Goal: Download file/media

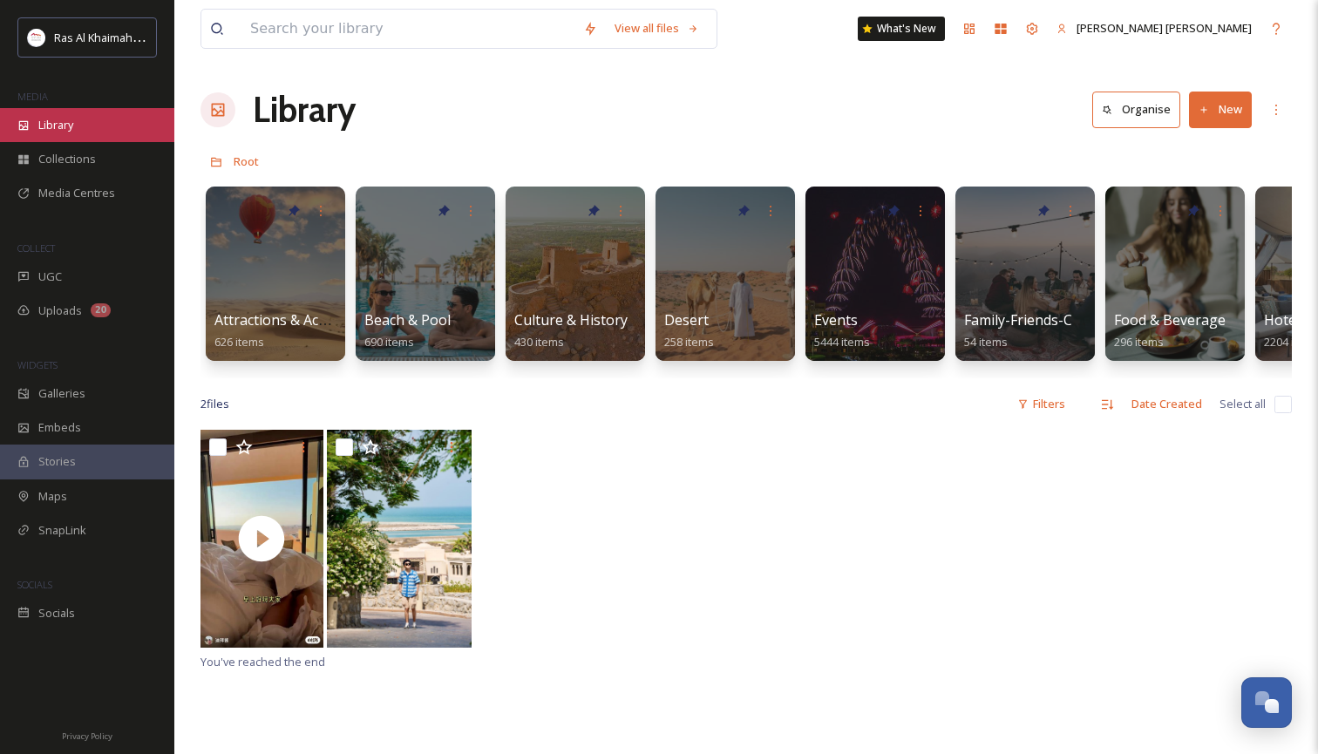
click at [78, 127] on div "Library" at bounding box center [87, 125] width 174 height 34
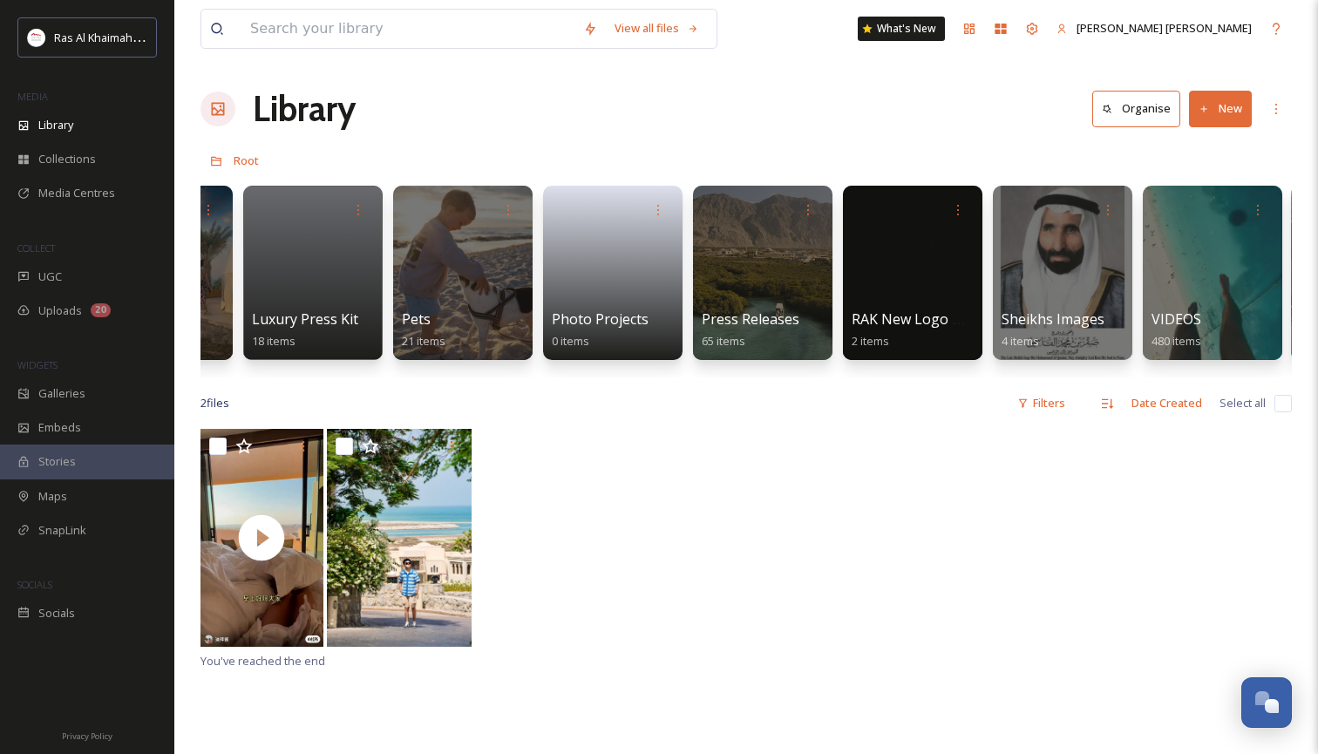
scroll to position [0, 3141]
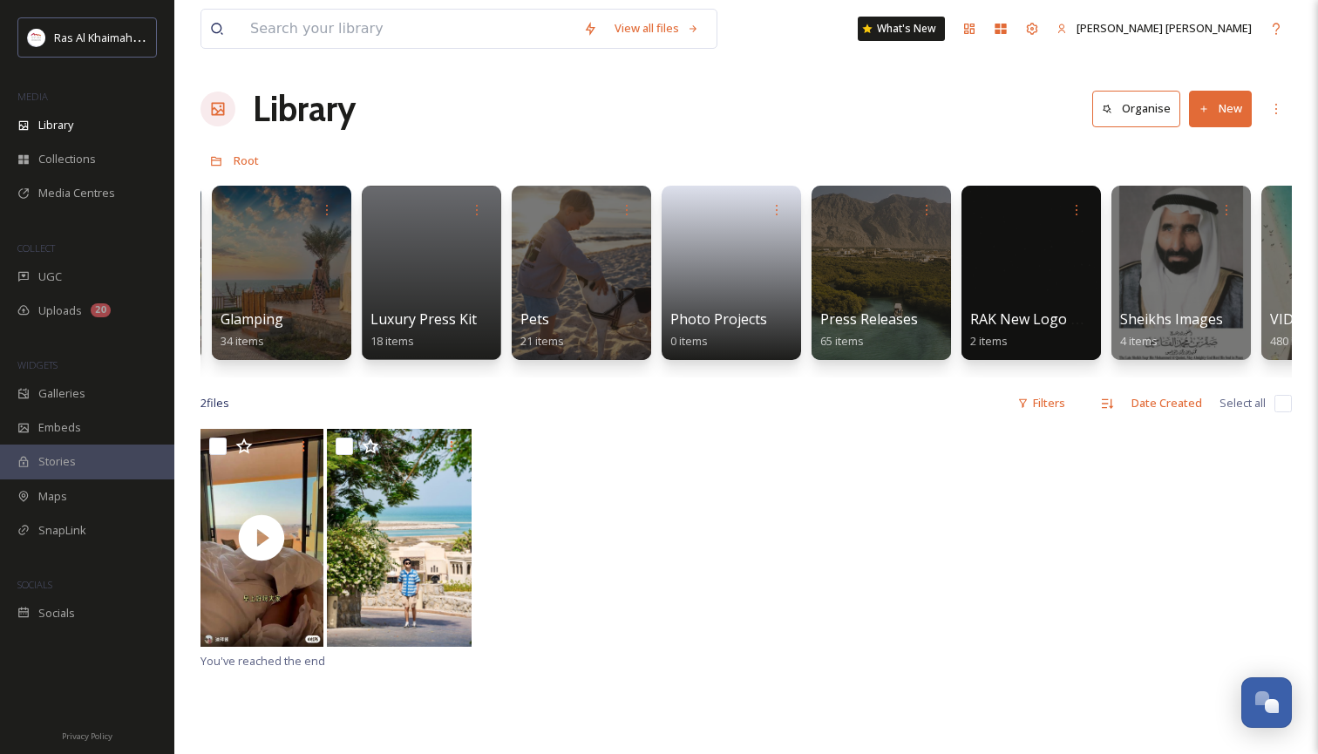
click at [1216, 109] on button "New" at bounding box center [1220, 109] width 63 height 36
click at [1203, 219] on span "Folder" at bounding box center [1199, 217] width 33 height 17
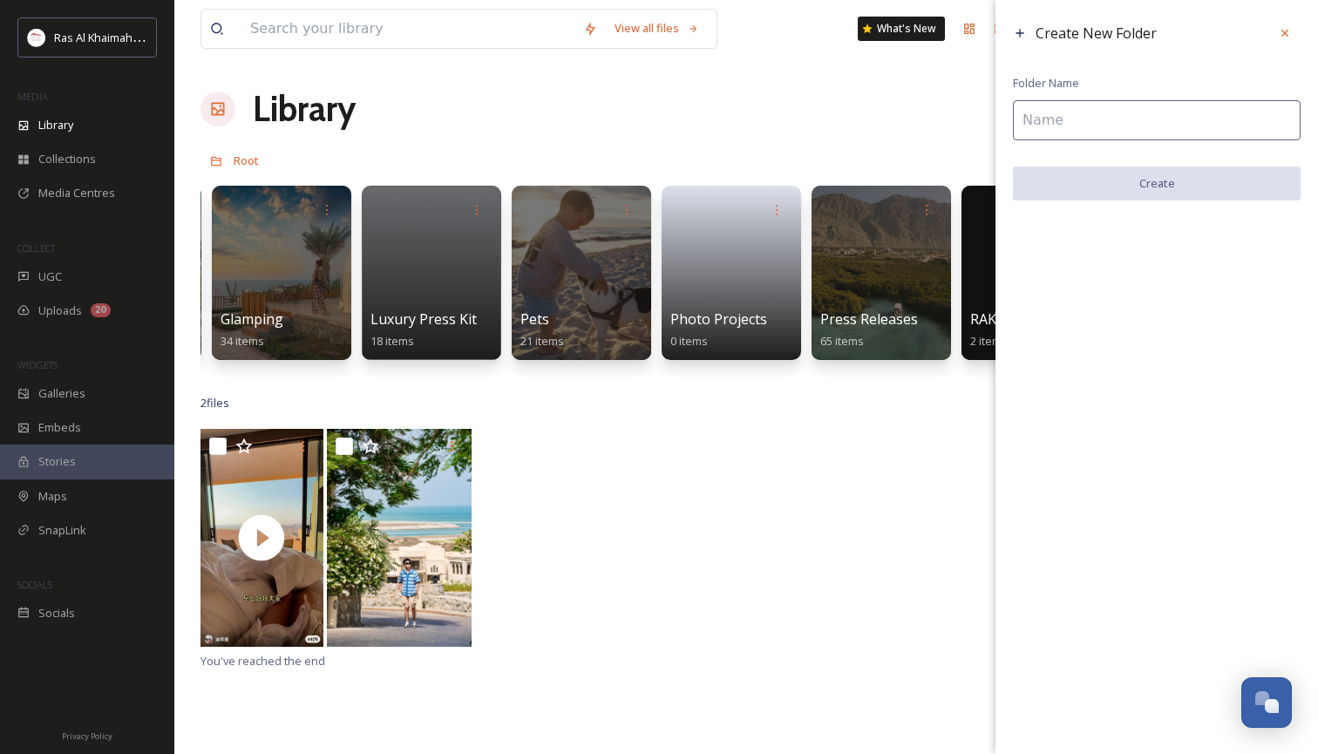
click at [1060, 132] on input at bounding box center [1157, 120] width 288 height 40
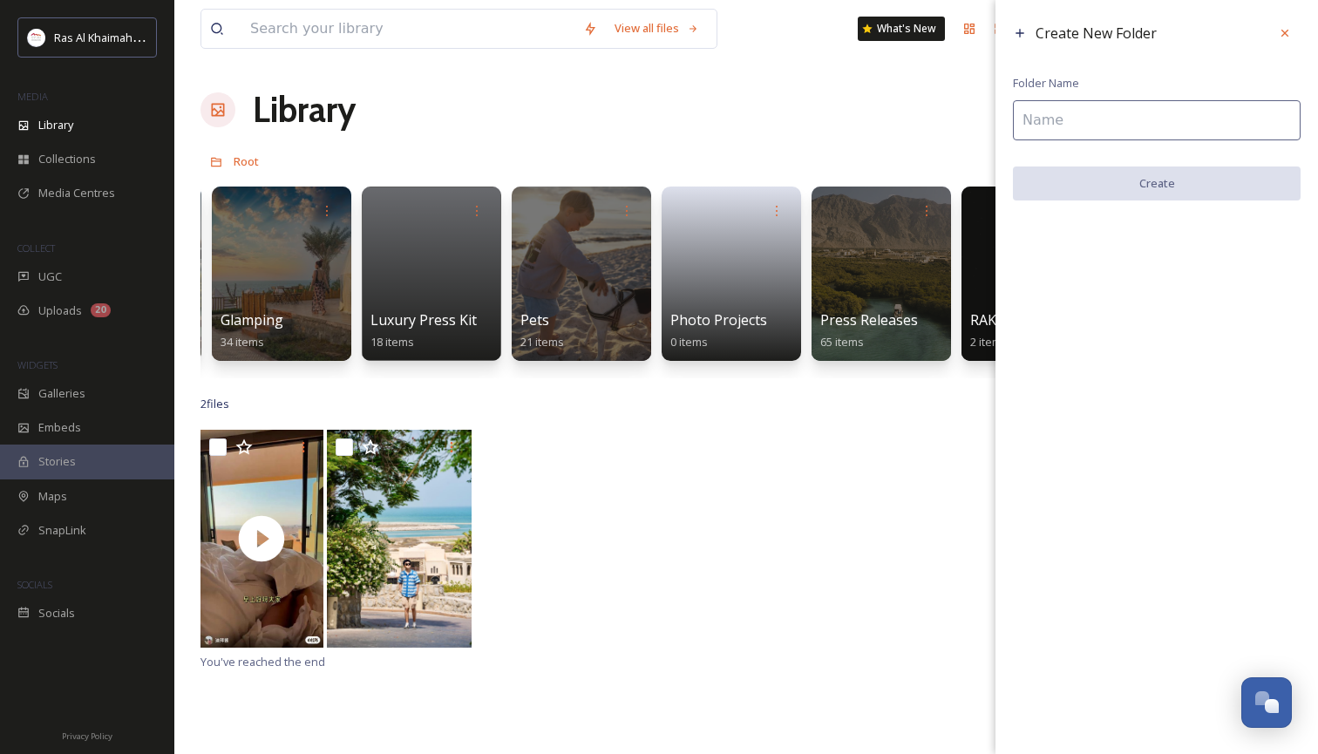
type input "B"
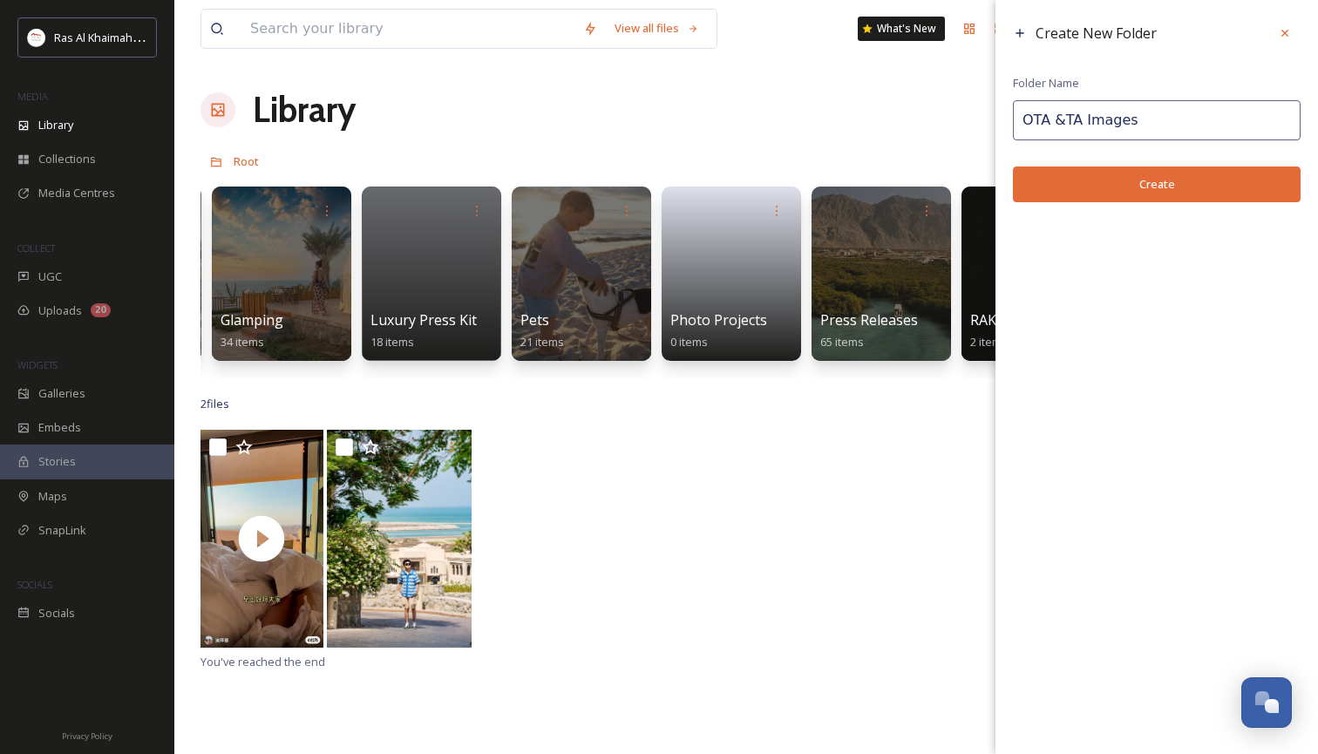
type input "OTA &TA Images"
click at [1150, 186] on button "Create" at bounding box center [1157, 184] width 288 height 36
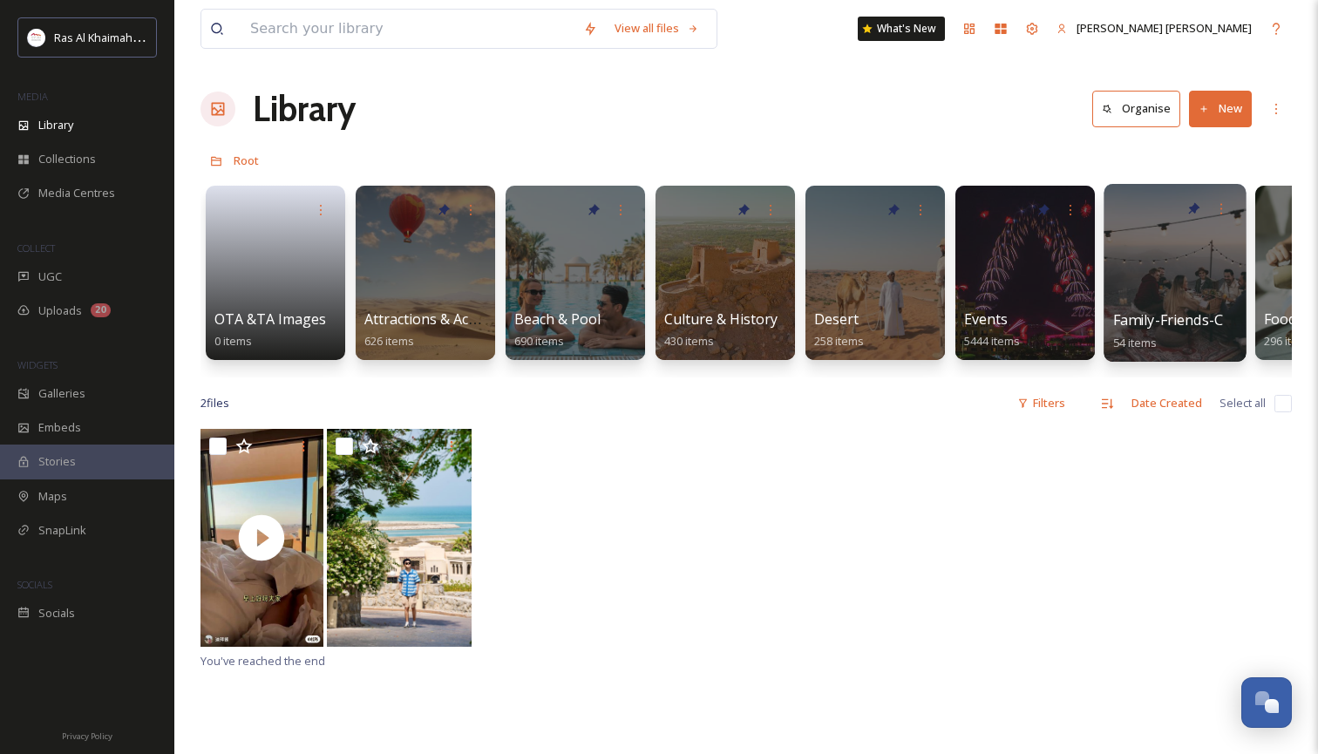
scroll to position [6, 0]
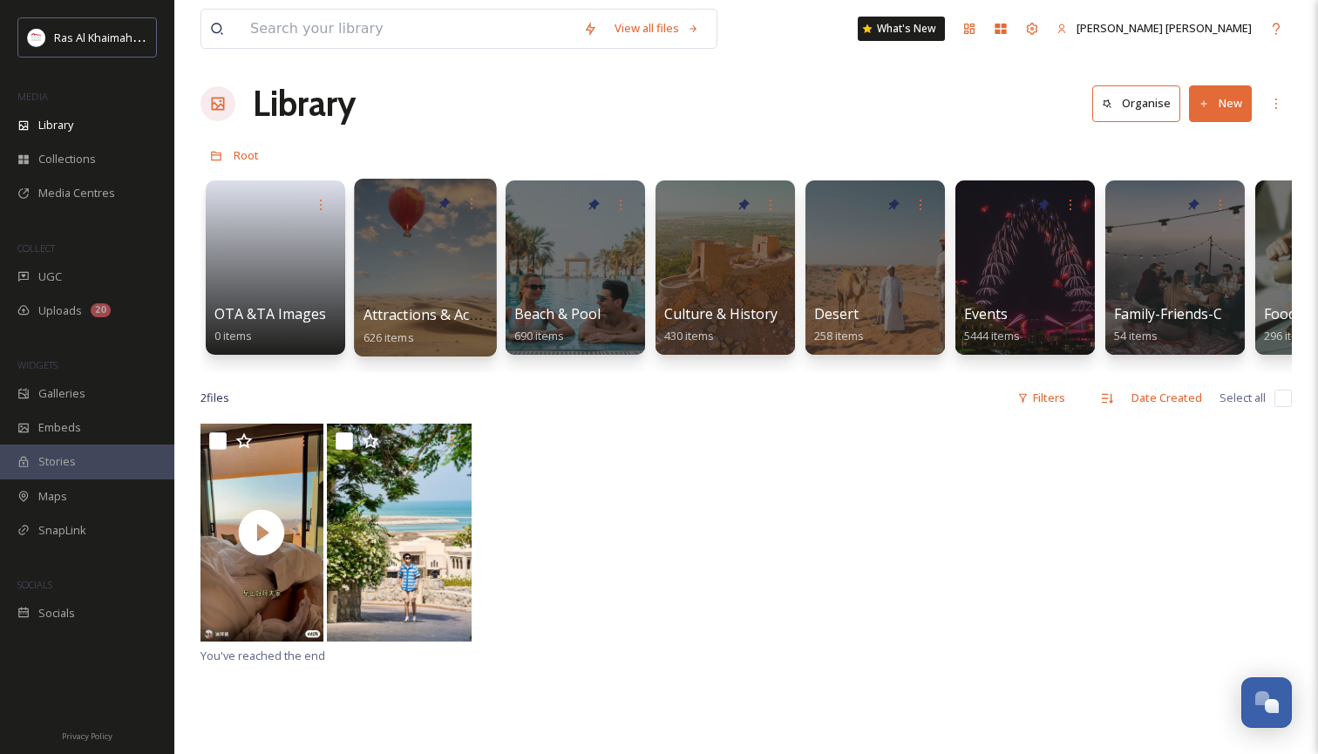
click at [464, 268] on div at bounding box center [425, 268] width 142 height 178
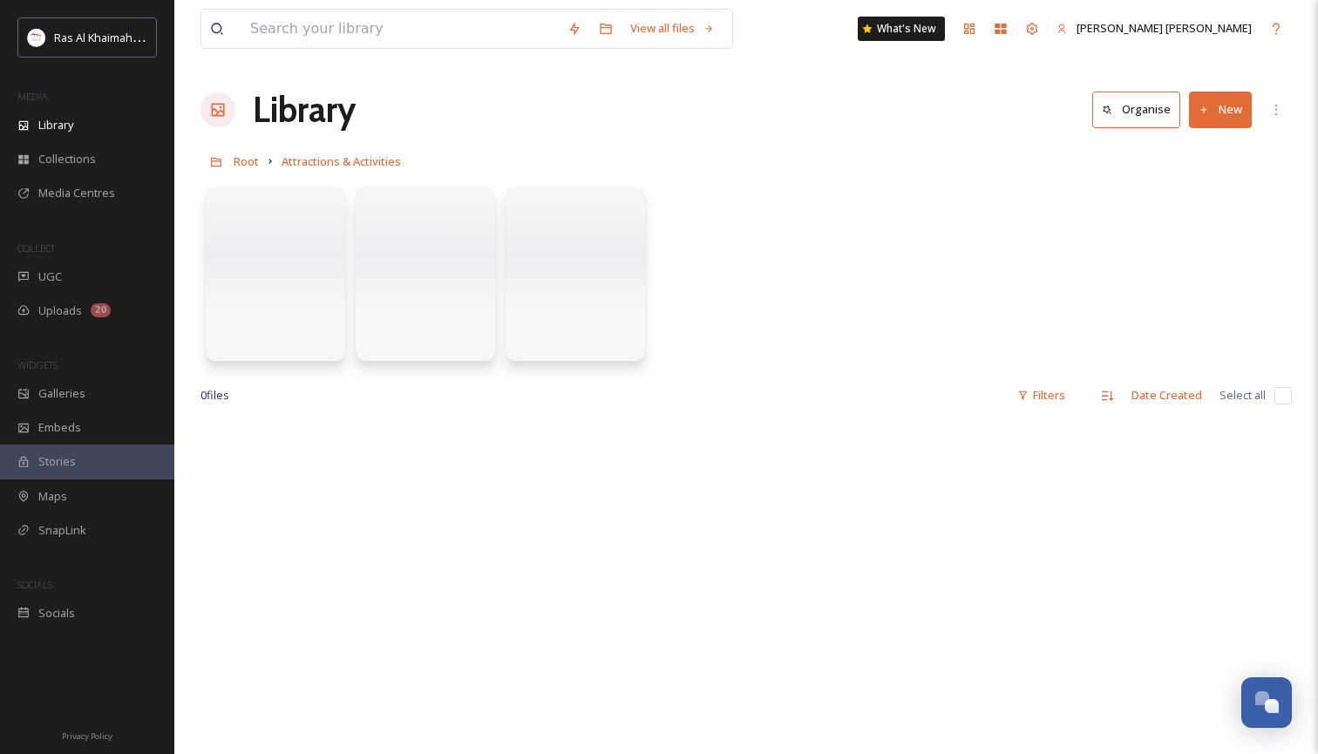
scroll to position [3, 0]
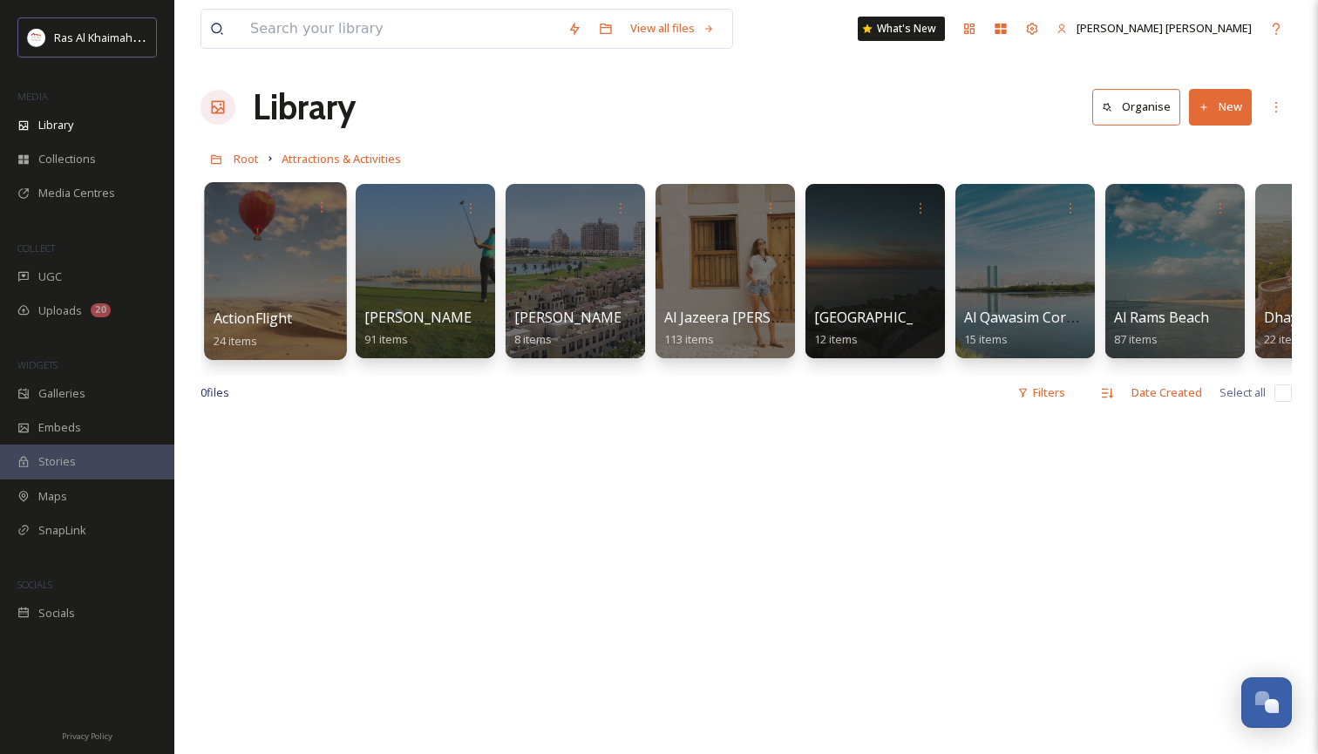
click at [316, 258] on div at bounding box center [275, 271] width 142 height 178
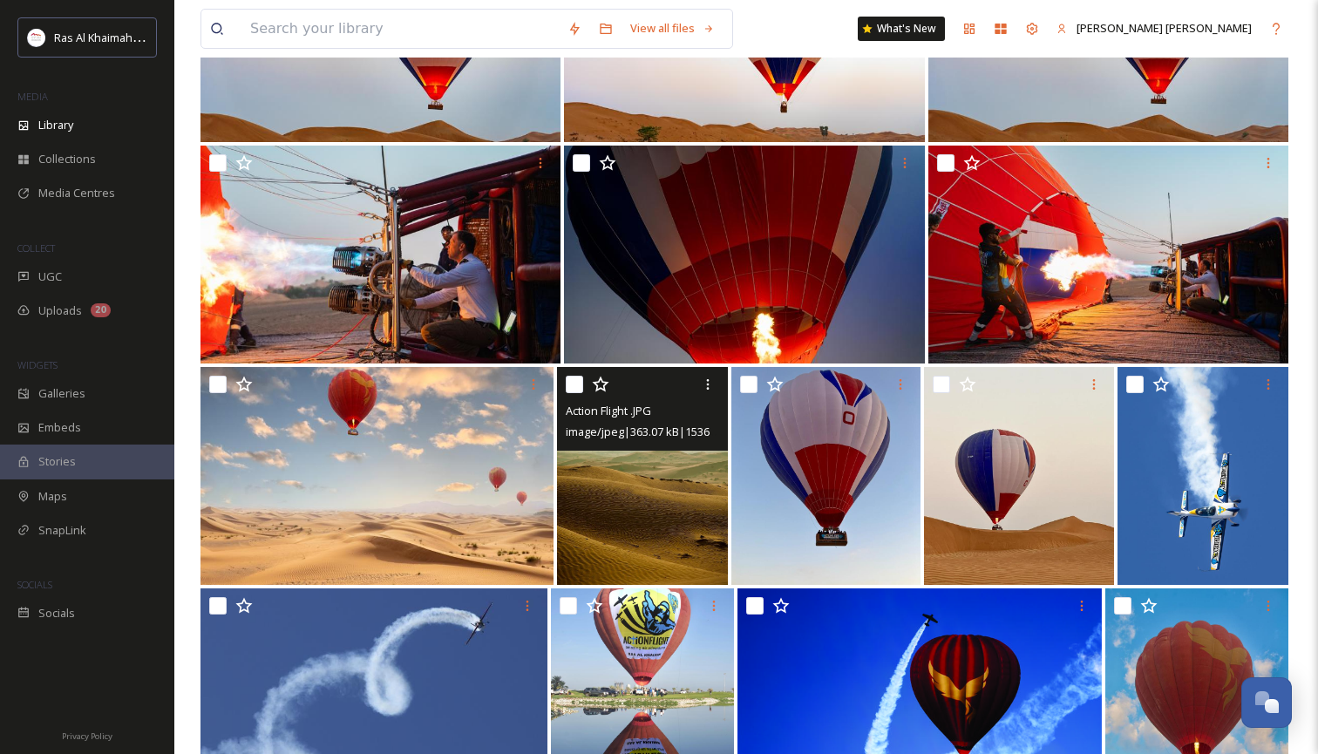
scroll to position [535, 1]
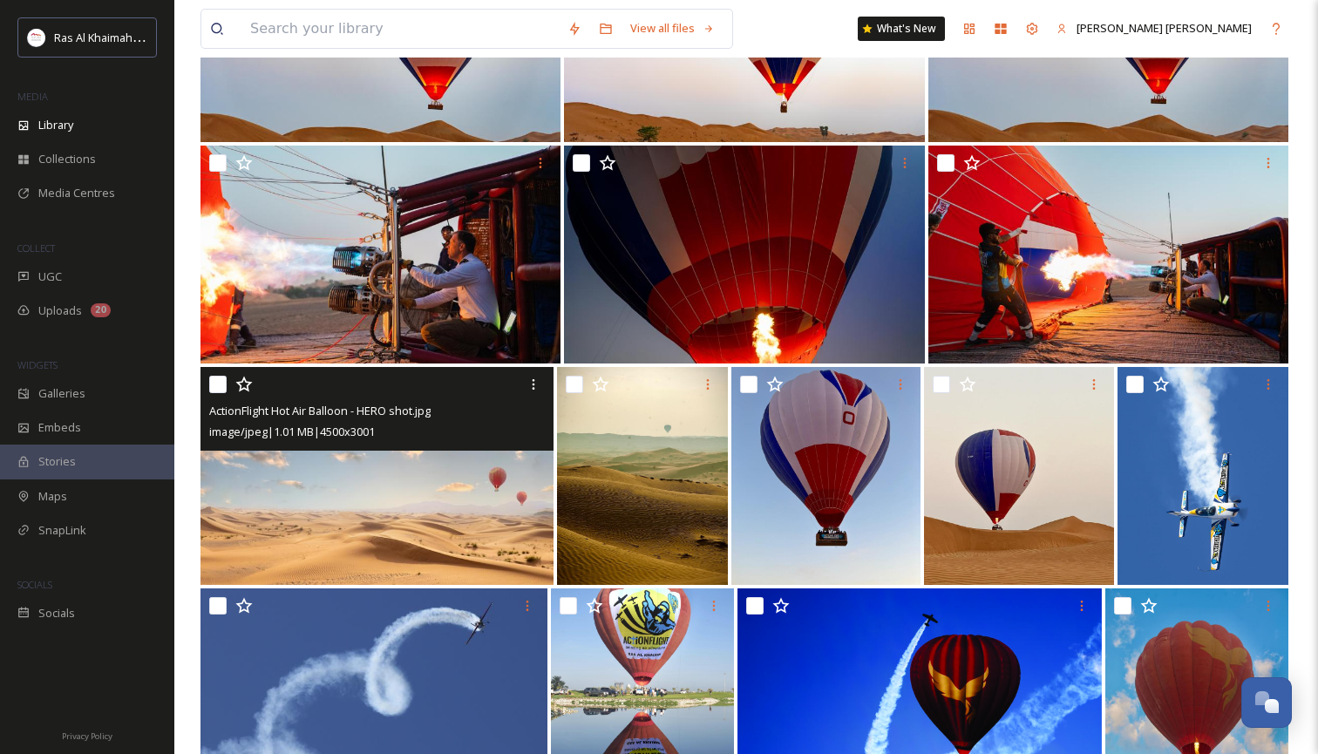
click at [395, 505] on img at bounding box center [376, 476] width 353 height 218
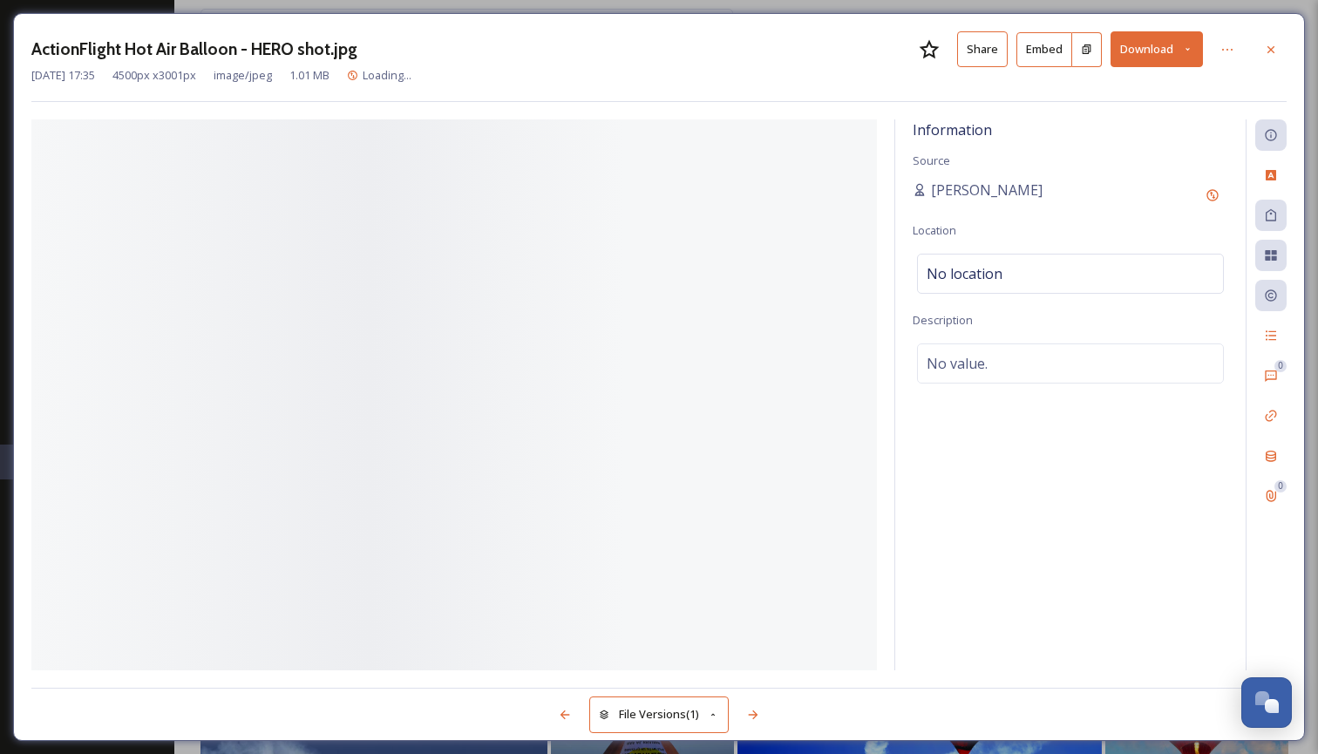
scroll to position [532, 0]
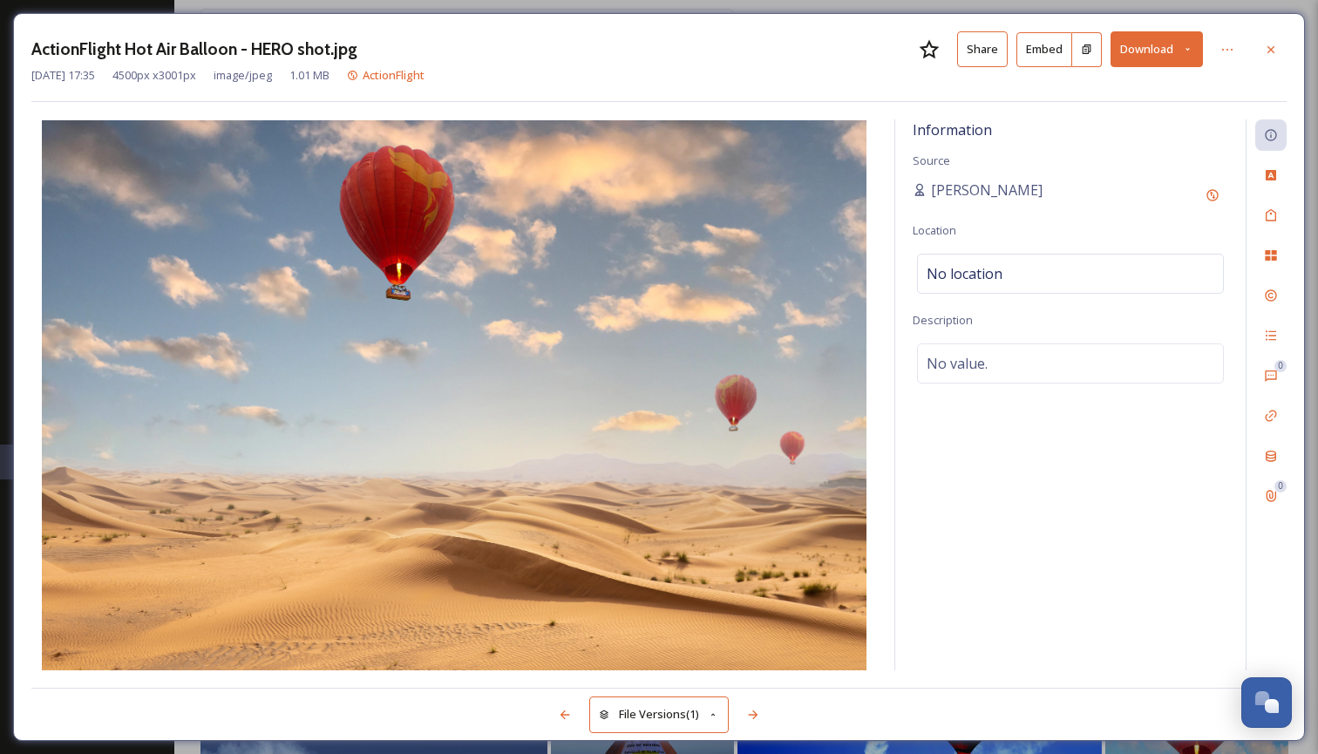
click at [1184, 44] on icon at bounding box center [1187, 49] width 11 height 11
click at [1229, 45] on icon at bounding box center [1227, 50] width 14 height 14
click at [1117, 119] on span "Move to Folder" at bounding box center [1086, 121] width 78 height 17
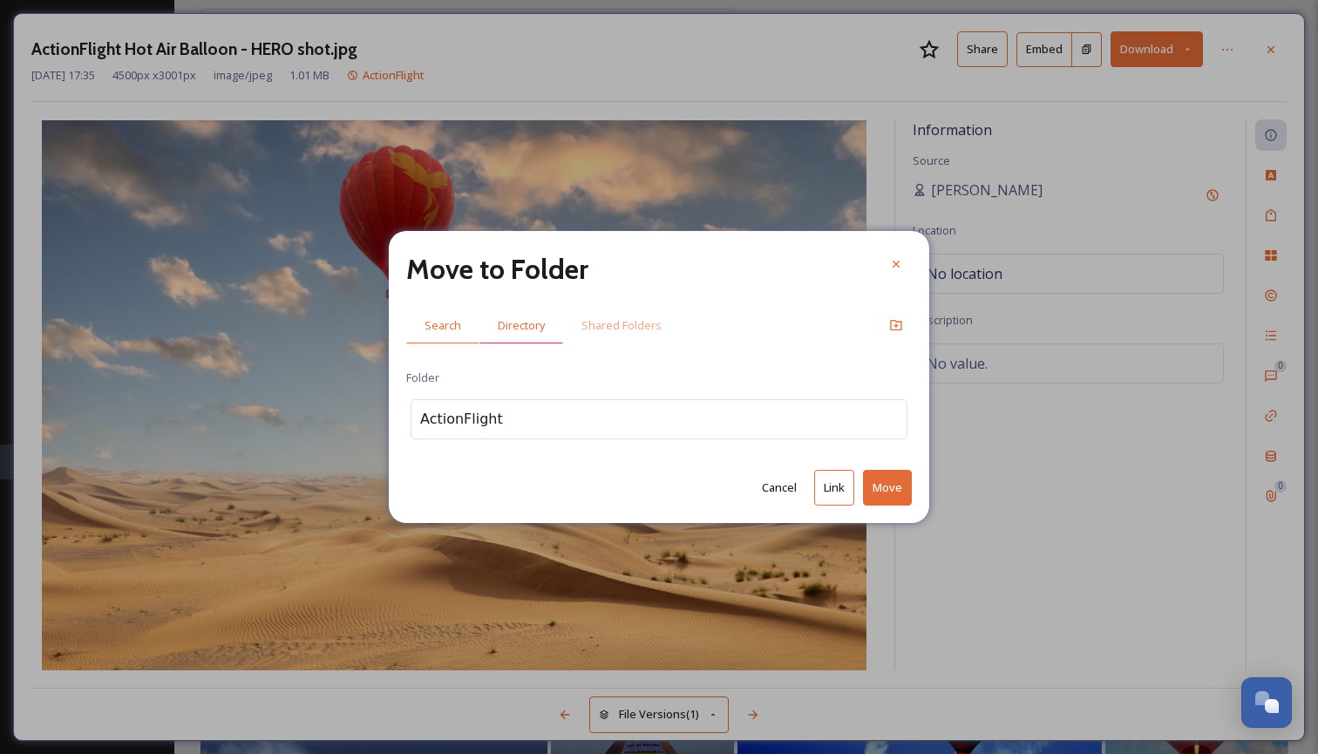
click at [519, 333] on span "Directory" at bounding box center [521, 325] width 47 height 17
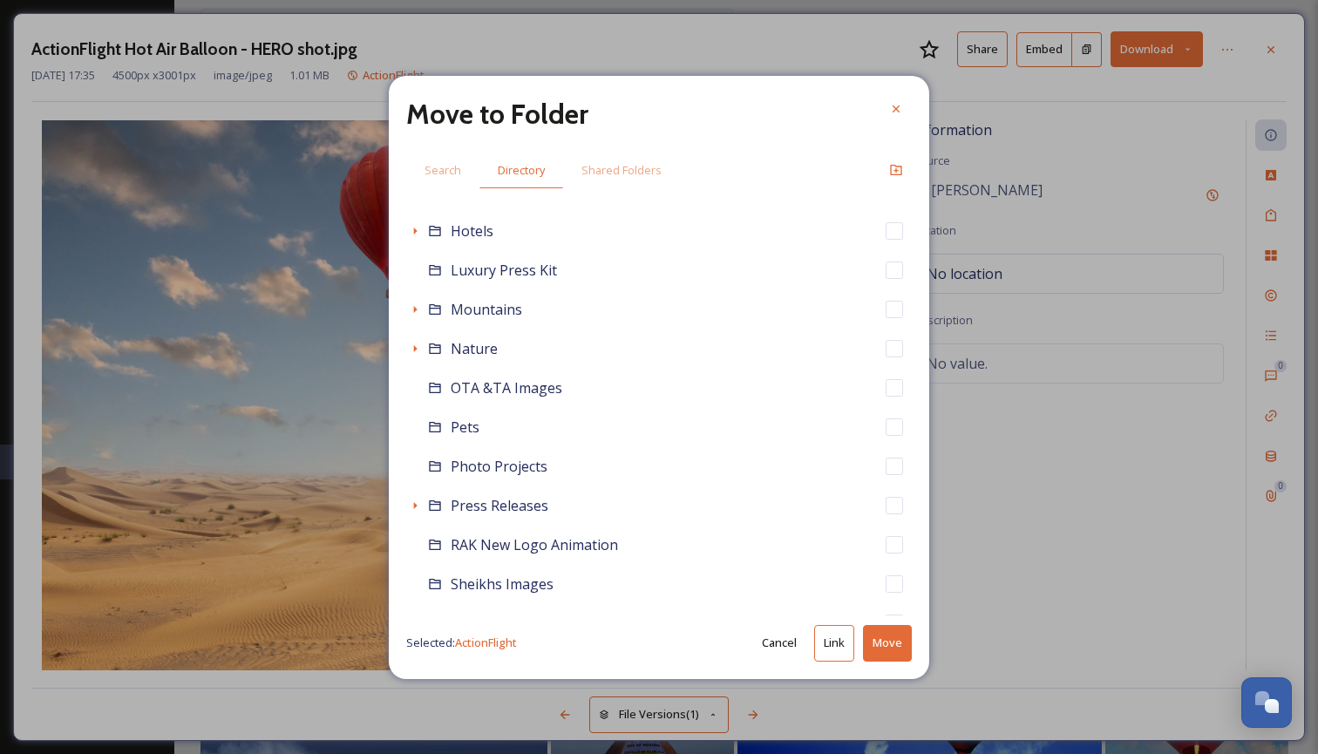
scroll to position [634, 0]
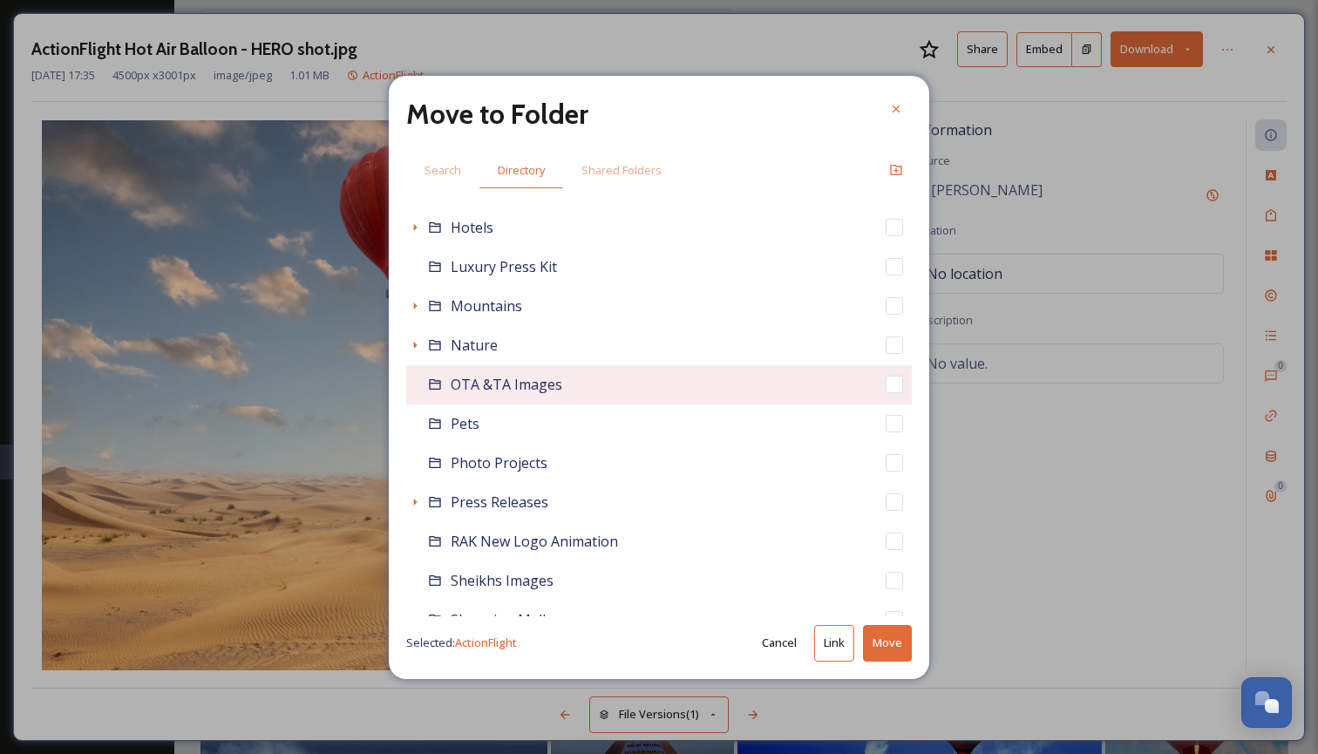
click at [502, 390] on span "OTA &TA Images" at bounding box center [507, 384] width 112 height 19
checkbox input "true"
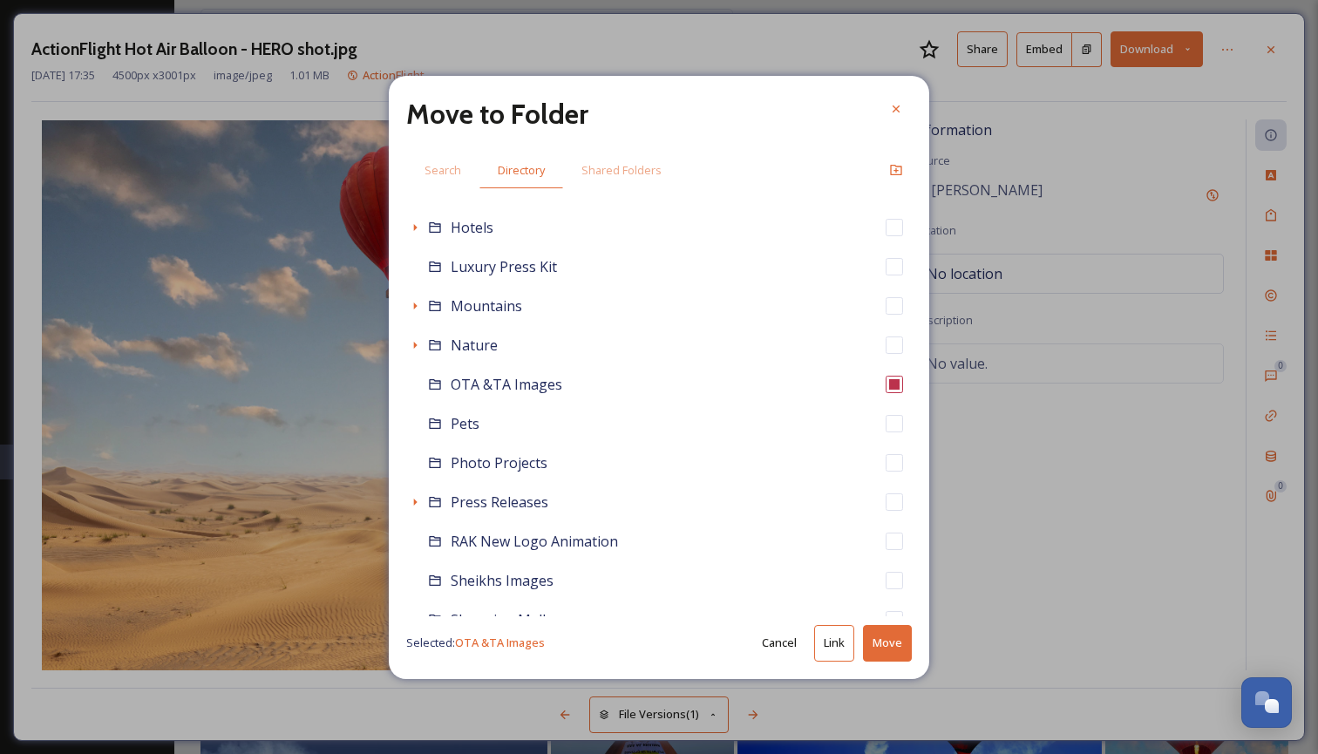
click at [901, 654] on button "Move" at bounding box center [887, 643] width 49 height 36
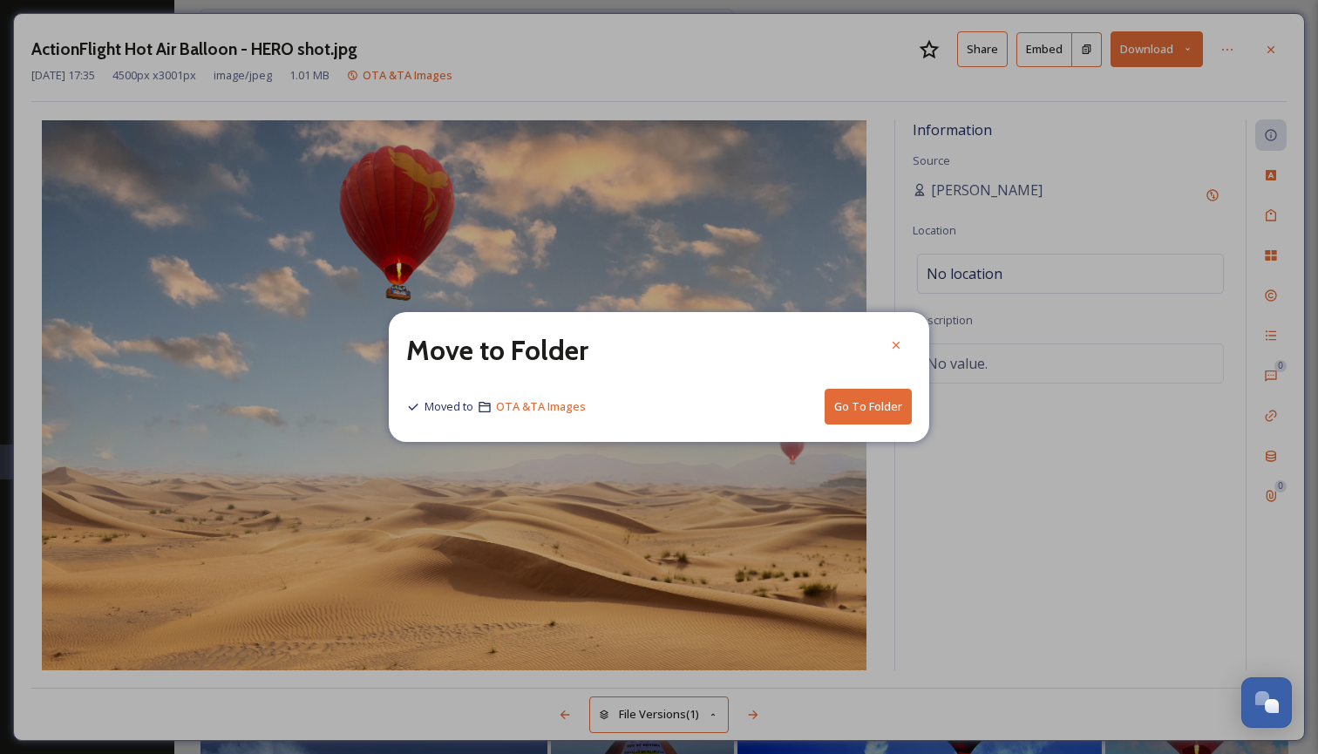
click at [859, 415] on button "Go To Folder" at bounding box center [867, 407] width 87 height 36
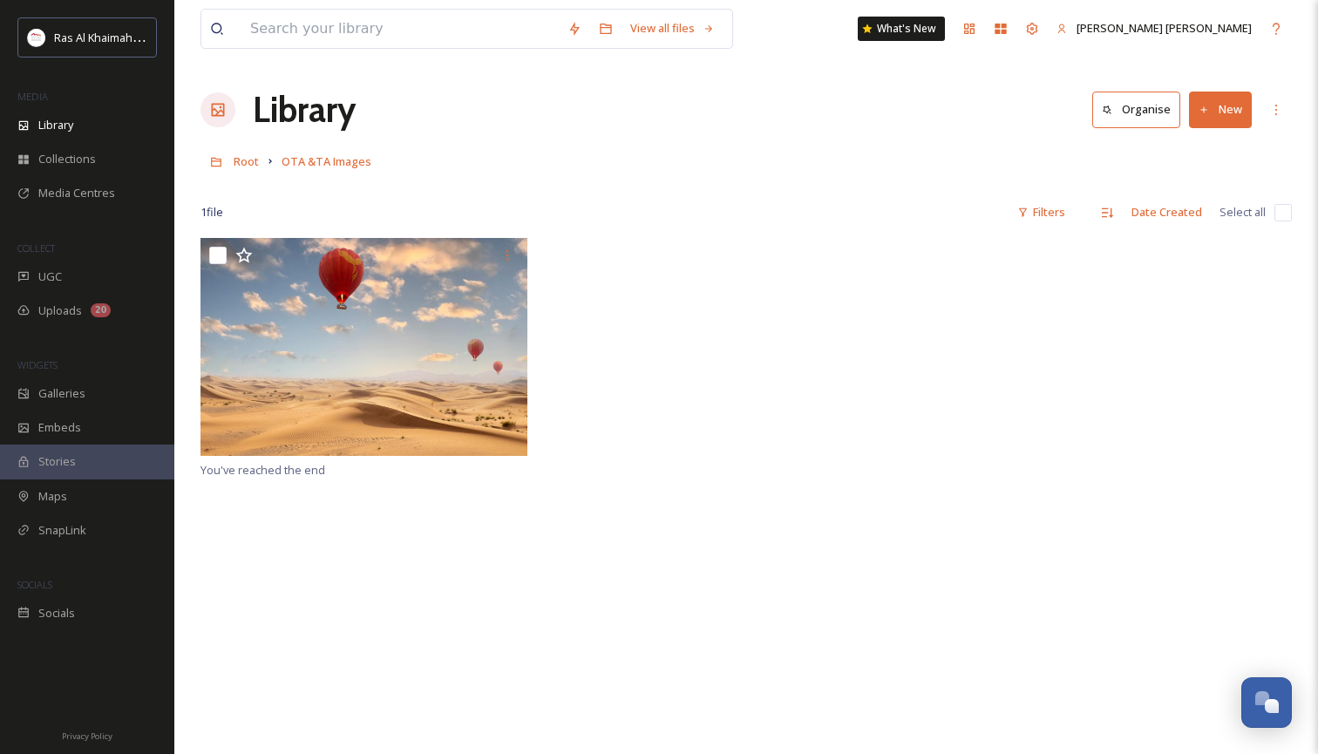
scroll to position [6, 0]
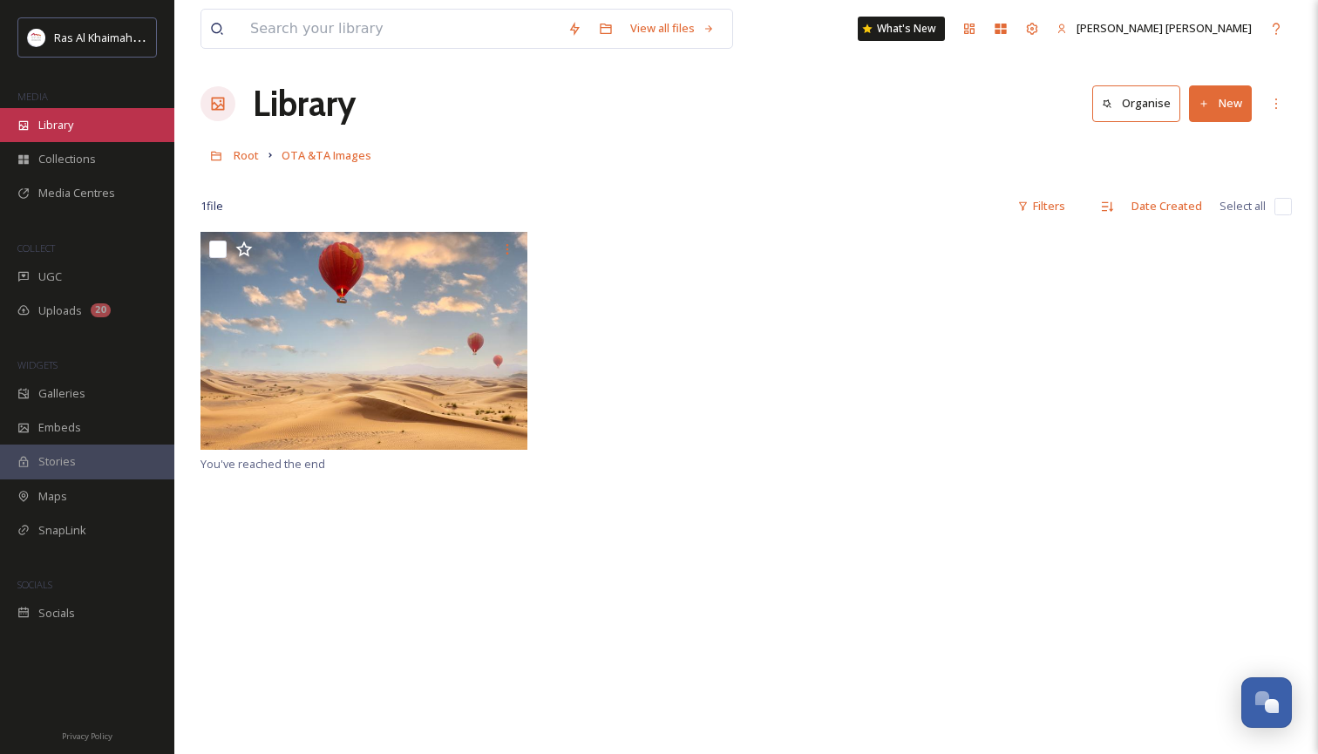
click at [66, 120] on span "Library" at bounding box center [55, 125] width 35 height 17
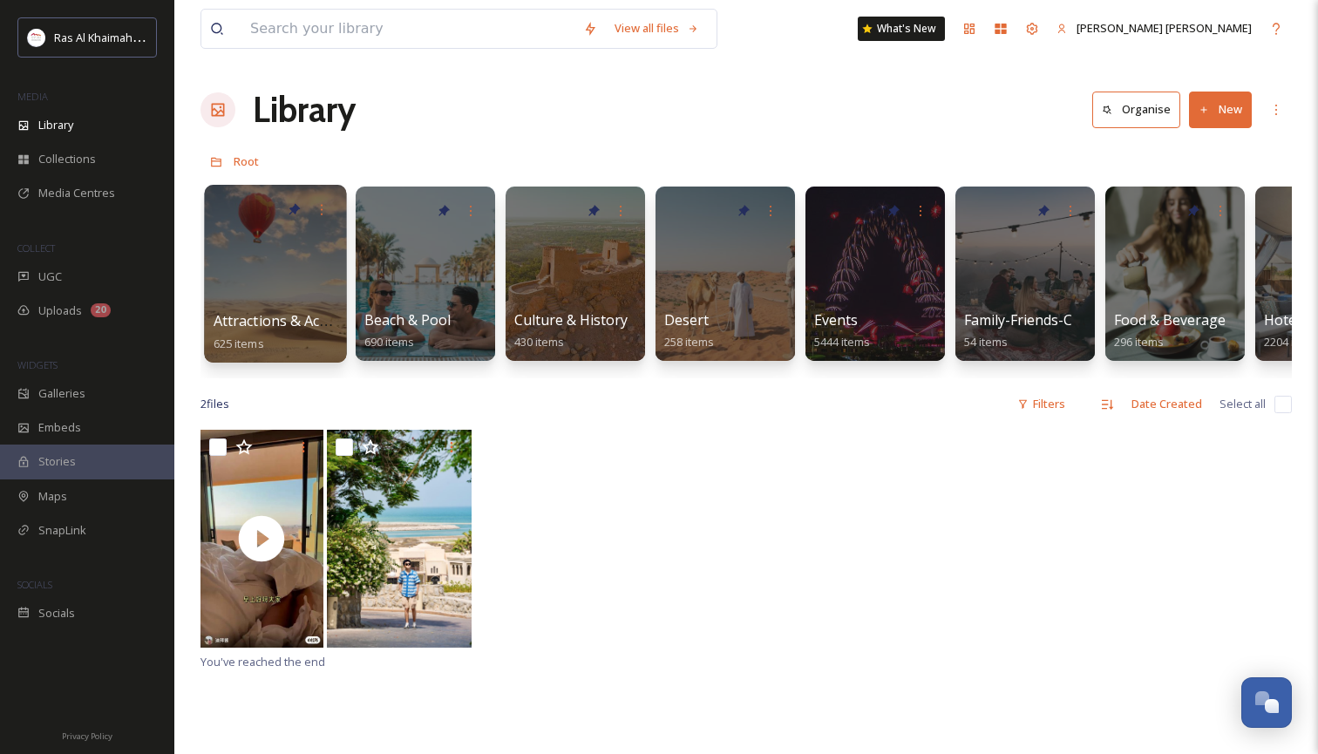
click at [295, 302] on div at bounding box center [275, 274] width 142 height 178
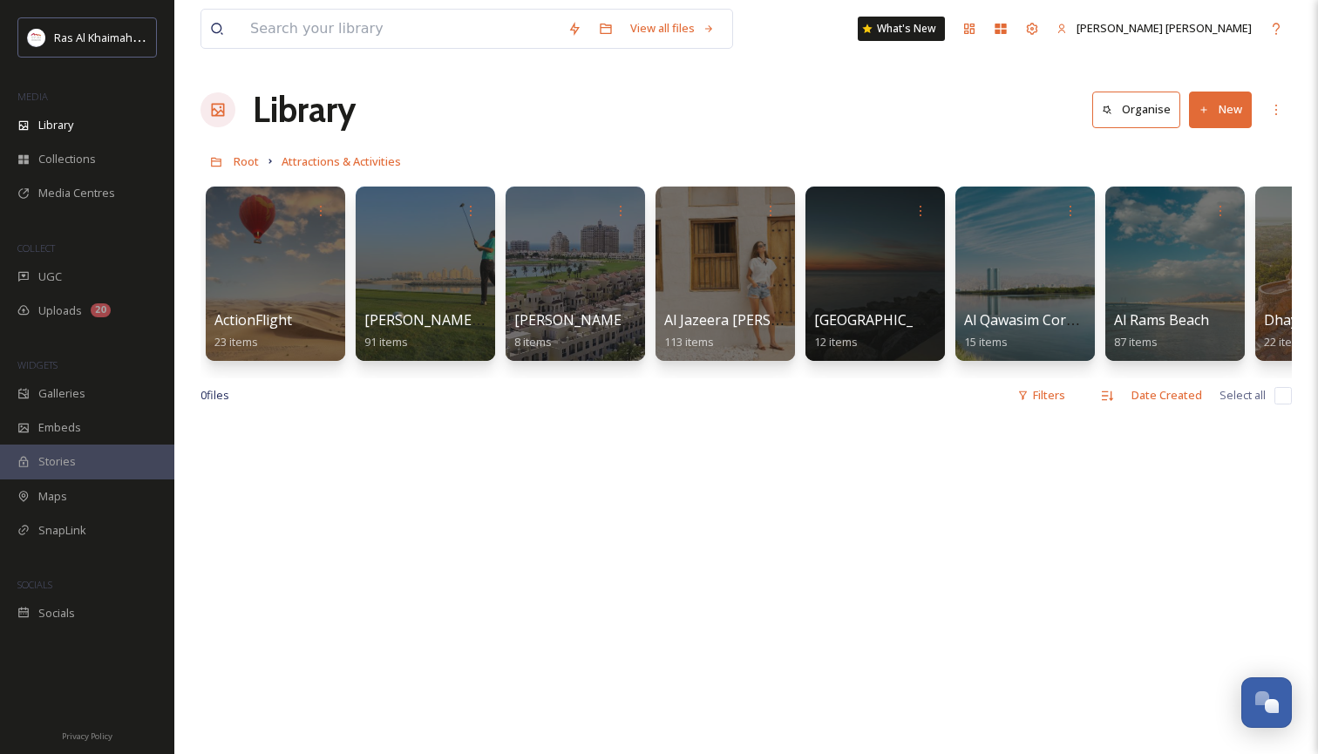
scroll to position [8, 0]
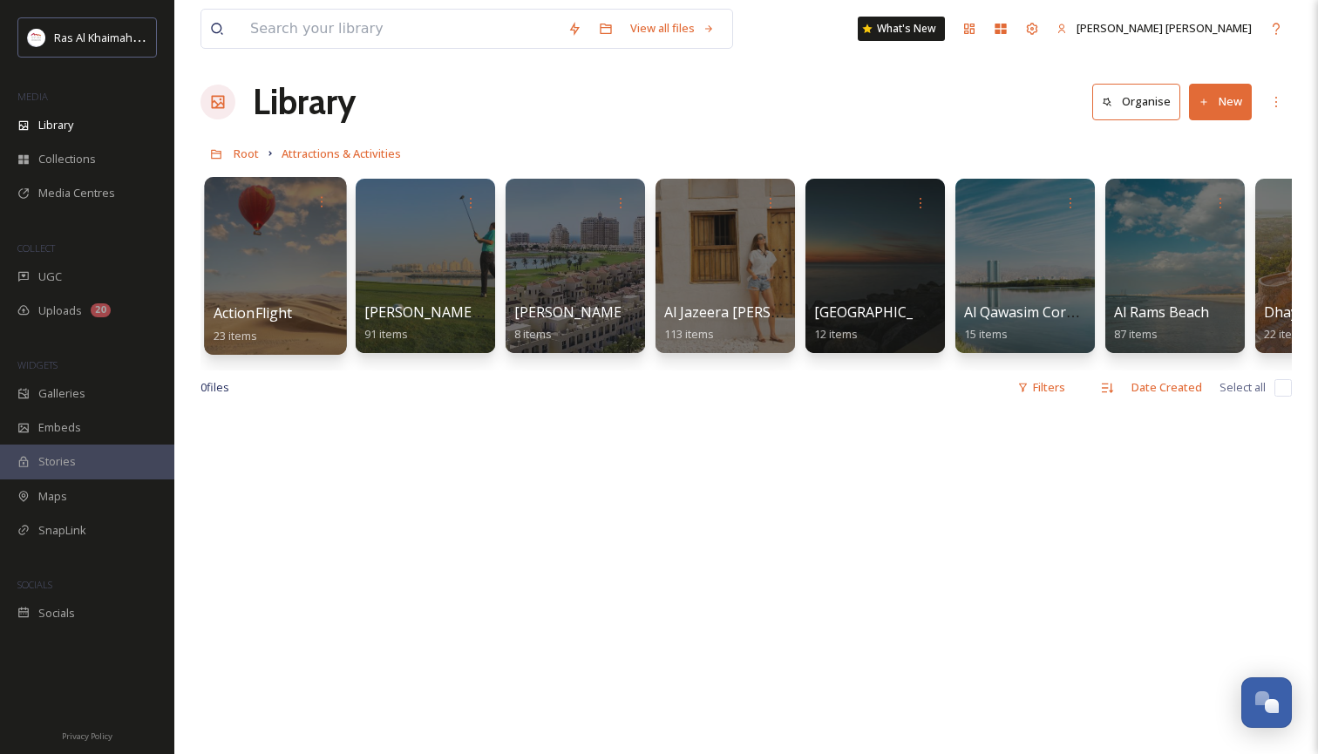
click at [326, 292] on div at bounding box center [275, 266] width 142 height 178
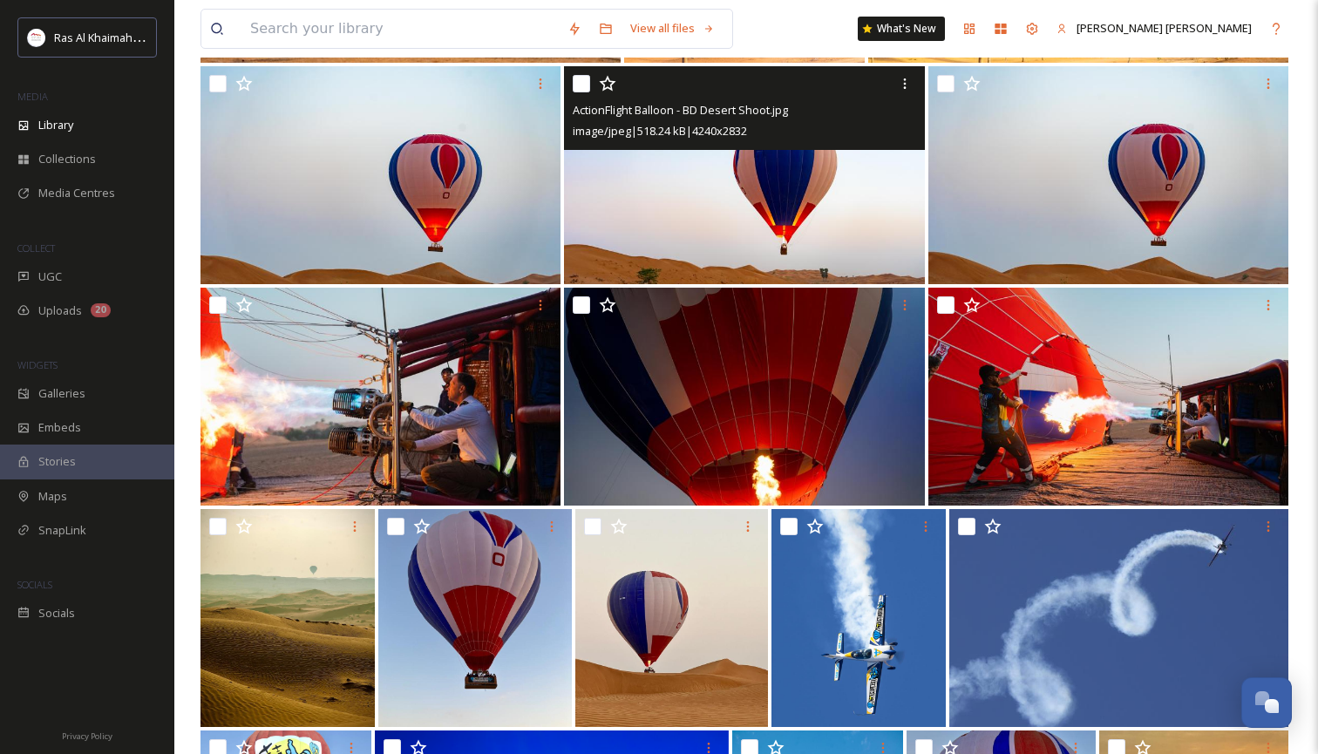
scroll to position [407, 0]
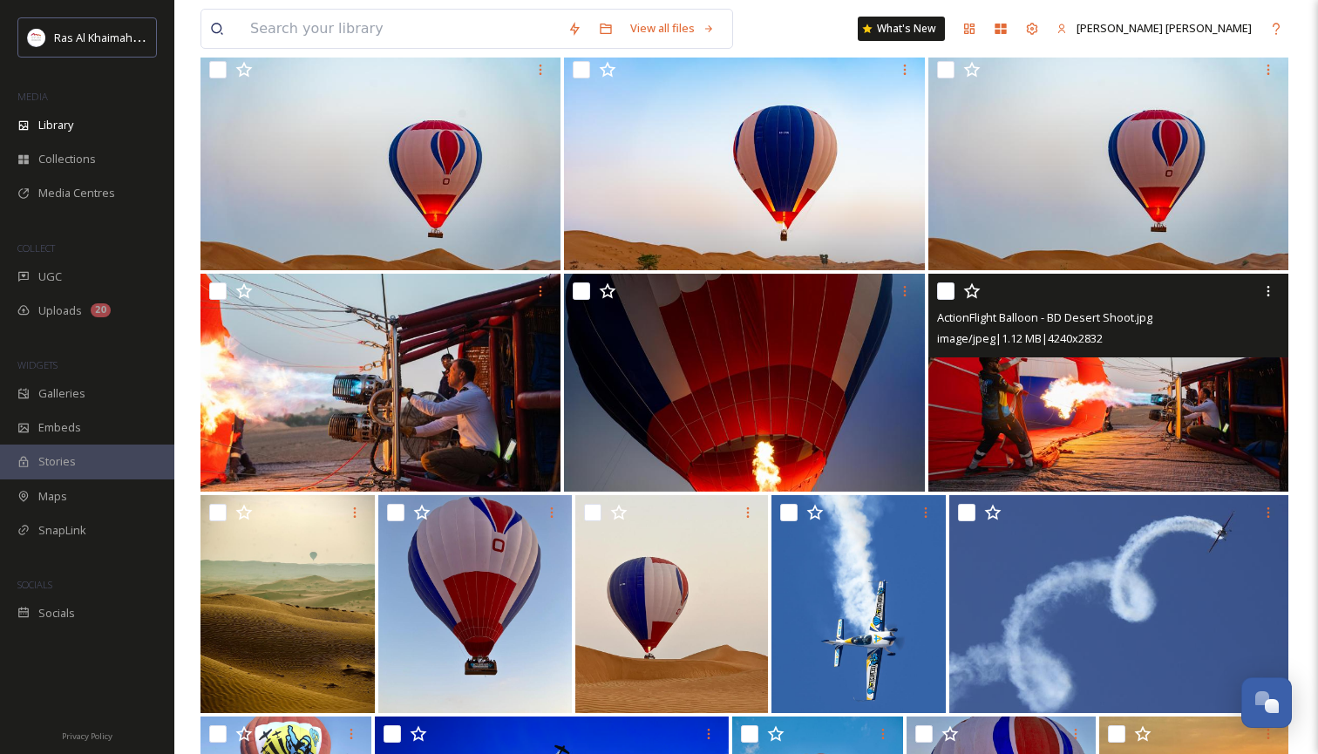
click at [1121, 399] on img at bounding box center [1108, 383] width 360 height 218
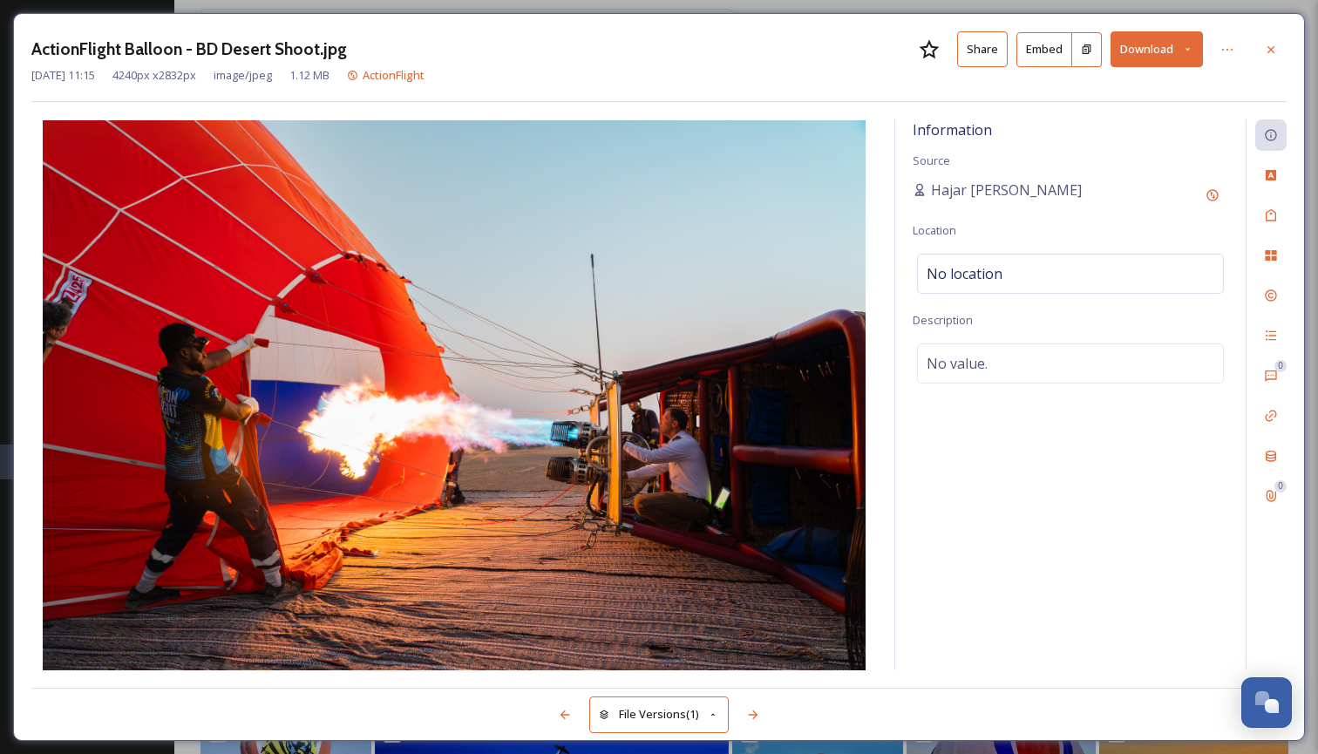
click at [1188, 44] on icon at bounding box center [1187, 49] width 11 height 11
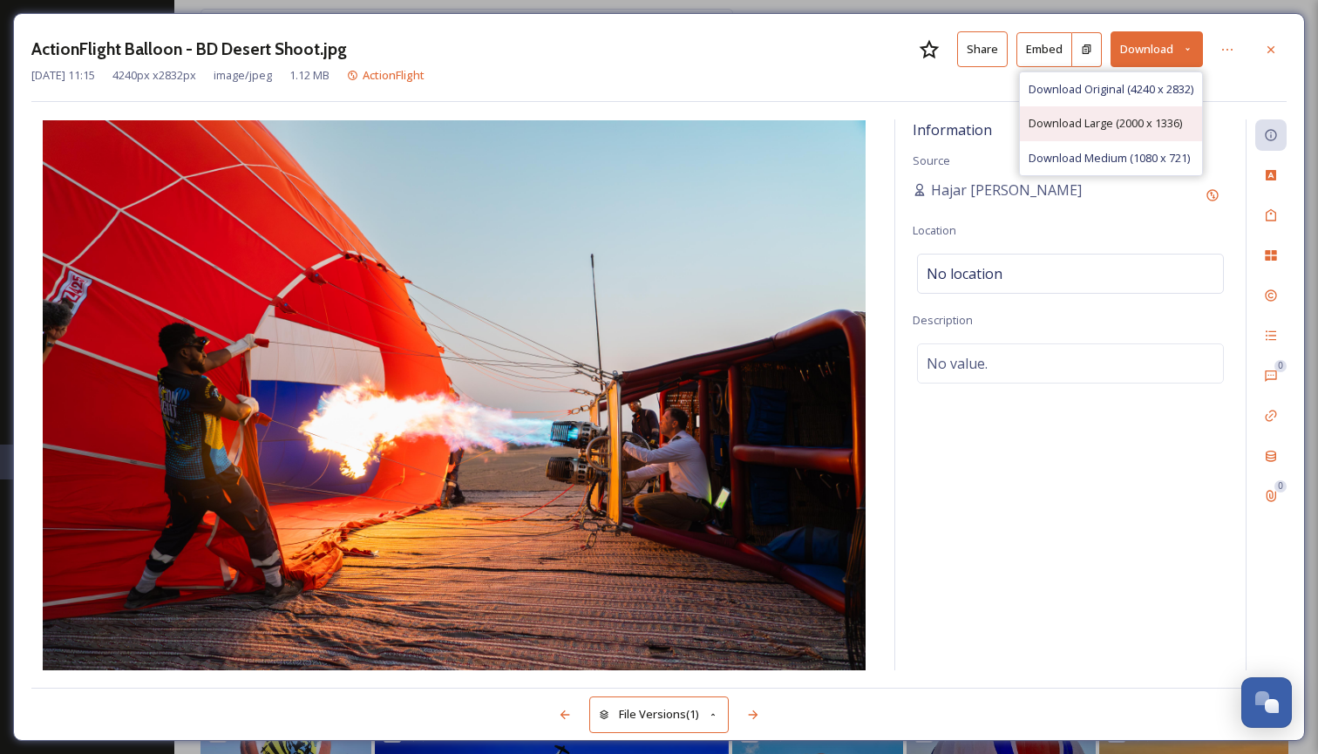
click at [1134, 121] on span "Download Large (2000 x 1336)" at bounding box center [1104, 123] width 153 height 17
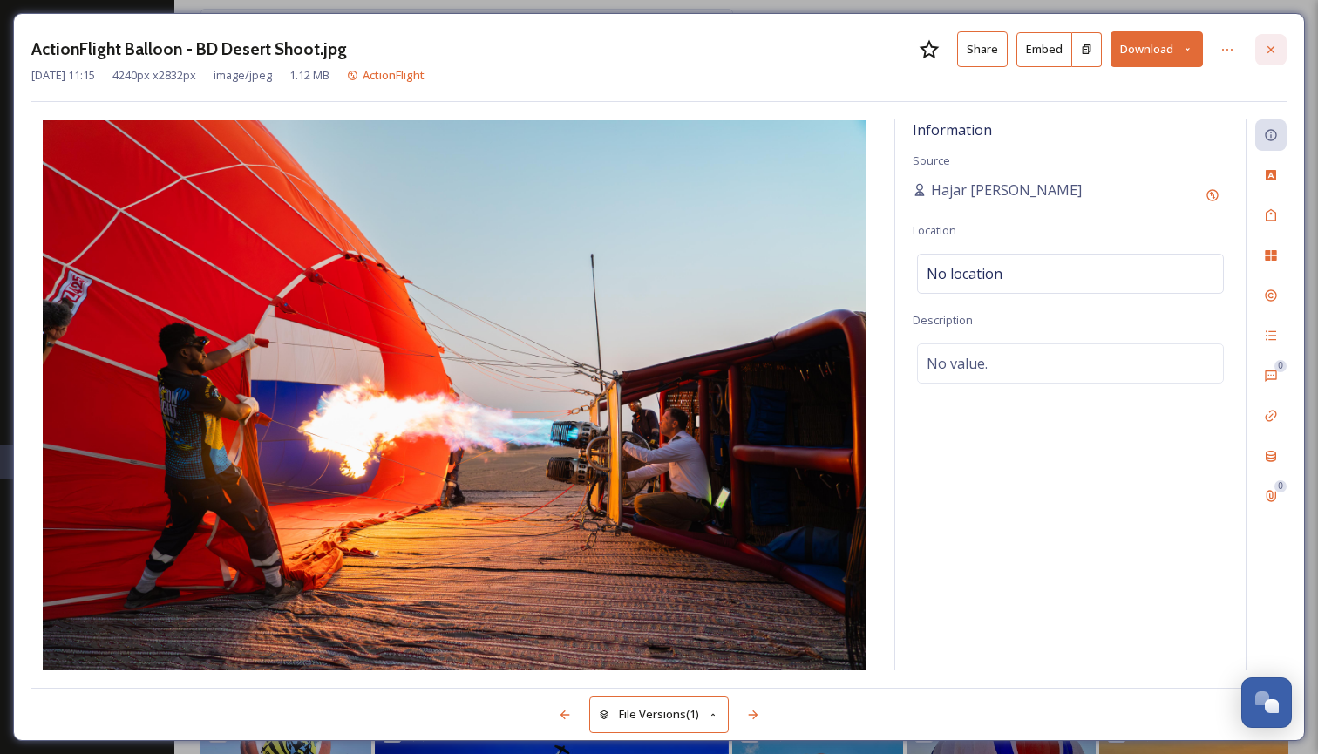
click at [1273, 48] on icon at bounding box center [1271, 50] width 14 height 14
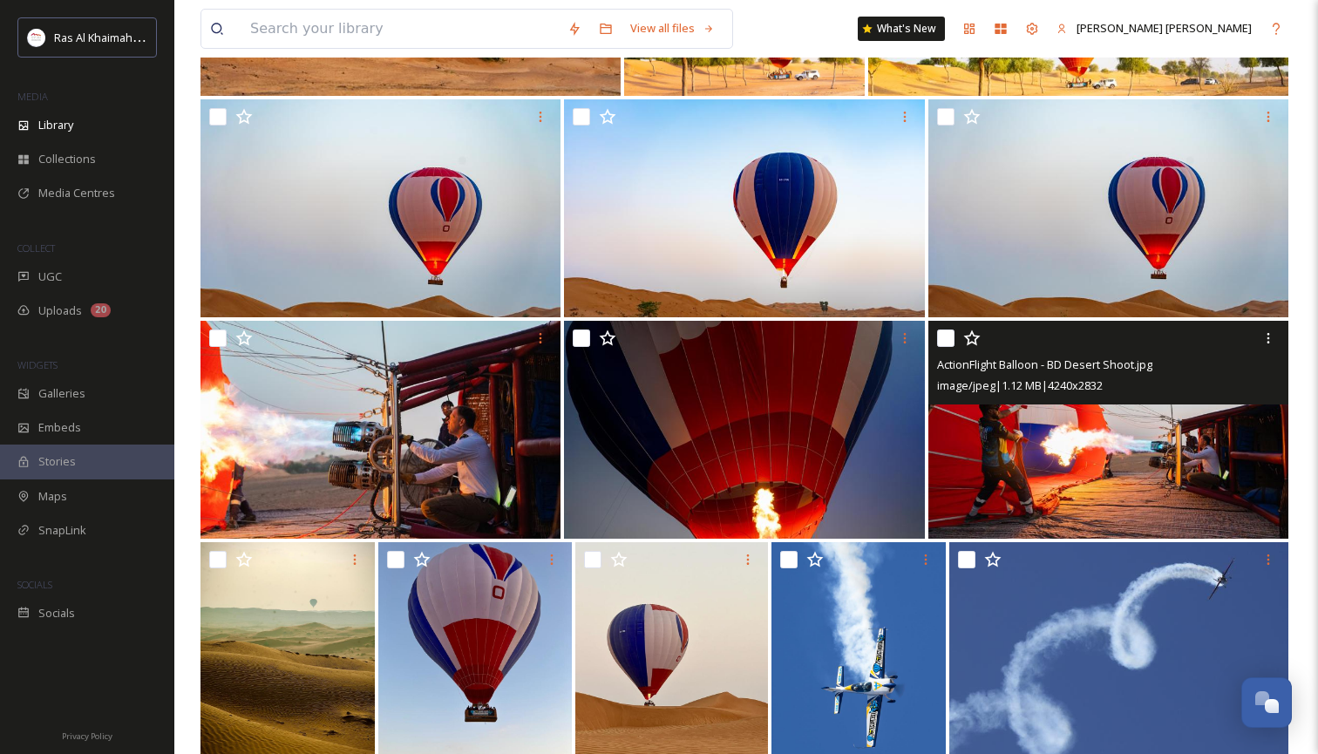
scroll to position [359, 0]
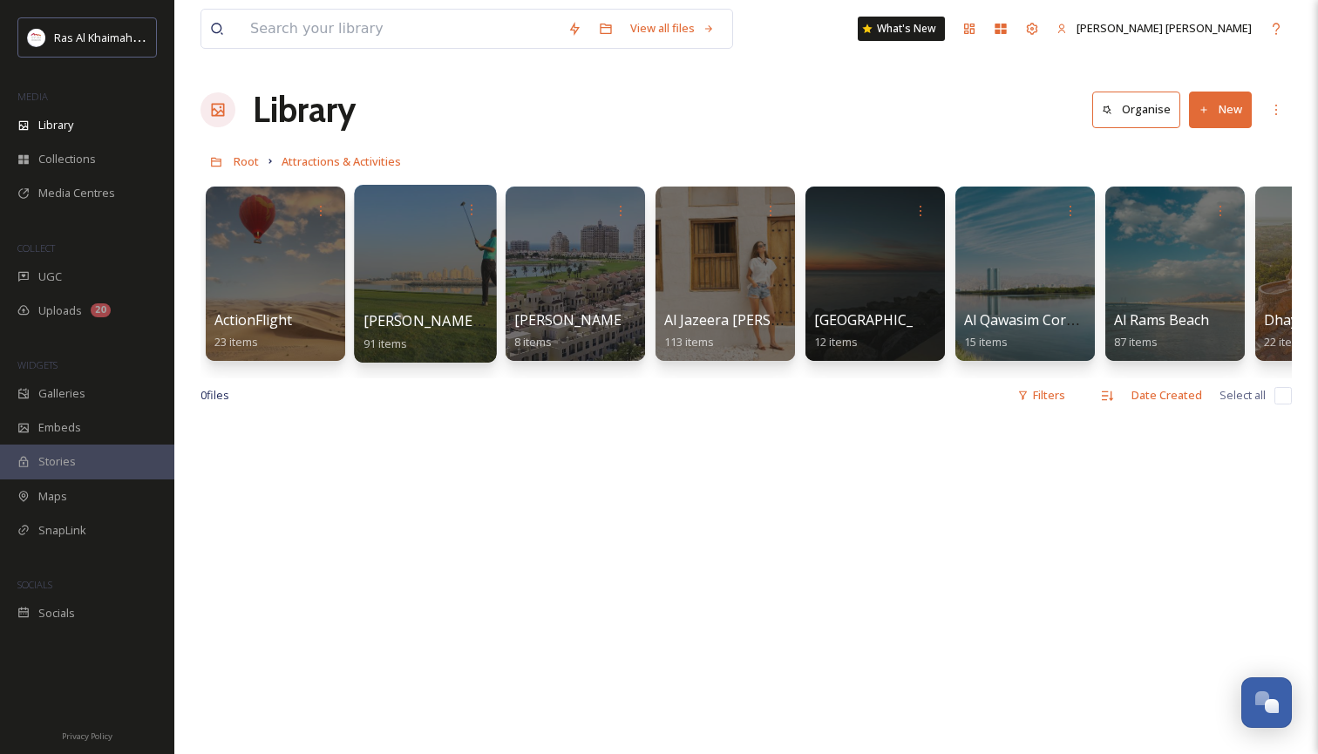
click at [394, 285] on div at bounding box center [425, 274] width 142 height 178
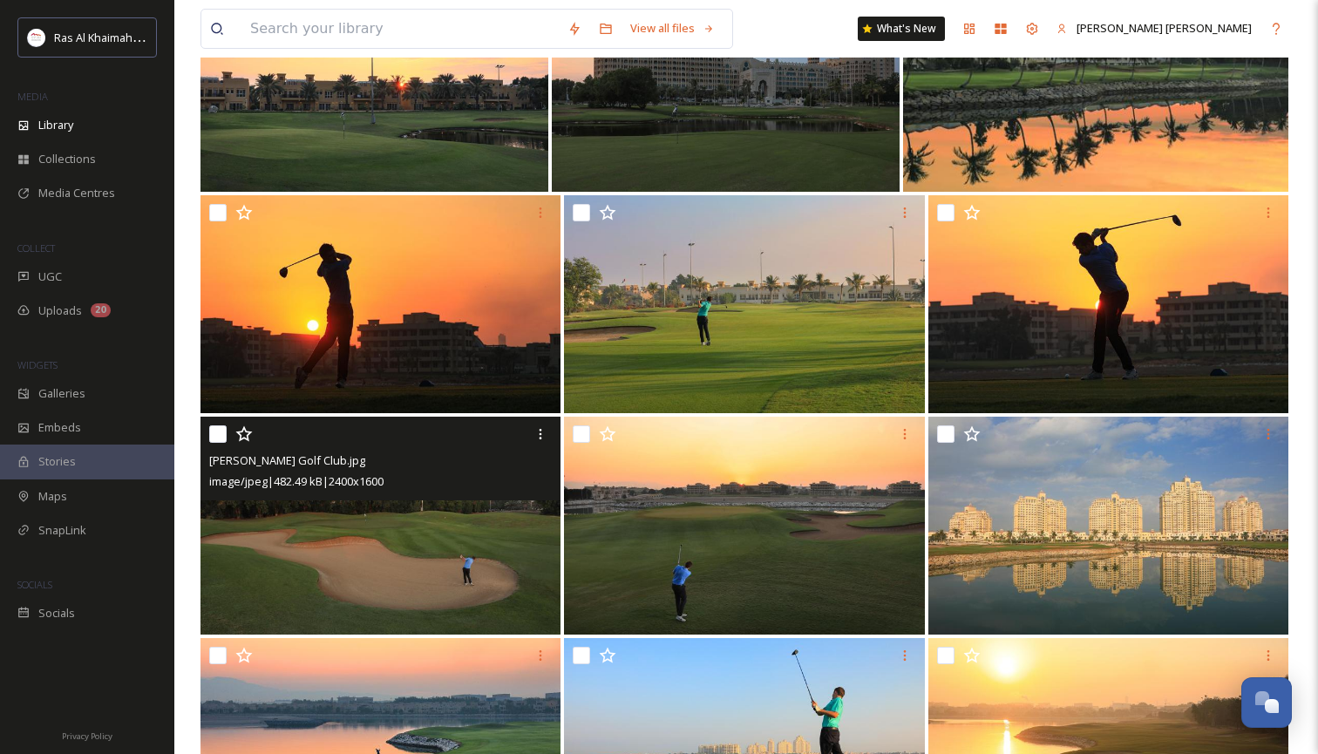
scroll to position [924, 0]
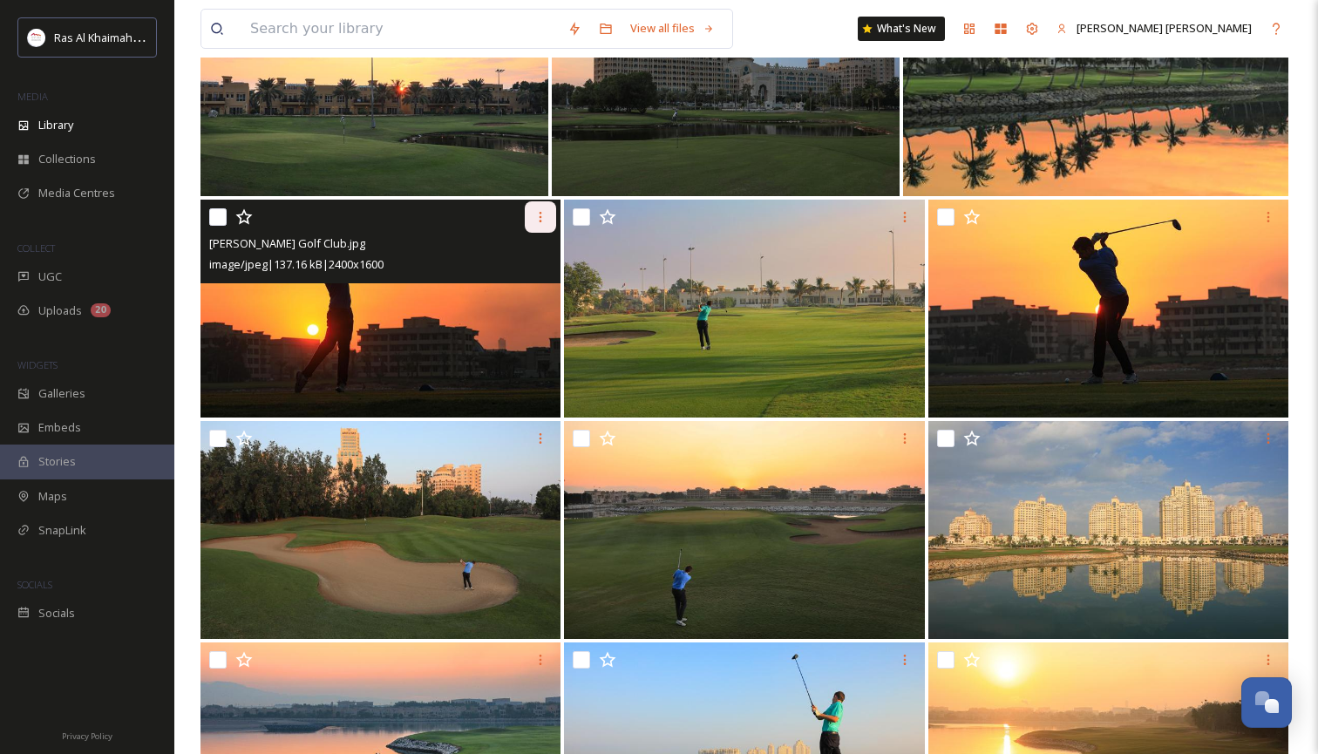
click at [537, 213] on icon at bounding box center [540, 217] width 14 height 14
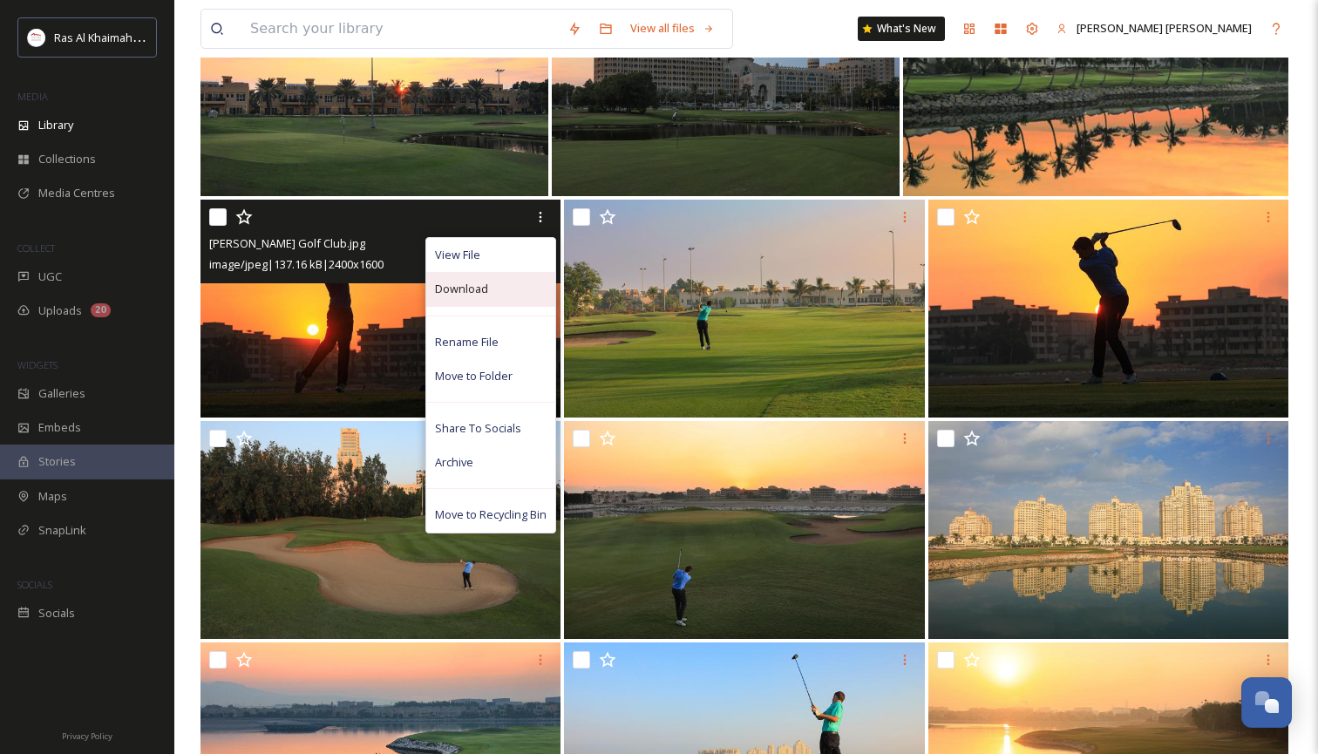
click at [498, 290] on div "Download" at bounding box center [490, 289] width 129 height 34
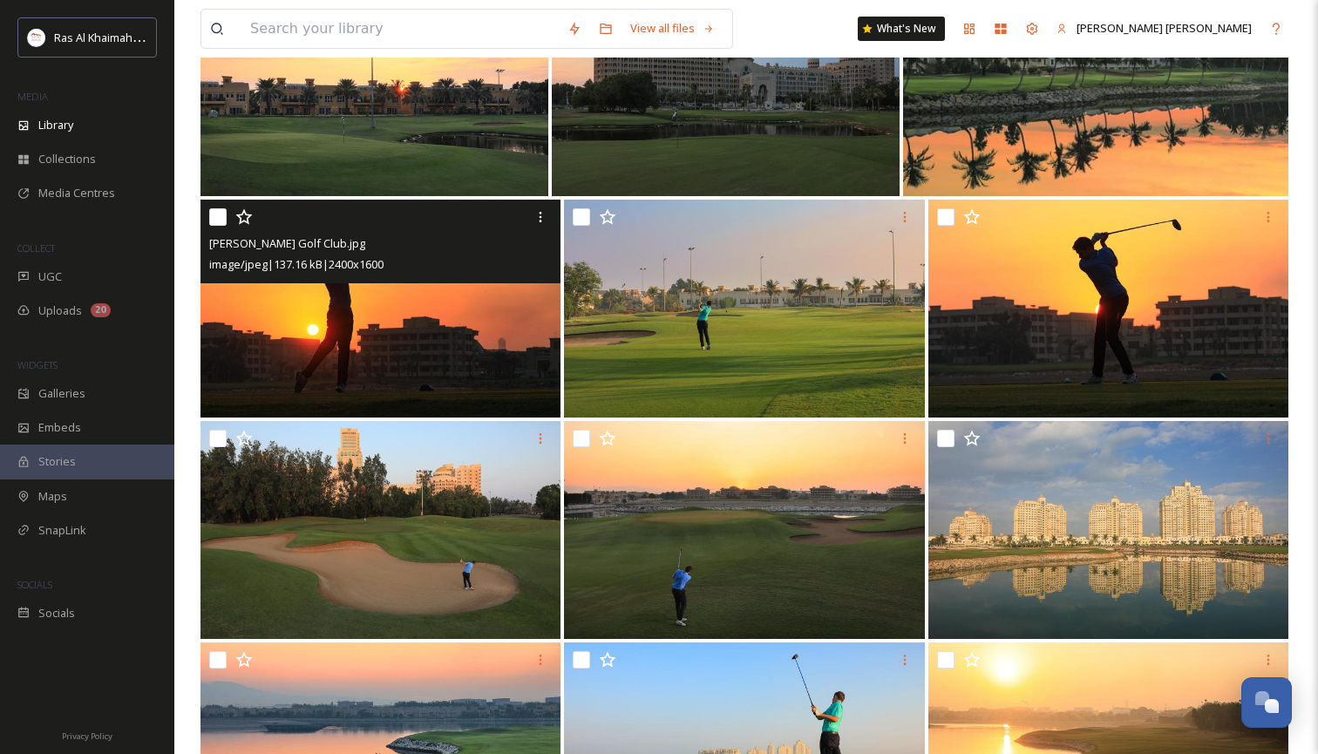
click at [460, 251] on div "[PERSON_NAME] Golf Club.jpg" at bounding box center [382, 243] width 347 height 21
click at [437, 300] on img at bounding box center [380, 309] width 360 height 218
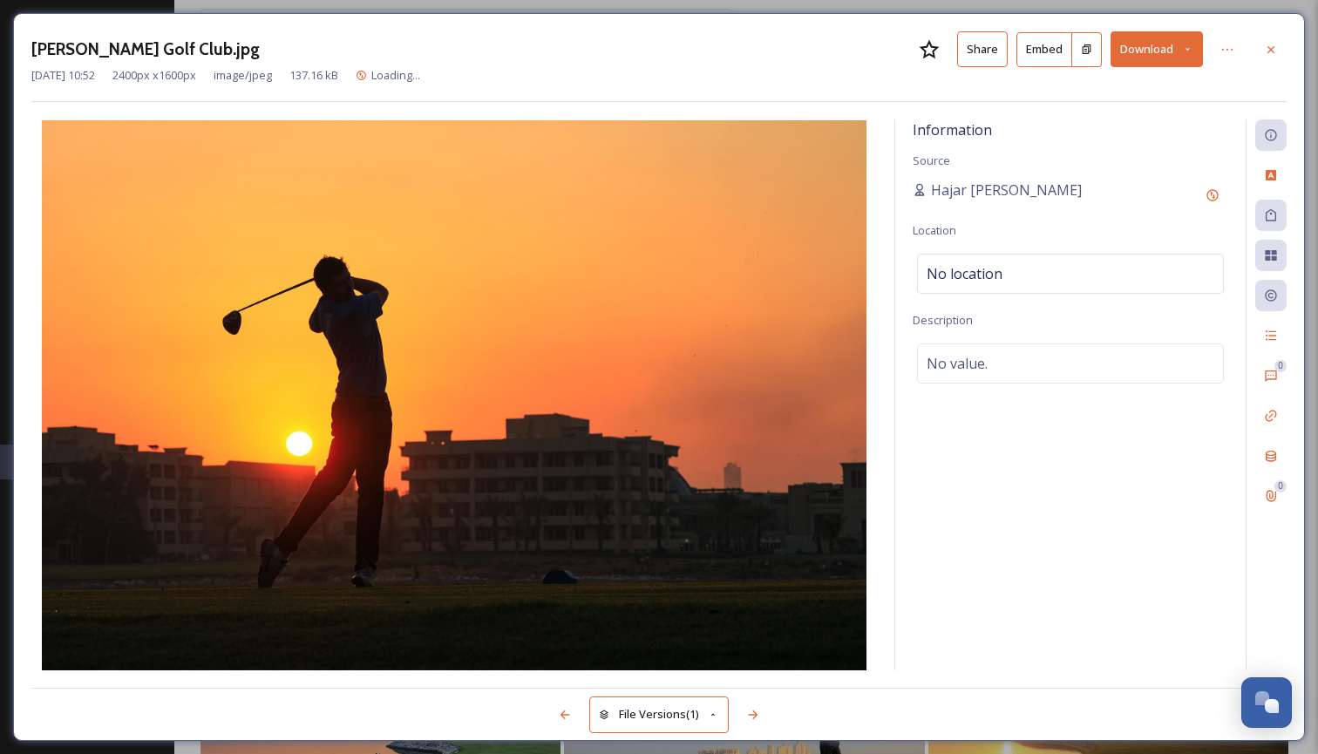
click at [1184, 44] on icon at bounding box center [1187, 49] width 11 height 11
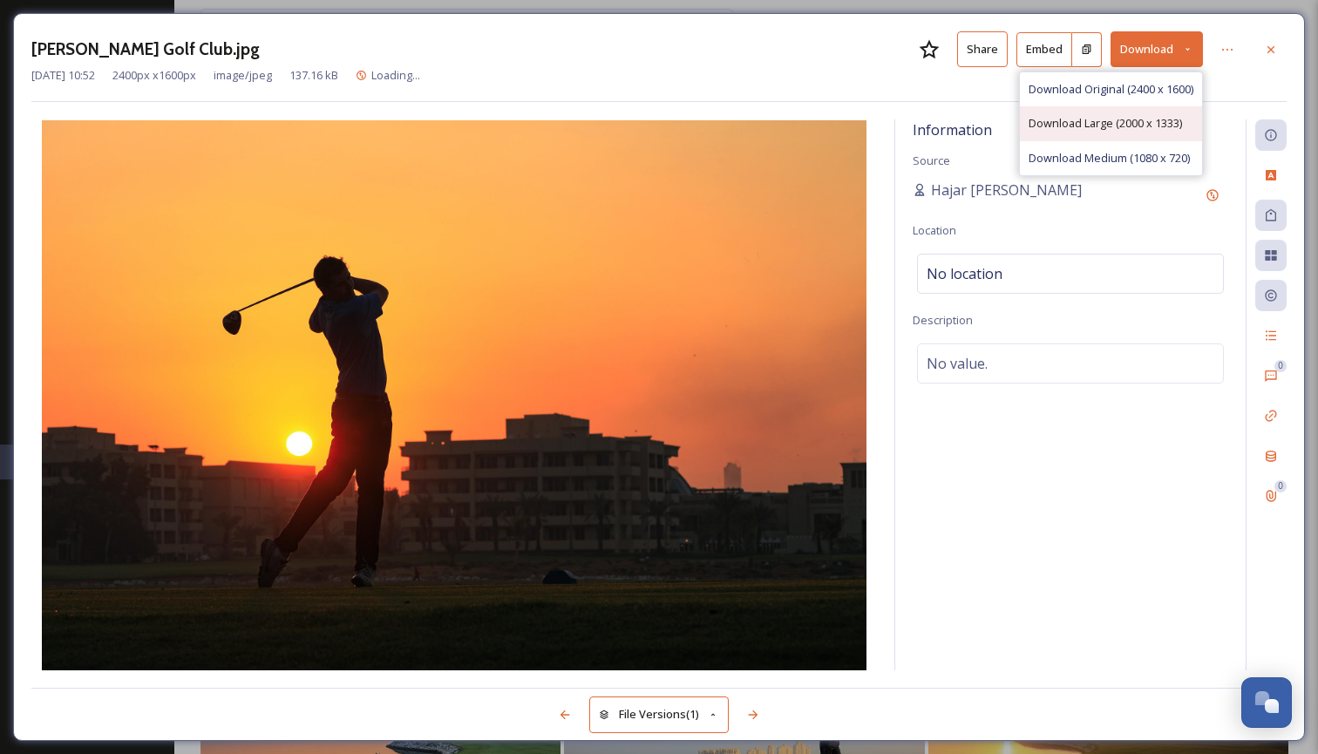
click at [1137, 120] on span "Download Large (2000 x 1333)" at bounding box center [1104, 123] width 153 height 17
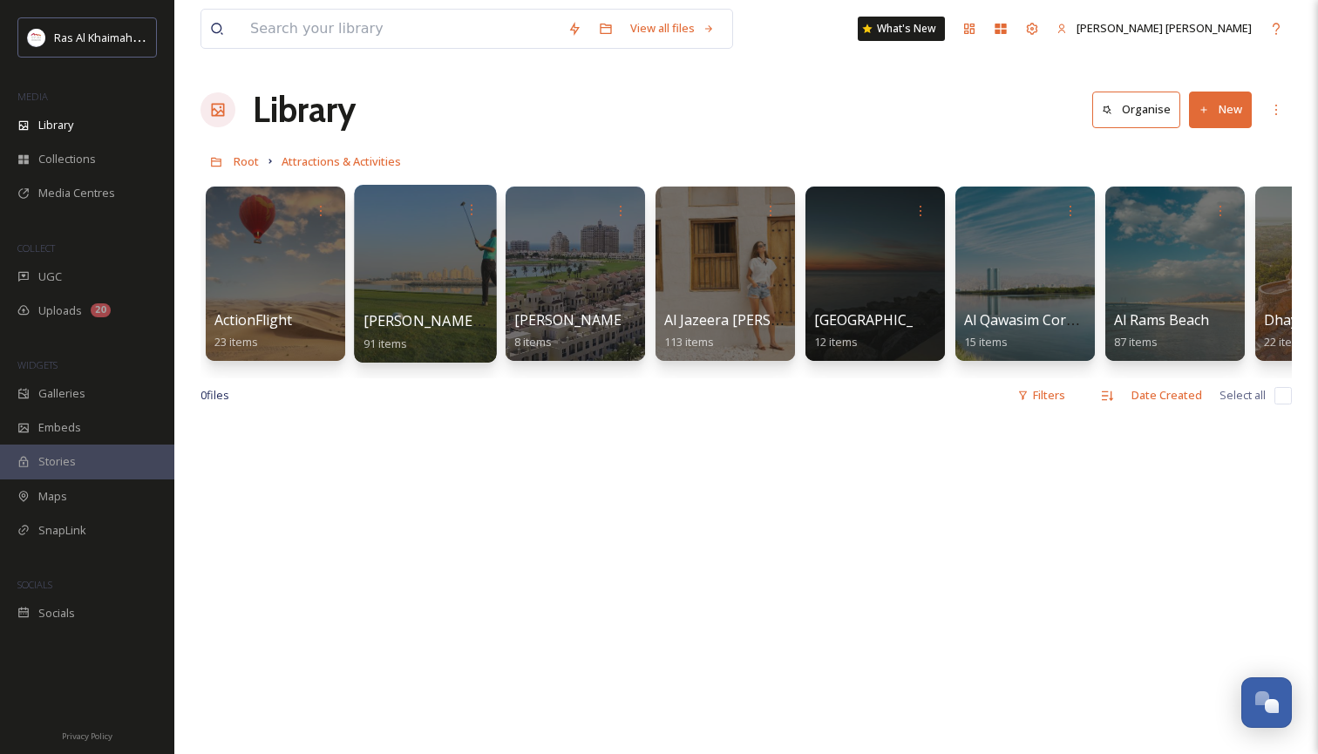
click at [448, 278] on div at bounding box center [425, 274] width 142 height 178
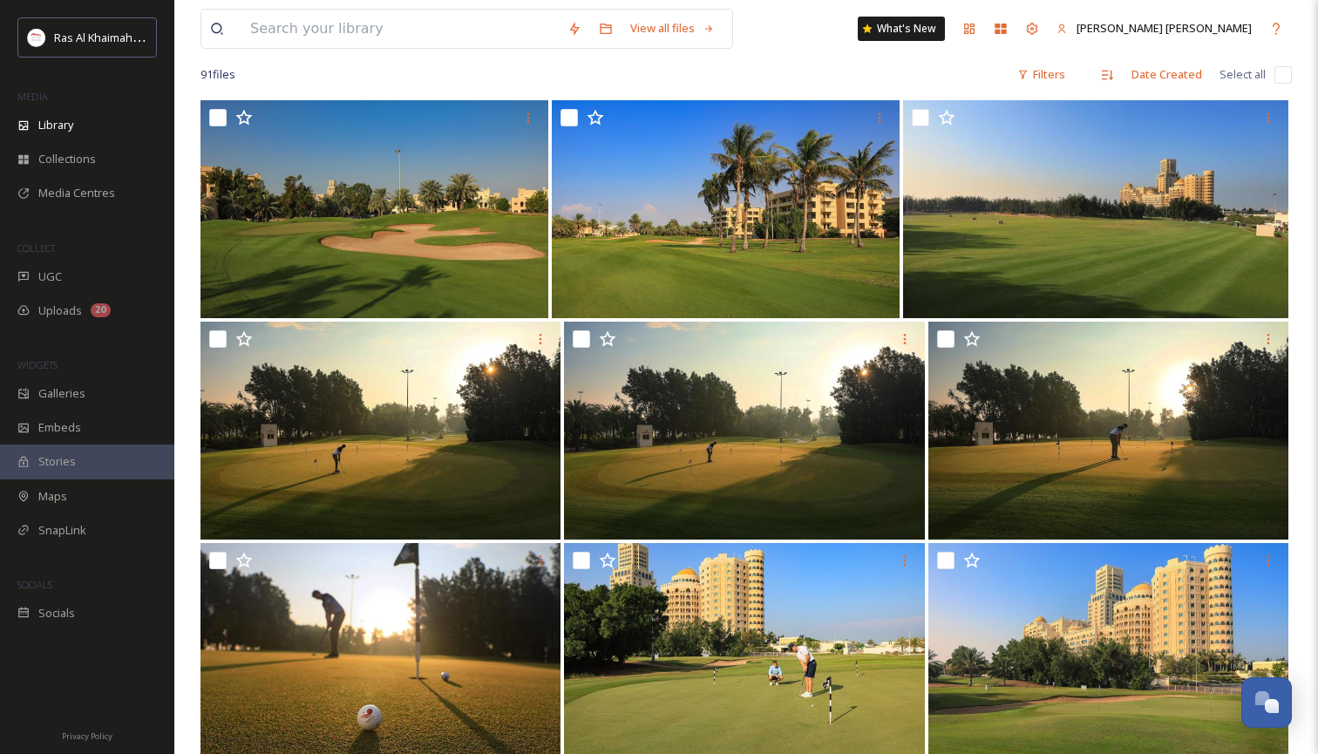
scroll to position [139, 0]
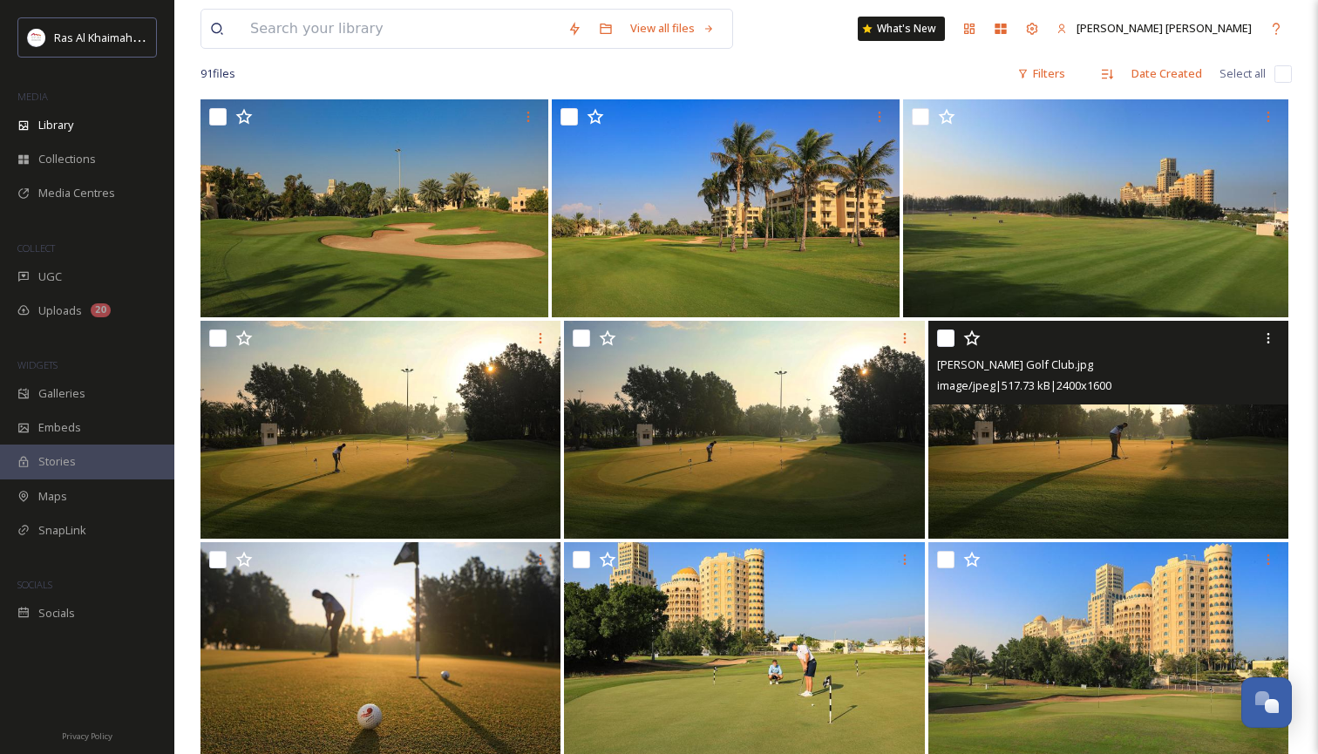
click at [1050, 440] on img at bounding box center [1108, 430] width 360 height 218
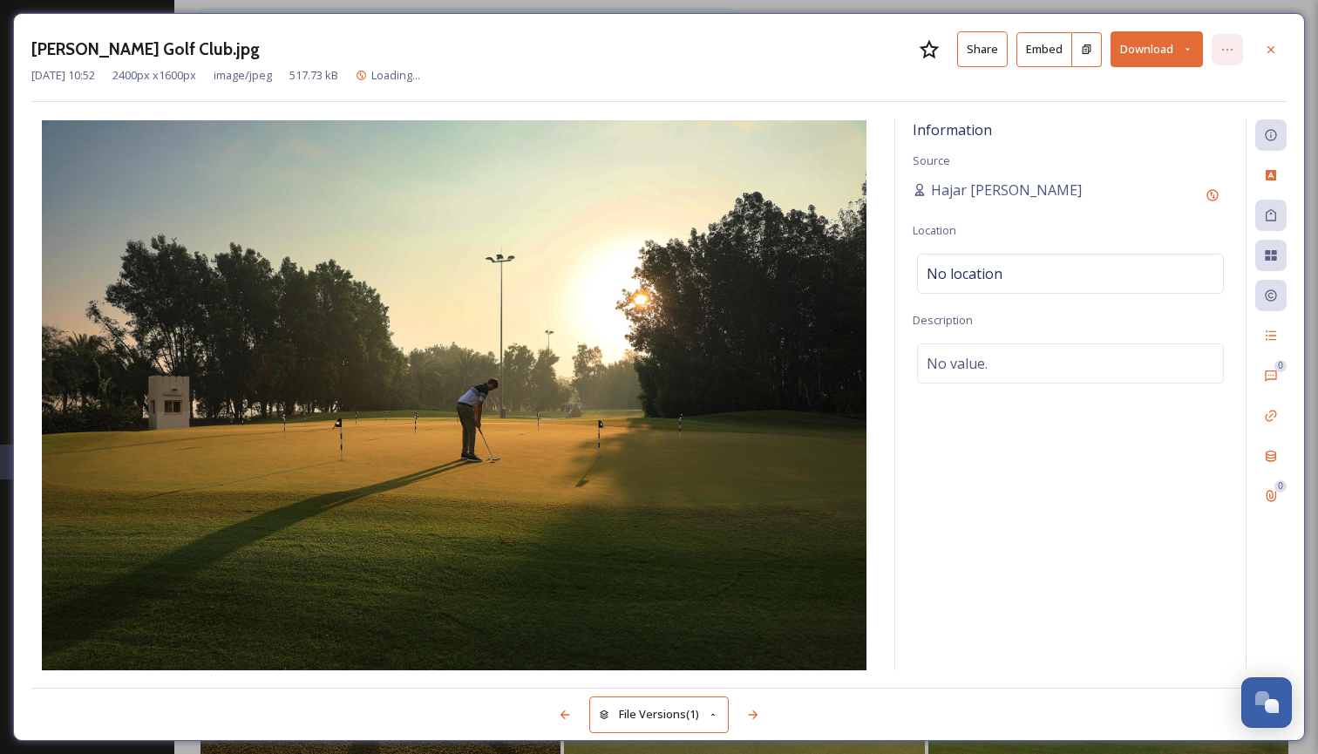
click at [1230, 46] on icon at bounding box center [1227, 50] width 14 height 14
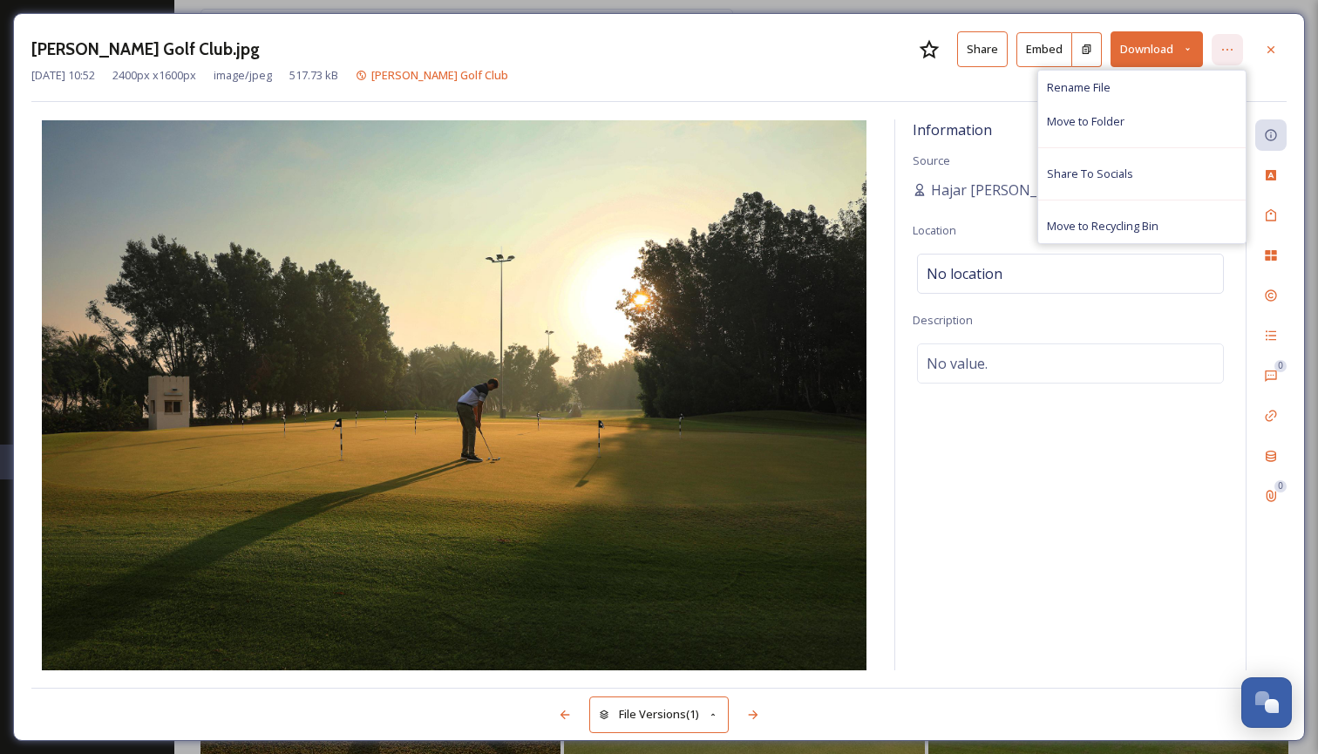
click at [1230, 51] on icon at bounding box center [1227, 50] width 14 height 14
click at [1182, 47] on icon at bounding box center [1187, 49] width 11 height 11
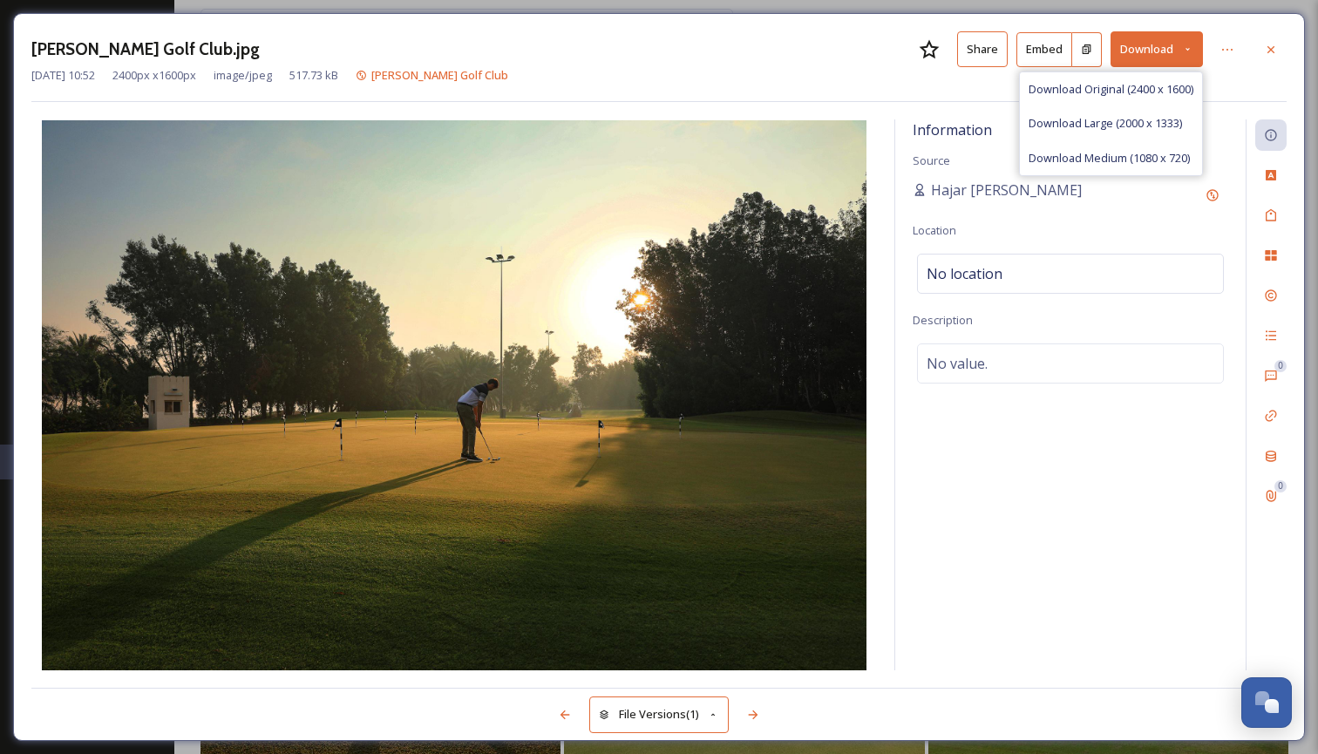
drag, startPoint x: 1128, startPoint y: 122, endPoint x: 1075, endPoint y: 132, distance: 54.2
click at [1128, 122] on span "Download Large (2000 x 1333)" at bounding box center [1104, 123] width 153 height 17
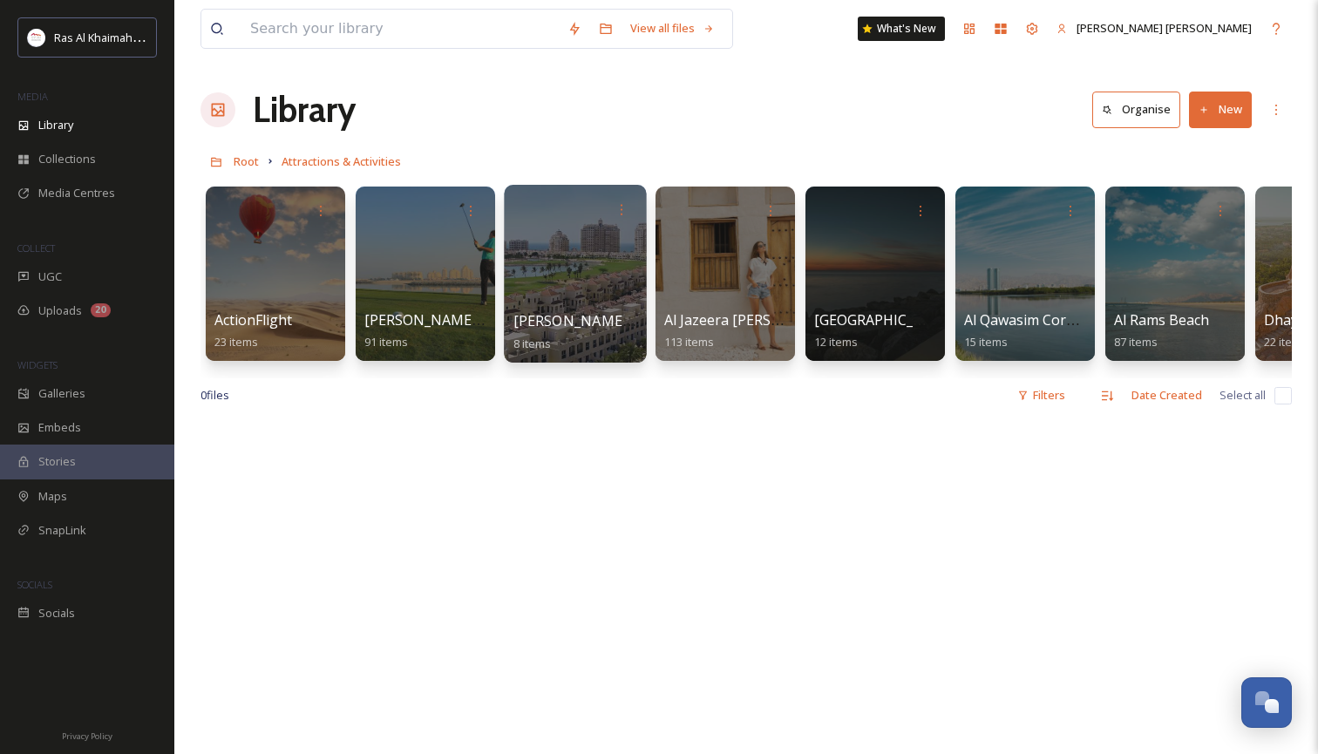
click at [585, 259] on div at bounding box center [575, 274] width 142 height 178
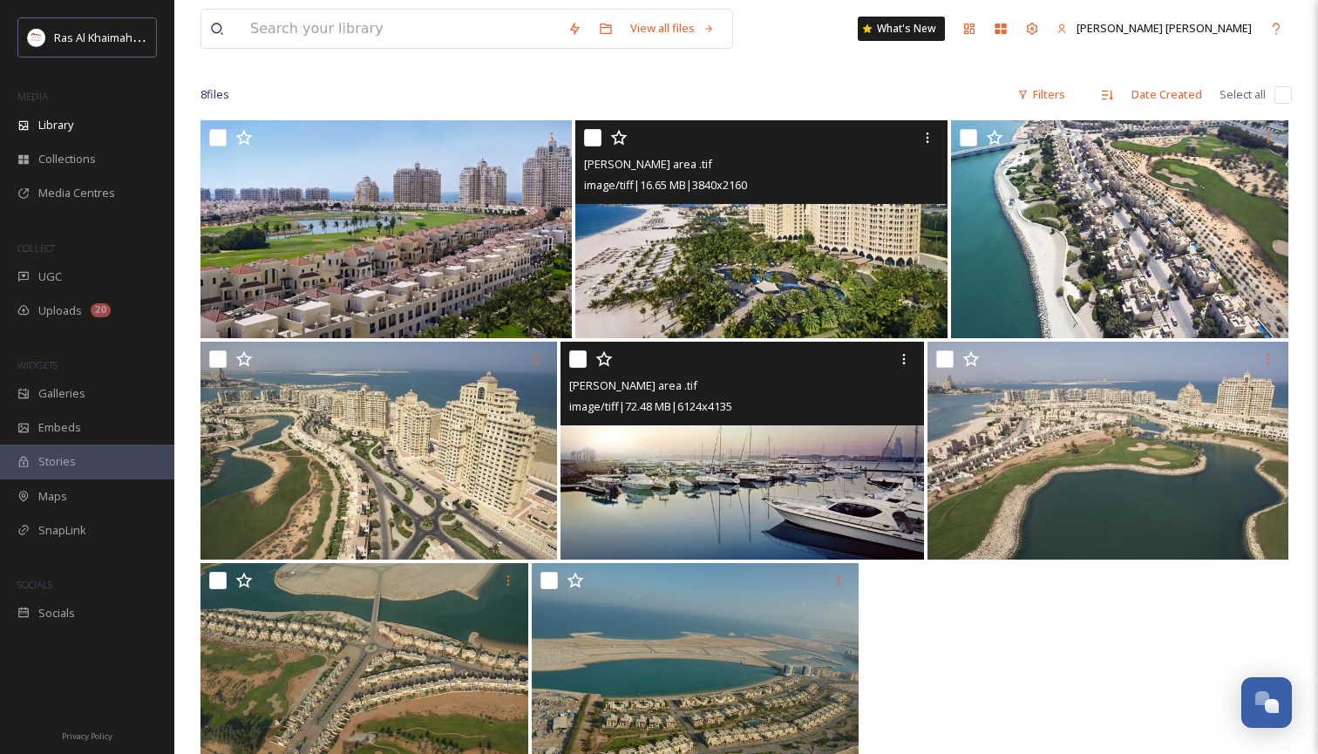
scroll to position [112, 0]
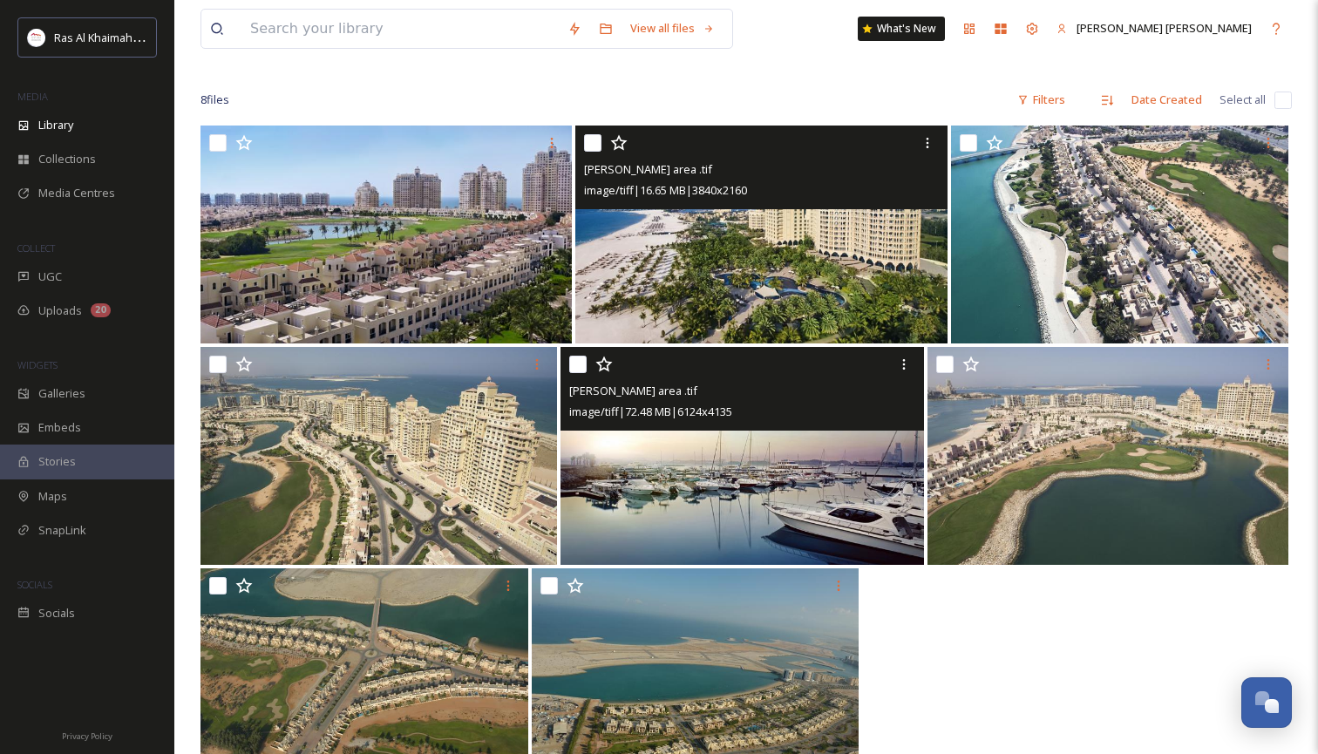
click at [714, 510] on img at bounding box center [742, 456] width 364 height 218
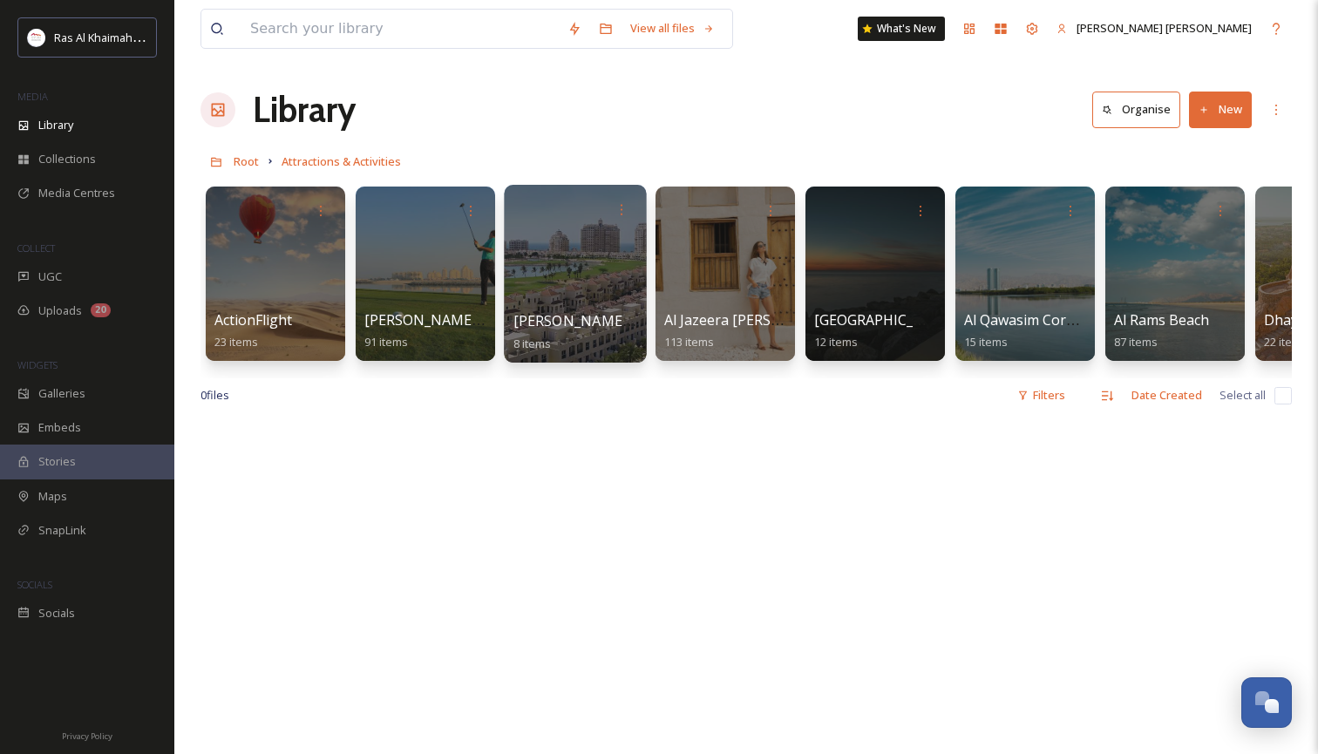
click at [567, 295] on div at bounding box center [575, 274] width 142 height 178
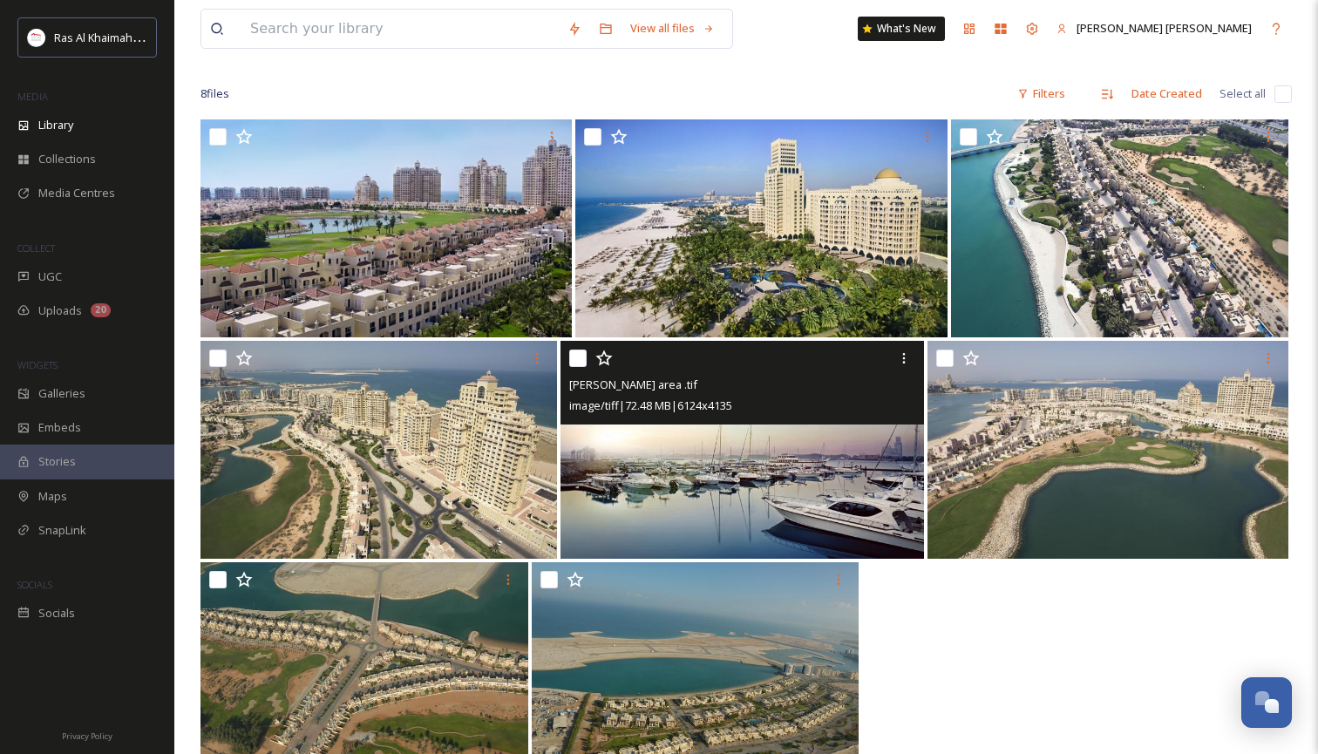
scroll to position [117, 0]
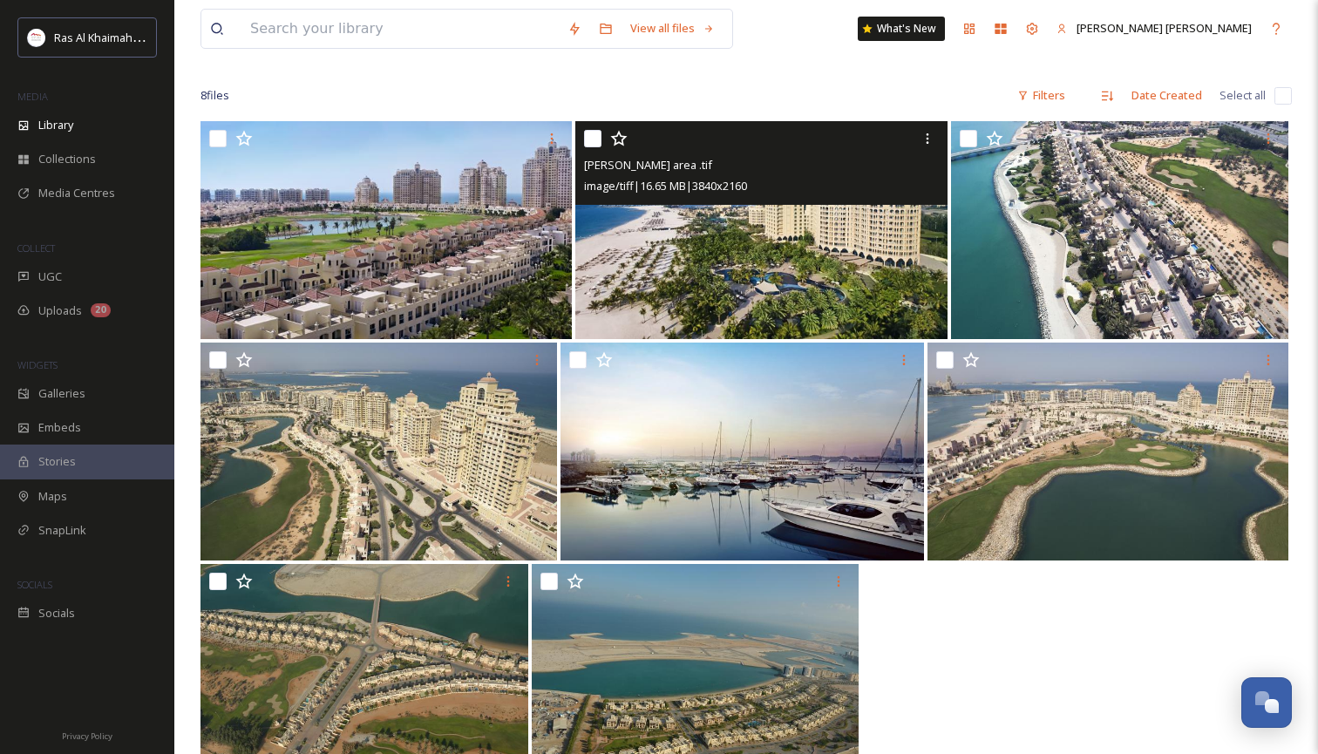
click at [702, 266] on img at bounding box center [760, 230] width 371 height 218
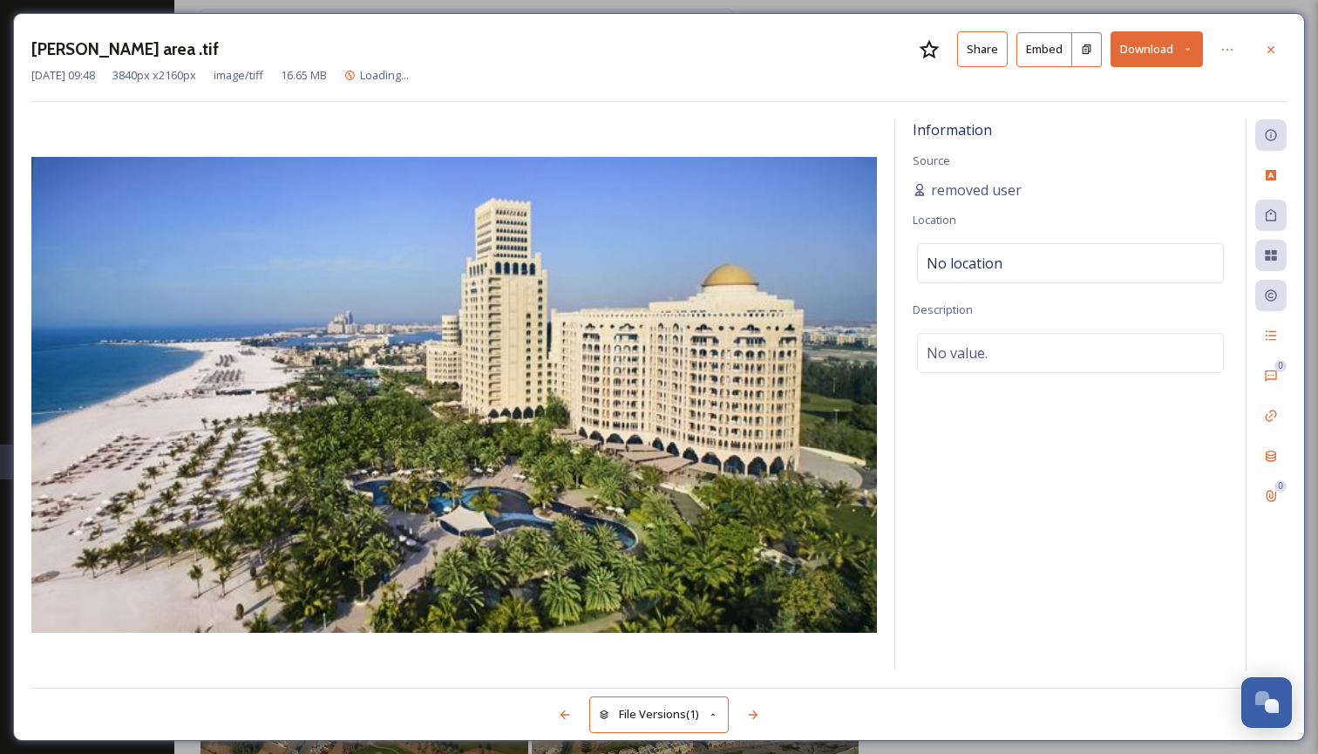
click at [1191, 44] on icon at bounding box center [1187, 49] width 11 height 11
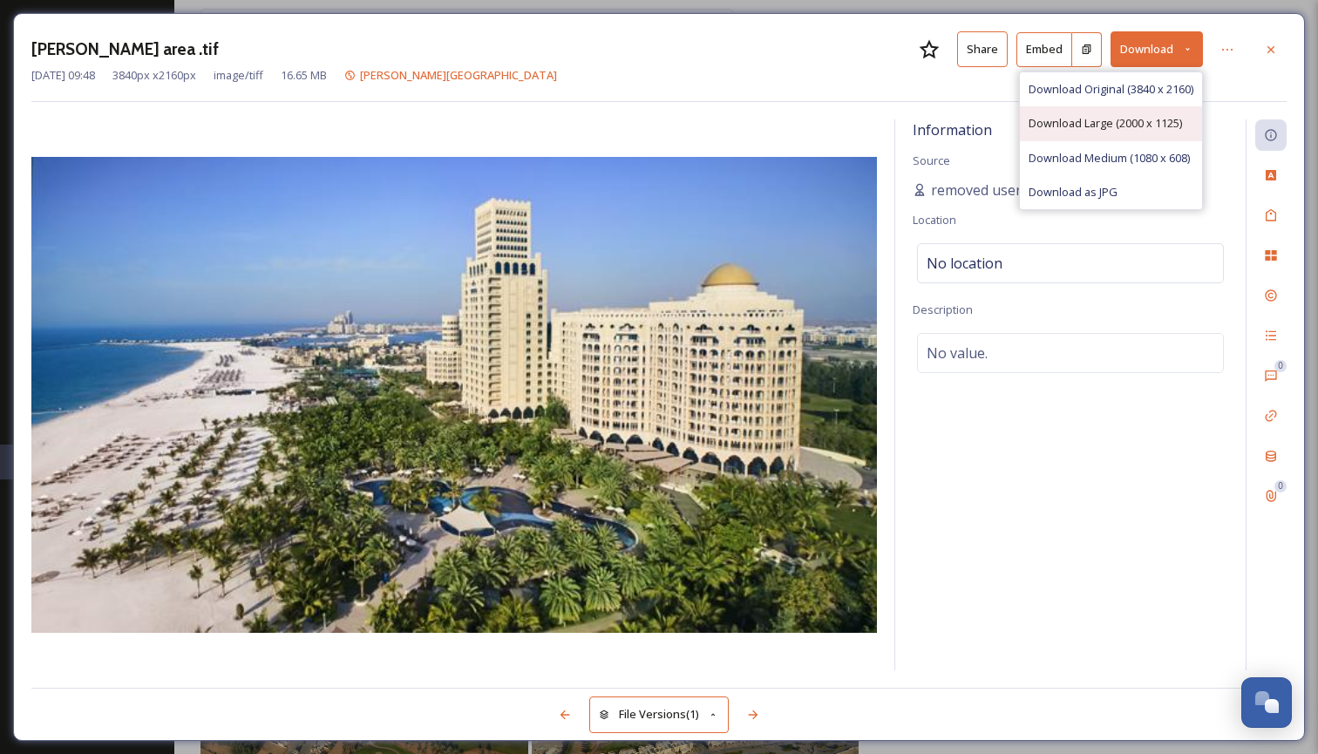
click at [1082, 119] on span "Download Large (2000 x 1125)" at bounding box center [1104, 123] width 153 height 17
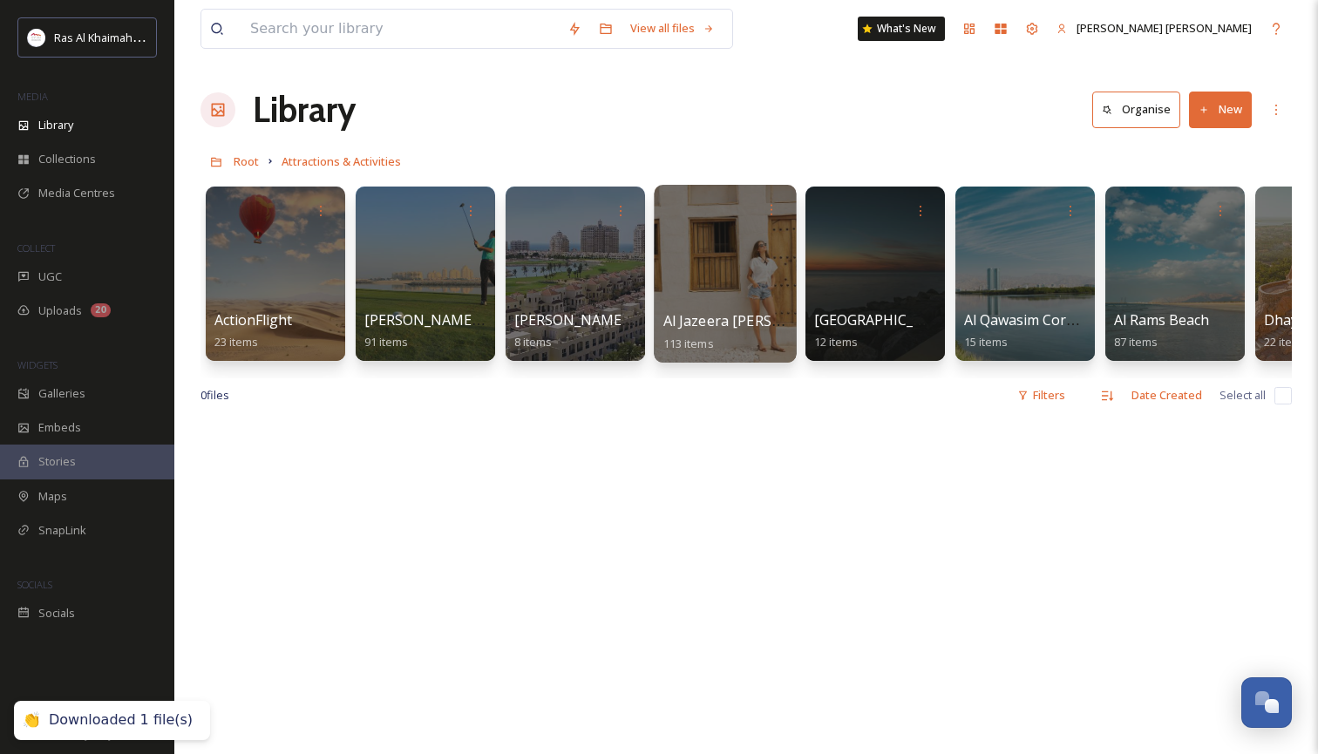
click at [719, 279] on div at bounding box center [725, 274] width 142 height 178
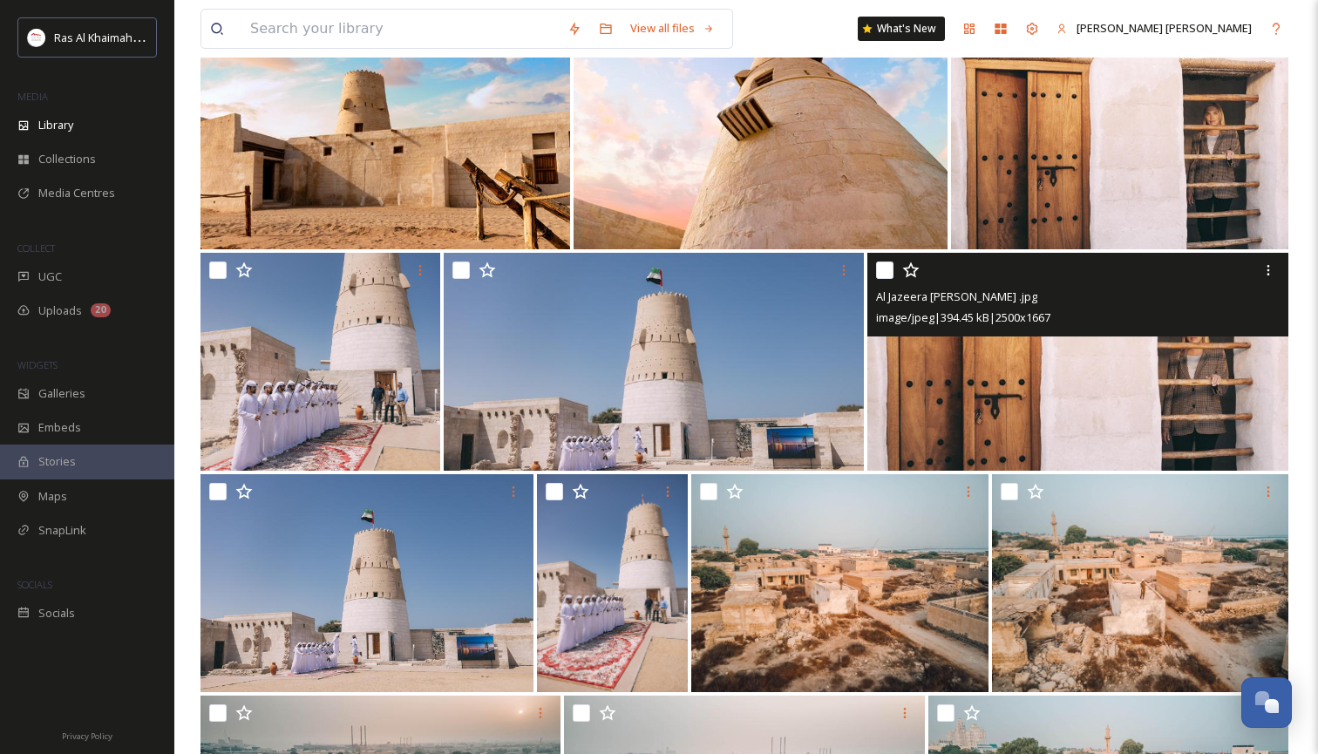
scroll to position [3315, 0]
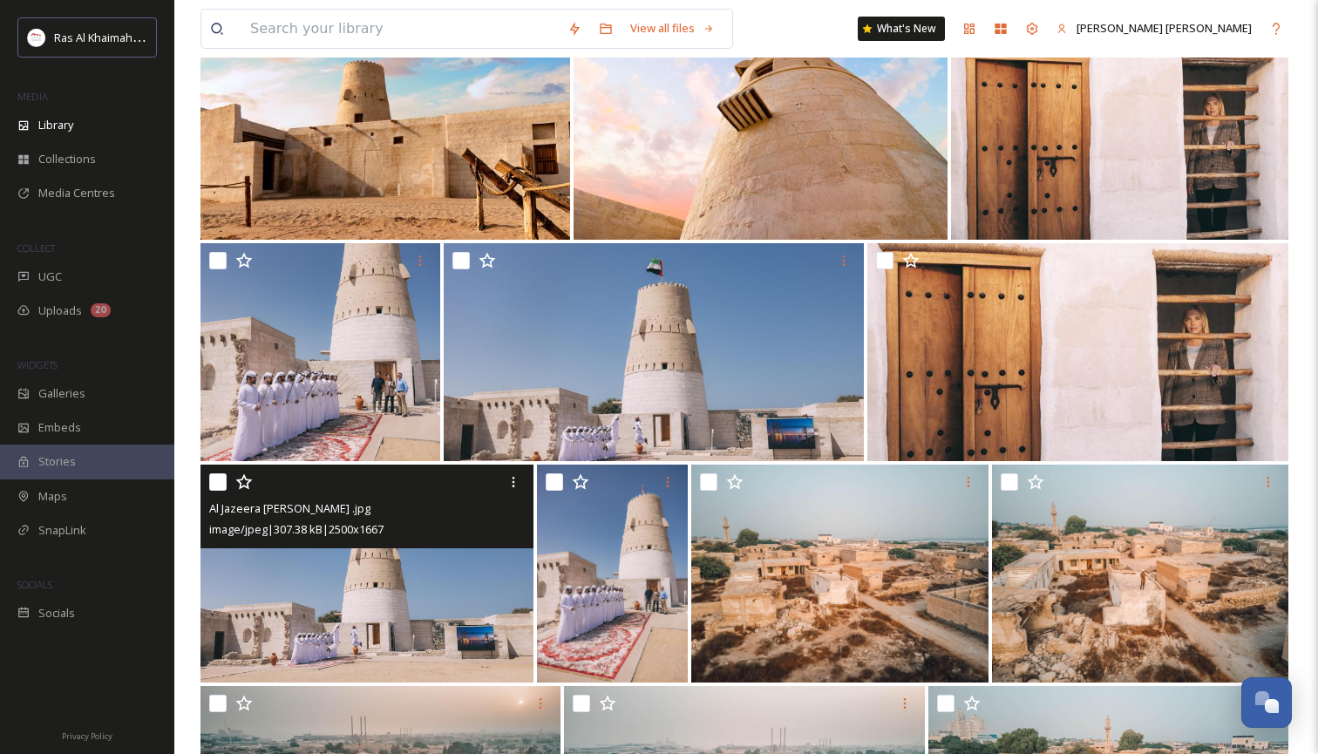
click at [395, 574] on img at bounding box center [366, 573] width 333 height 218
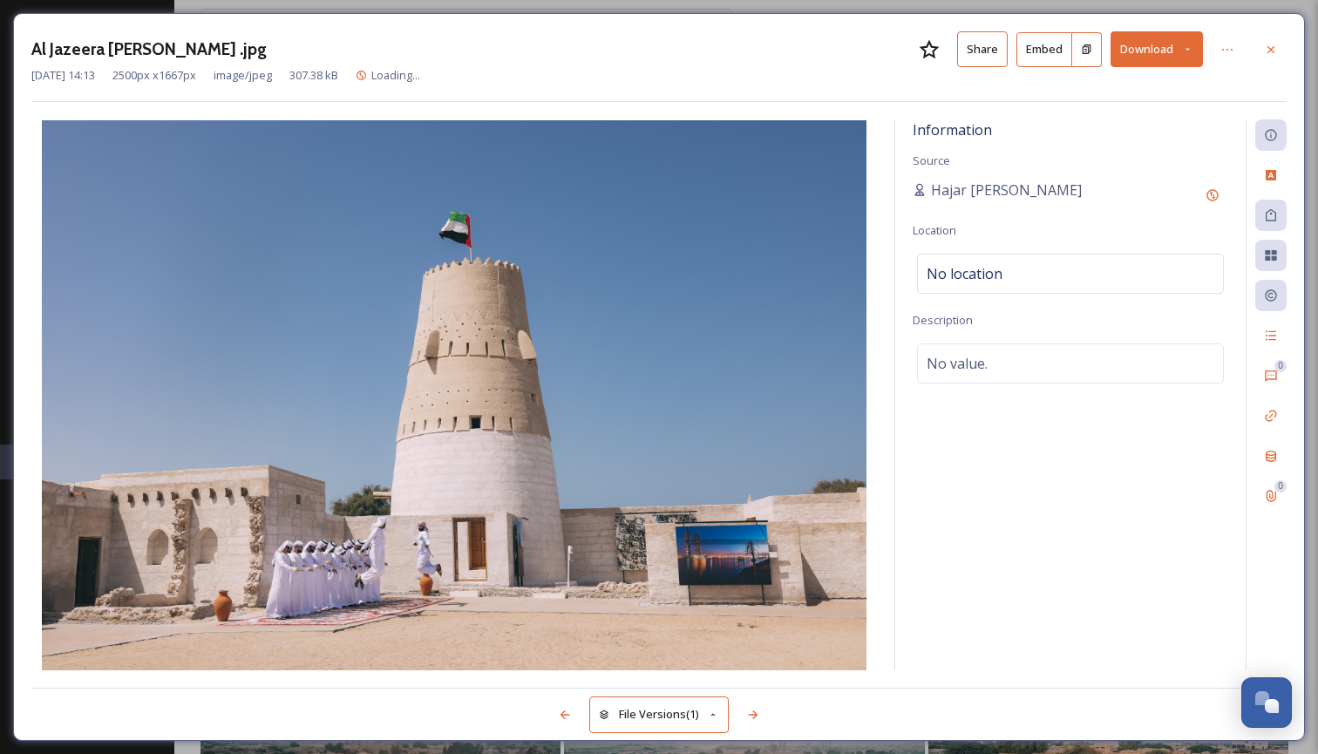
click at [1191, 51] on icon at bounding box center [1187, 49] width 11 height 11
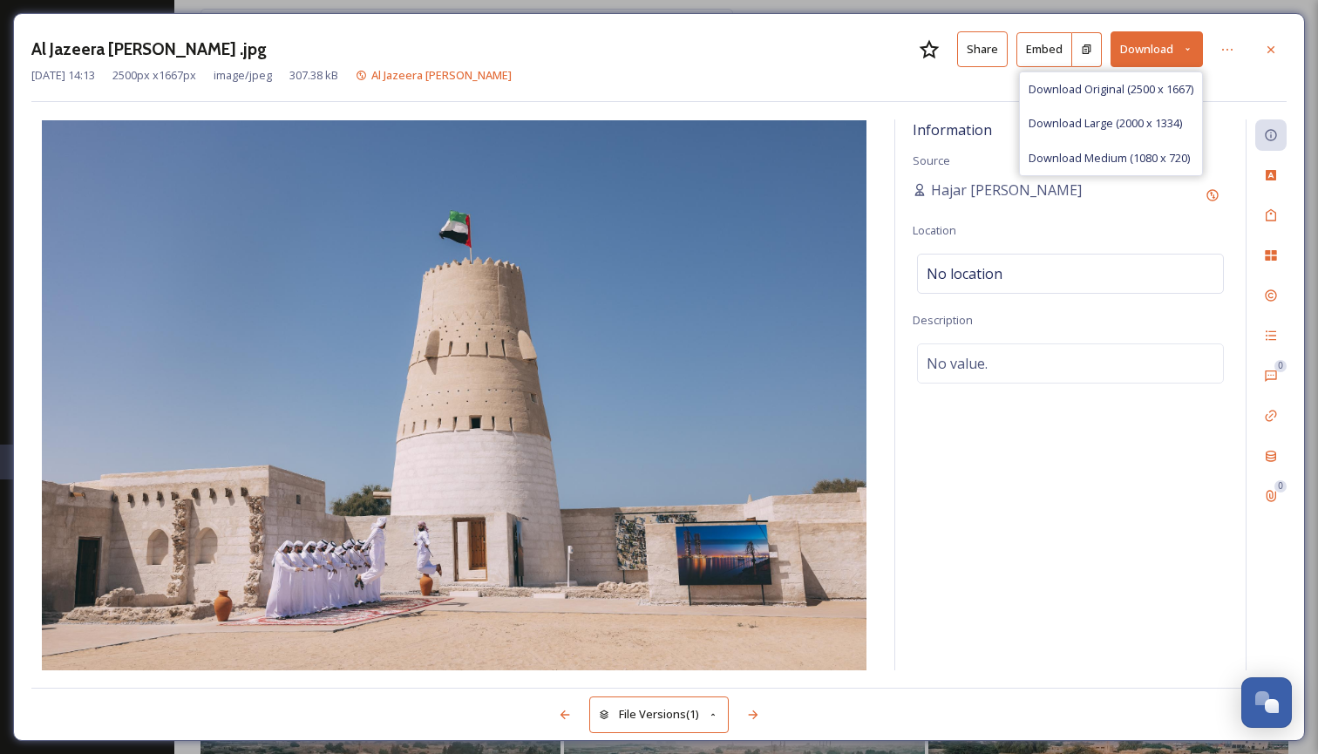
click at [1094, 126] on span "Download Large (2000 x 1334)" at bounding box center [1104, 123] width 153 height 17
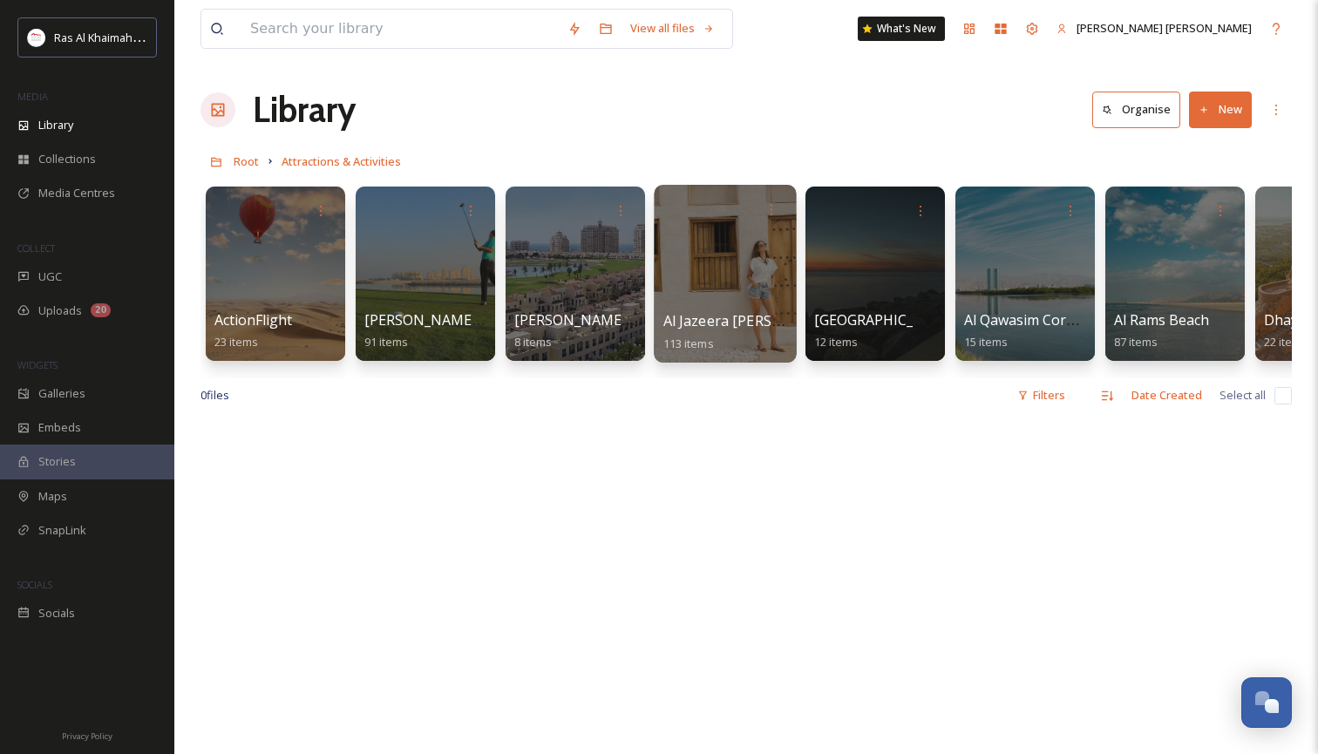
click at [735, 287] on div at bounding box center [725, 274] width 142 height 178
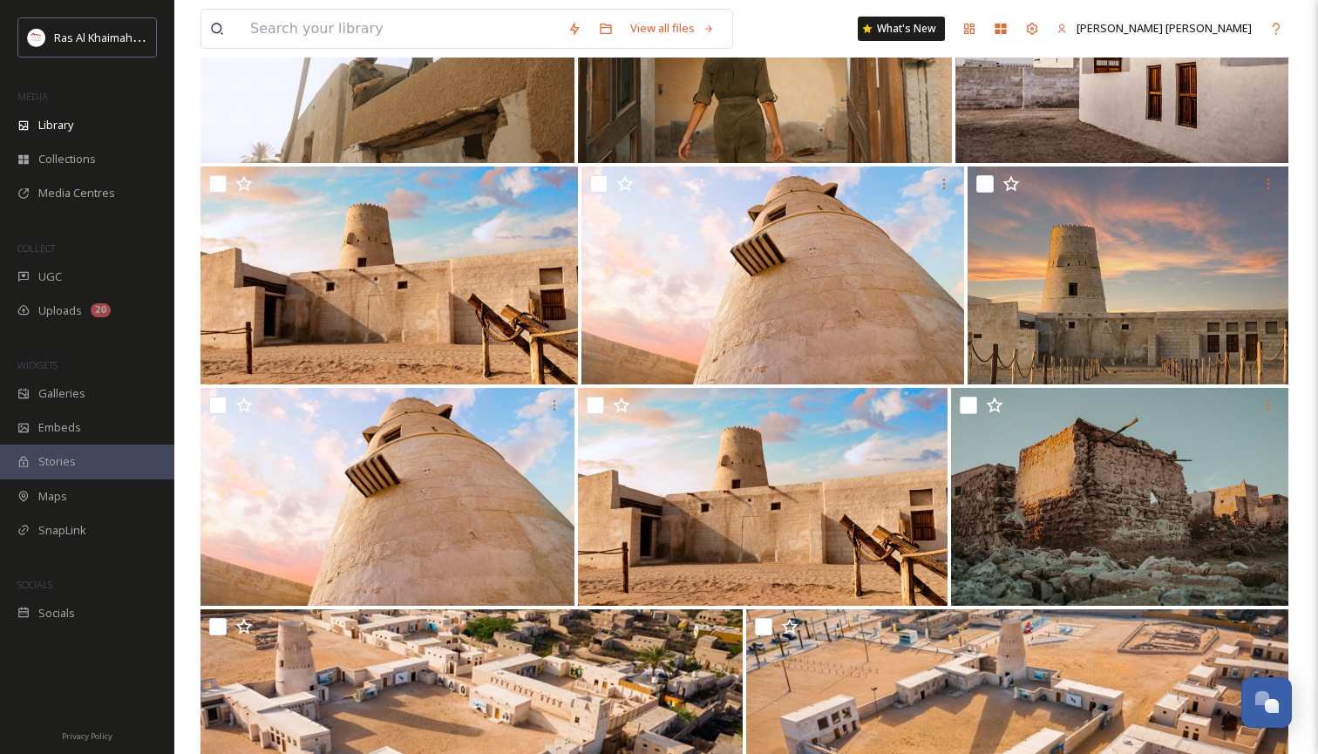
scroll to position [4721, 0]
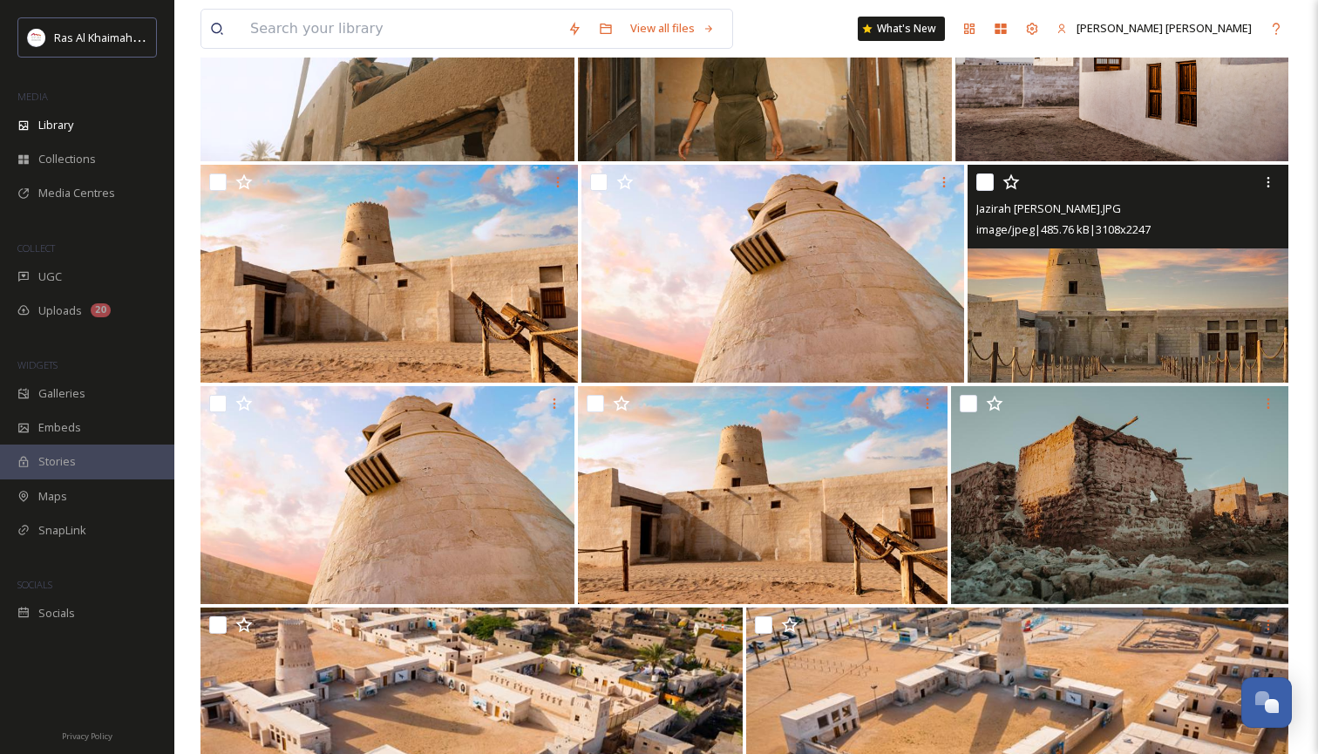
click at [1165, 268] on img at bounding box center [1127, 274] width 321 height 218
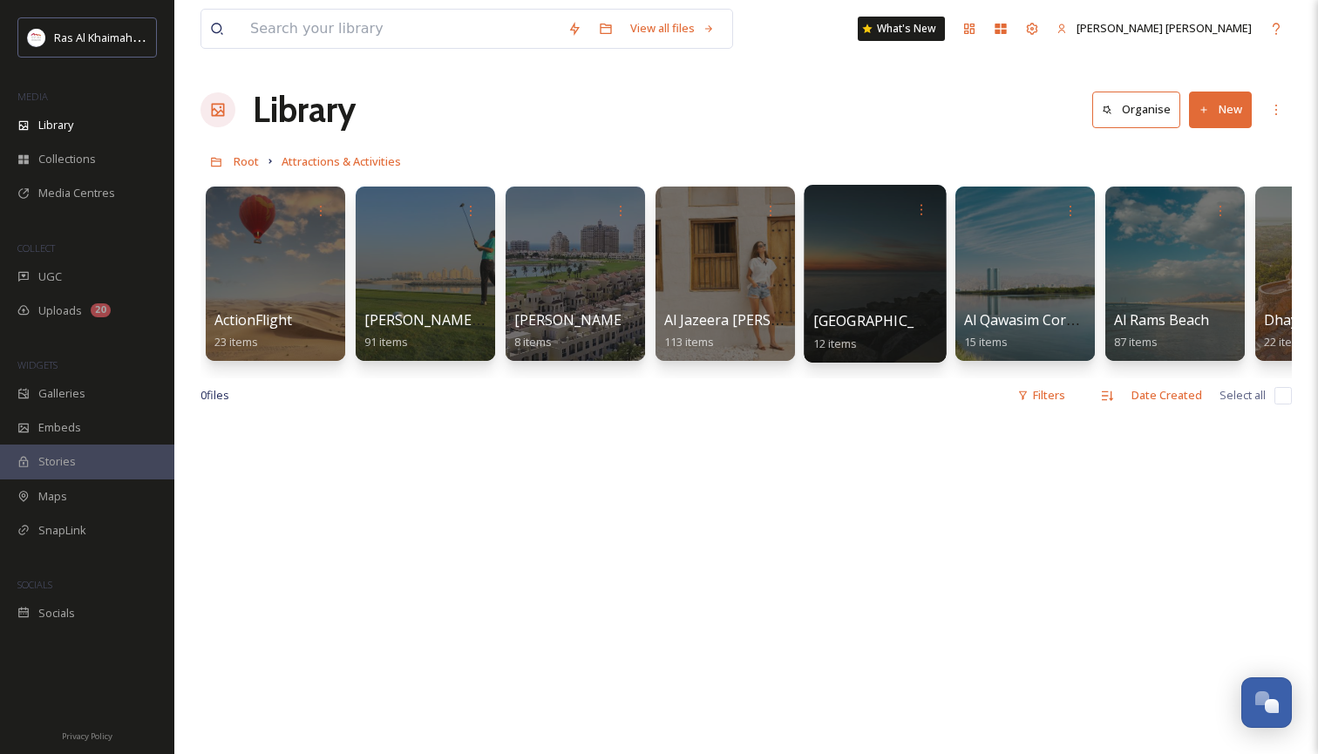
click at [860, 286] on div at bounding box center [874, 274] width 142 height 178
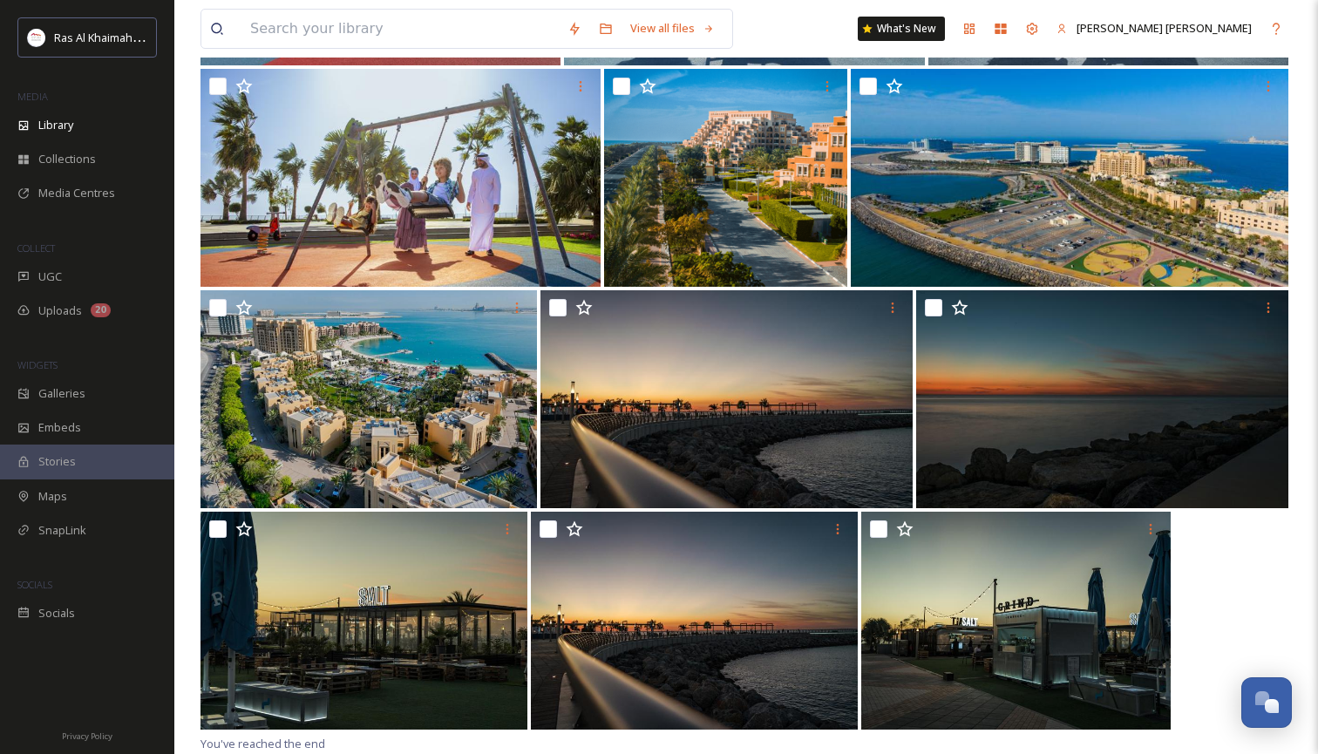
scroll to position [390, 0]
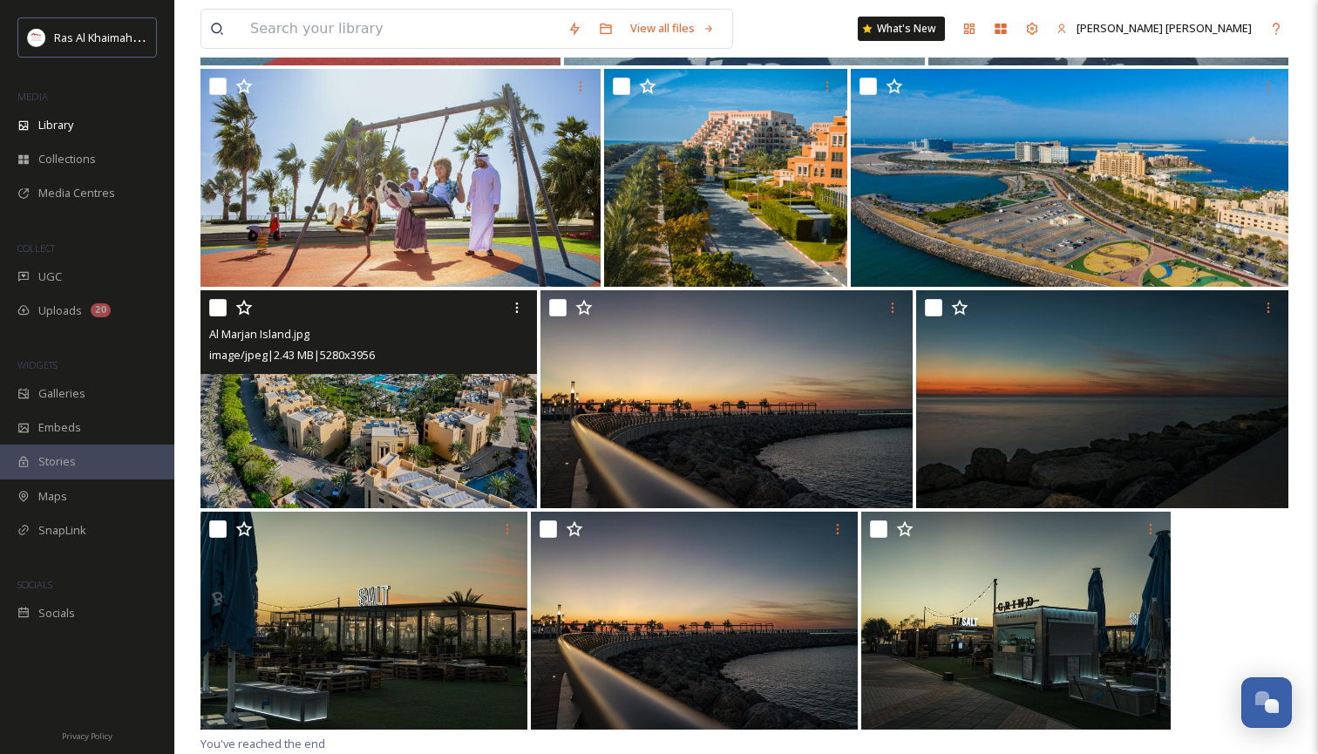
click at [367, 451] on img at bounding box center [368, 399] width 336 height 218
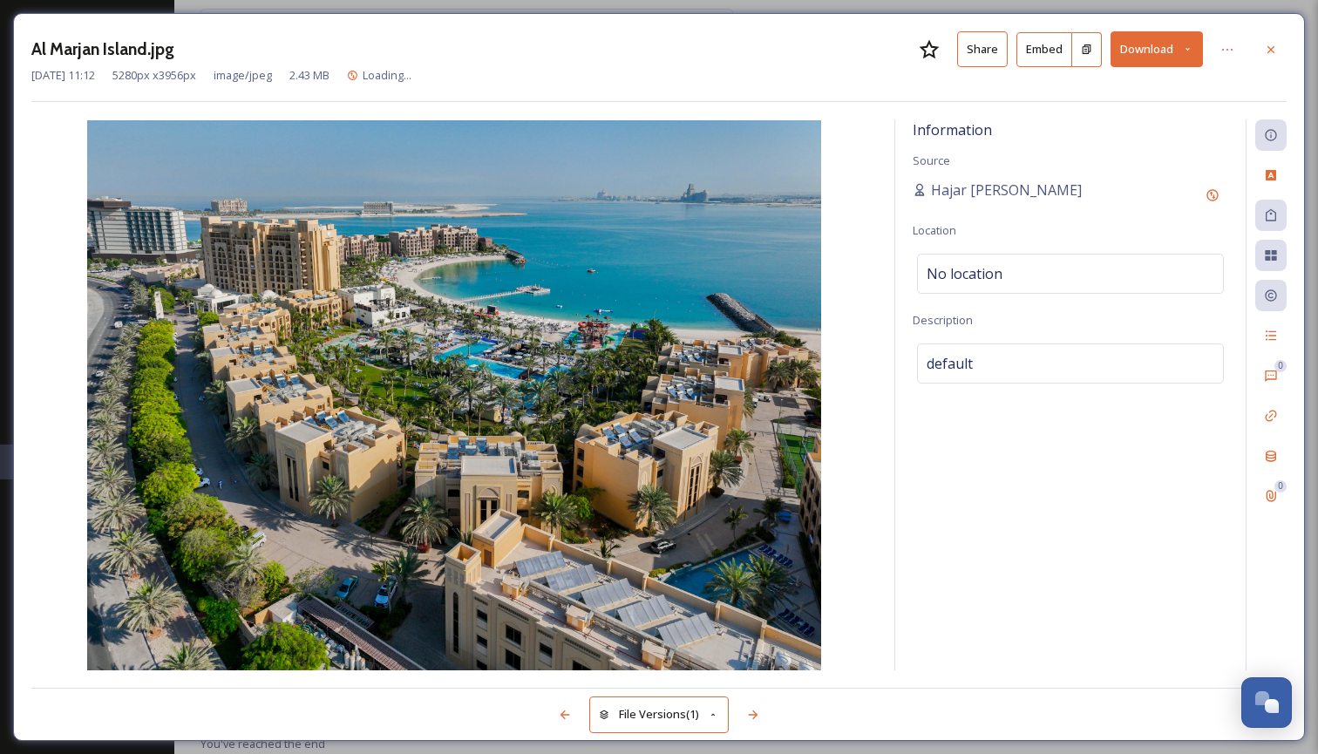
click at [1192, 55] on button "Download" at bounding box center [1156, 49] width 92 height 36
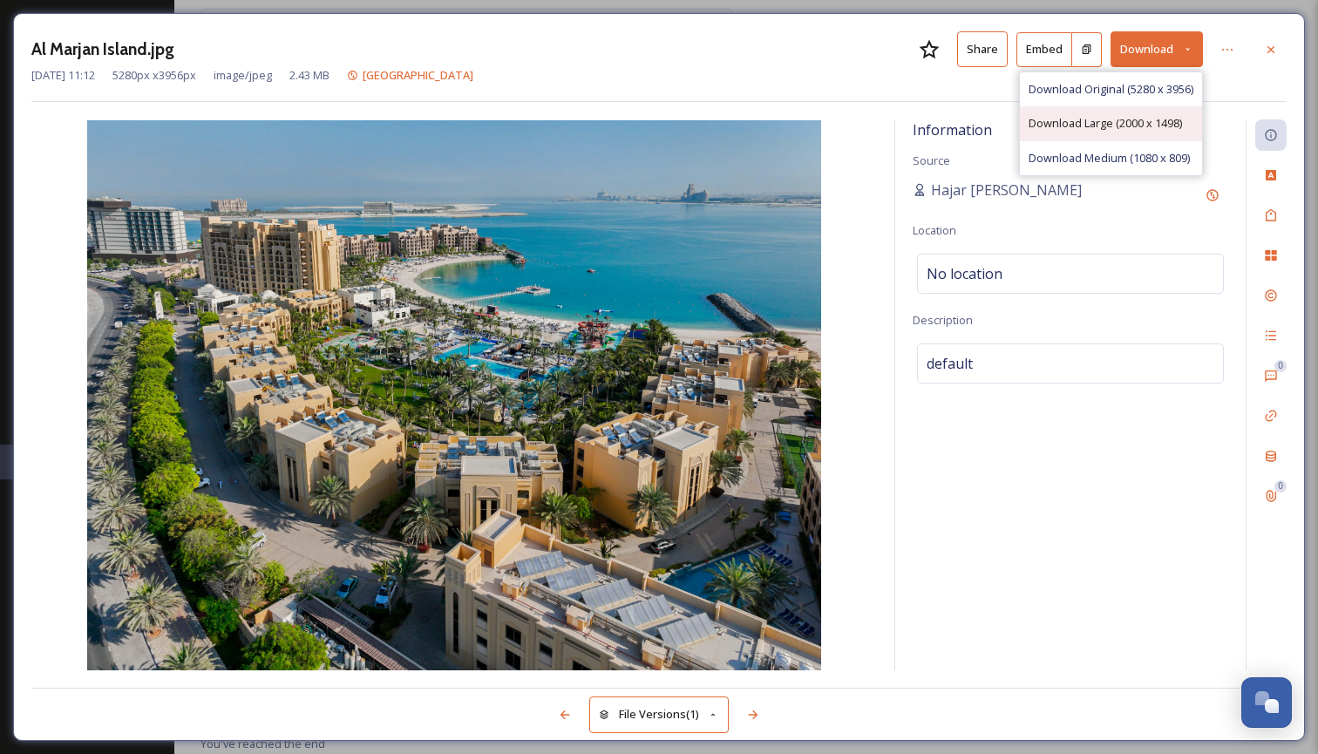
click at [1140, 127] on span "Download Large (2000 x 1498)" at bounding box center [1104, 123] width 153 height 17
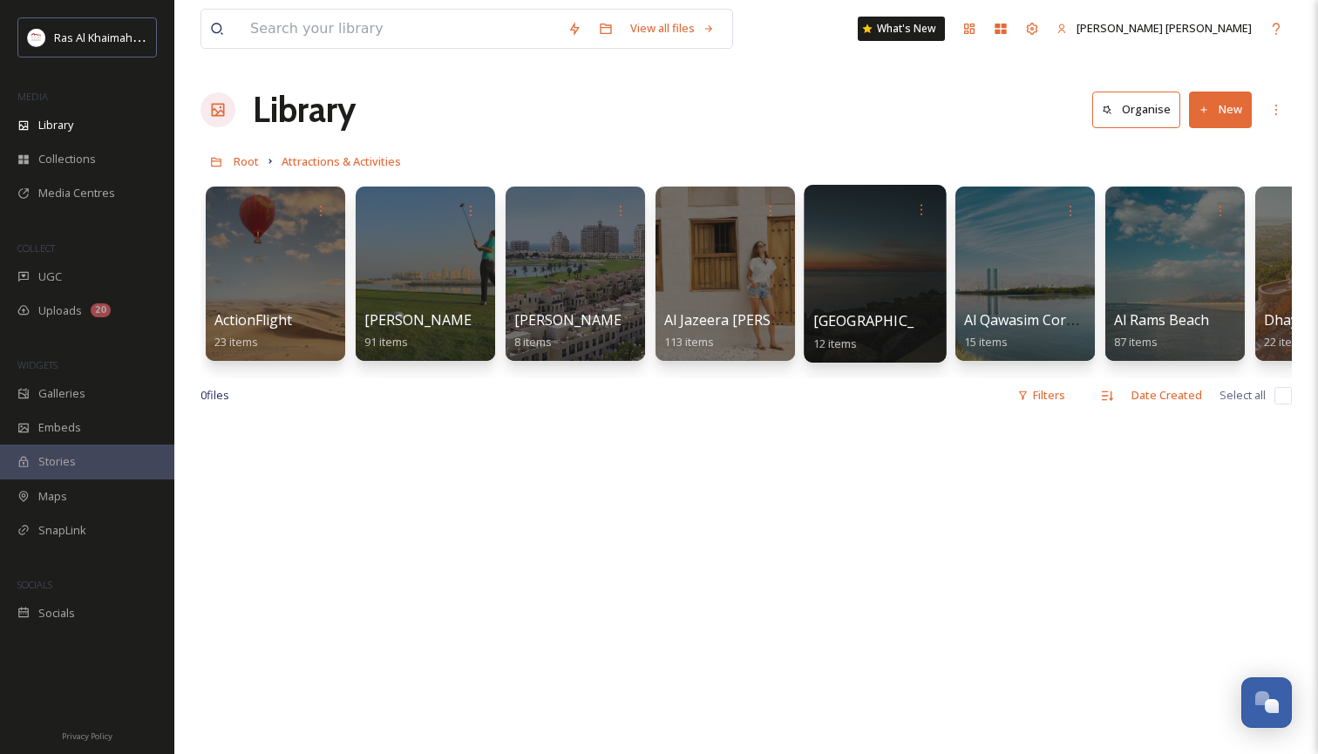
click at [856, 281] on div at bounding box center [874, 274] width 142 height 178
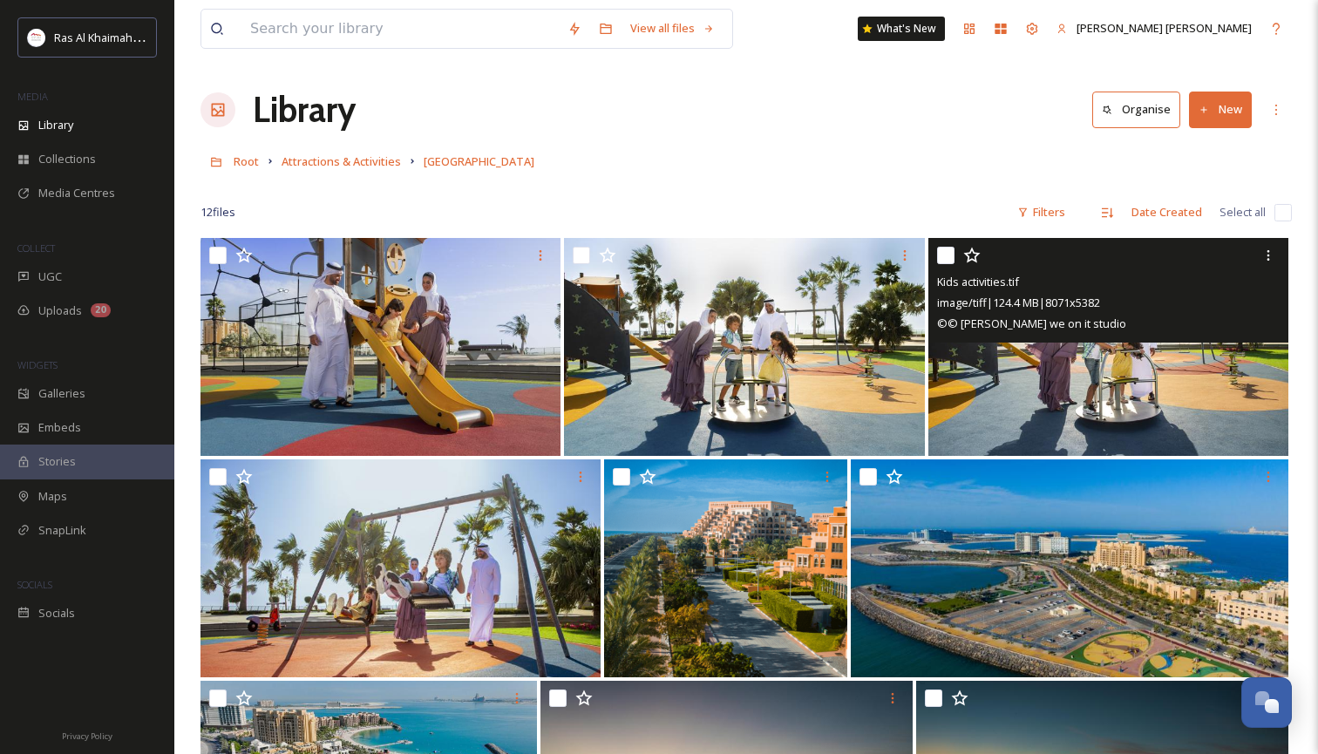
click at [1195, 366] on img at bounding box center [1108, 347] width 360 height 218
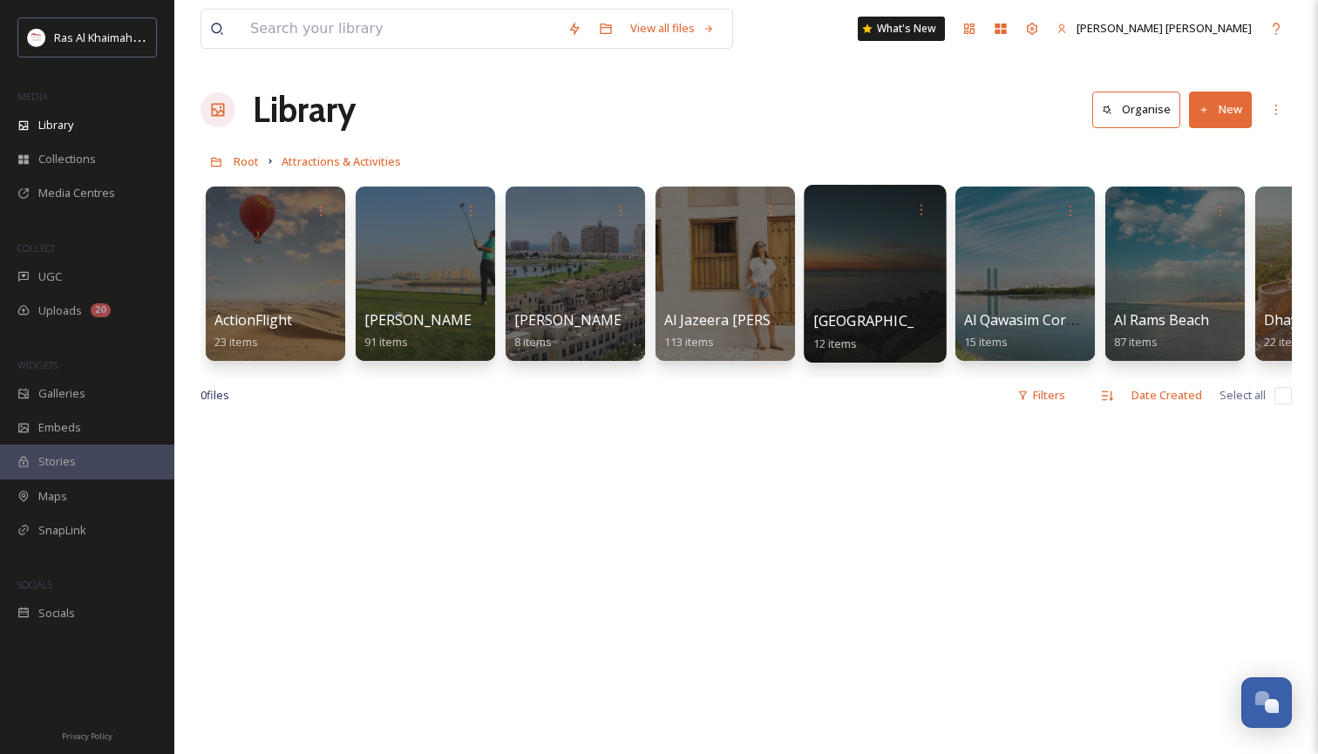
click at [851, 263] on div at bounding box center [874, 274] width 142 height 178
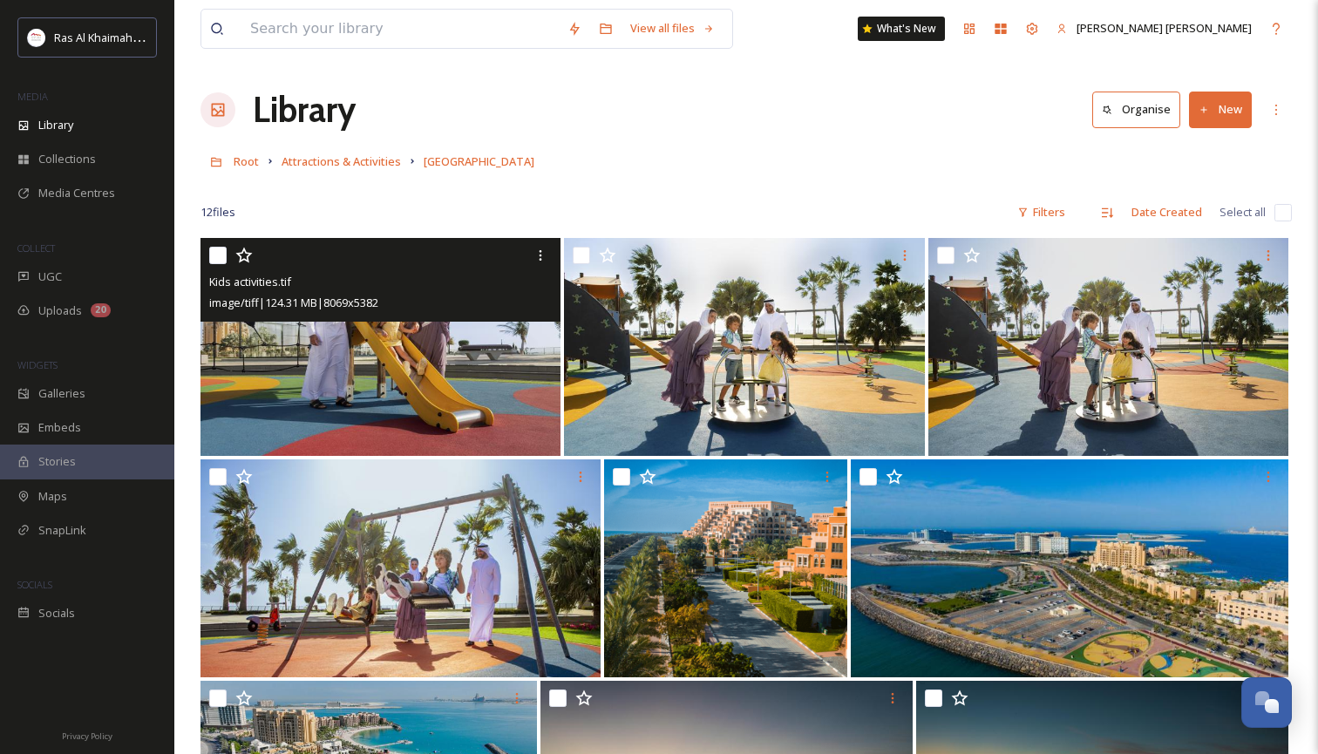
click at [463, 326] on img at bounding box center [380, 347] width 360 height 218
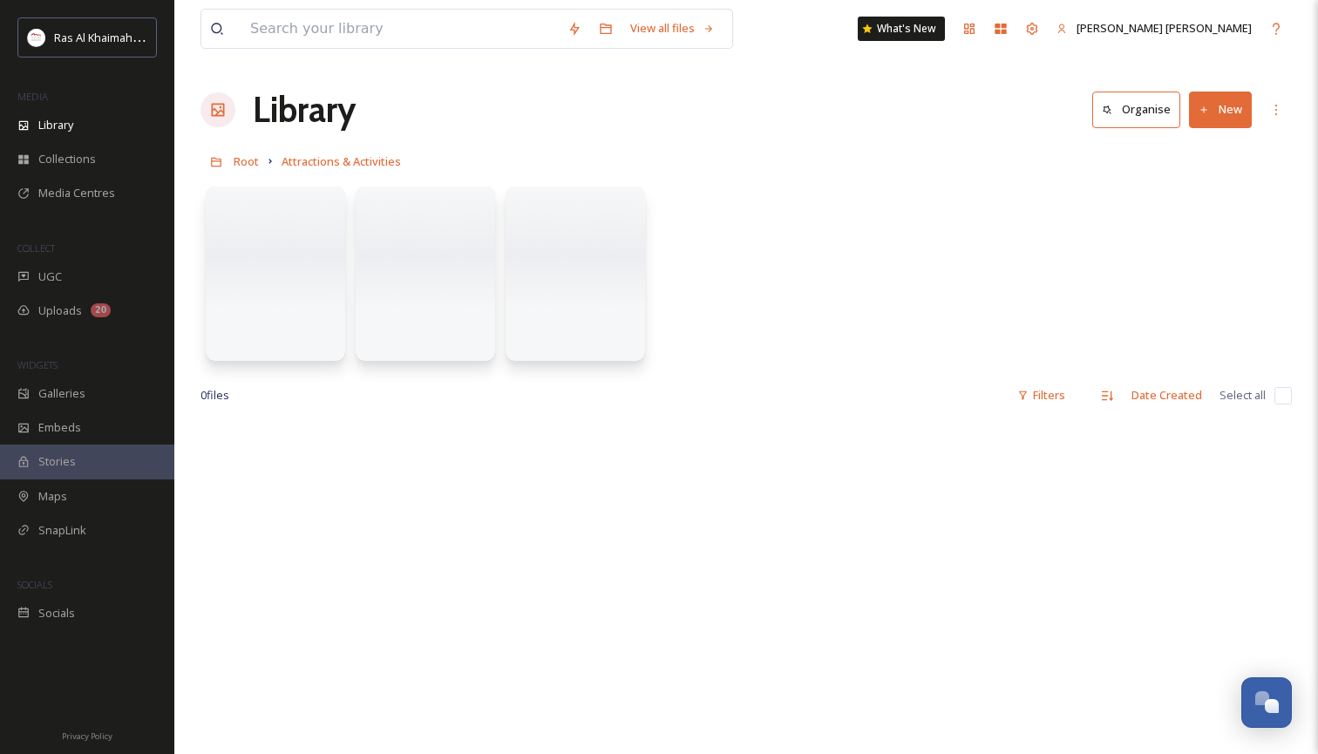
scroll to position [1, 0]
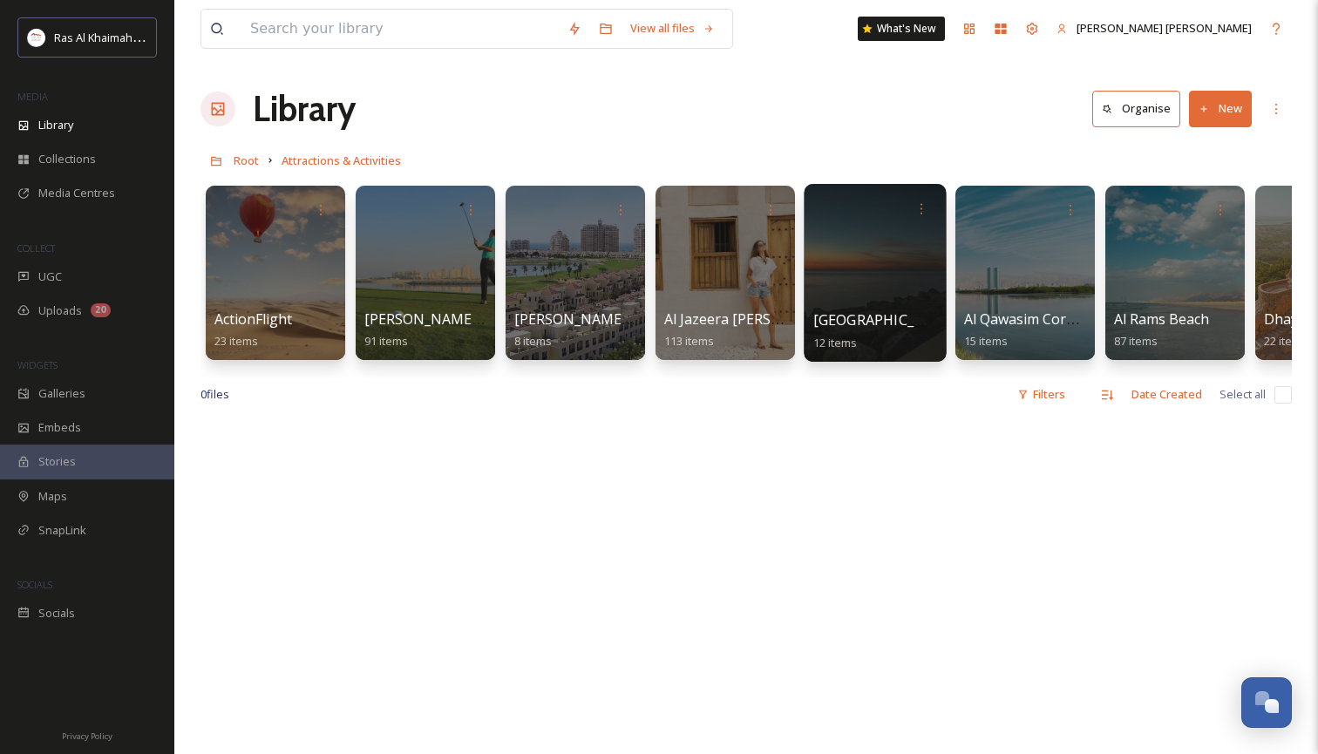
click at [881, 255] on div at bounding box center [874, 273] width 142 height 178
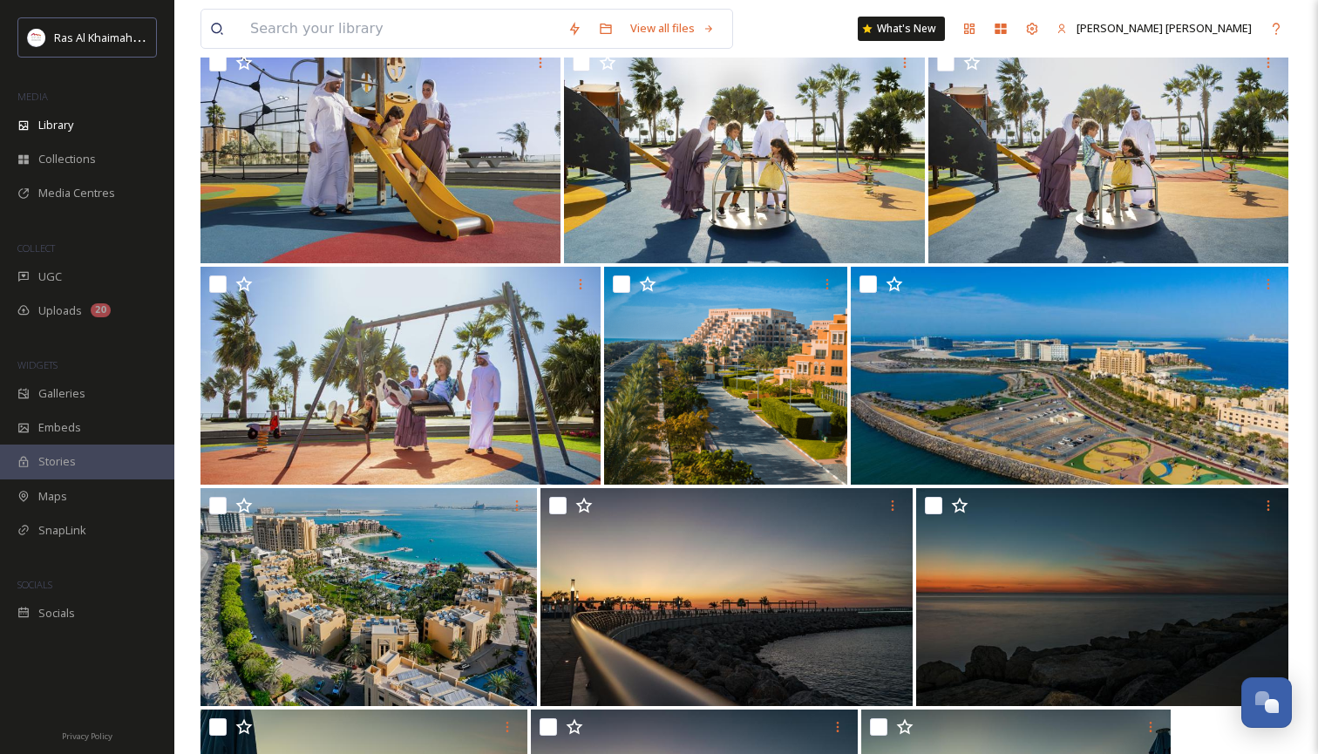
scroll to position [202, 0]
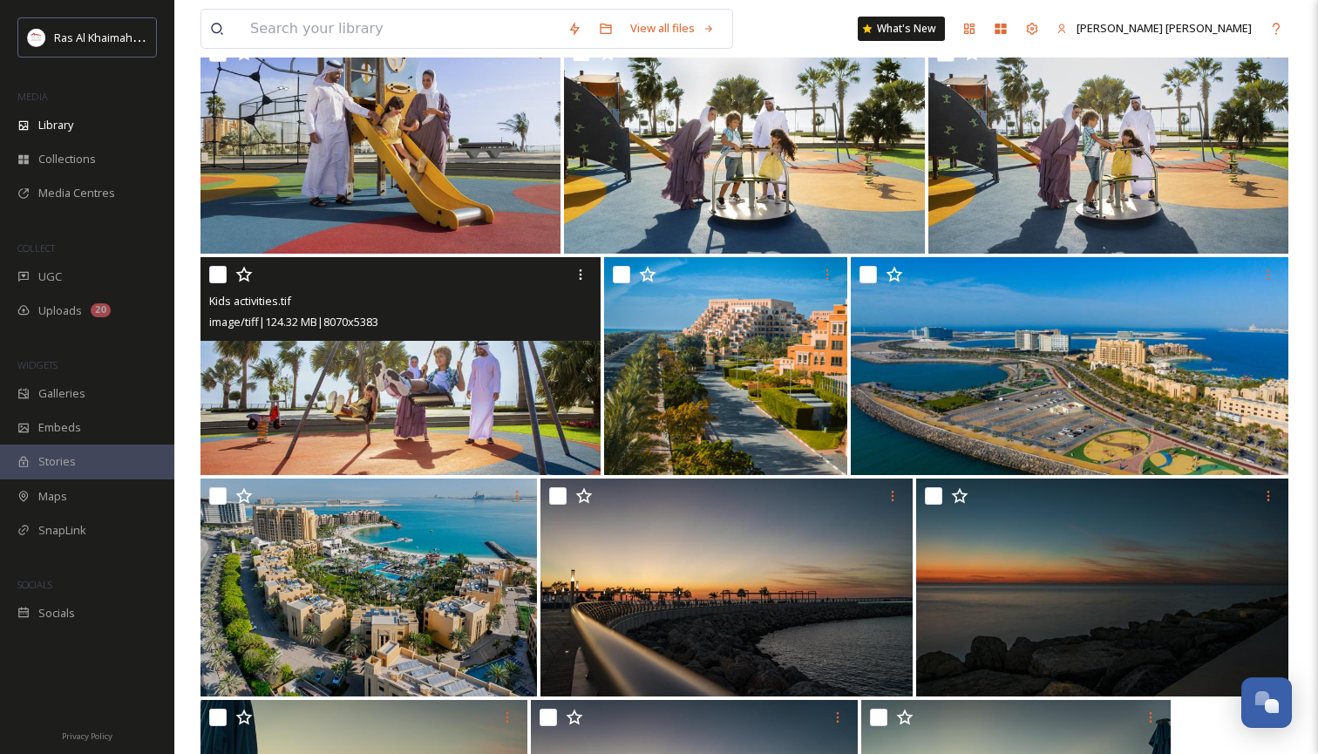
click at [514, 408] on img at bounding box center [400, 366] width 400 height 218
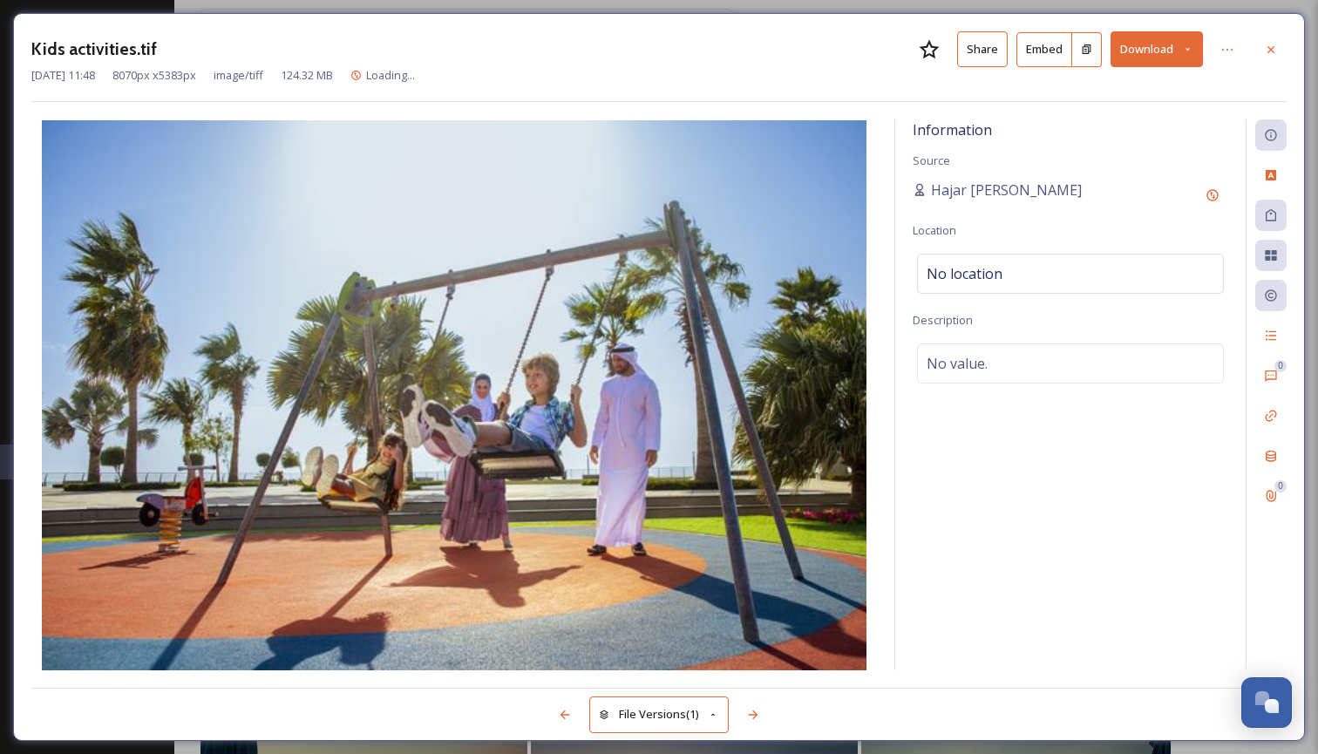
click at [1191, 45] on icon at bounding box center [1187, 49] width 11 height 11
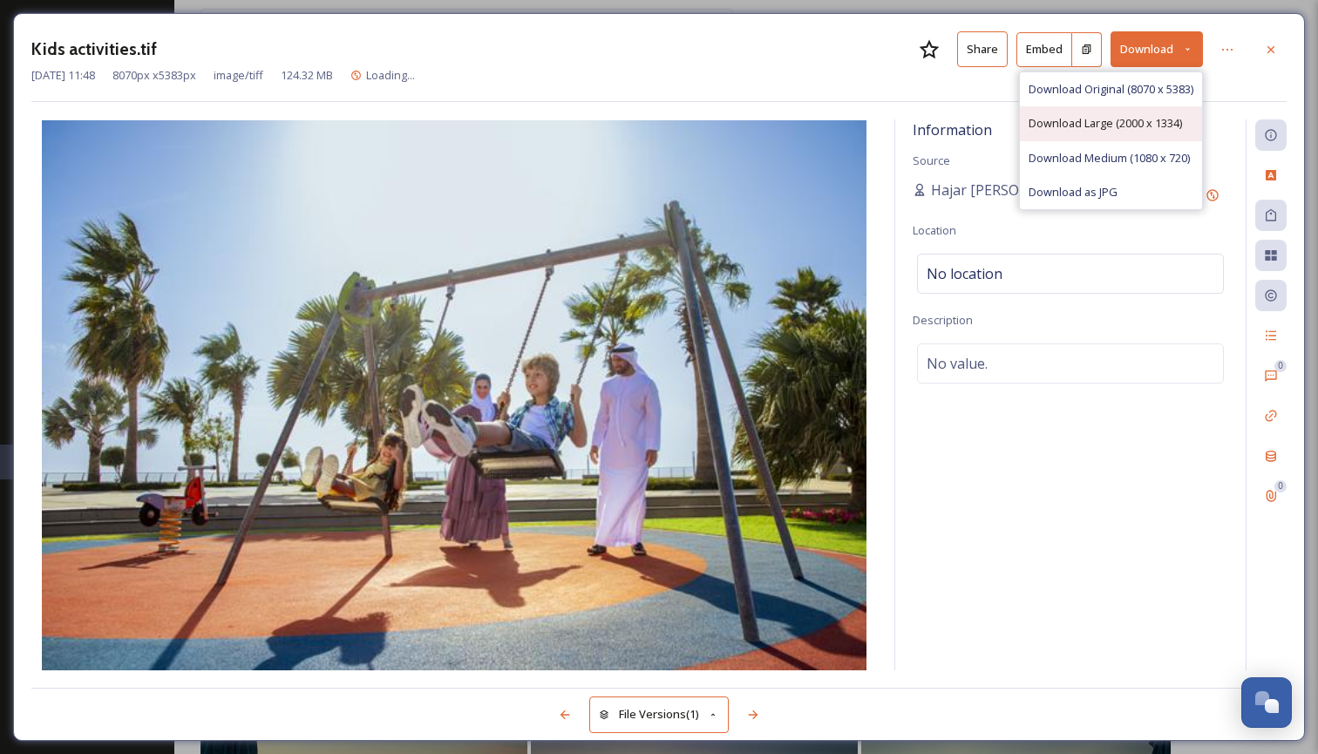
click at [1147, 127] on span "Download Large (2000 x 1334)" at bounding box center [1104, 123] width 153 height 17
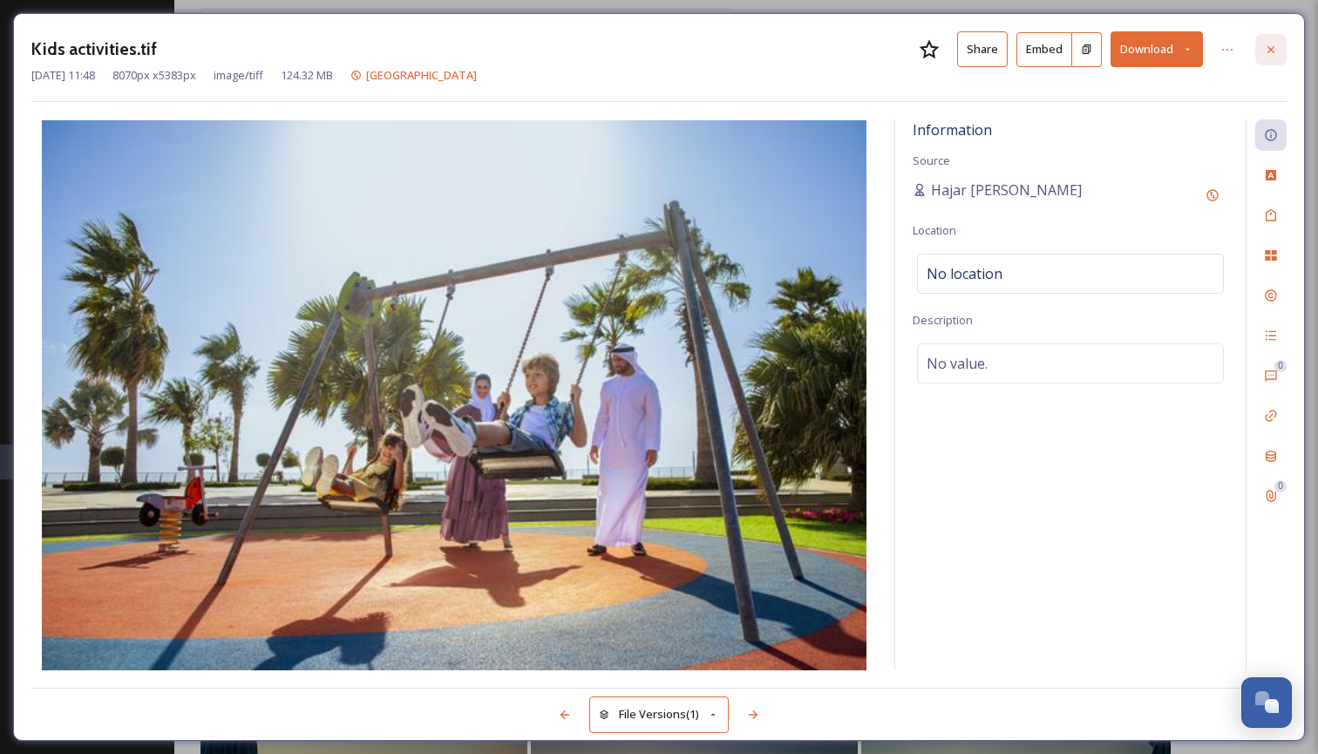
click at [1271, 44] on icon at bounding box center [1271, 50] width 14 height 14
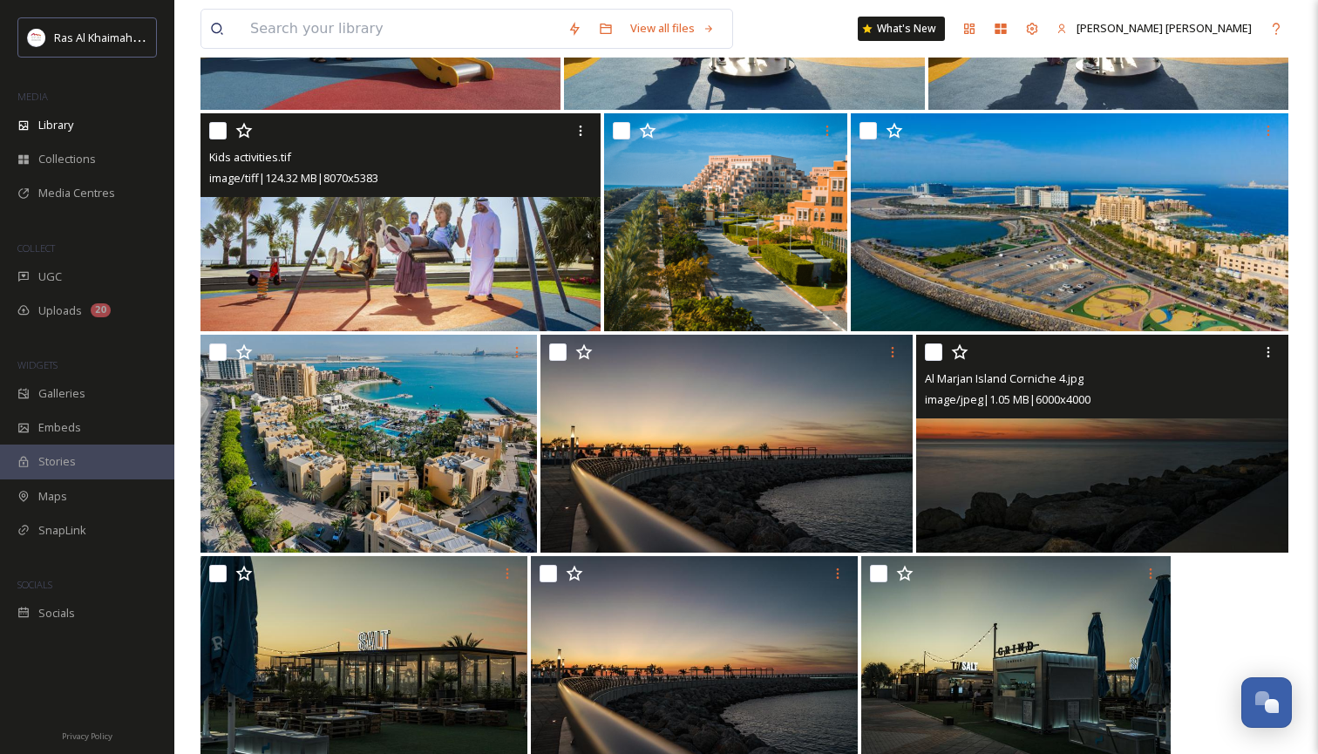
scroll to position [322, 0]
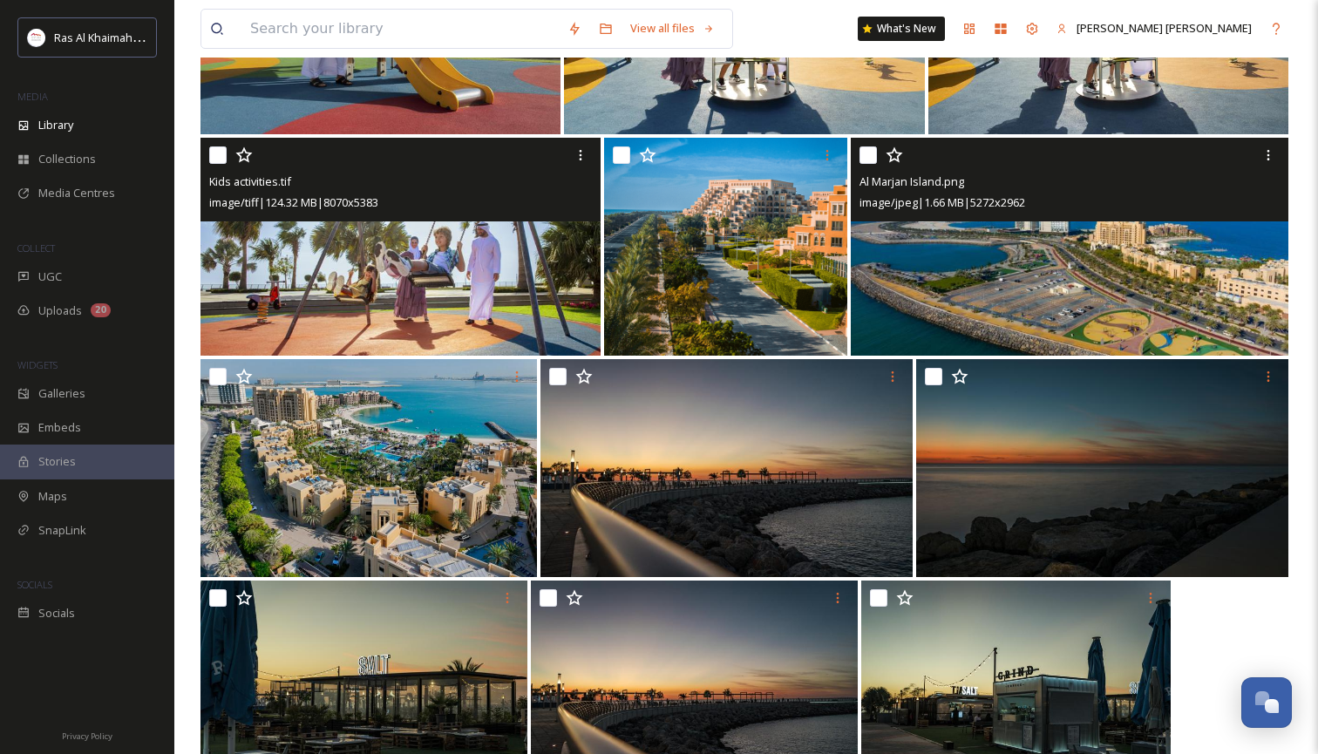
click at [1092, 308] on img at bounding box center [1068, 247] width 437 height 218
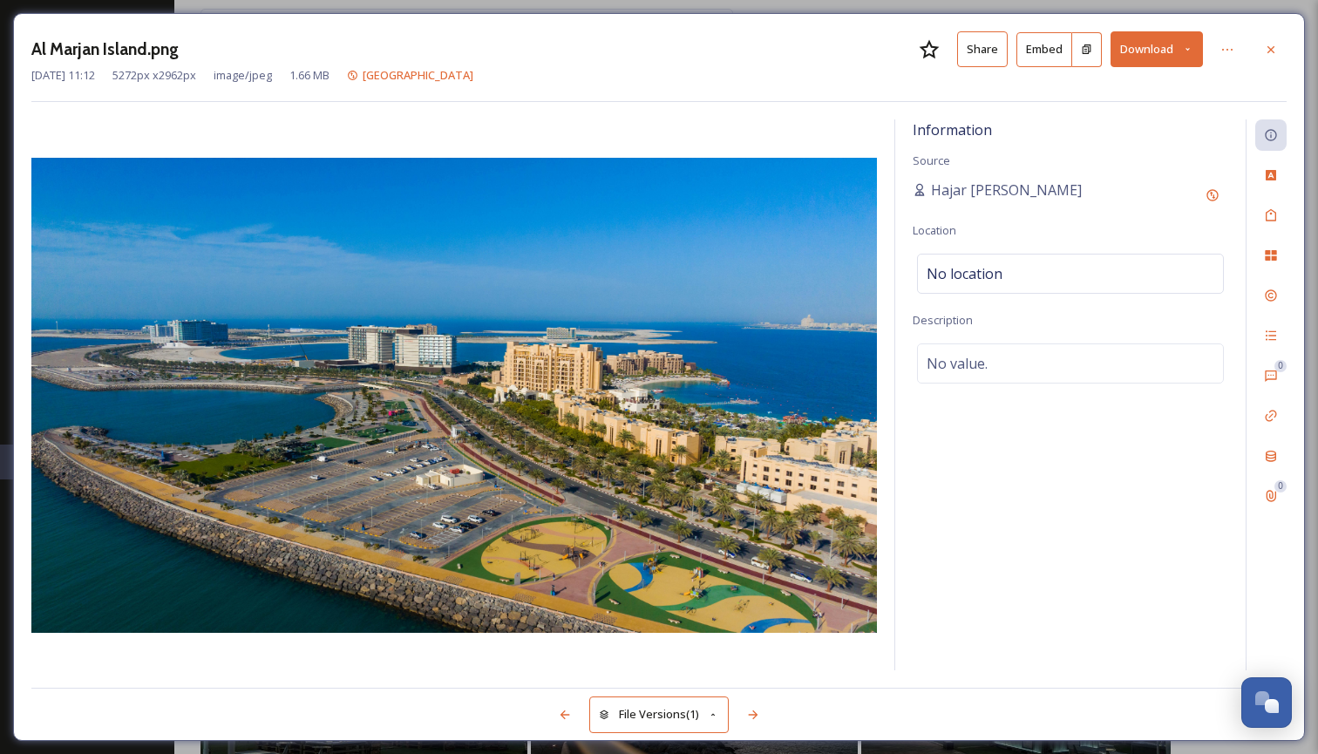
click at [1184, 46] on icon at bounding box center [1187, 49] width 11 height 11
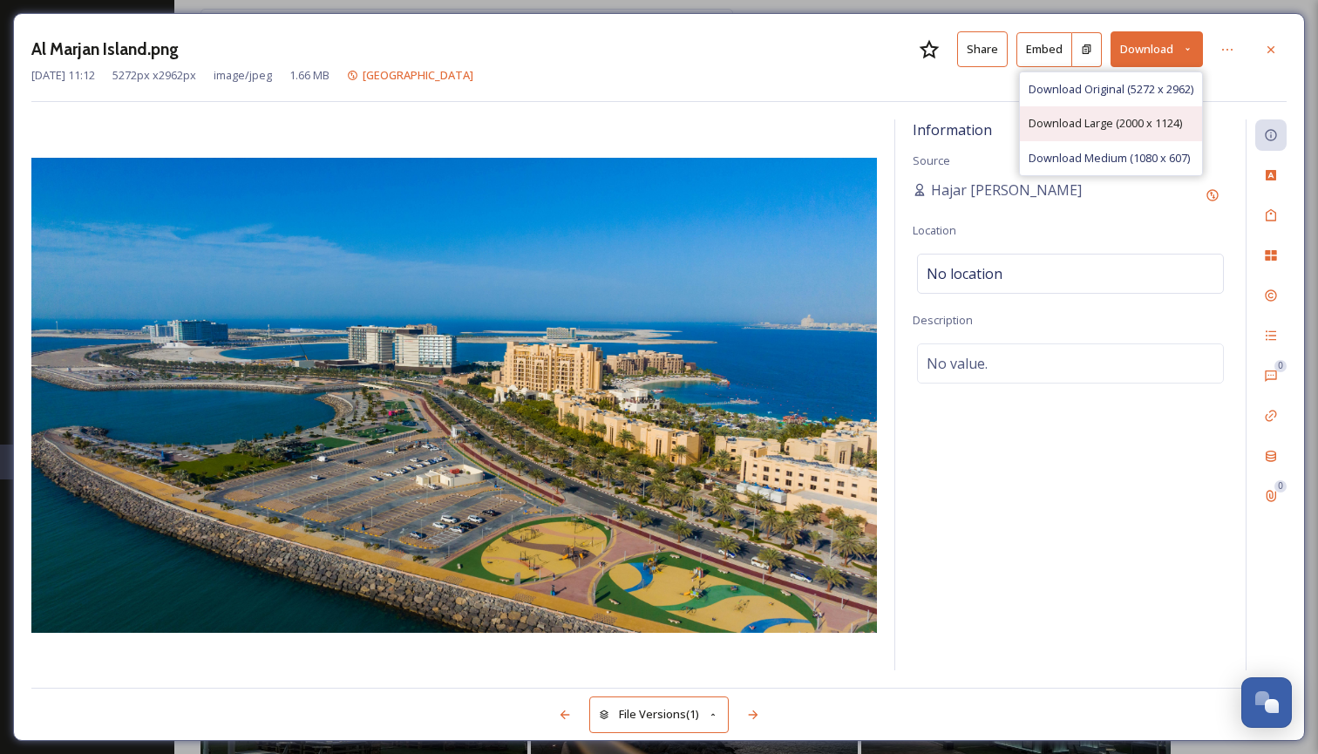
click at [1131, 128] on span "Download Large (2000 x 1124)" at bounding box center [1104, 123] width 153 height 17
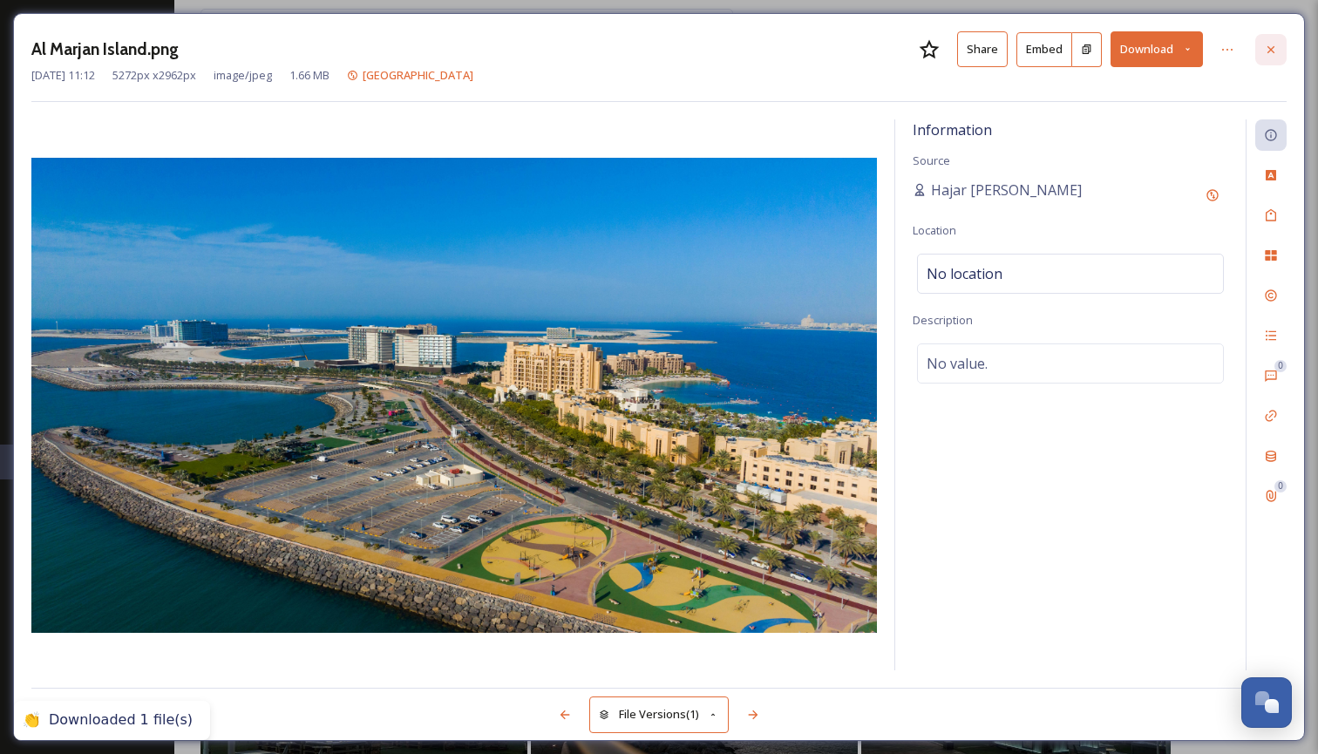
click at [1276, 56] on div at bounding box center [1270, 49] width 31 height 31
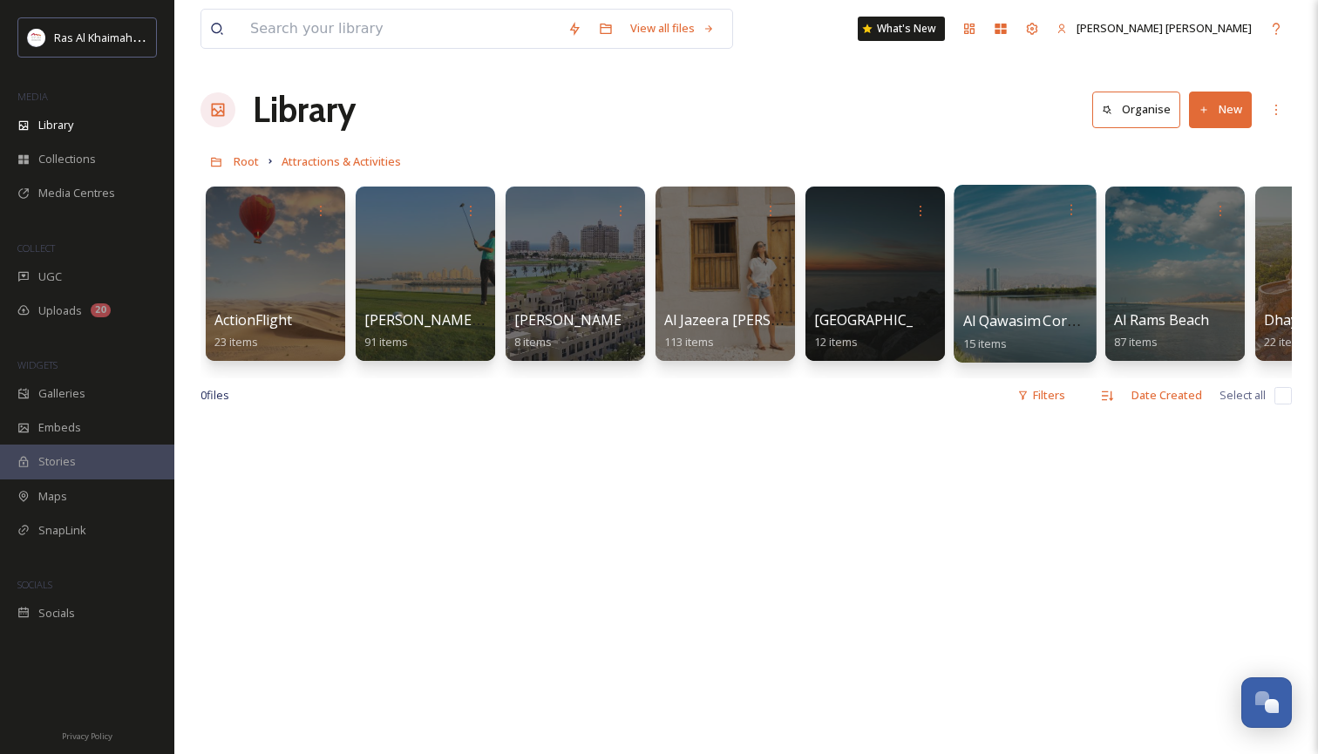
click at [1007, 258] on div at bounding box center [1024, 274] width 142 height 178
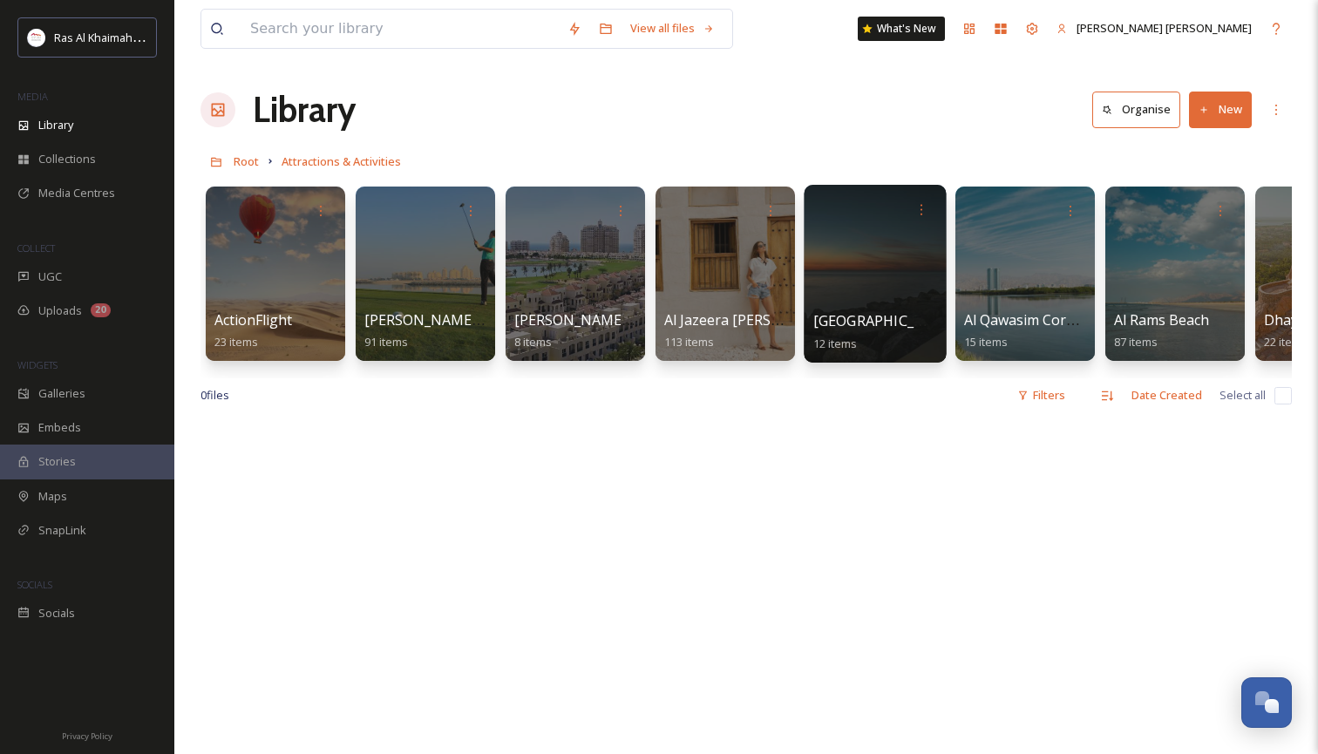
scroll to position [0, 19]
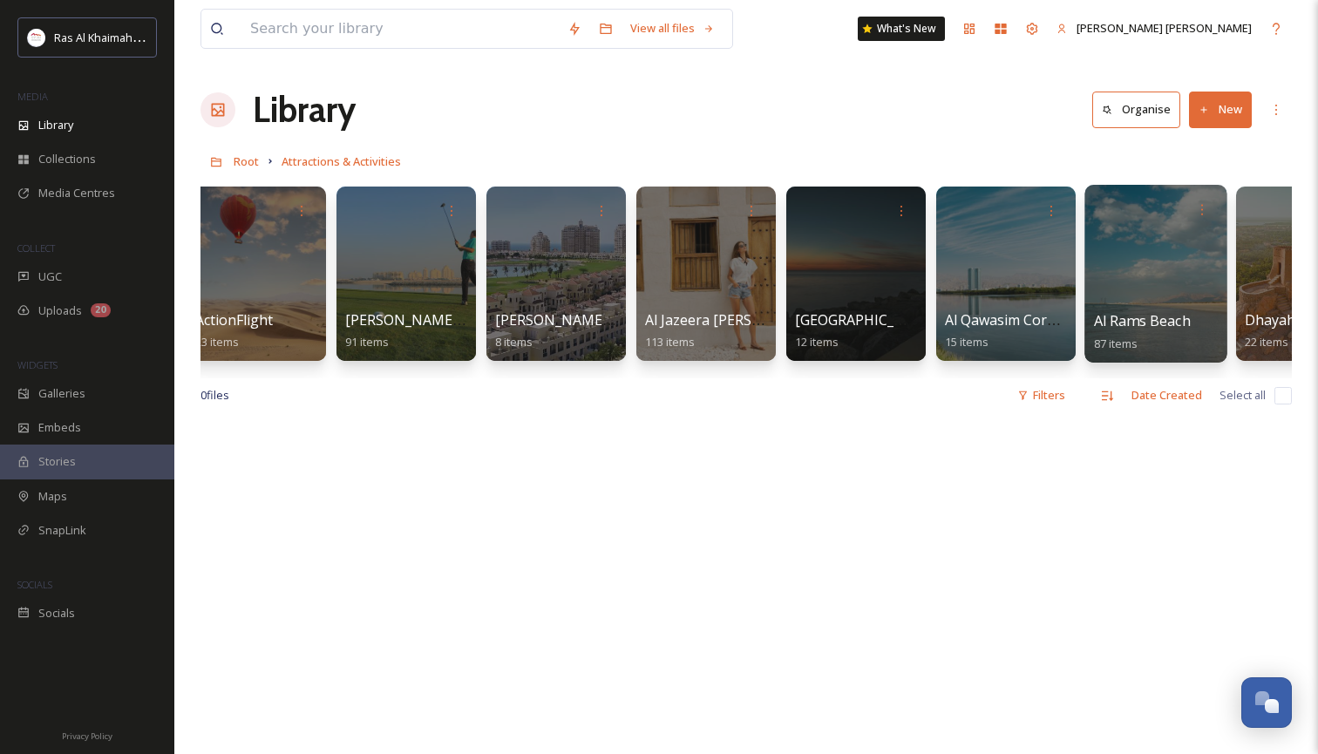
click at [1134, 239] on div at bounding box center [1155, 274] width 142 height 178
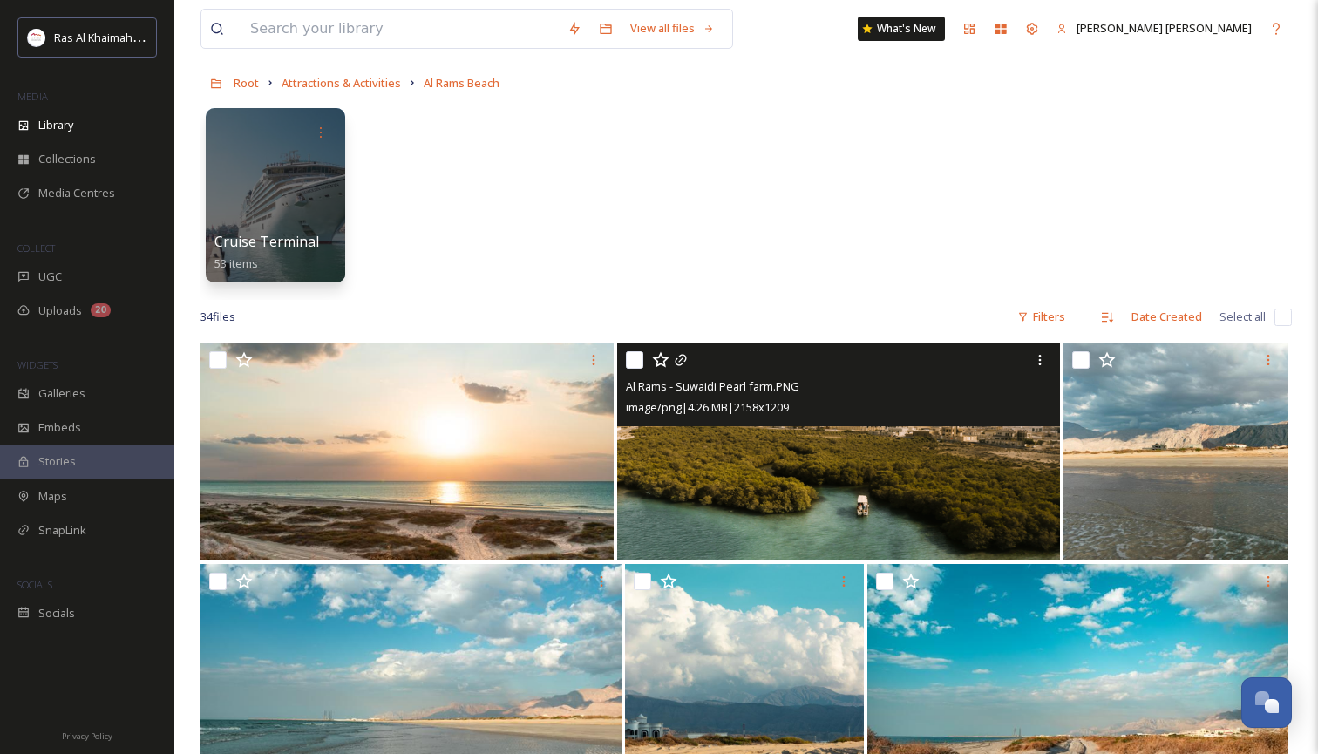
scroll to position [85, 0]
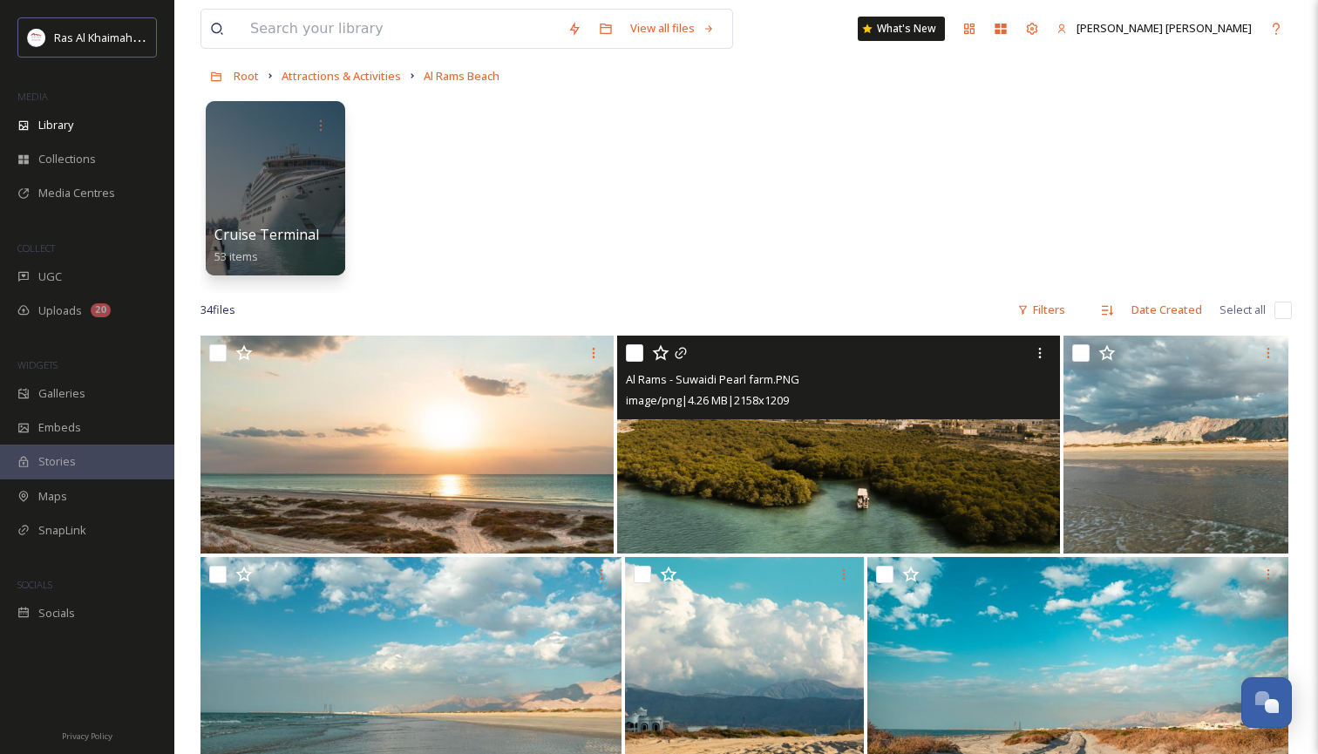
click at [792, 504] on img at bounding box center [839, 444] width 444 height 218
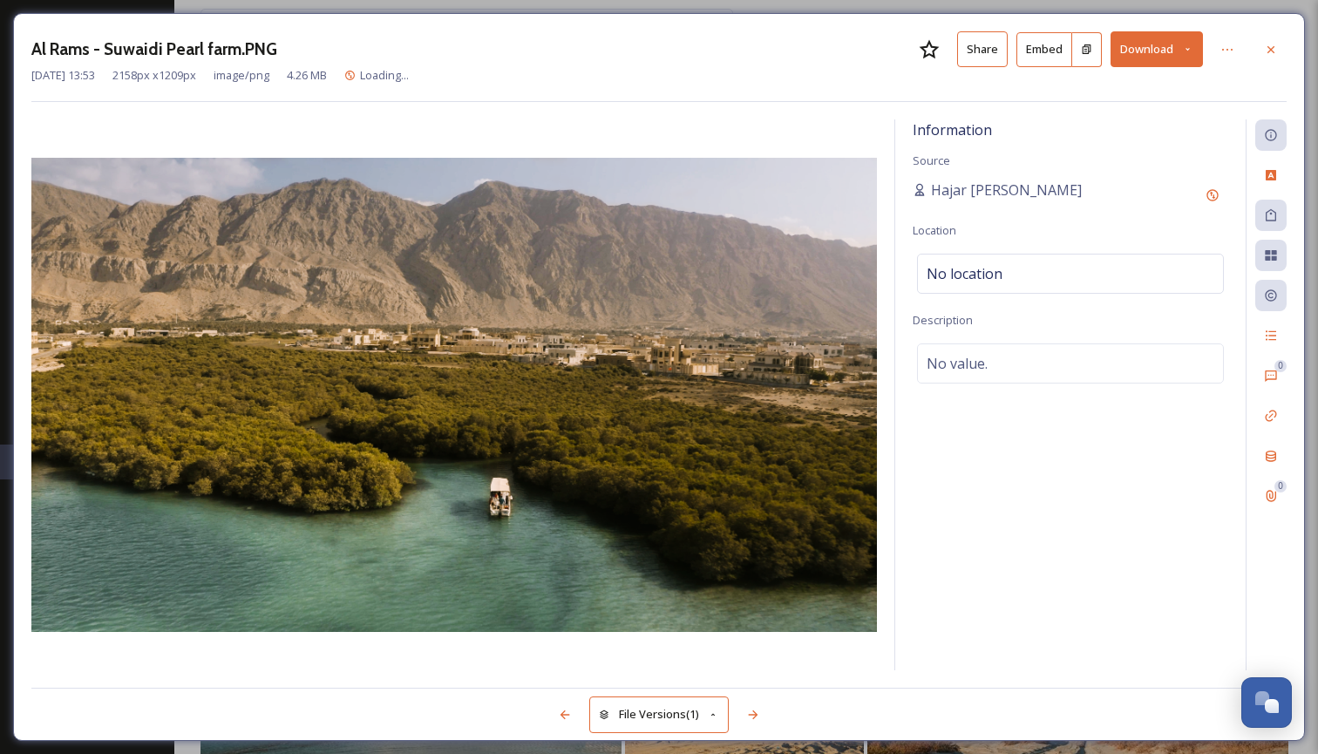
click at [1190, 51] on icon at bounding box center [1187, 49] width 11 height 11
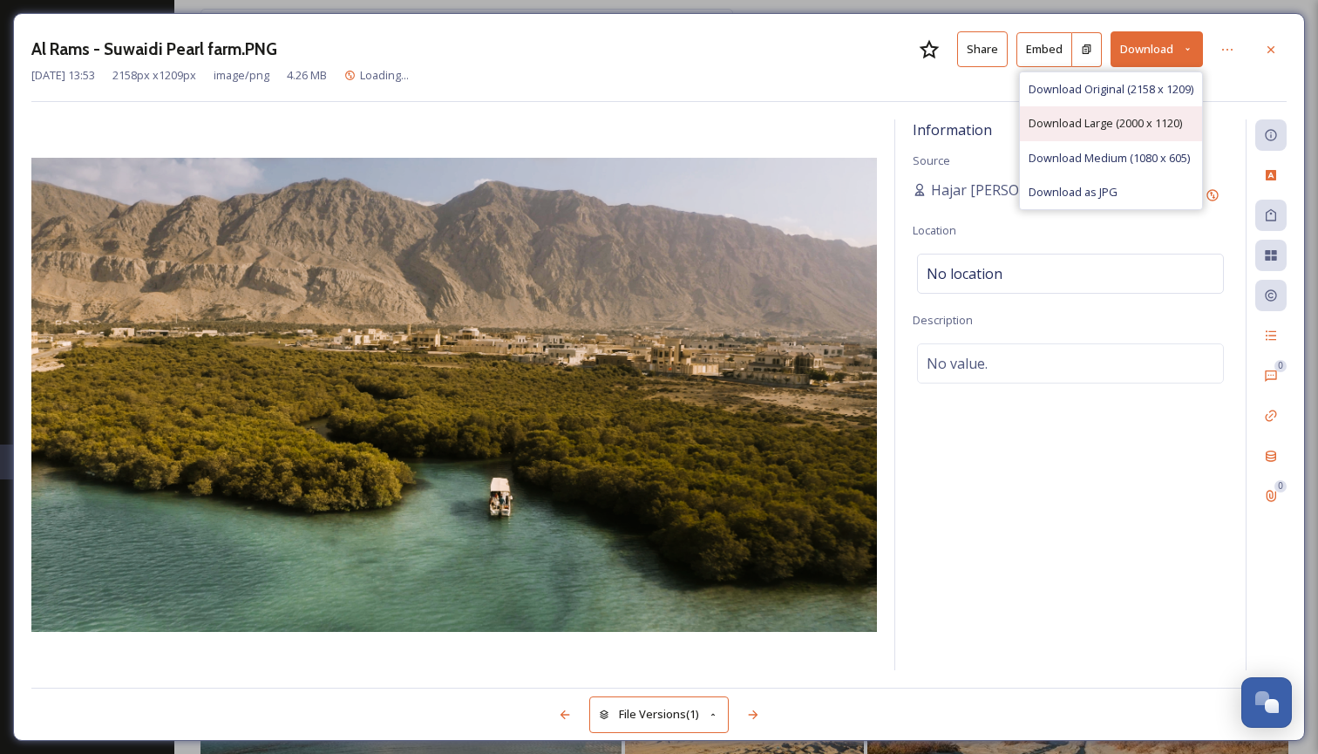
click at [1138, 125] on span "Download Large (2000 x 1120)" at bounding box center [1104, 123] width 153 height 17
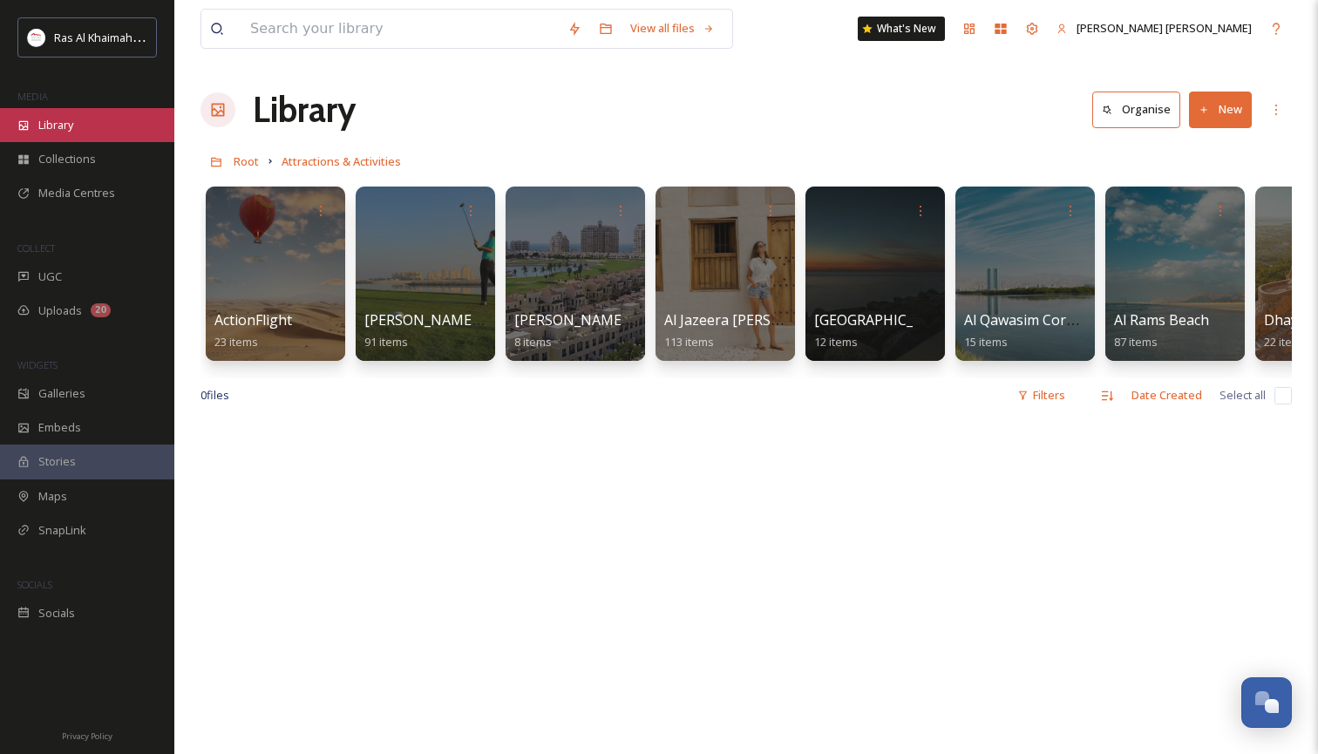
click at [76, 129] on div "Library" at bounding box center [87, 125] width 174 height 34
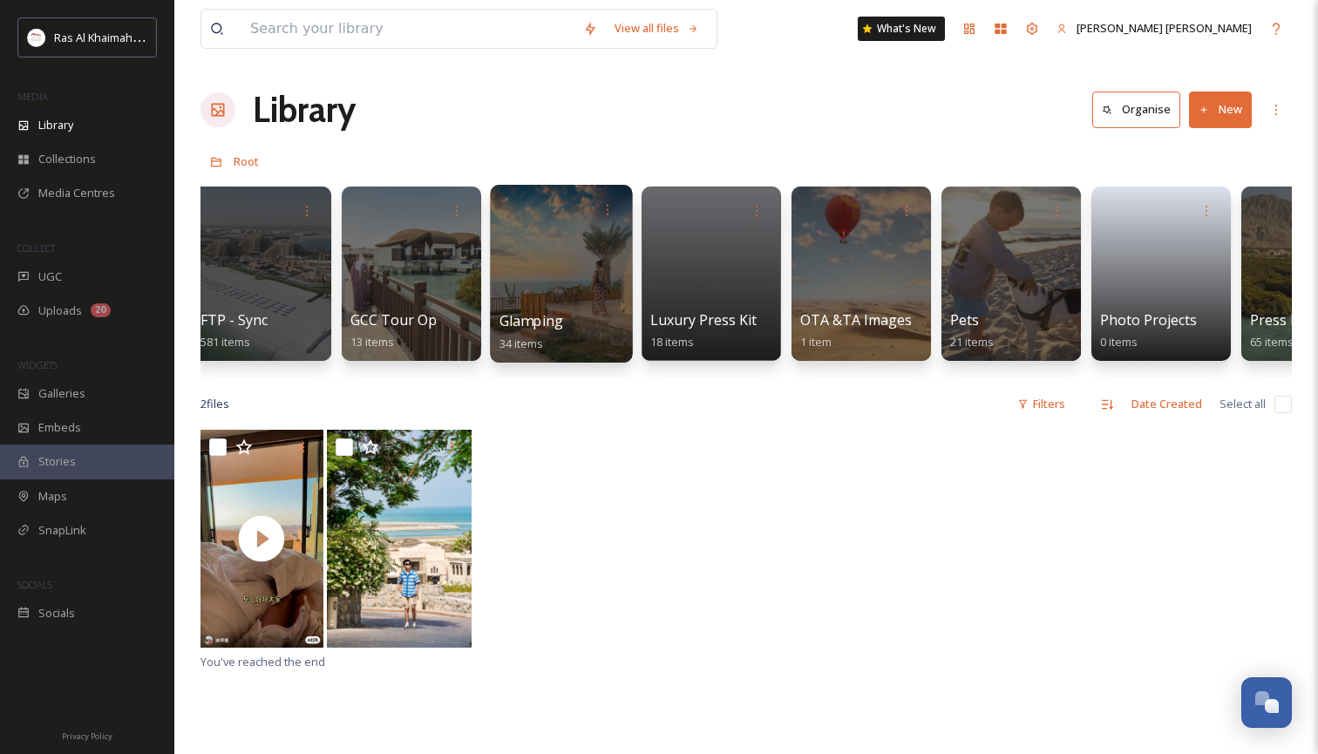
scroll to position [10, 0]
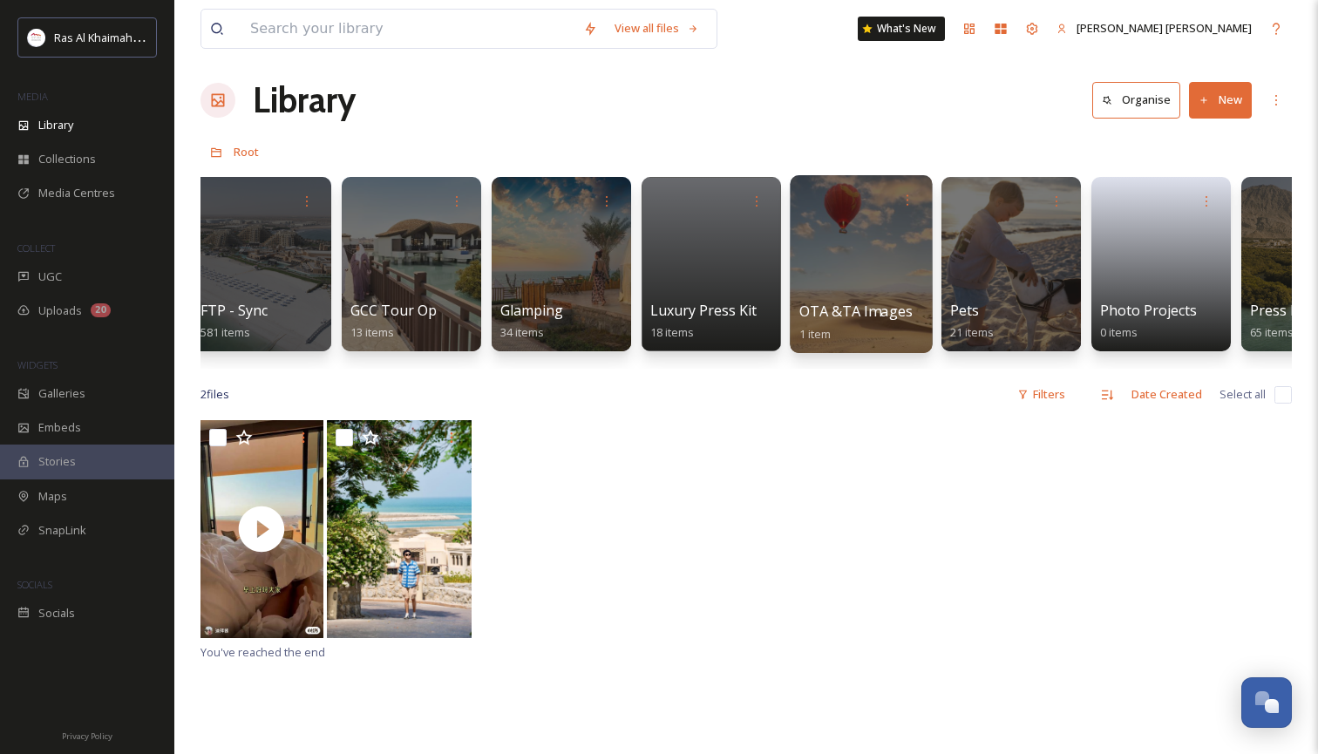
click at [867, 265] on div at bounding box center [860, 264] width 142 height 178
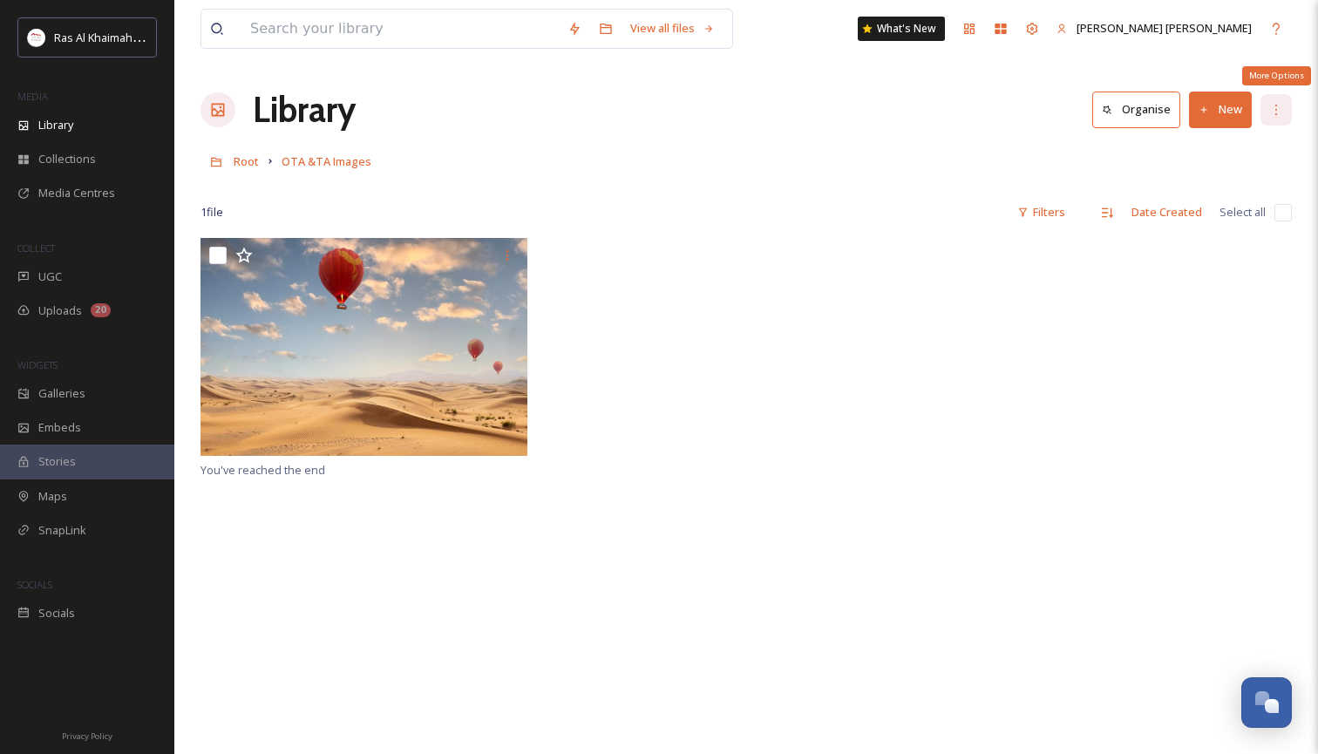
click at [1273, 108] on icon at bounding box center [1276, 110] width 14 height 14
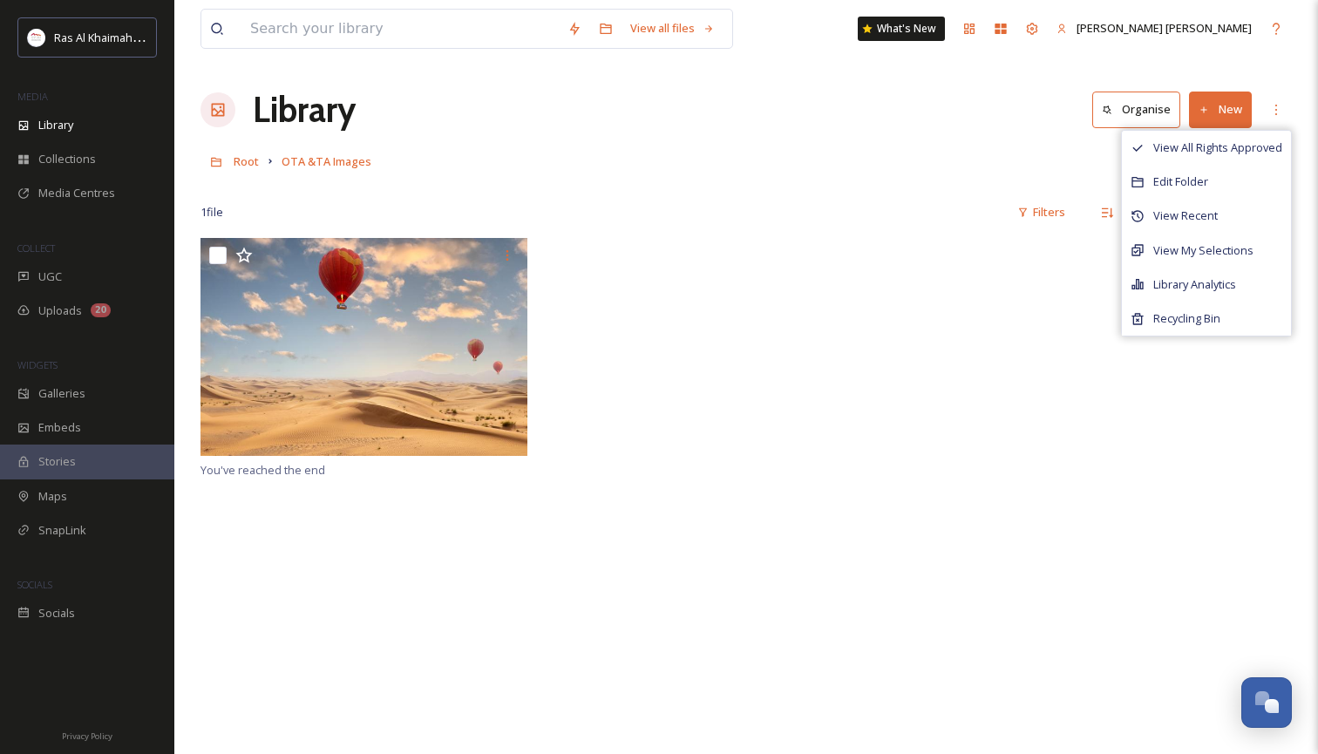
click at [909, 230] on div "View all files What's [GEOGRAPHIC_DATA][PERSON_NAME][PERSON_NAME] Organise New …" at bounding box center [745, 496] width 1143 height 992
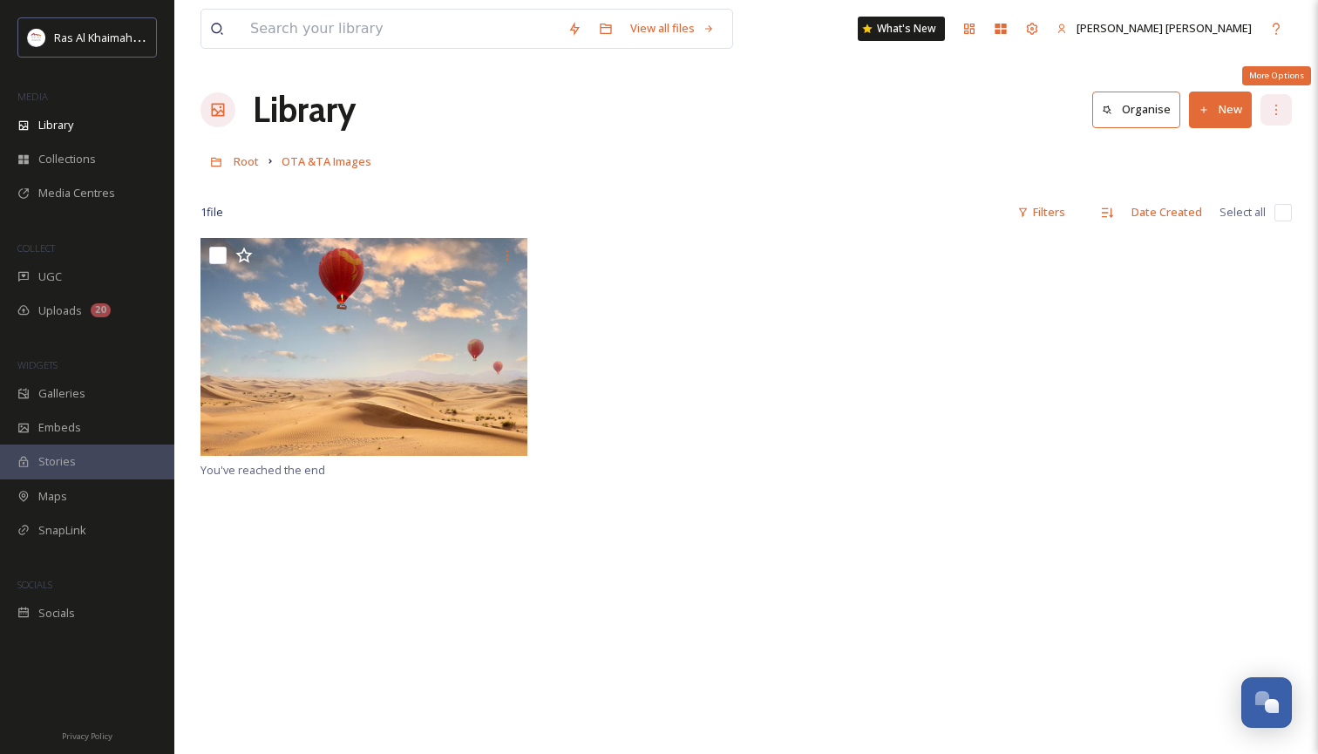
click at [1276, 107] on icon at bounding box center [1276, 110] width 14 height 14
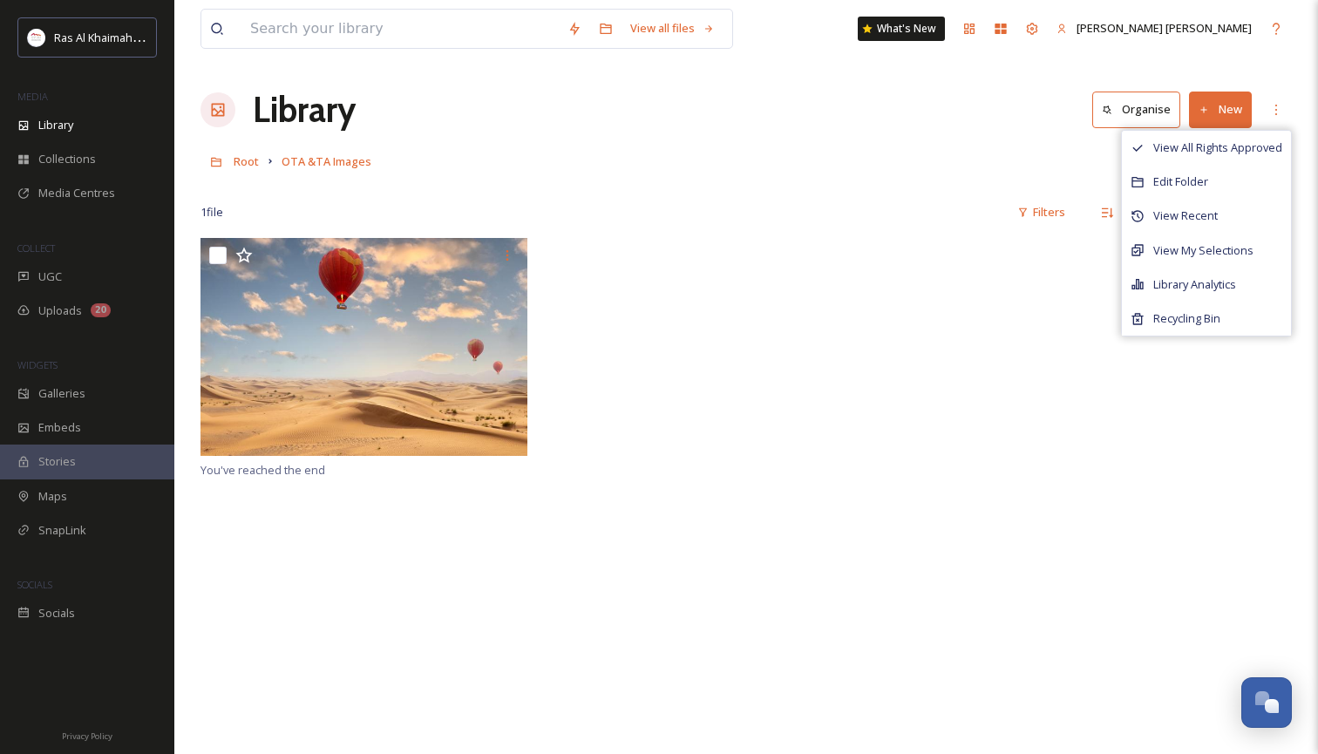
click at [979, 274] on div at bounding box center [745, 348] width 1091 height 221
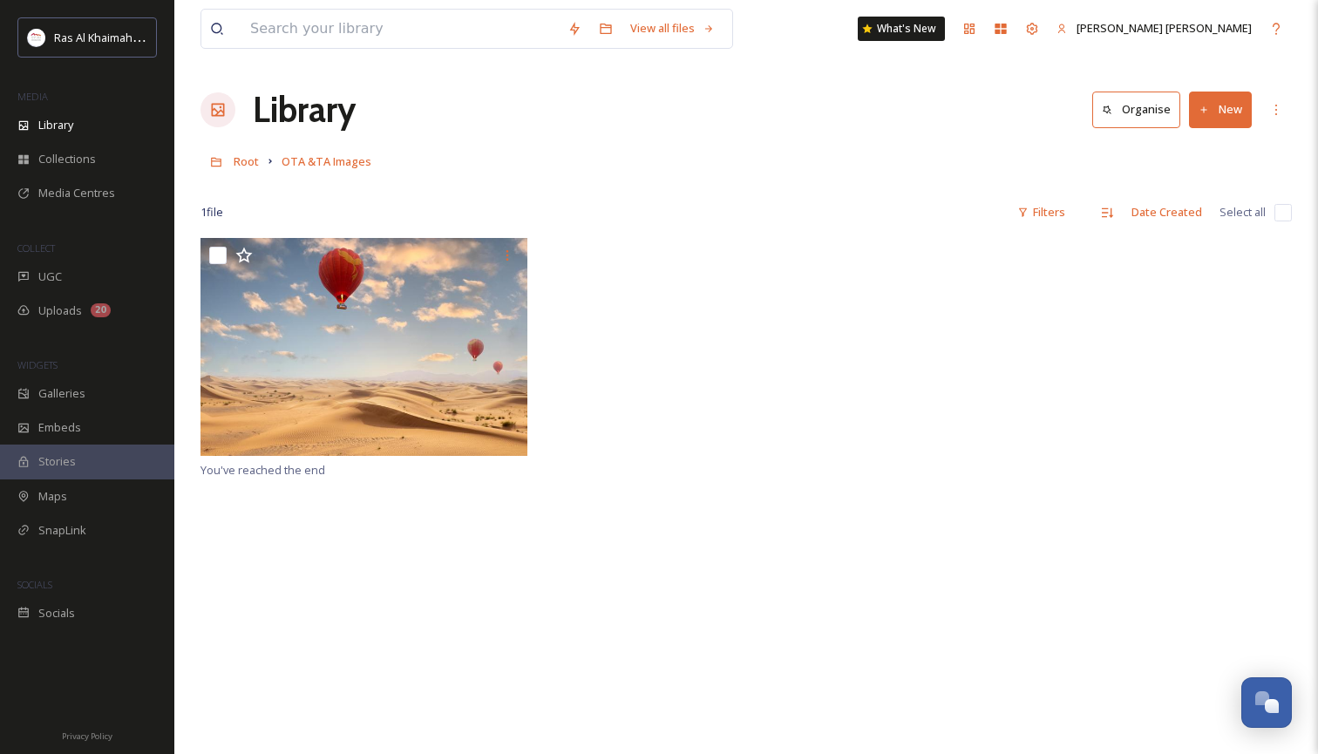
click at [1202, 110] on icon at bounding box center [1204, 109] width 6 height 6
click at [1201, 147] on span "File Upload" at bounding box center [1212, 150] width 58 height 17
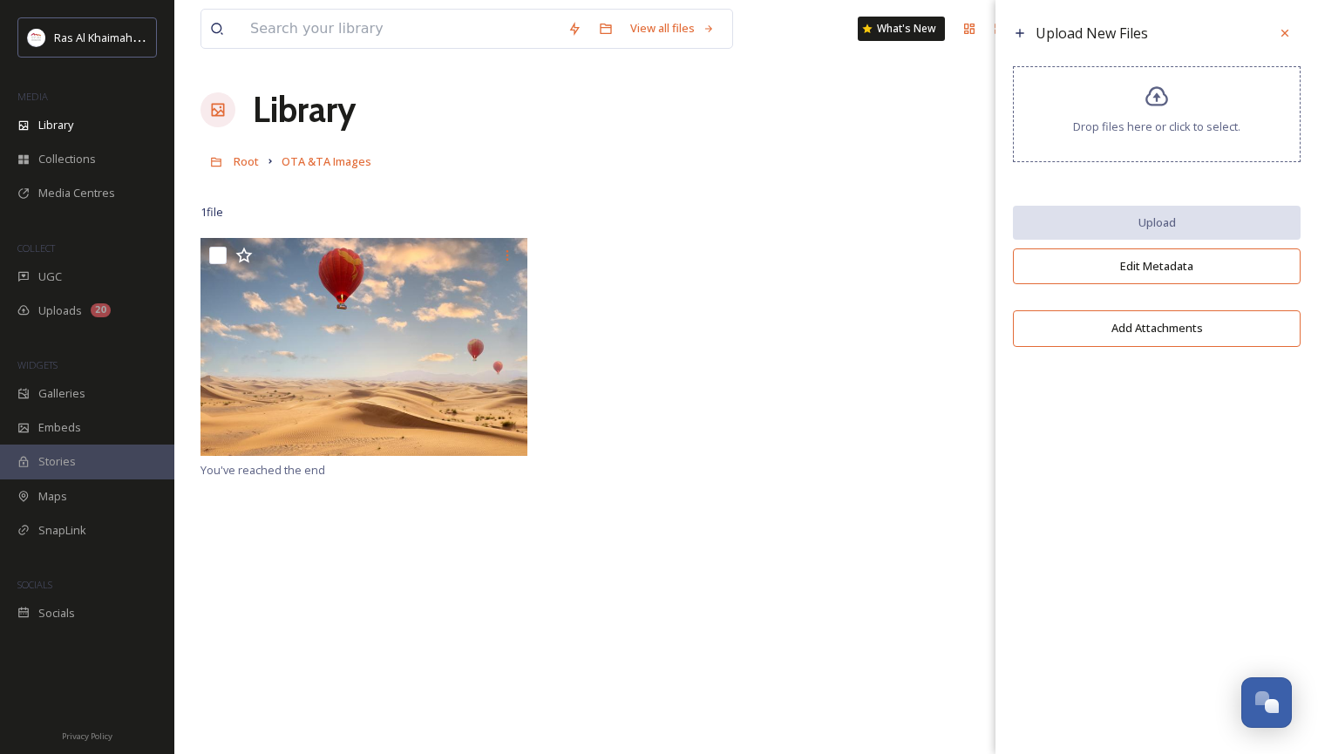
click at [1166, 126] on div "Drop files here or click to select." at bounding box center [1157, 114] width 288 height 96
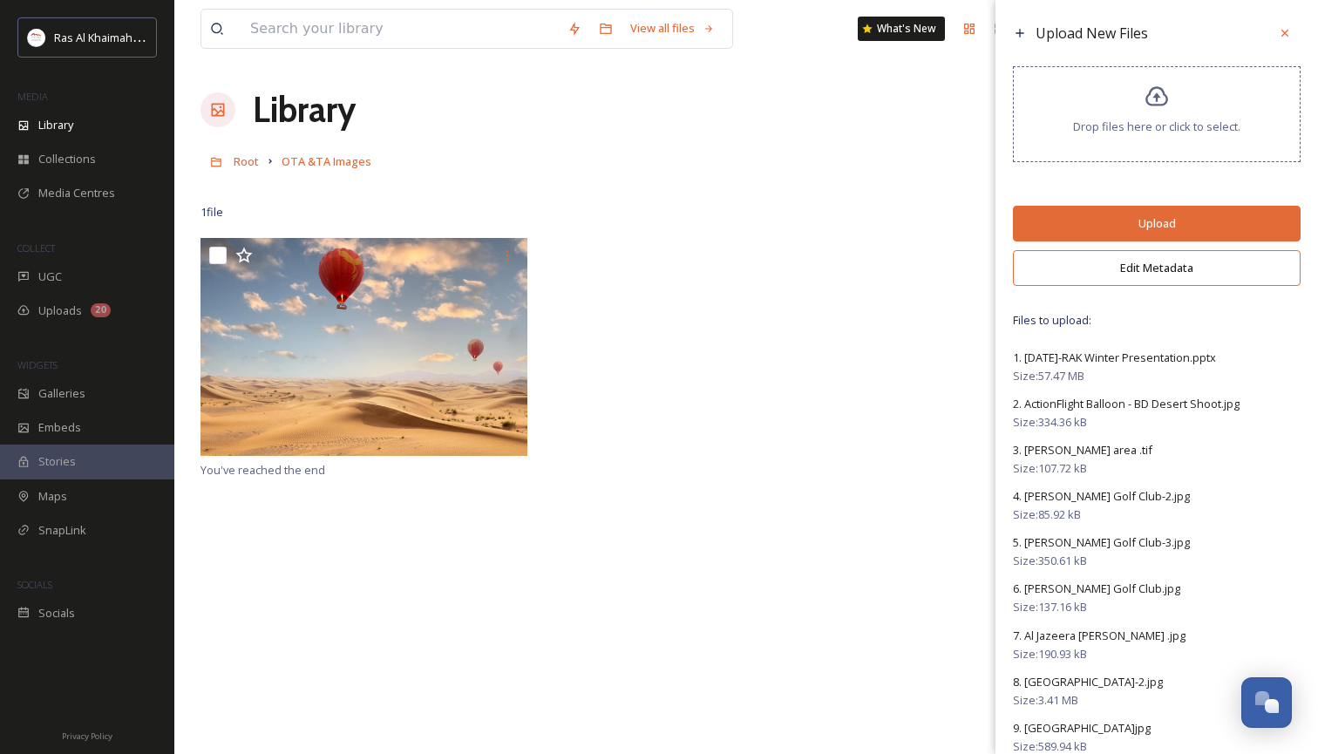
drag, startPoint x: 1155, startPoint y: 231, endPoint x: 828, endPoint y: 306, distance: 335.3
click at [1153, 231] on button "Upload" at bounding box center [1157, 224] width 288 height 36
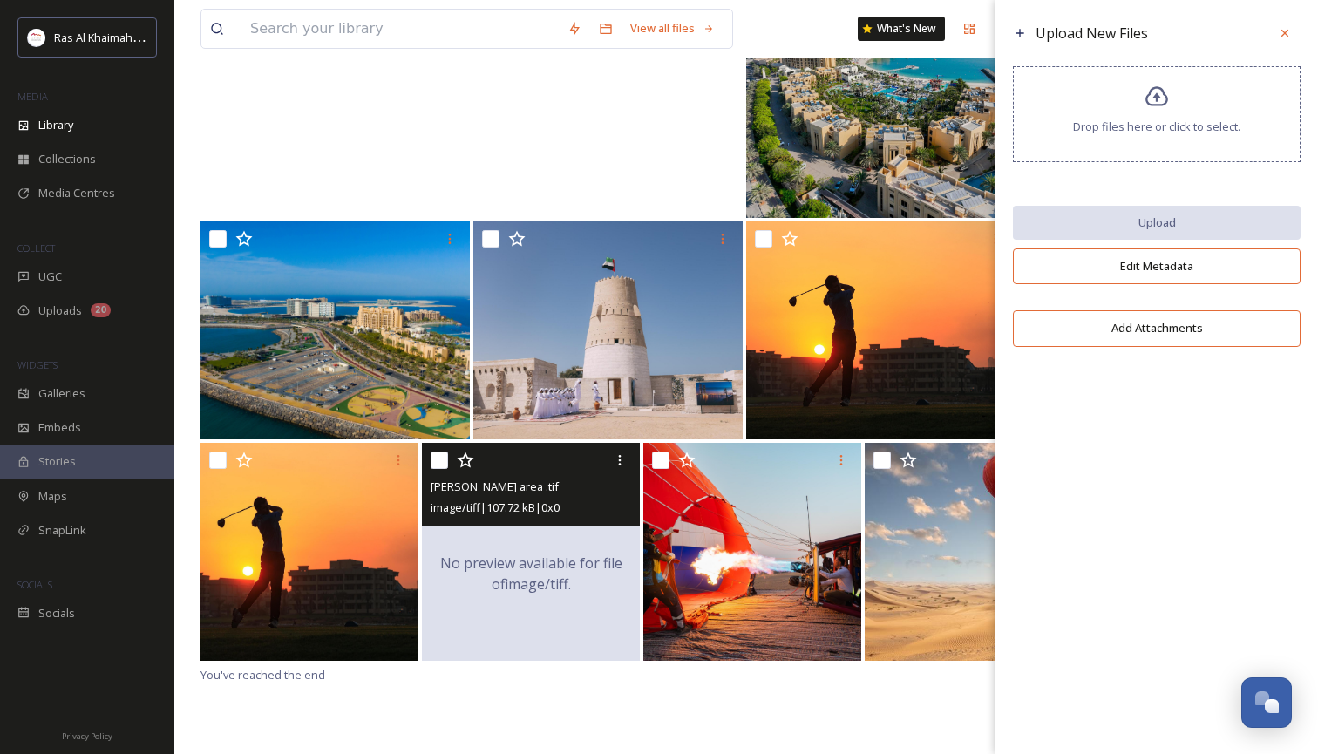
scroll to position [238, 0]
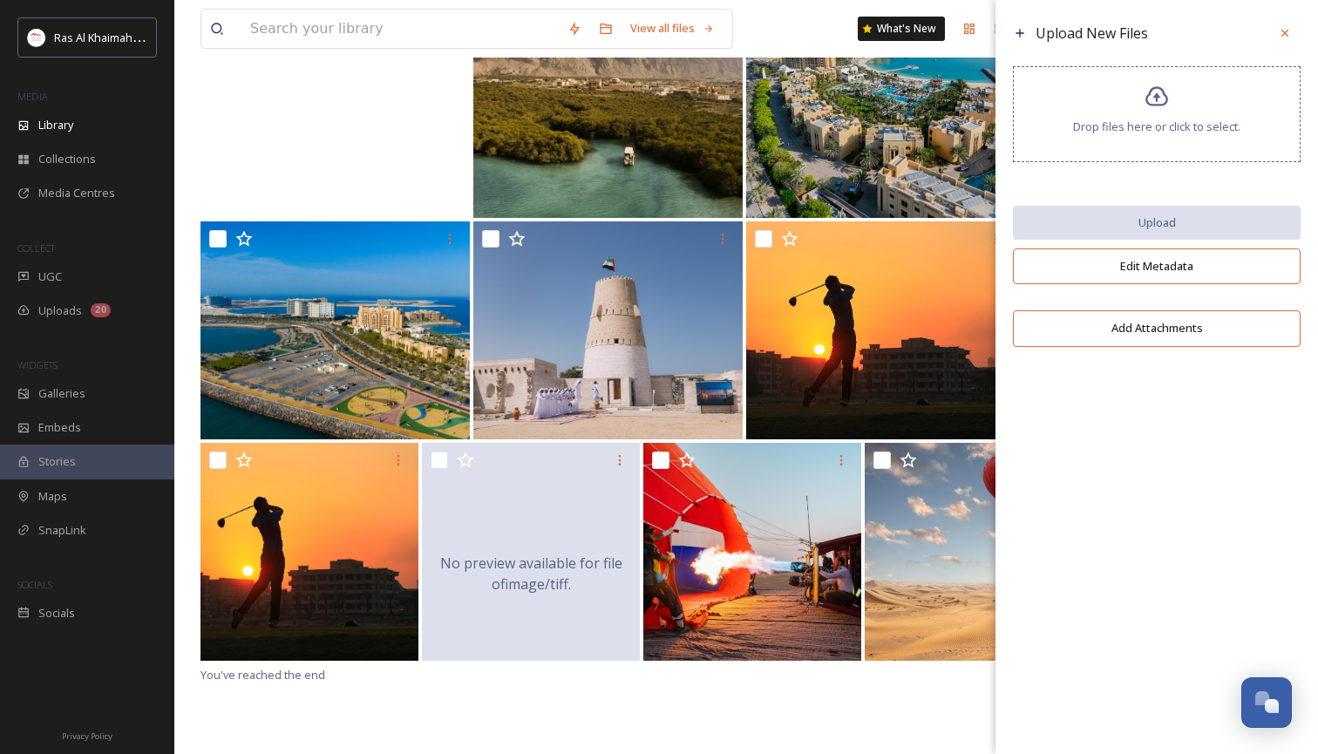
drag, startPoint x: 1283, startPoint y: 30, endPoint x: 1250, endPoint y: 51, distance: 38.7
click at [1283, 30] on icon at bounding box center [1284, 33] width 14 height 14
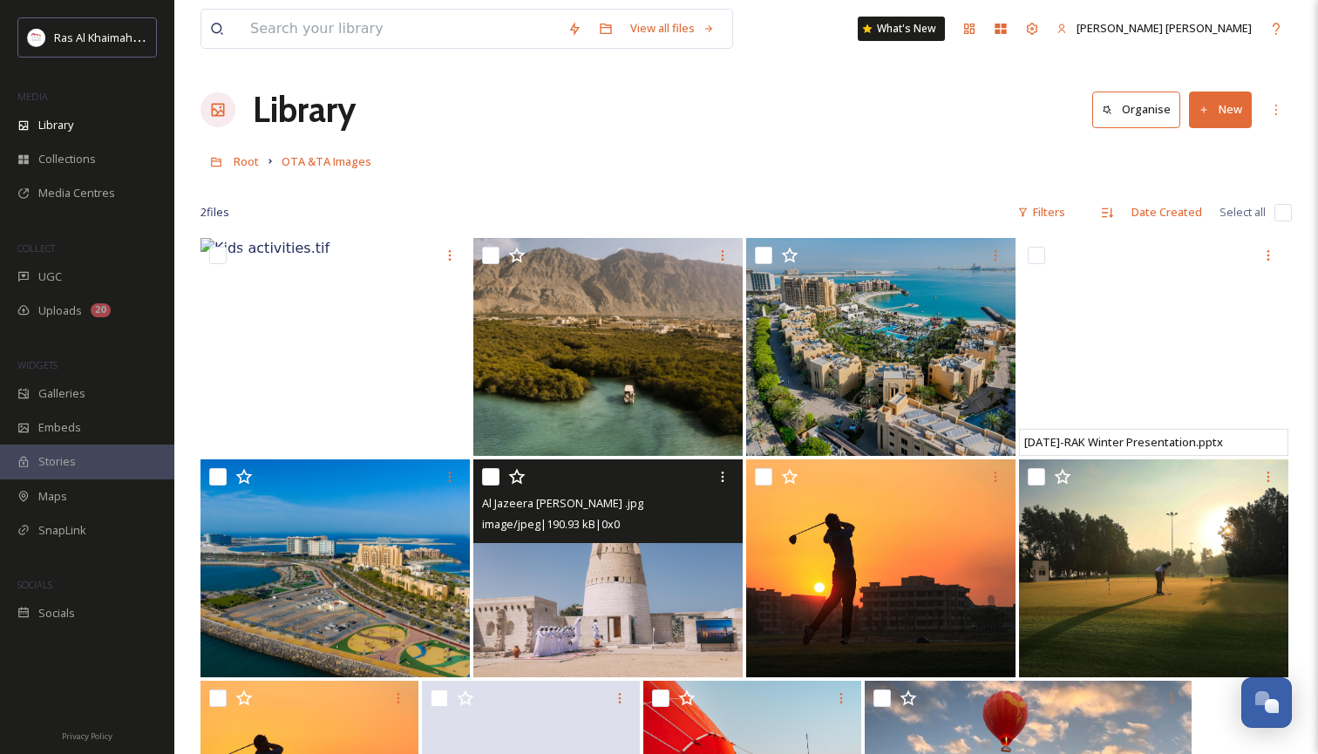
scroll to position [0, 0]
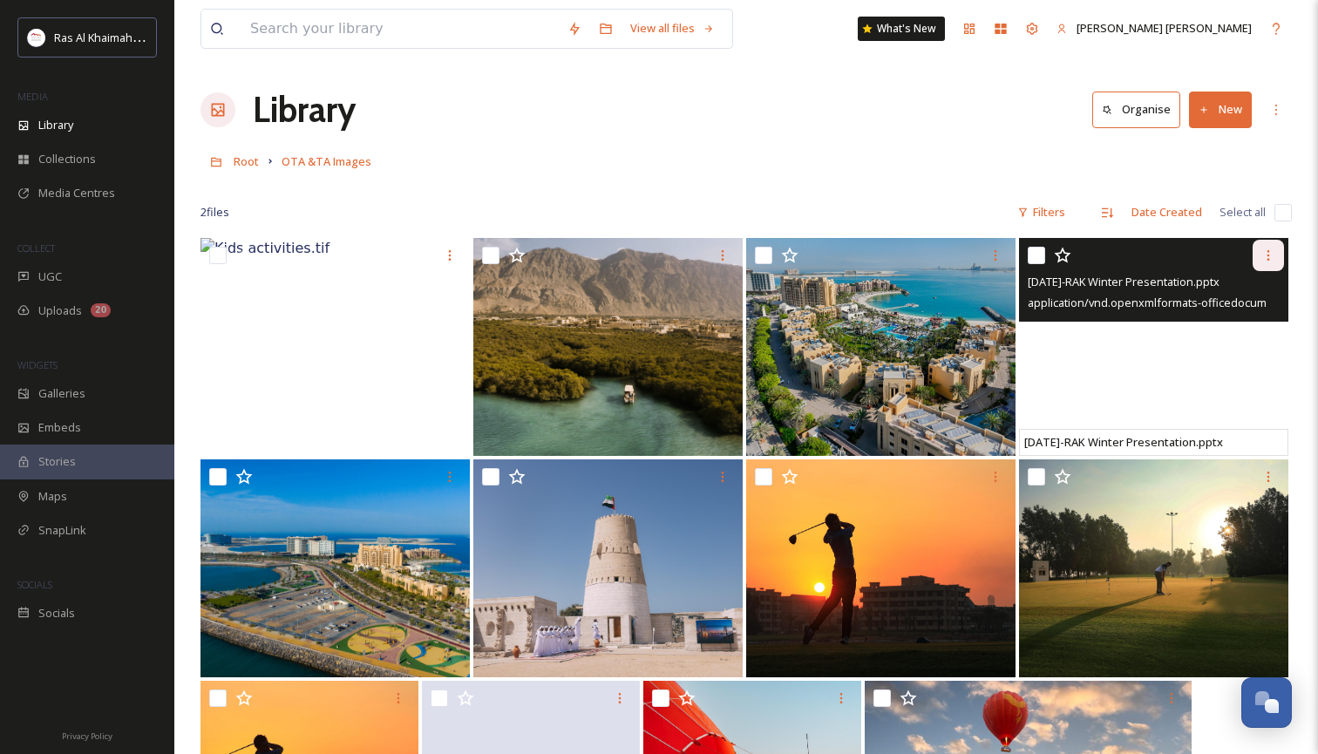
click at [1268, 253] on icon at bounding box center [1268, 255] width 14 height 14
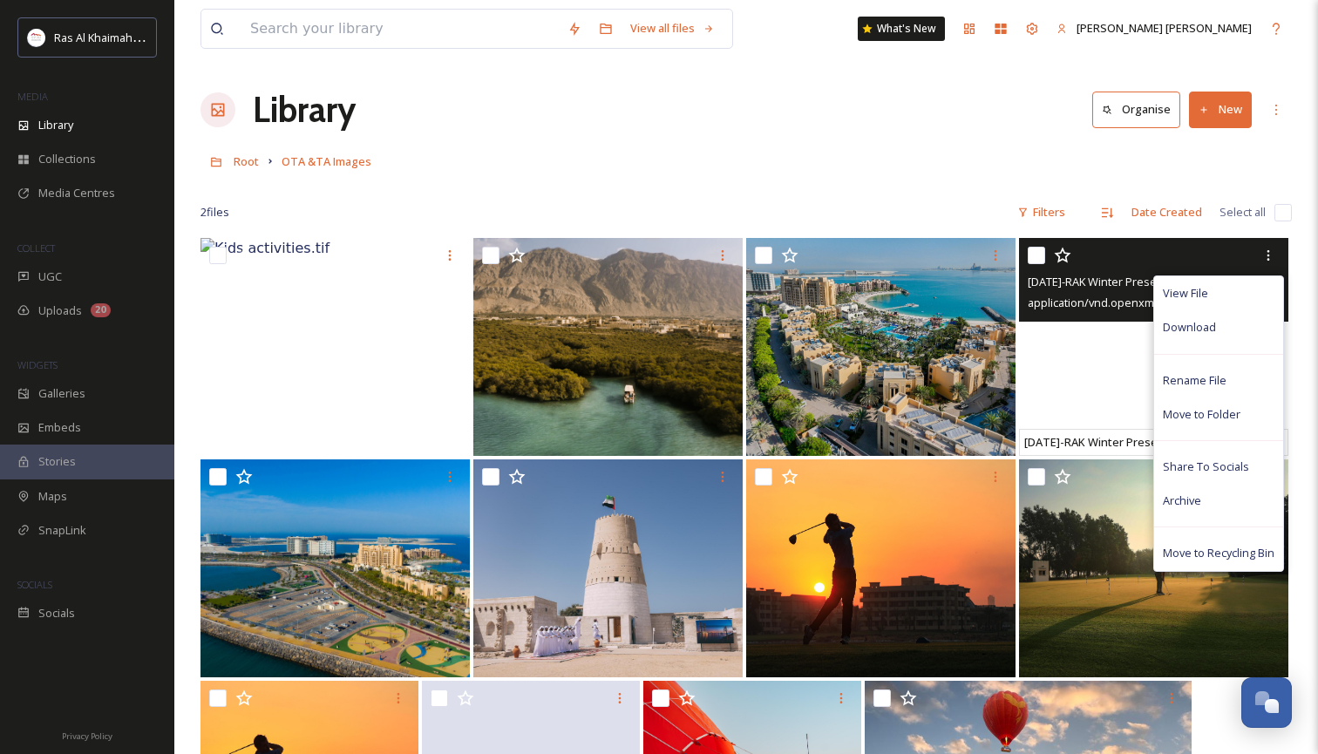
click at [1039, 246] on div "View File Download Rename File Move to Folder Share To Socials Archive Move to …" at bounding box center [1155, 255] width 256 height 31
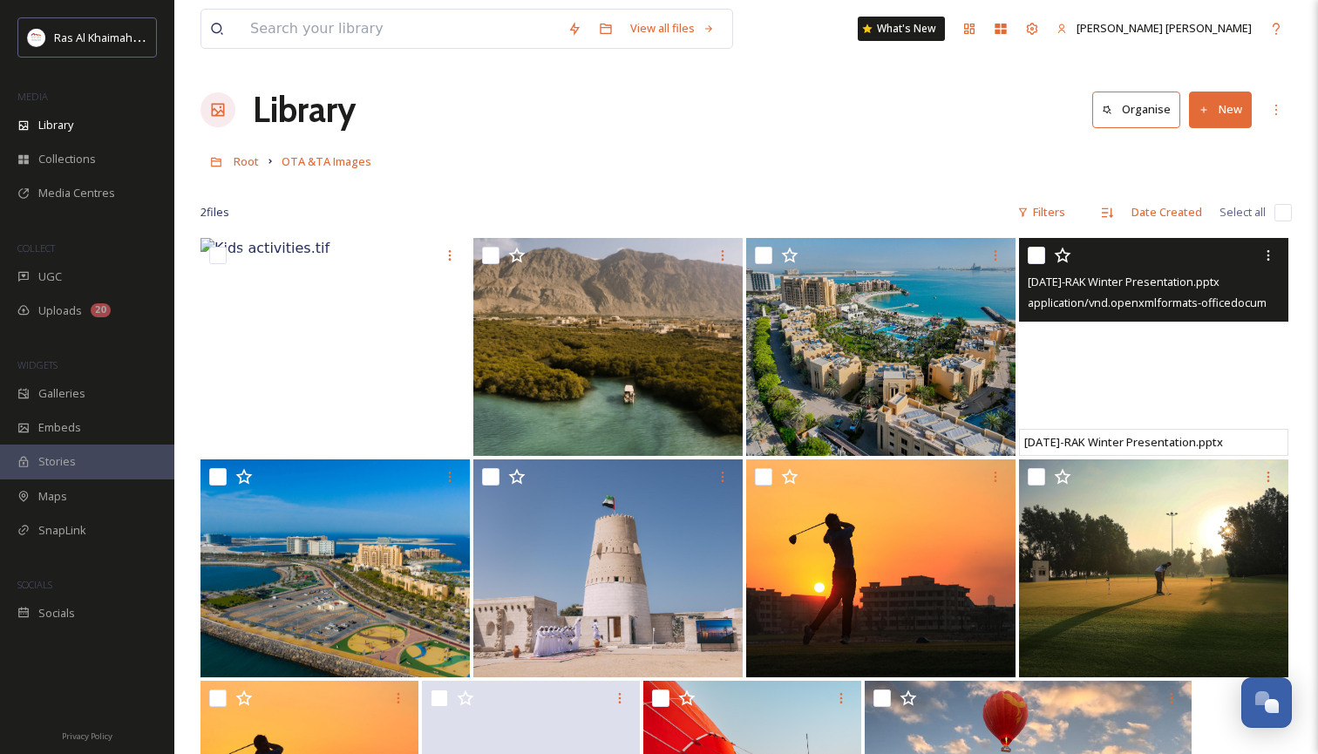
click at [1039, 253] on input "checkbox" at bounding box center [1035, 255] width 17 height 17
checkbox input "true"
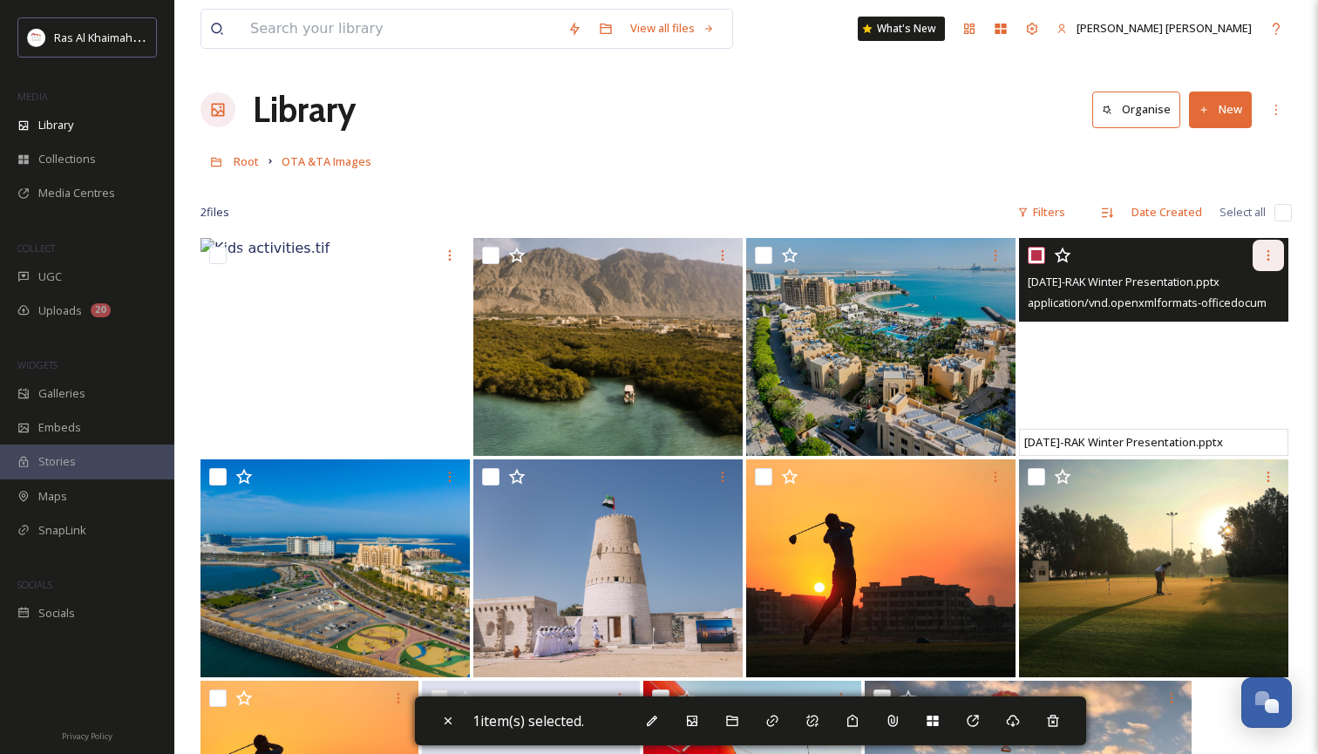
click at [1267, 254] on icon at bounding box center [1268, 255] width 14 height 14
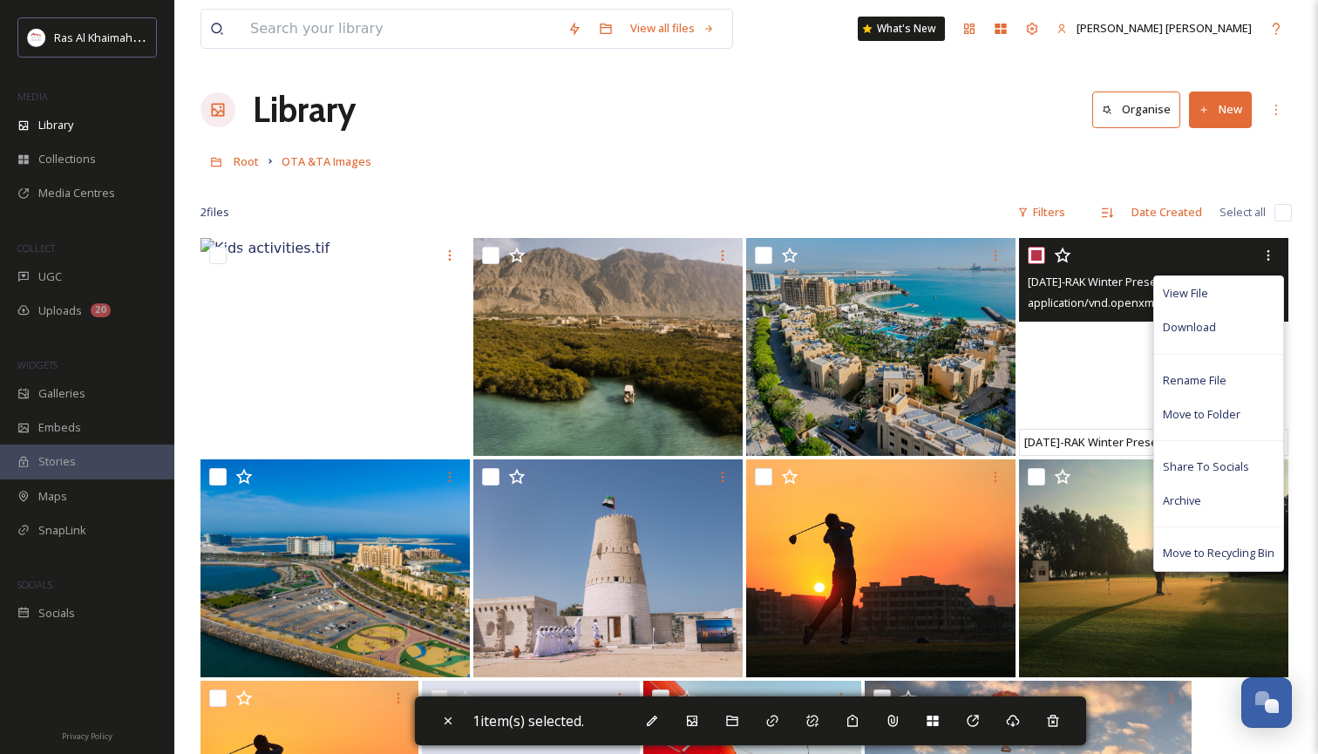
drag, startPoint x: 1243, startPoint y: 558, endPoint x: 1169, endPoint y: 567, distance: 74.7
click at [1243, 558] on span "Move to Recycling Bin" at bounding box center [1218, 553] width 112 height 17
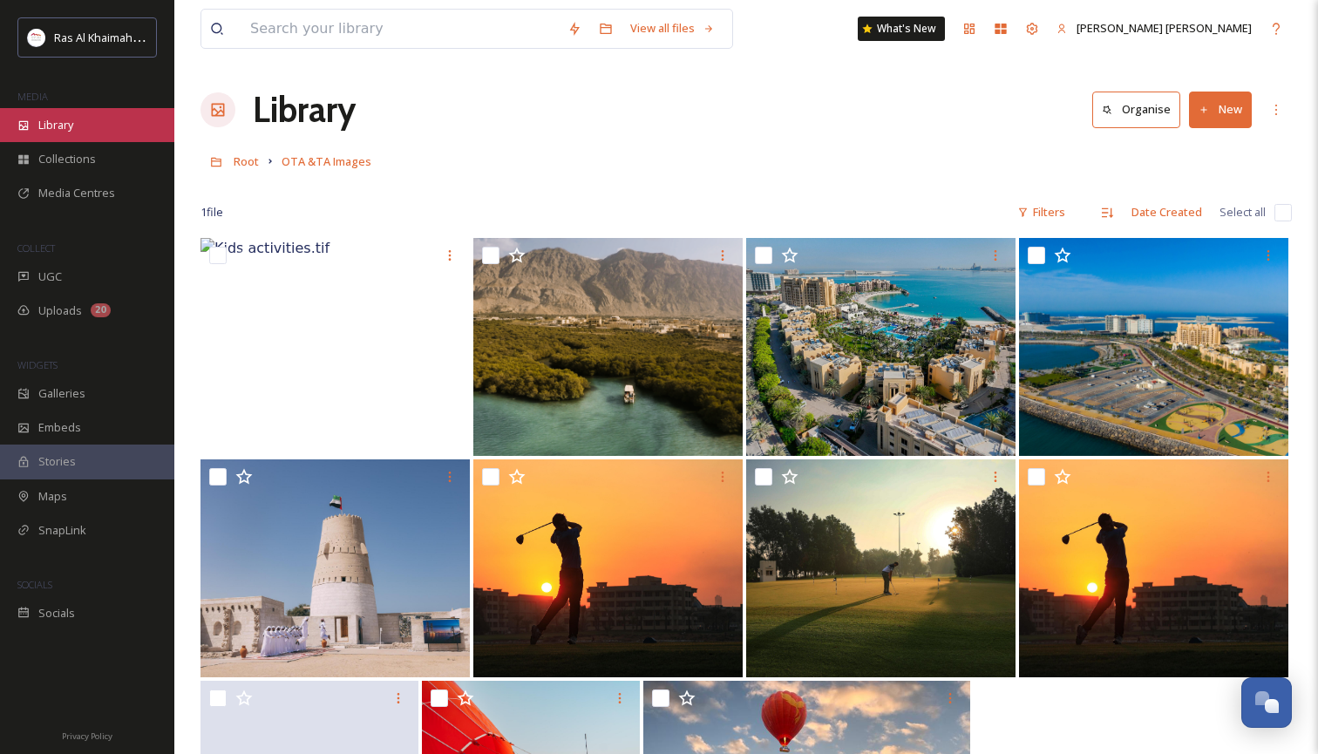
click at [65, 125] on span "Library" at bounding box center [55, 125] width 35 height 17
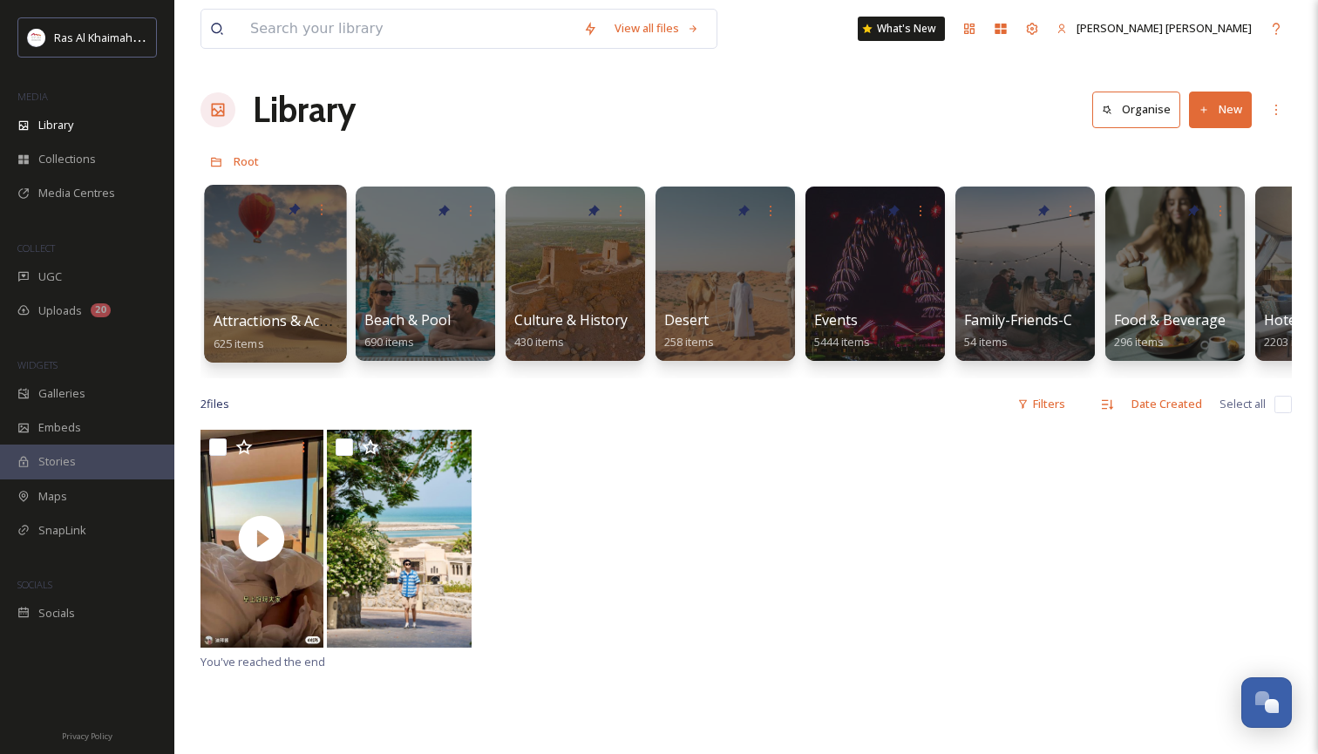
click at [307, 284] on div at bounding box center [275, 274] width 142 height 178
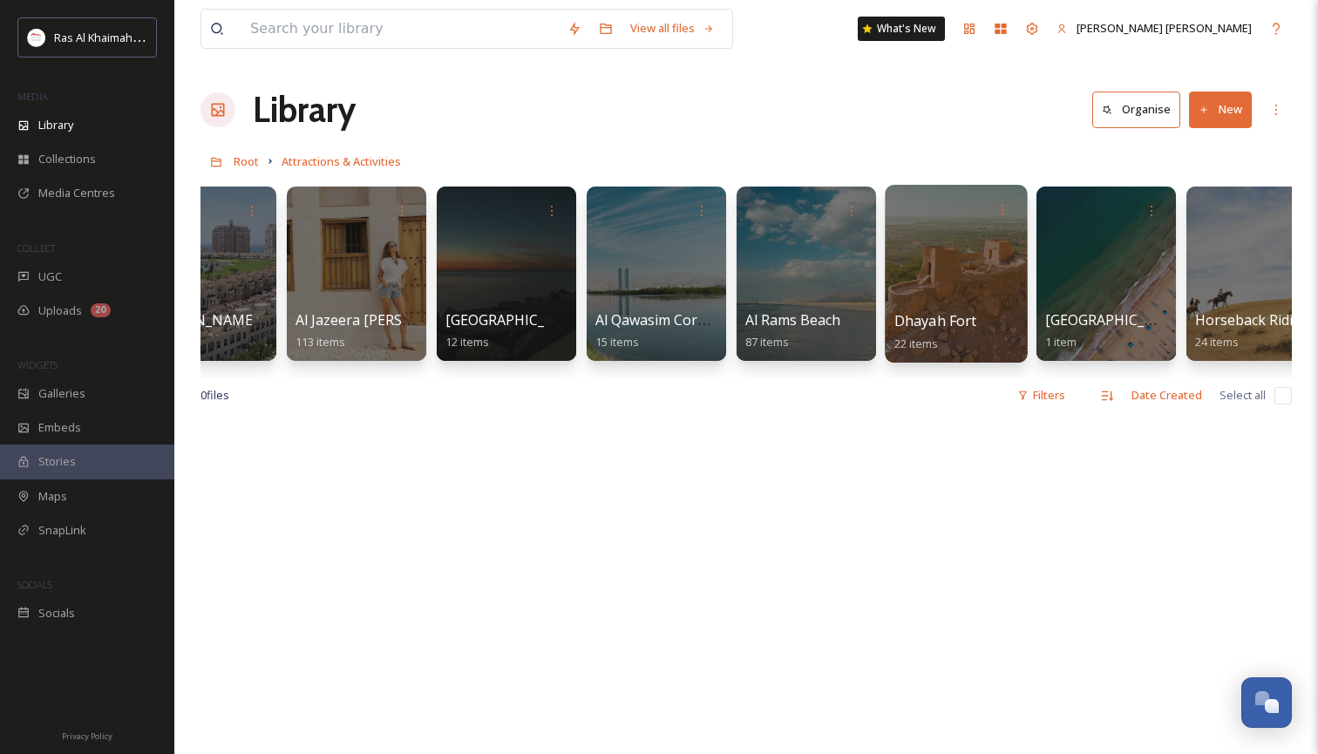
scroll to position [0, 369]
click at [966, 274] on div at bounding box center [955, 274] width 142 height 178
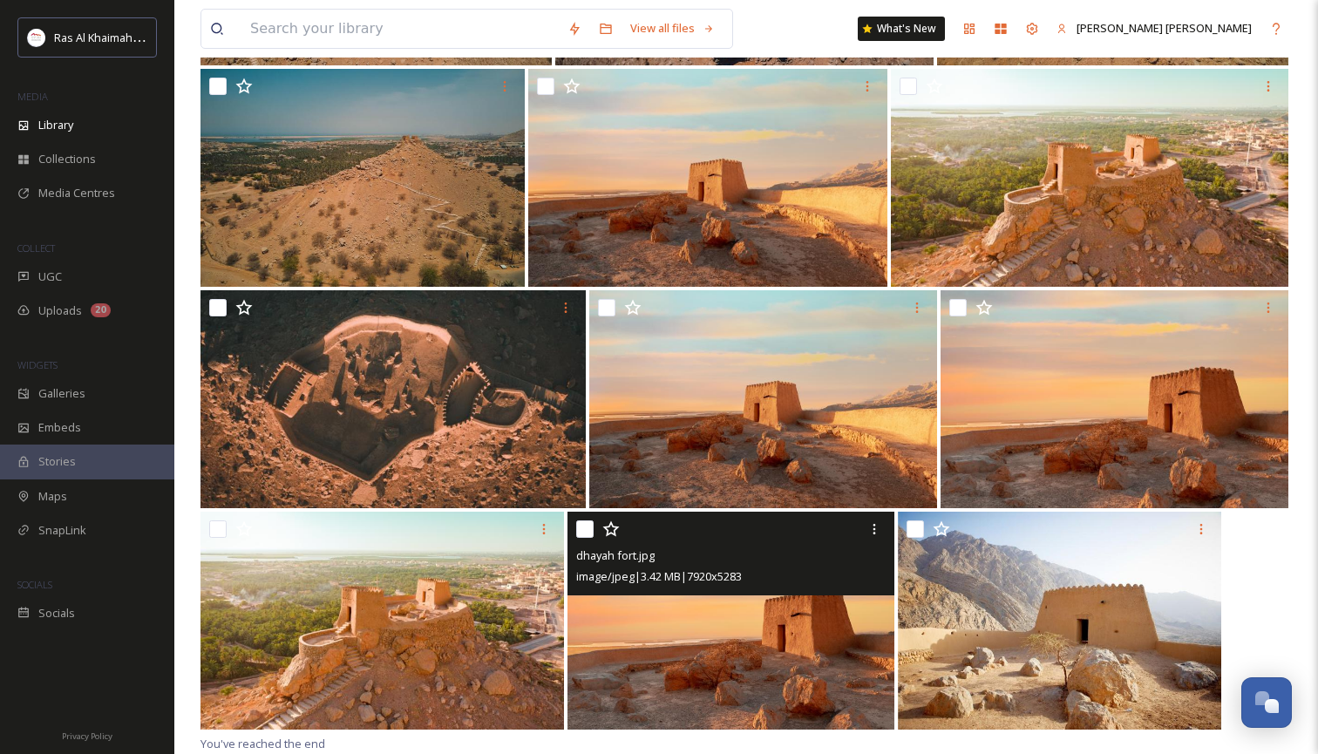
scroll to position [1054, 0]
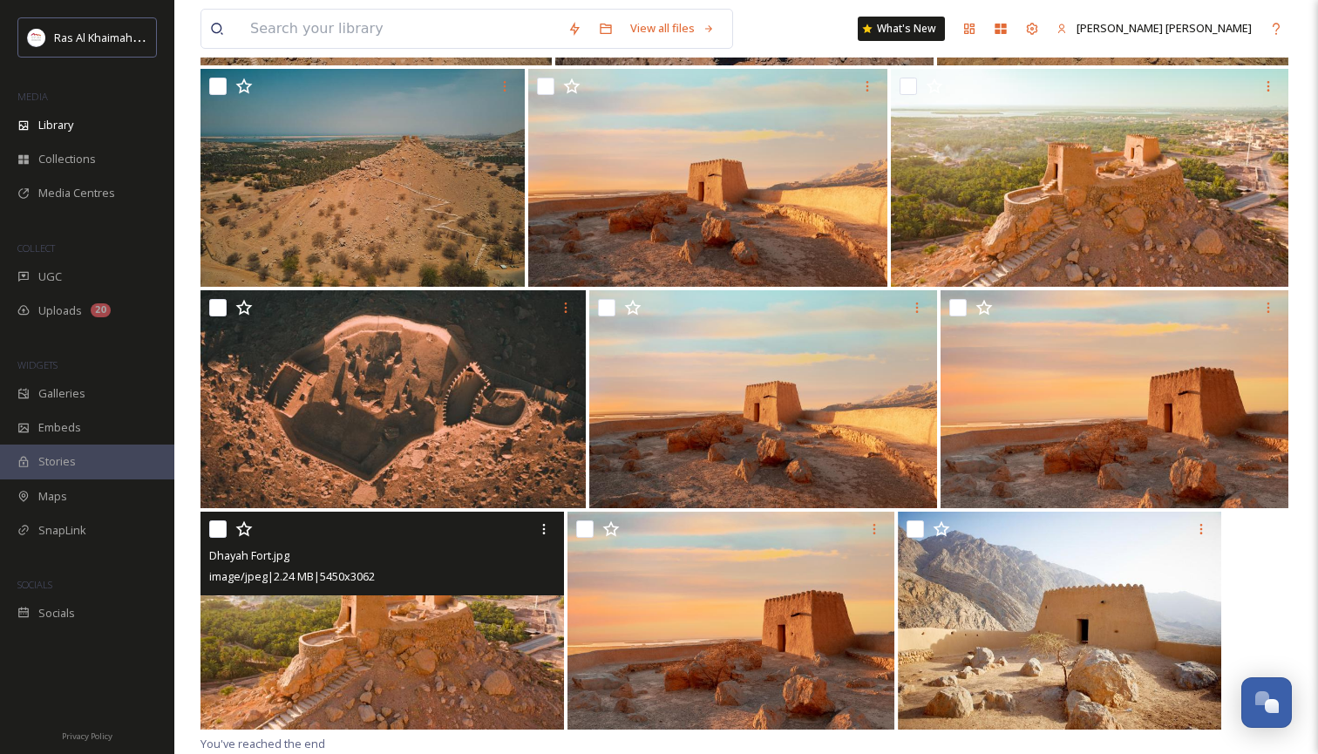
click at [387, 630] on img at bounding box center [381, 621] width 363 height 218
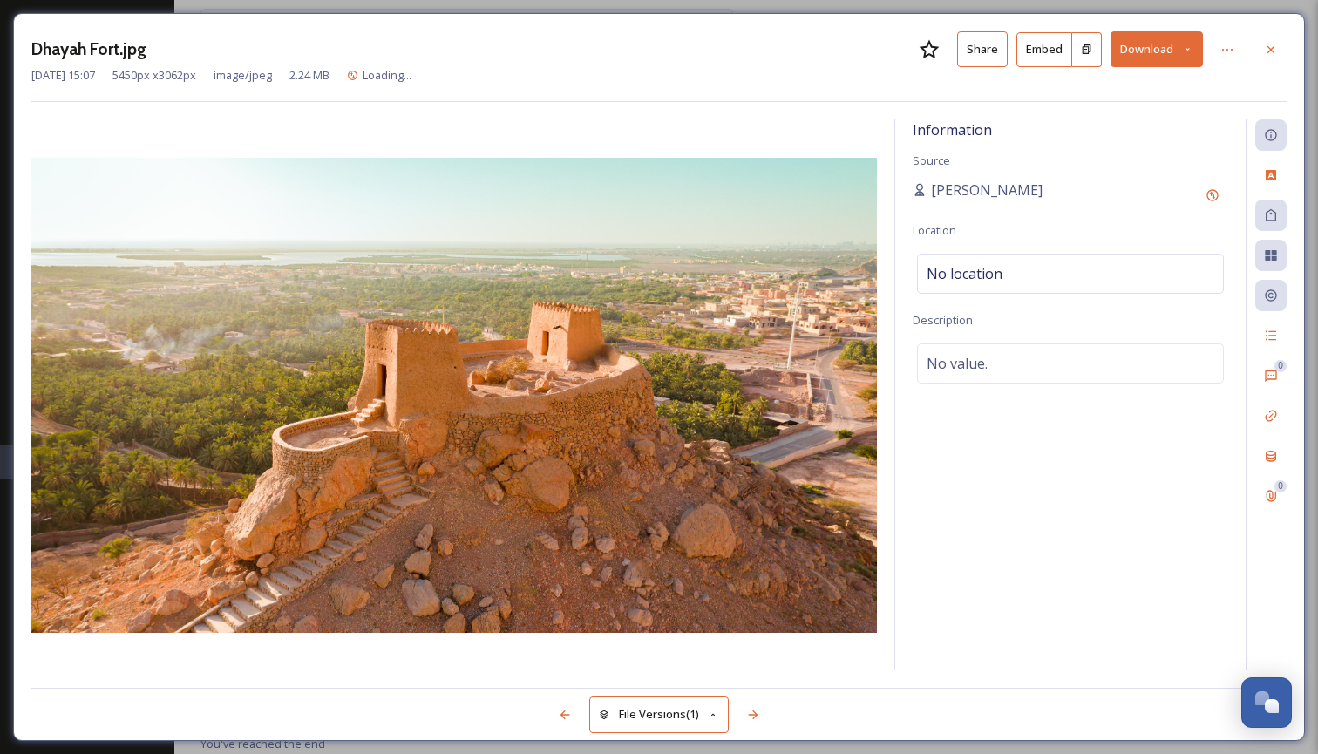
click at [1189, 56] on button "Download" at bounding box center [1156, 49] width 92 height 36
click at [1225, 51] on icon at bounding box center [1227, 50] width 14 height 14
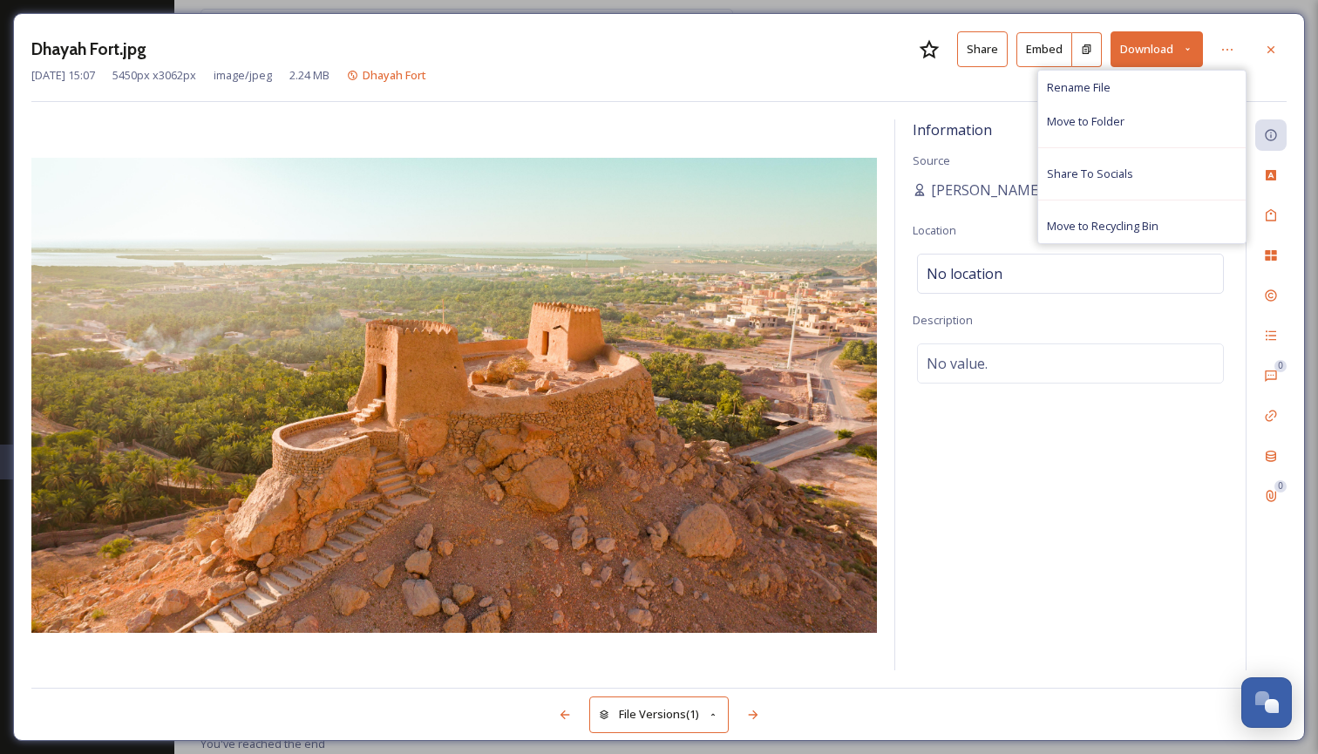
click at [717, 98] on div "Dhayah Fort.jpg Share Embed Download Rename File Move to Folder Share To Social…" at bounding box center [658, 66] width 1255 height 71
click at [749, 720] on icon at bounding box center [753, 715] width 14 height 14
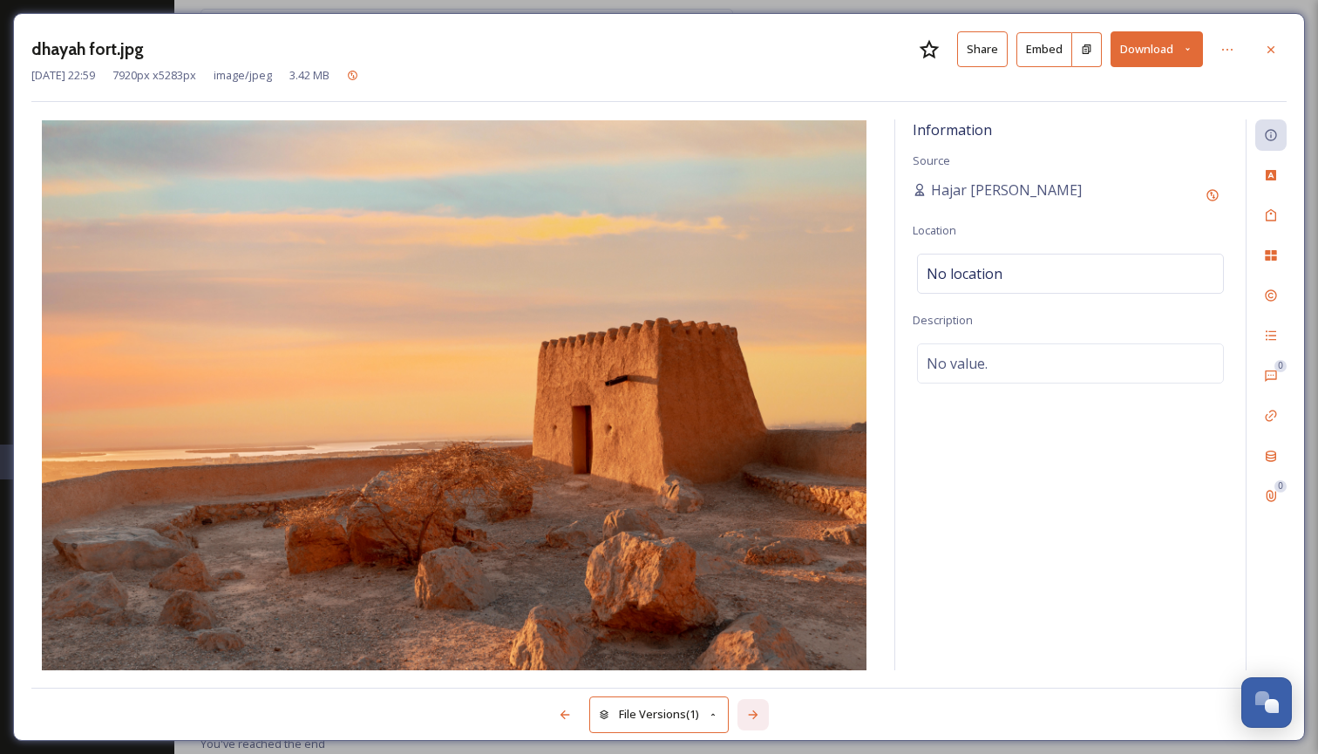
click at [749, 720] on icon at bounding box center [753, 715] width 14 height 14
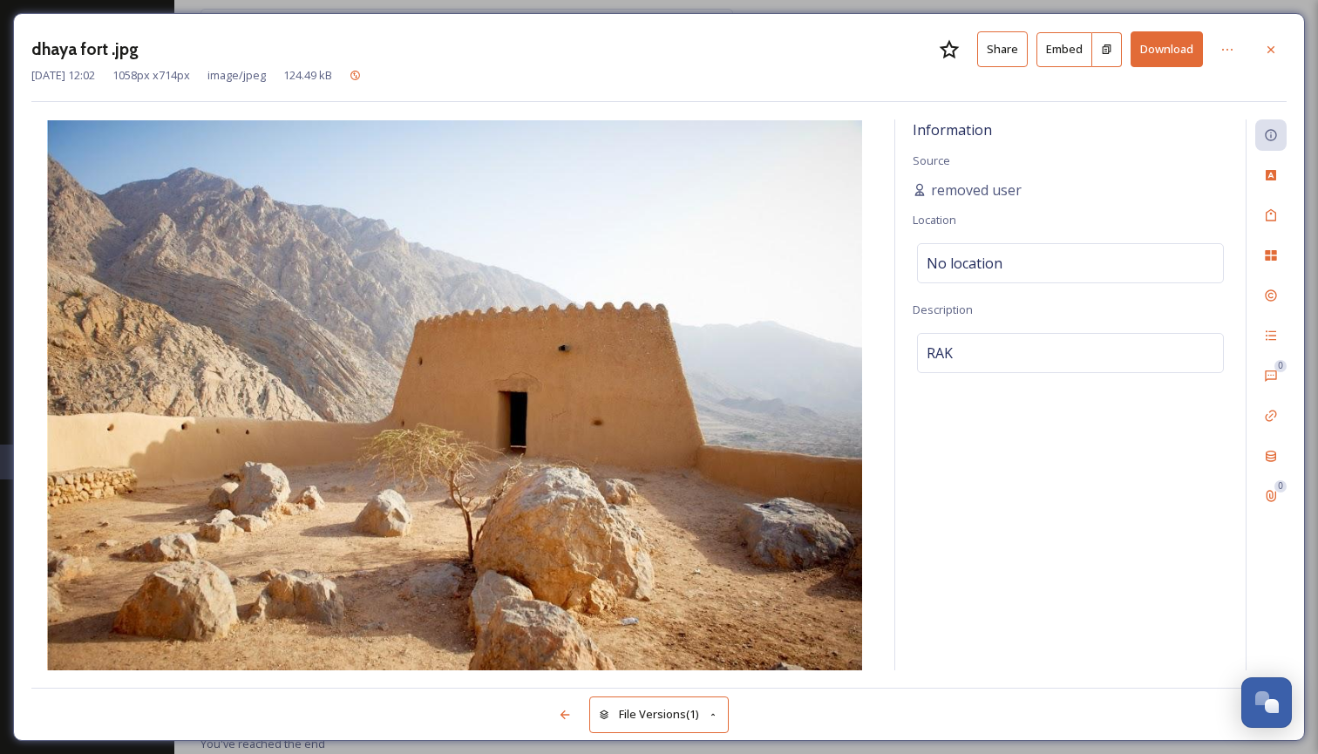
click at [749, 720] on div "File Versions (1)" at bounding box center [658, 705] width 1255 height 35
click at [559, 710] on icon at bounding box center [565, 715] width 14 height 14
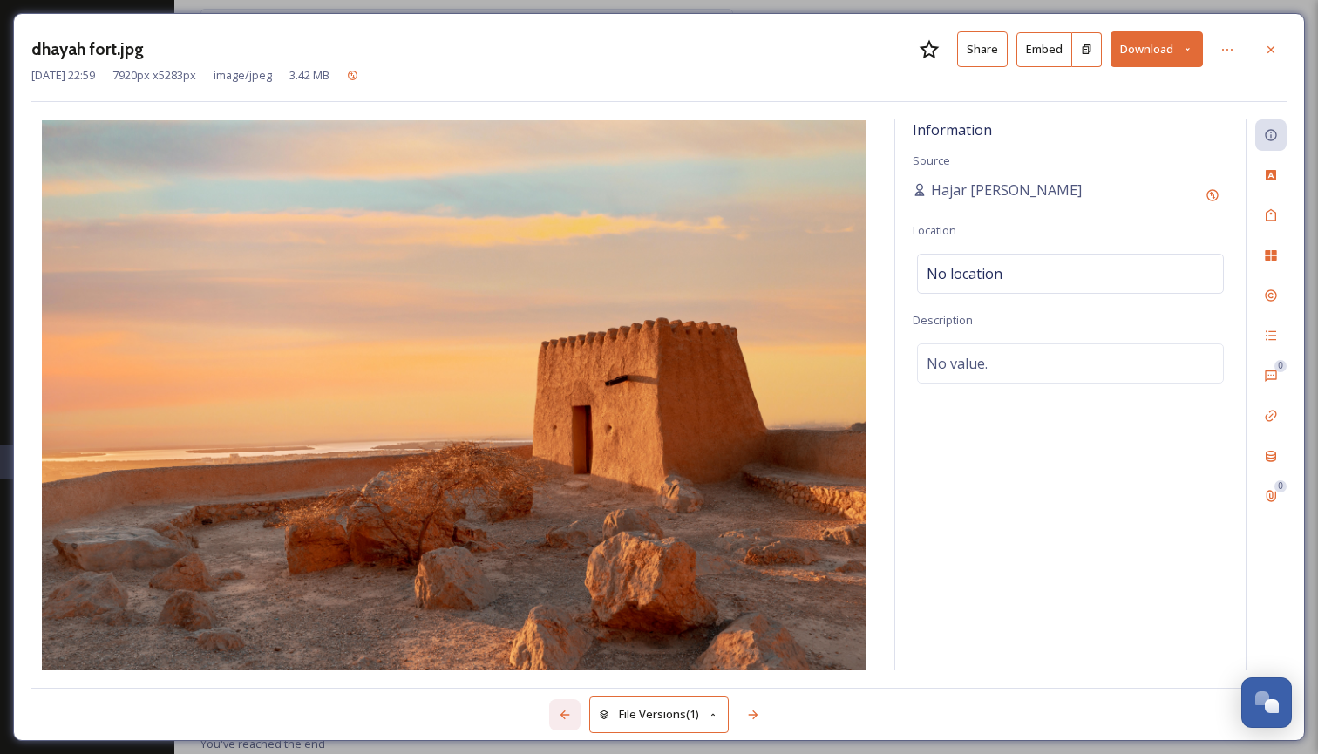
click at [559, 710] on icon at bounding box center [565, 715] width 14 height 14
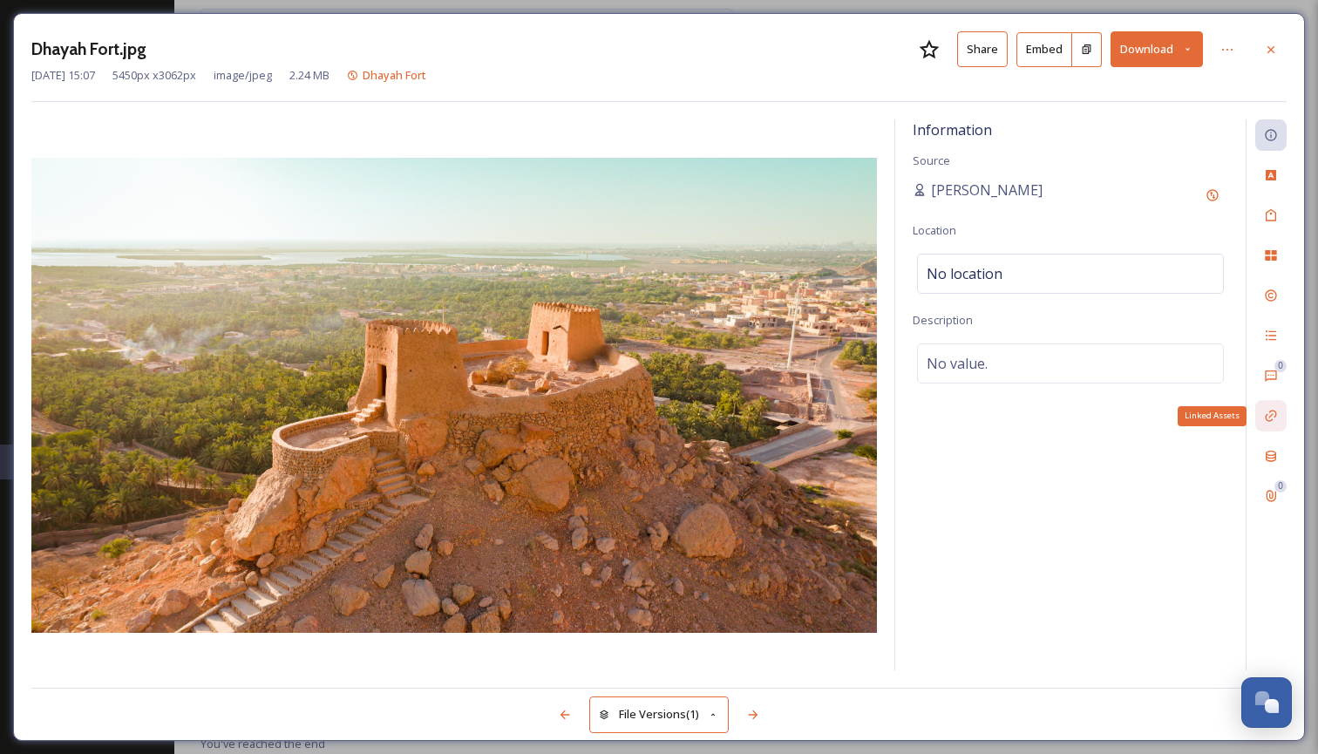
click at [1266, 404] on div "Linked Assets" at bounding box center [1270, 415] width 31 height 31
click at [1091, 44] on icon at bounding box center [1086, 49] width 11 height 11
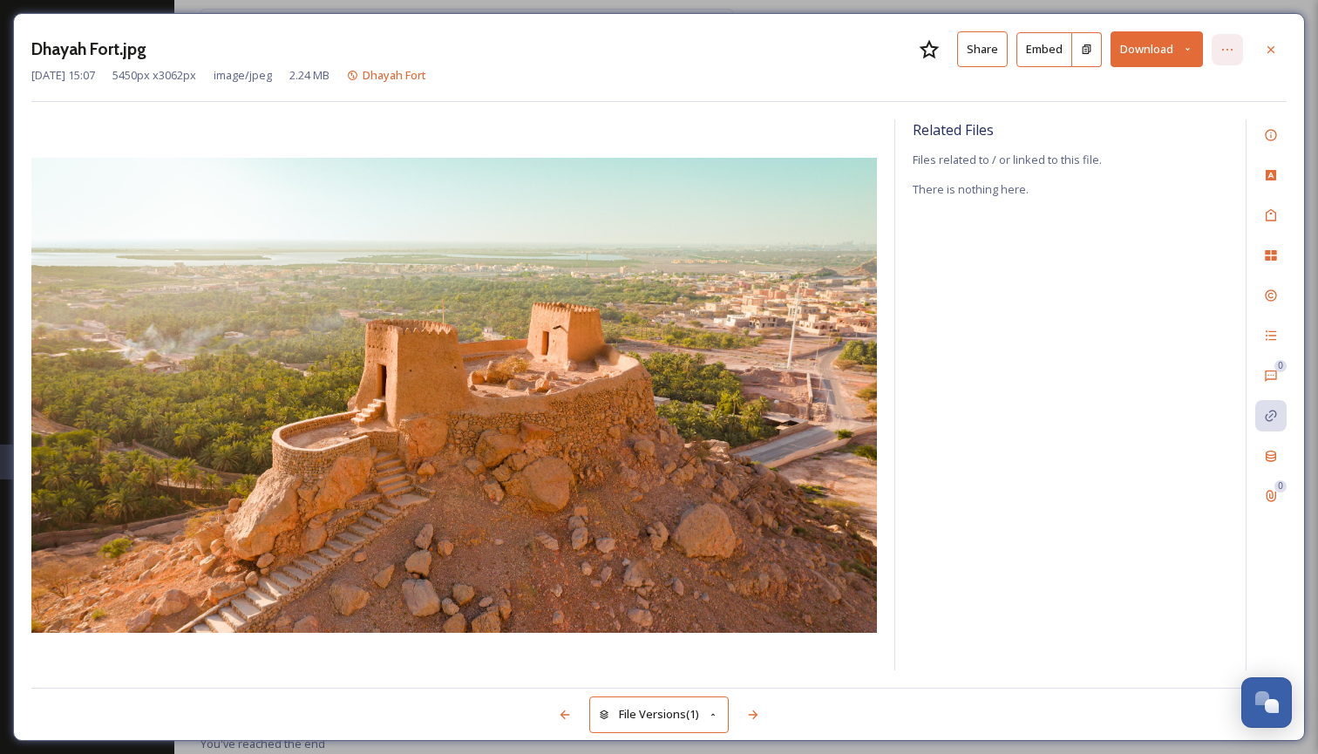
click at [1230, 50] on icon at bounding box center [1227, 50] width 14 height 14
click at [1188, 44] on icon at bounding box center [1187, 49] width 11 height 11
click at [1112, 123] on span "Download Large (2000 x 1124)" at bounding box center [1104, 123] width 153 height 17
click at [756, 715] on icon at bounding box center [753, 714] width 10 height 9
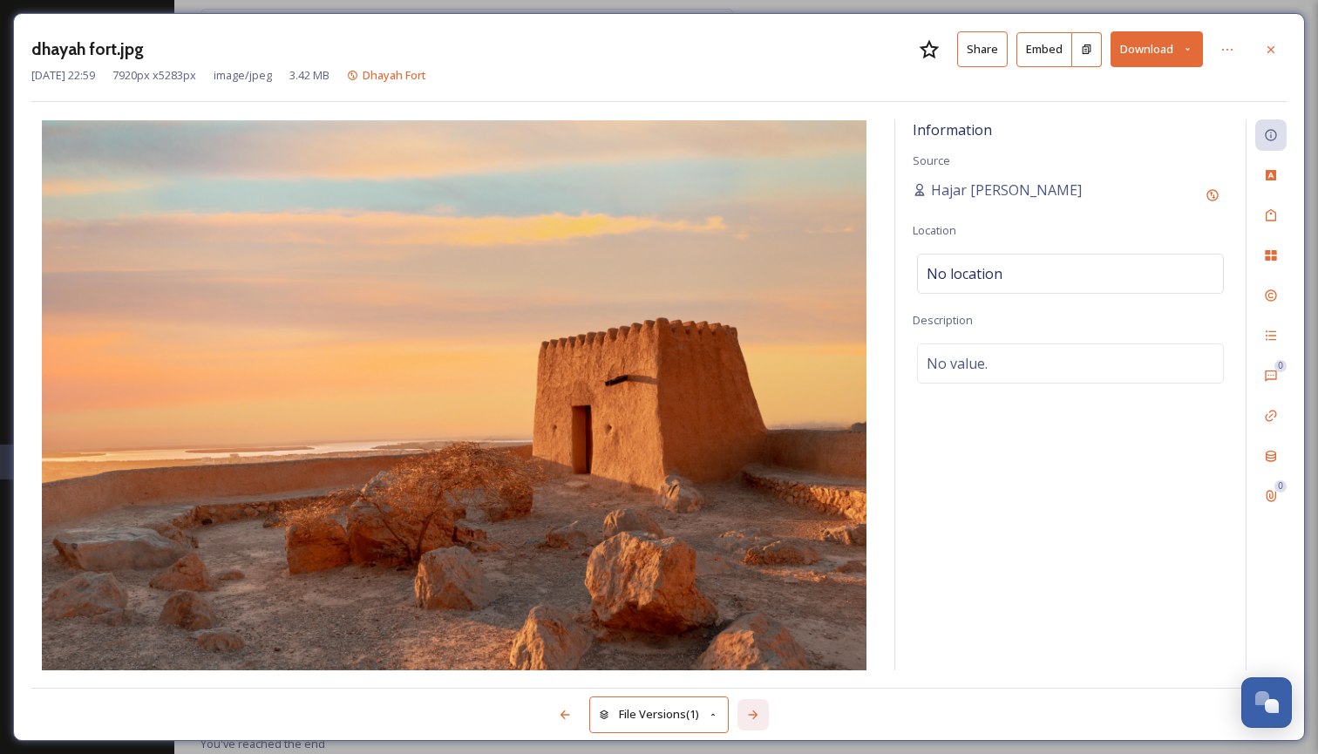
click at [749, 715] on icon at bounding box center [753, 715] width 14 height 14
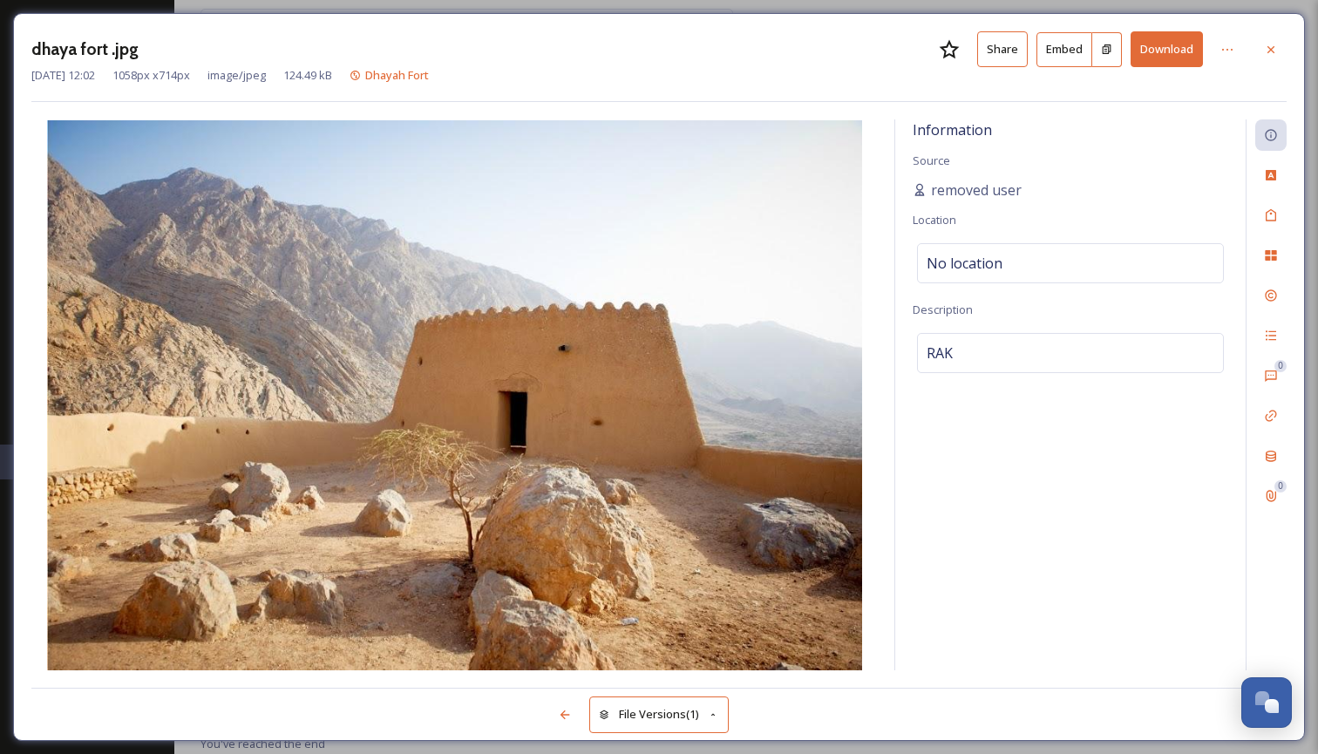
click at [749, 715] on div "File Versions (1)" at bounding box center [658, 705] width 1255 height 35
click at [565, 720] on icon at bounding box center [565, 715] width 14 height 14
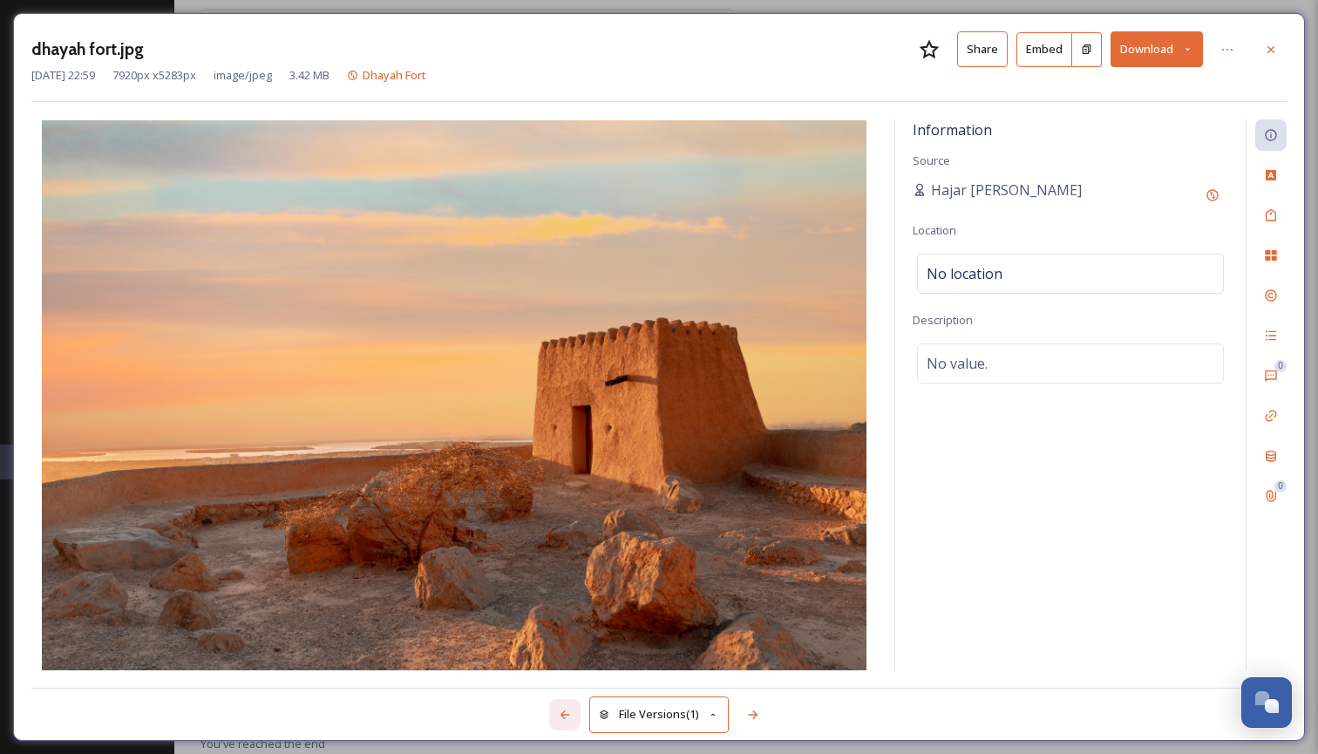
click at [565, 720] on icon at bounding box center [565, 715] width 14 height 14
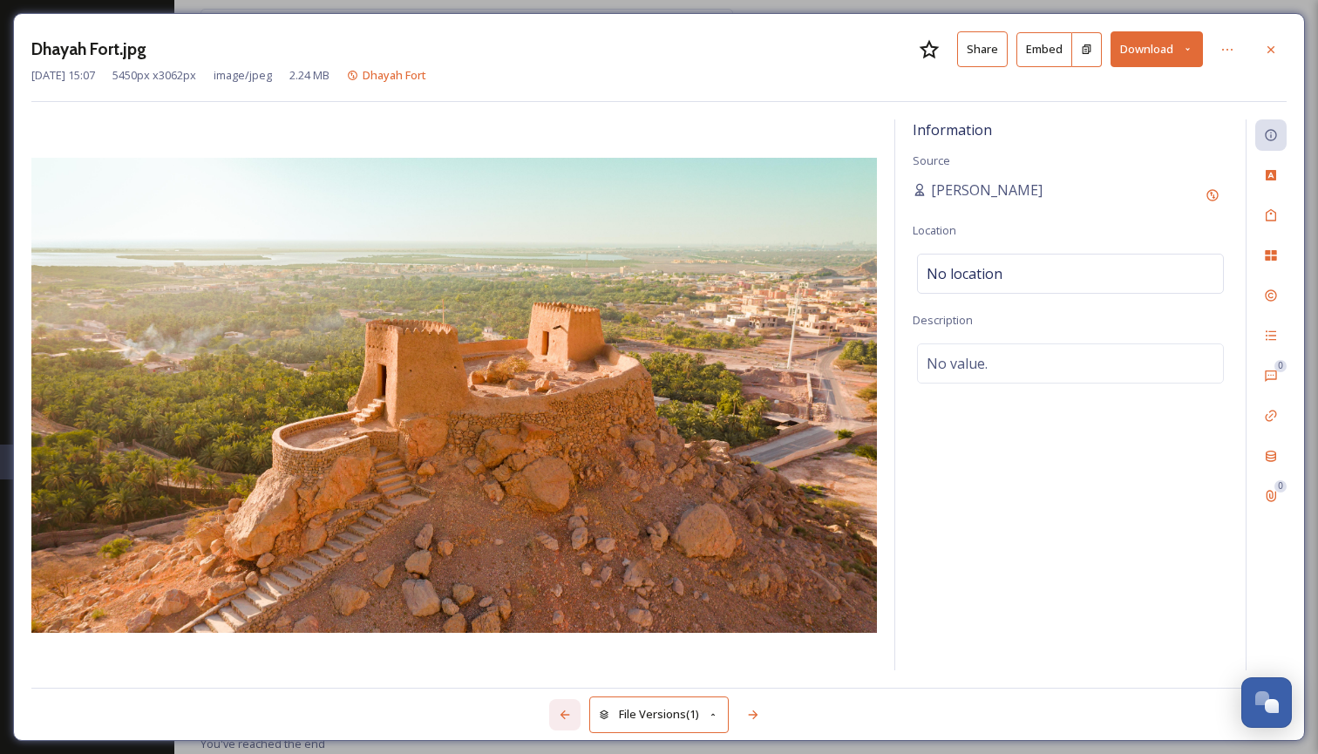
click at [565, 720] on icon at bounding box center [565, 715] width 14 height 14
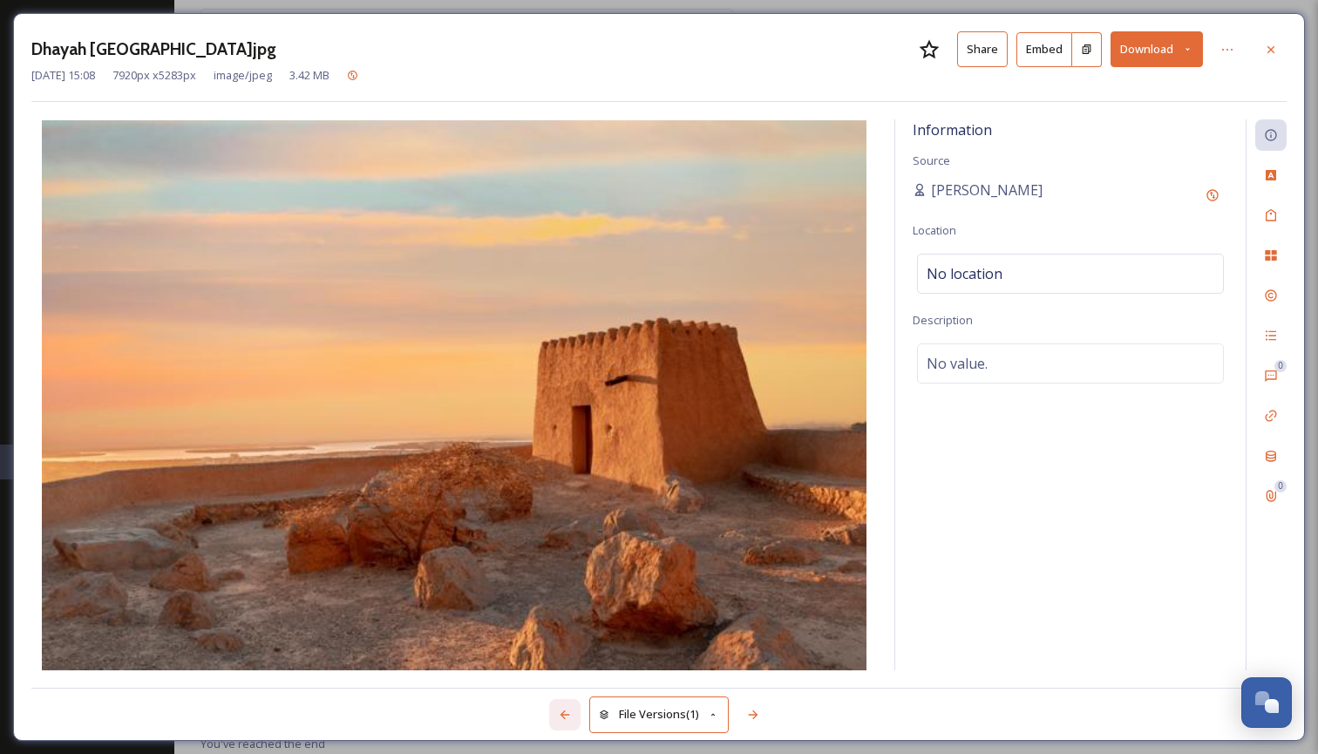
click at [565, 720] on icon at bounding box center [565, 715] width 14 height 14
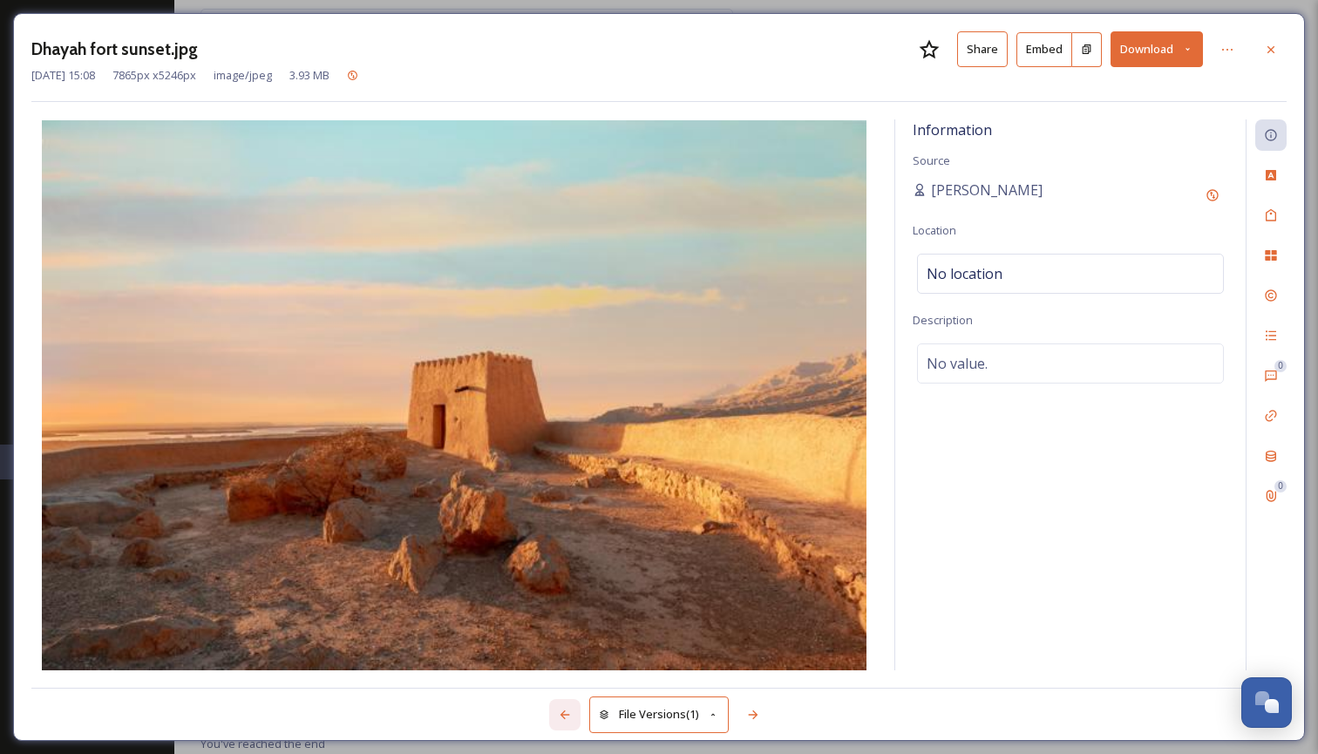
click at [565, 720] on icon at bounding box center [565, 715] width 14 height 14
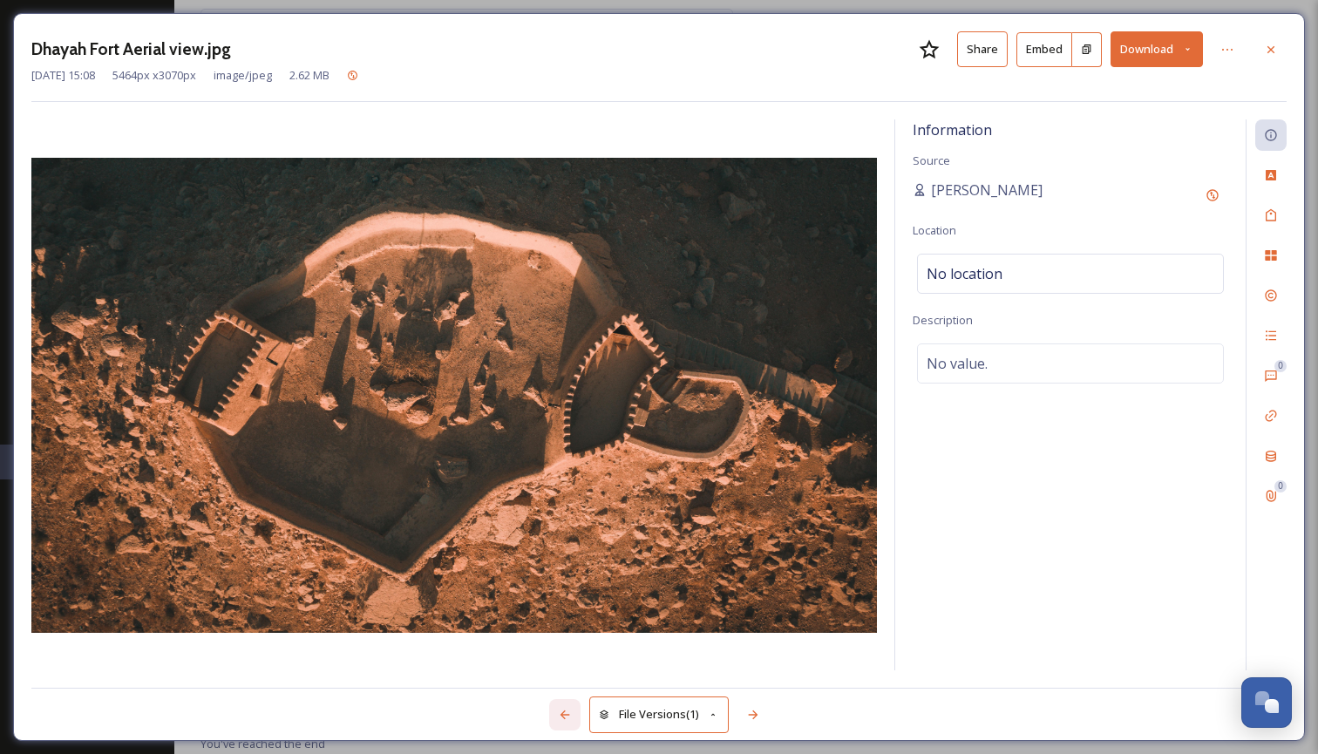
click at [565, 720] on icon at bounding box center [565, 715] width 14 height 14
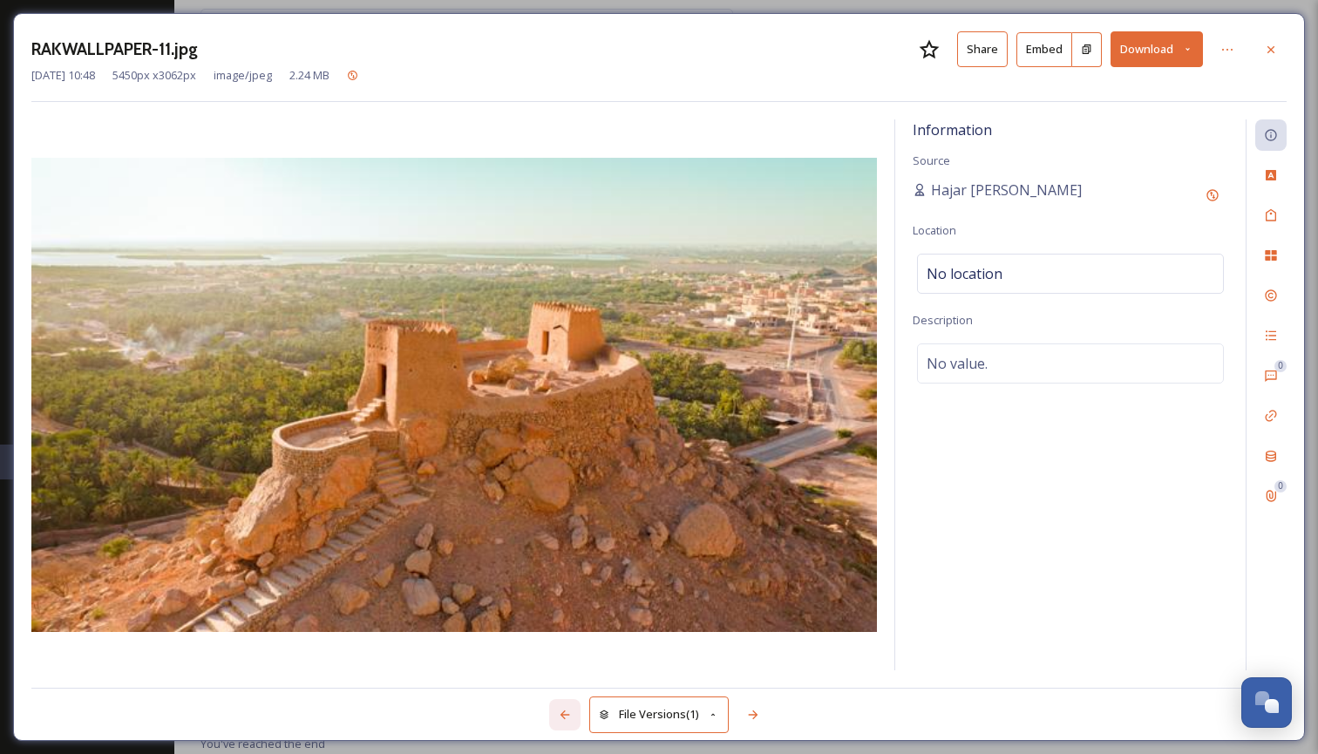
click at [565, 720] on icon at bounding box center [565, 715] width 14 height 14
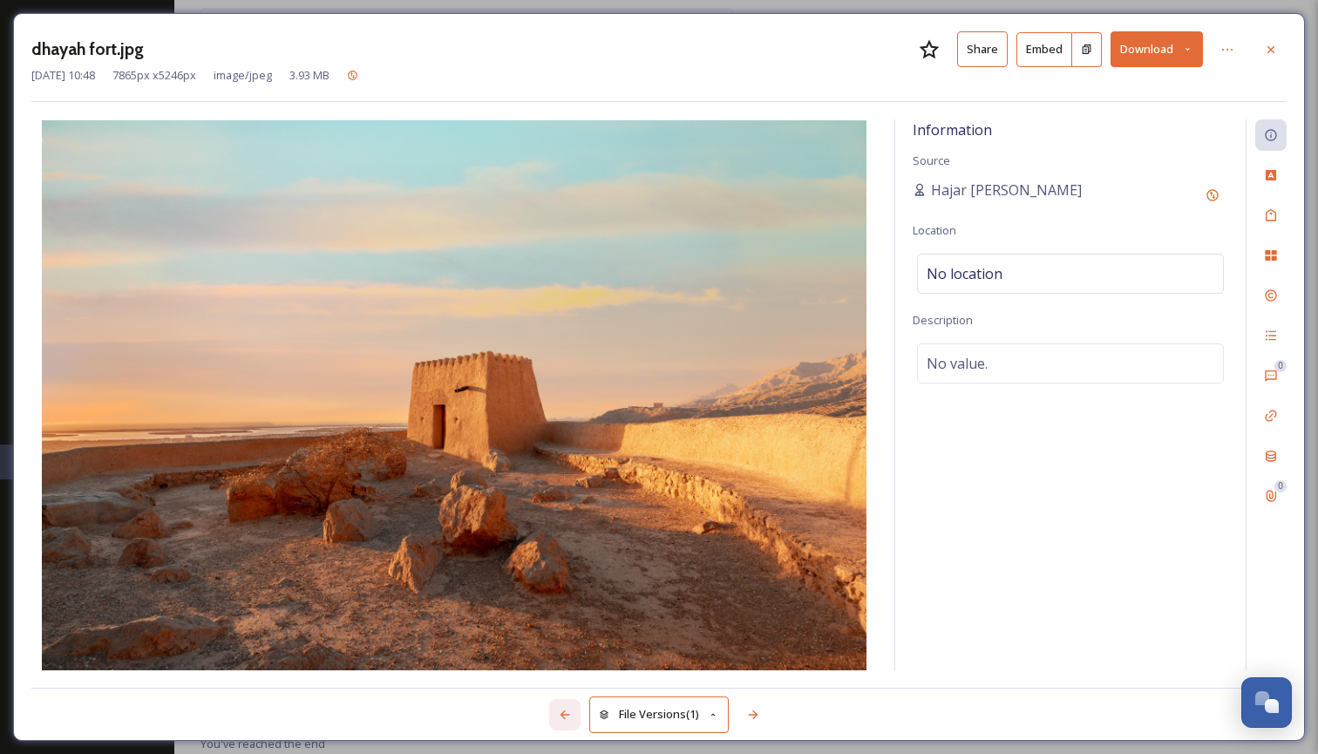
click at [565, 720] on icon at bounding box center [565, 715] width 14 height 14
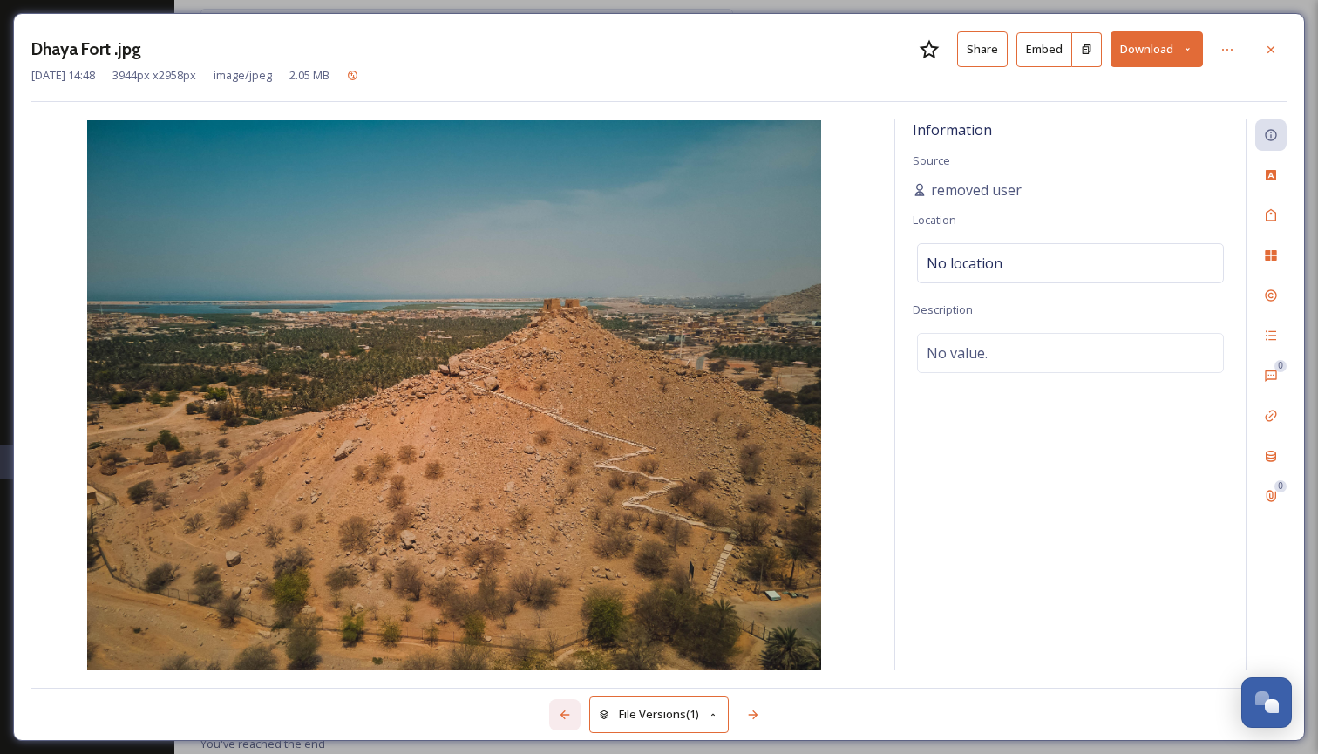
click at [565, 720] on icon at bounding box center [565, 715] width 14 height 14
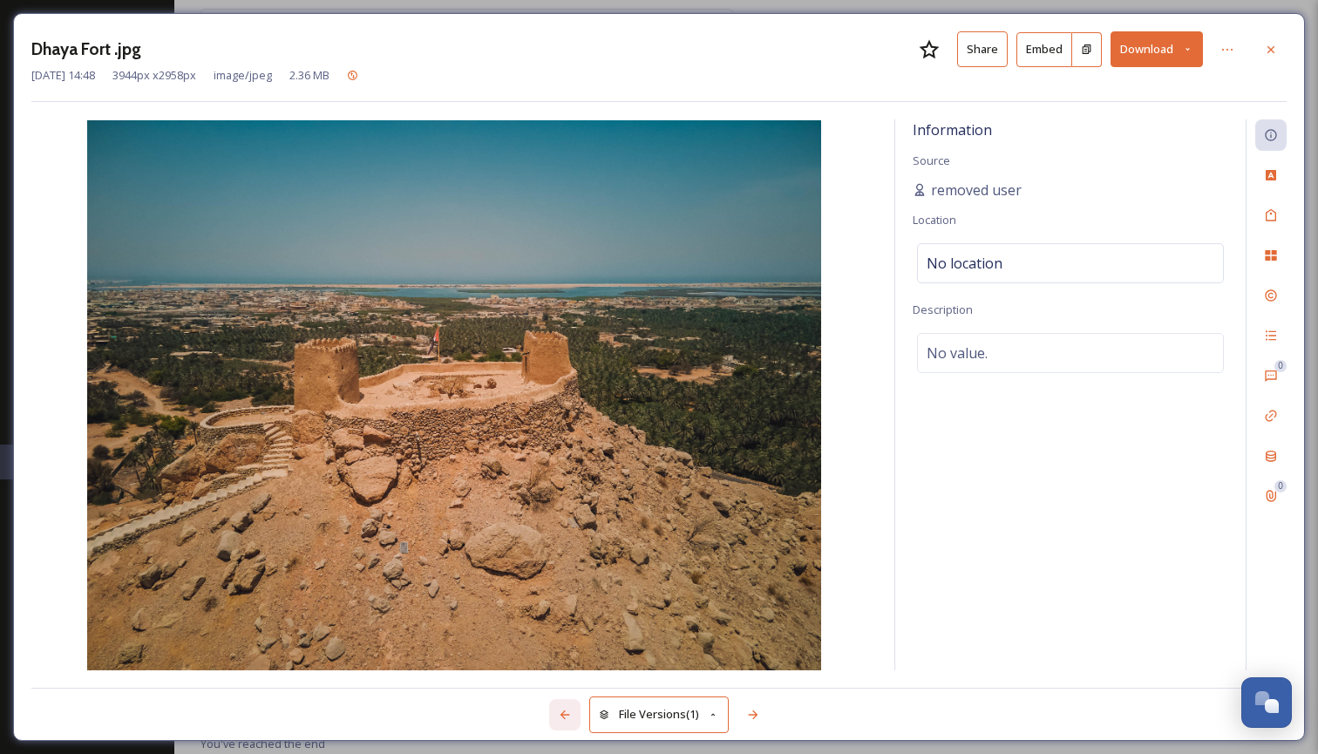
click at [565, 720] on icon at bounding box center [565, 715] width 14 height 14
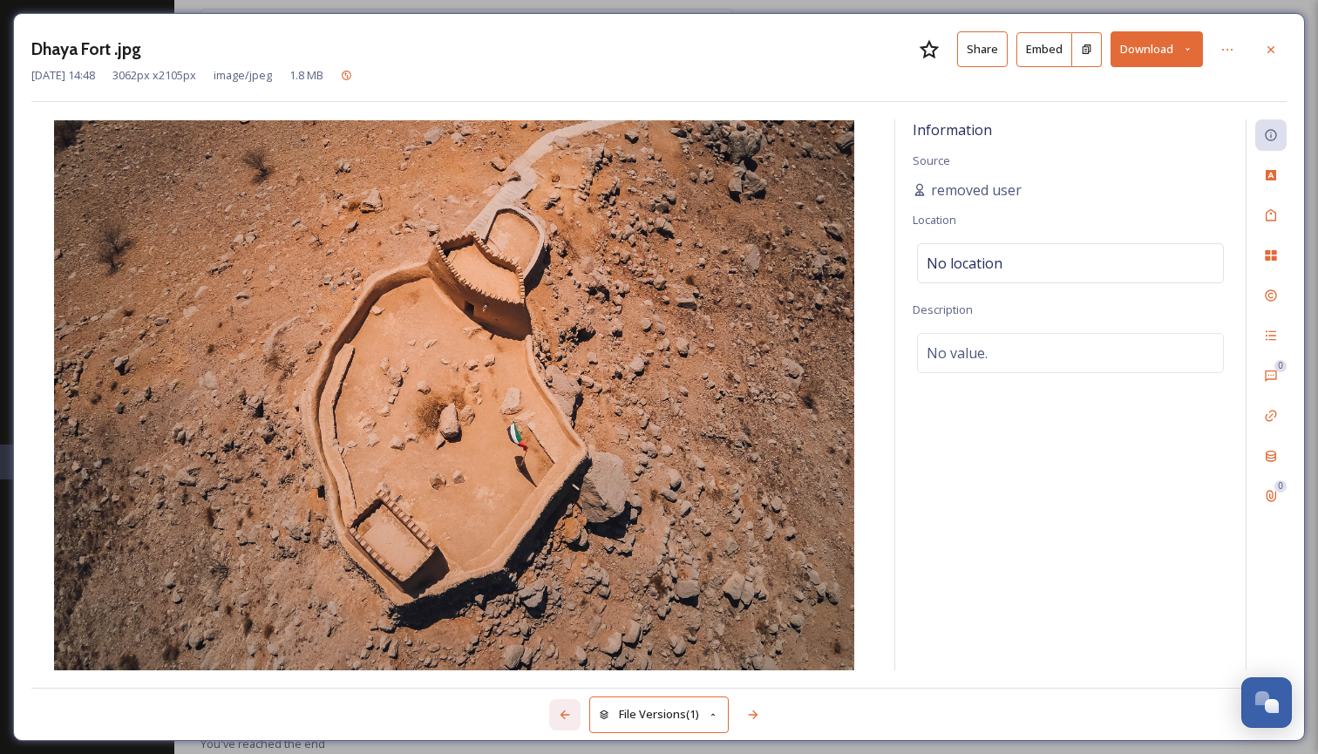
click at [565, 720] on icon at bounding box center [565, 715] width 14 height 14
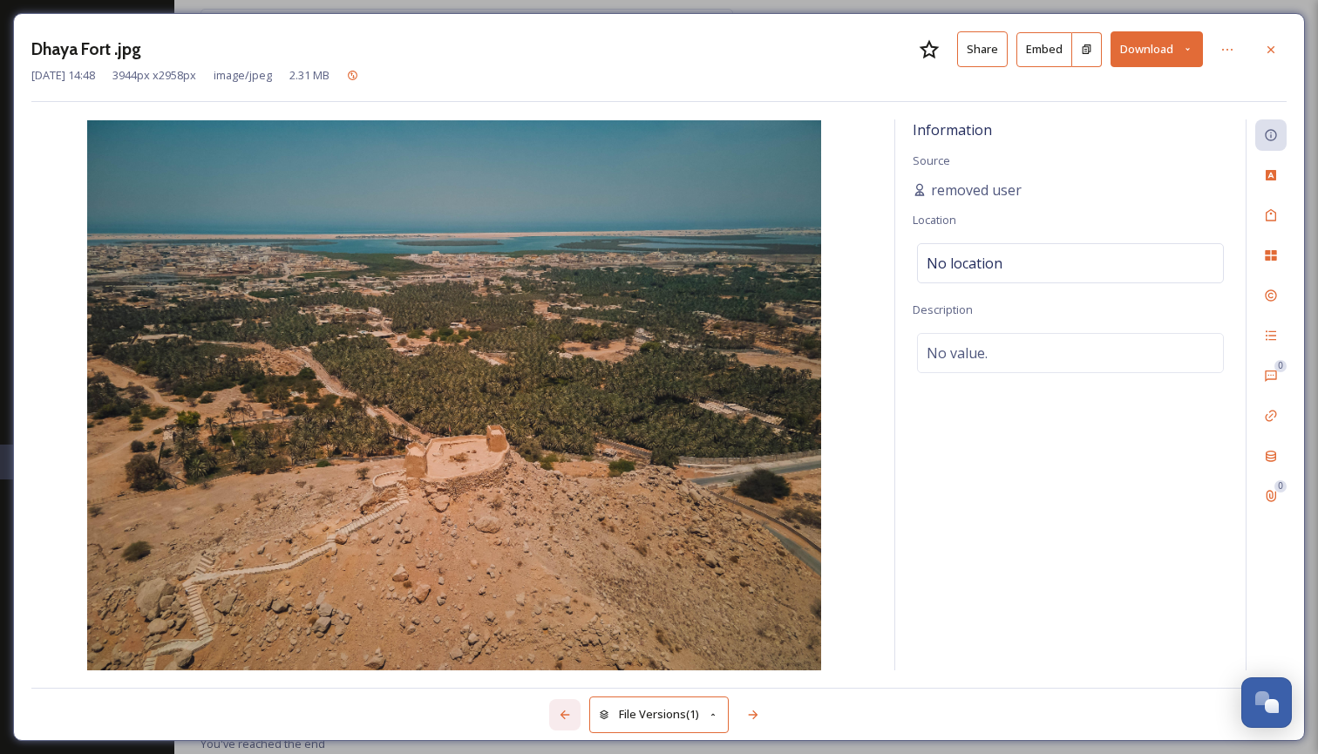
click at [565, 720] on icon at bounding box center [565, 715] width 14 height 14
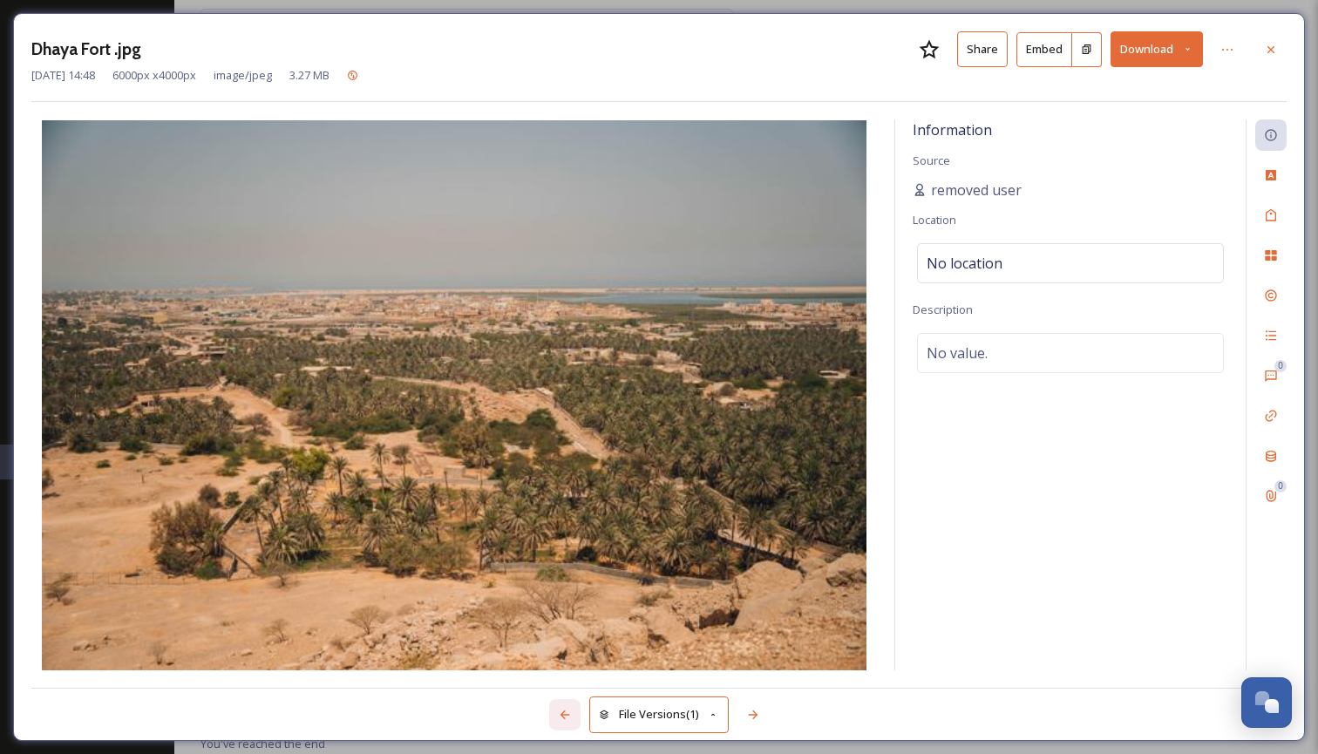
click at [565, 720] on icon at bounding box center [565, 715] width 14 height 14
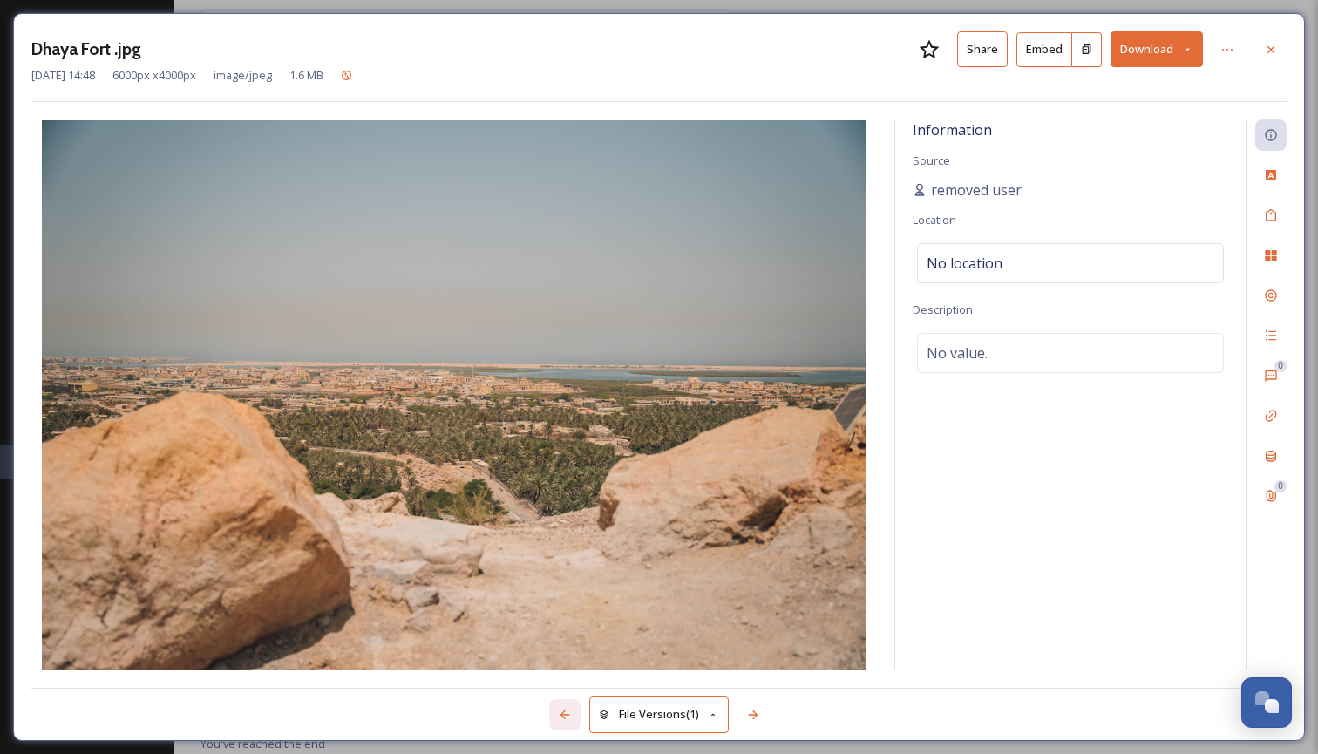
click at [565, 720] on icon at bounding box center [565, 715] width 14 height 14
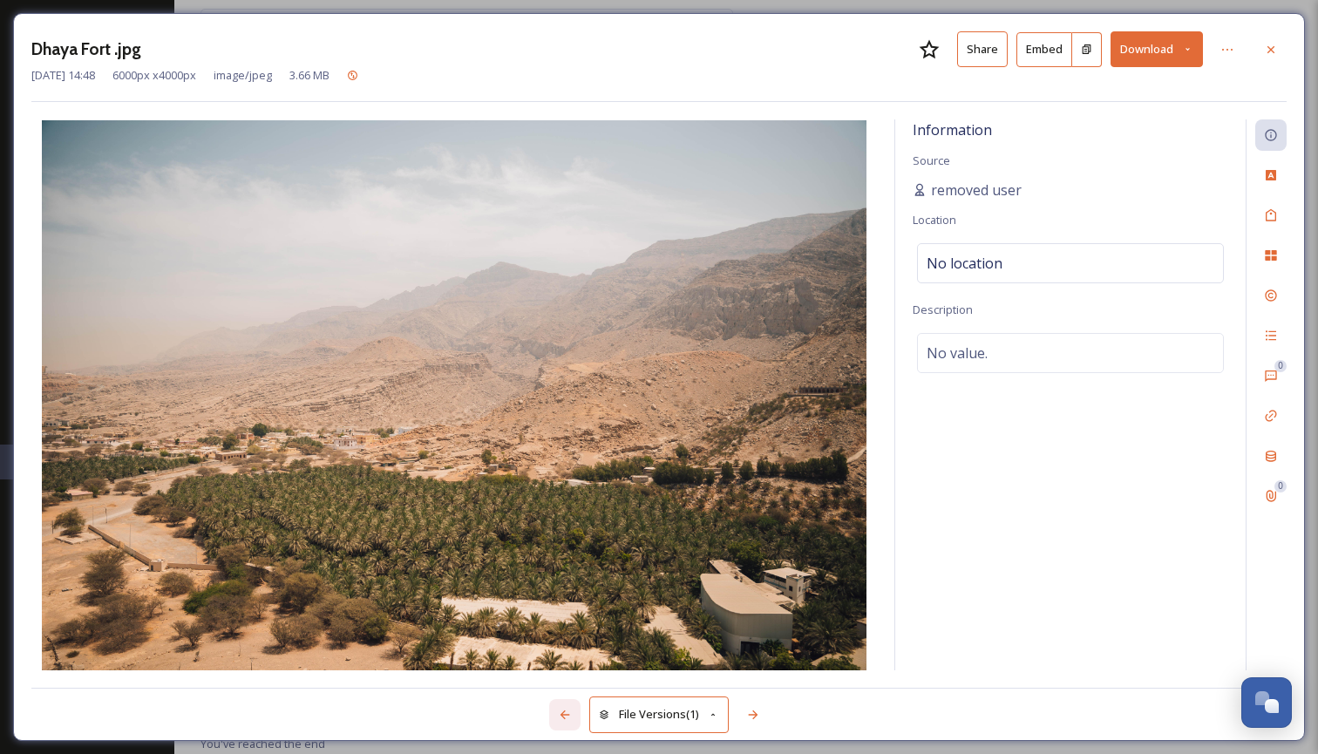
click at [565, 720] on icon at bounding box center [565, 715] width 14 height 14
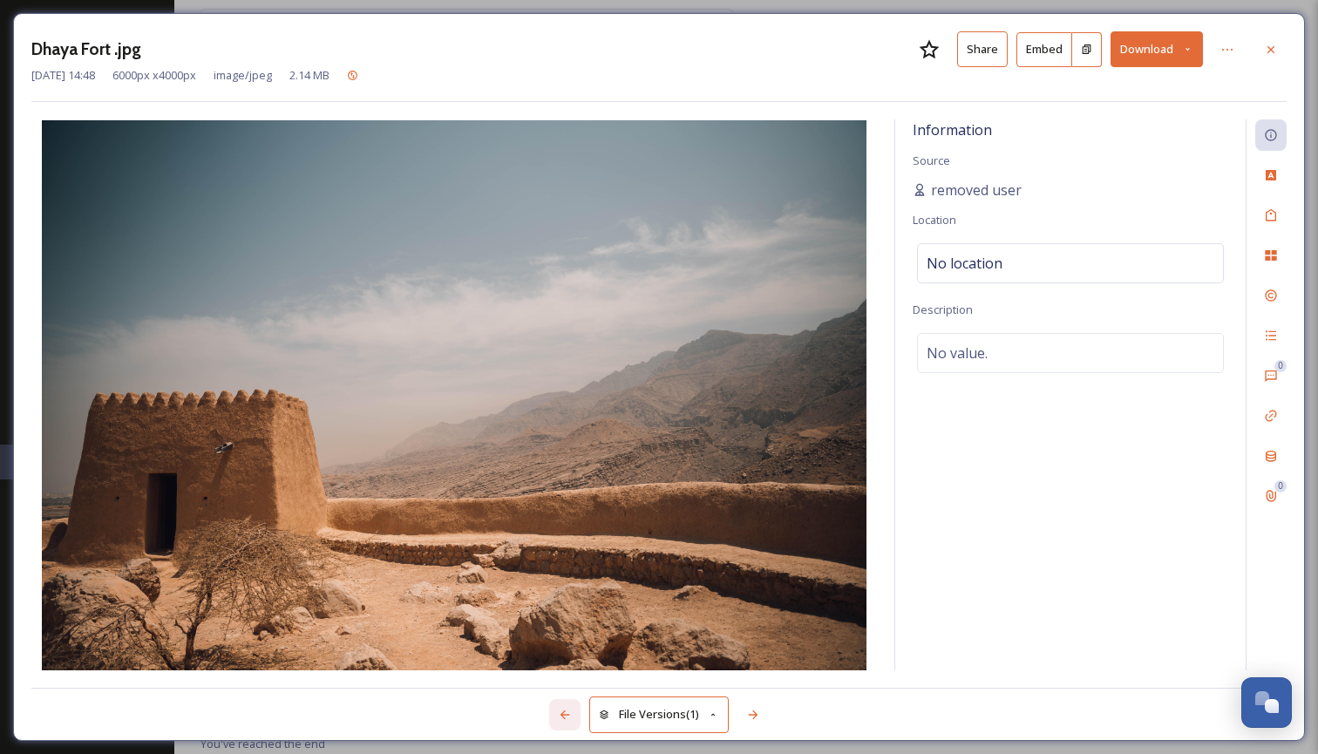
click at [565, 720] on icon at bounding box center [565, 715] width 14 height 14
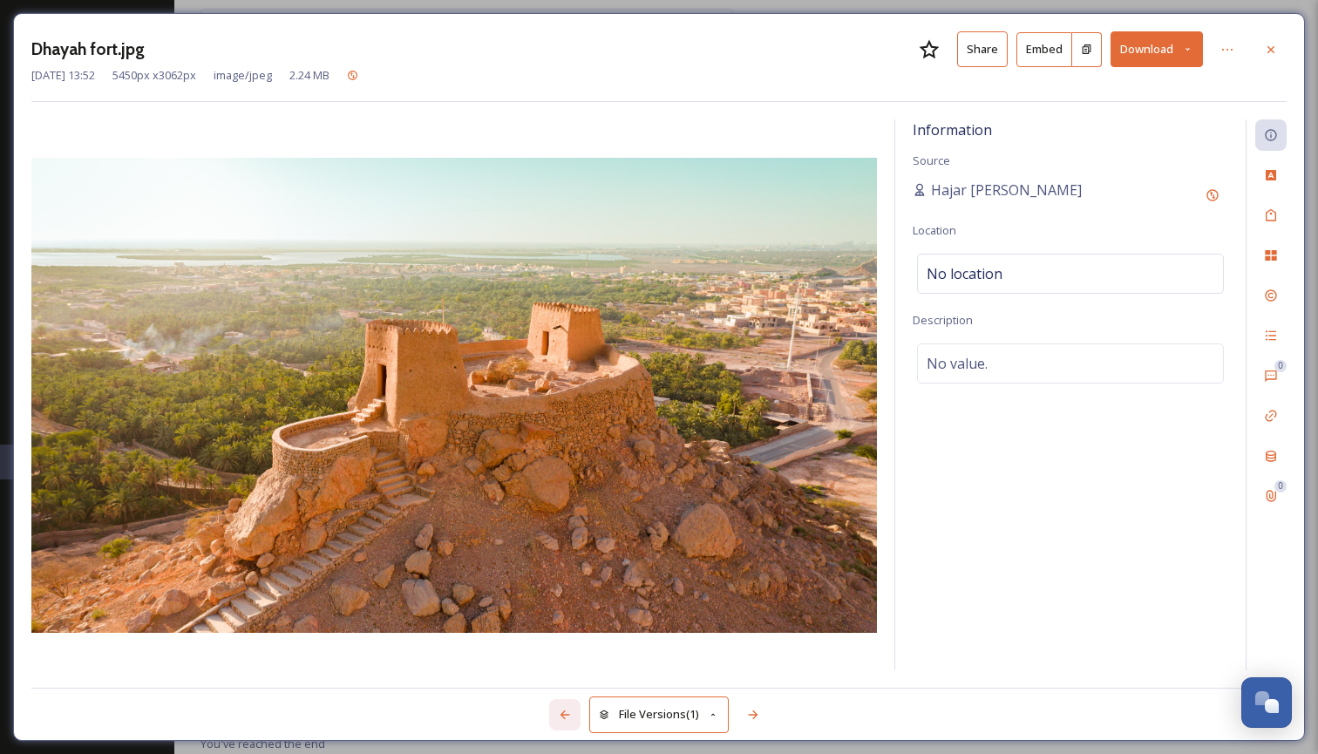
click at [565, 720] on icon at bounding box center [565, 715] width 14 height 14
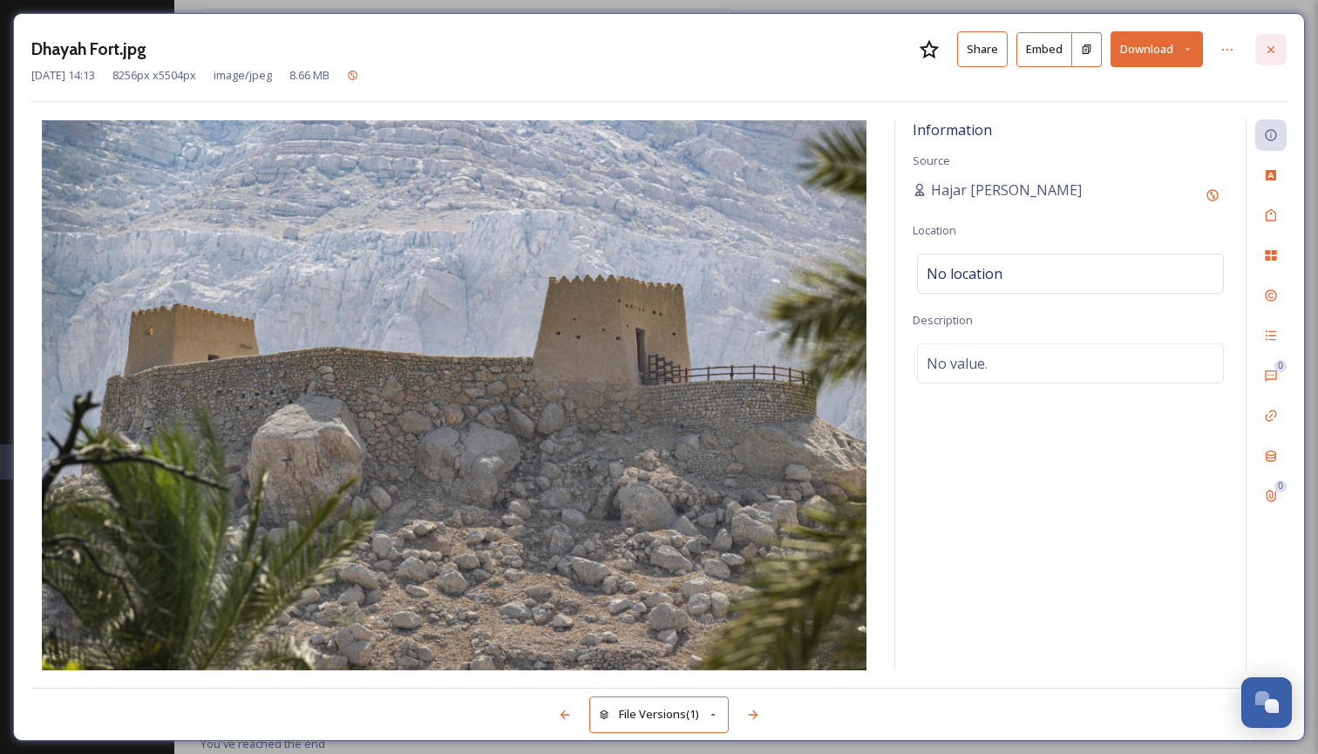
click at [1276, 48] on icon at bounding box center [1271, 50] width 14 height 14
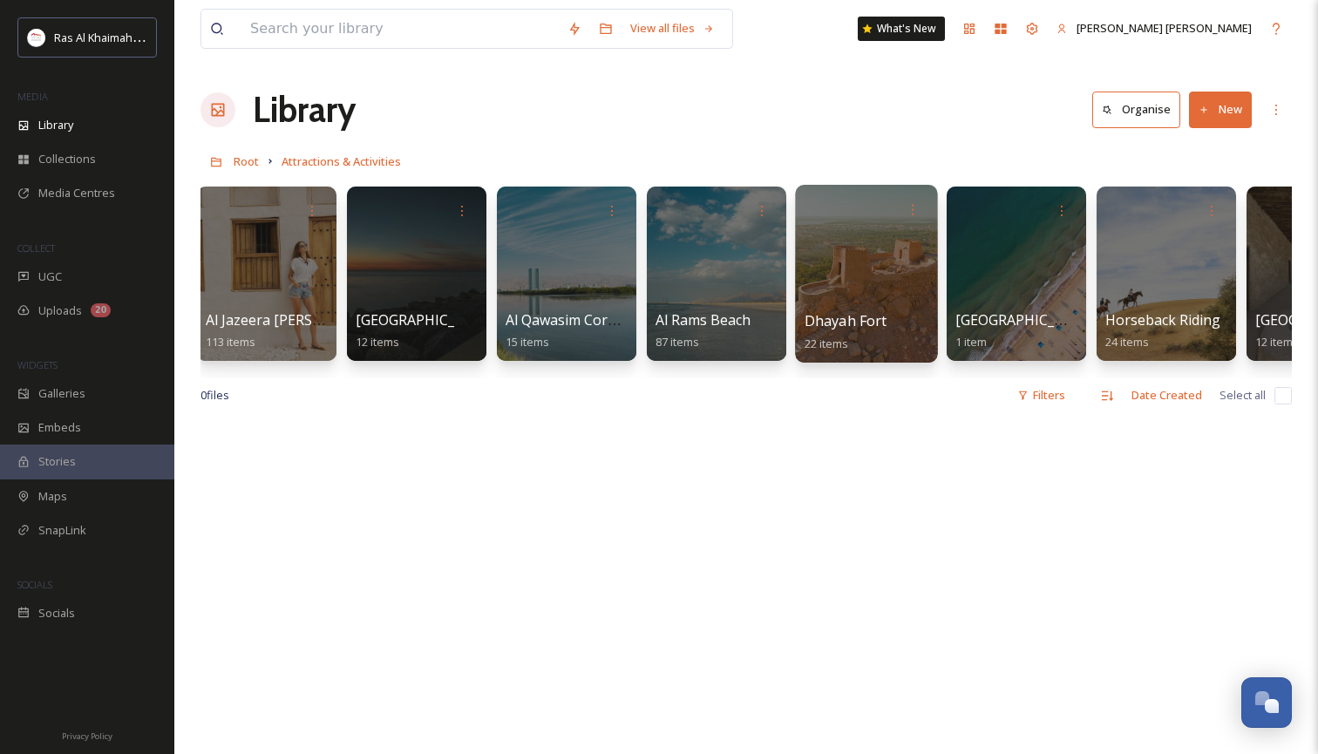
scroll to position [0, 492]
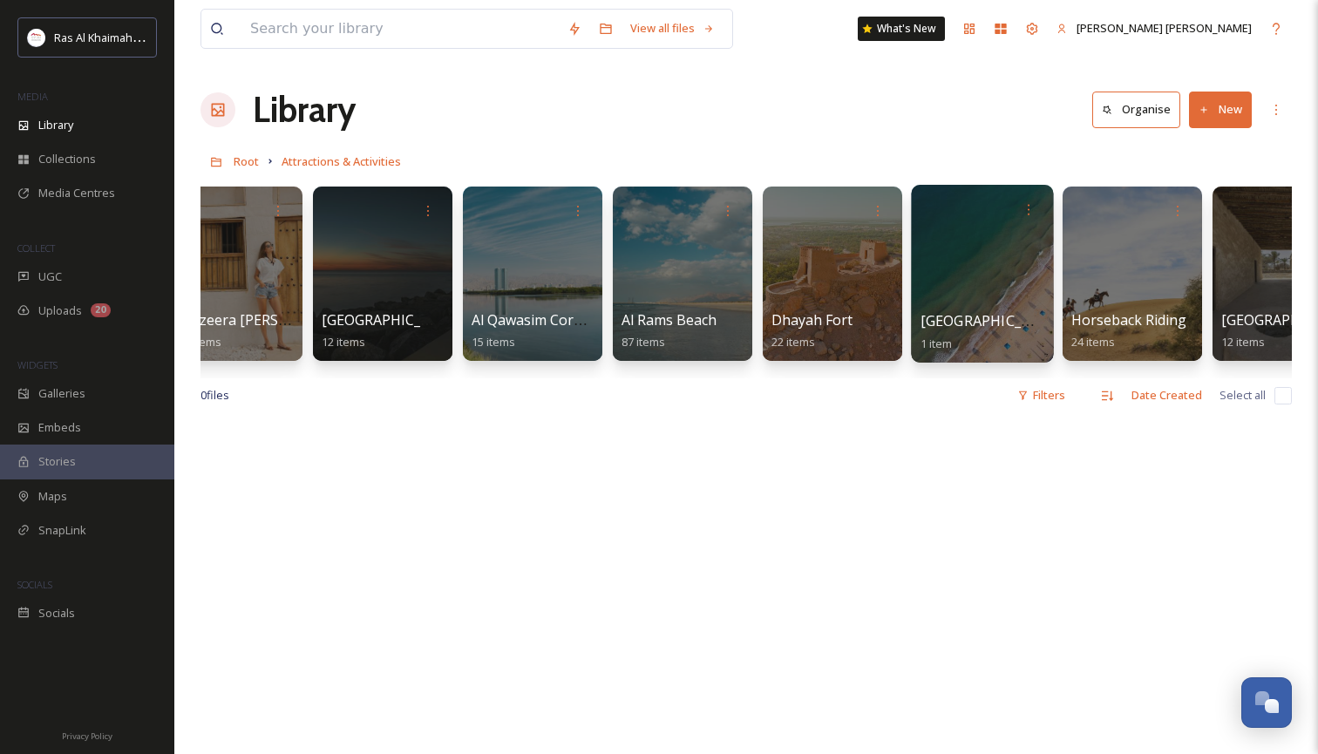
click at [953, 267] on div at bounding box center [982, 274] width 142 height 178
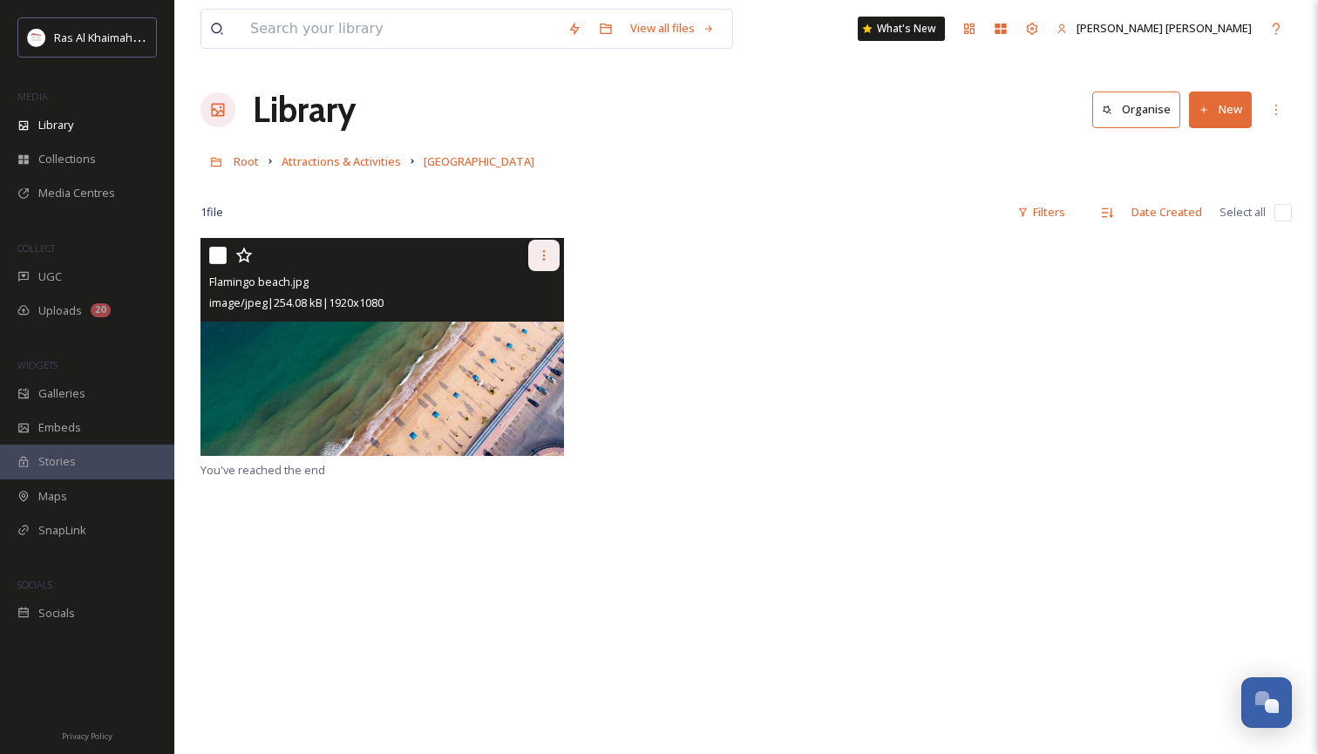
scroll to position [3, 0]
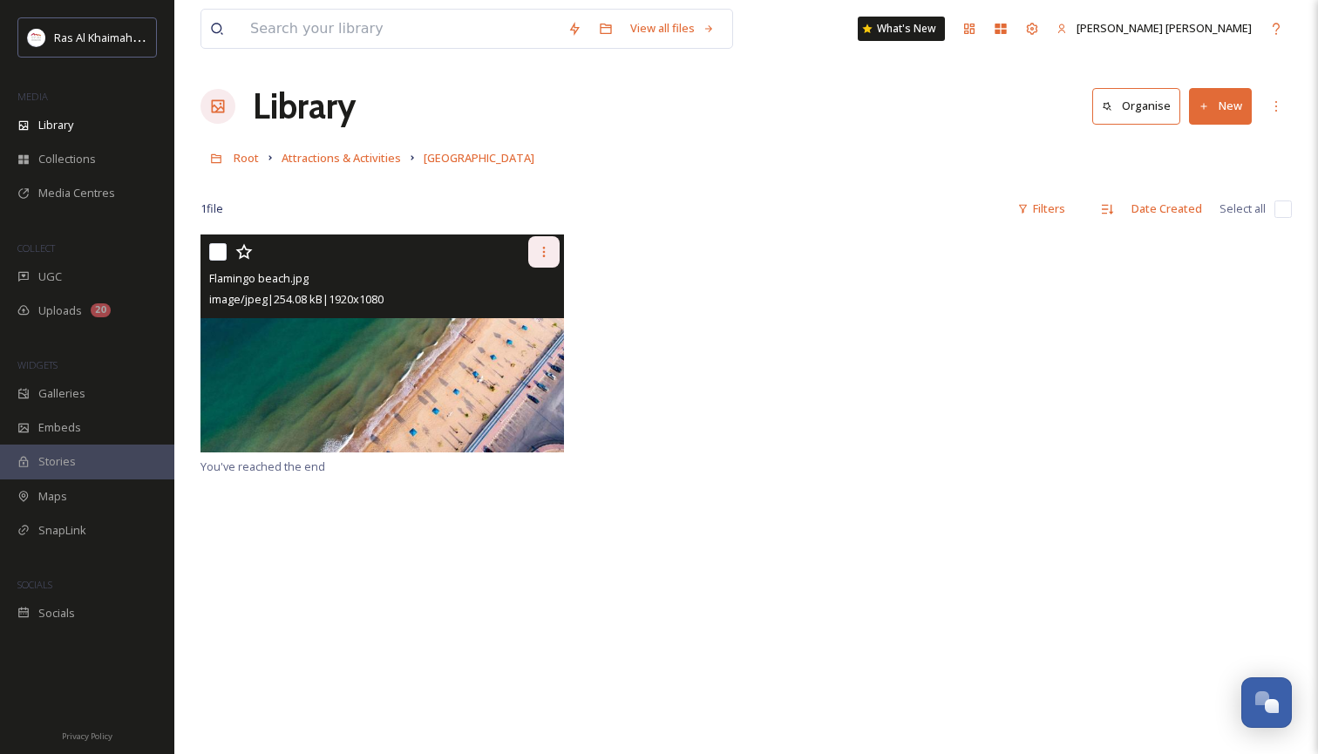
click at [540, 246] on div at bounding box center [543, 251] width 31 height 31
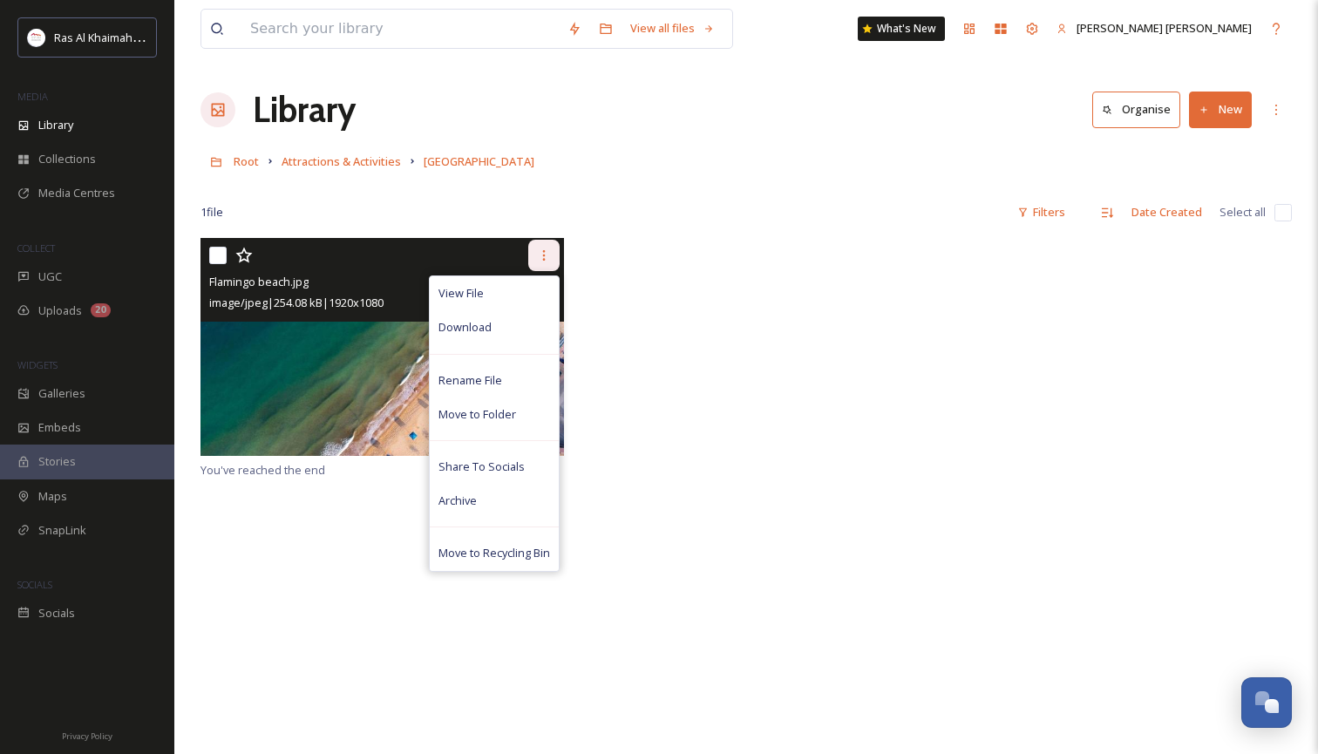
scroll to position [0, 1]
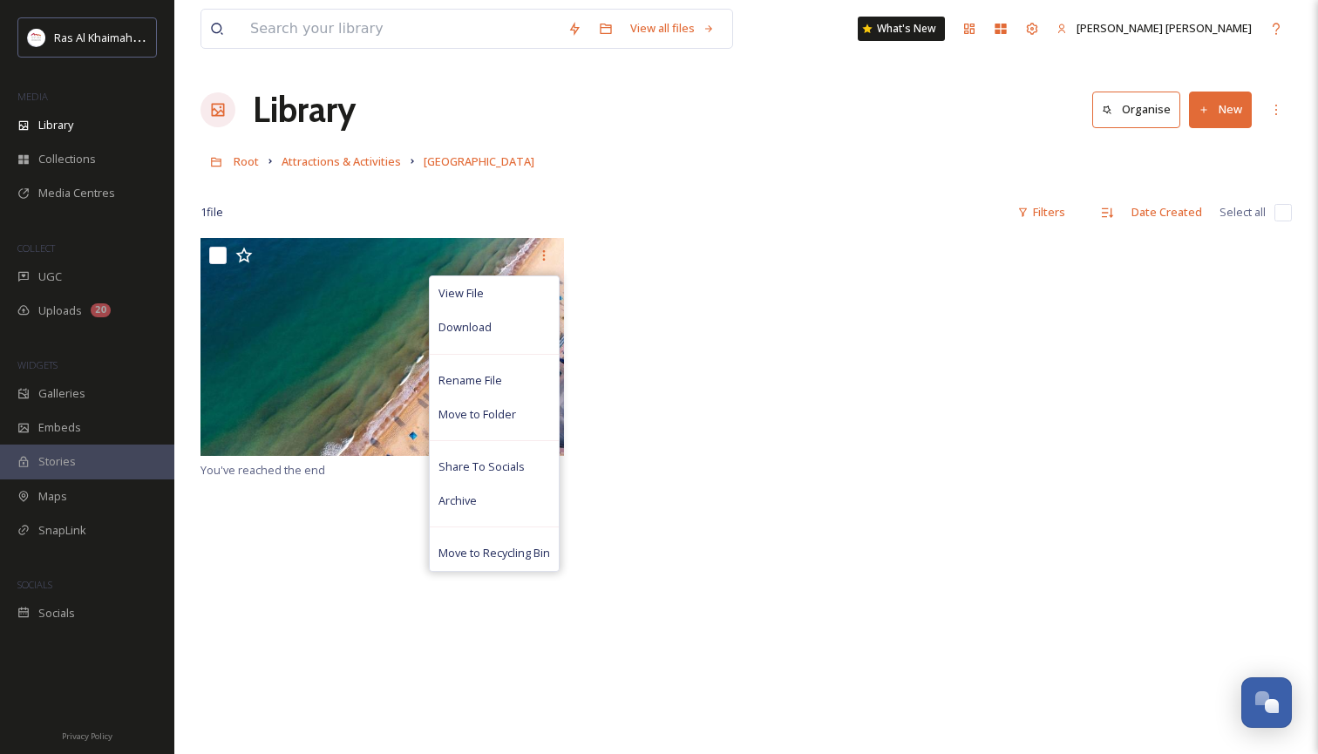
drag, startPoint x: 727, startPoint y: 264, endPoint x: 486, endPoint y: 288, distance: 241.7
click at [725, 264] on div "View File Download Rename File Move to Folder Share To Socials Archive Move to …" at bounding box center [745, 348] width 1091 height 221
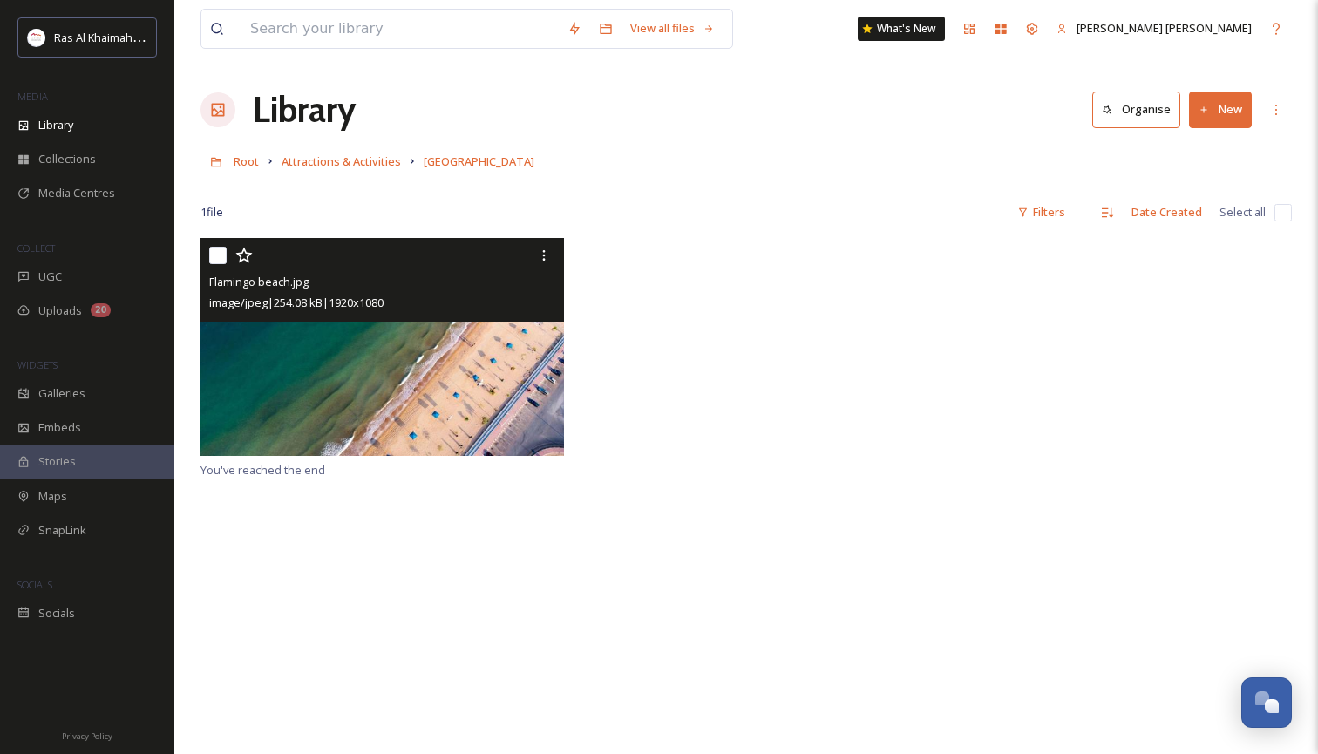
scroll to position [0, 0]
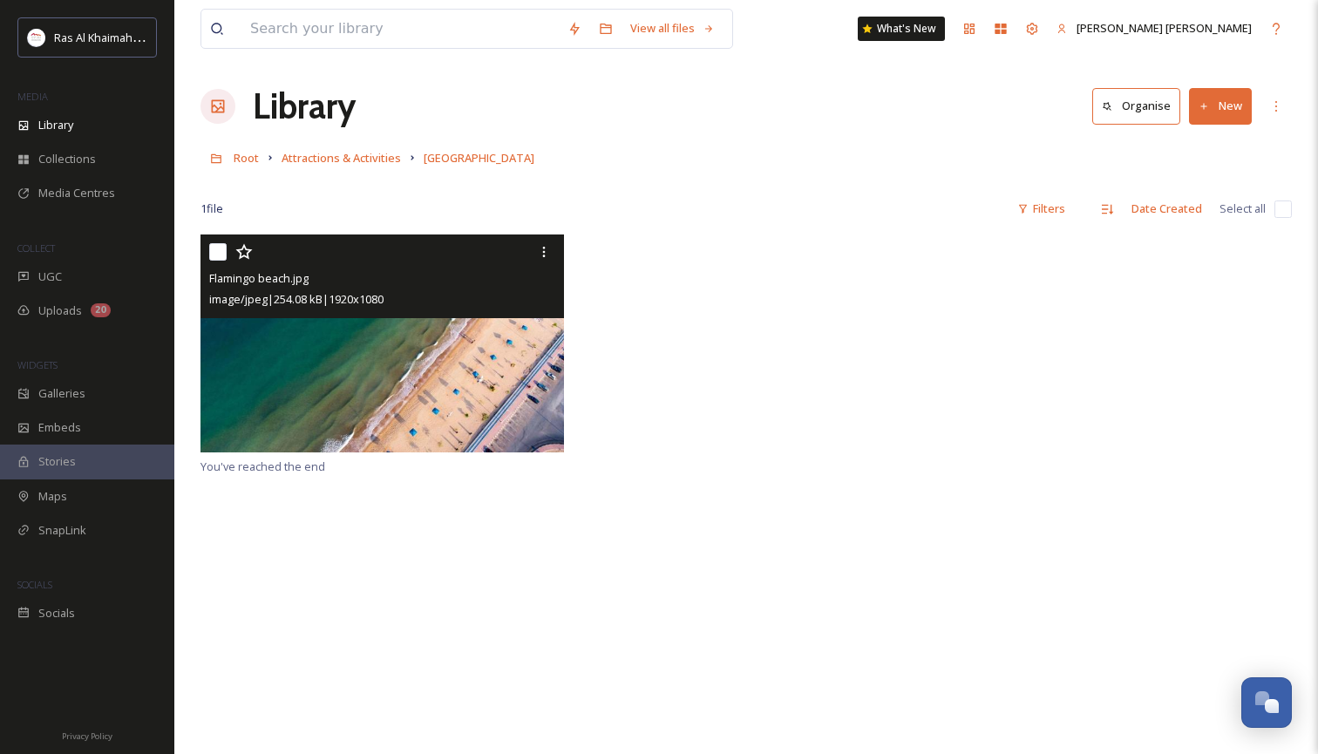
click at [349, 313] on div "Flamingo beach.jpg image/jpeg | 254.08 kB | 1920 x 1080" at bounding box center [381, 276] width 363 height 84
click at [334, 346] on img at bounding box center [381, 343] width 363 height 218
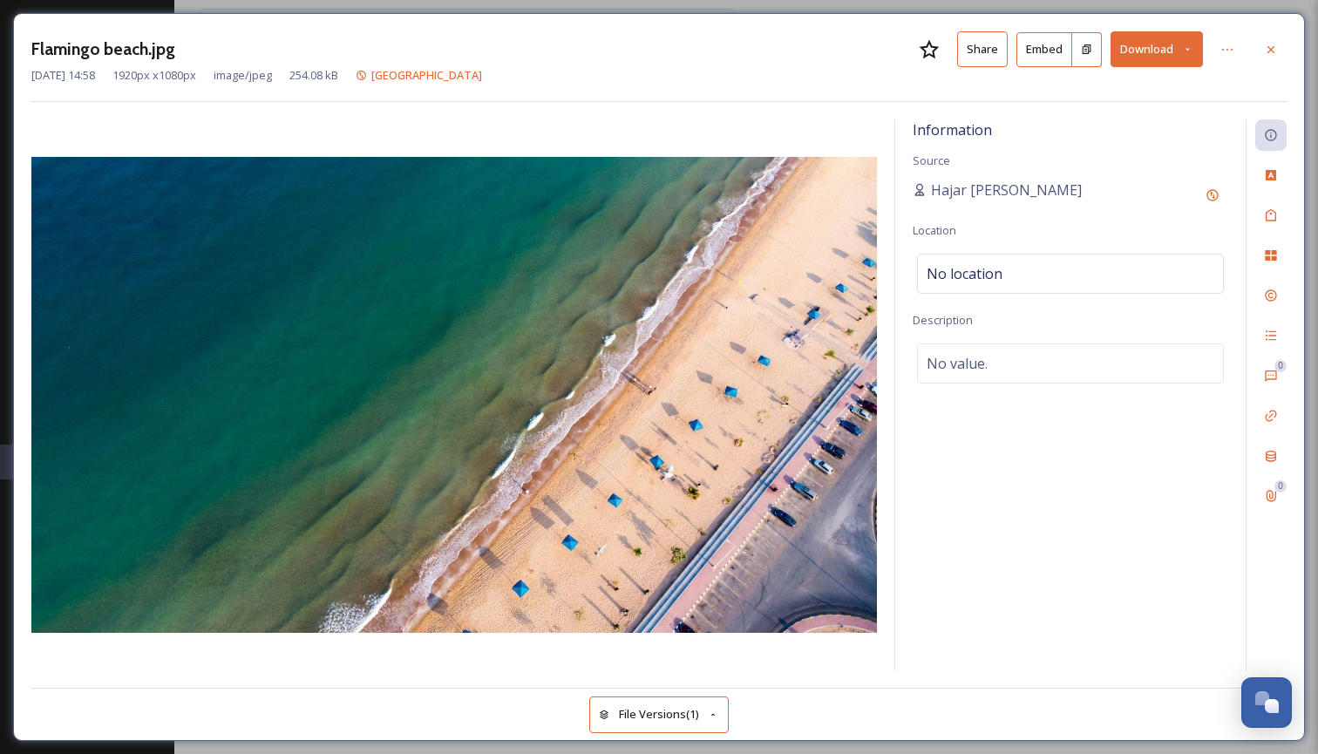
click at [1191, 48] on icon at bounding box center [1187, 49] width 11 height 11
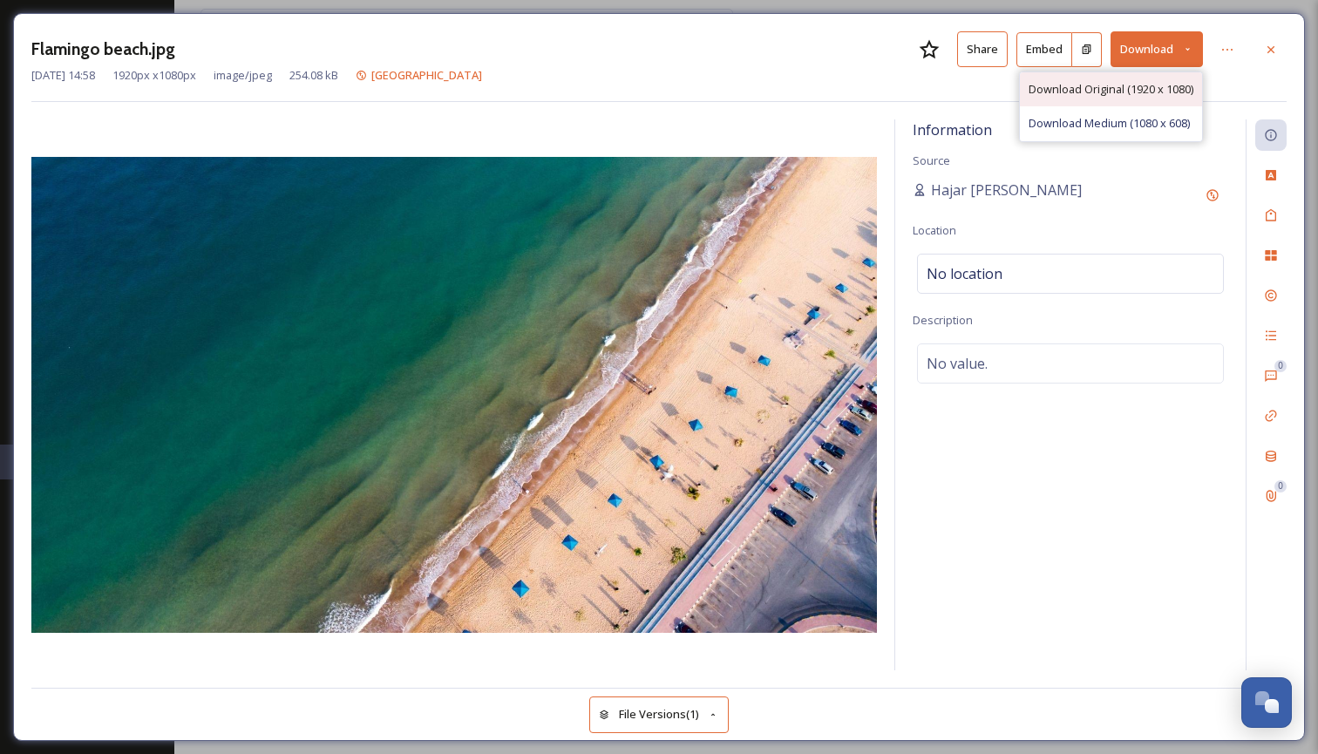
click at [1093, 88] on span "Download Original (1920 x 1080)" at bounding box center [1110, 89] width 165 height 17
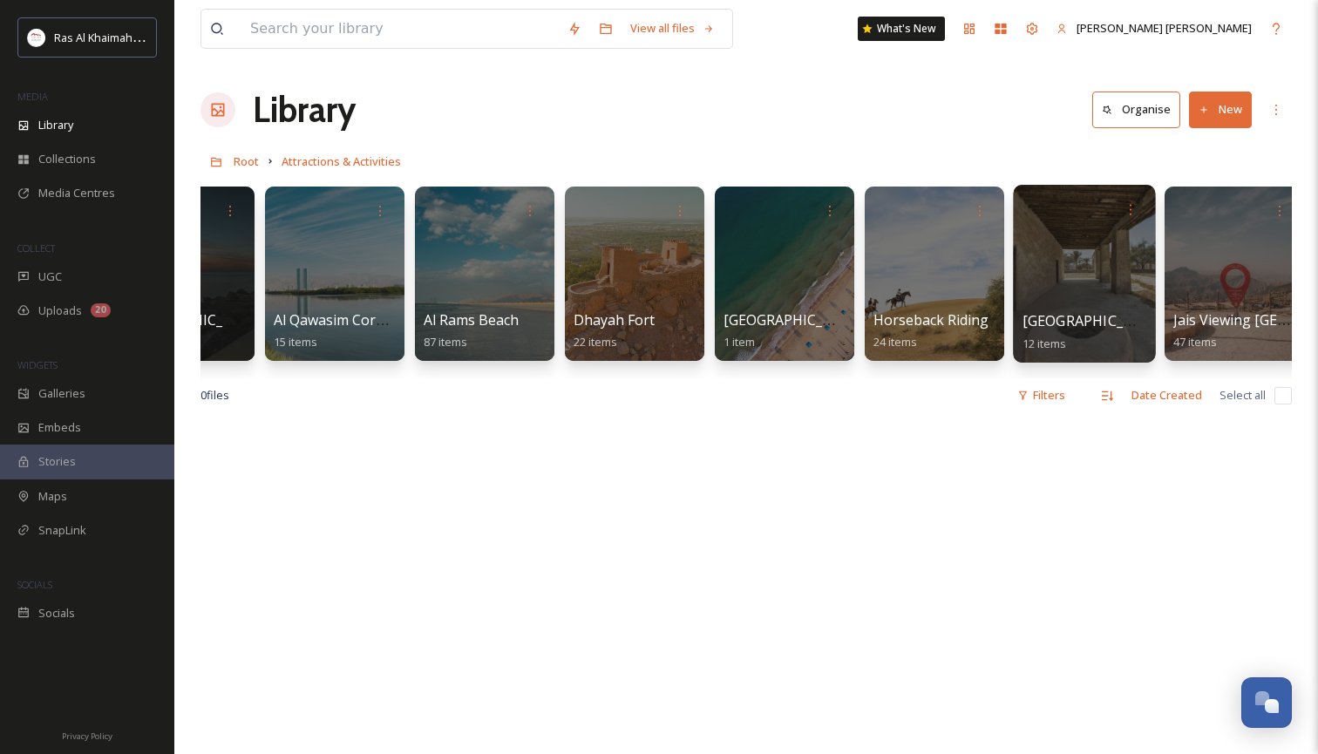
scroll to position [0, 692]
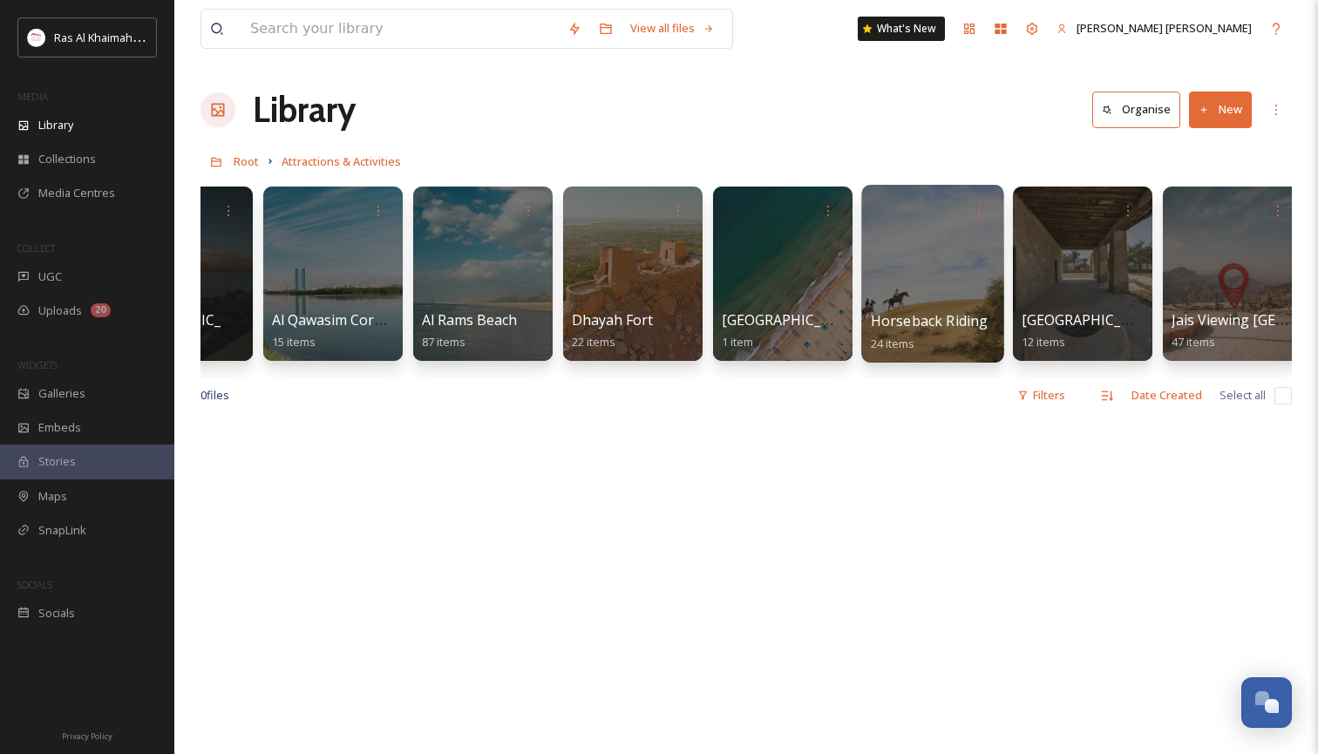
click at [906, 257] on div at bounding box center [932, 274] width 142 height 178
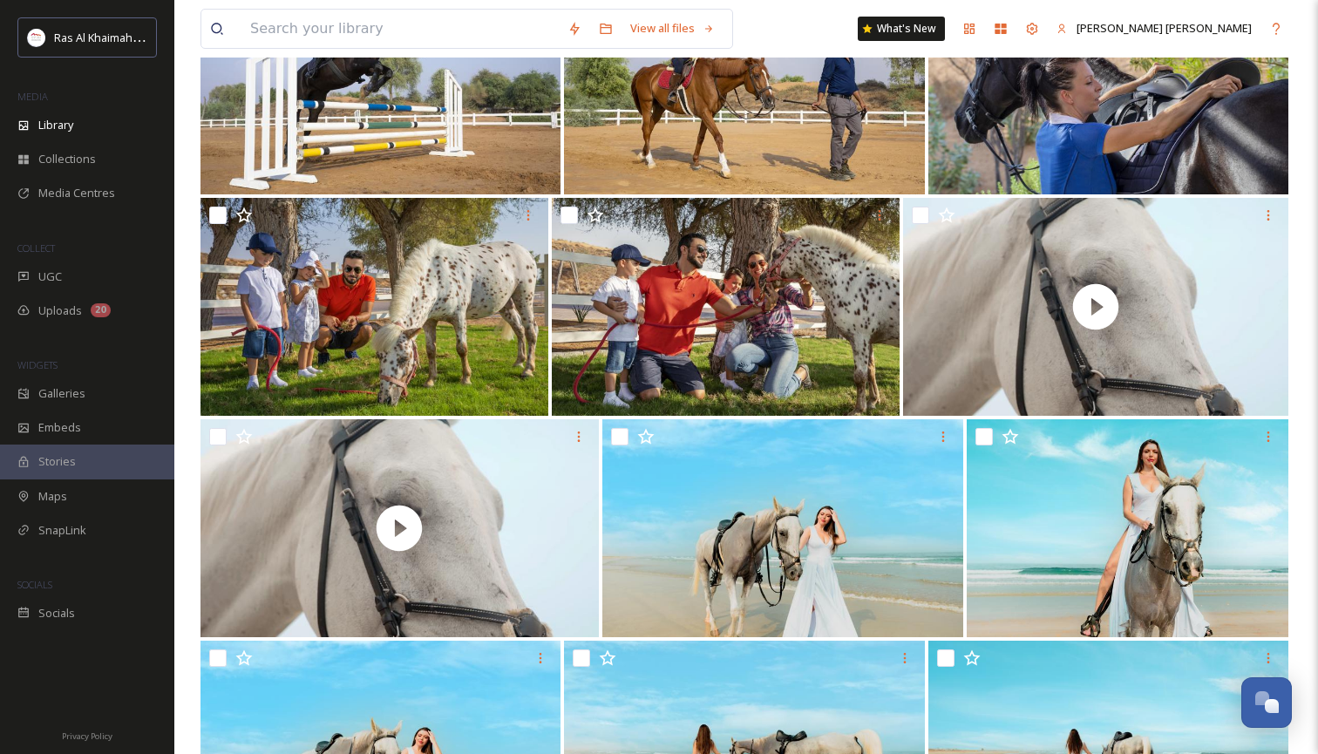
scroll to position [262, 0]
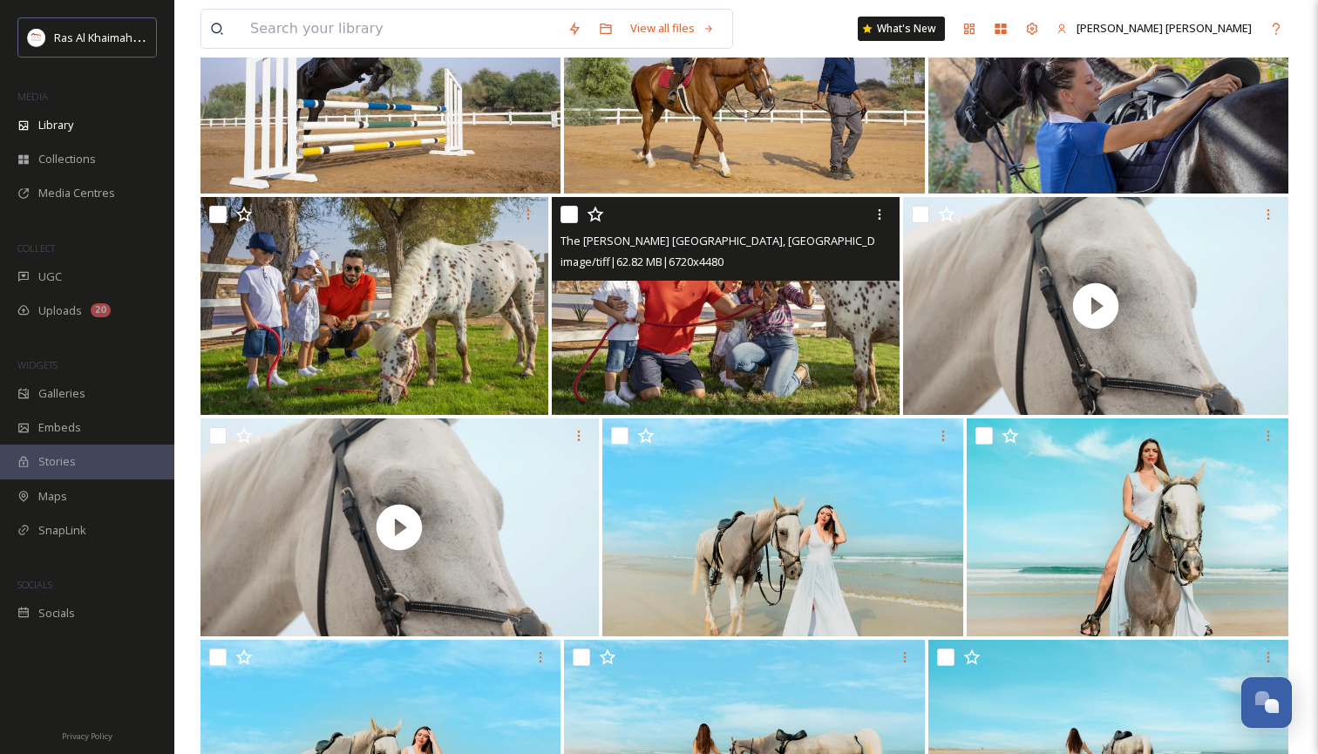
click at [784, 332] on img at bounding box center [726, 306] width 348 height 218
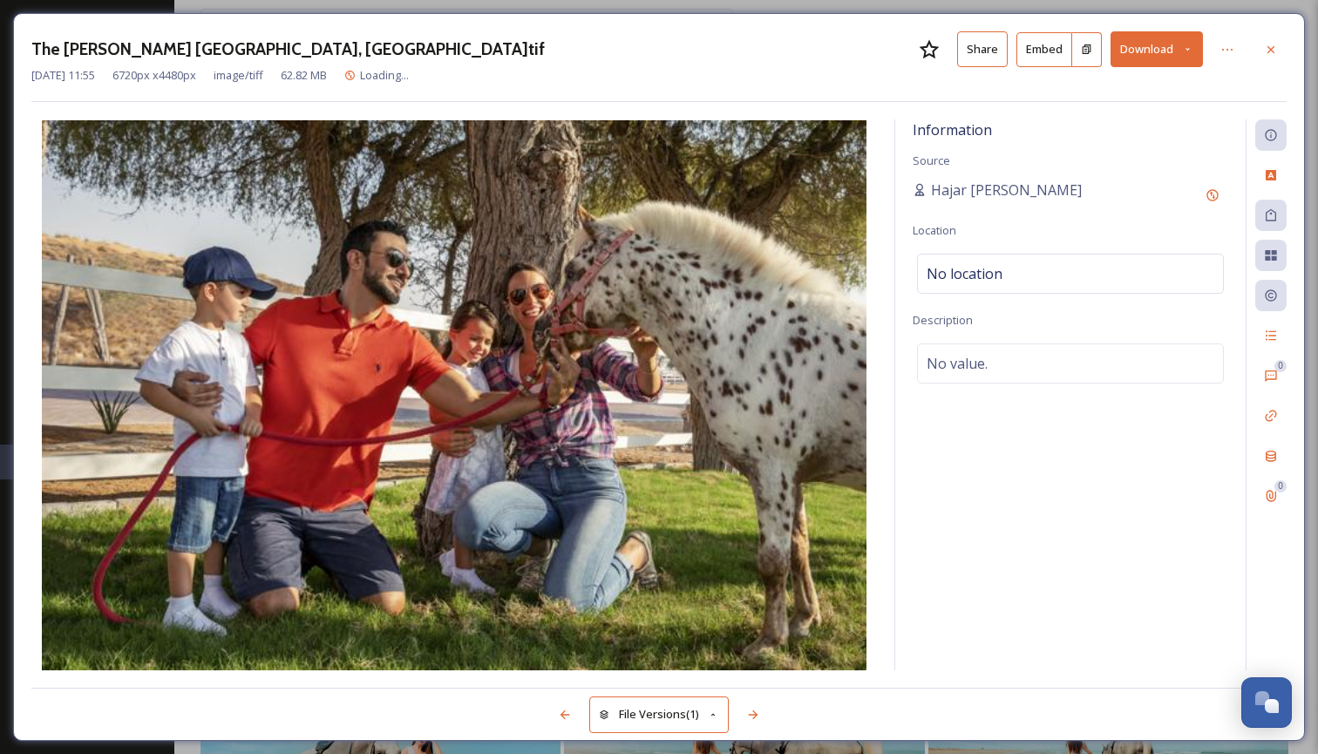
click at [1191, 46] on icon at bounding box center [1187, 49] width 11 height 11
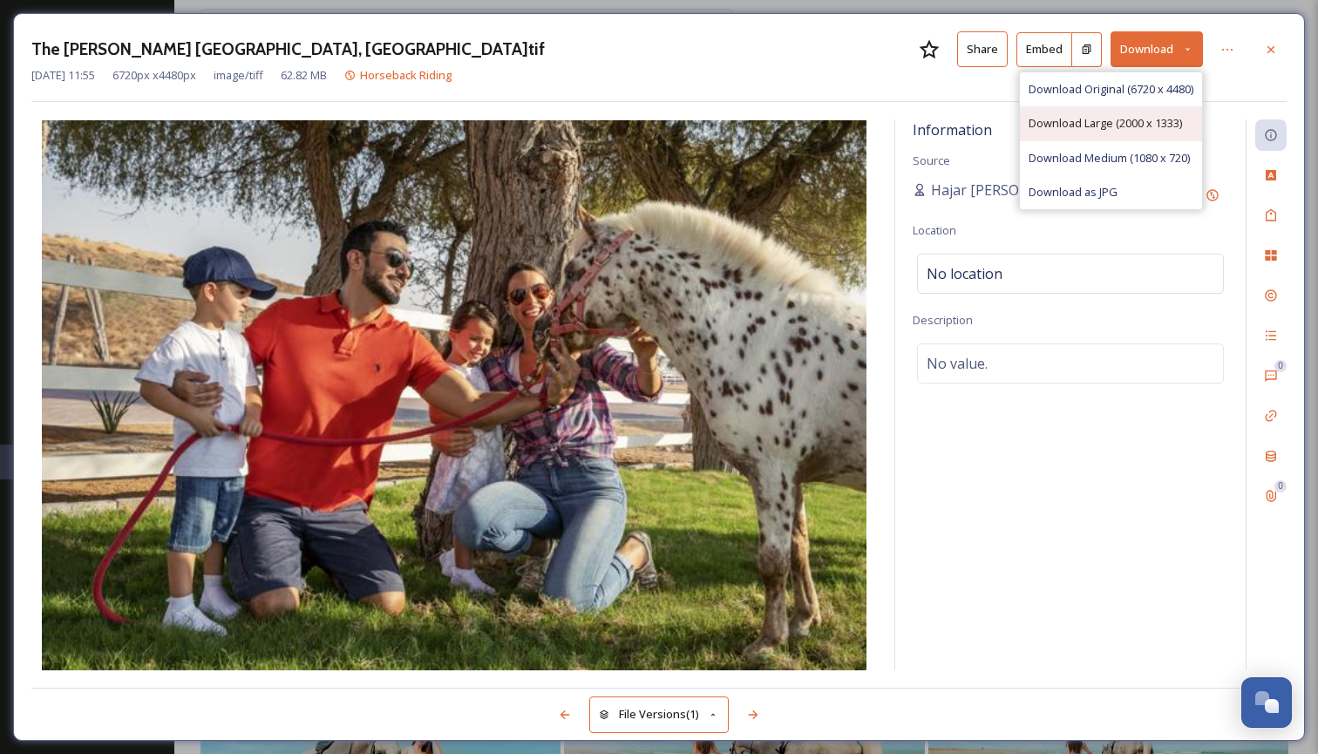
click at [1105, 119] on span "Download Large (2000 x 1333)" at bounding box center [1104, 123] width 153 height 17
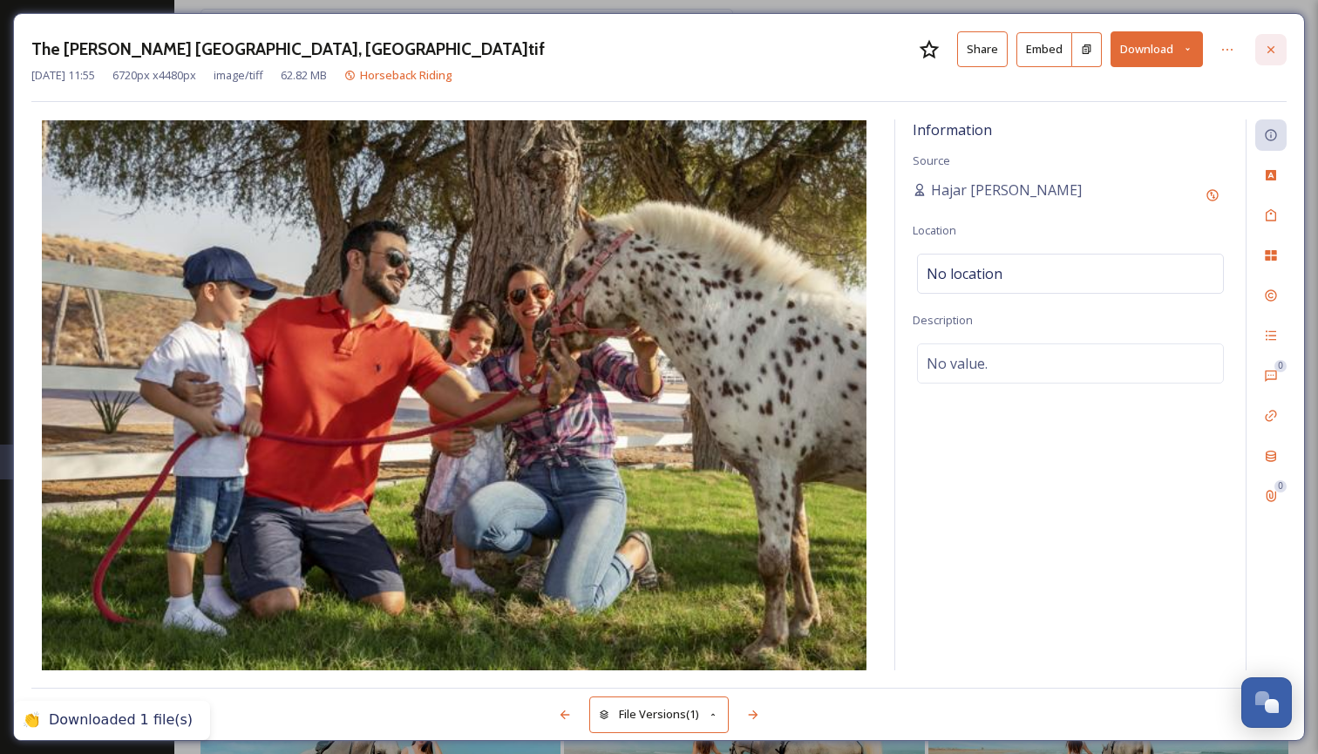
click at [1273, 51] on icon at bounding box center [1270, 48] width 7 height 7
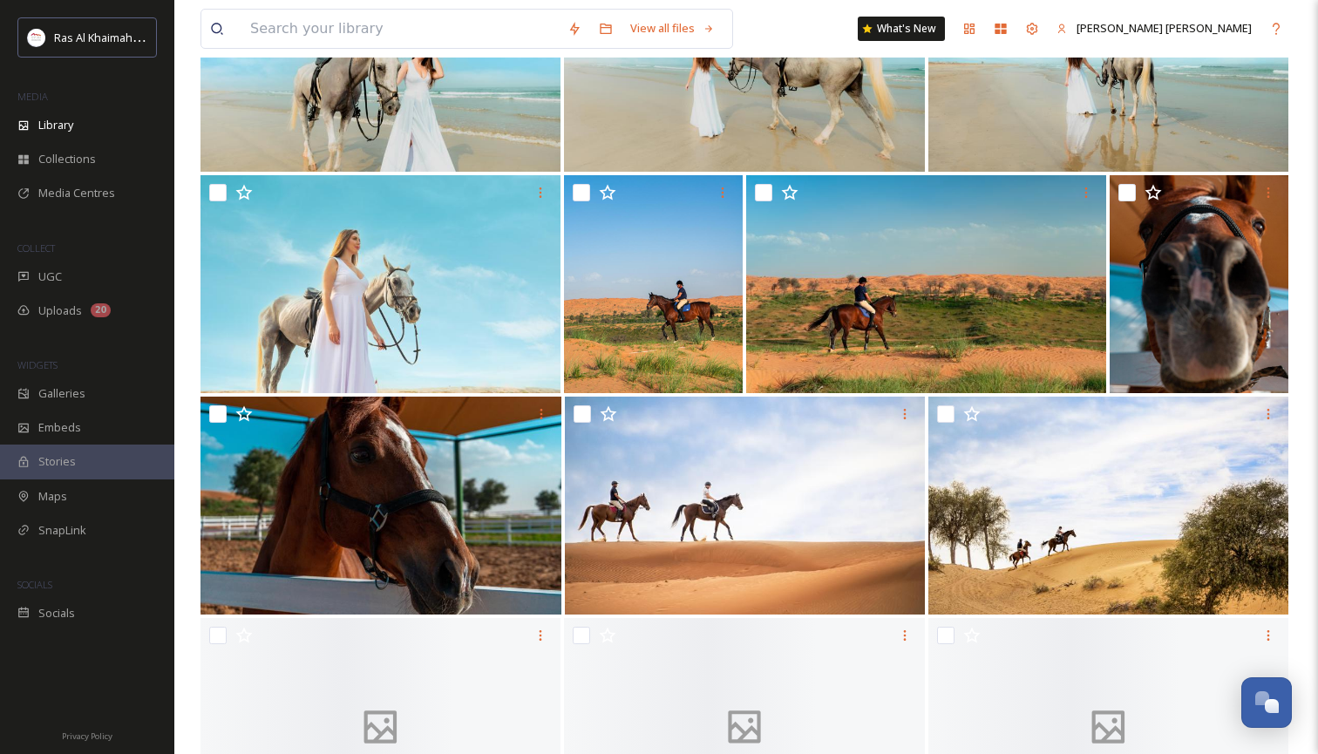
scroll to position [981, 0]
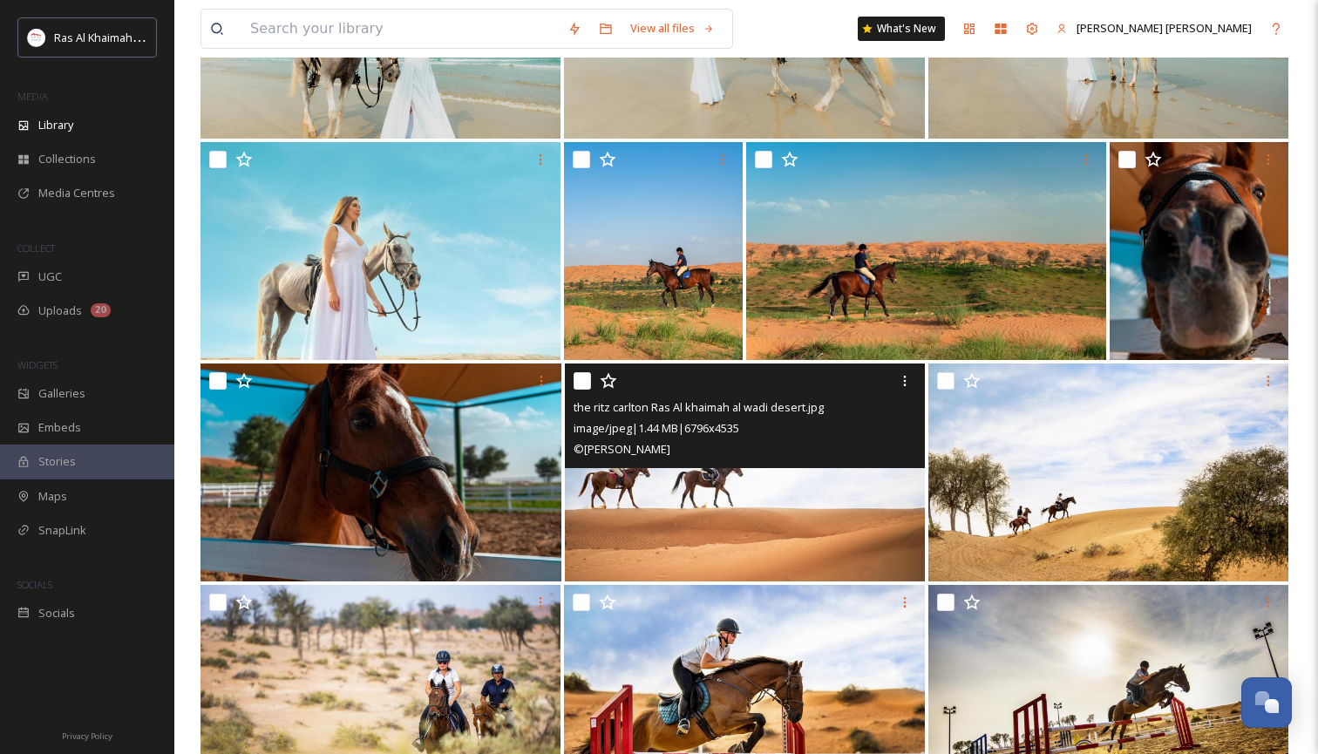
click at [743, 457] on div "© [PERSON_NAME]" at bounding box center [746, 448] width 347 height 21
click at [769, 506] on img at bounding box center [745, 472] width 360 height 218
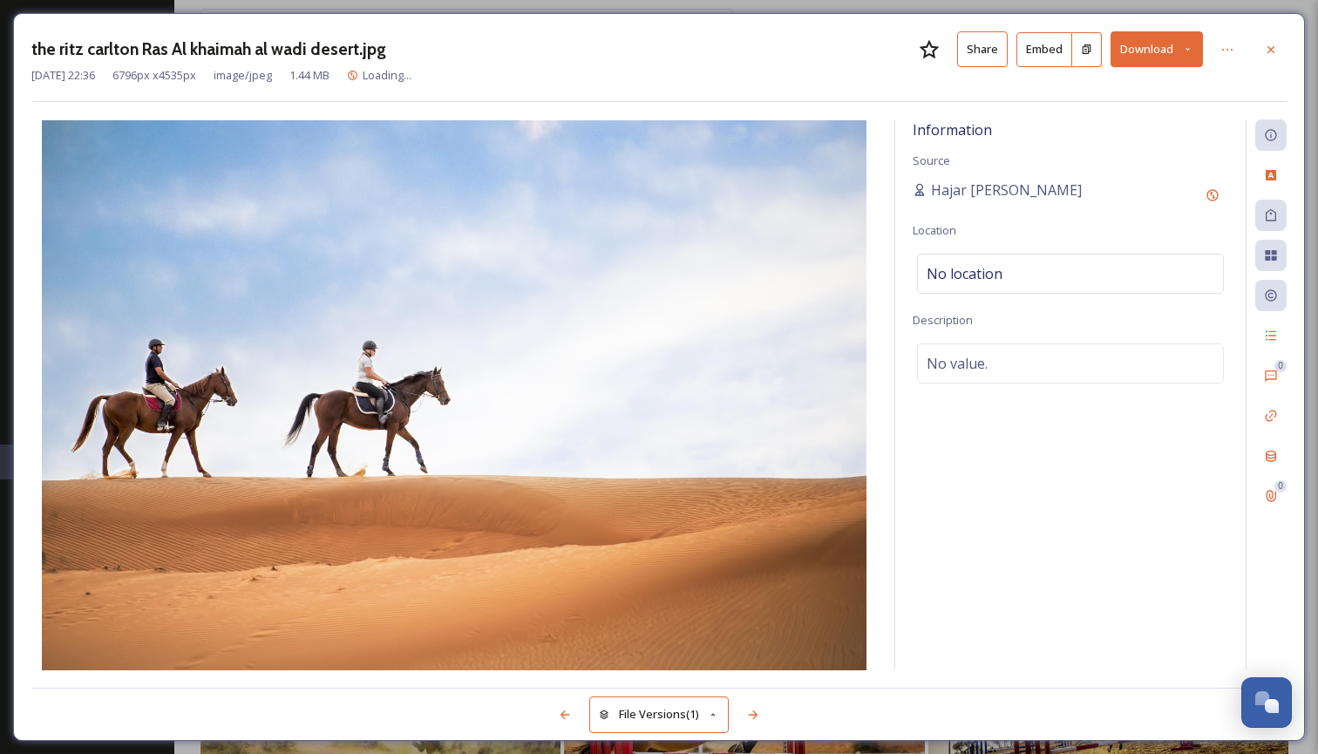
click at [1189, 46] on icon at bounding box center [1187, 49] width 11 height 11
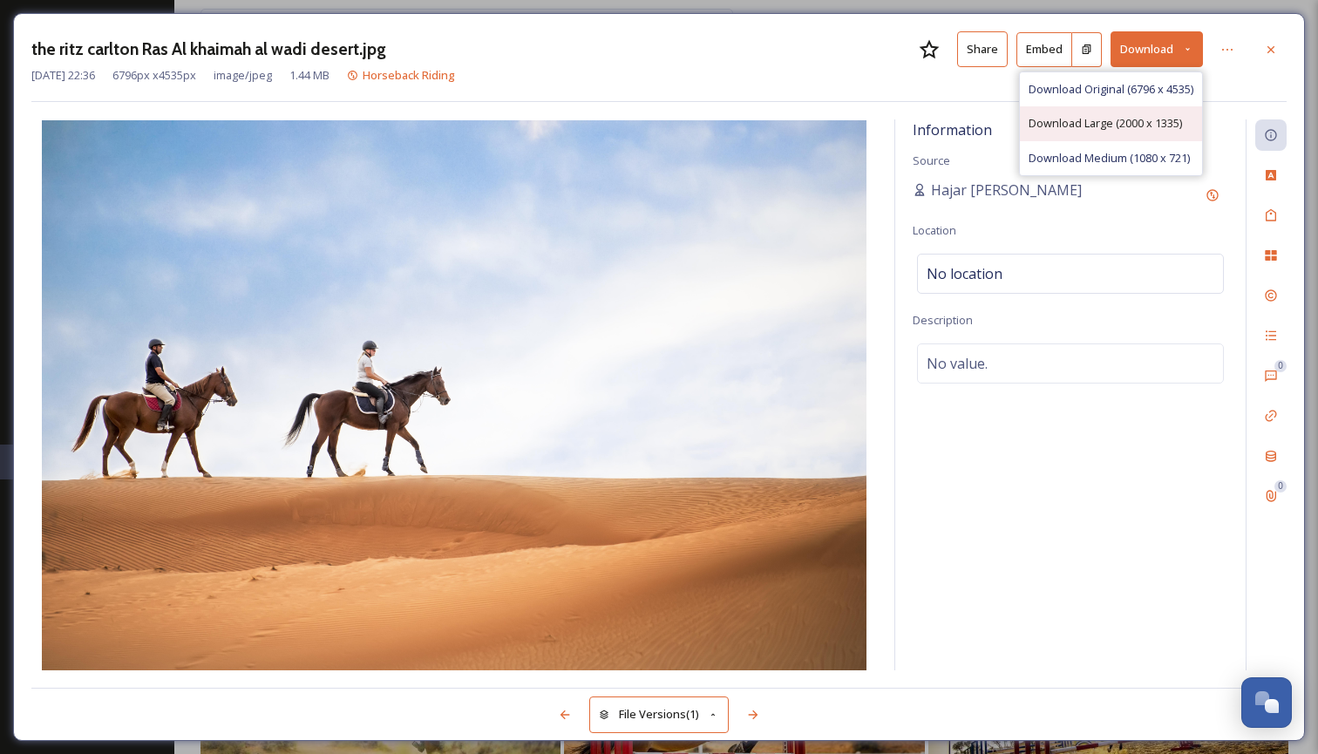
click at [1120, 132] on div "Download Large (2000 x 1335)" at bounding box center [1111, 123] width 182 height 34
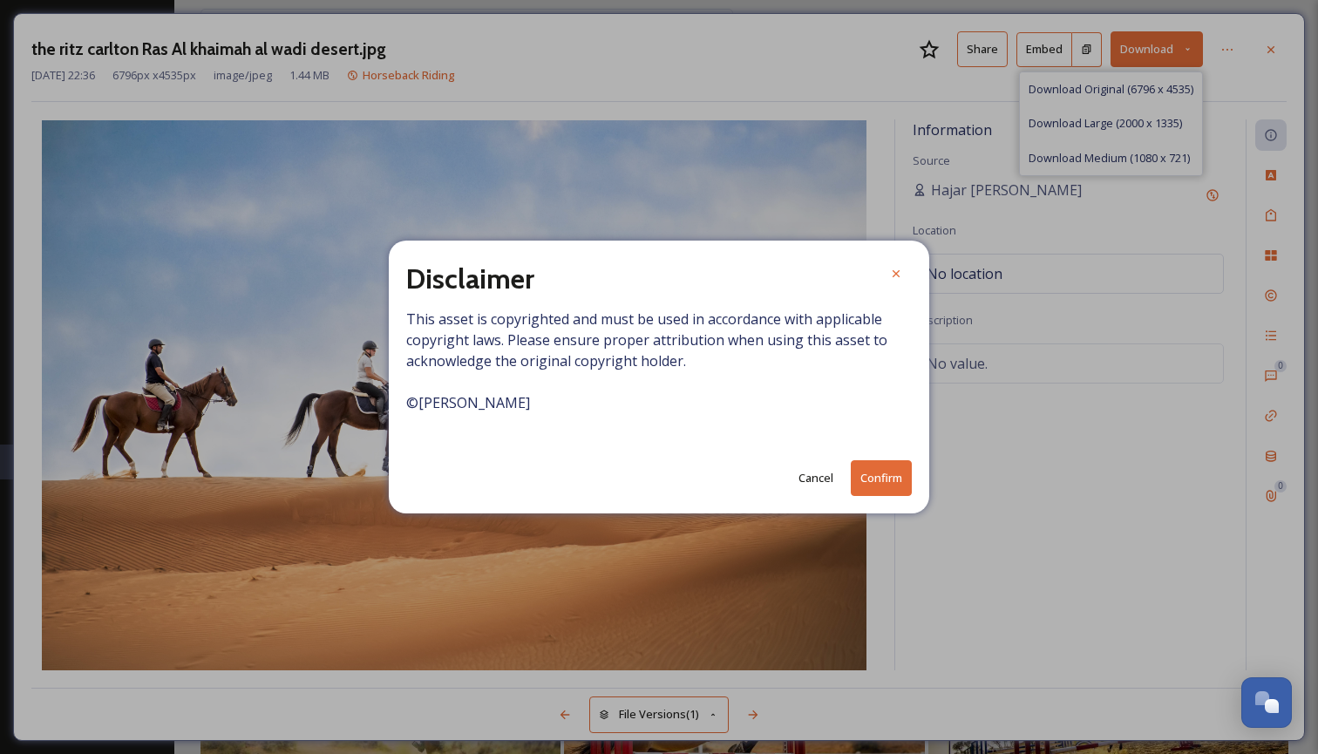
click at [826, 480] on button "Cancel" at bounding box center [815, 478] width 52 height 34
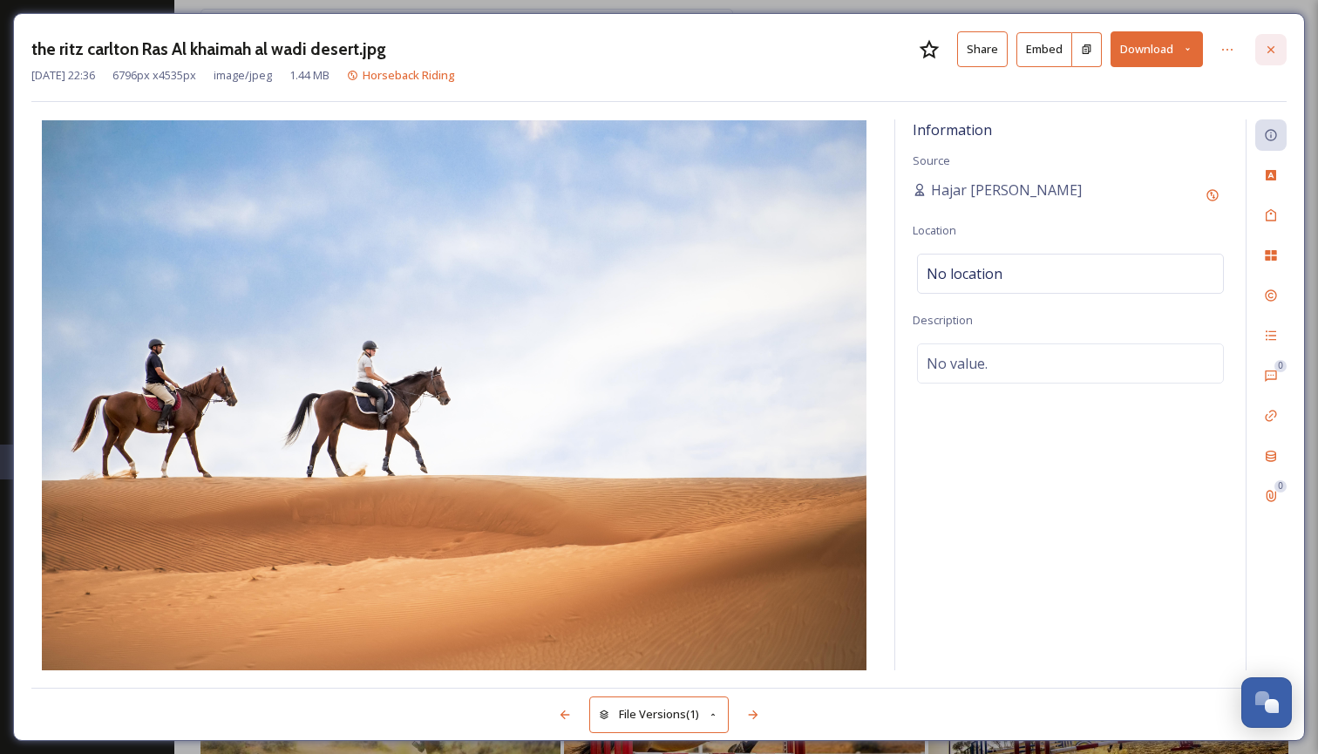
click at [1272, 47] on icon at bounding box center [1270, 48] width 7 height 7
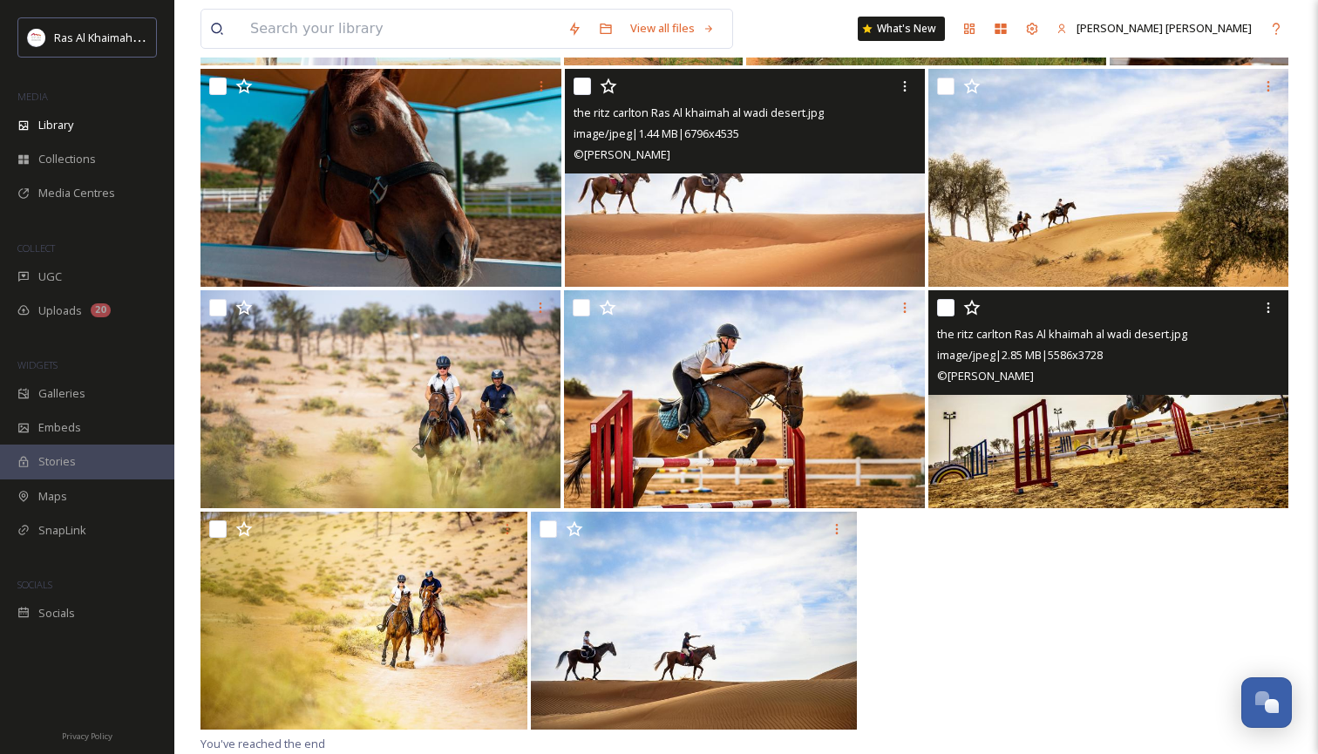
scroll to position [1276, 0]
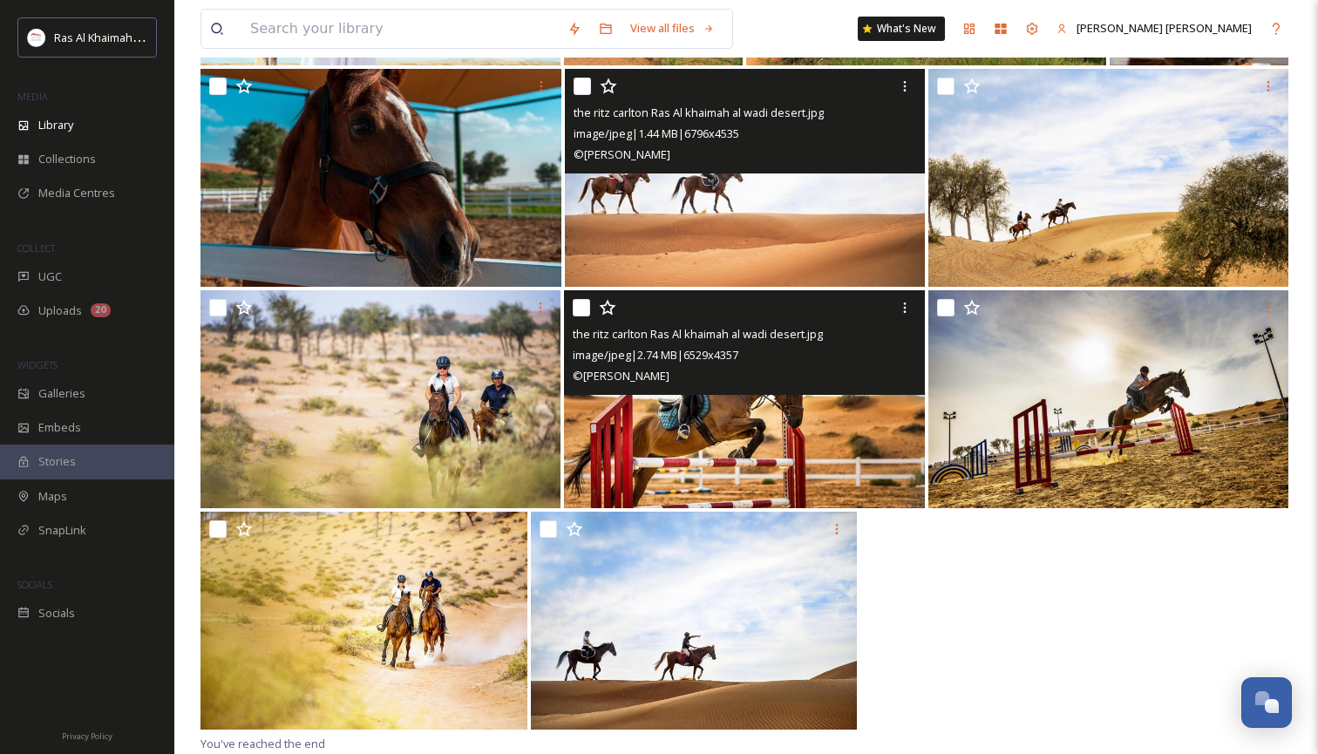
click at [767, 434] on img at bounding box center [744, 399] width 360 height 218
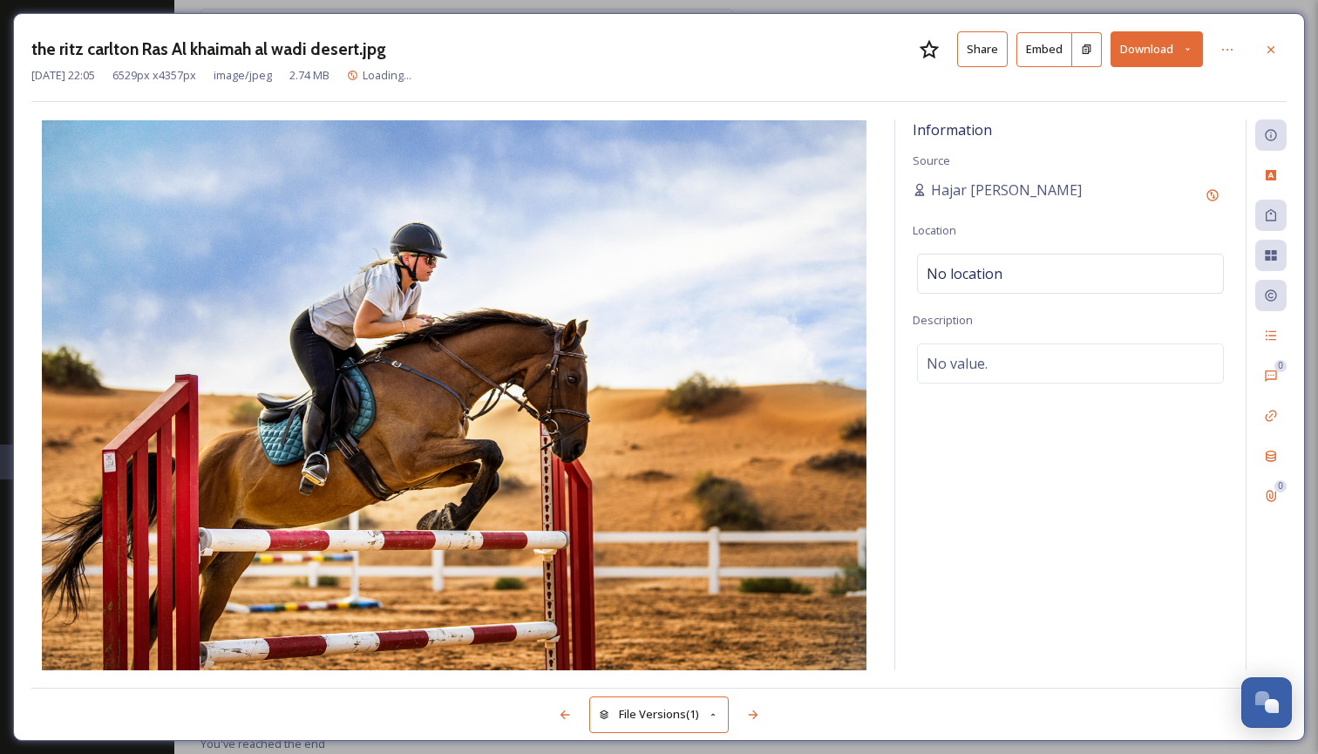
click at [1187, 47] on icon at bounding box center [1187, 49] width 11 height 11
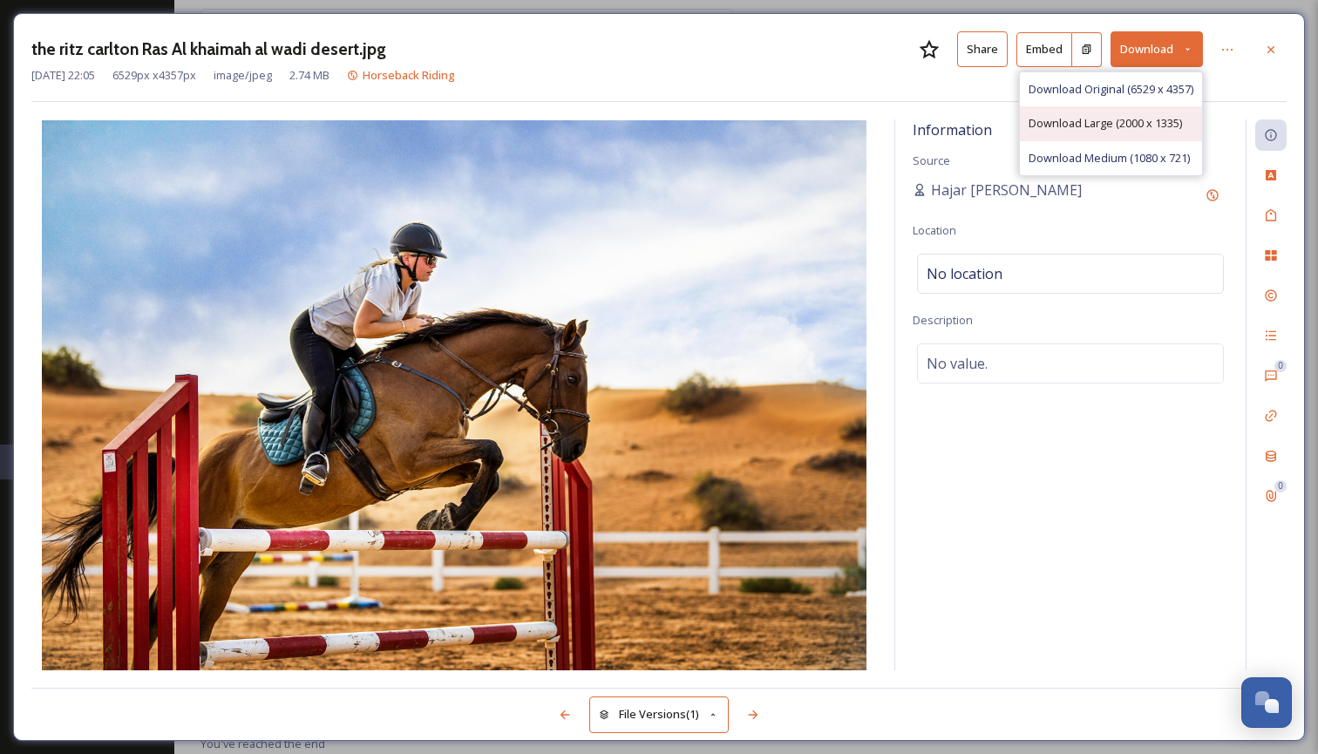
click at [1128, 122] on span "Download Large (2000 x 1335)" at bounding box center [1104, 123] width 153 height 17
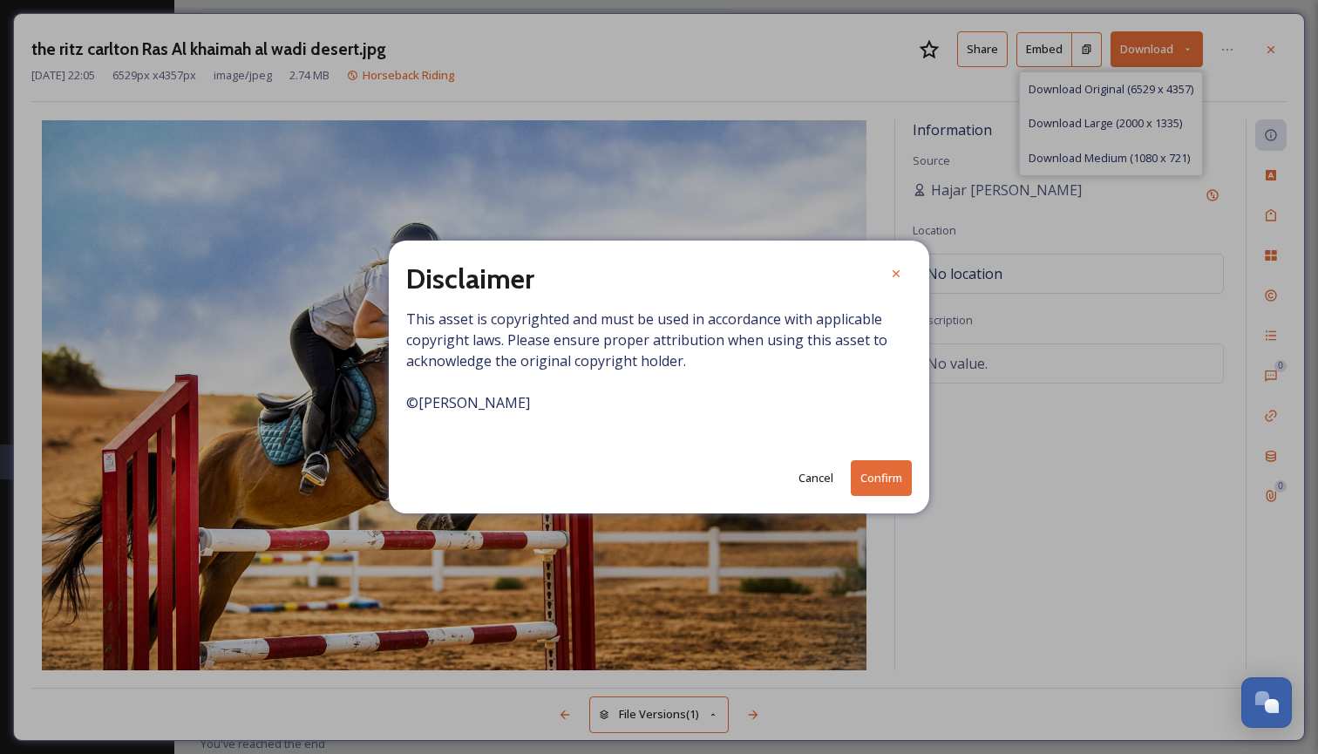
click at [878, 488] on button "Confirm" at bounding box center [880, 478] width 61 height 36
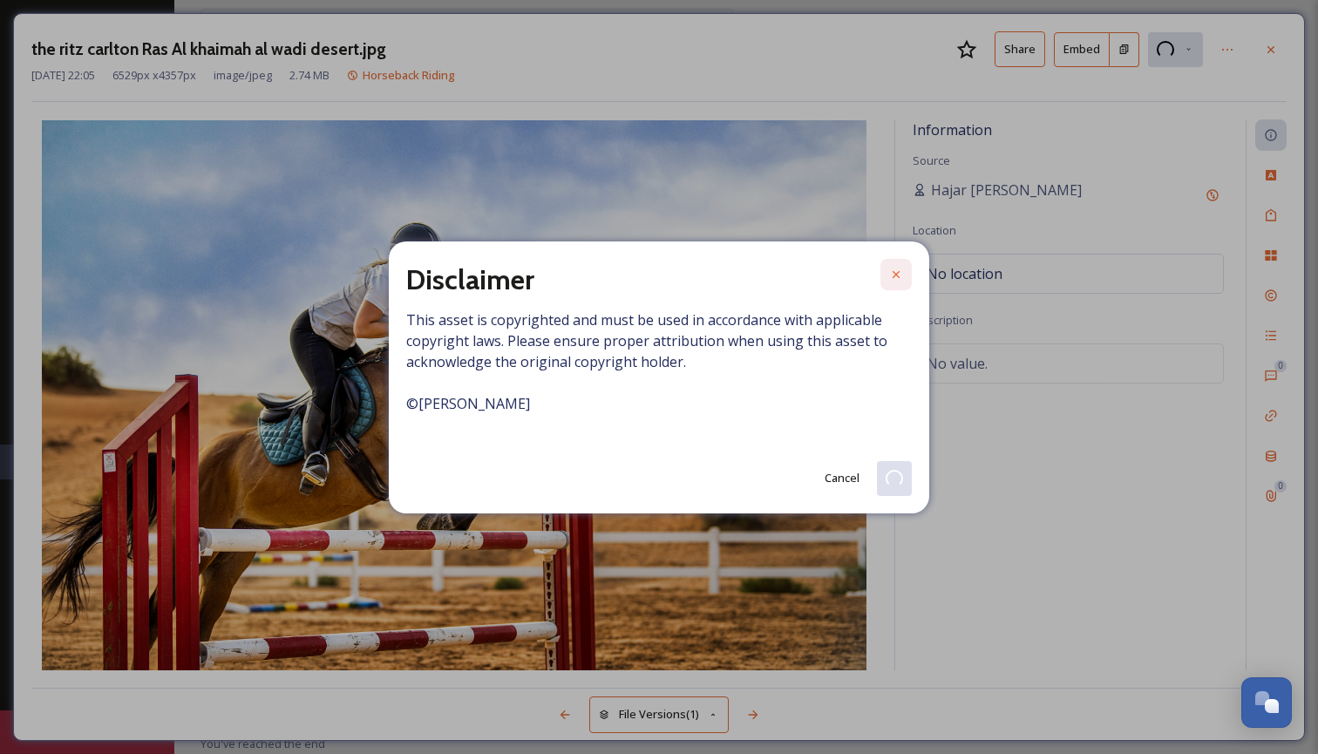
click at [899, 276] on icon at bounding box center [896, 275] width 14 height 14
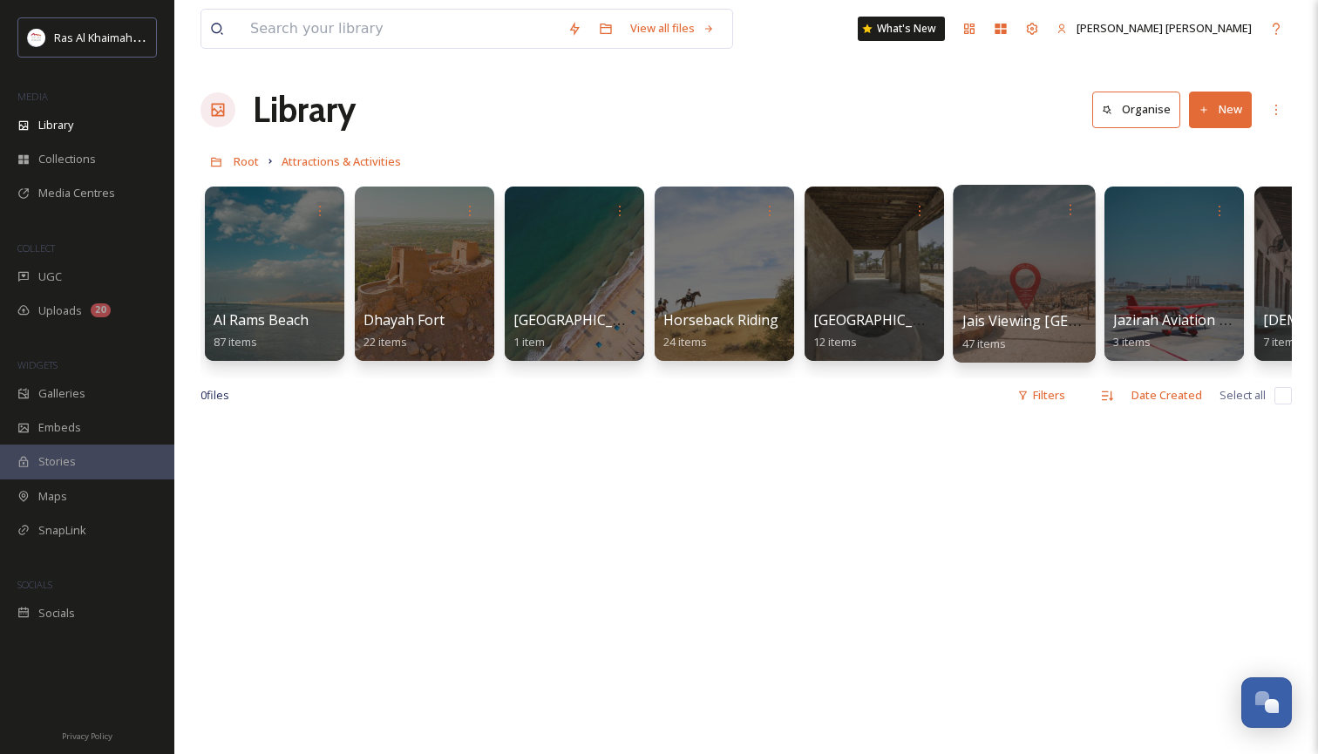
scroll to position [0, 930]
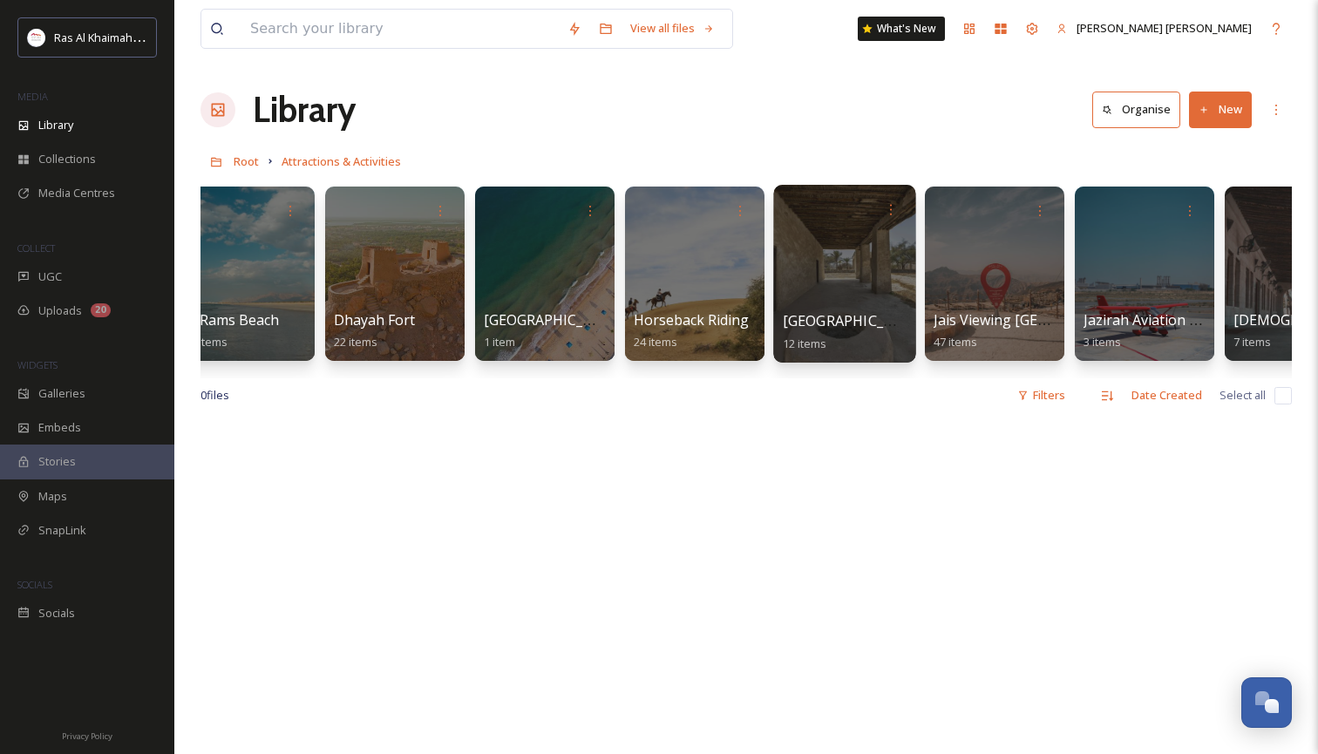
click at [877, 235] on div at bounding box center [844, 274] width 142 height 178
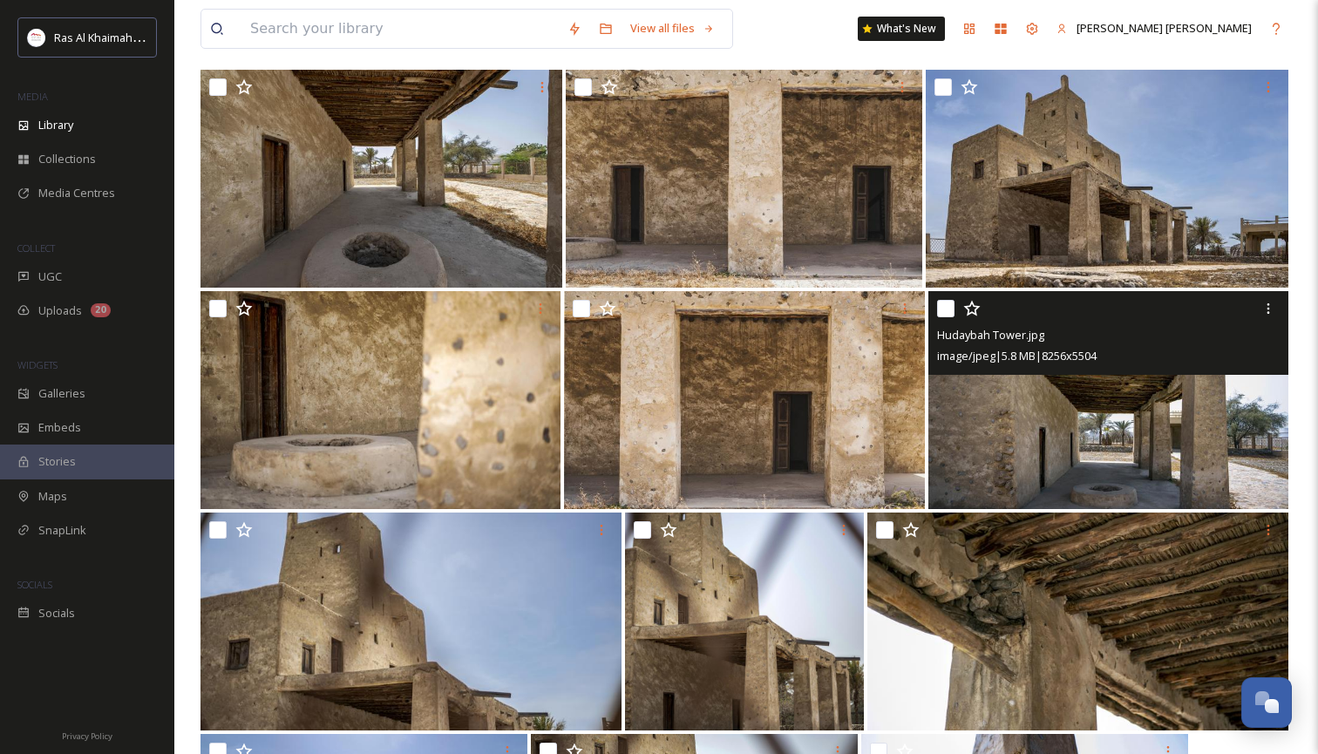
scroll to position [167, 0]
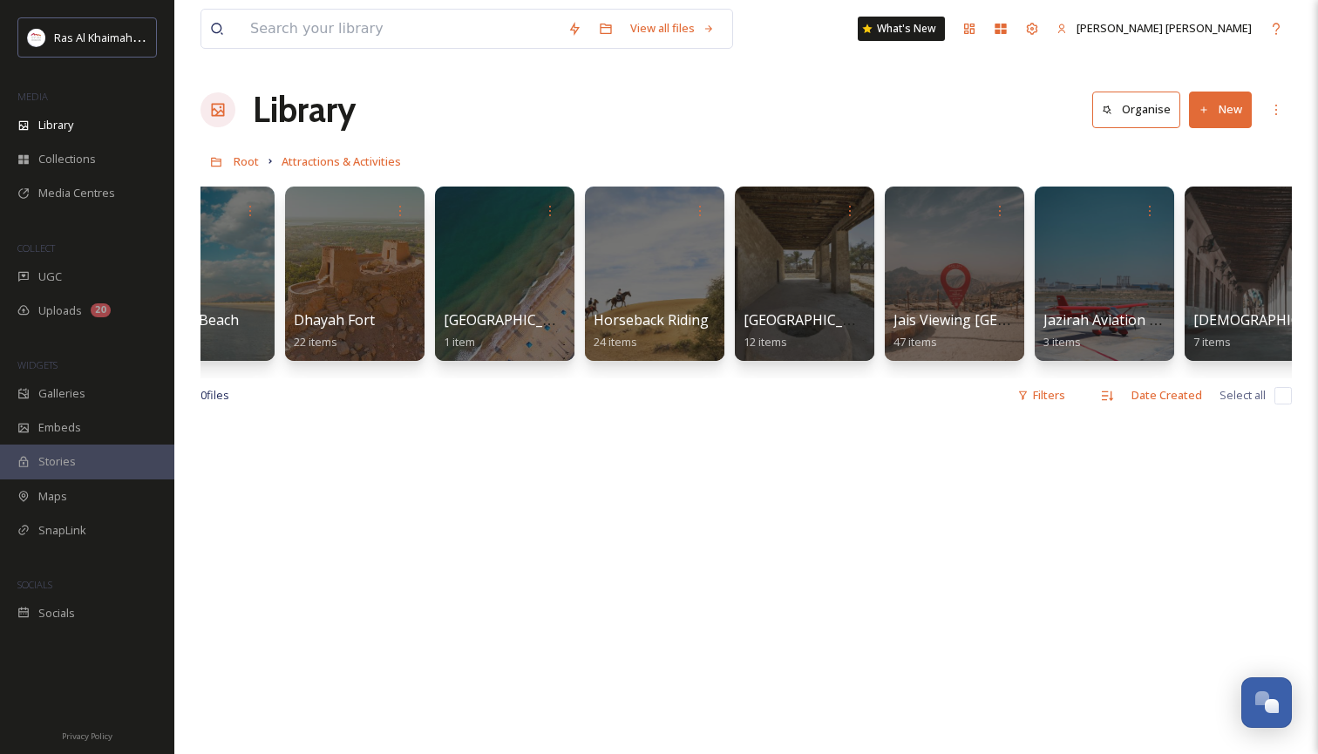
scroll to position [0, 972]
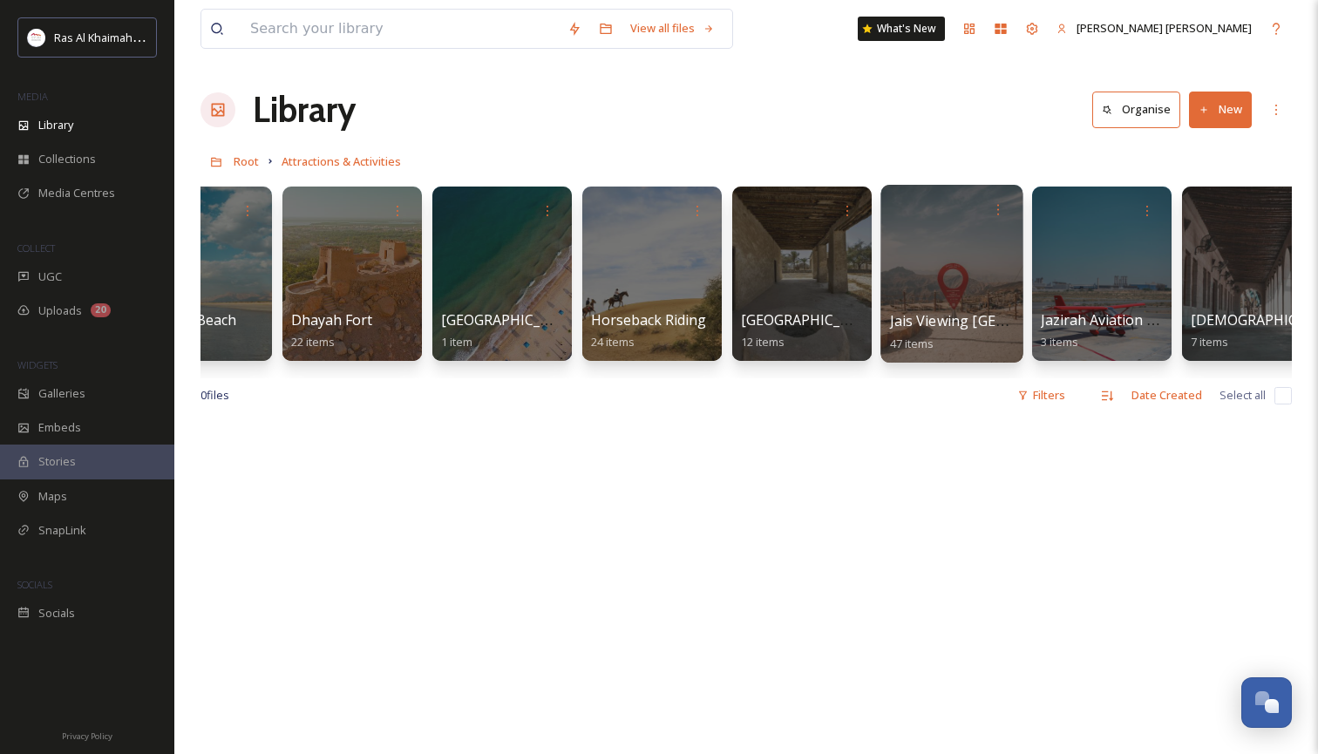
click at [940, 241] on div at bounding box center [951, 274] width 142 height 178
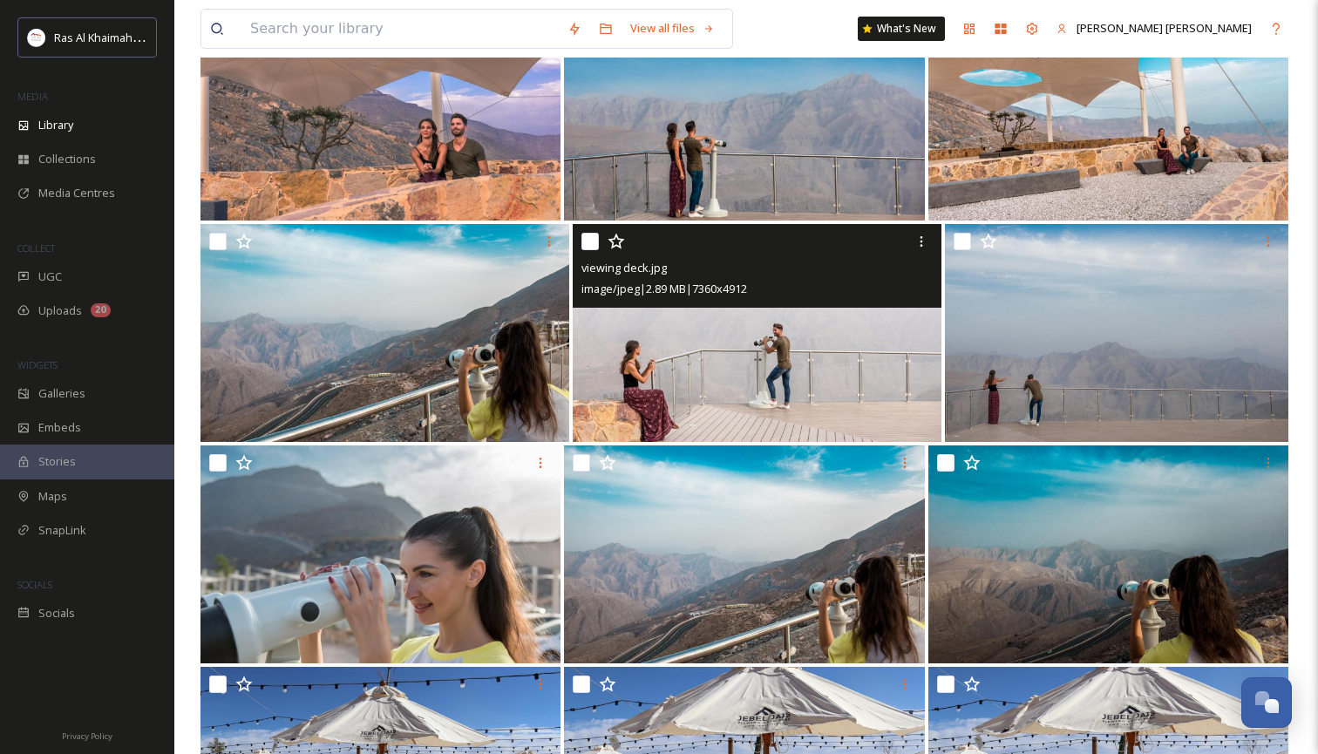
scroll to position [2225, 0]
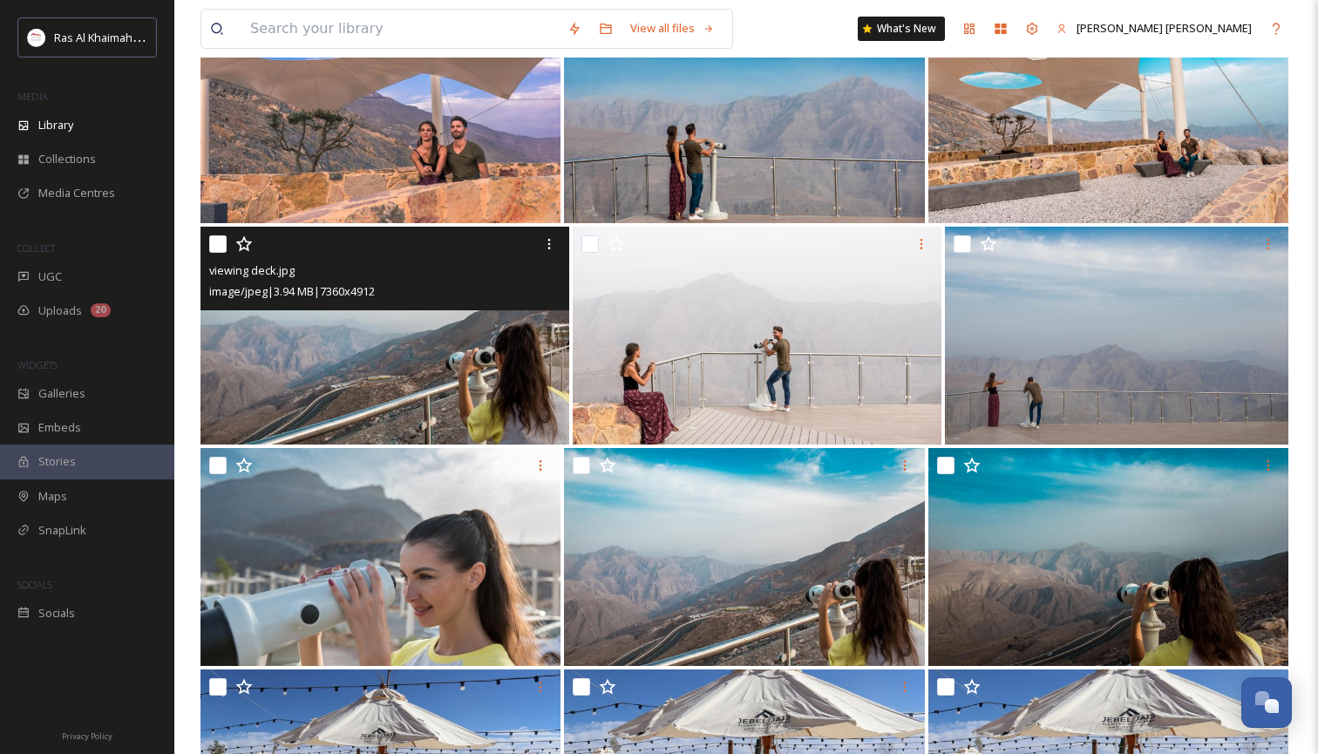
click at [384, 379] on img at bounding box center [384, 336] width 369 height 218
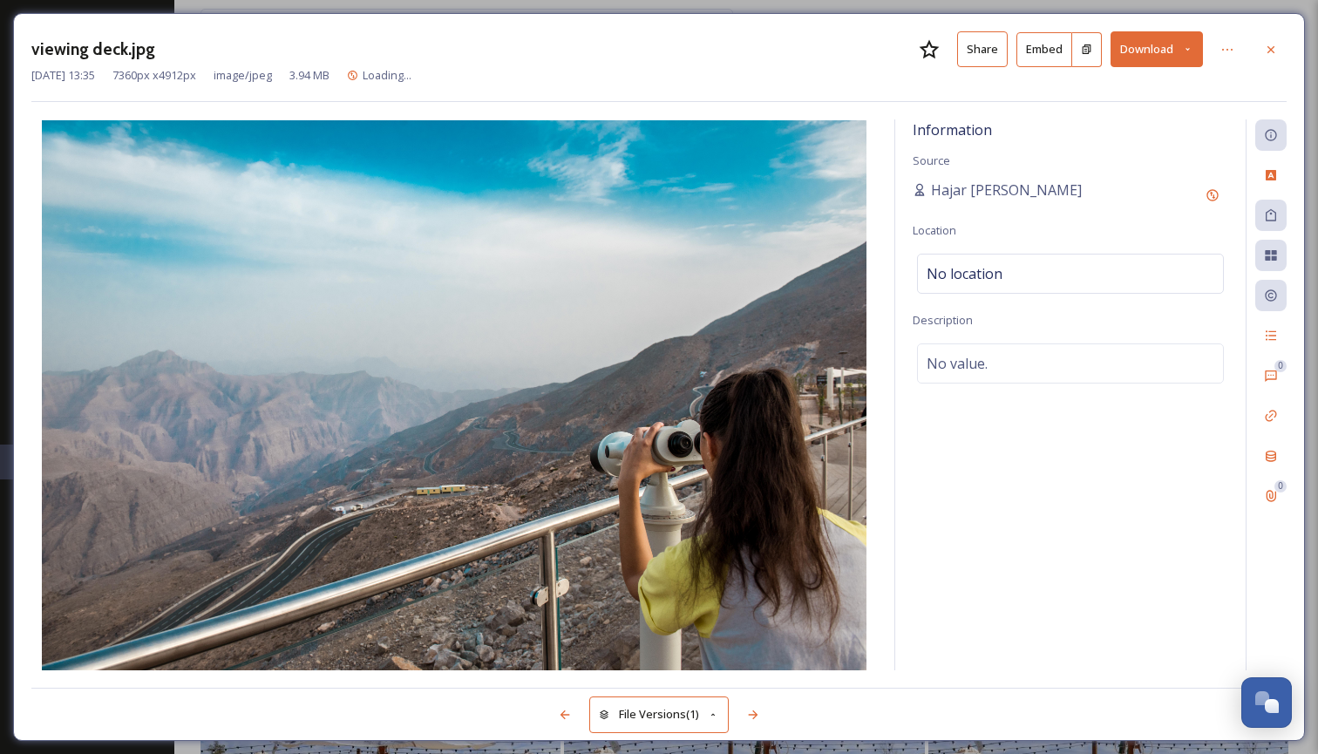
click at [1190, 48] on icon at bounding box center [1187, 49] width 11 height 11
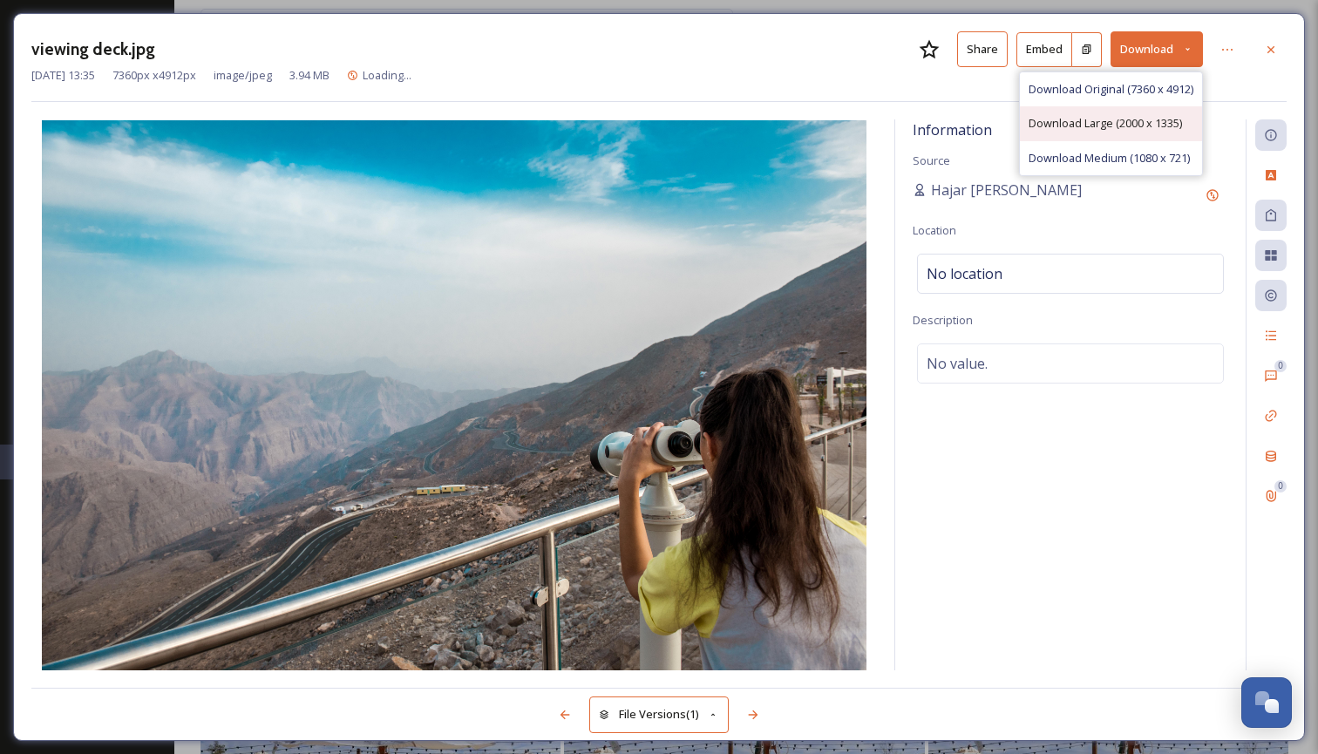
click at [1144, 117] on span "Download Large (2000 x 1335)" at bounding box center [1104, 123] width 153 height 17
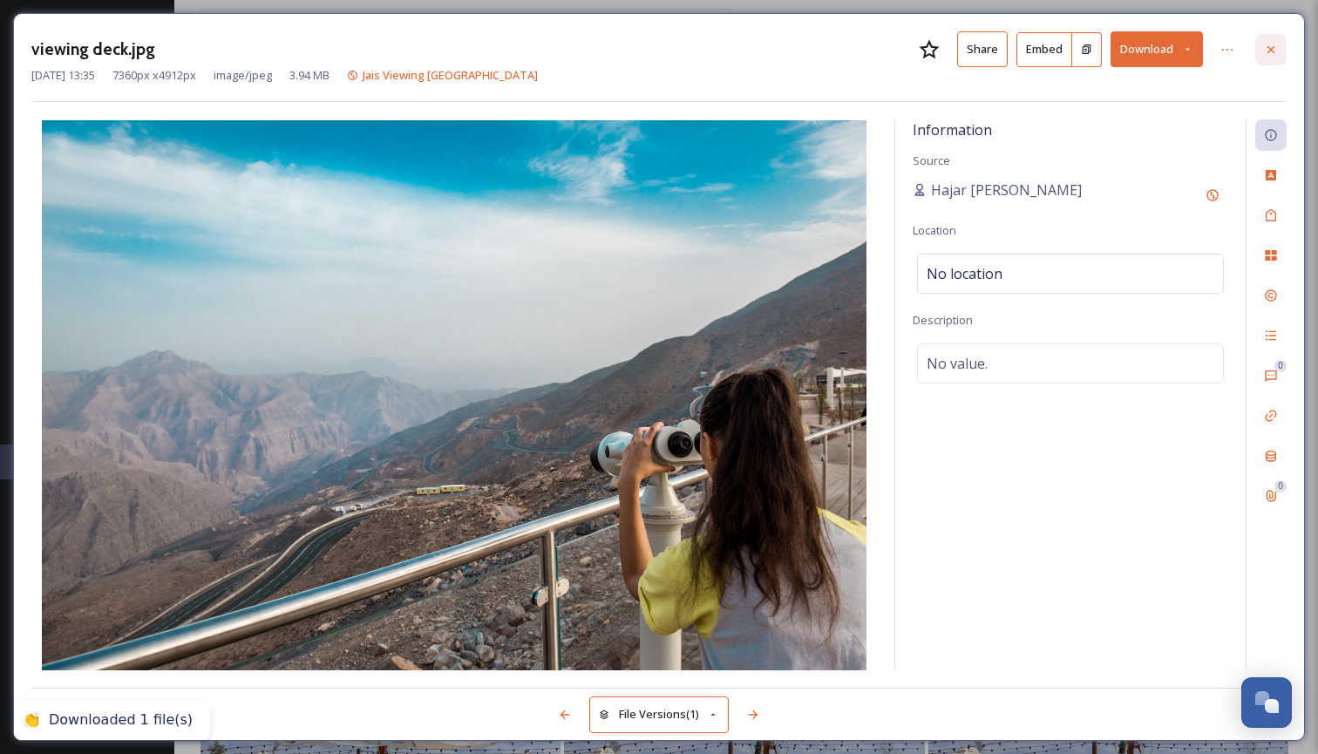
click at [1274, 53] on icon at bounding box center [1271, 50] width 14 height 14
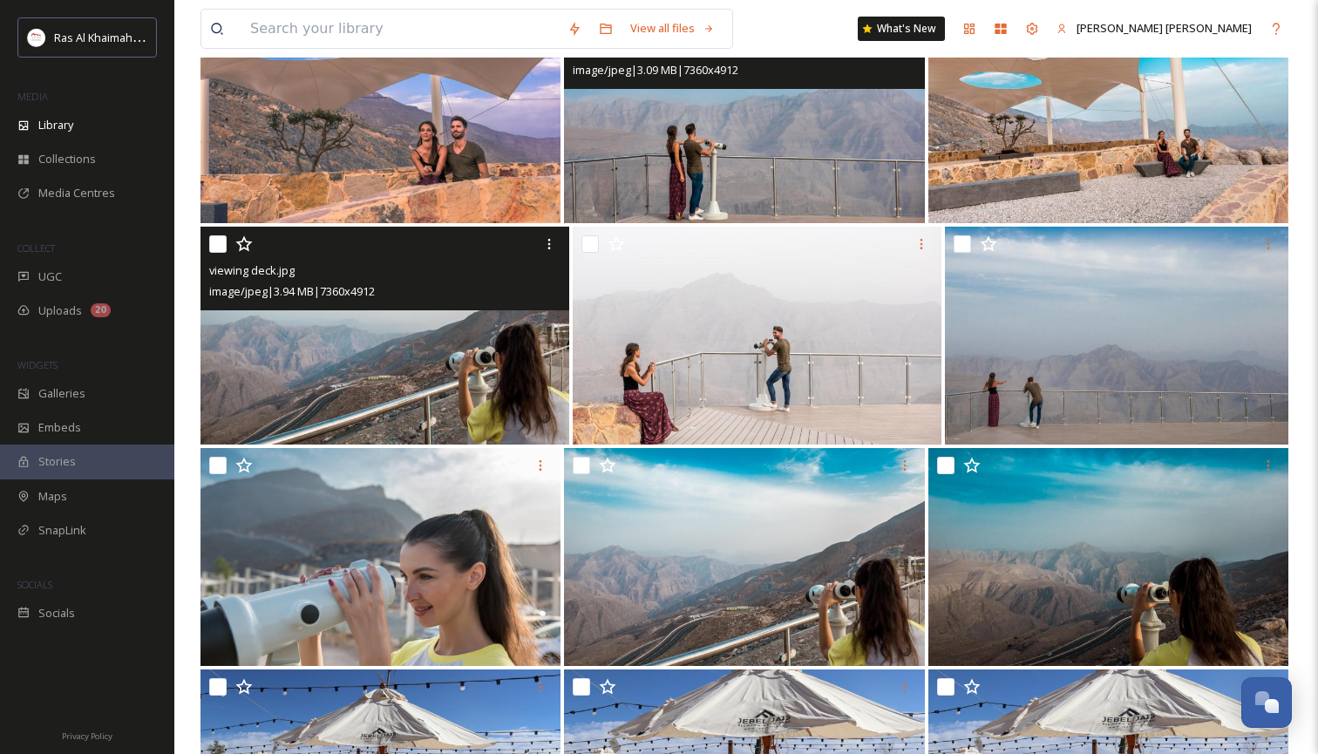
click at [716, 181] on img at bounding box center [744, 114] width 360 height 218
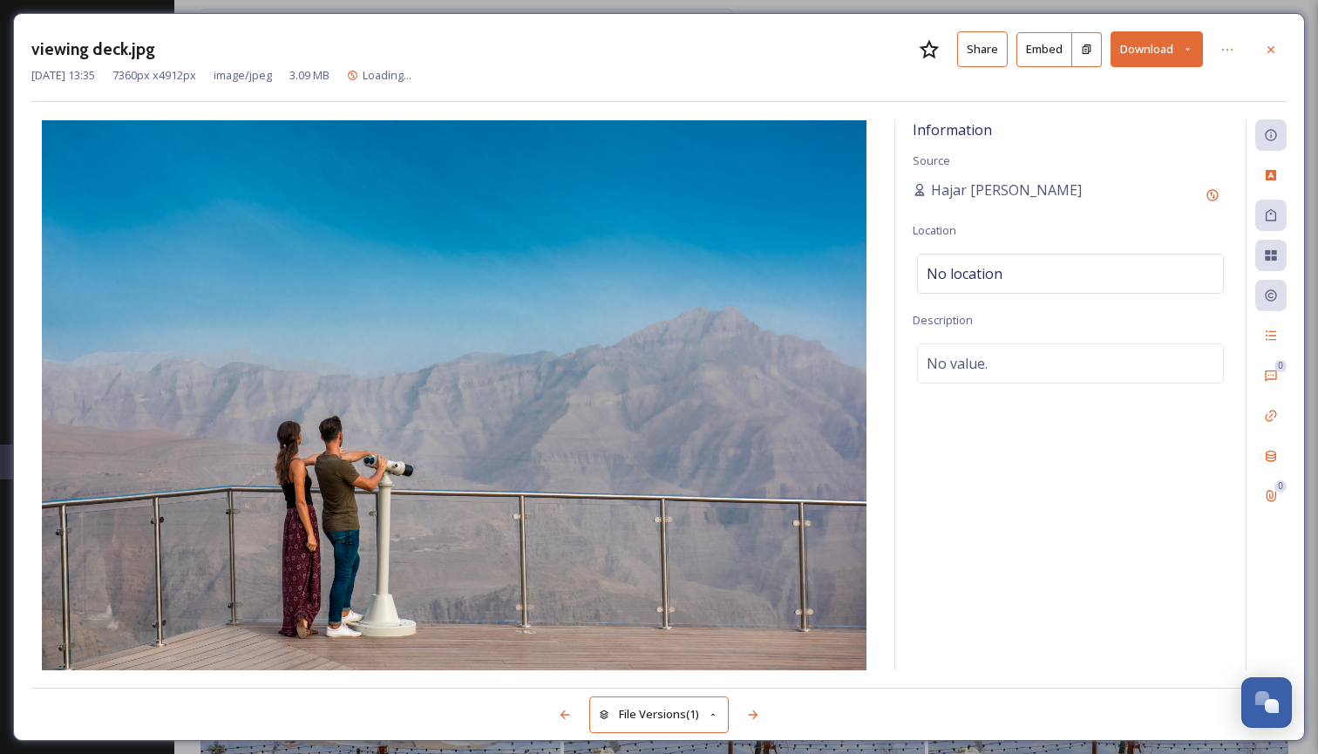
click at [1186, 47] on icon at bounding box center [1187, 49] width 11 height 11
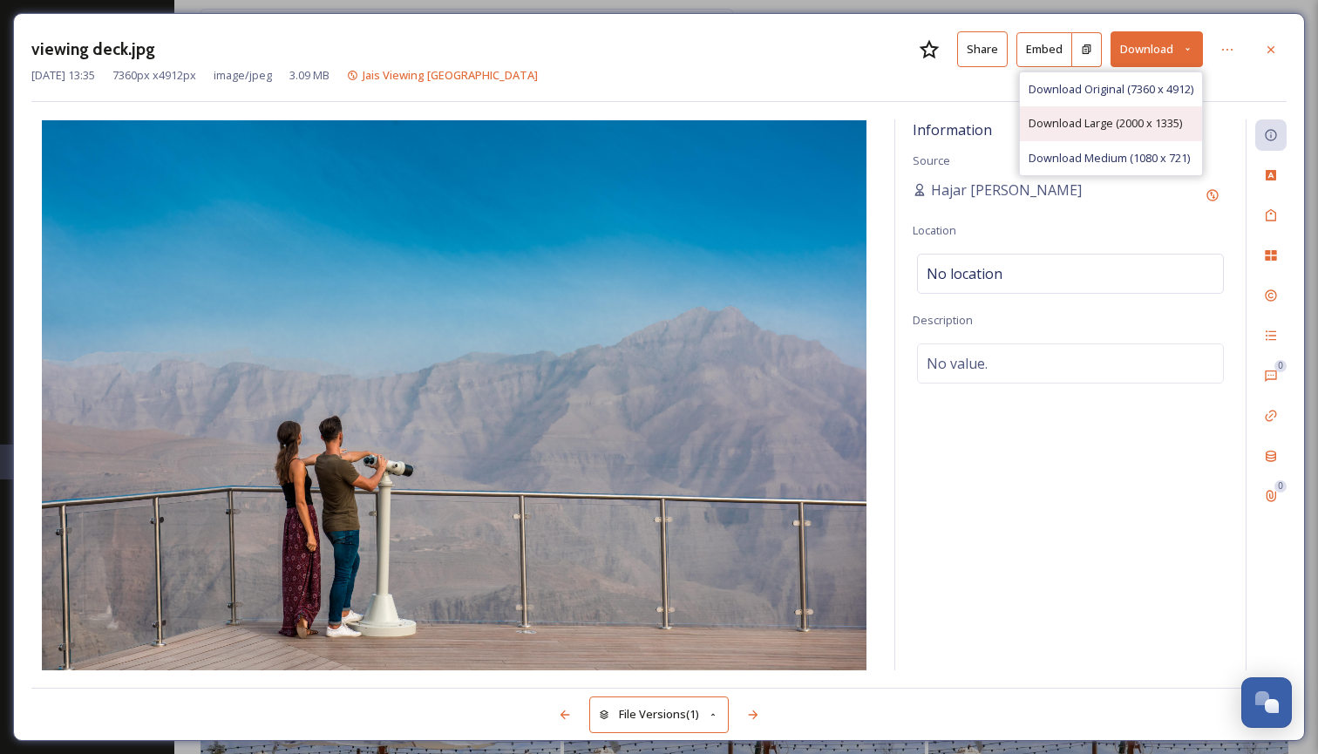
click at [1148, 122] on span "Download Large (2000 x 1335)" at bounding box center [1104, 123] width 153 height 17
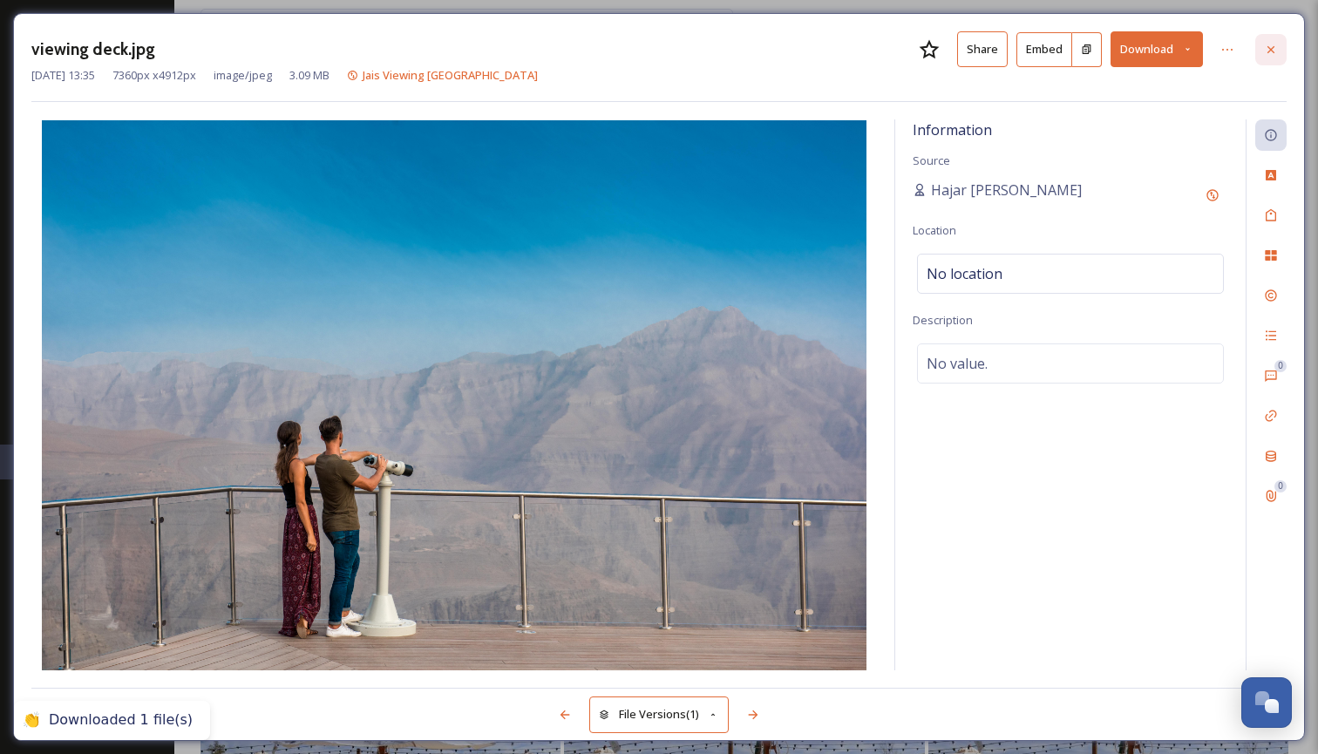
click at [1268, 51] on icon at bounding box center [1271, 50] width 14 height 14
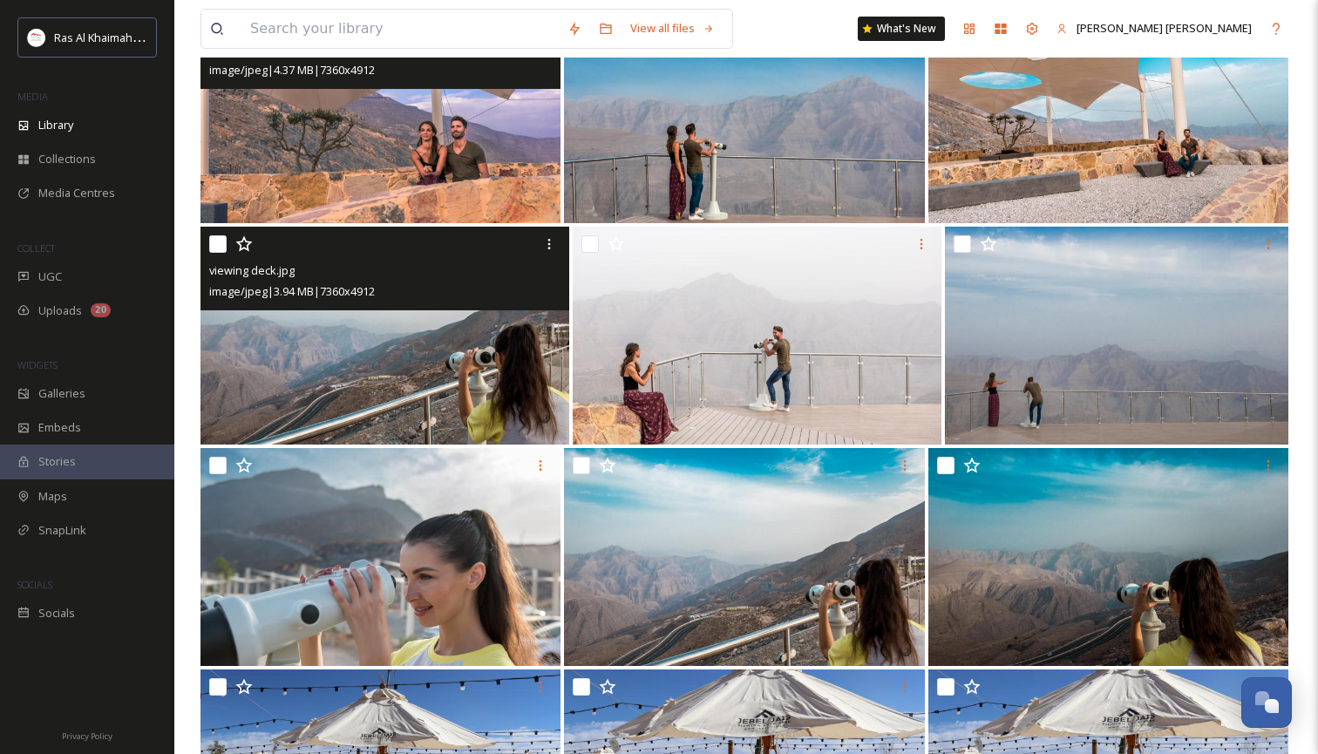
click at [457, 160] on img at bounding box center [380, 114] width 360 height 218
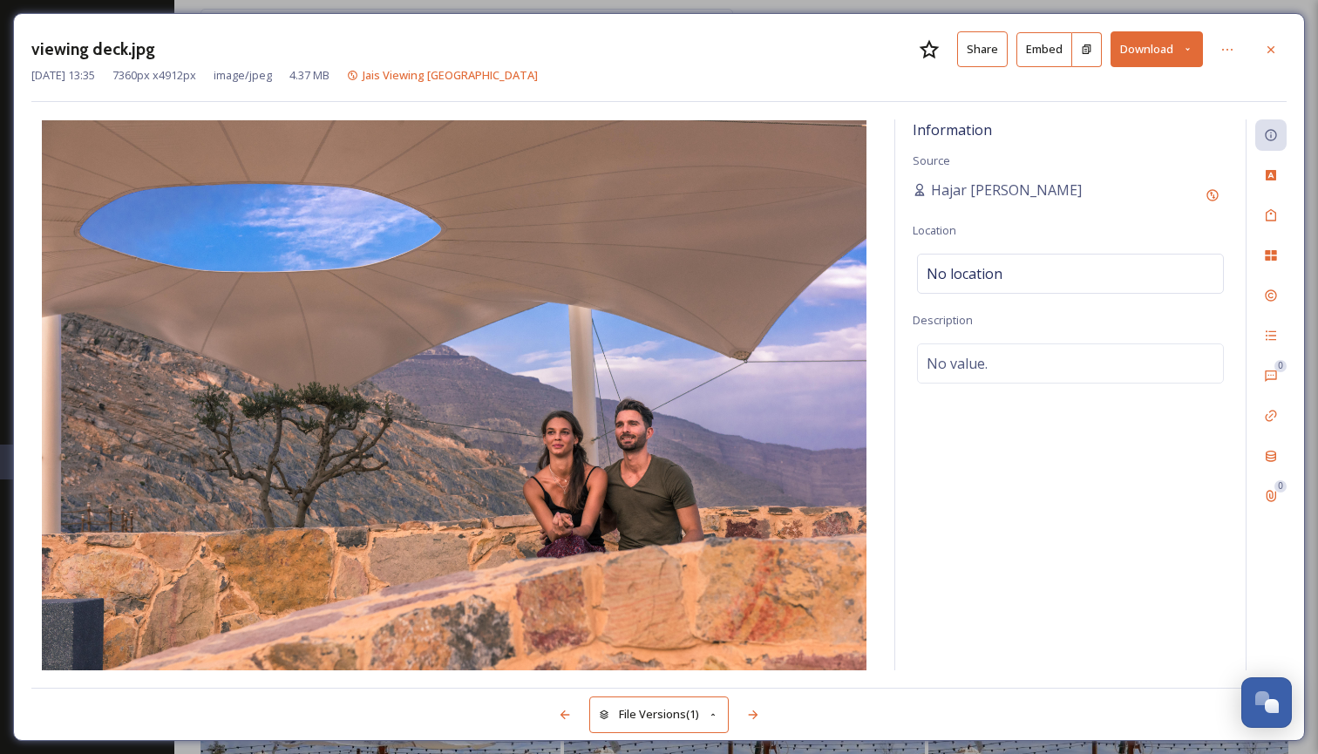
click at [1194, 49] on button "Download" at bounding box center [1156, 49] width 92 height 36
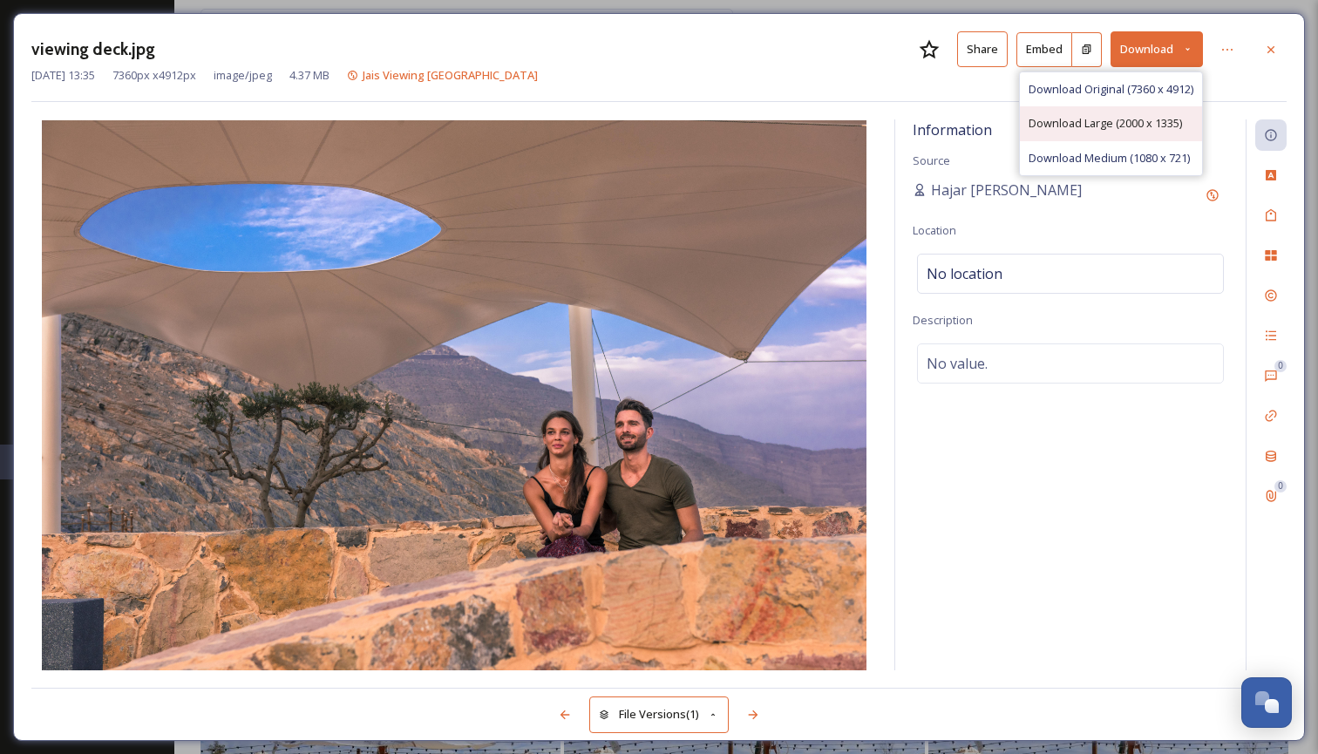
click at [1132, 125] on span "Download Large (2000 x 1335)" at bounding box center [1104, 123] width 153 height 17
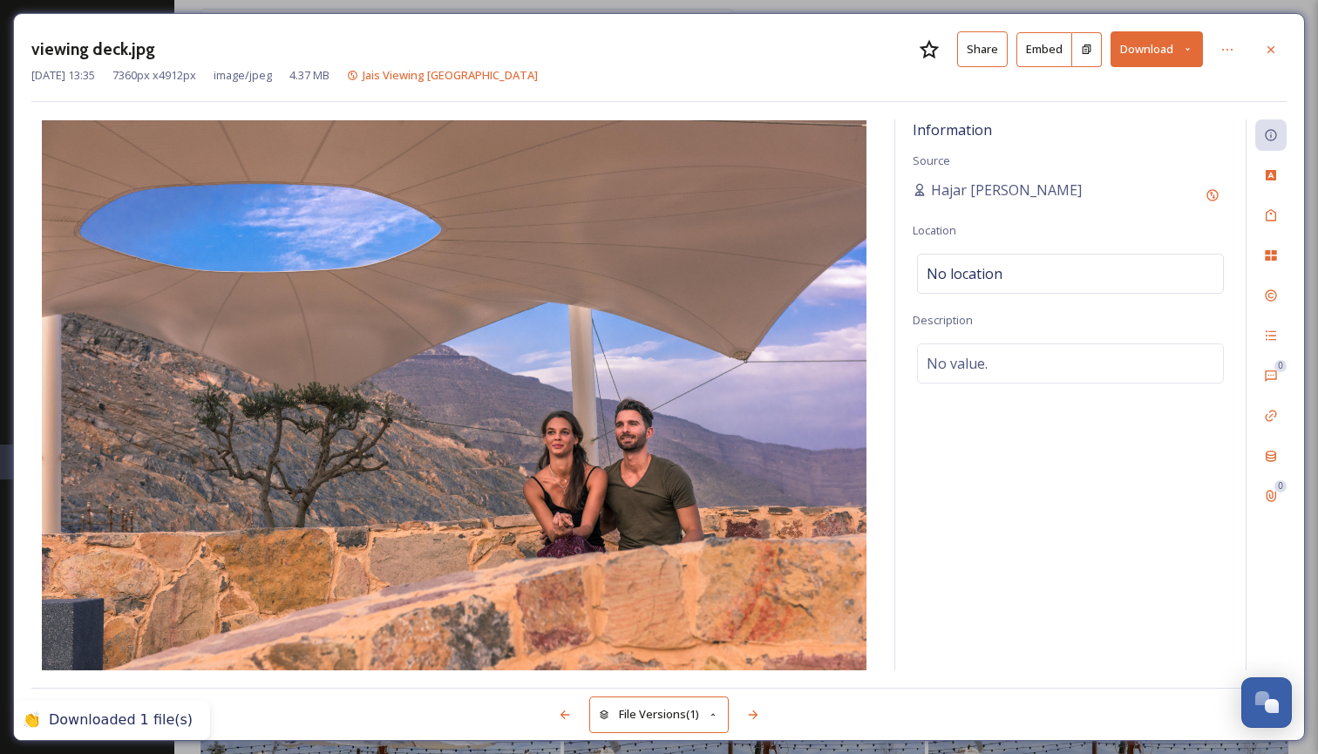
click at [1269, 46] on icon at bounding box center [1271, 50] width 14 height 14
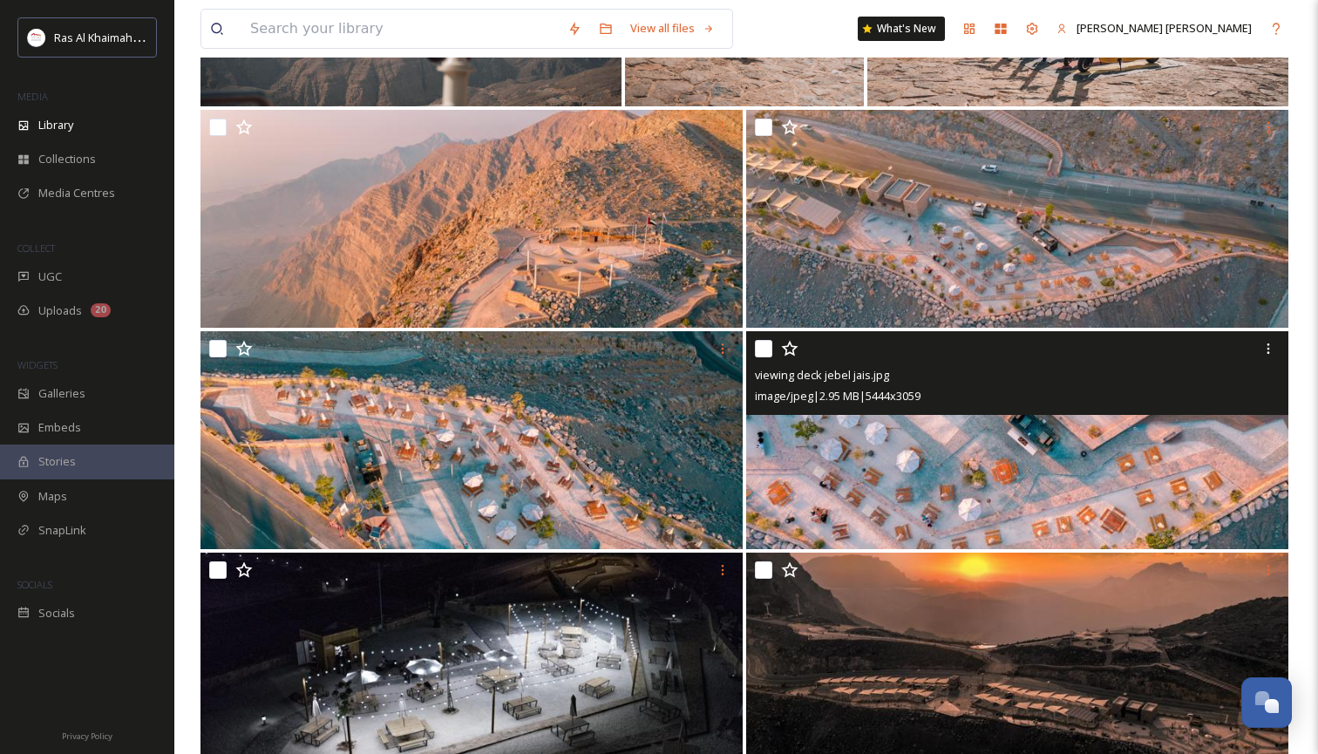
scroll to position [562, 0]
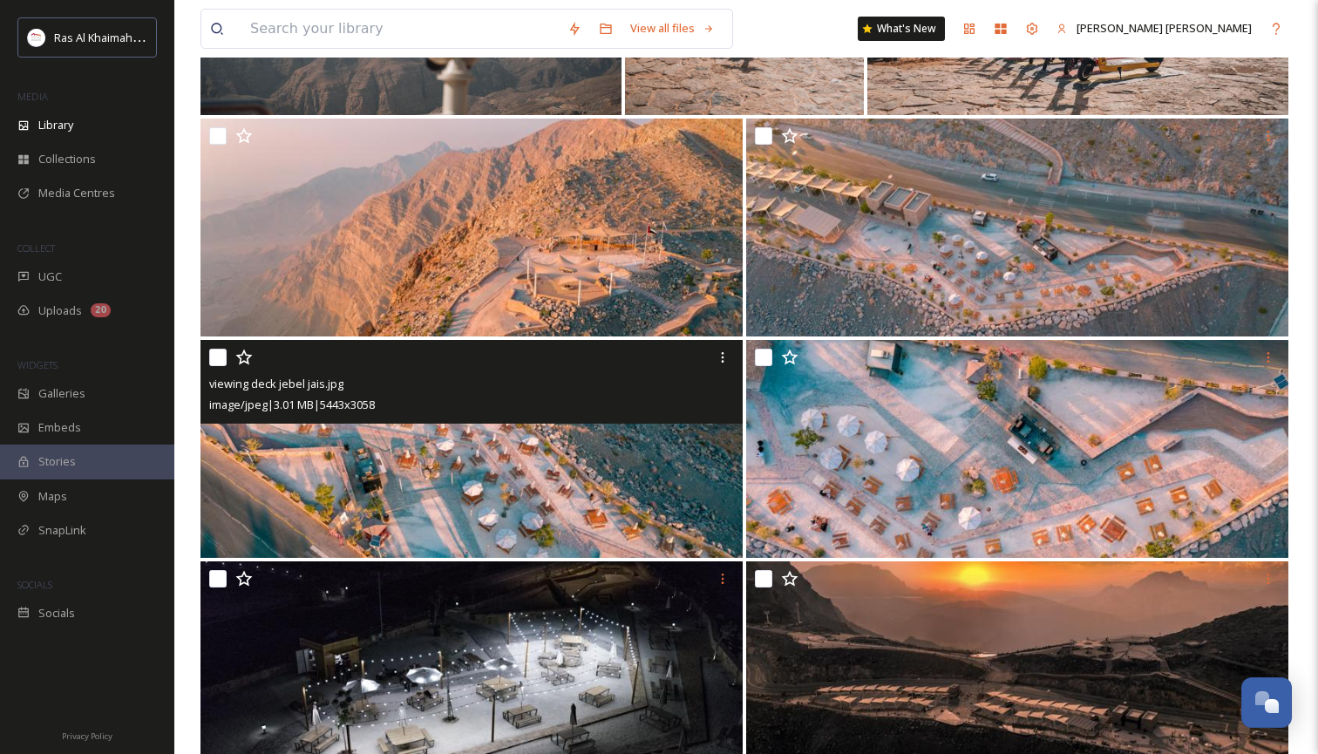
click at [526, 490] on img at bounding box center [471, 449] width 542 height 218
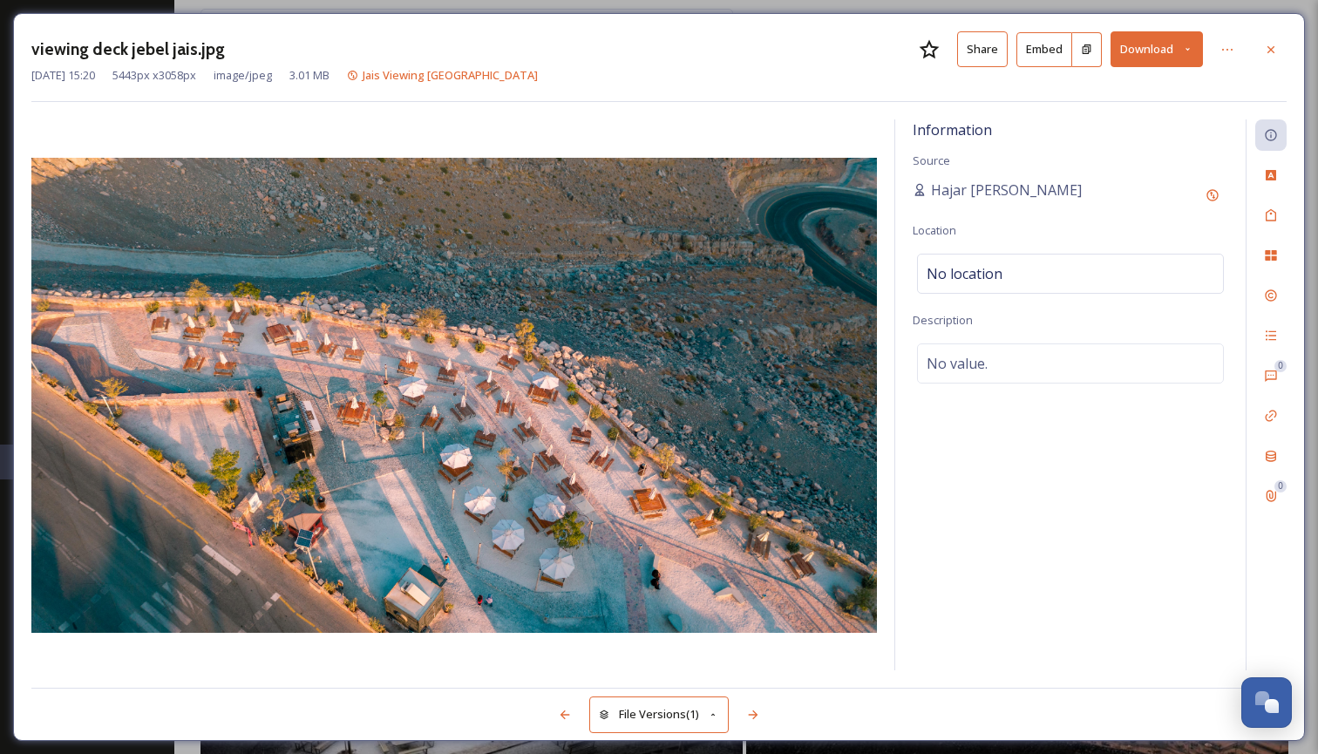
click at [1189, 51] on icon at bounding box center [1187, 49] width 11 height 11
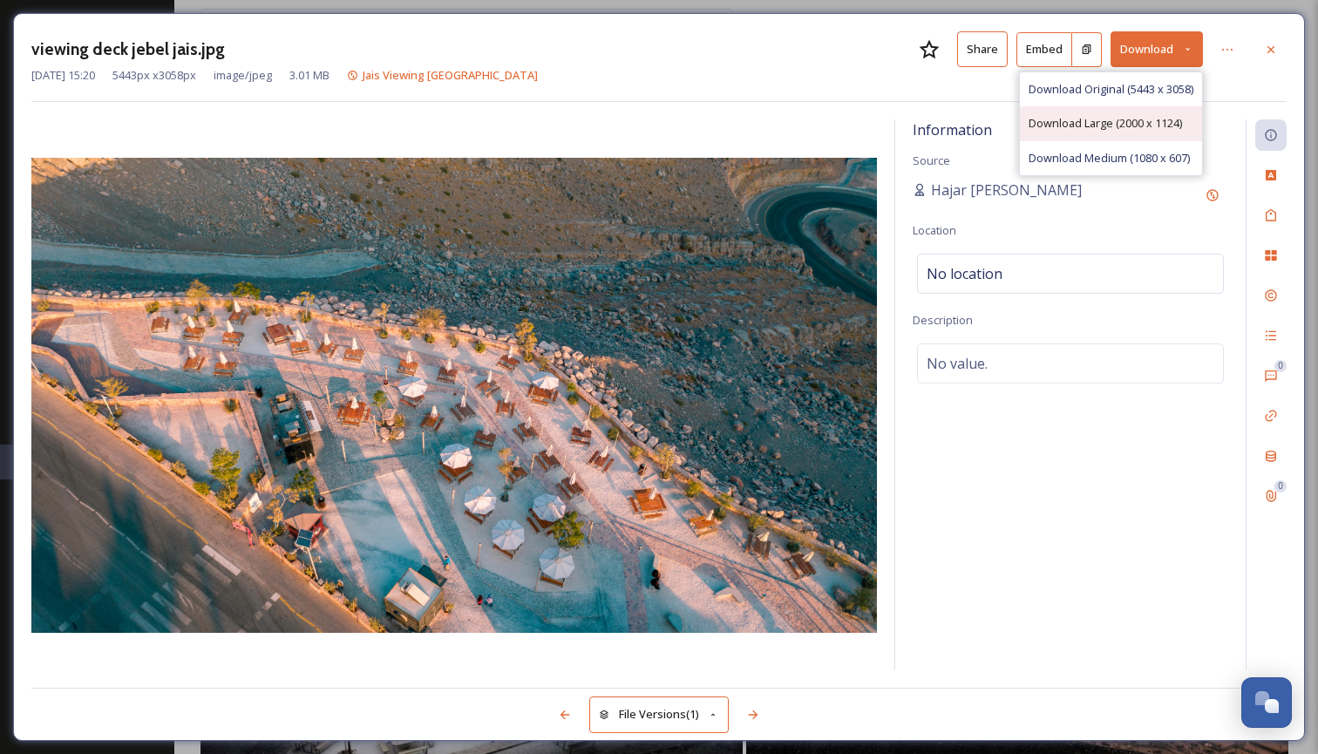
click at [1133, 123] on span "Download Large (2000 x 1124)" at bounding box center [1104, 123] width 153 height 17
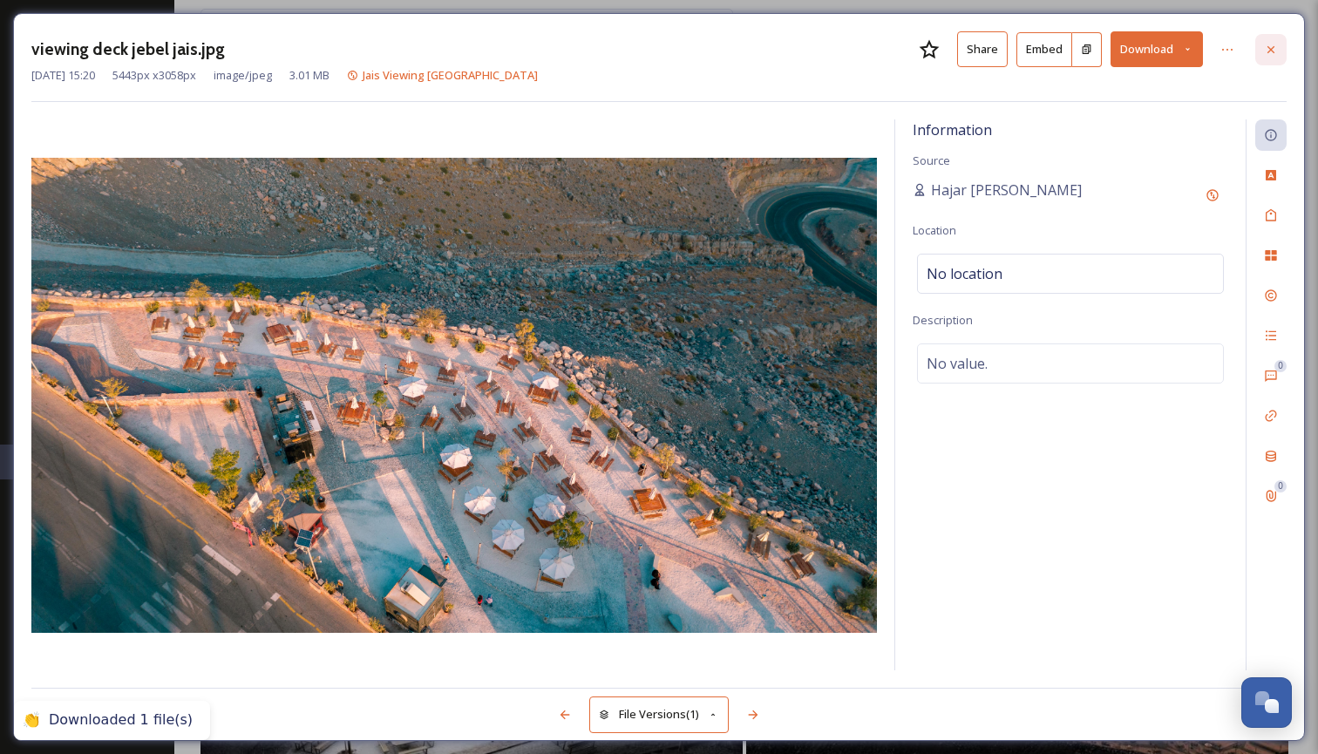
click at [1270, 47] on icon at bounding box center [1271, 50] width 14 height 14
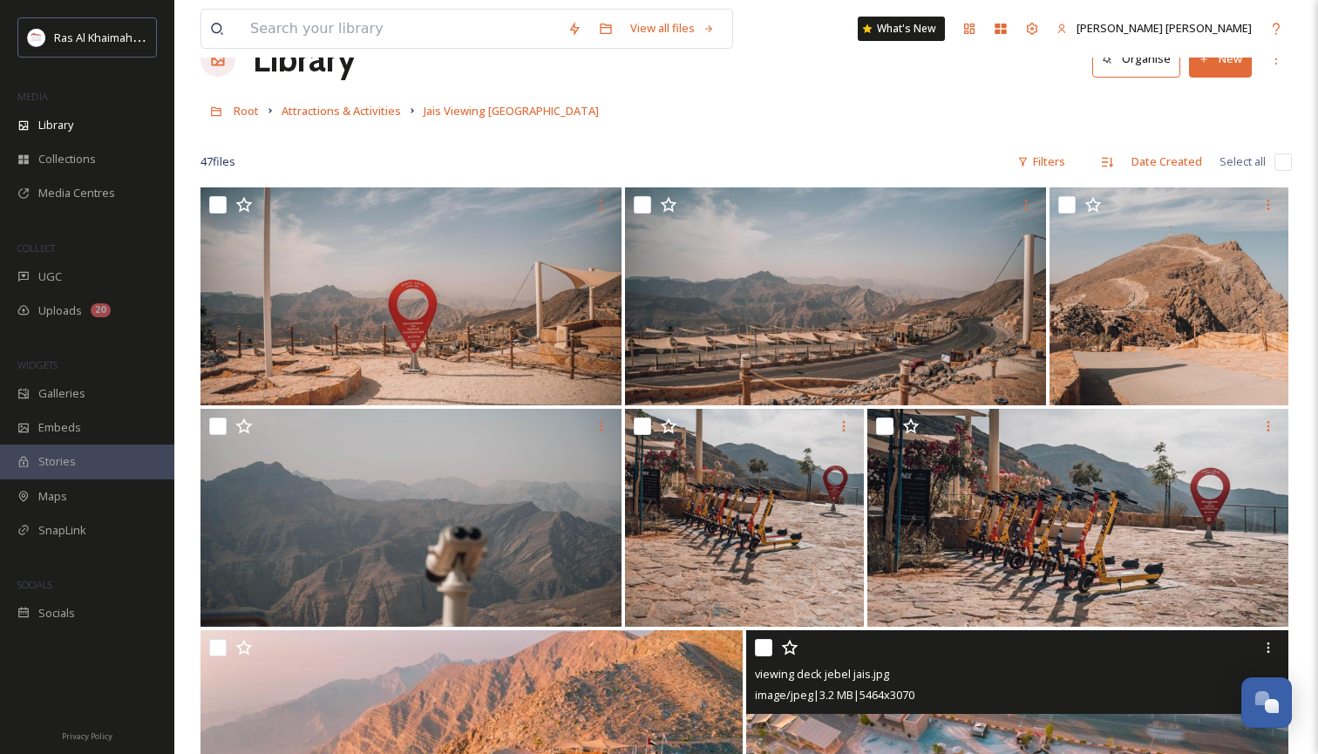
scroll to position [50, 0]
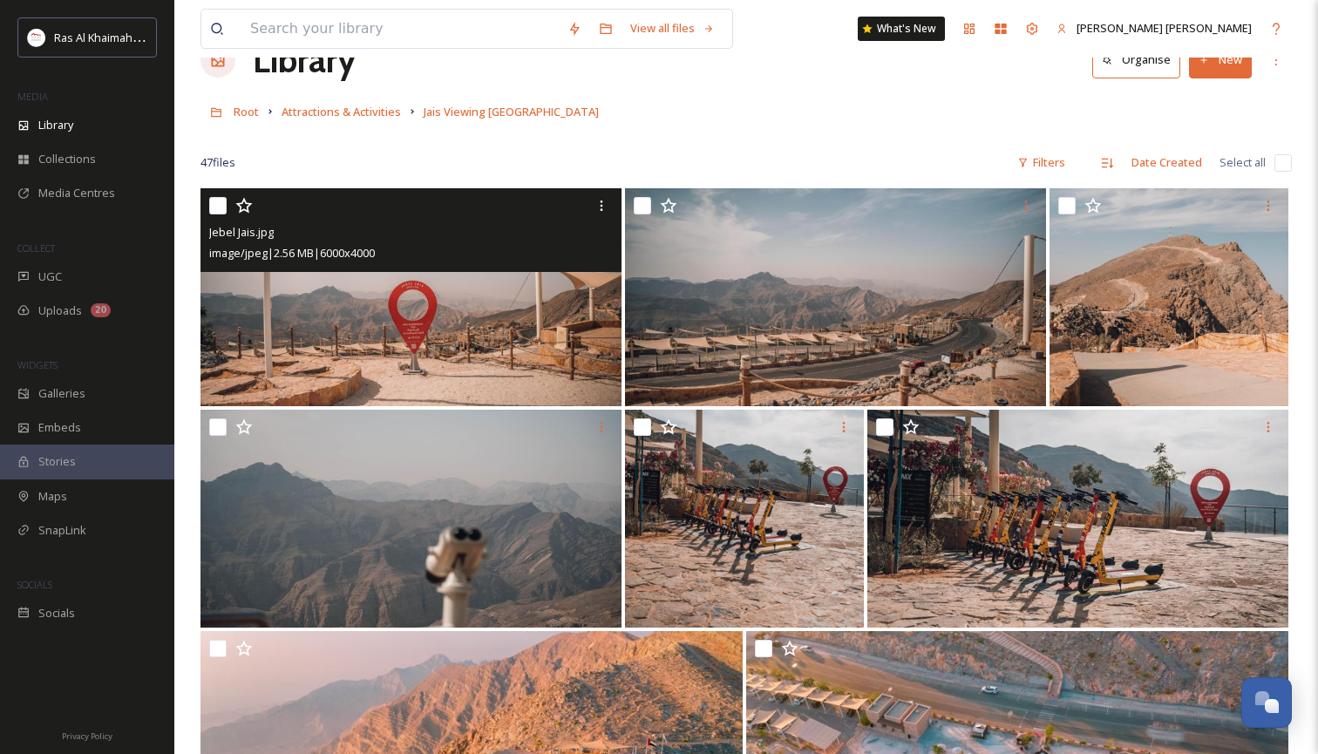
click at [443, 330] on img at bounding box center [410, 297] width 421 height 218
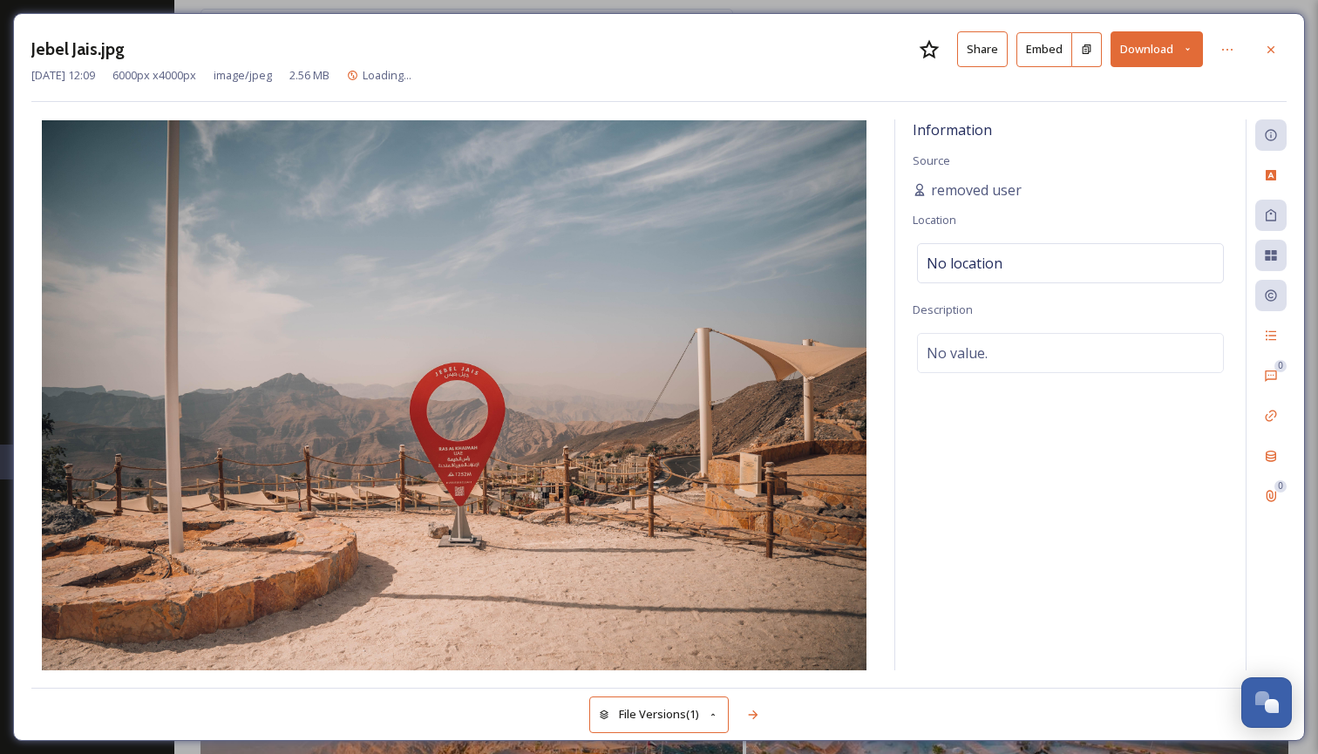
click at [1188, 46] on icon at bounding box center [1187, 49] width 11 height 11
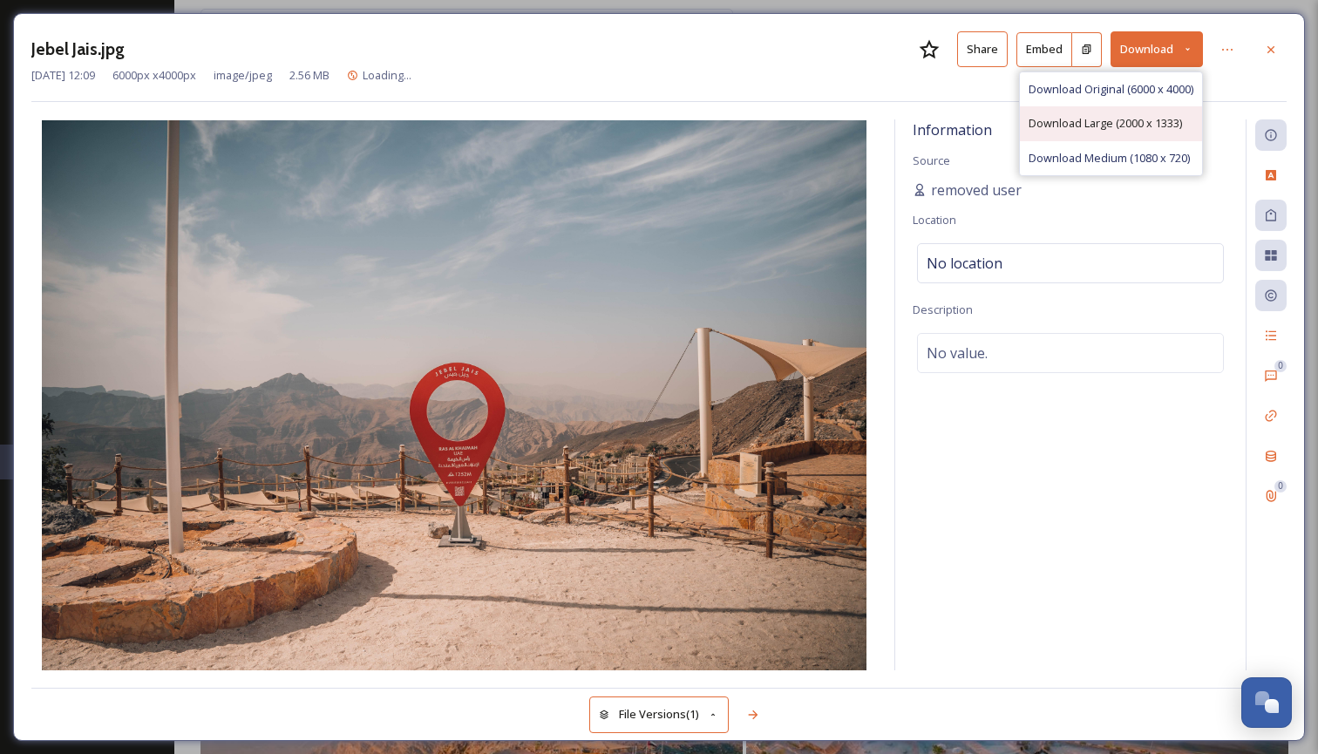
click at [1088, 126] on span "Download Large (2000 x 1333)" at bounding box center [1104, 123] width 153 height 17
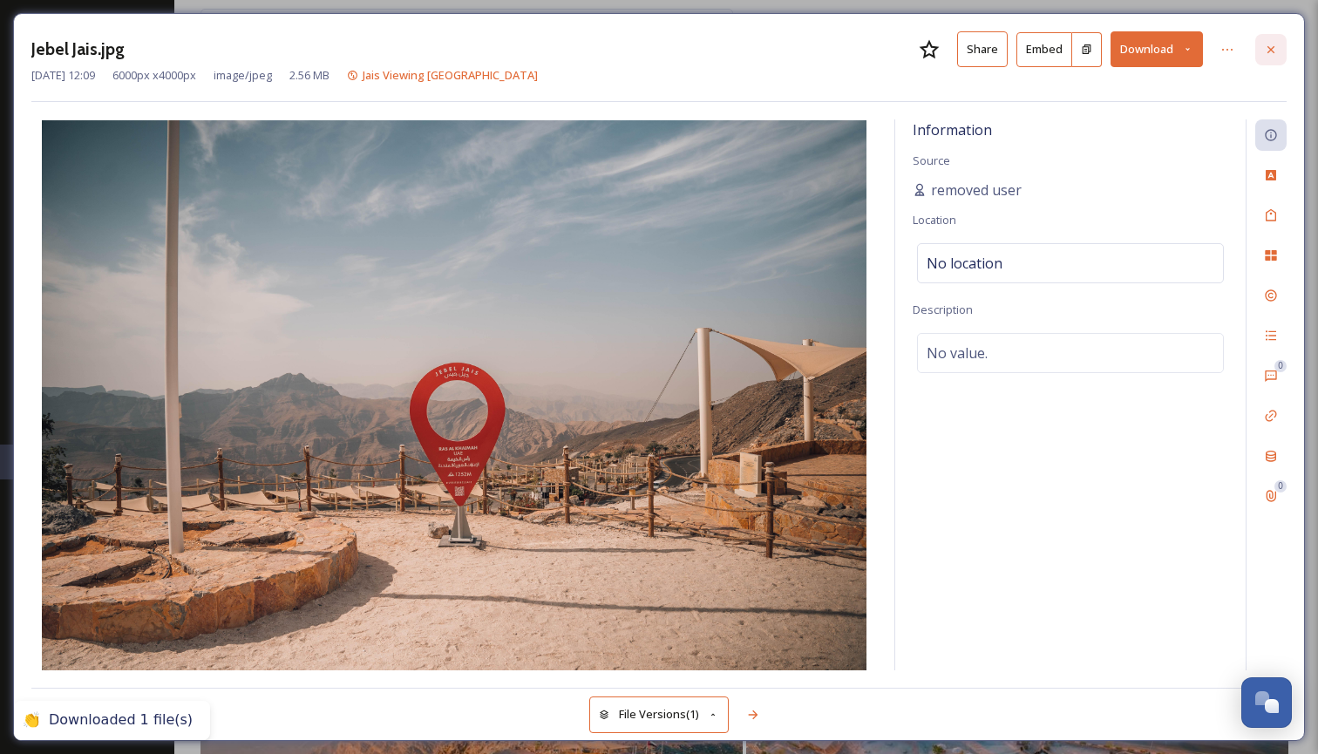
click at [1274, 50] on icon at bounding box center [1271, 50] width 14 height 14
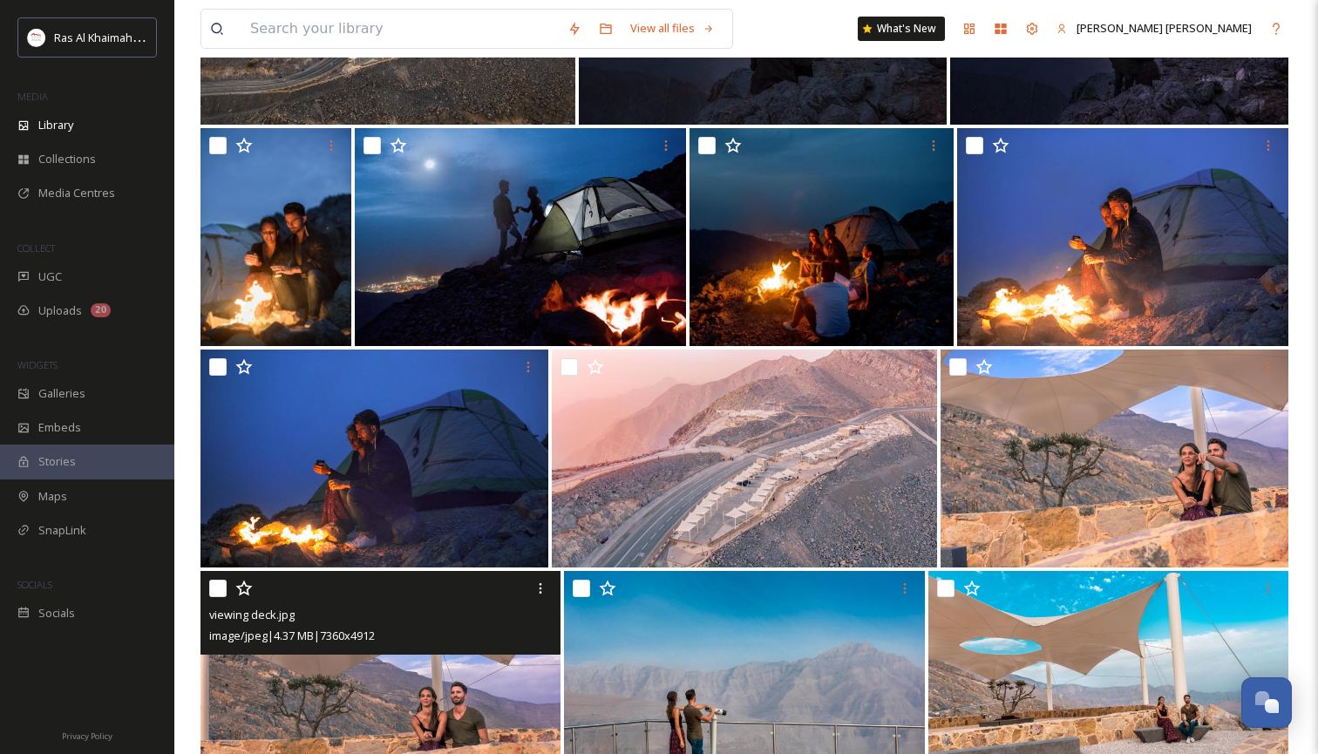
scroll to position [1657, 0]
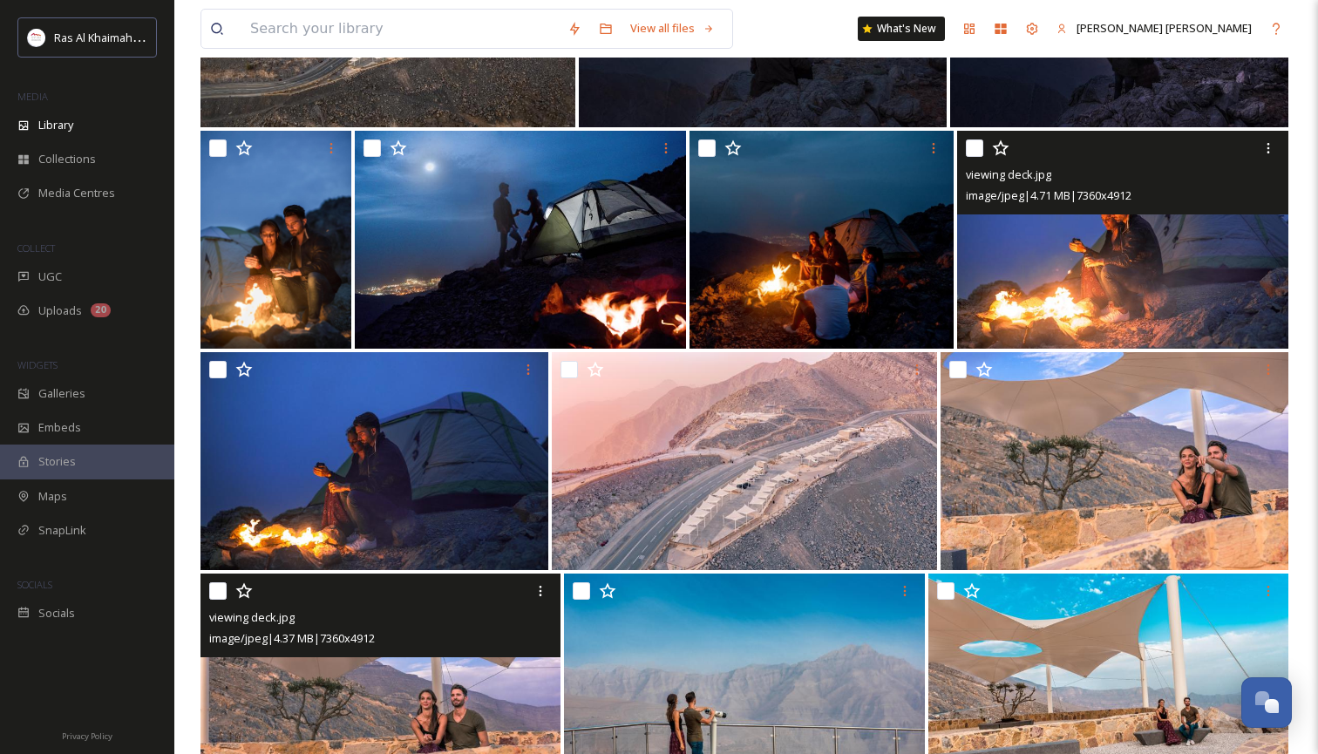
click at [1110, 284] on img at bounding box center [1122, 240] width 331 height 218
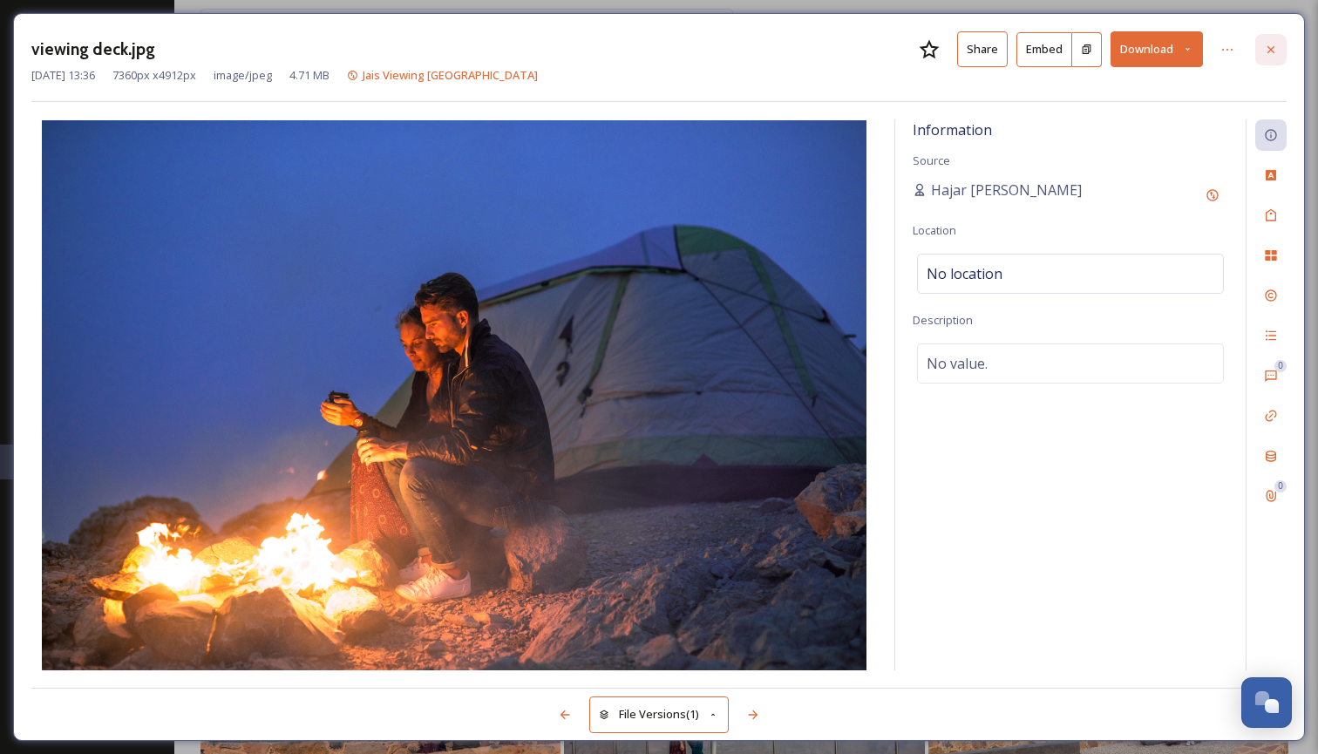
click at [1276, 45] on icon at bounding box center [1271, 50] width 14 height 14
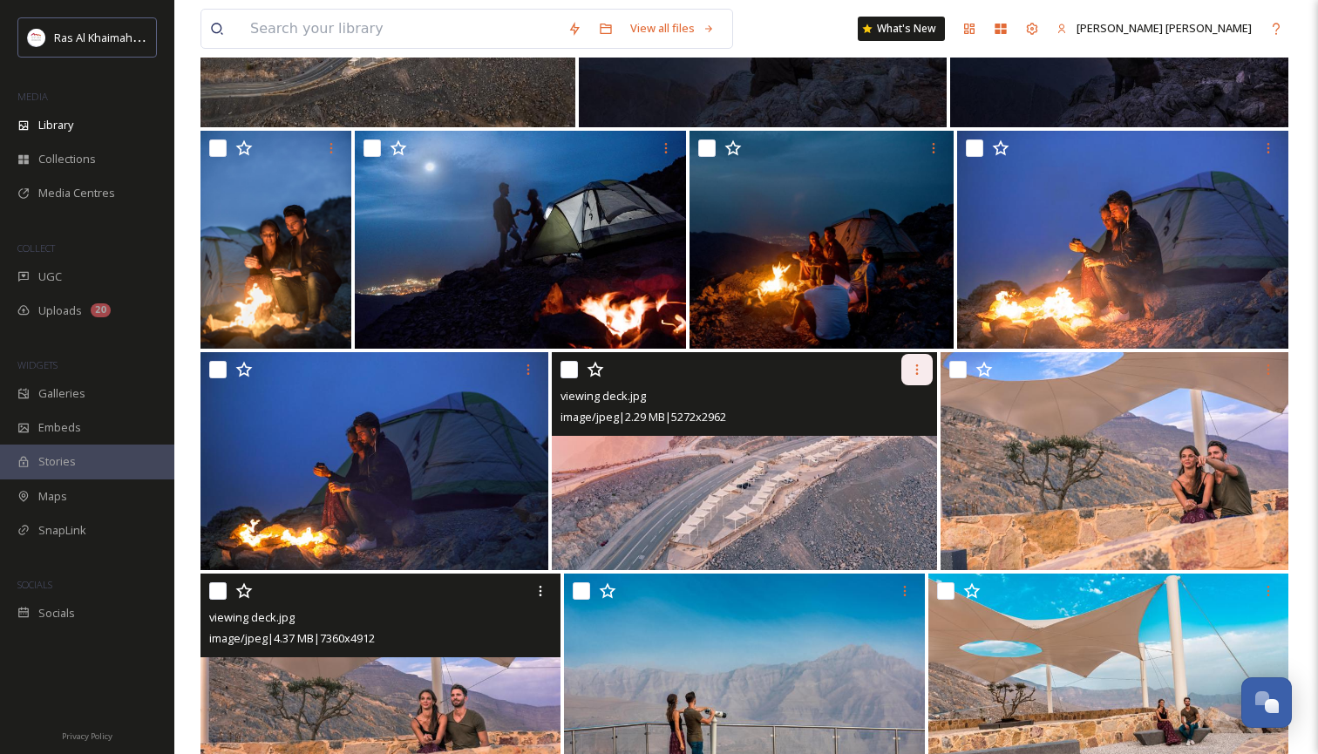
scroll to position [1610, 0]
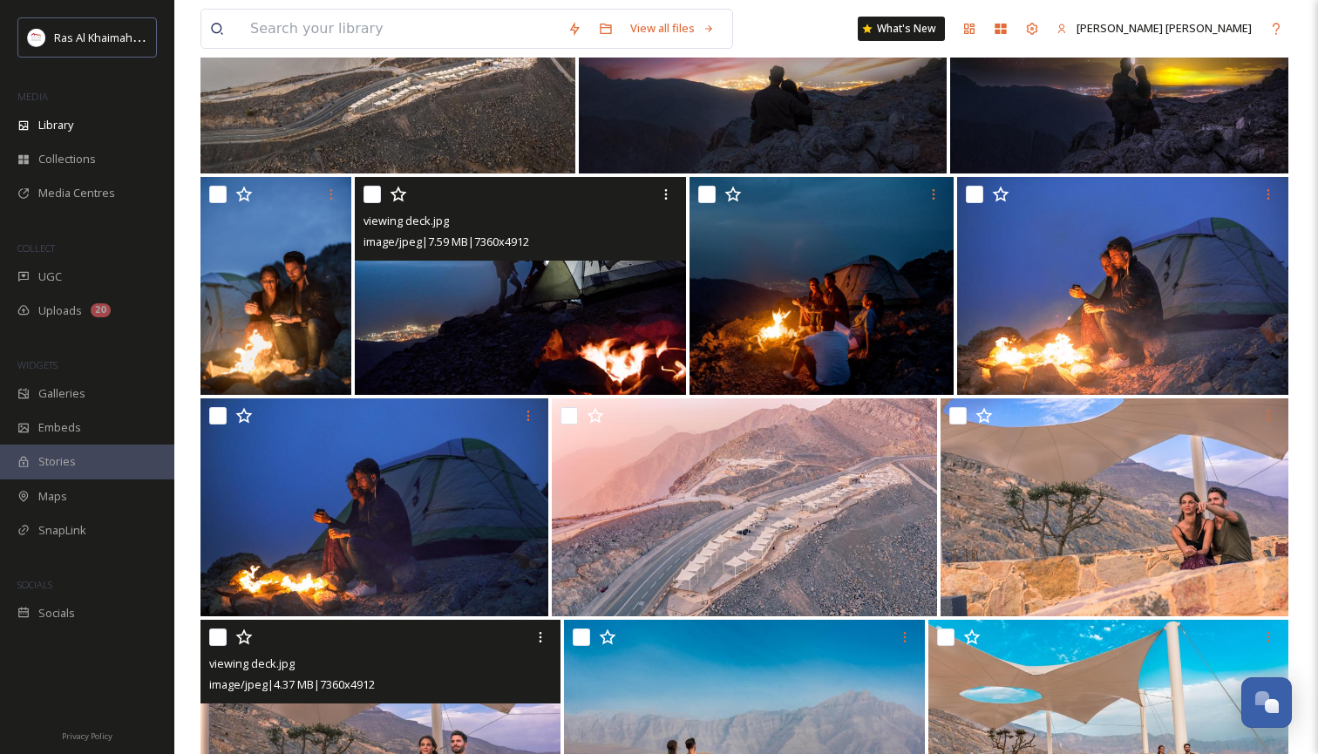
click at [549, 316] on img at bounding box center [520, 286] width 331 height 218
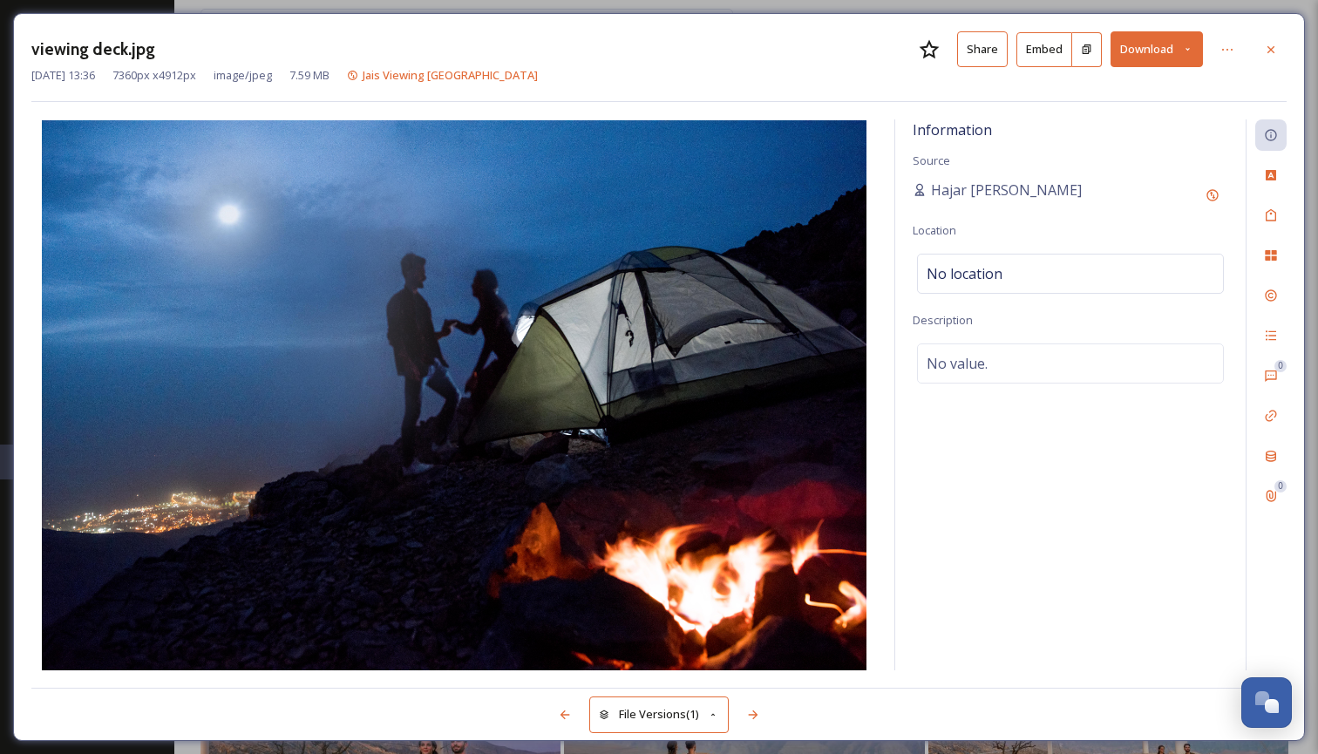
click at [1194, 47] on button "Download" at bounding box center [1156, 49] width 92 height 36
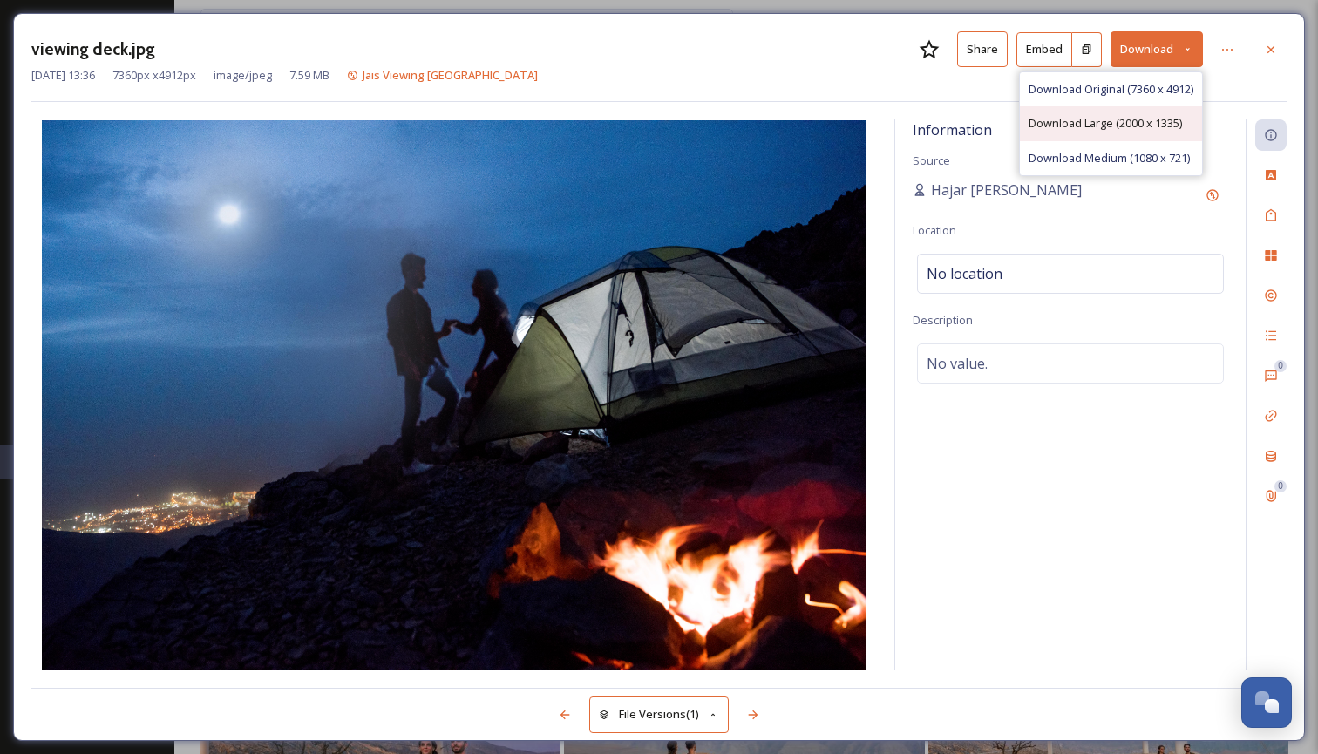
click at [1129, 123] on span "Download Large (2000 x 1335)" at bounding box center [1104, 123] width 153 height 17
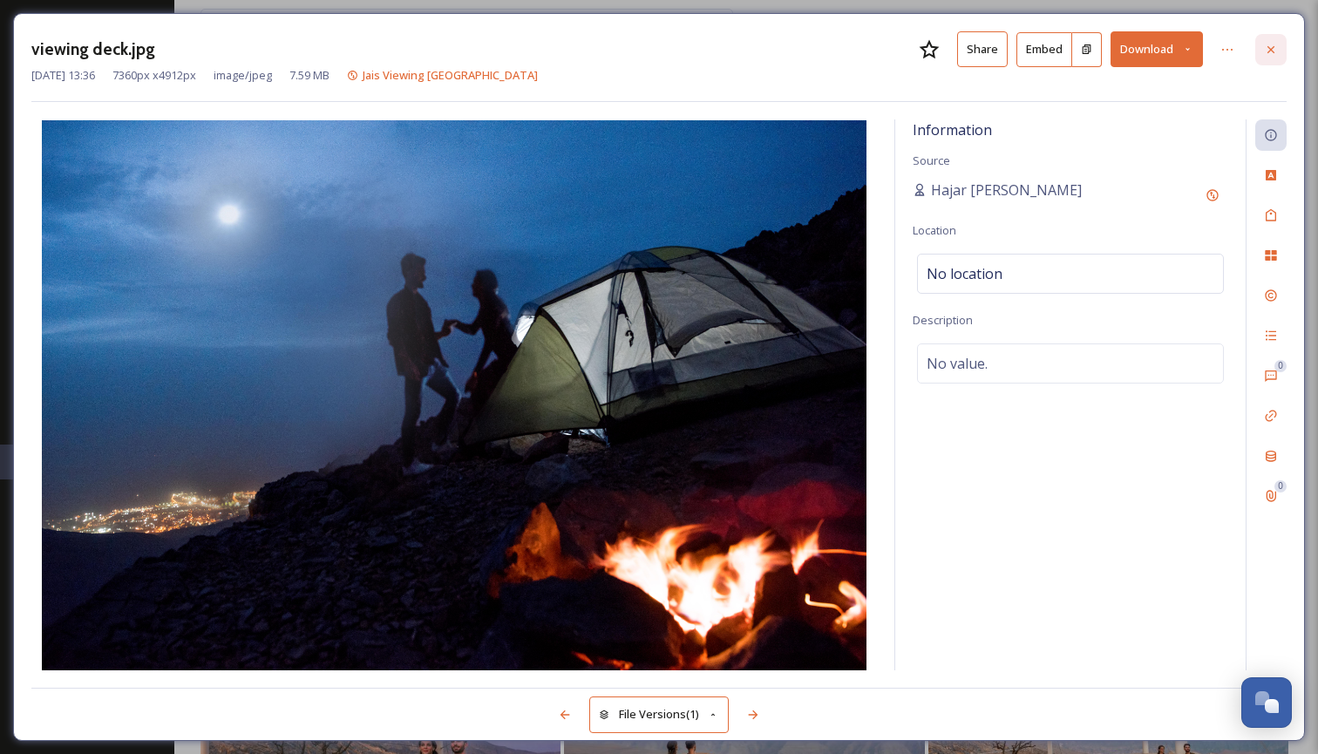
click at [1271, 49] on icon at bounding box center [1270, 48] width 7 height 7
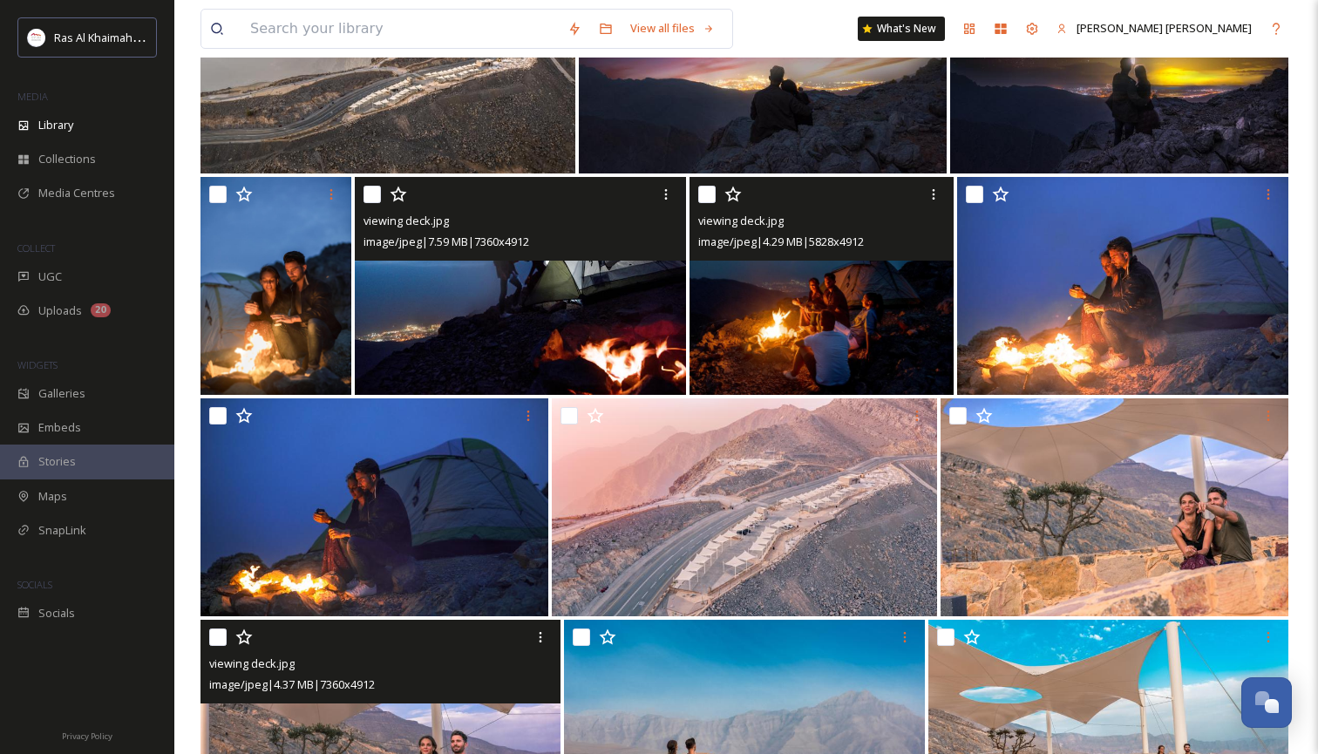
click at [827, 329] on img at bounding box center [820, 286] width 263 height 218
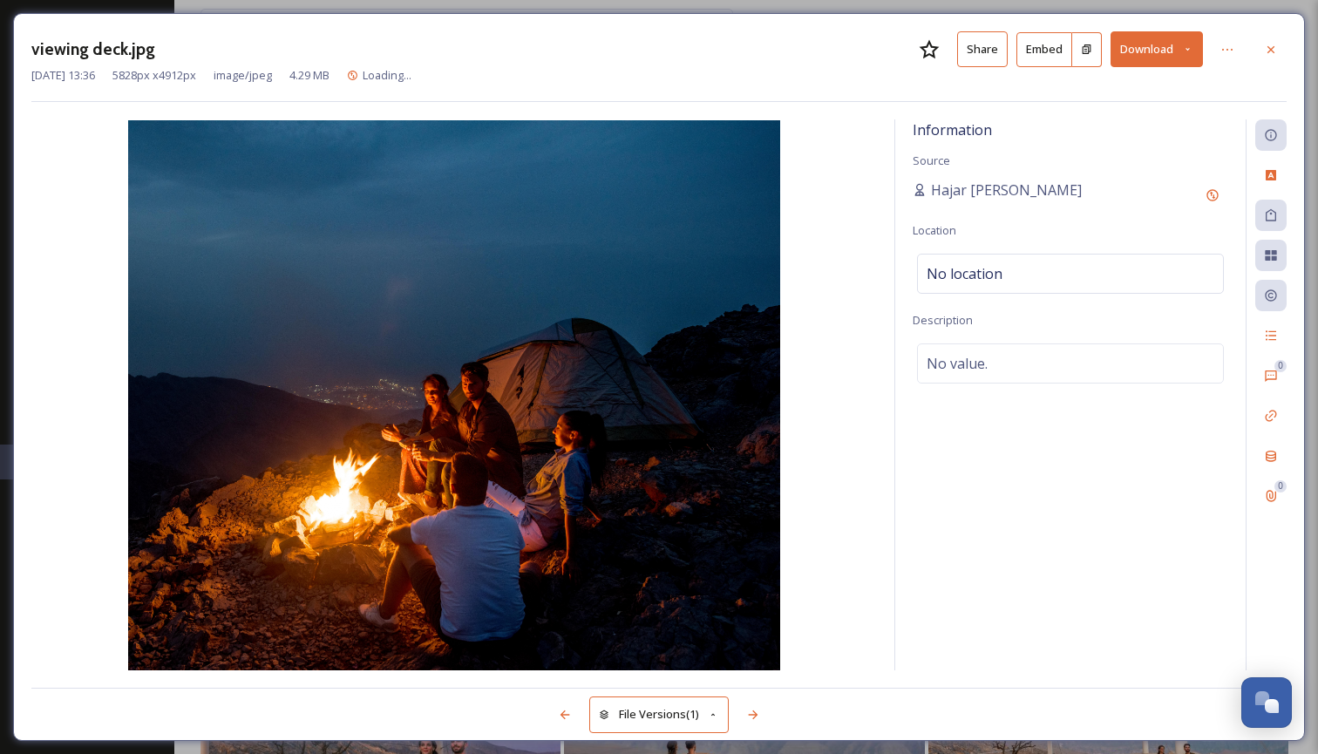
click at [1189, 46] on icon at bounding box center [1187, 49] width 11 height 11
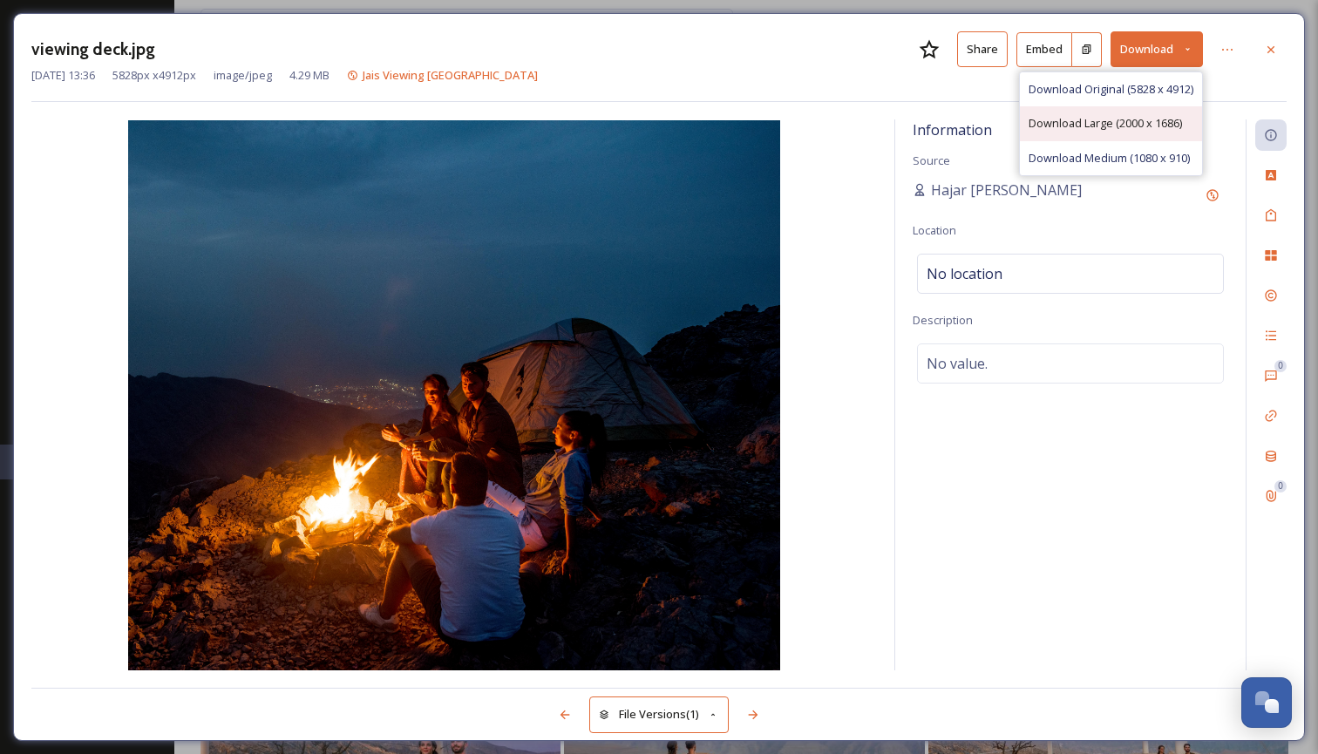
click at [1121, 122] on span "Download Large (2000 x 1686)" at bounding box center [1104, 123] width 153 height 17
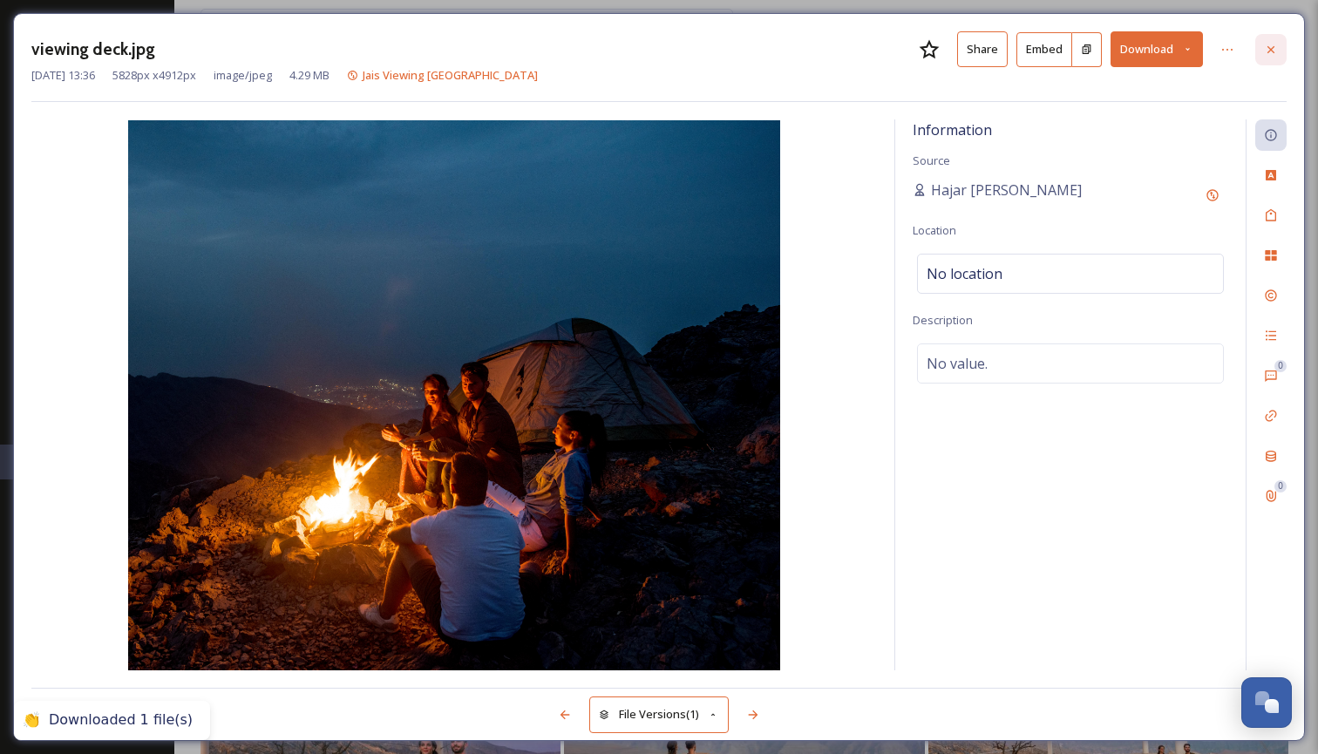
click at [1270, 51] on icon at bounding box center [1271, 50] width 14 height 14
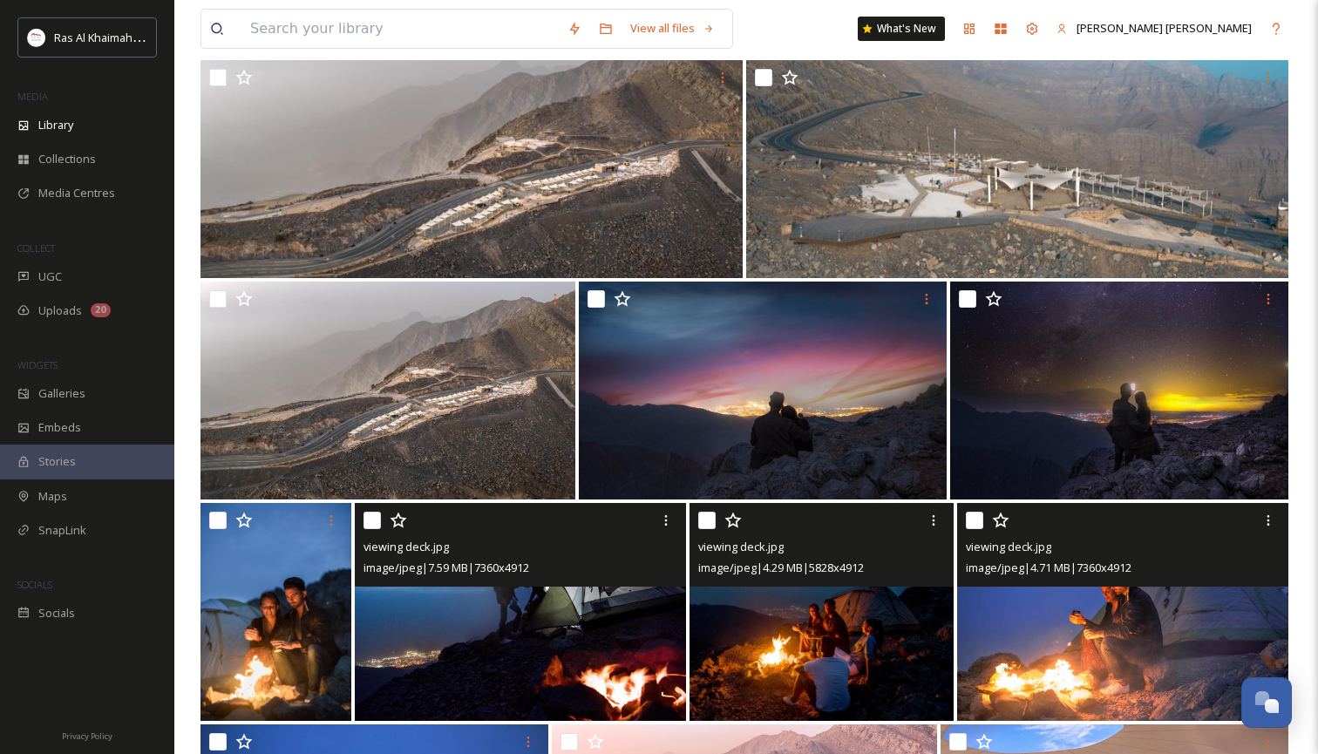
scroll to position [1284, 0]
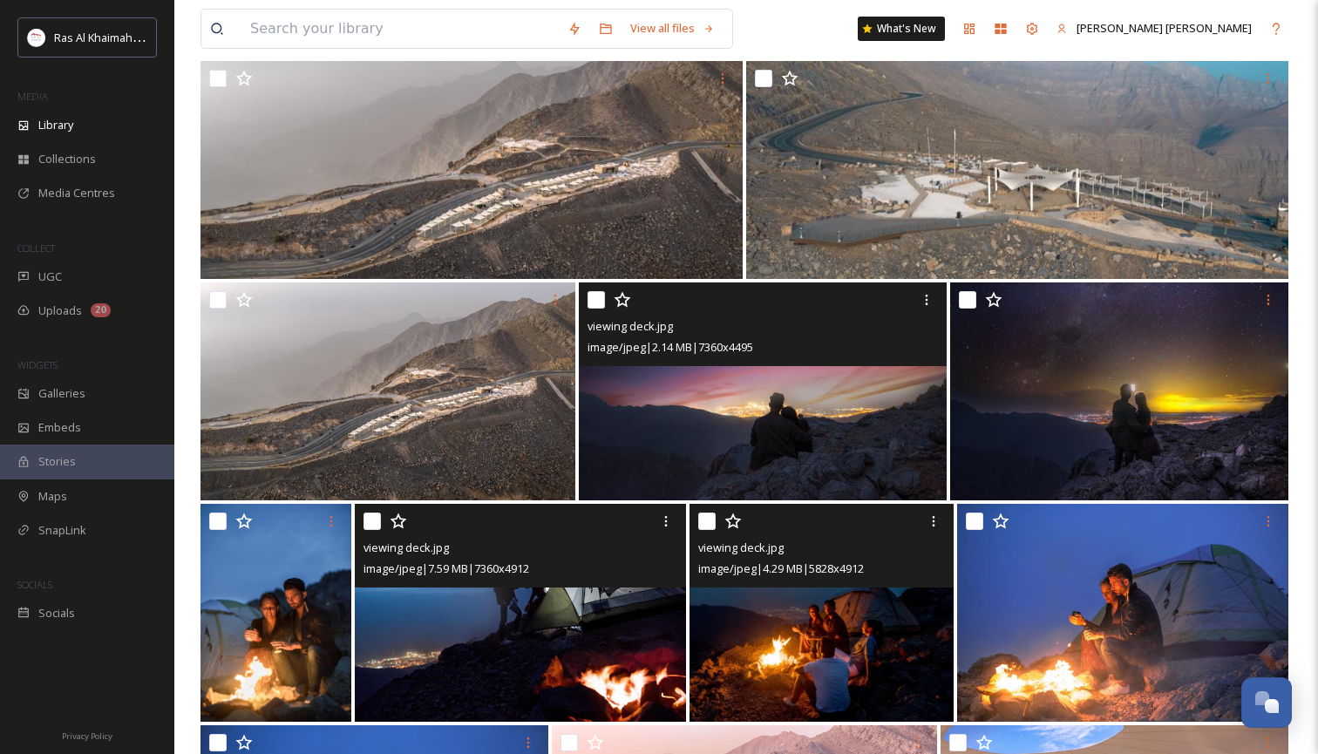
click at [708, 380] on img at bounding box center [763, 391] width 368 height 218
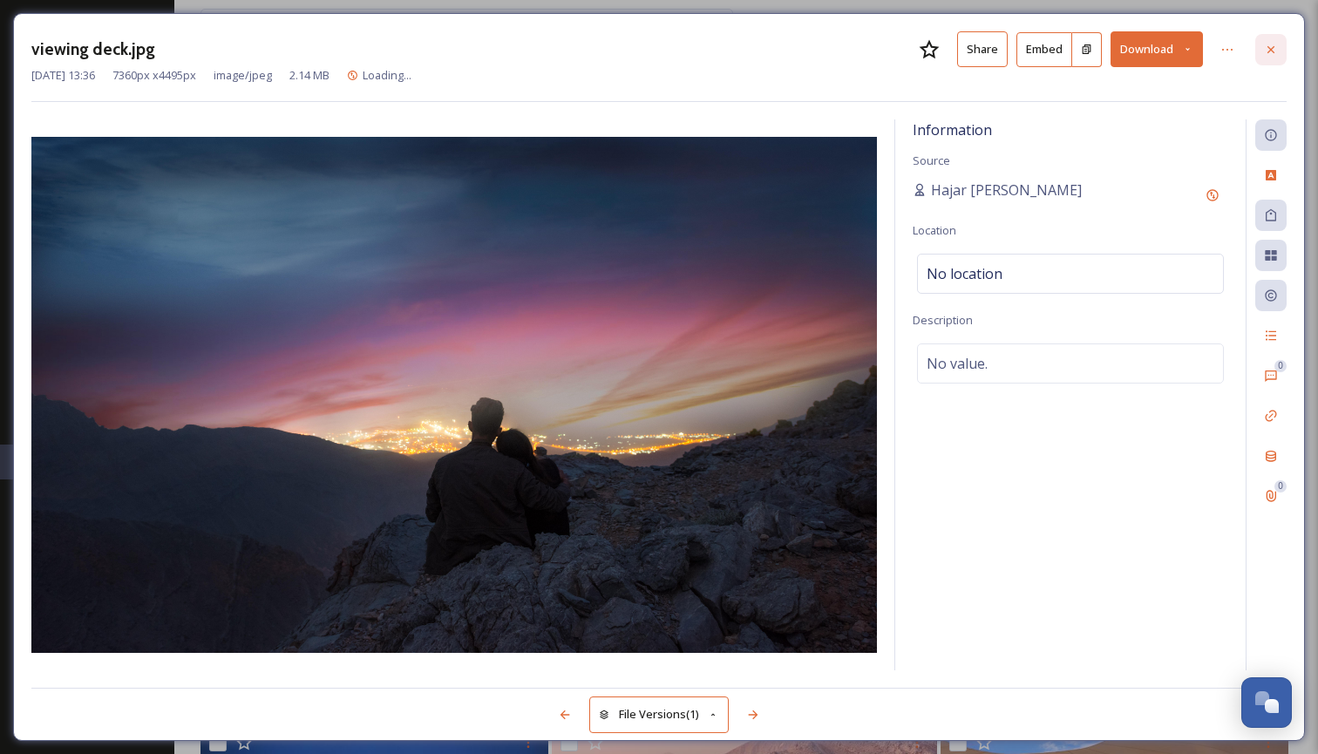
click at [1268, 49] on icon at bounding box center [1271, 50] width 14 height 14
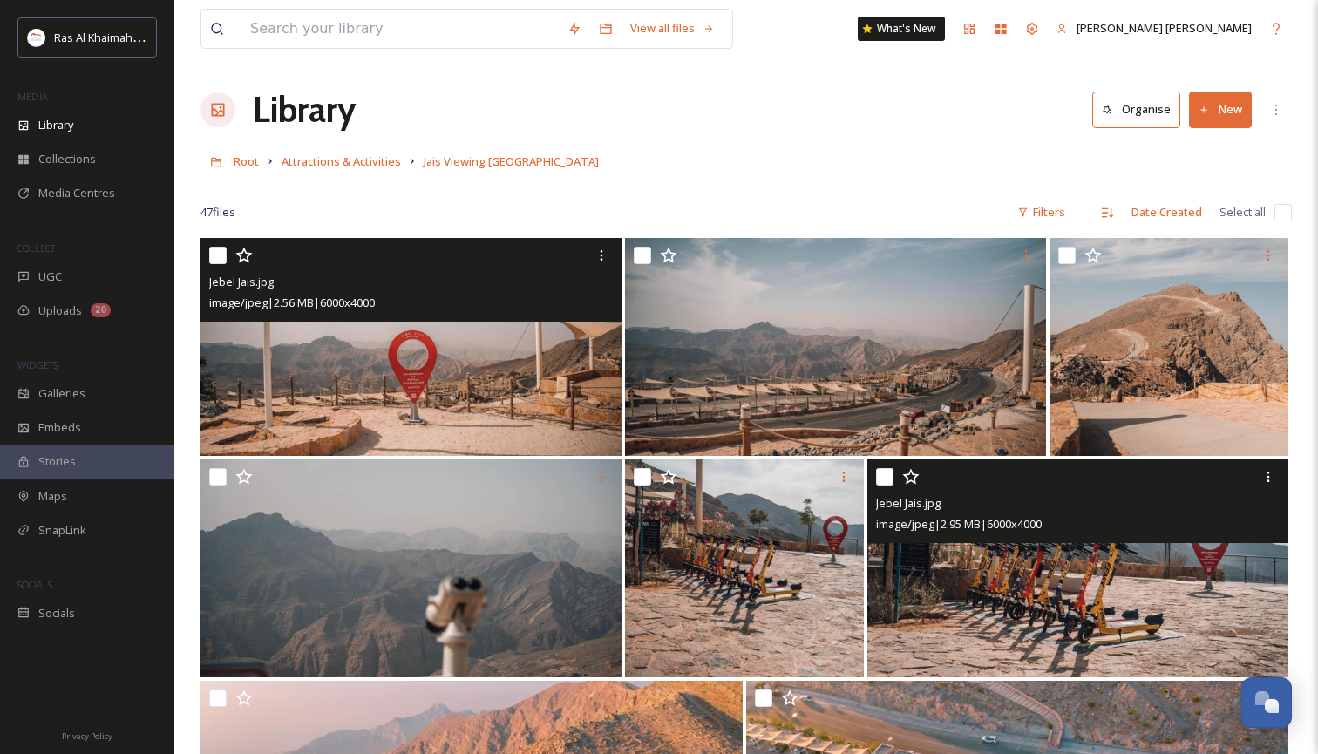
click at [1067, 574] on img at bounding box center [1077, 568] width 421 height 218
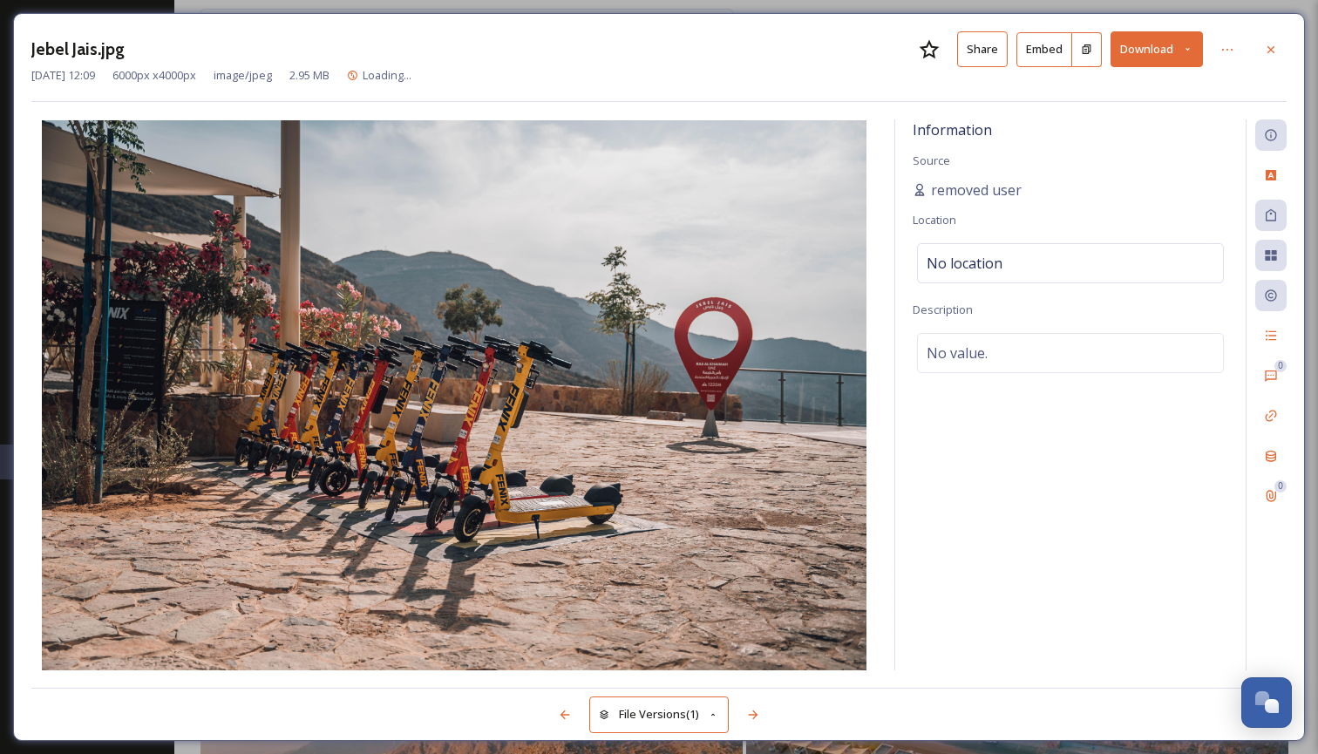
click at [1189, 51] on icon at bounding box center [1187, 49] width 11 height 11
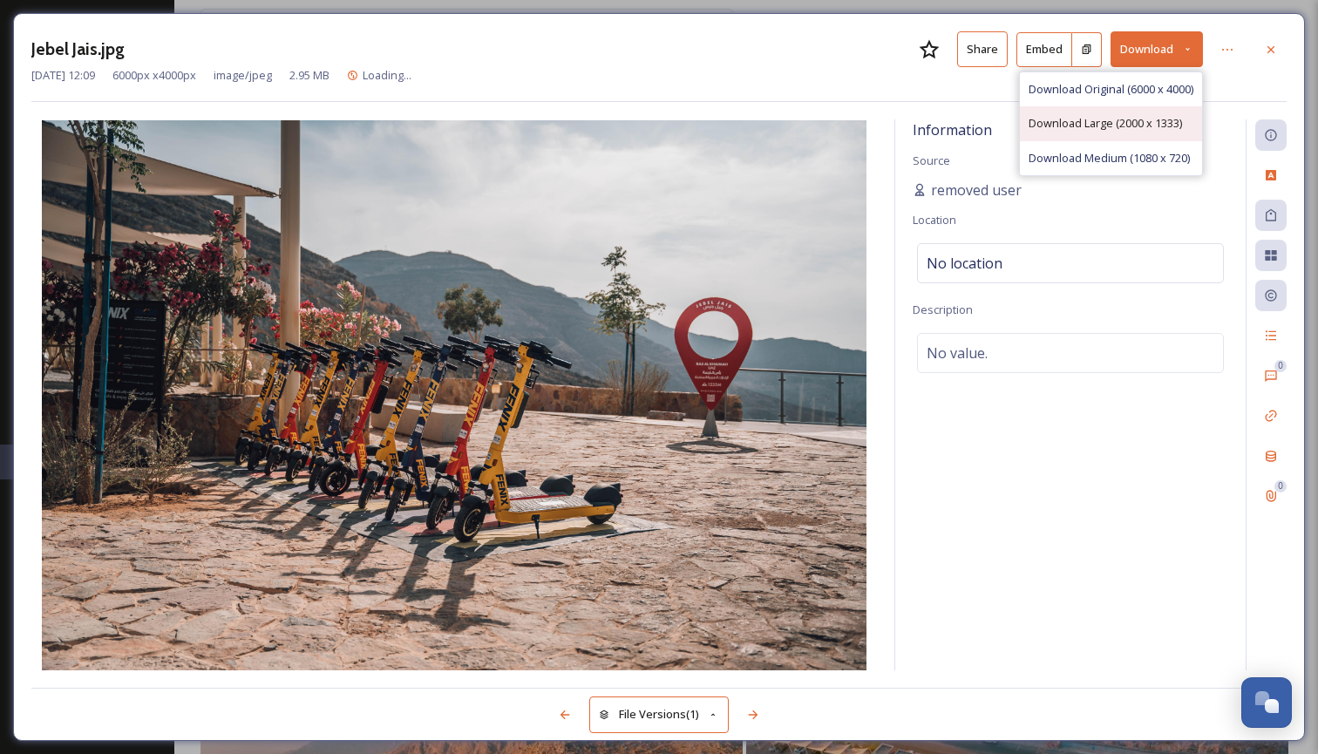
click at [1115, 126] on span "Download Large (2000 x 1333)" at bounding box center [1104, 123] width 153 height 17
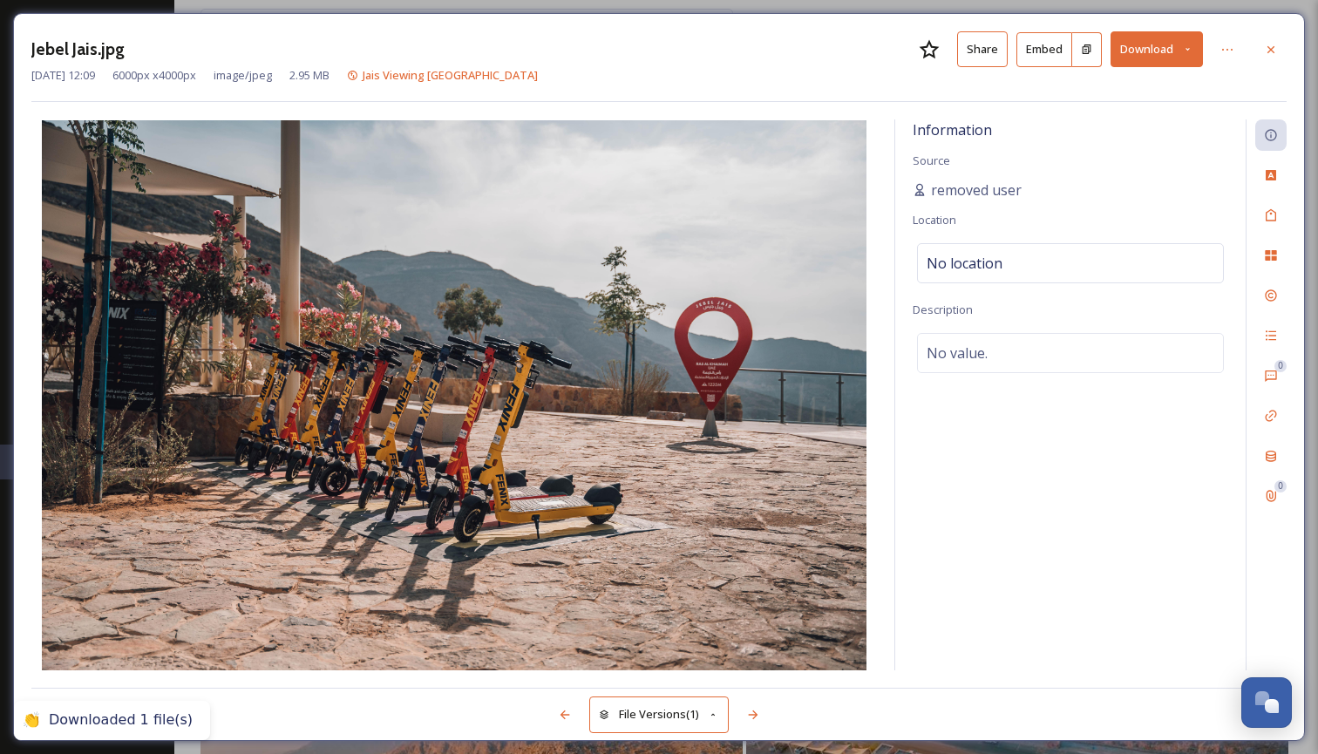
click at [1268, 47] on icon at bounding box center [1271, 50] width 14 height 14
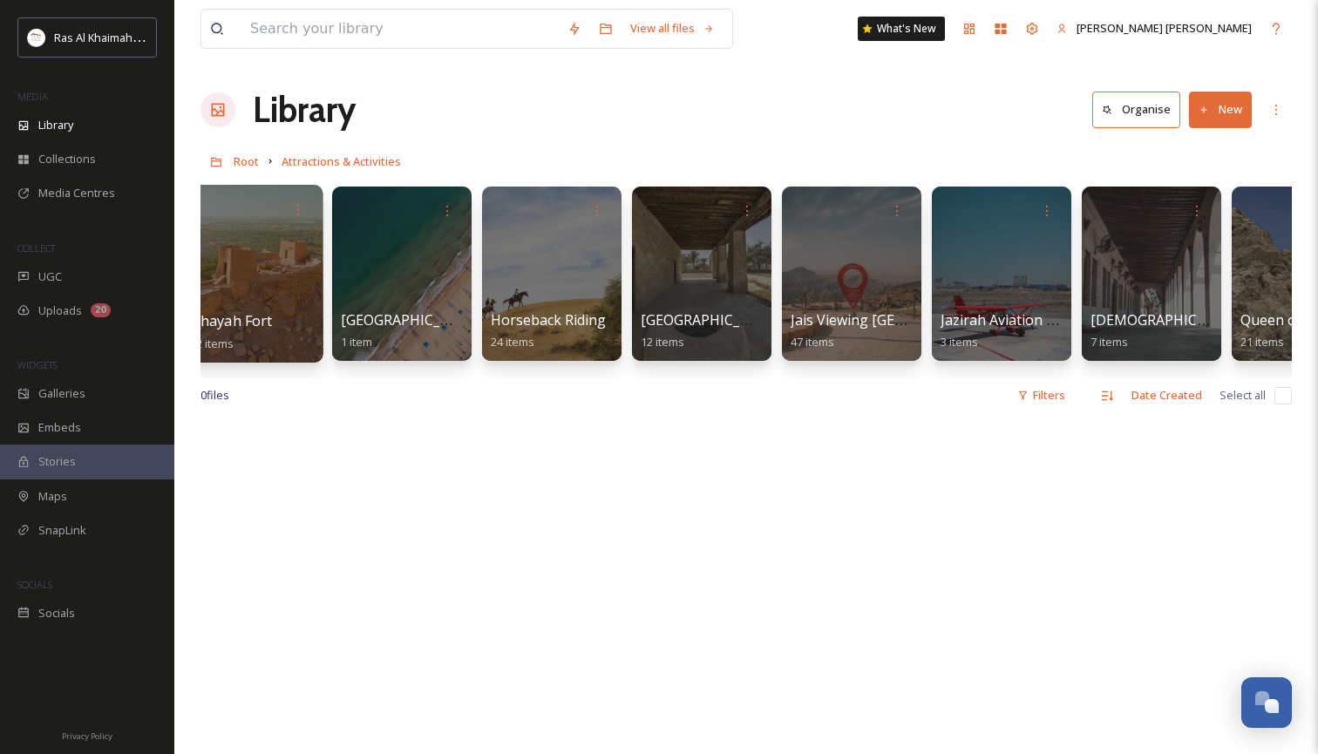
scroll to position [0, 1099]
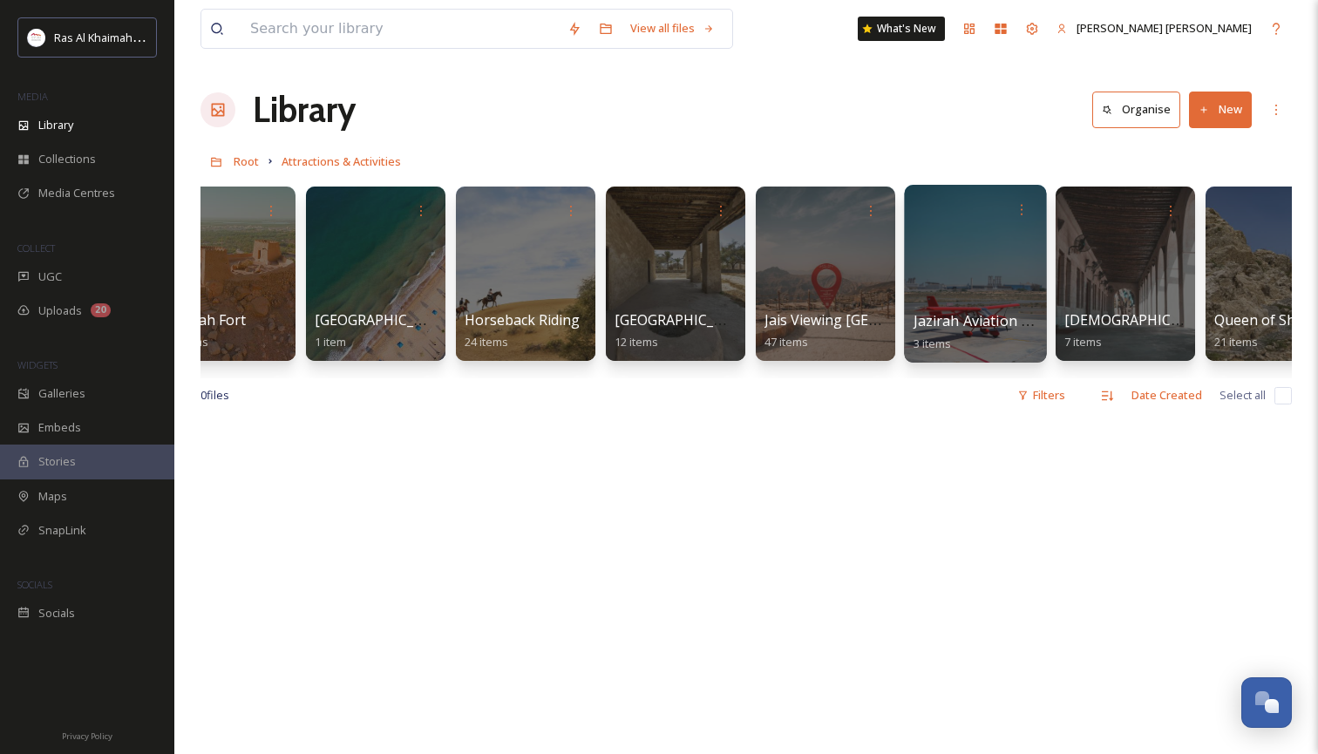
click at [954, 265] on div at bounding box center [975, 274] width 142 height 178
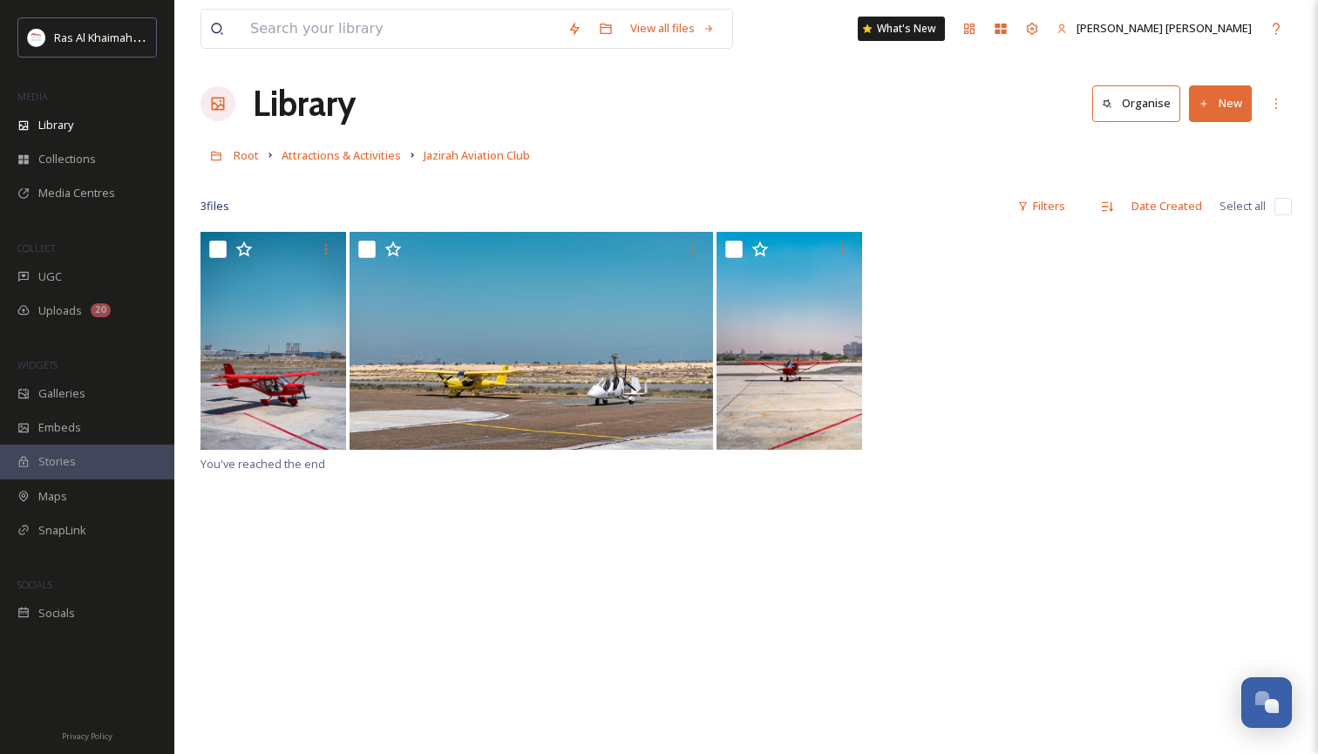
scroll to position [7, 0]
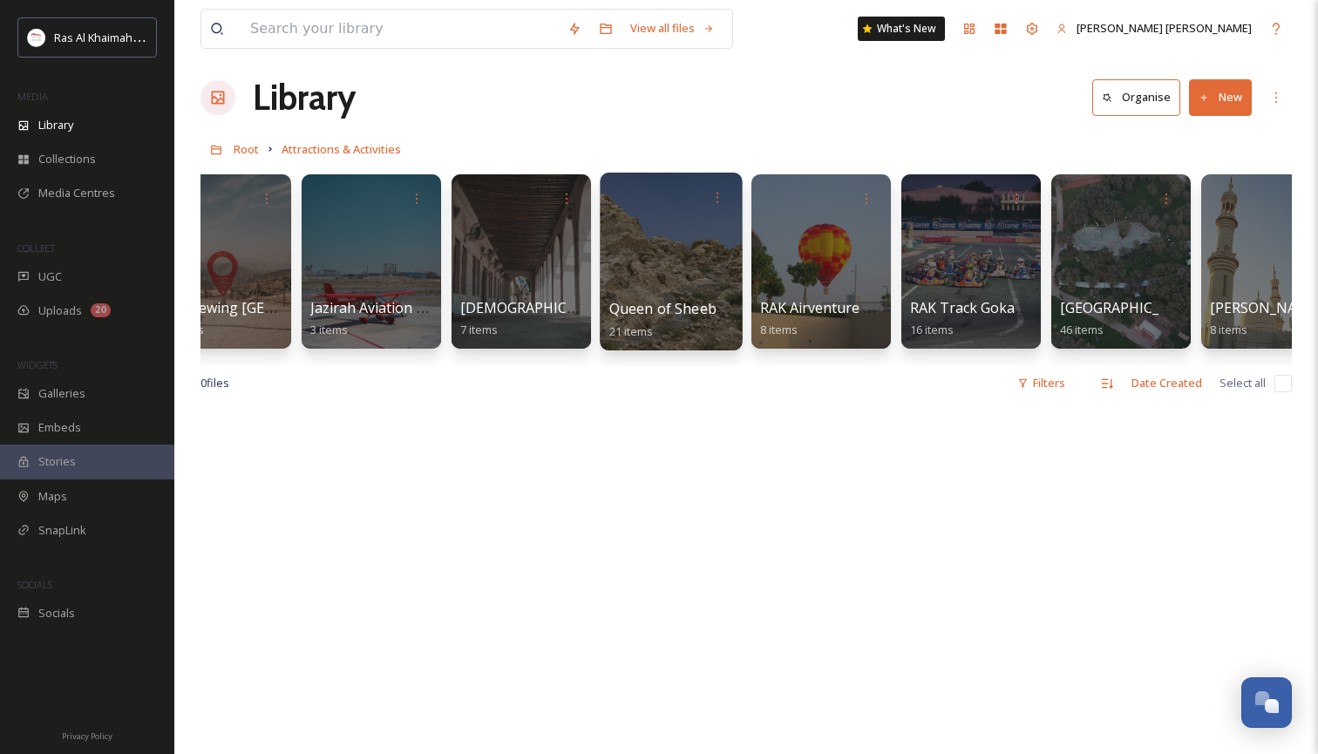
scroll to position [0, 1693]
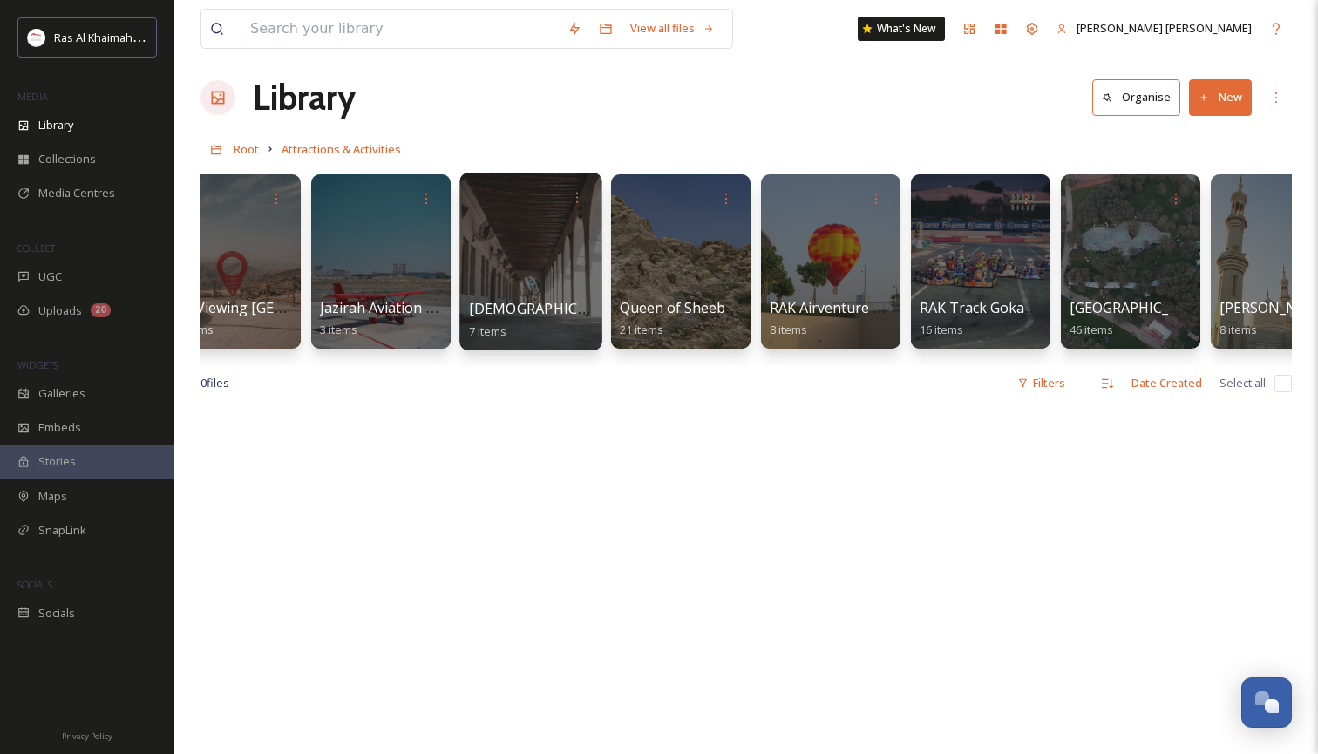
click at [557, 279] on div at bounding box center [530, 262] width 142 height 178
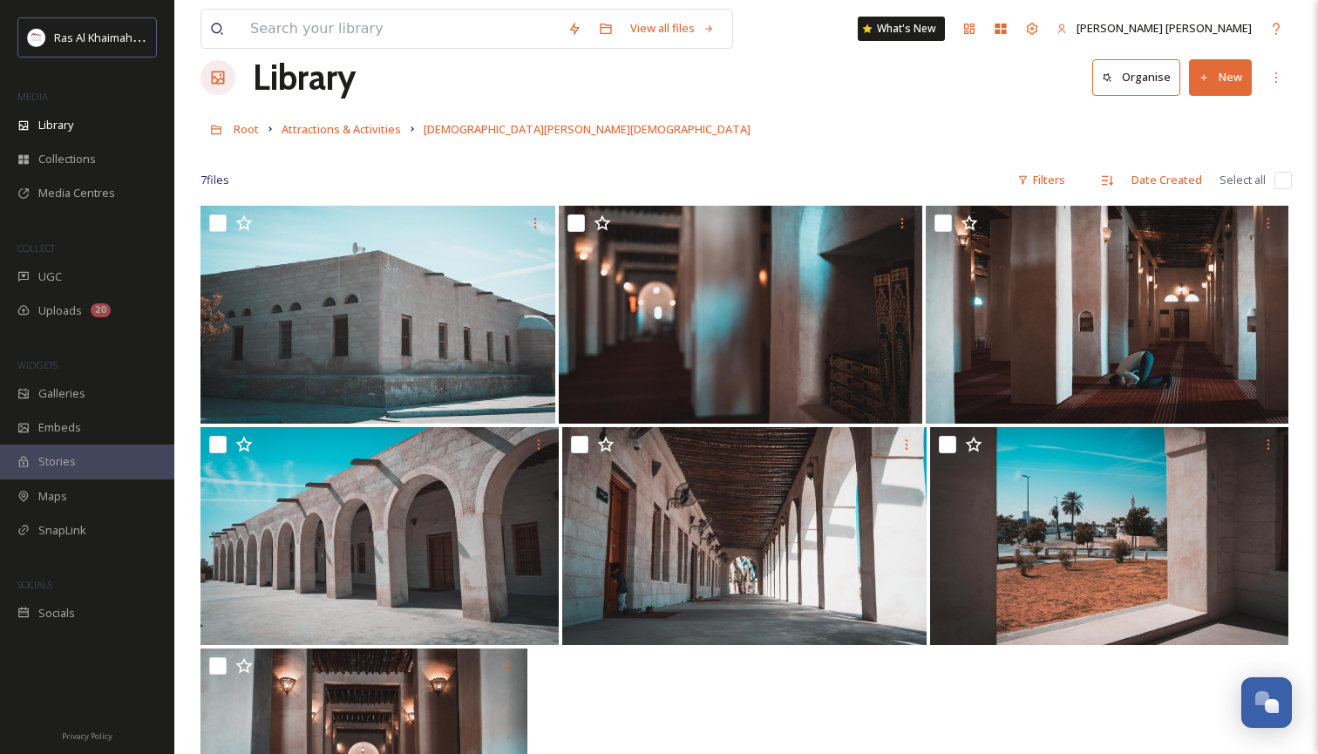
scroll to position [17, 0]
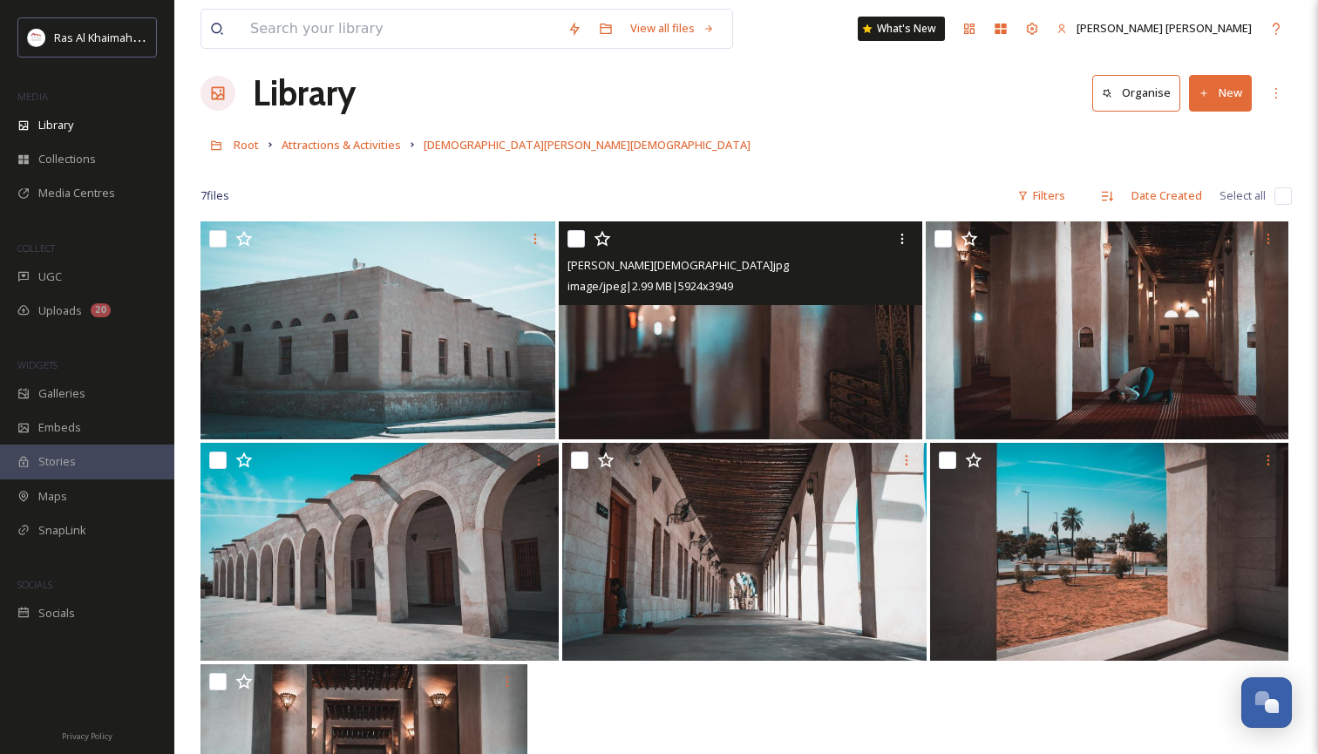
click at [770, 423] on img at bounding box center [740, 330] width 363 height 218
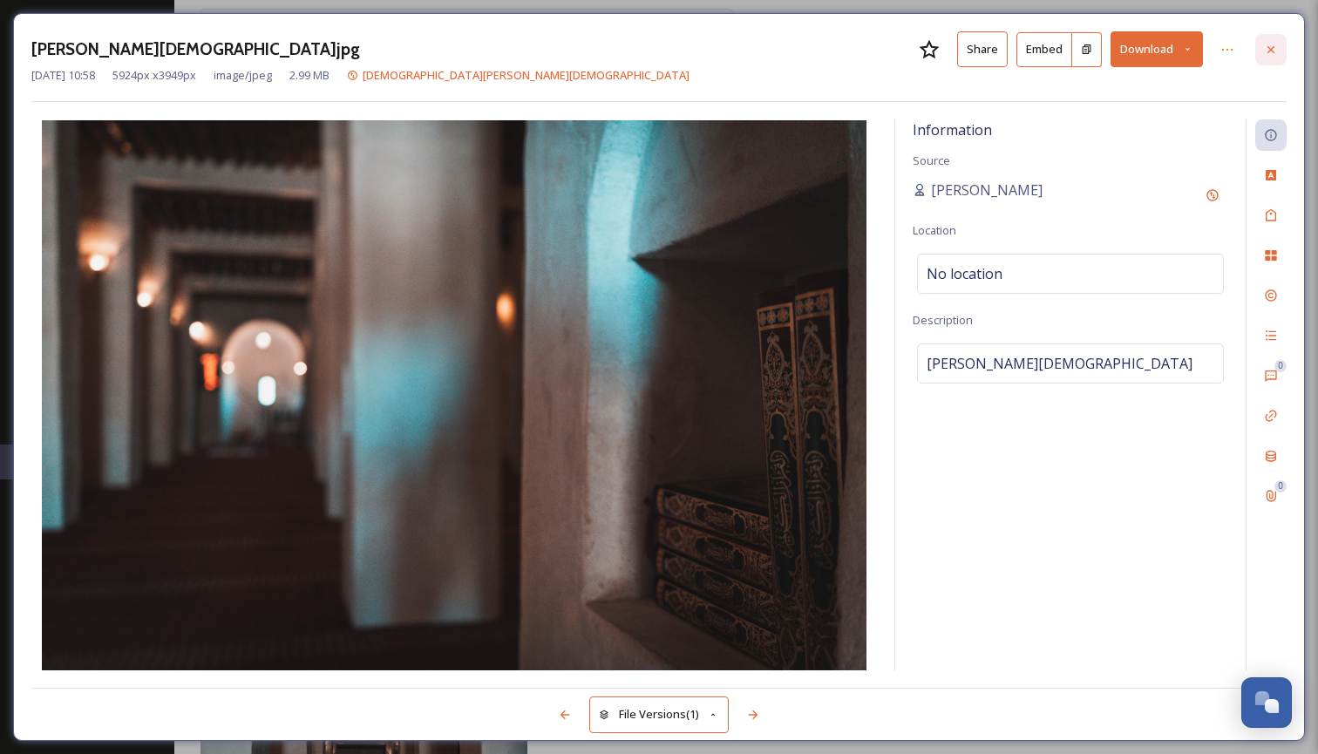
click at [1271, 44] on icon at bounding box center [1271, 50] width 14 height 14
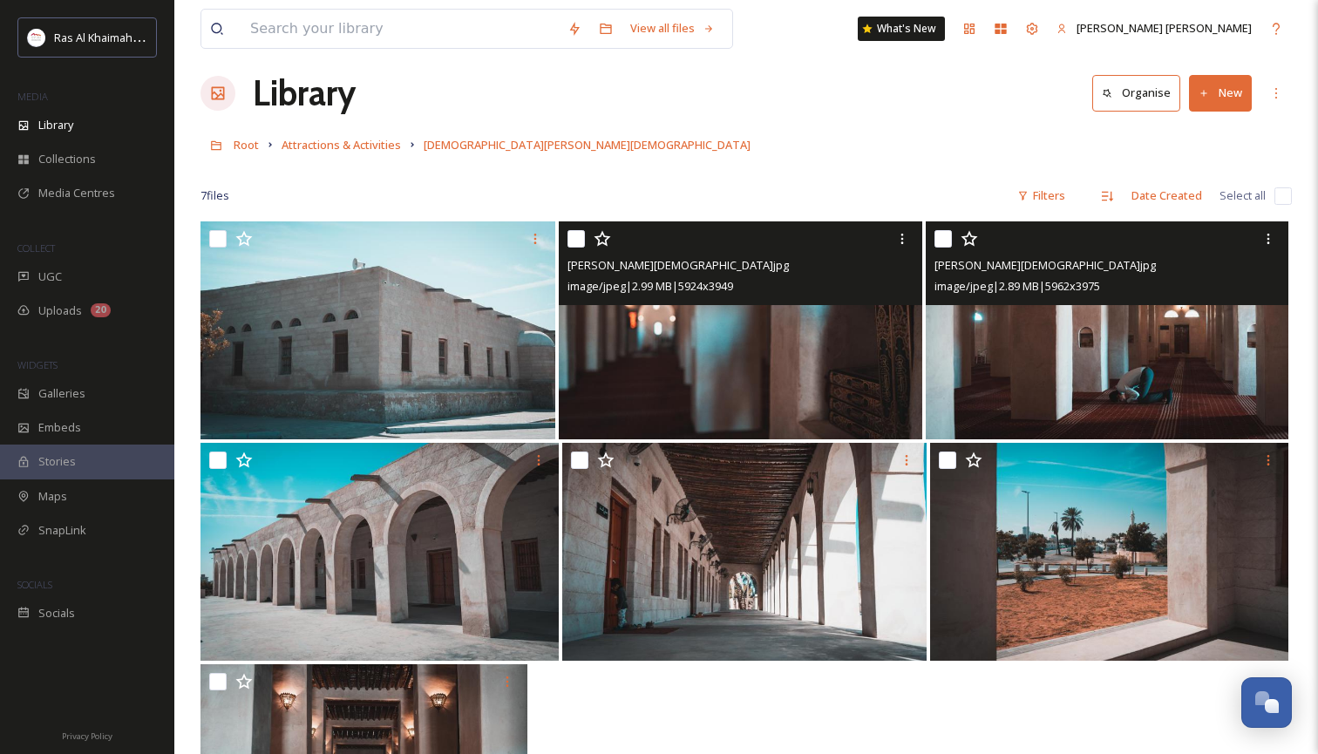
click at [1206, 349] on img at bounding box center [1106, 330] width 363 height 218
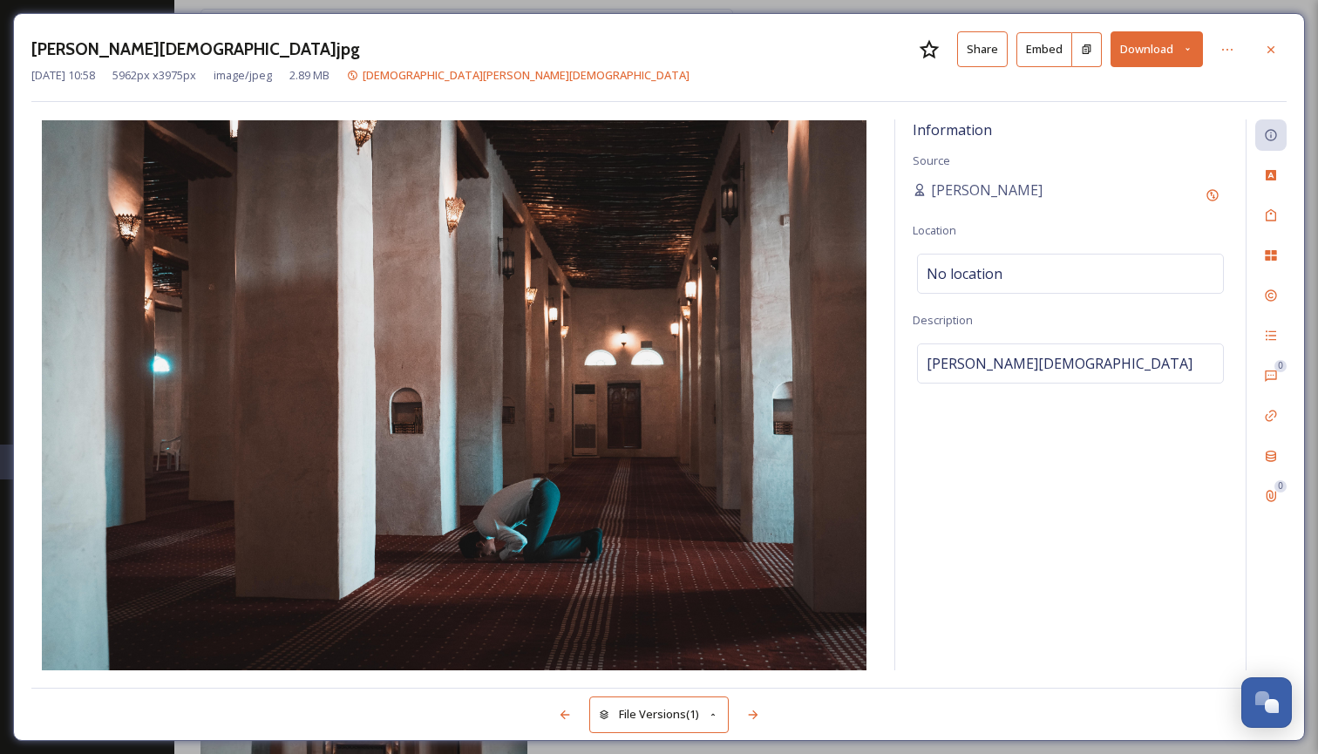
click at [1191, 50] on icon at bounding box center [1187, 49] width 11 height 11
click at [1128, 125] on span "Download Large (2000 x 1333)" at bounding box center [1104, 123] width 153 height 17
click at [1279, 44] on div at bounding box center [1270, 49] width 31 height 31
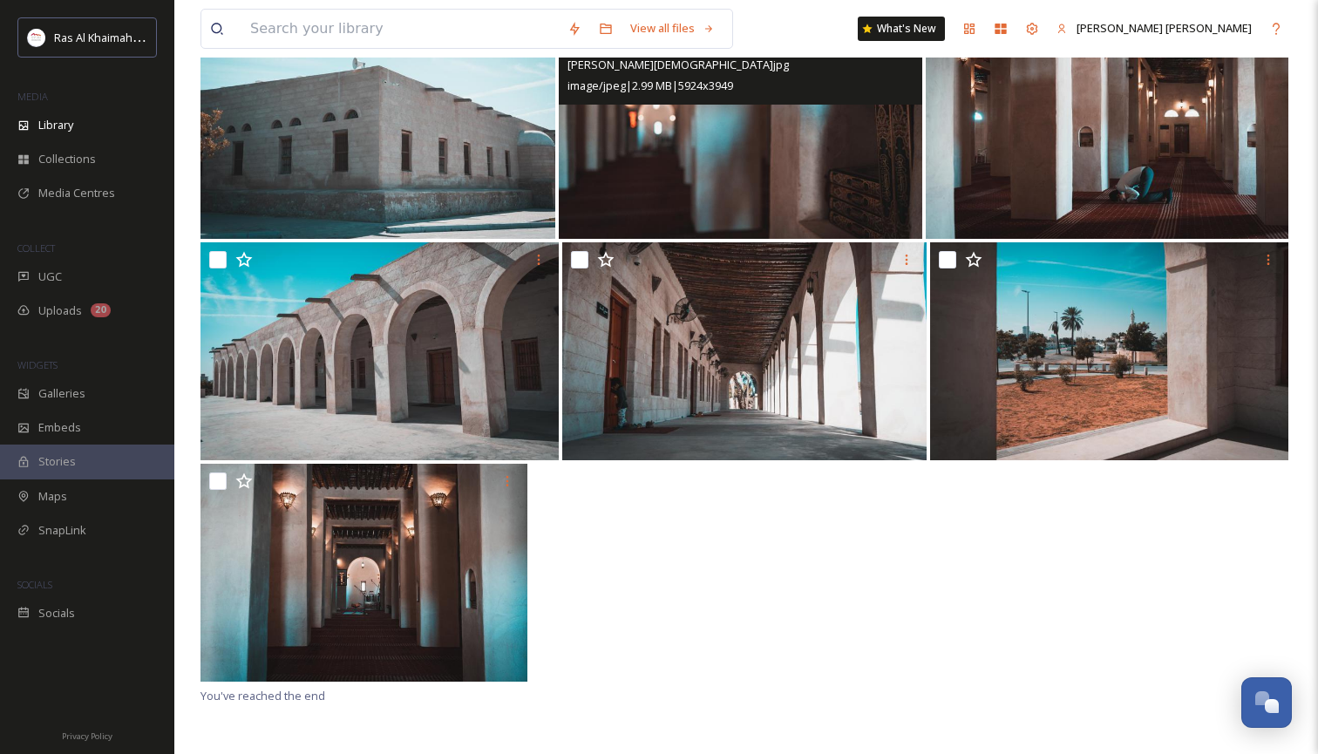
scroll to position [227, 0]
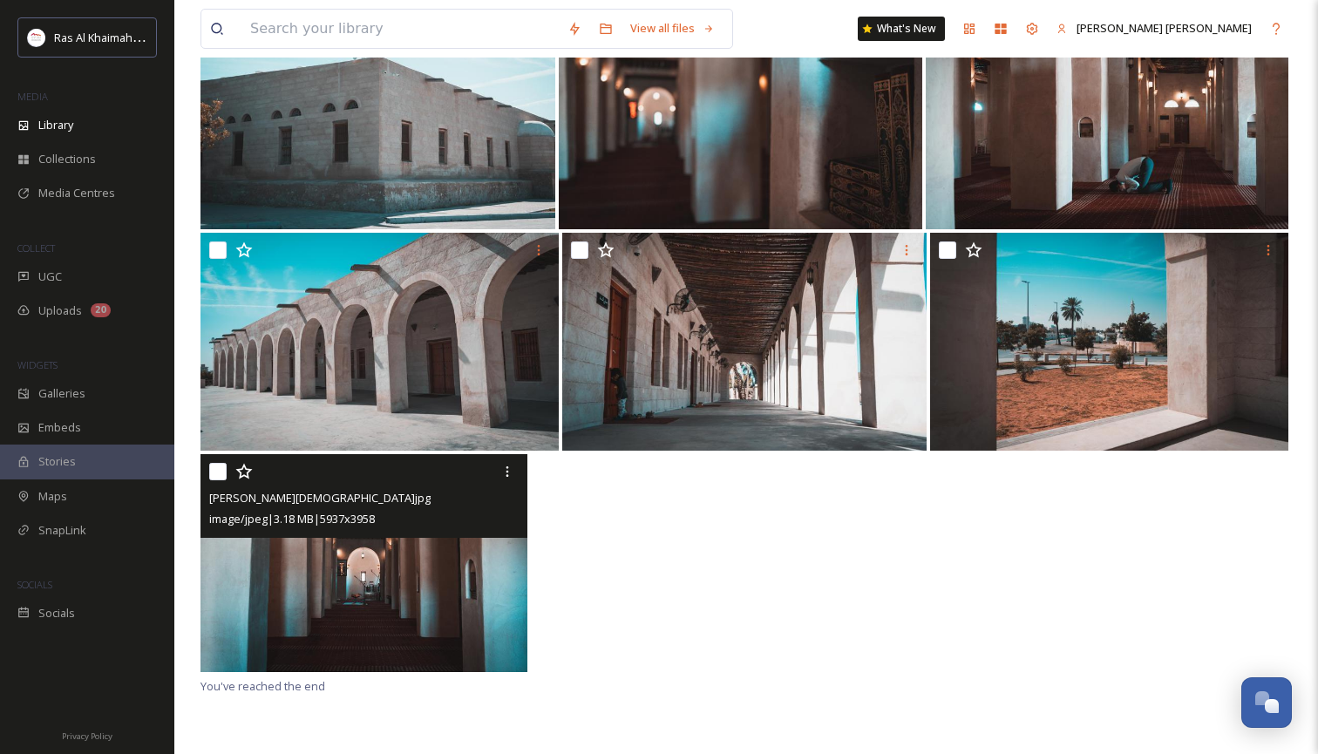
click at [403, 617] on img at bounding box center [363, 563] width 327 height 218
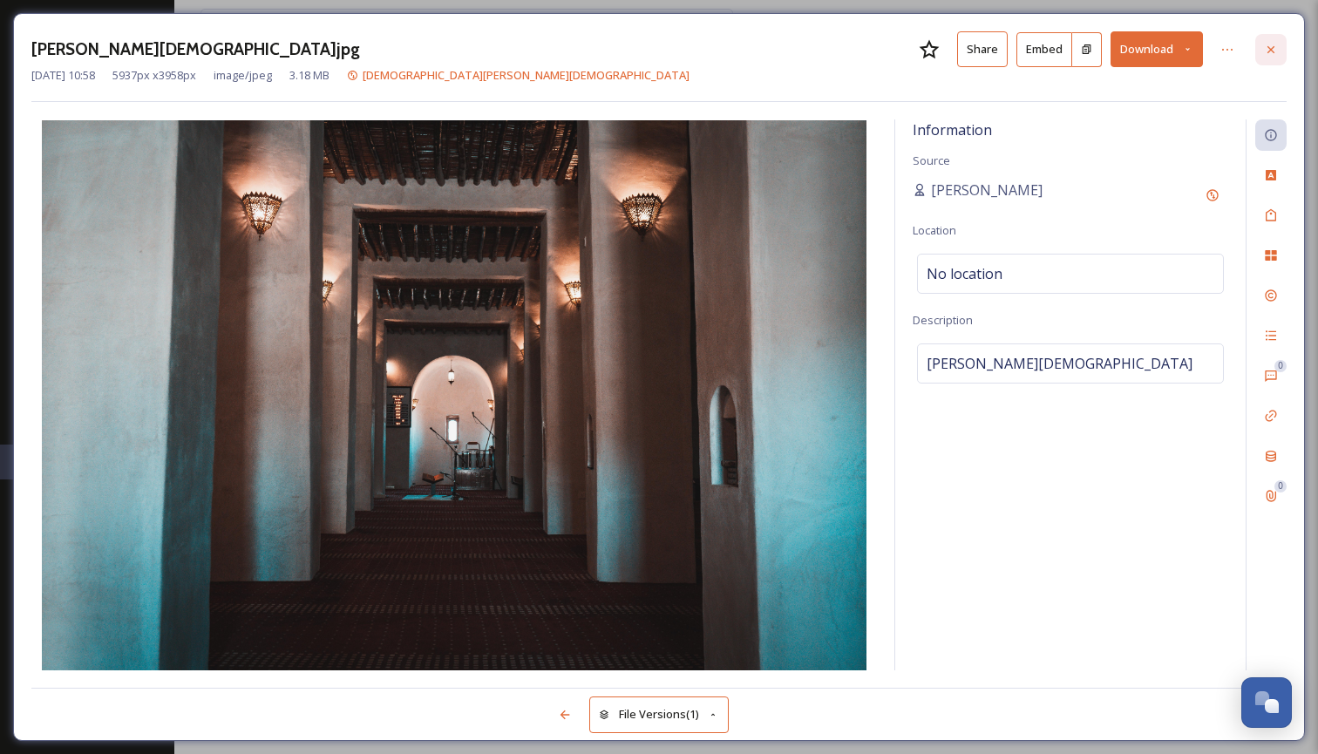
click at [1279, 47] on div at bounding box center [1270, 49] width 31 height 31
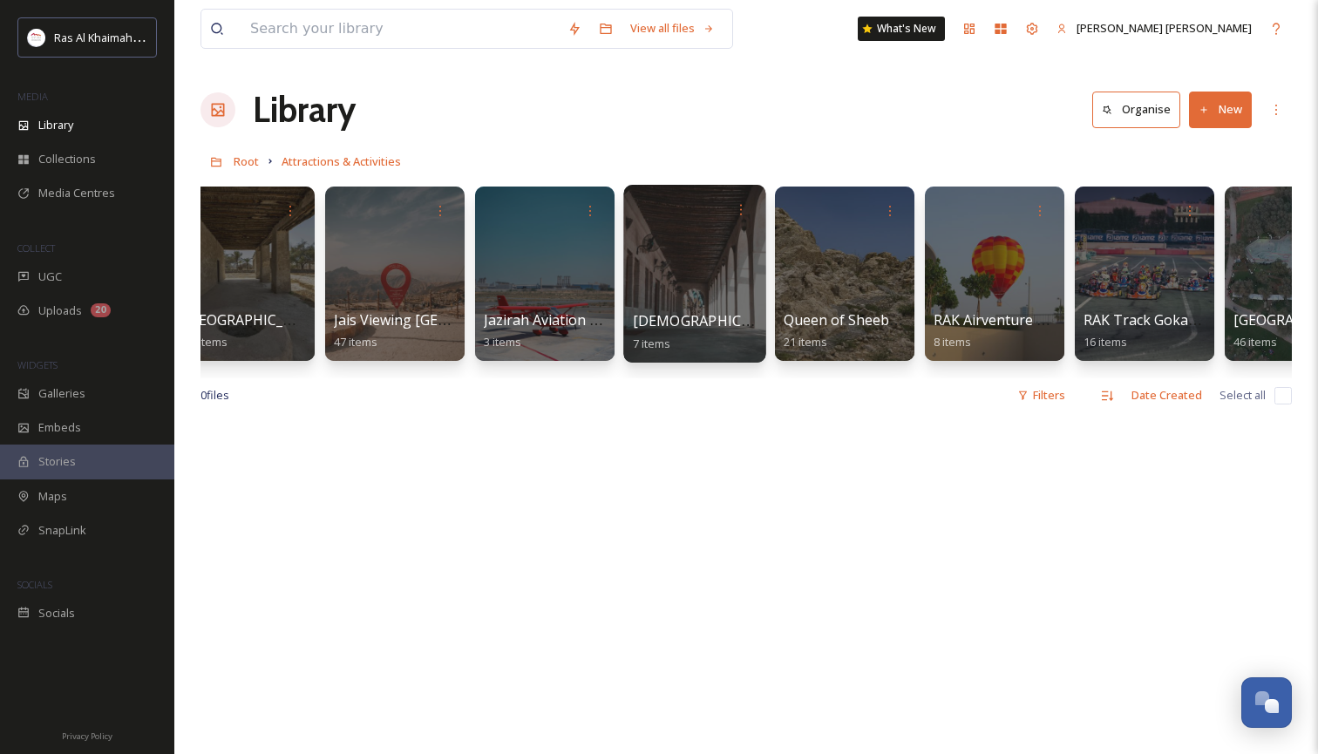
scroll to position [0, 1538]
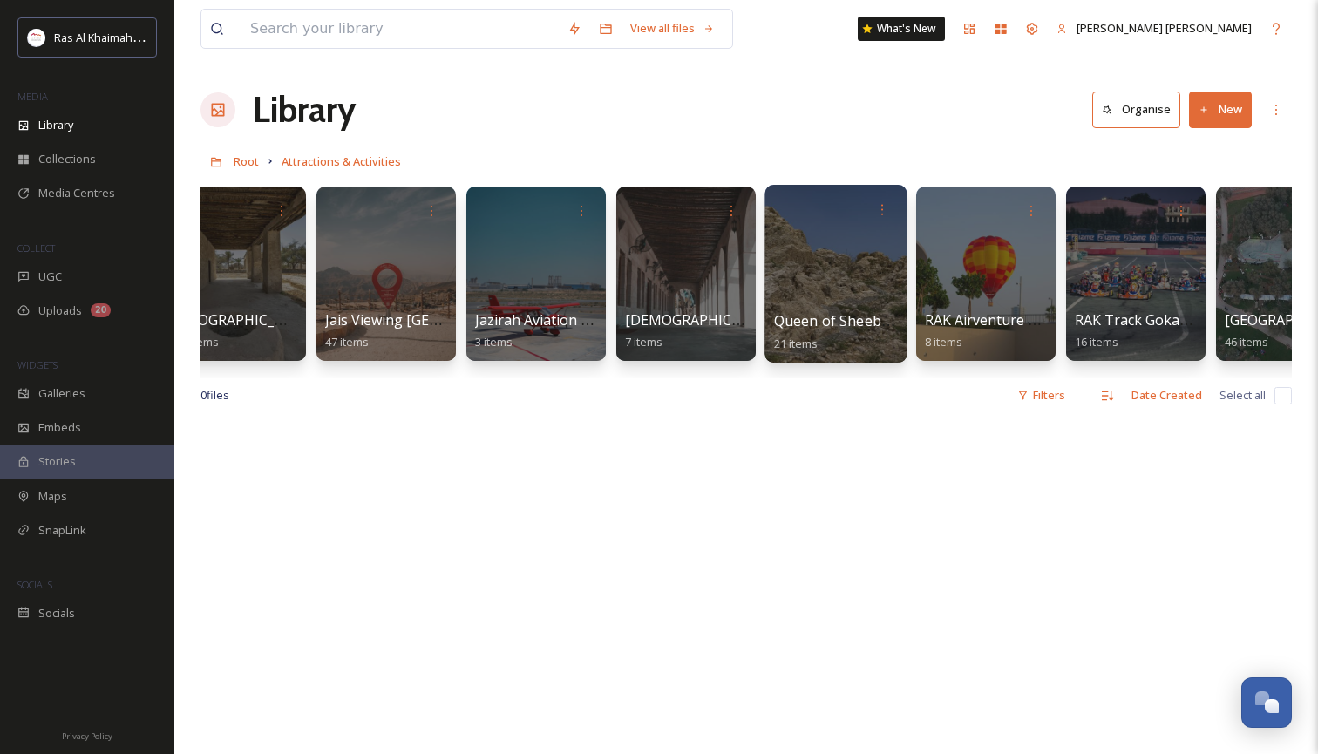
click at [814, 249] on div at bounding box center [835, 274] width 142 height 178
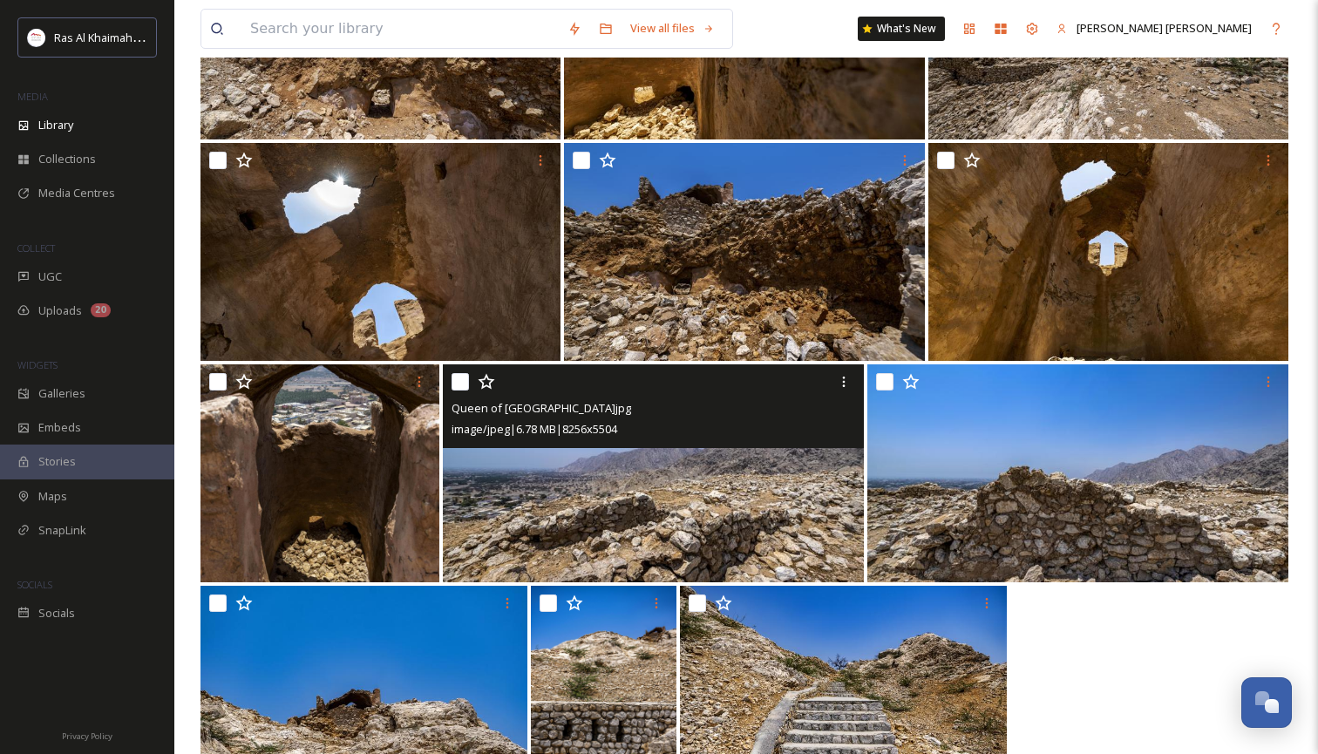
scroll to position [959, 0]
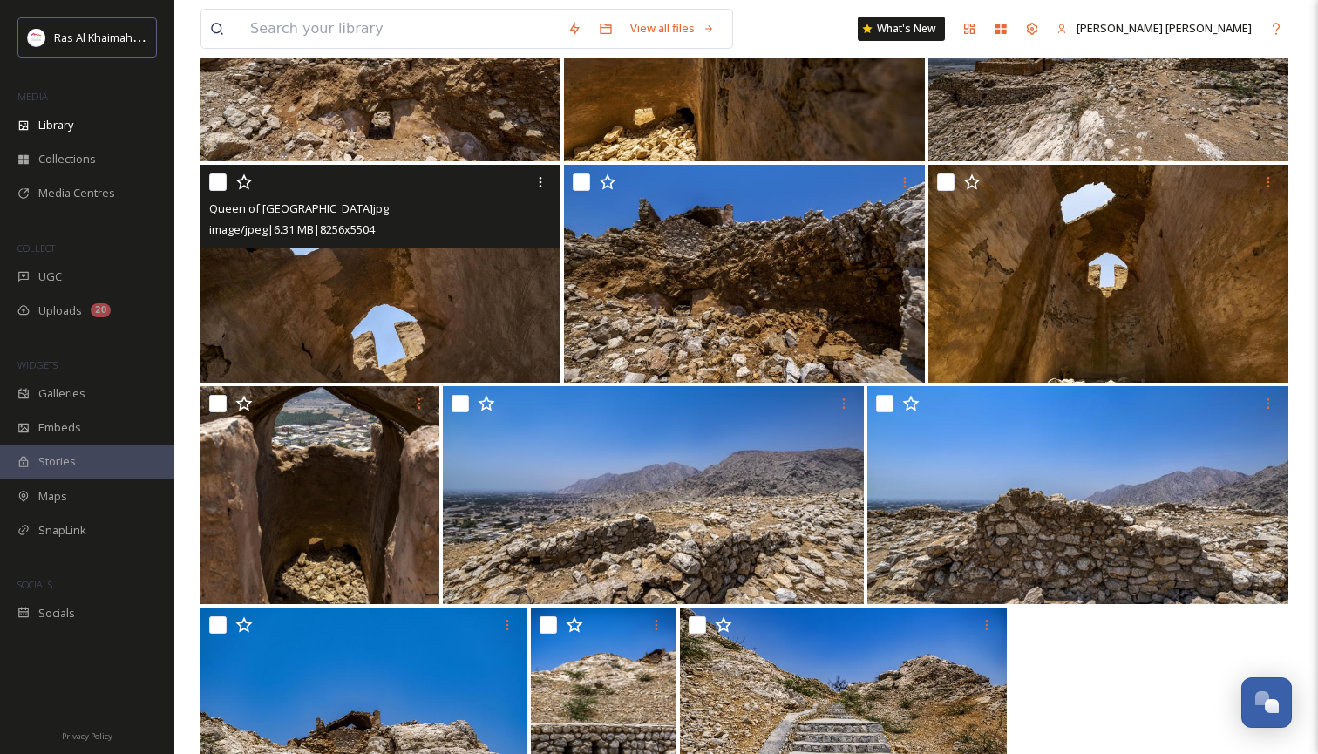
click at [370, 315] on img at bounding box center [380, 274] width 360 height 218
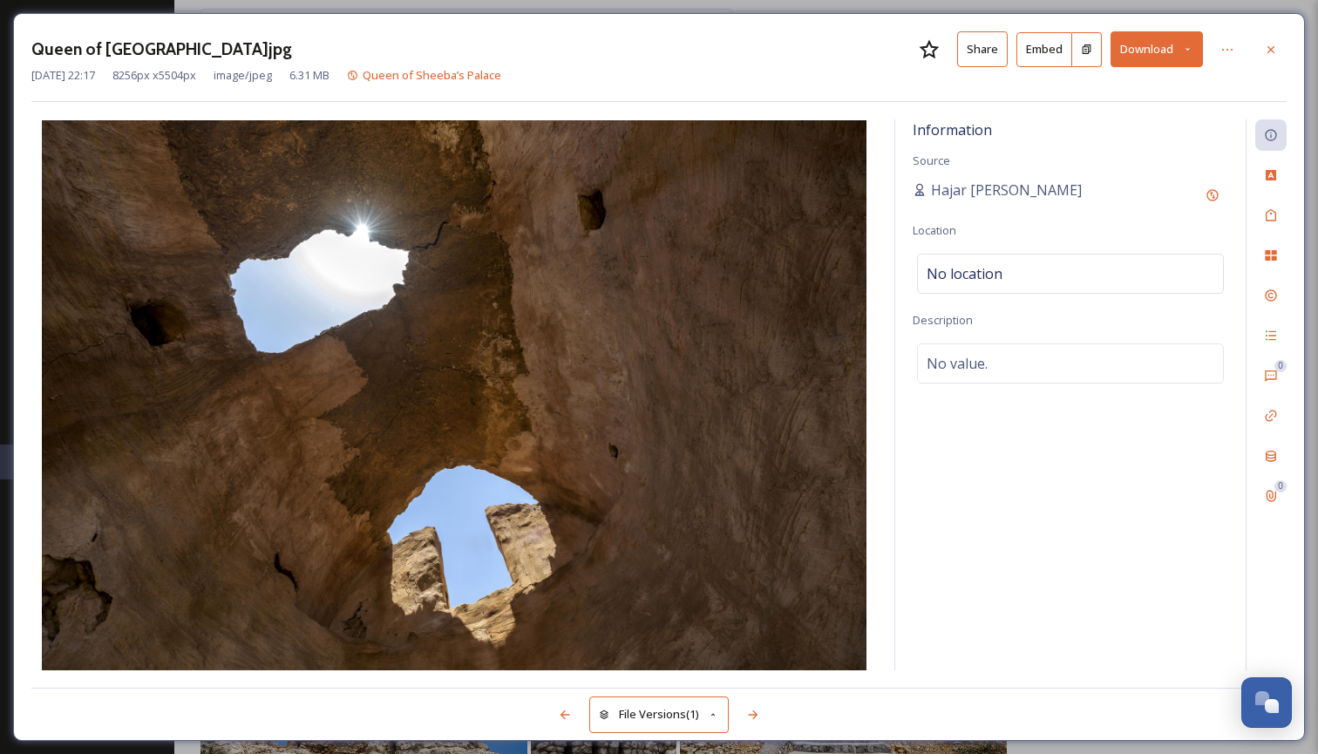
click at [1186, 53] on icon at bounding box center [1187, 49] width 11 height 11
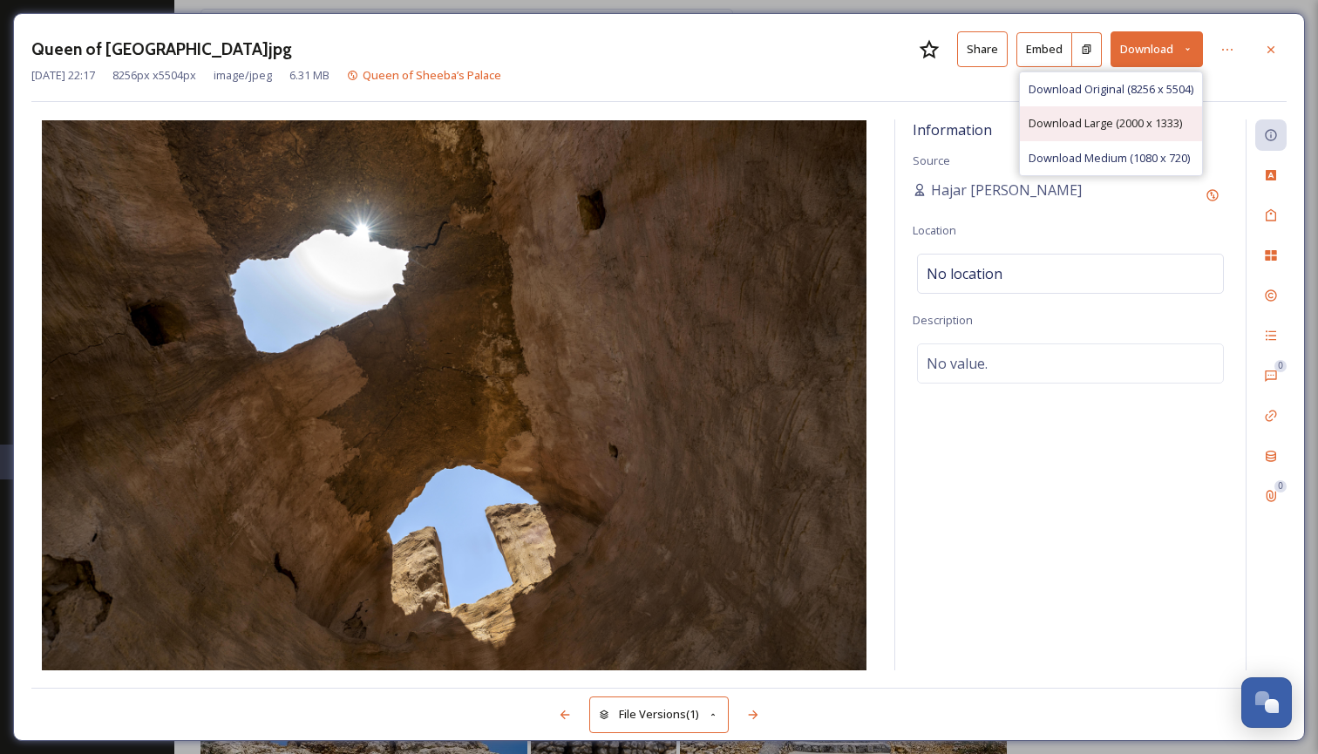
click at [1142, 122] on span "Download Large (2000 x 1333)" at bounding box center [1104, 123] width 153 height 17
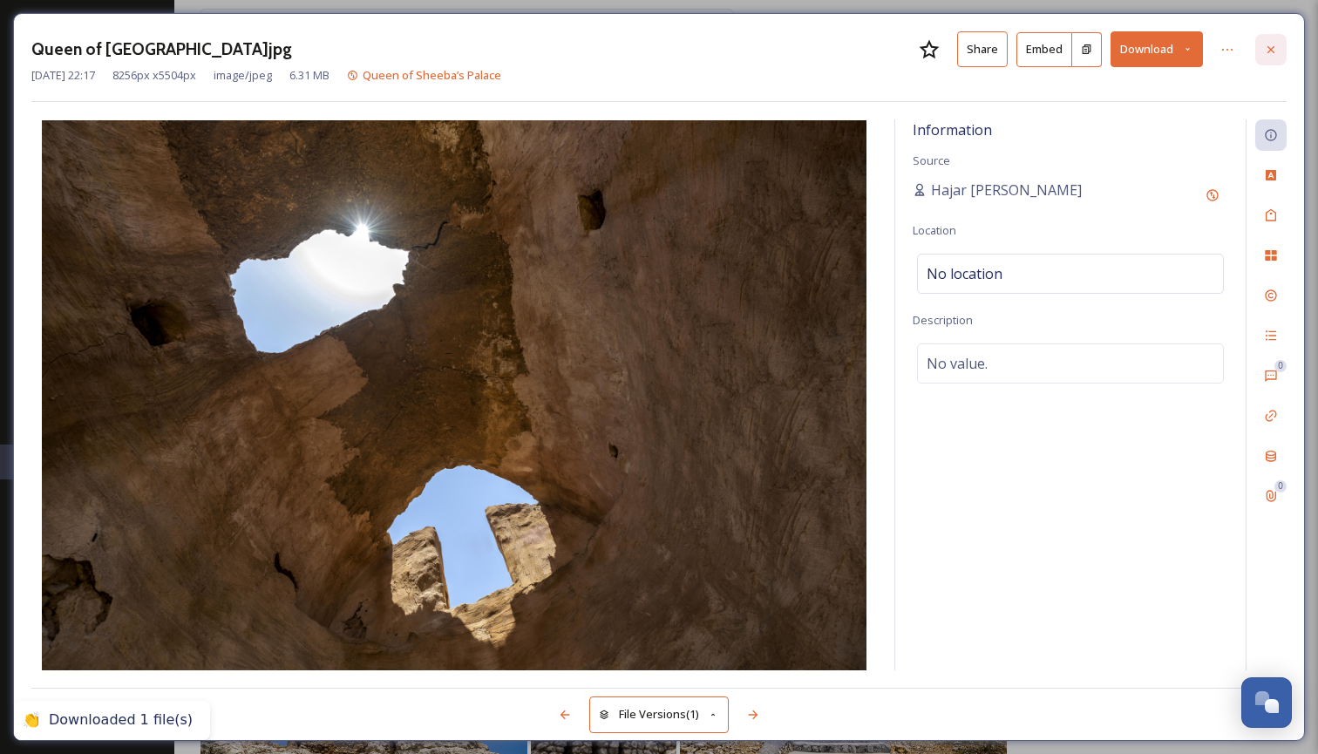
click at [1270, 50] on icon at bounding box center [1270, 48] width 7 height 7
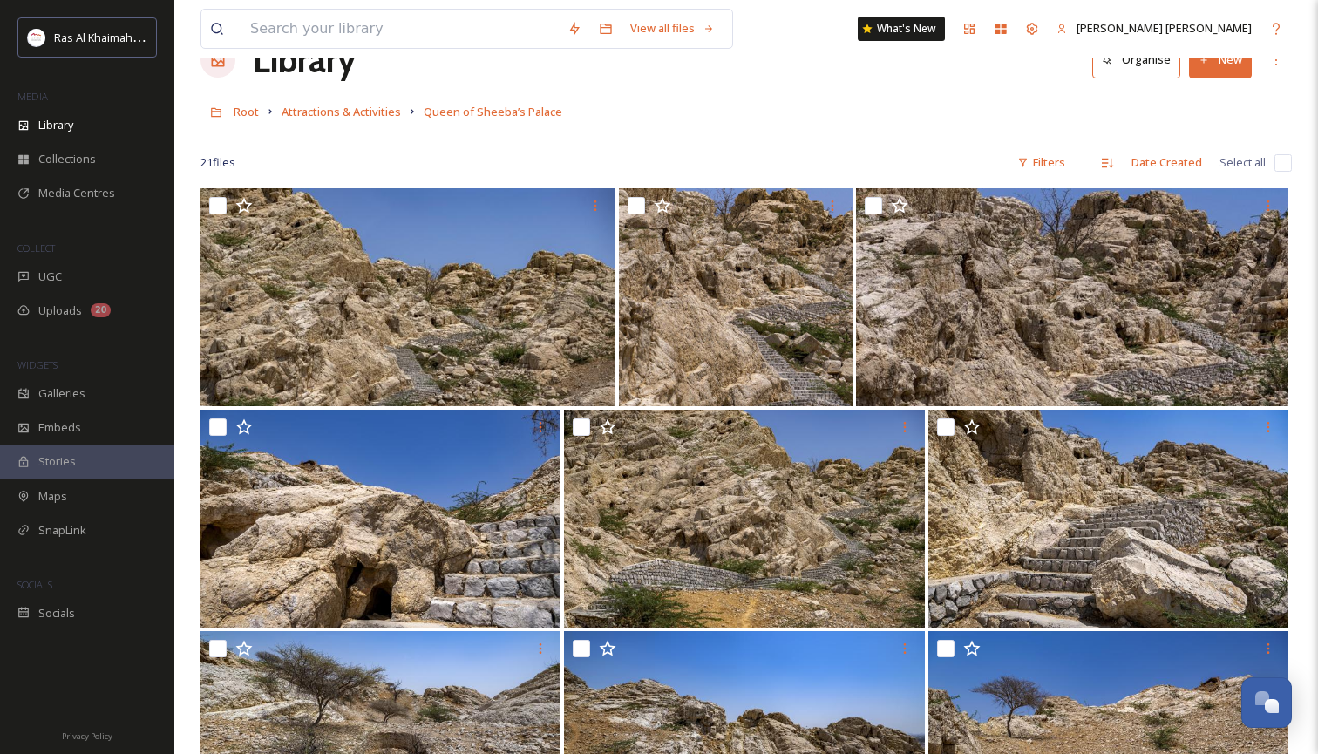
scroll to position [44, 0]
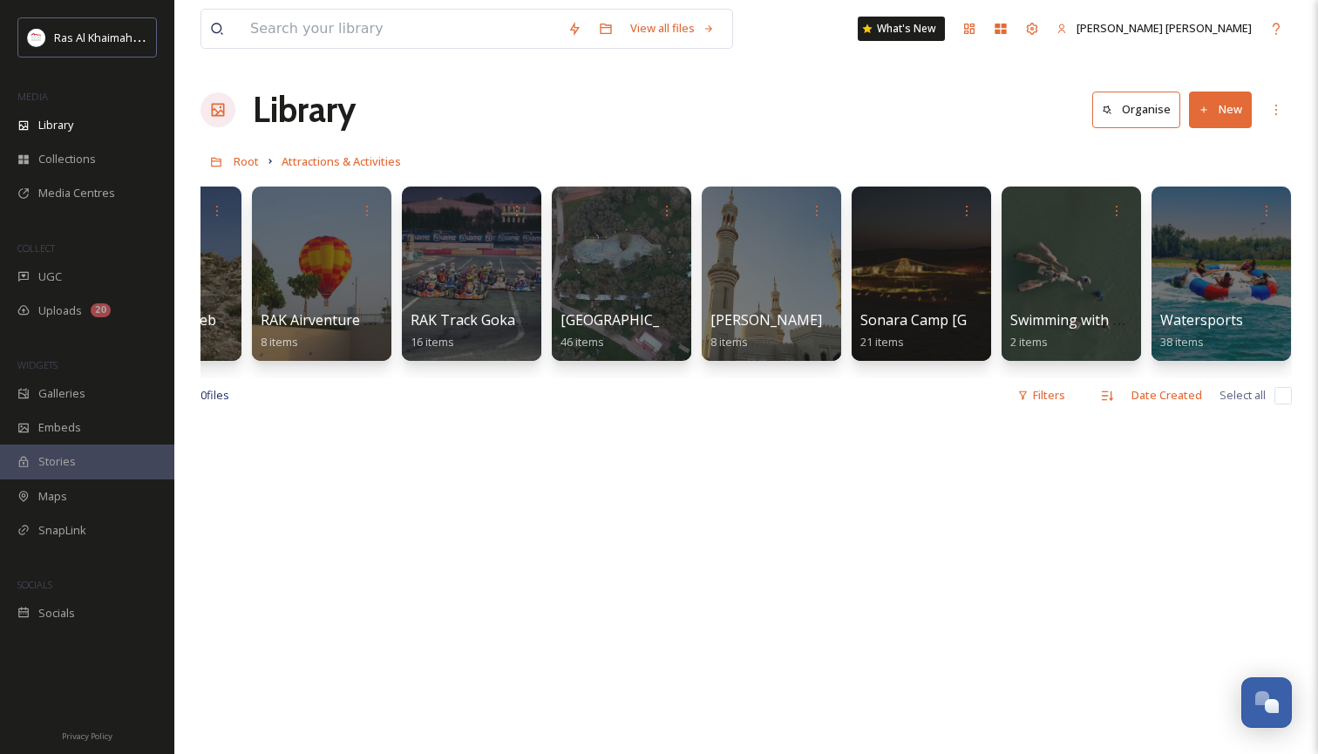
scroll to position [0, 2201]
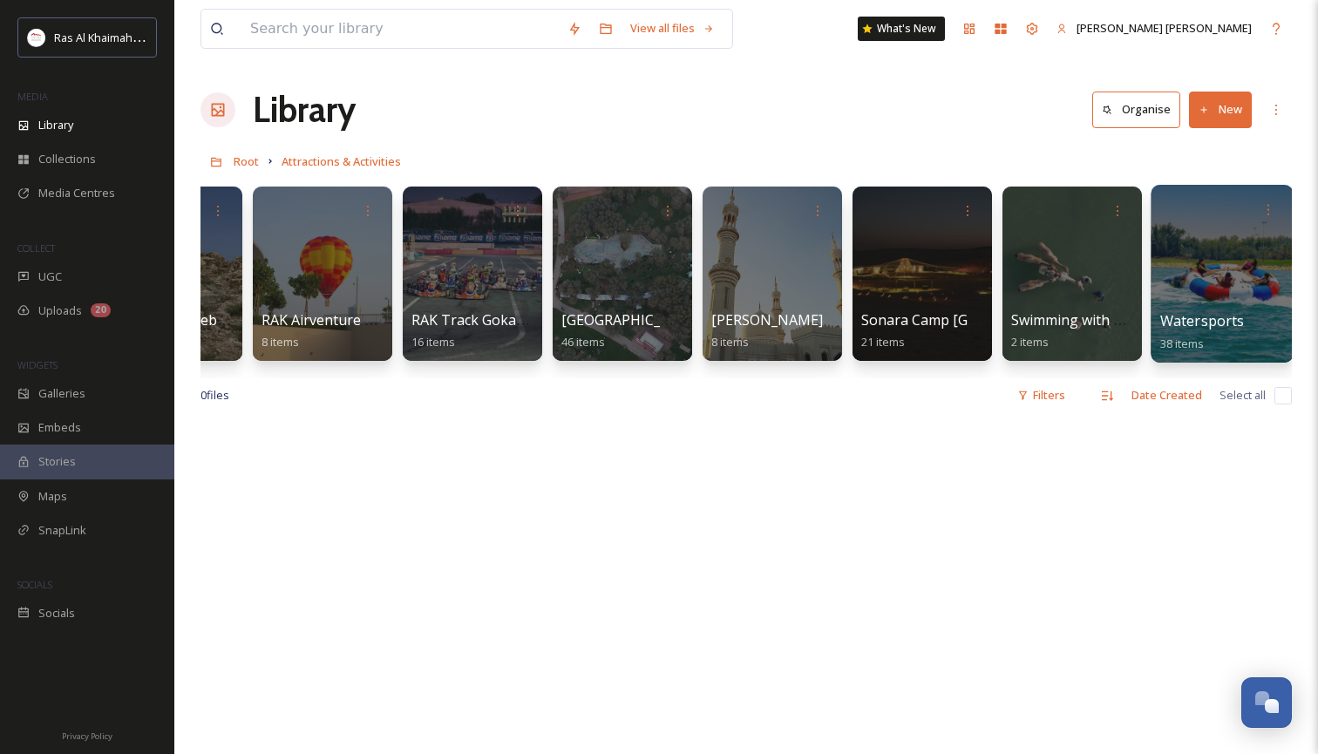
click at [1234, 280] on div at bounding box center [1221, 274] width 142 height 178
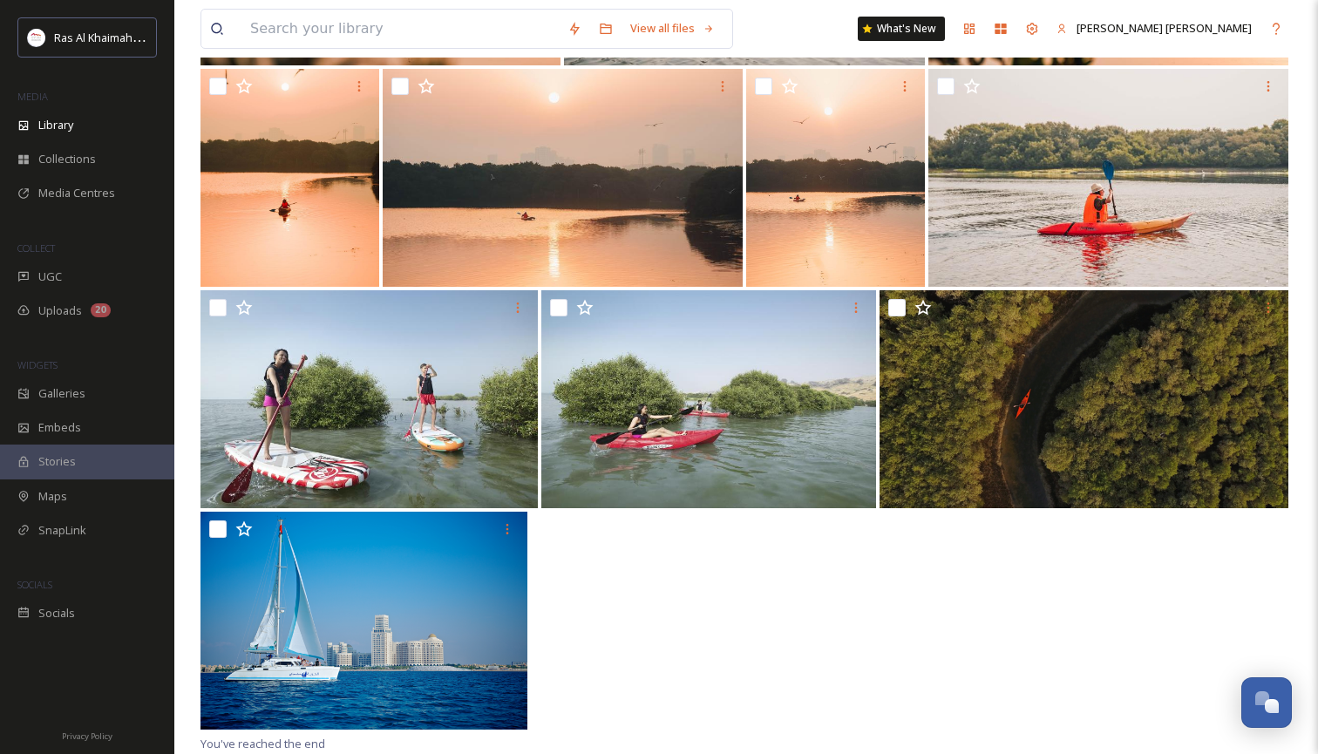
scroll to position [1497, 0]
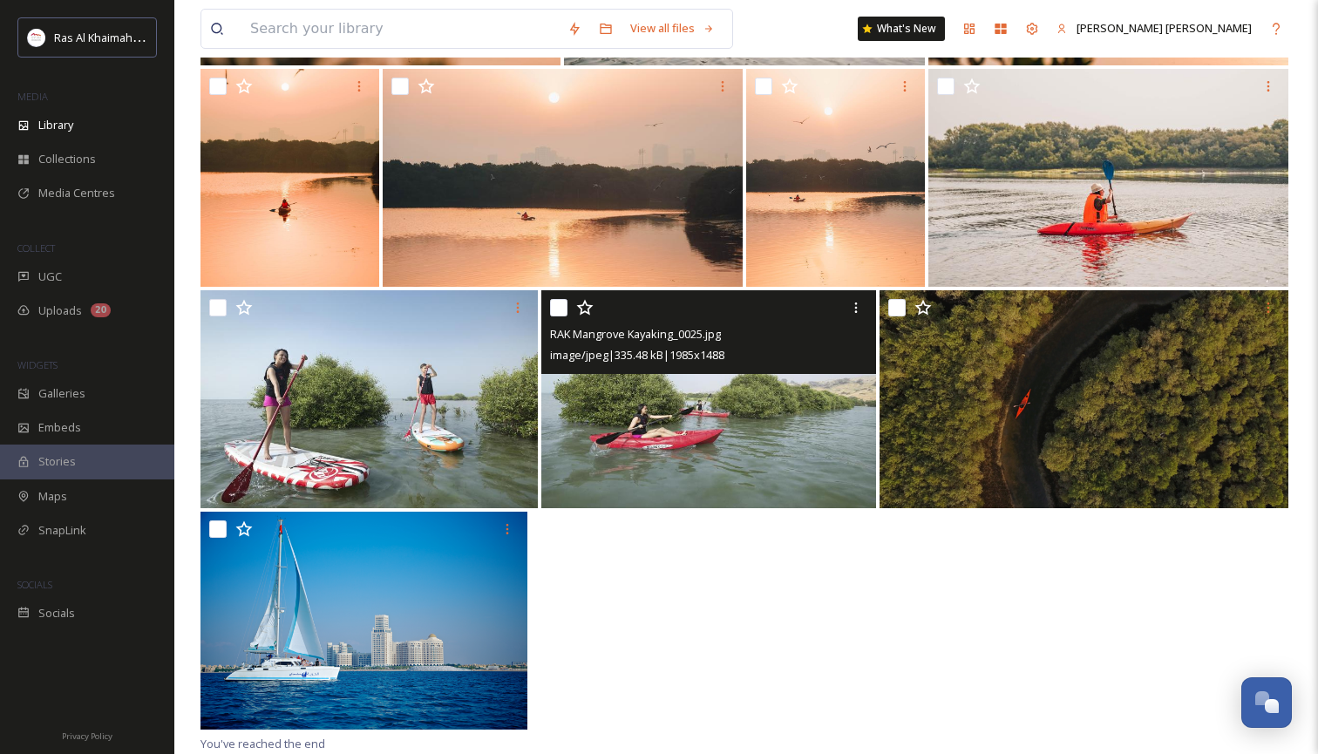
click at [755, 452] on img at bounding box center [708, 399] width 335 height 218
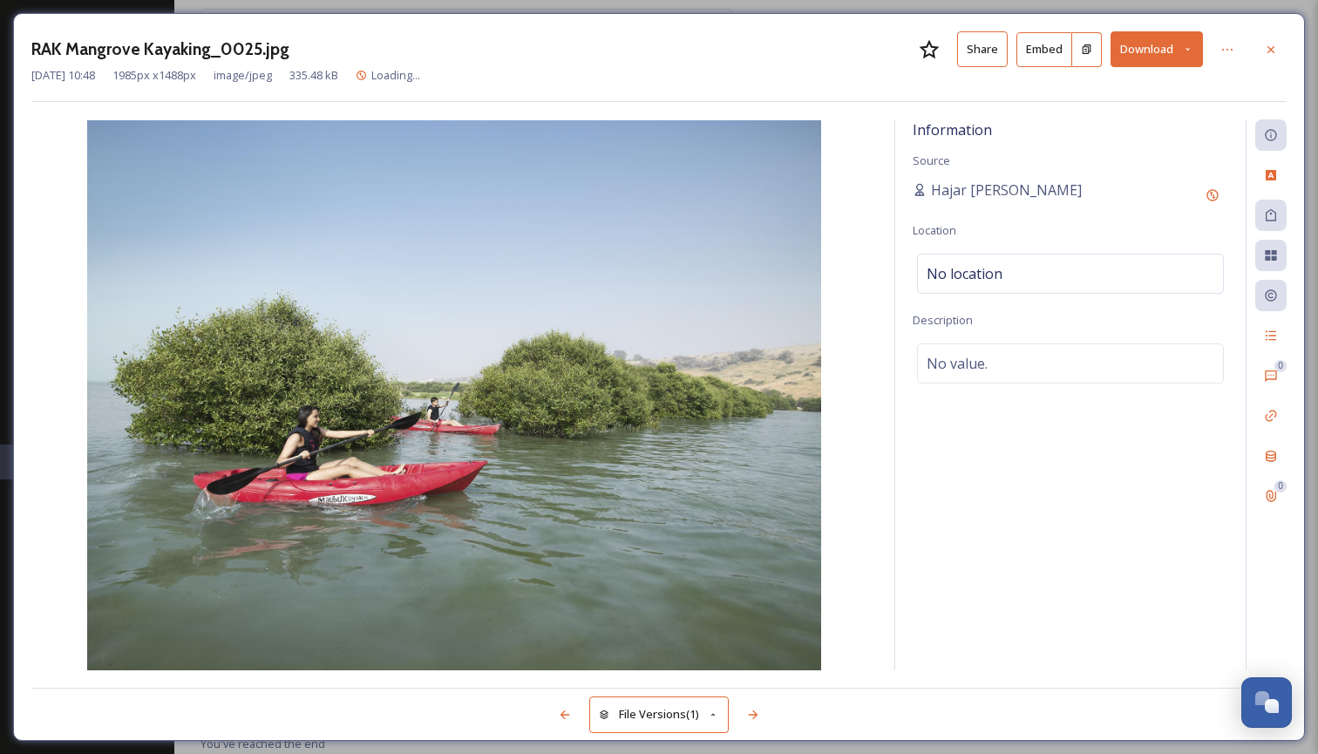
click at [1276, 47] on icon at bounding box center [1271, 50] width 14 height 14
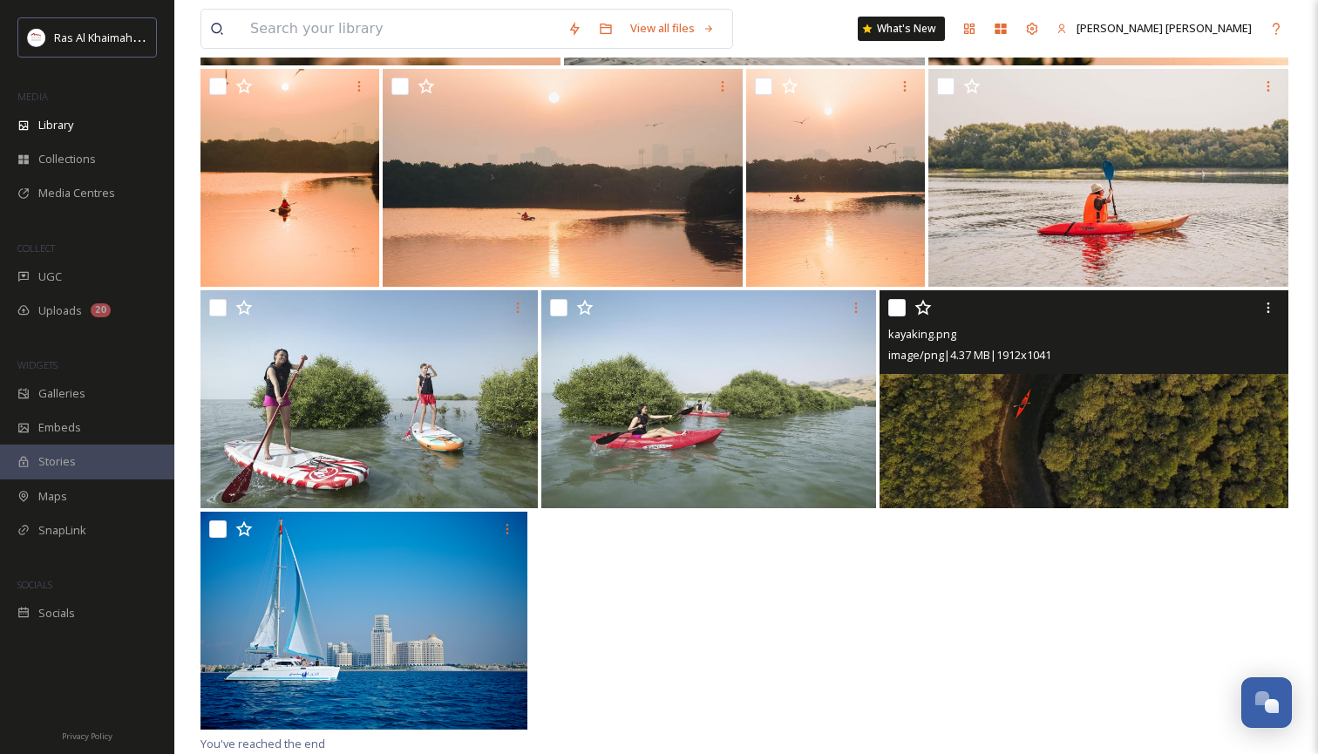
click at [1129, 450] on img at bounding box center [1083, 399] width 409 height 218
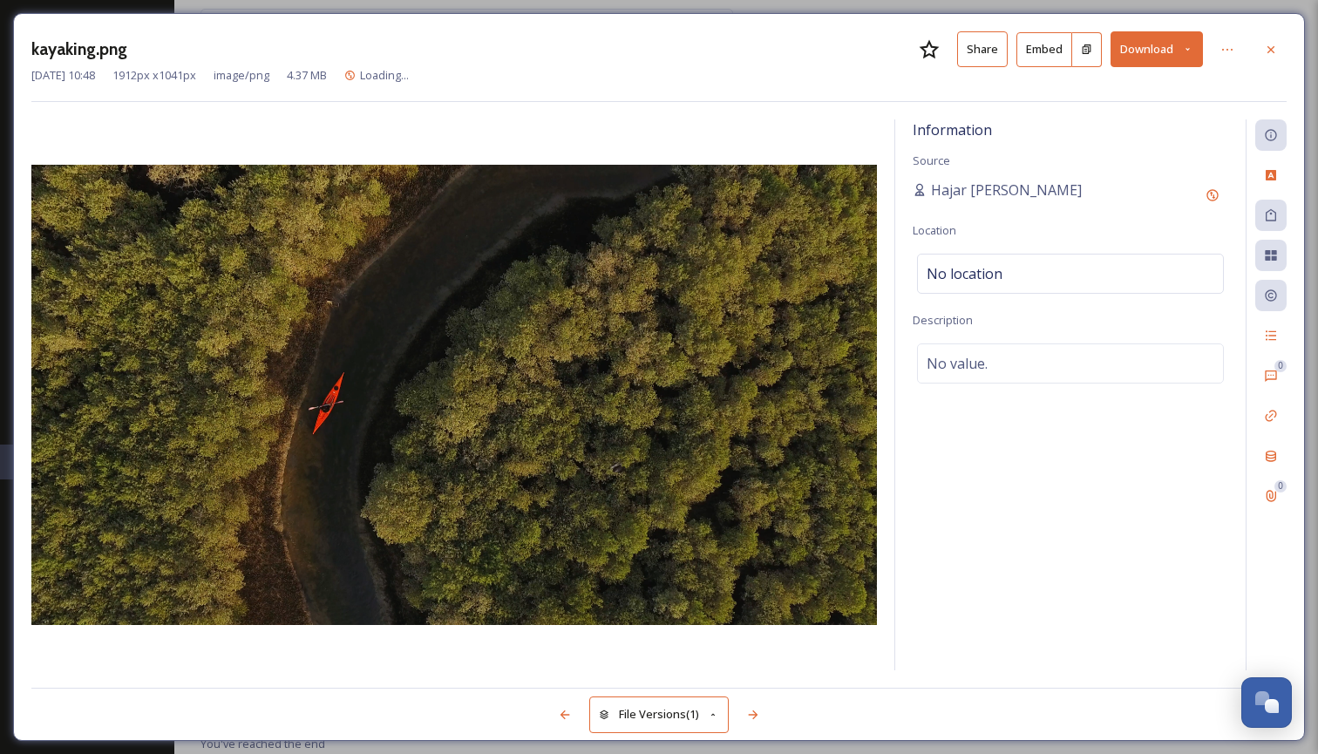
click at [1192, 50] on icon at bounding box center [1187, 49] width 11 height 11
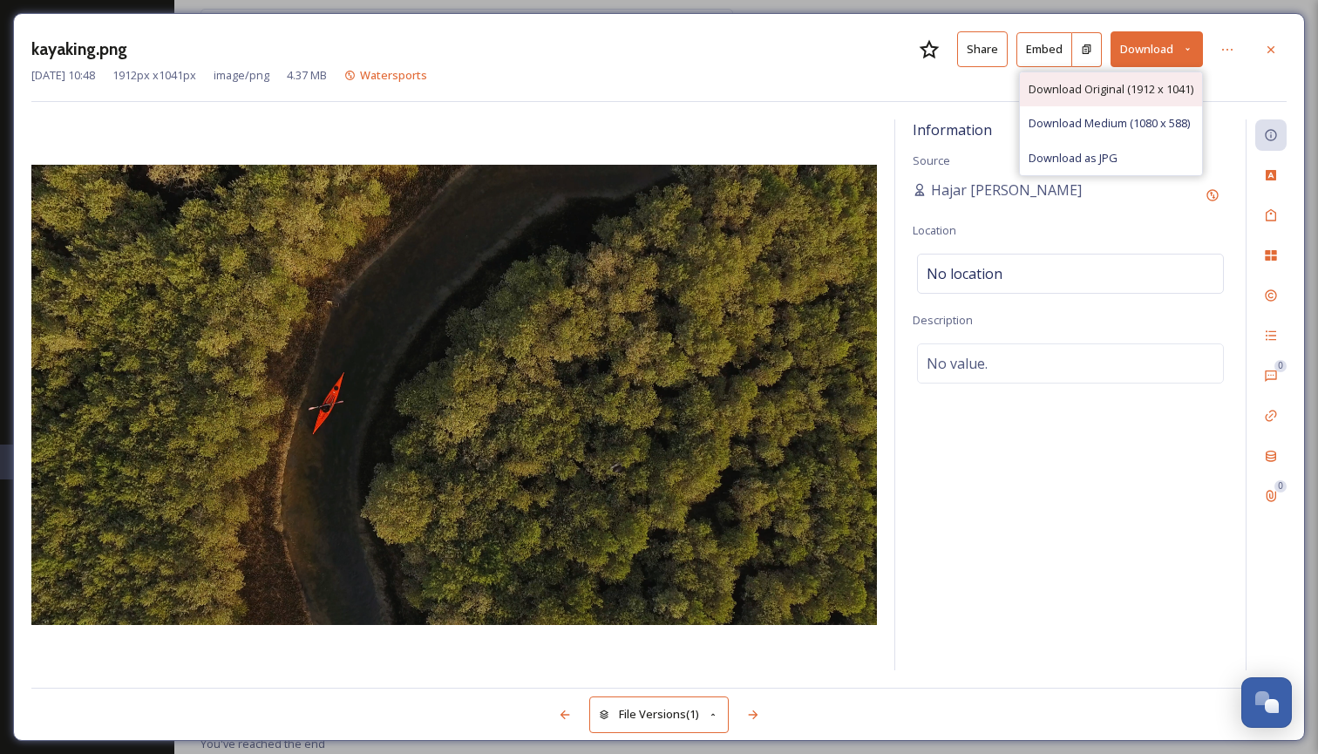
click at [1113, 92] on span "Download Original (1912 x 1041)" at bounding box center [1110, 89] width 165 height 17
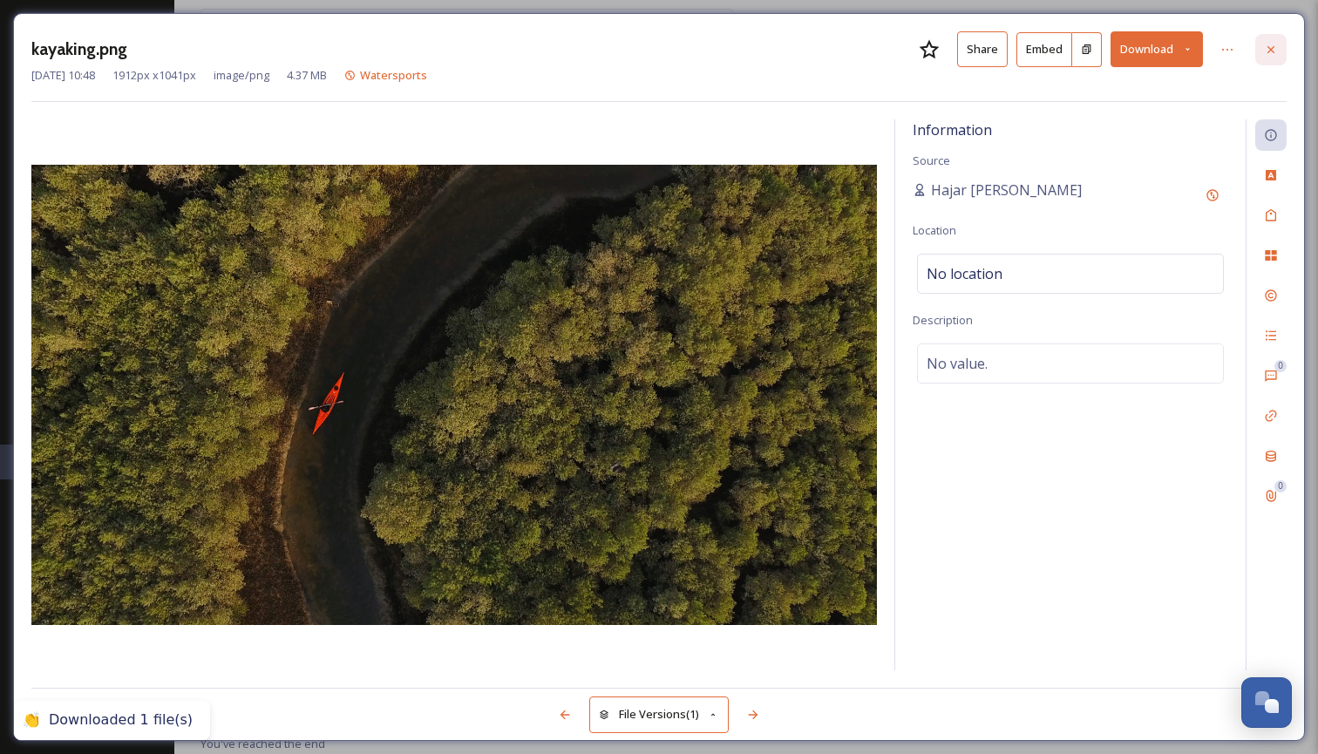
click at [1273, 48] on icon at bounding box center [1271, 50] width 14 height 14
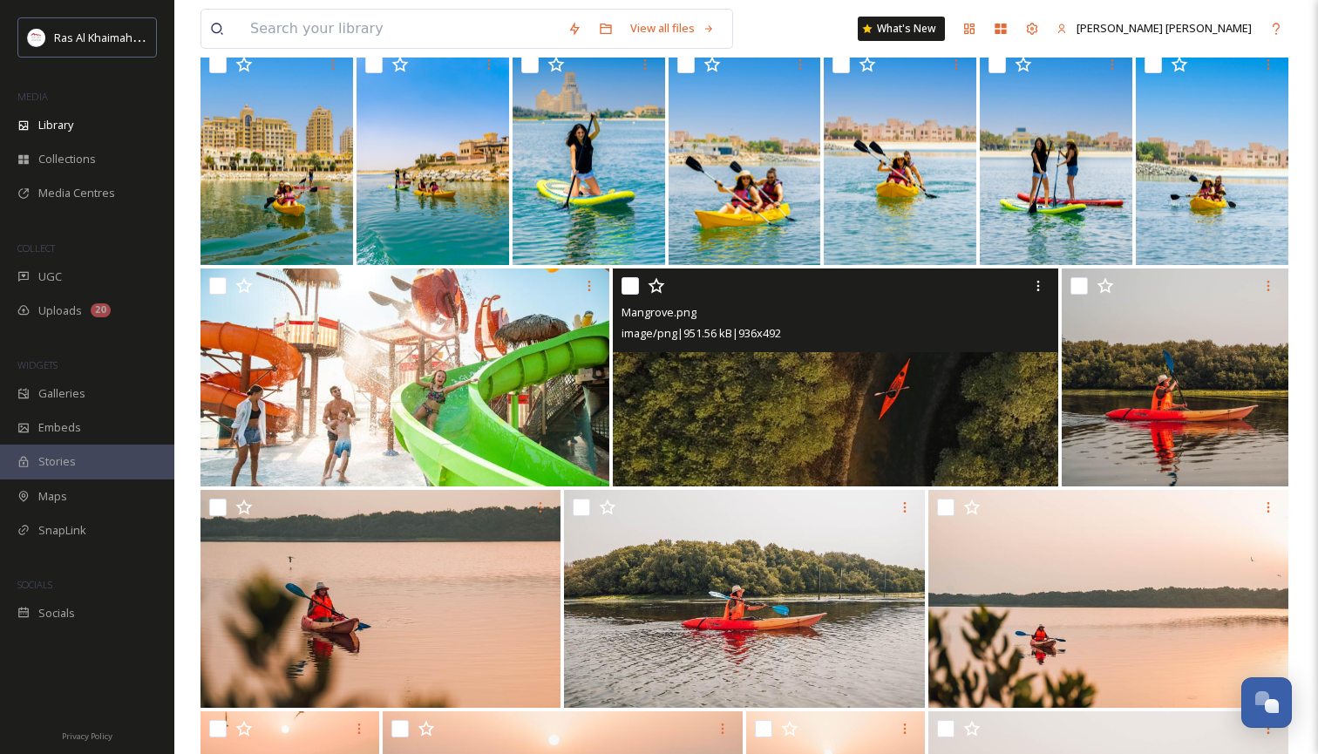
scroll to position [850, 0]
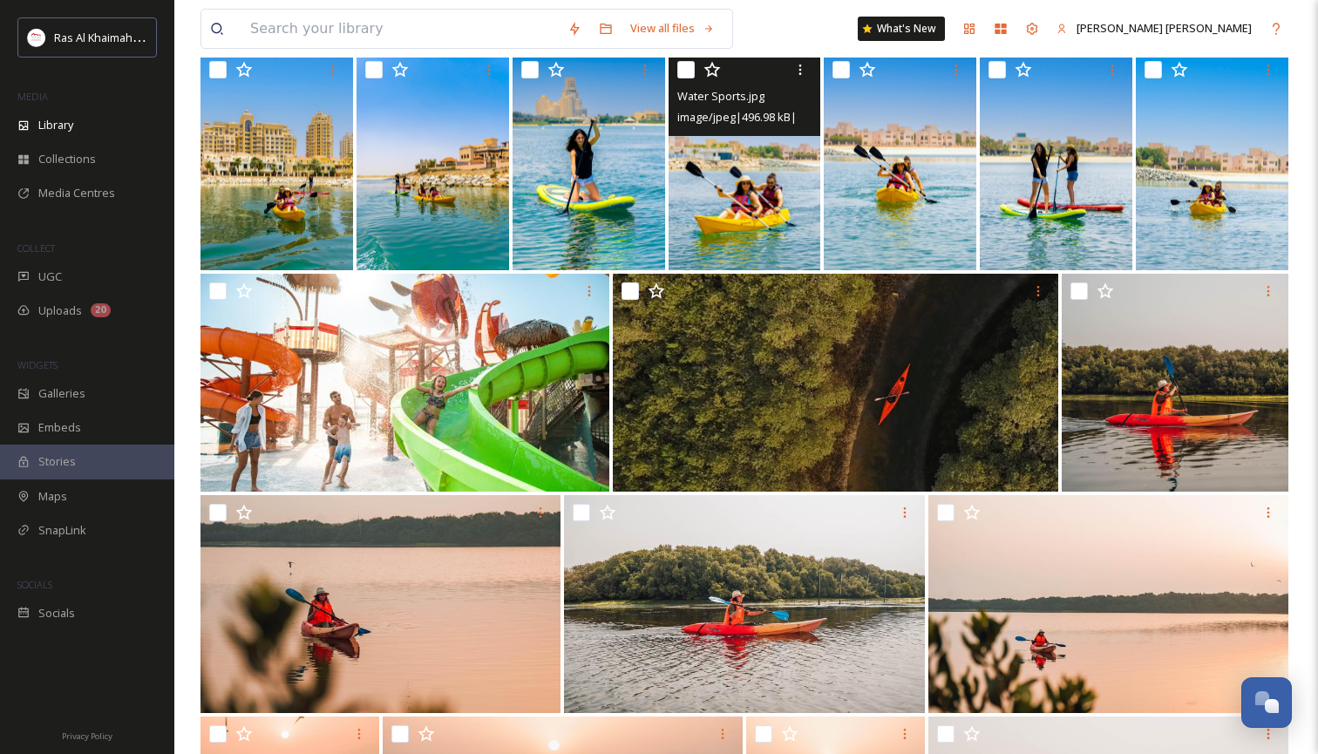
click at [749, 191] on img at bounding box center [744, 161] width 152 height 218
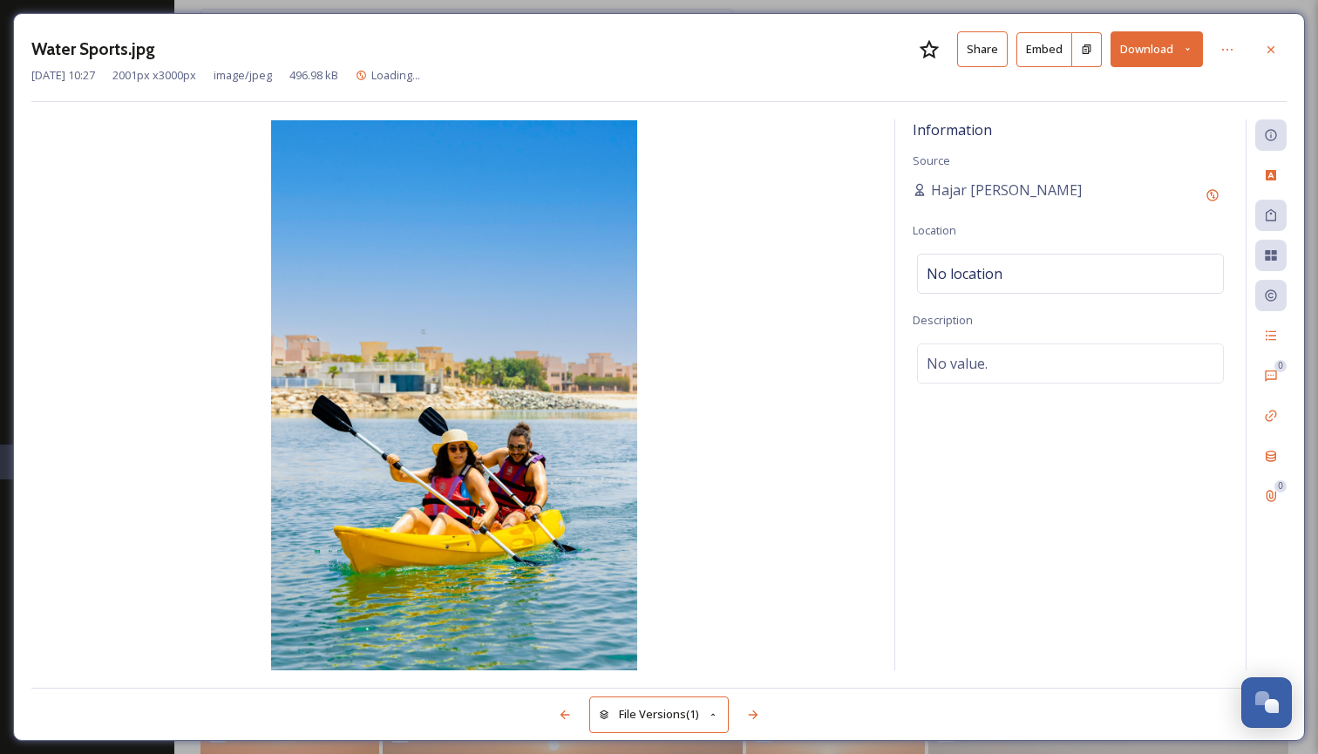
click at [1191, 44] on icon at bounding box center [1187, 49] width 11 height 11
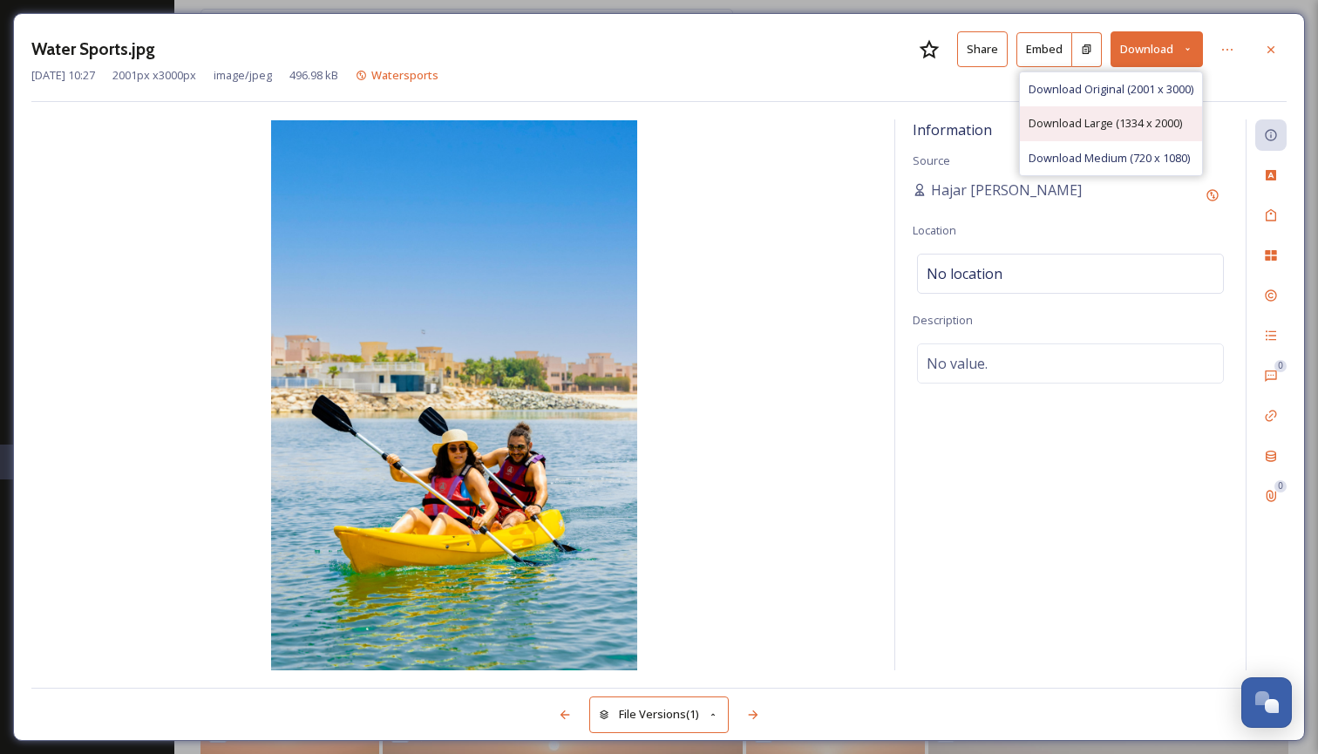
click at [1160, 121] on span "Download Large (1334 x 2000)" at bounding box center [1104, 123] width 153 height 17
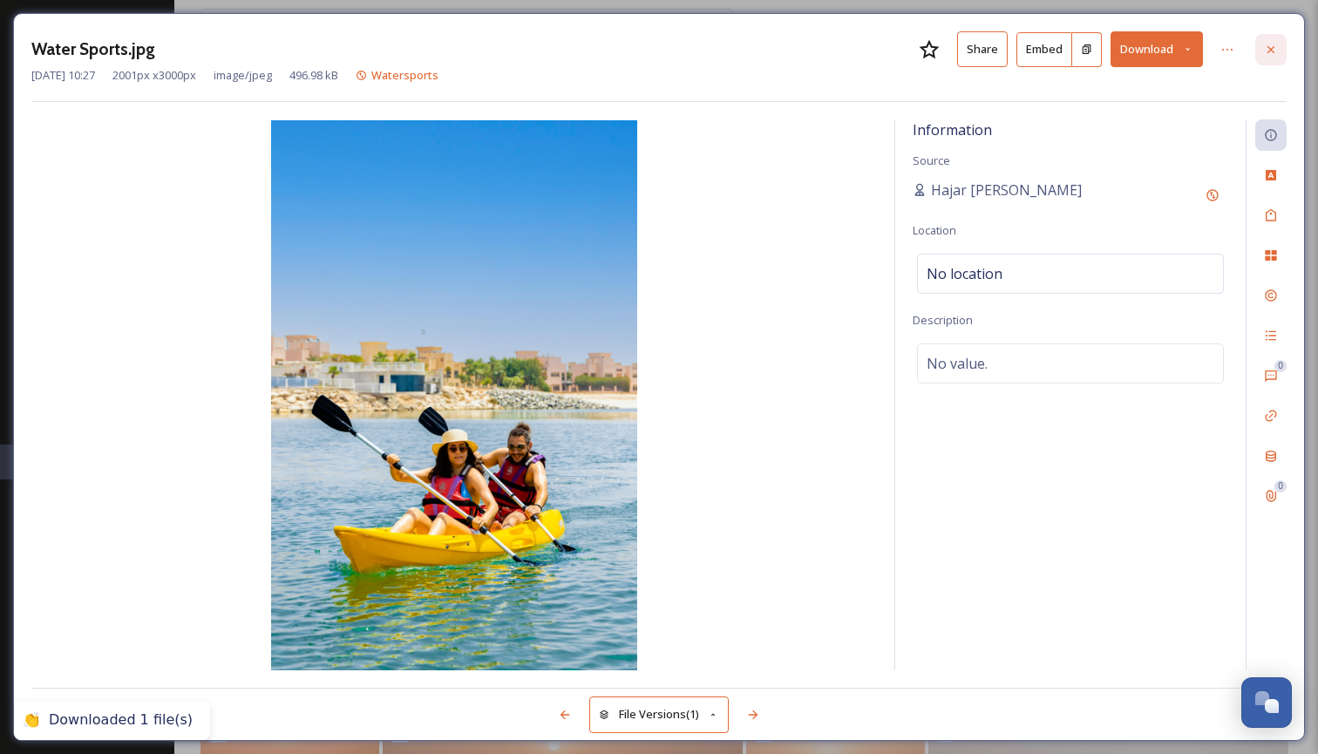
click at [1271, 51] on icon at bounding box center [1271, 50] width 14 height 14
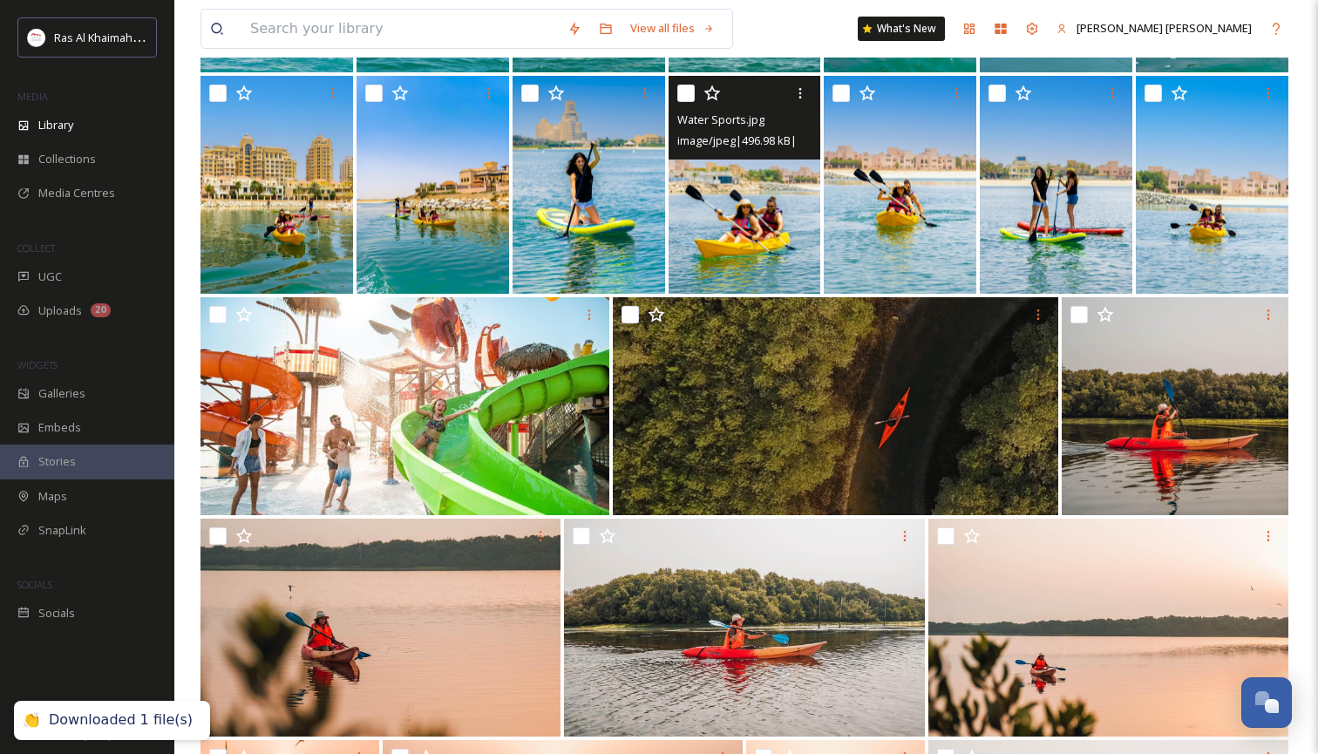
scroll to position [809, 0]
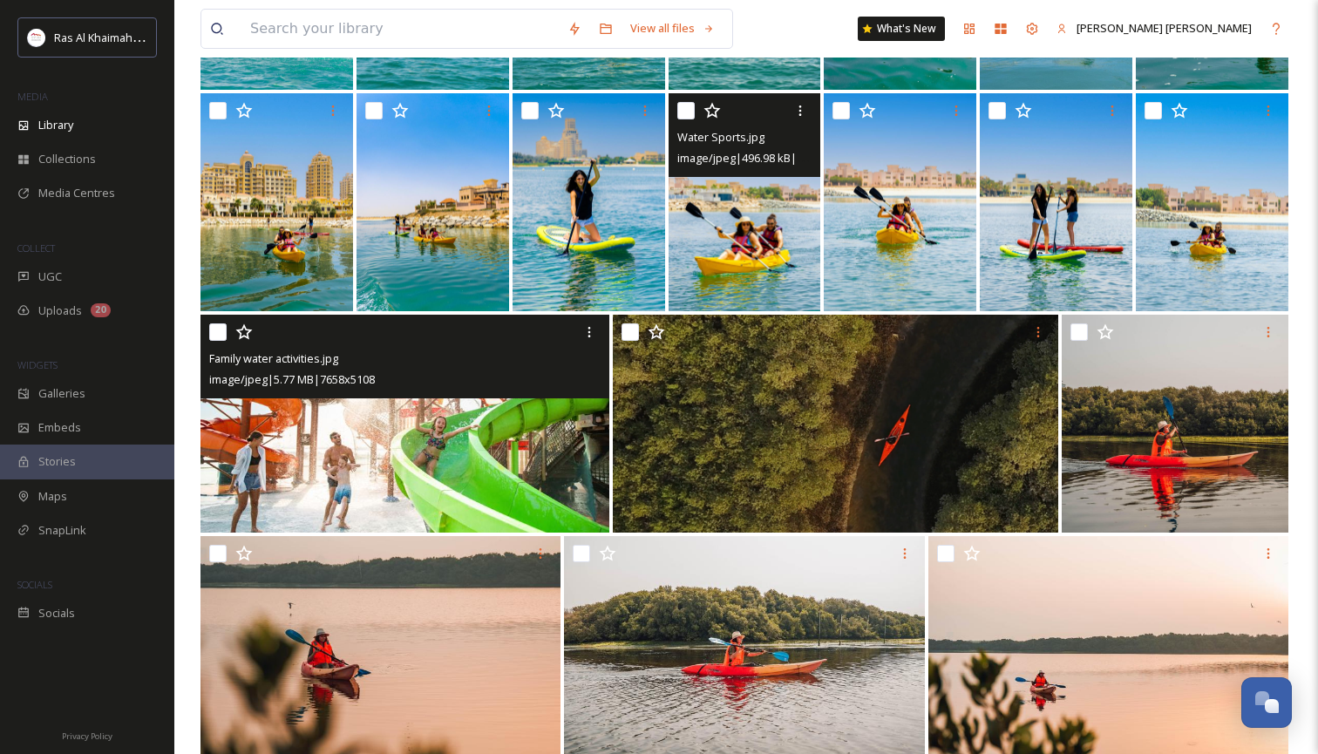
click at [499, 451] on img at bounding box center [404, 424] width 409 height 218
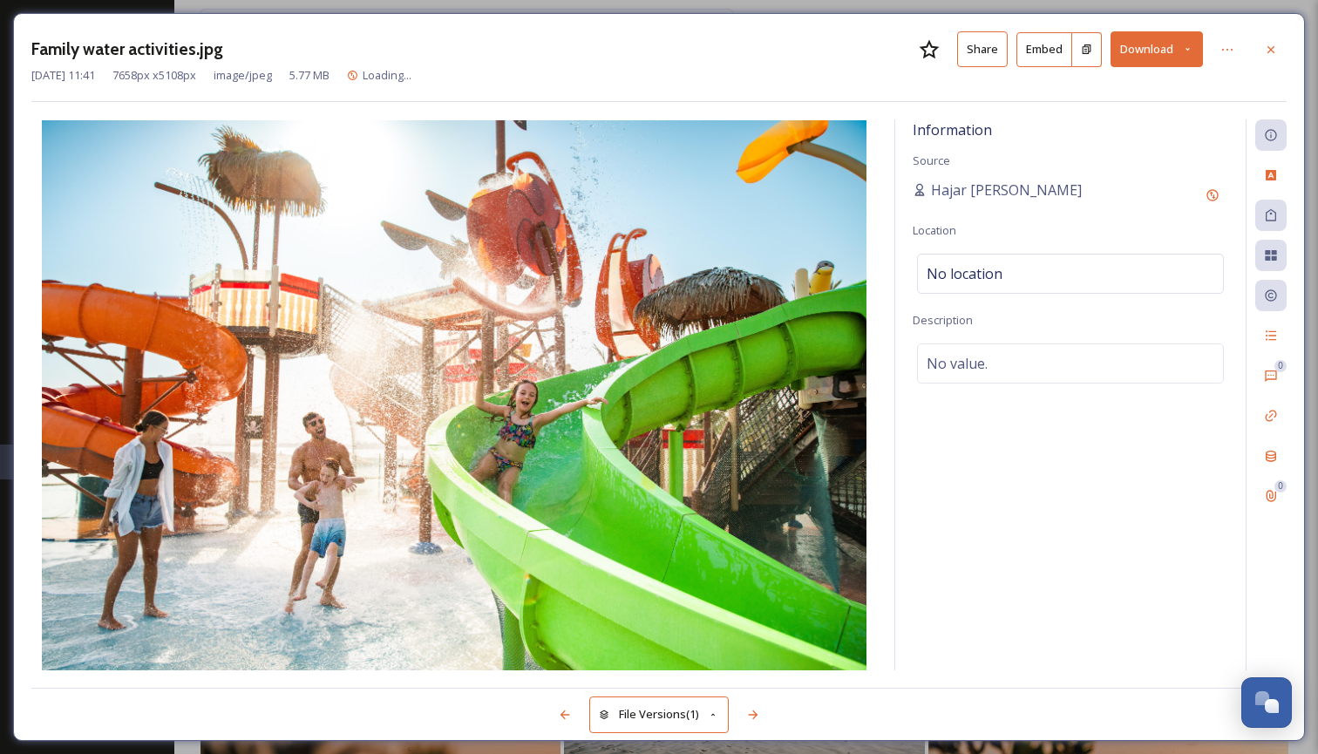
click at [1191, 49] on icon at bounding box center [1187, 49] width 11 height 11
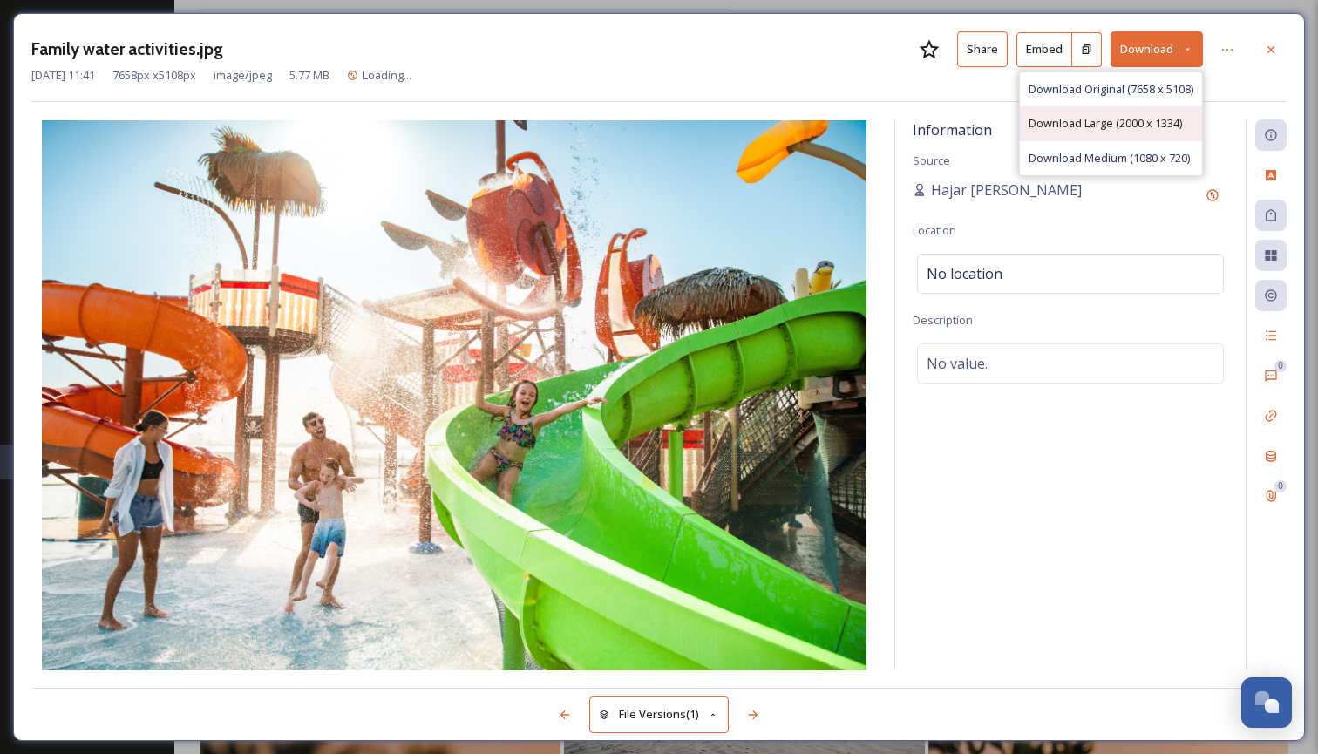
click at [1136, 126] on span "Download Large (2000 x 1334)" at bounding box center [1104, 123] width 153 height 17
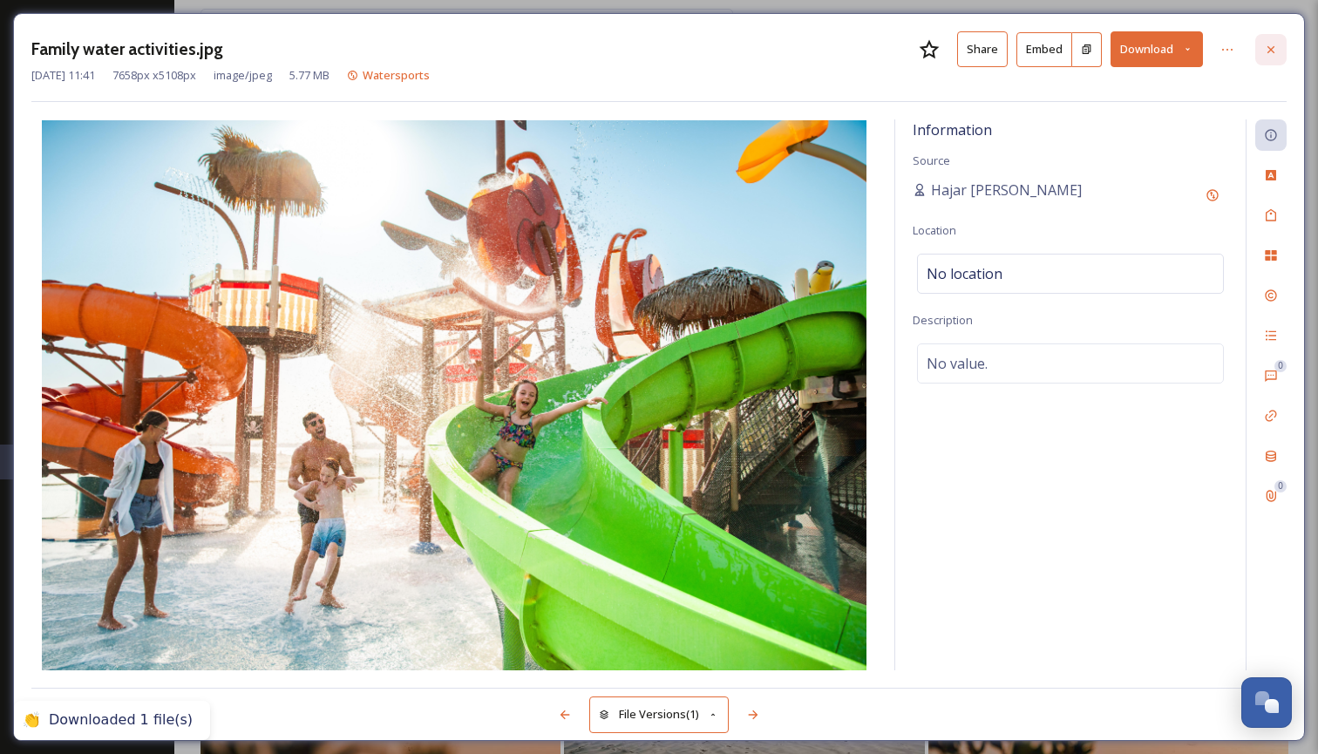
click at [1269, 51] on icon at bounding box center [1270, 48] width 7 height 7
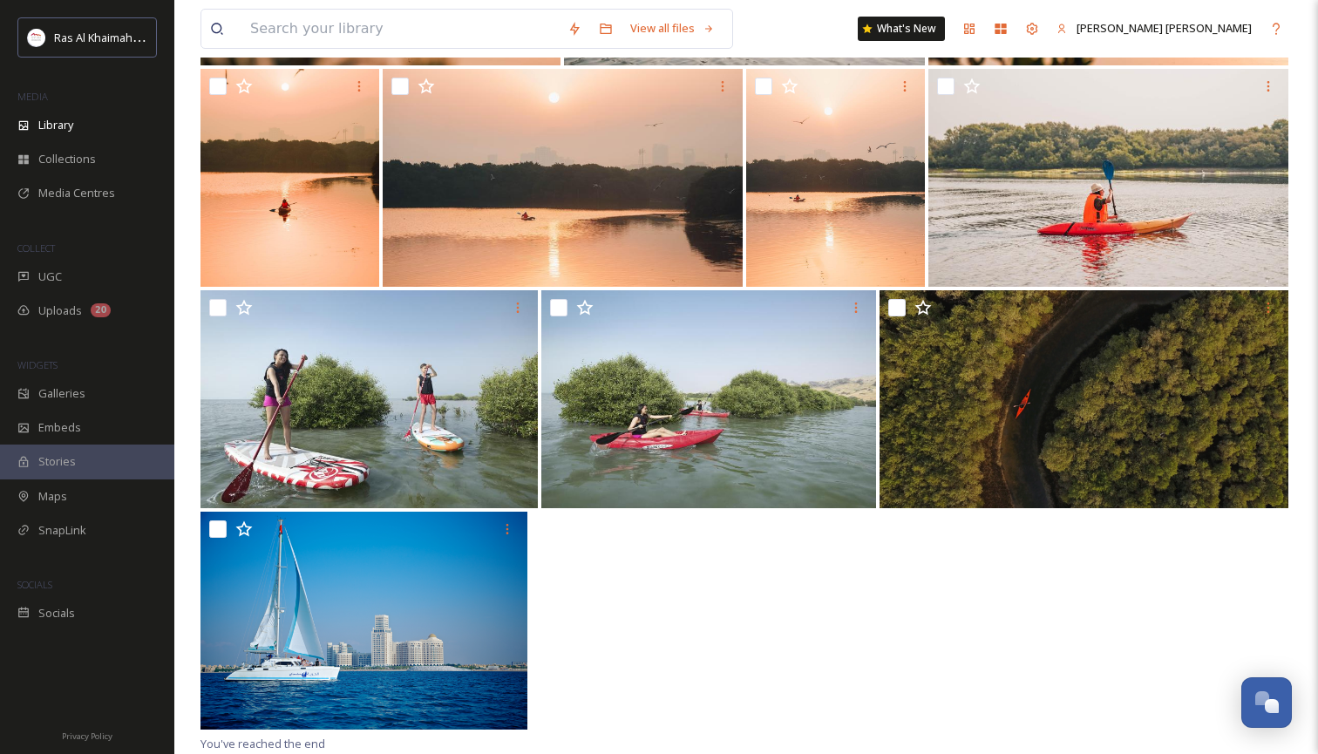
scroll to position [1497, 0]
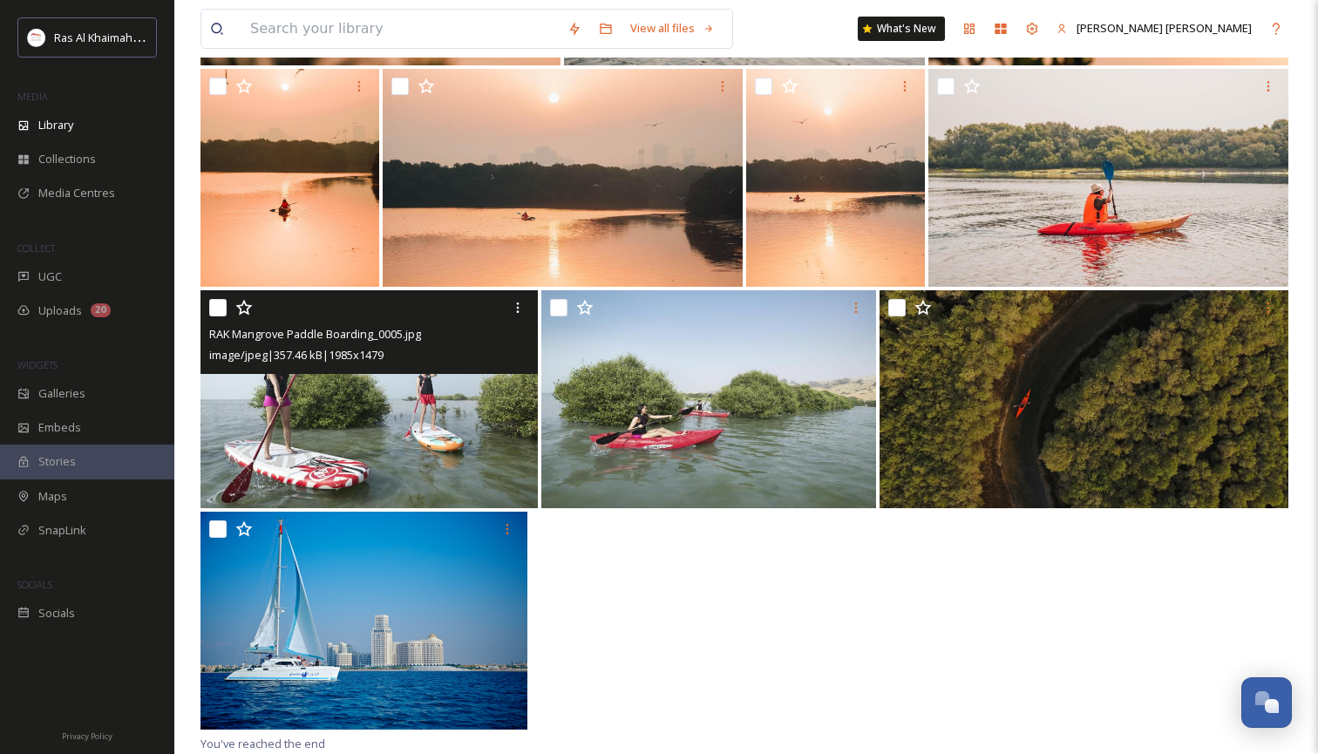
click at [502, 457] on img at bounding box center [368, 399] width 337 height 218
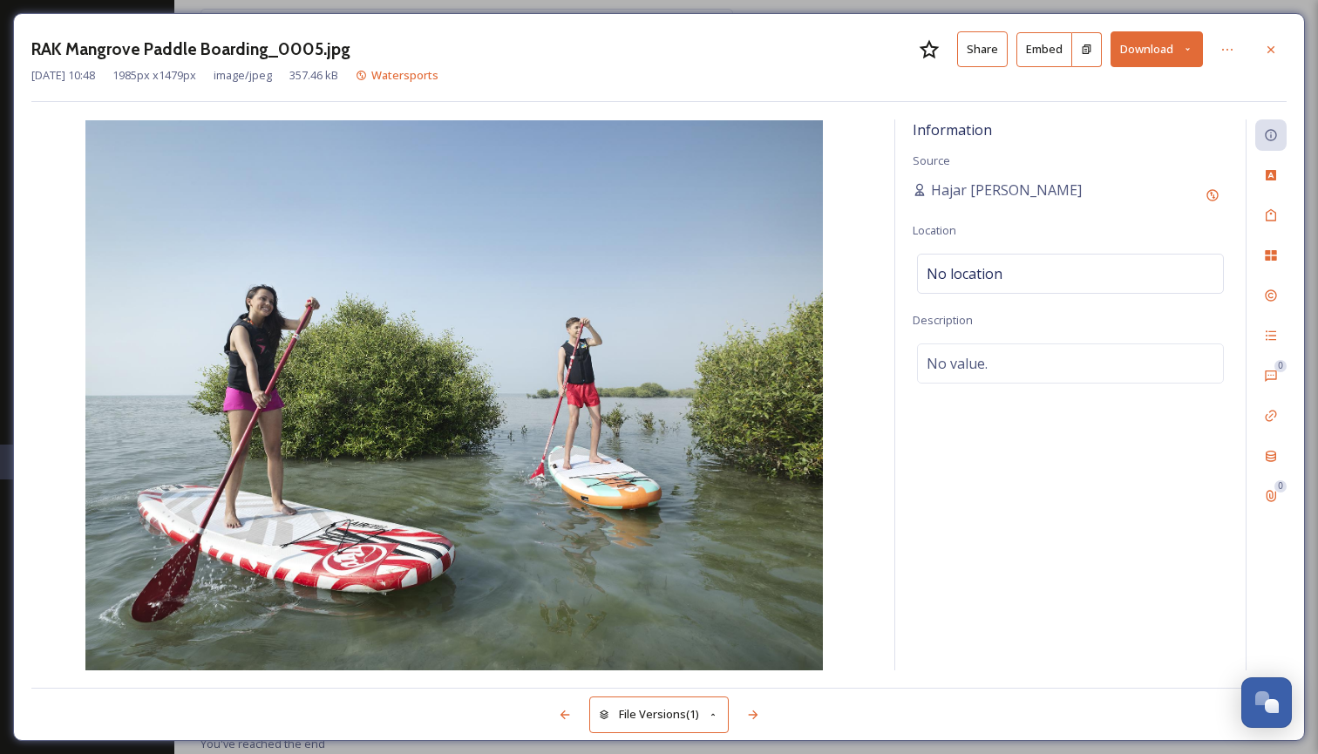
click at [1187, 41] on button "Download" at bounding box center [1156, 49] width 92 height 36
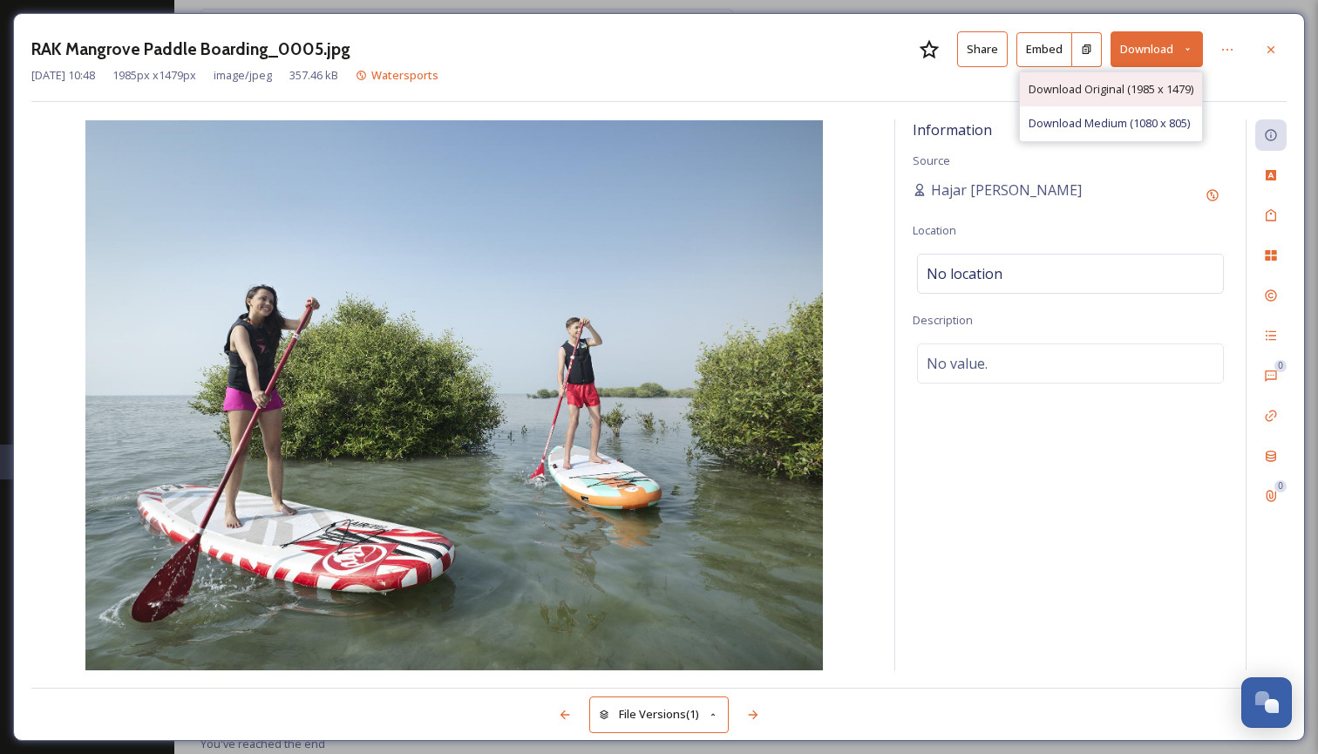
click at [1135, 91] on span "Download Original (1985 x 1479)" at bounding box center [1110, 89] width 165 height 17
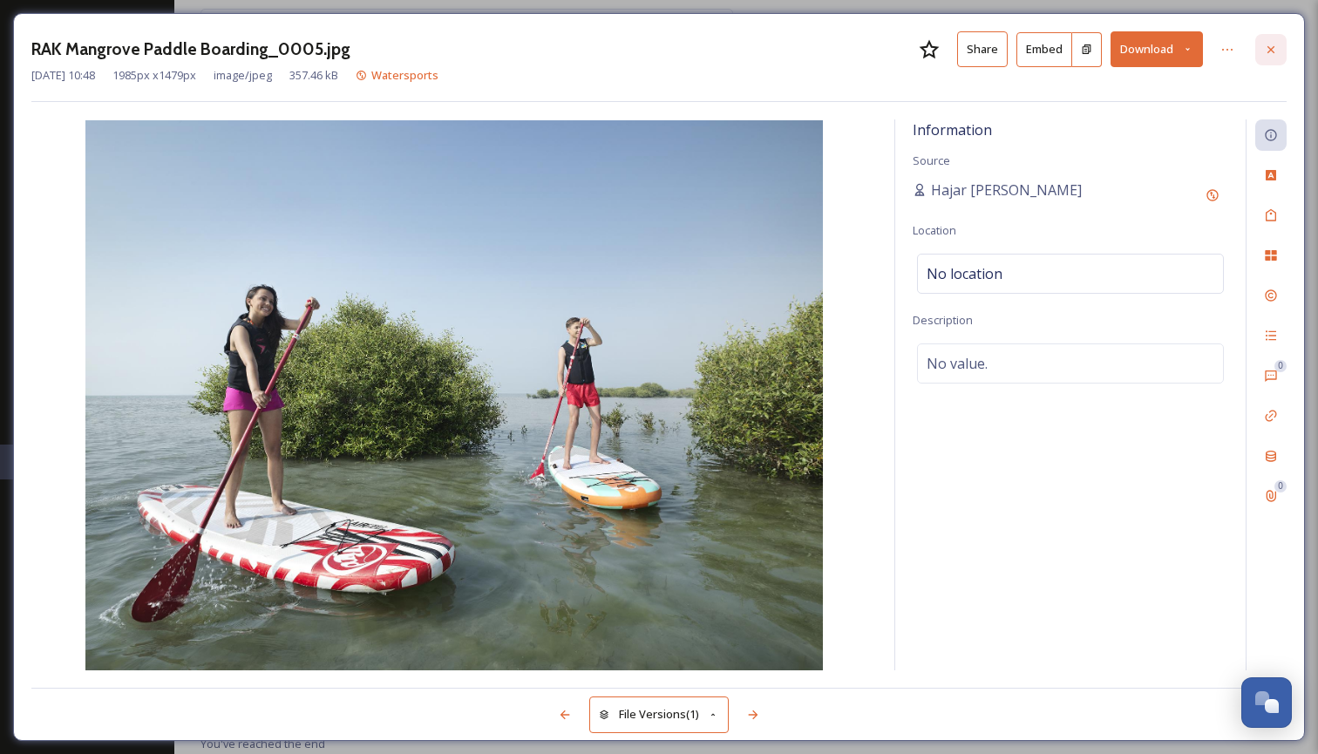
click at [1269, 48] on icon at bounding box center [1271, 50] width 14 height 14
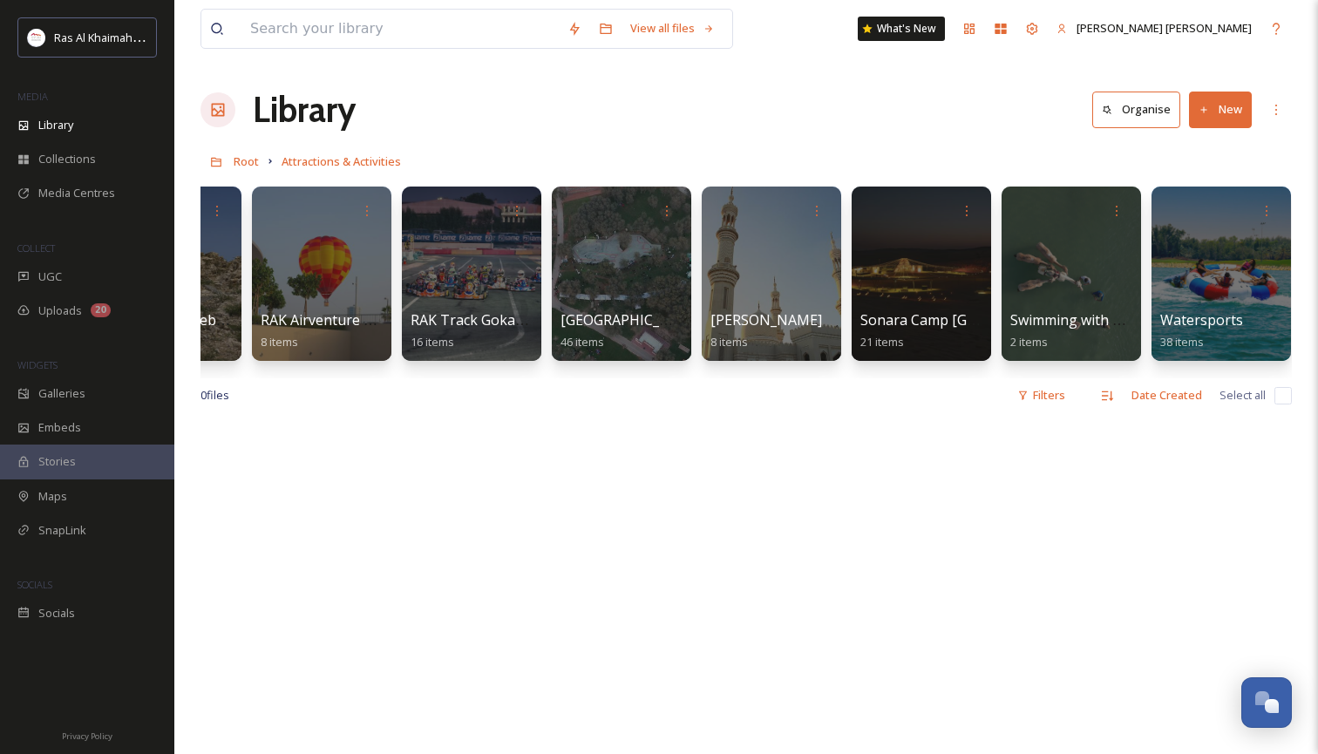
scroll to position [0, 2201]
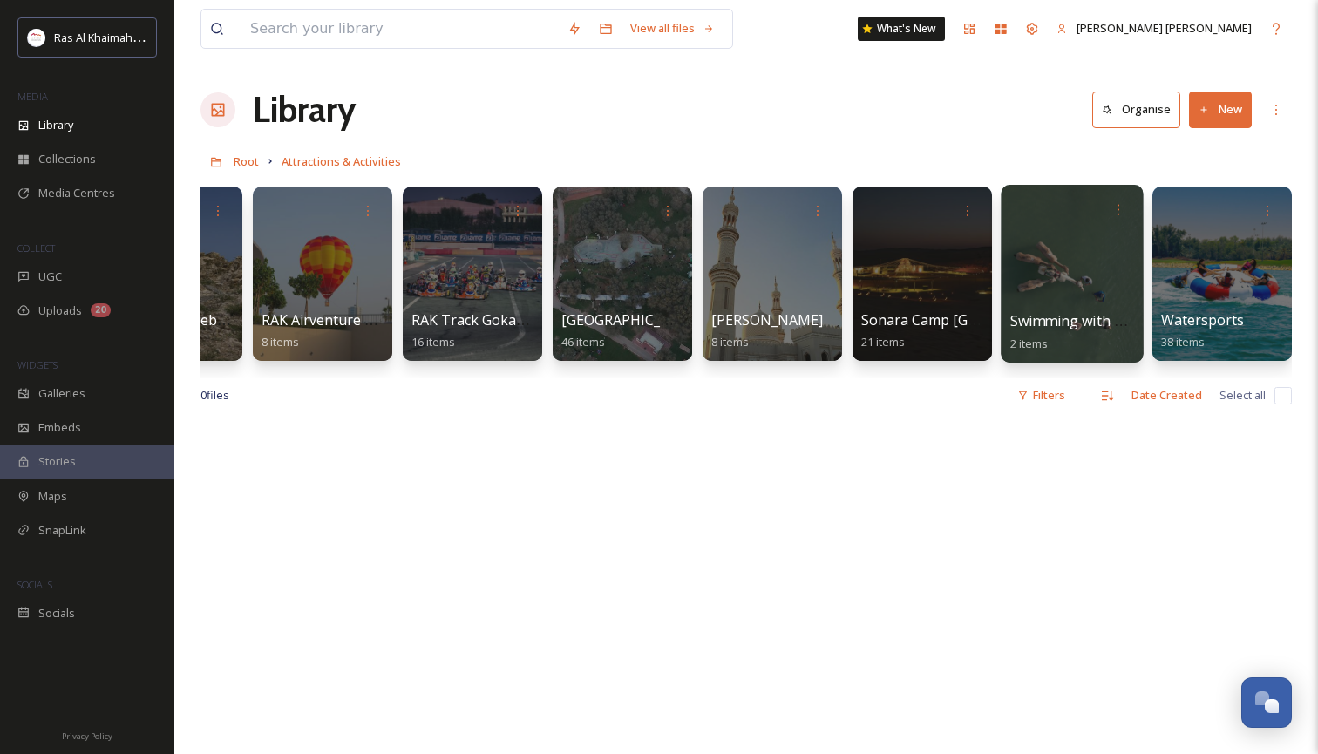
click at [1064, 261] on div at bounding box center [1071, 274] width 142 height 178
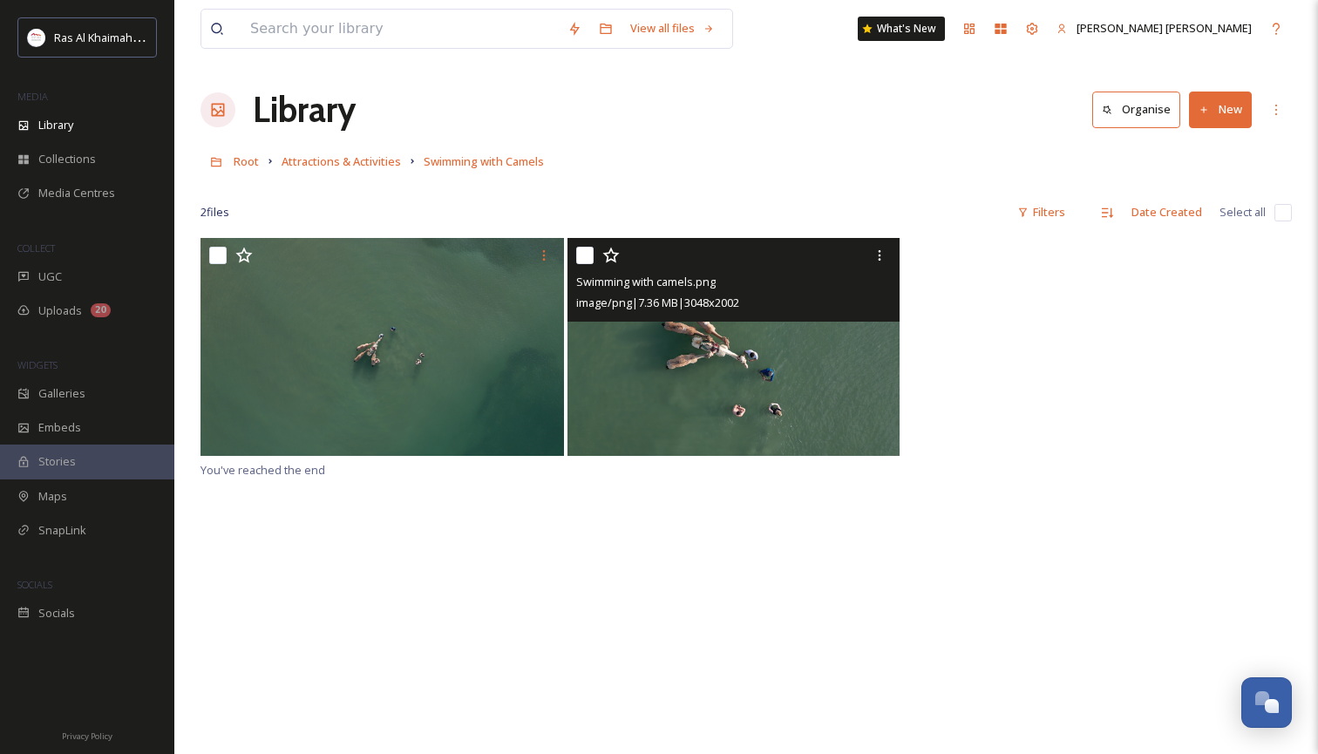
click at [765, 377] on img at bounding box center [733, 347] width 332 height 218
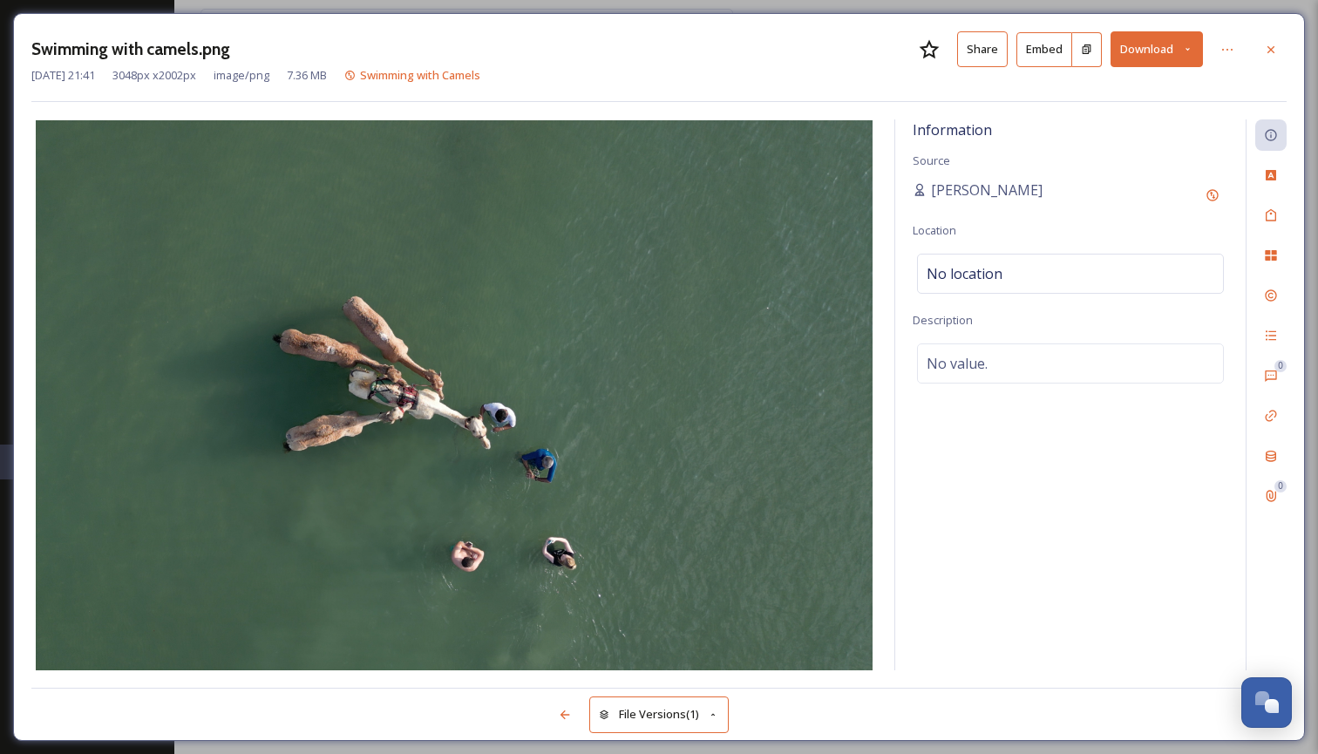
click at [1189, 45] on icon at bounding box center [1187, 49] width 11 height 11
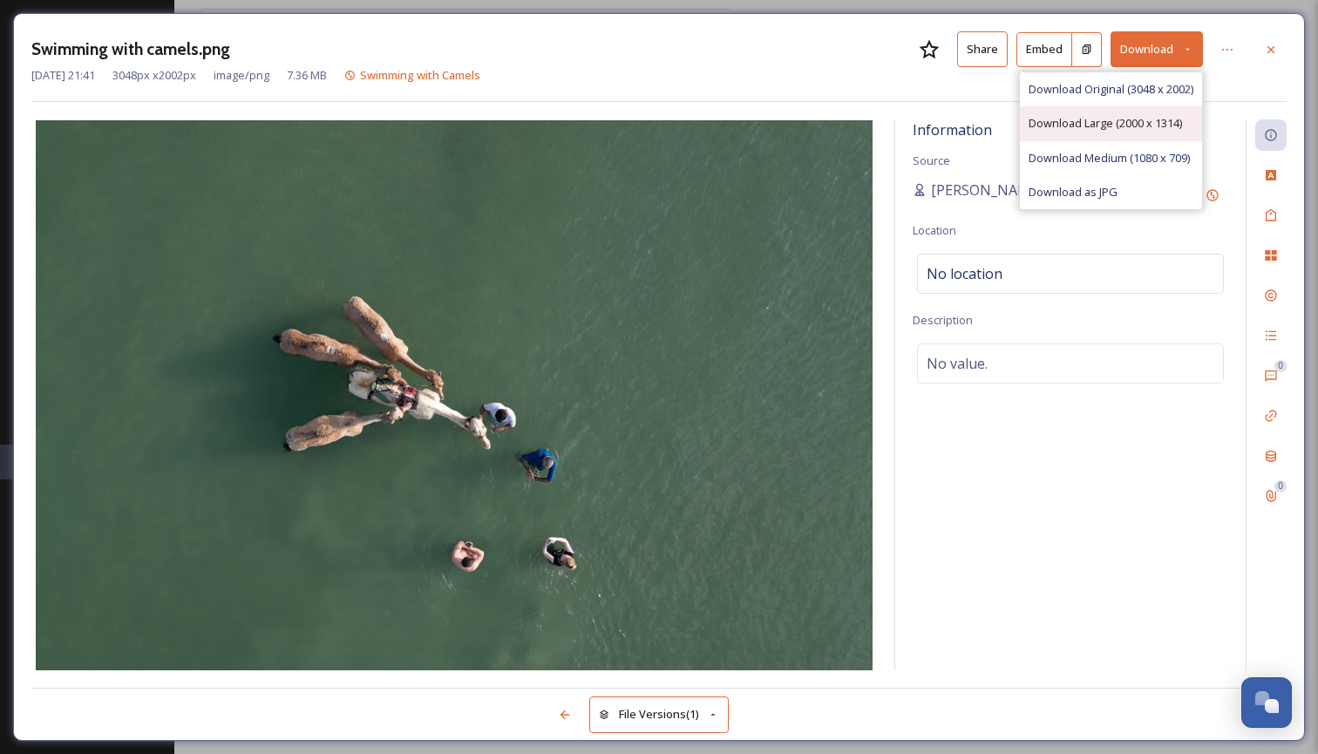
click at [1140, 126] on span "Download Large (2000 x 1314)" at bounding box center [1104, 123] width 153 height 17
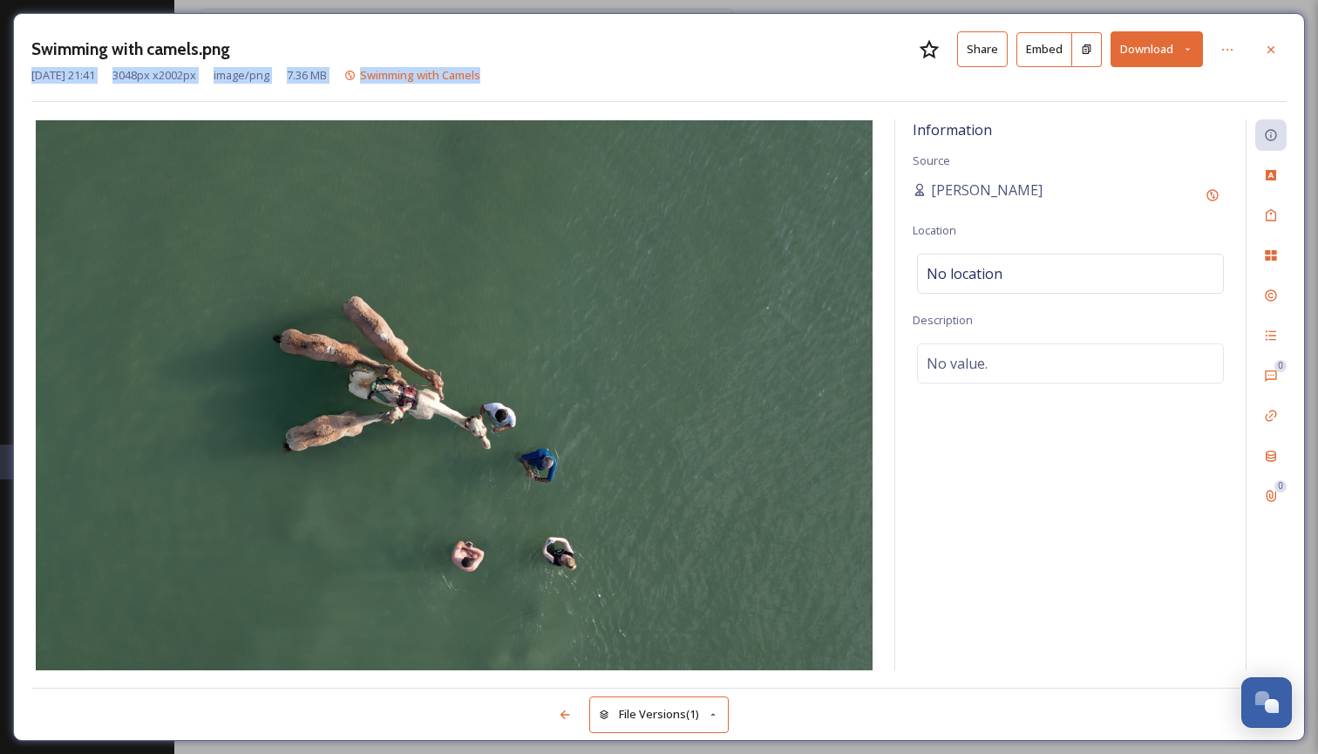
click at [1269, 71] on div "Swimming with camels.png Share Embed Download [DATE] 21:41 3048 px x 2002 px im…" at bounding box center [658, 66] width 1255 height 71
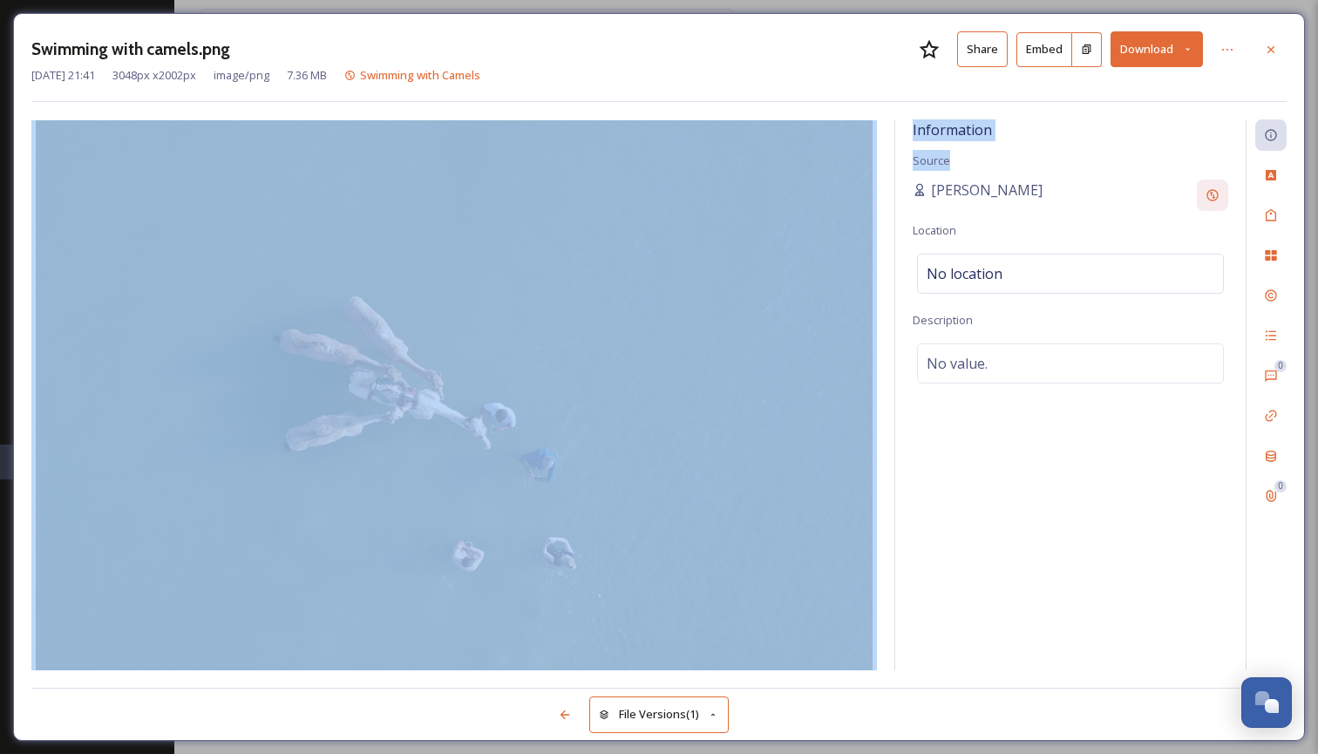
click at [1225, 191] on div "Swimming with camels.png Share Embed Download [DATE] 21:41 3048 px x 2002 px im…" at bounding box center [658, 377] width 1291 height 728
click at [1203, 266] on div "No location" at bounding box center [1070, 274] width 307 height 40
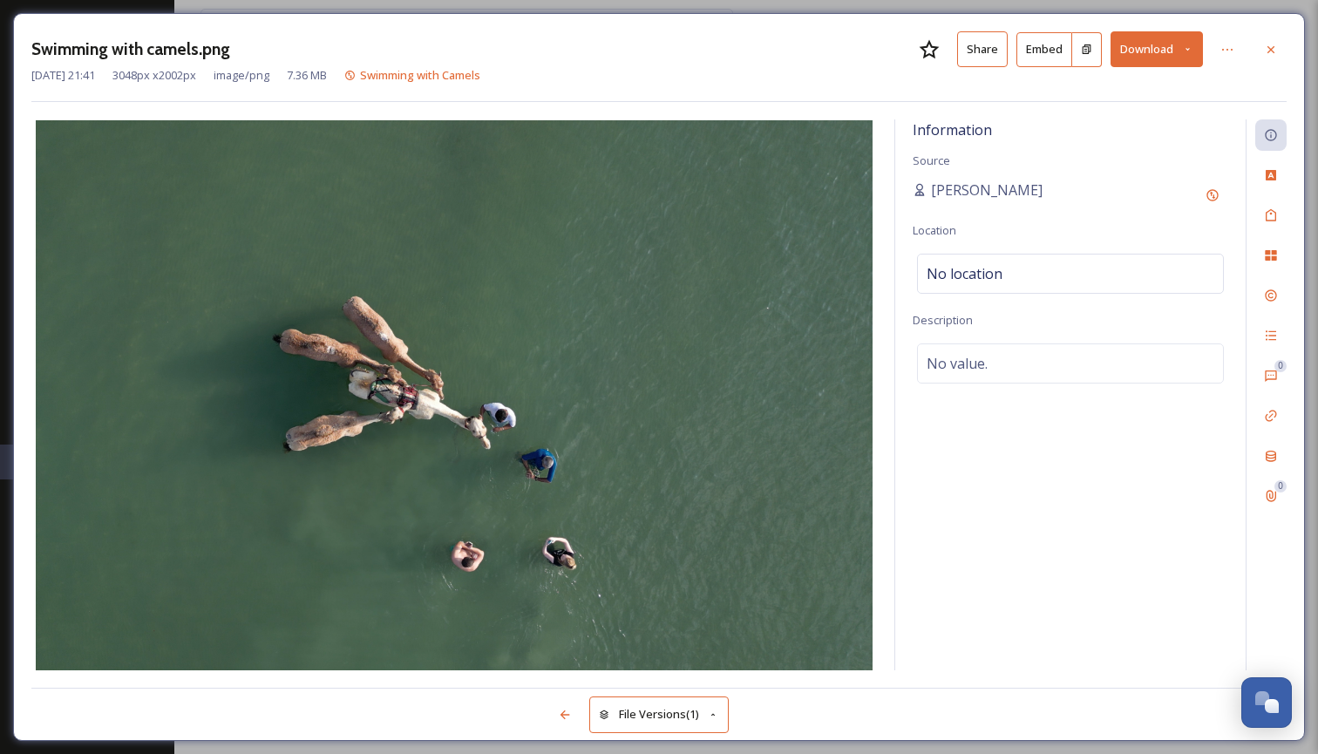
drag, startPoint x: 1274, startPoint y: 45, endPoint x: 1210, endPoint y: 56, distance: 65.3
click at [1275, 46] on icon at bounding box center [1271, 50] width 14 height 14
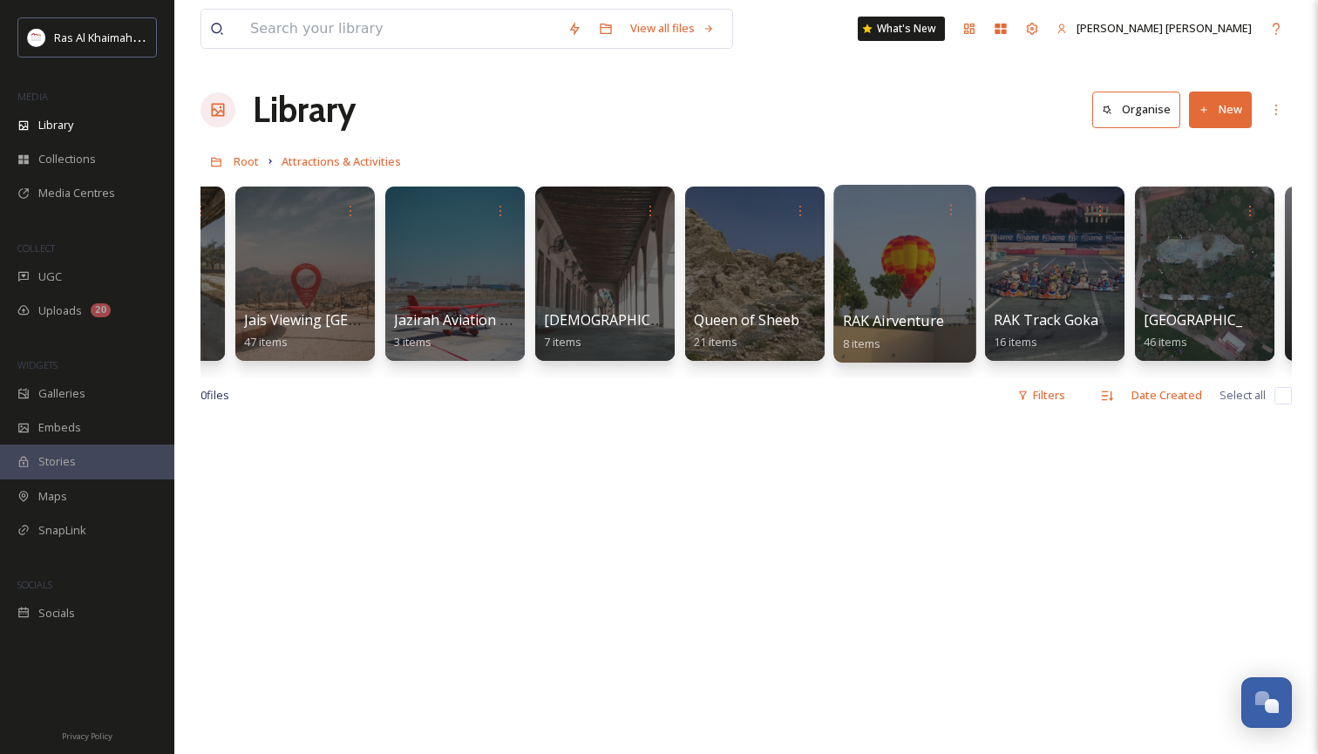
scroll to position [0, 1625]
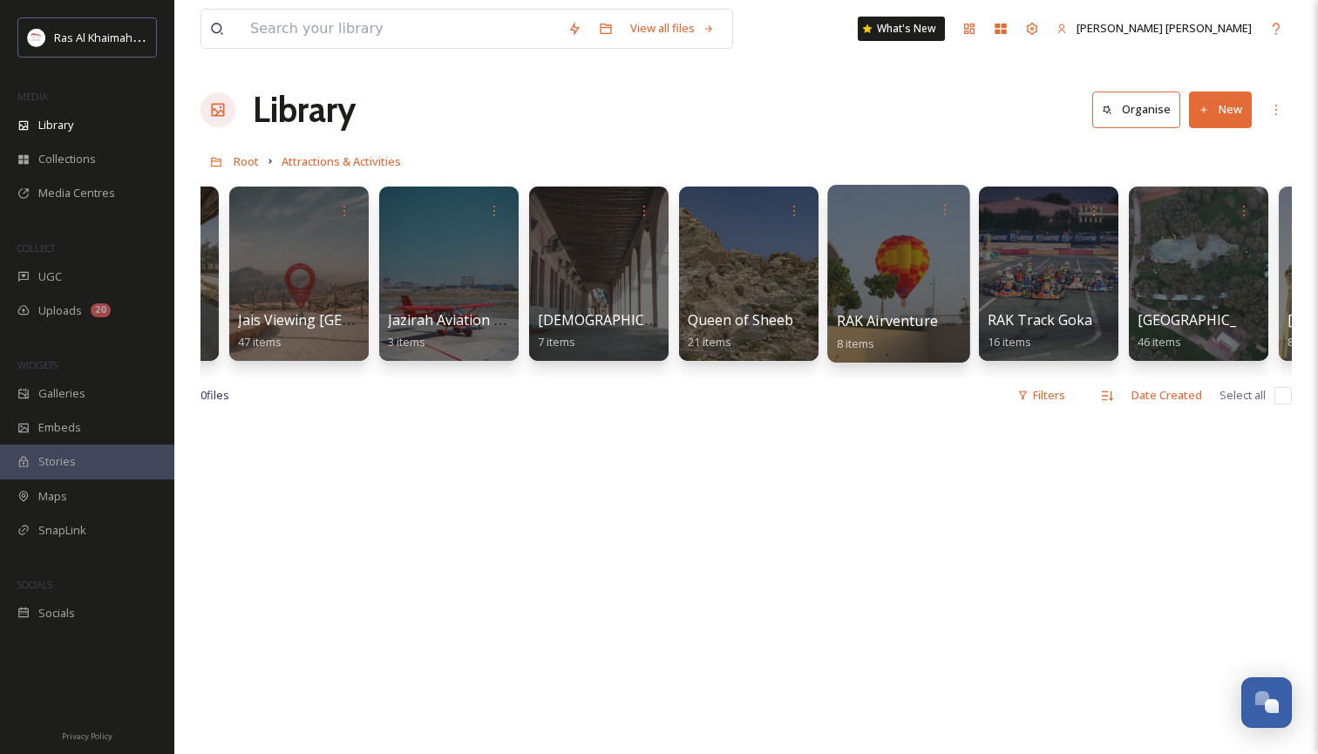
click at [902, 288] on div at bounding box center [898, 274] width 142 height 178
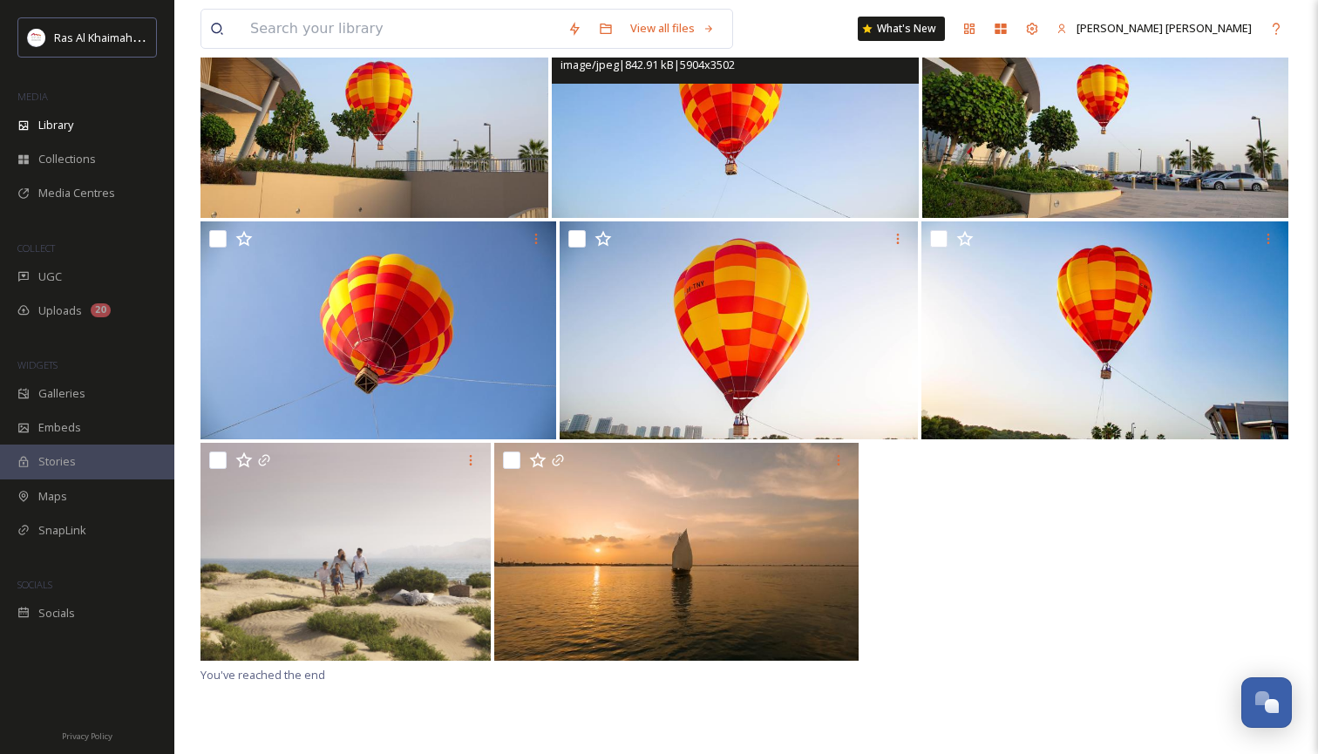
scroll to position [238, 0]
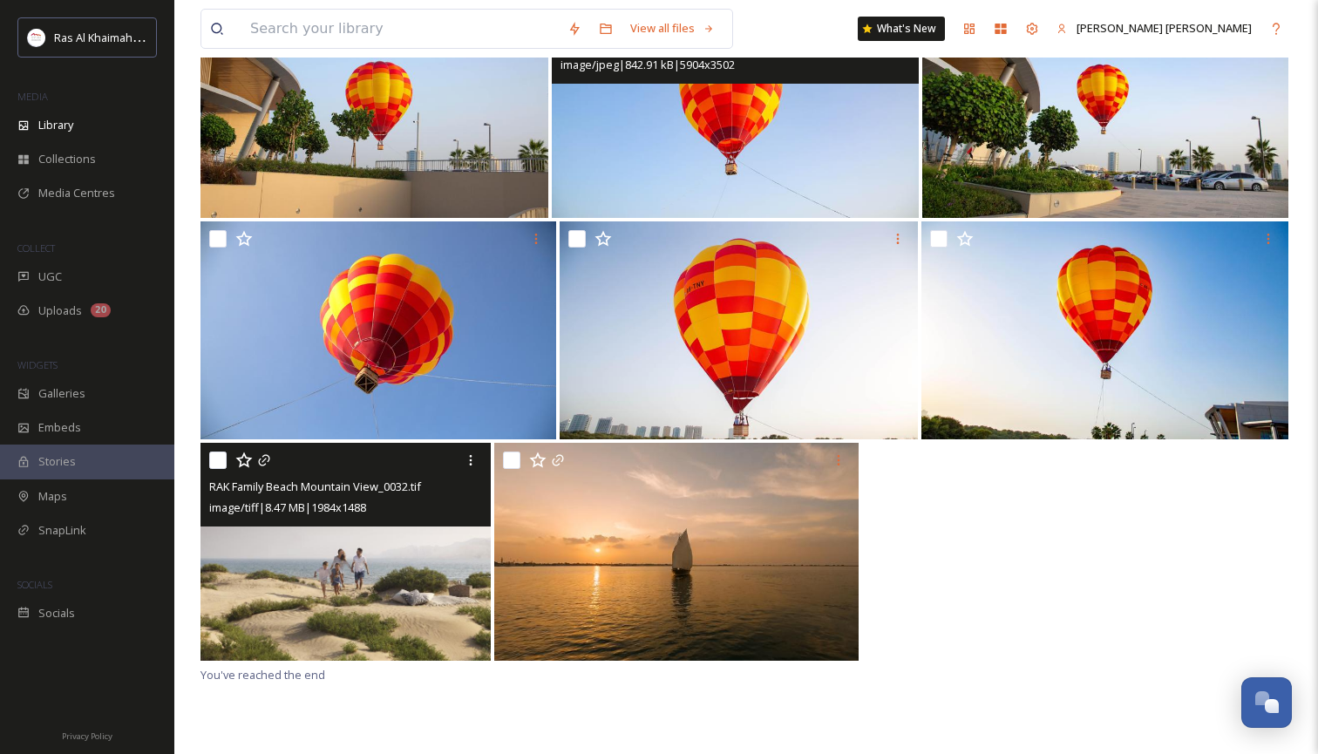
click at [346, 596] on img at bounding box center [345, 552] width 290 height 218
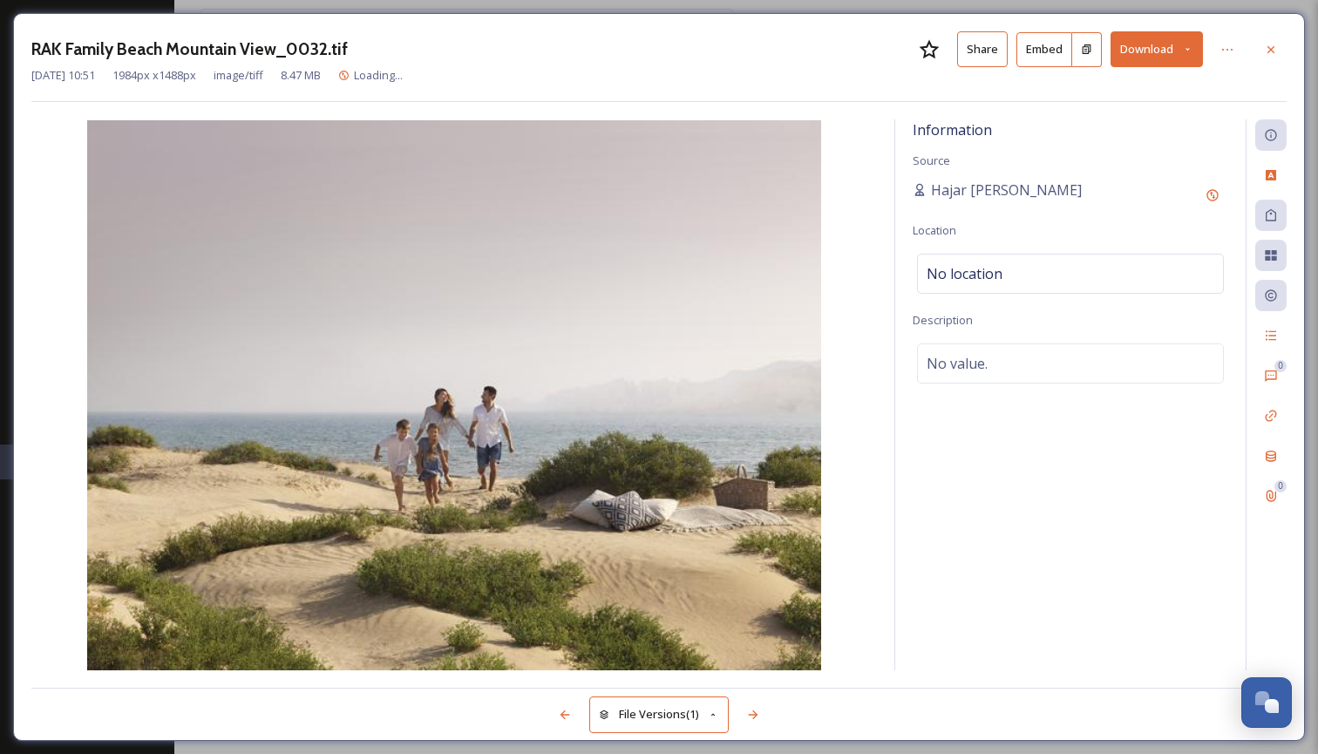
click at [1192, 46] on icon at bounding box center [1187, 49] width 11 height 11
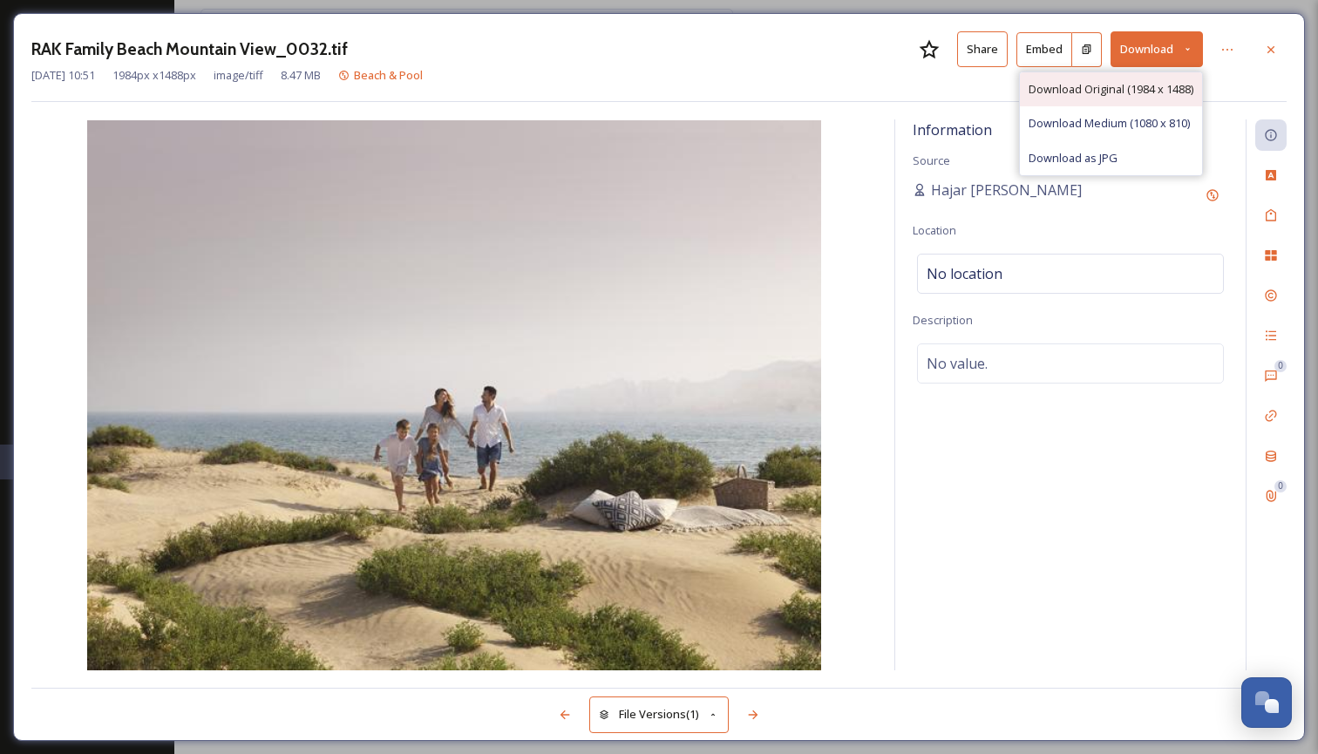
click at [1133, 83] on span "Download Original (1984 x 1488)" at bounding box center [1110, 89] width 165 height 17
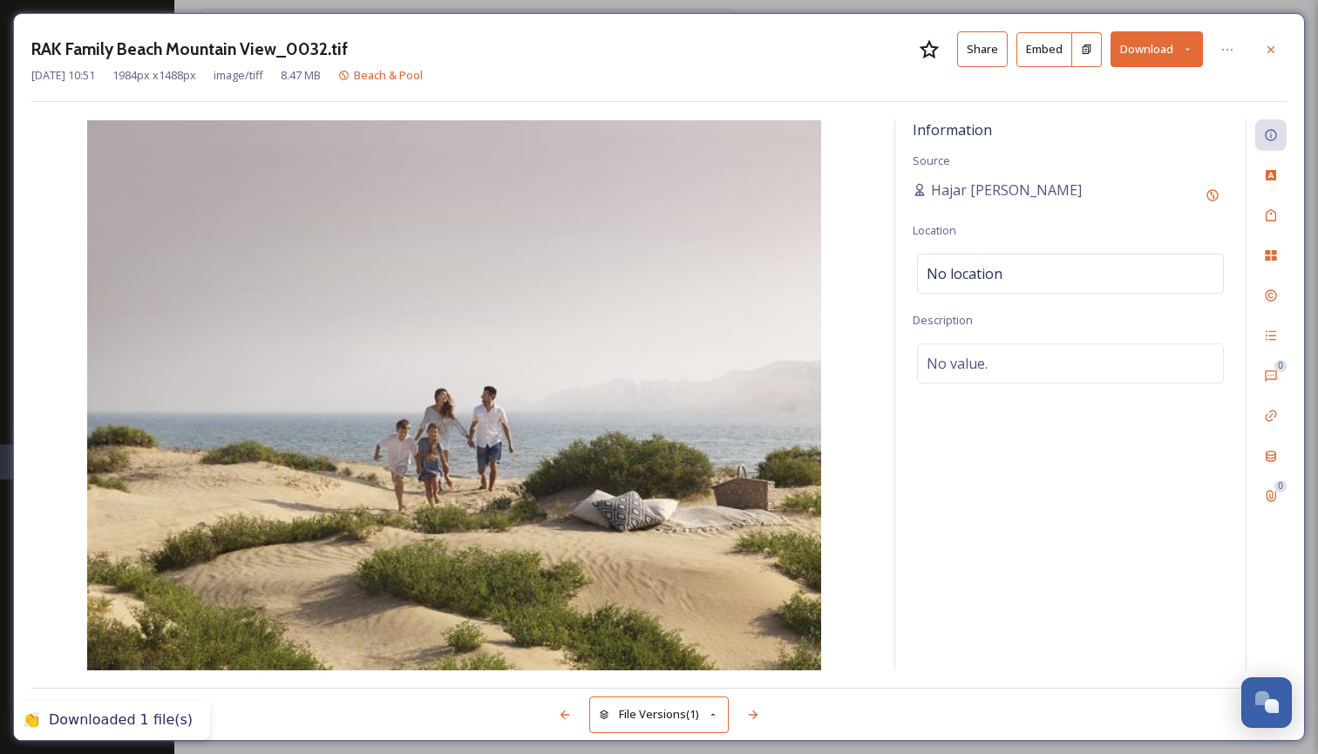
drag, startPoint x: 1268, startPoint y: 45, endPoint x: 1259, endPoint y: 51, distance: 10.6
click at [1269, 47] on icon at bounding box center [1271, 50] width 14 height 14
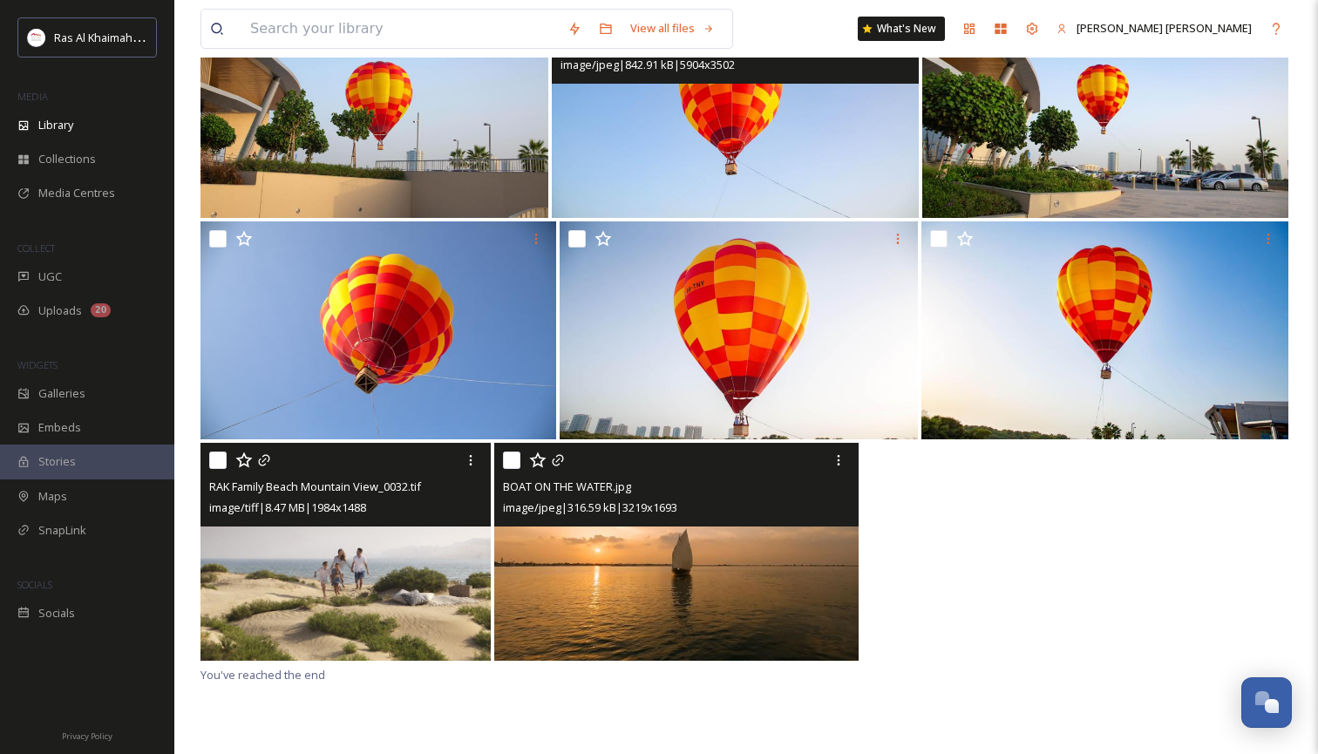
scroll to position [238, 0]
click at [726, 612] on img at bounding box center [675, 552] width 363 height 218
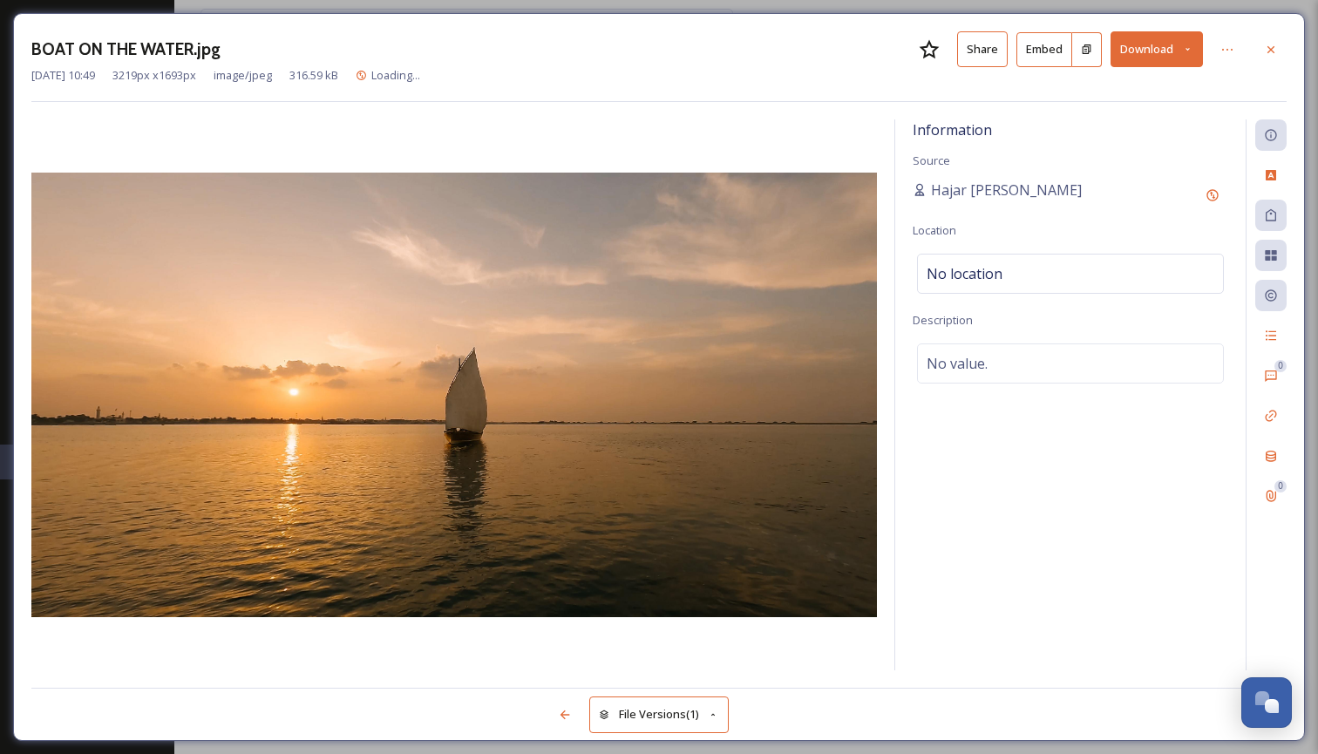
click at [1189, 45] on icon at bounding box center [1187, 49] width 11 height 11
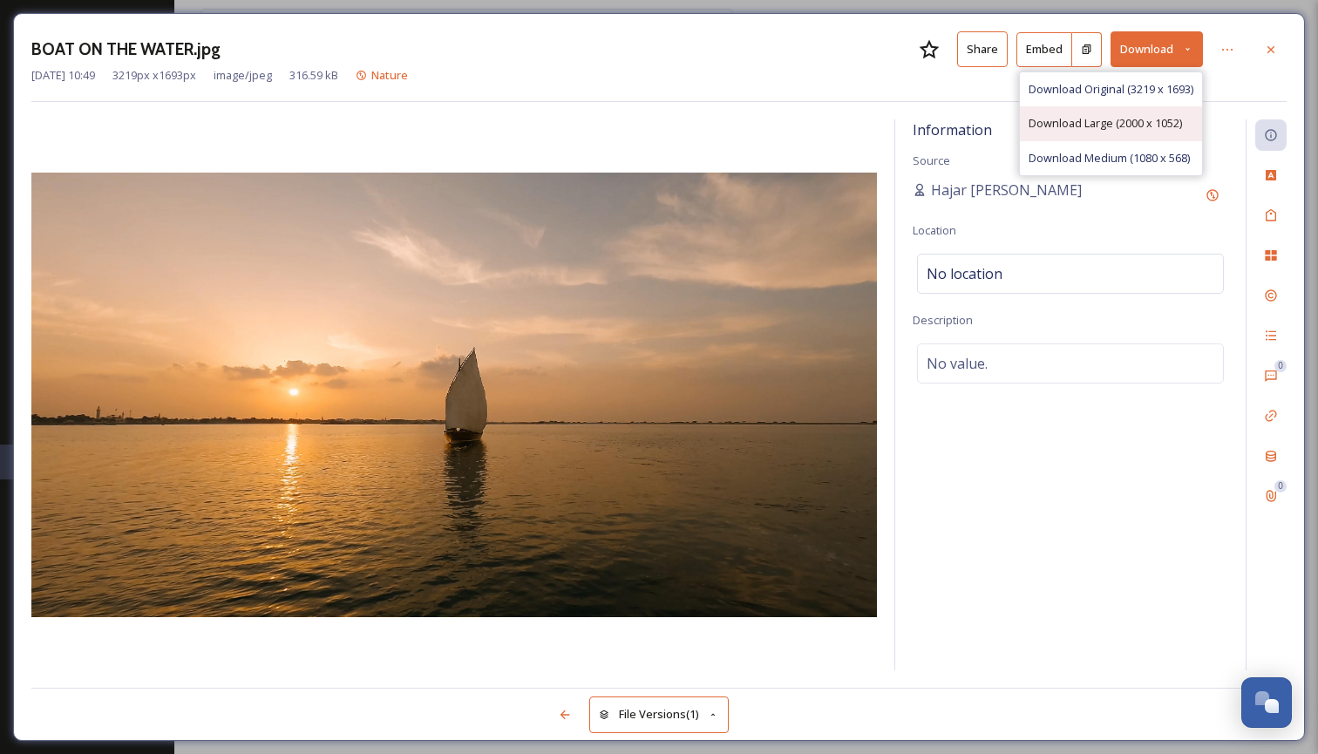
click at [1160, 125] on span "Download Large (2000 x 1052)" at bounding box center [1104, 123] width 153 height 17
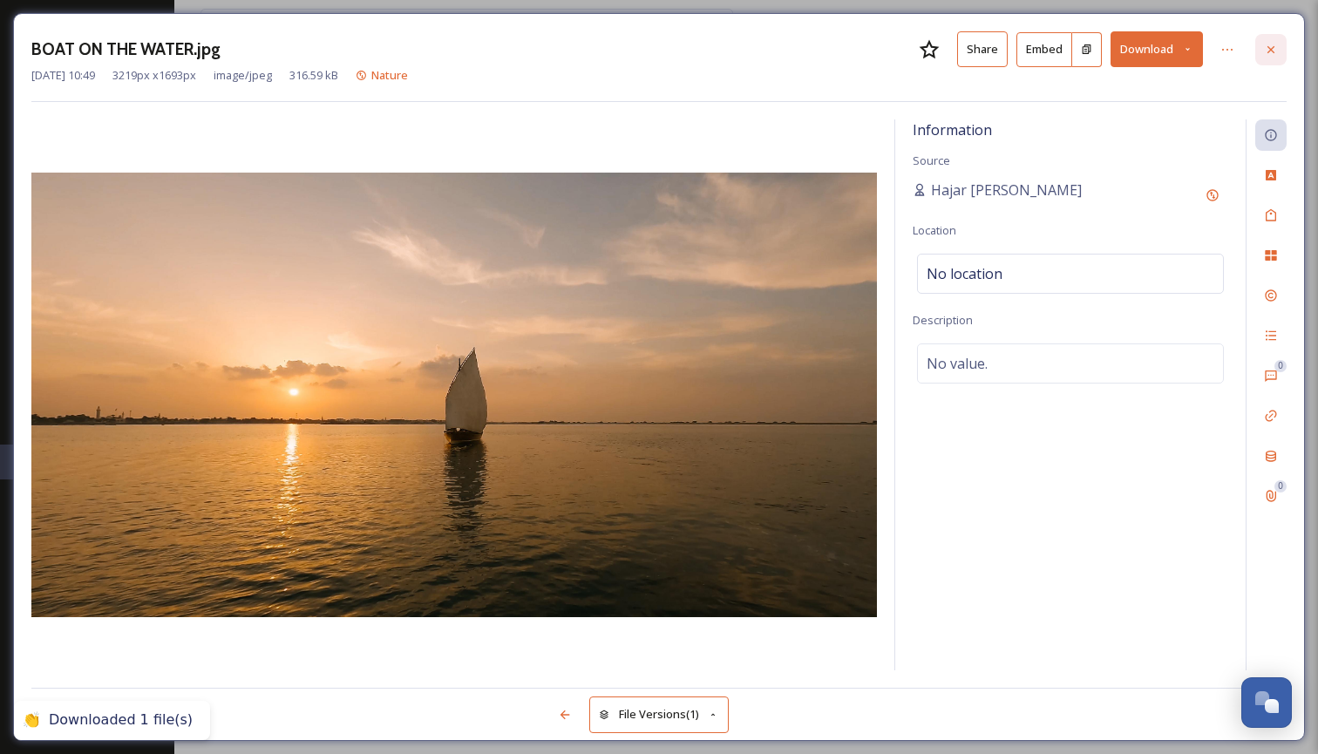
click at [1274, 51] on icon at bounding box center [1271, 50] width 14 height 14
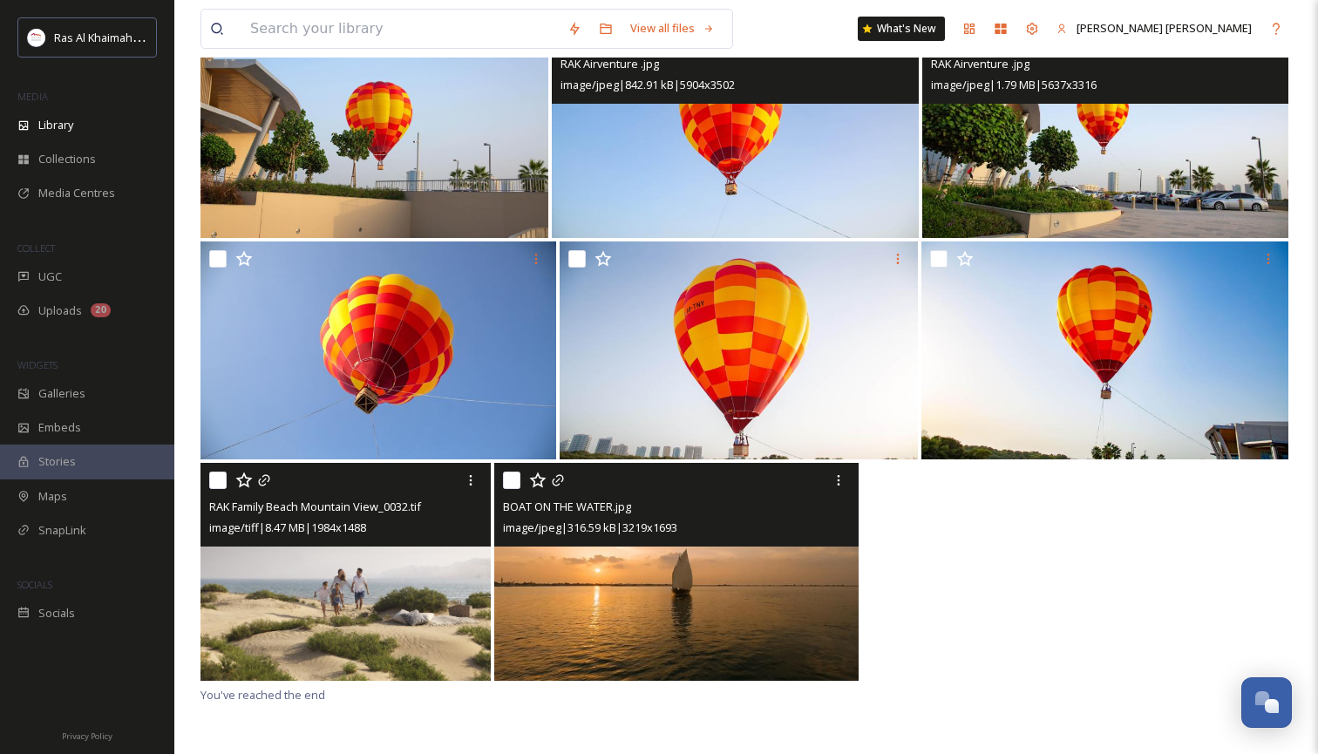
scroll to position [220, 0]
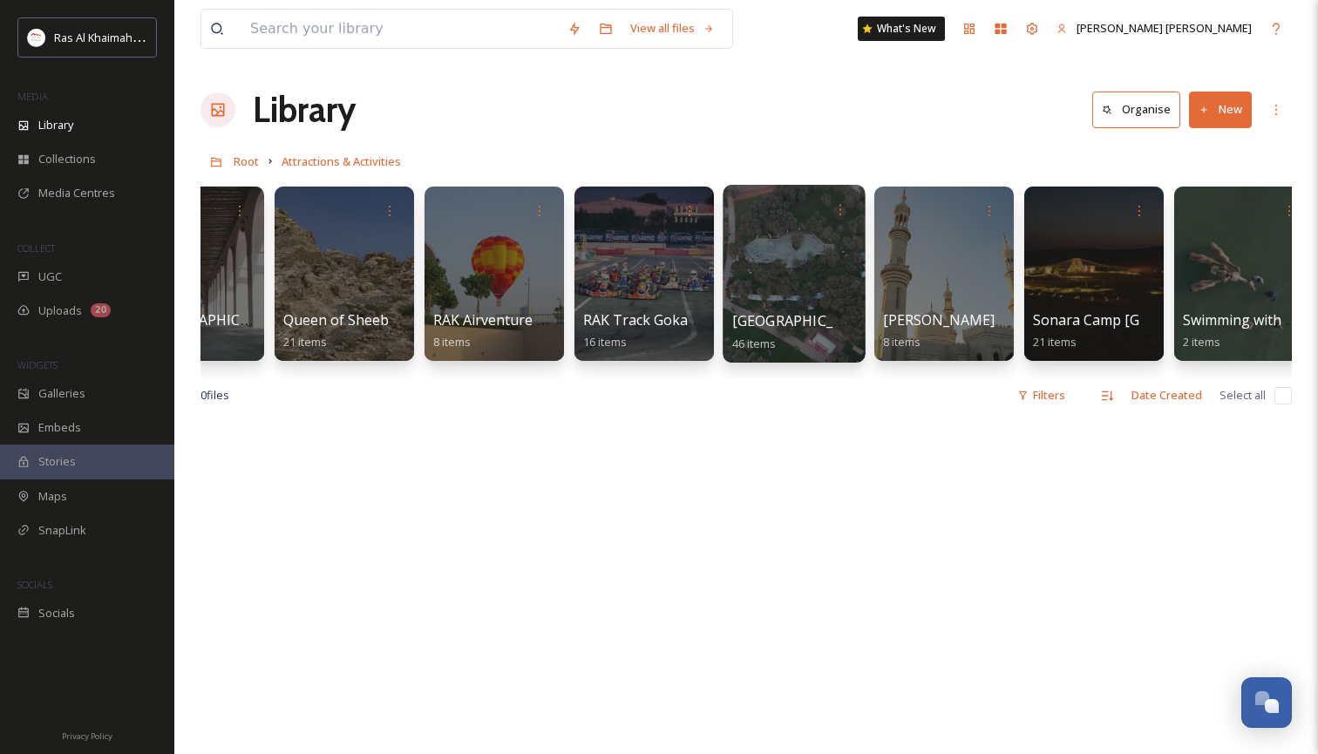
scroll to position [0, 2036]
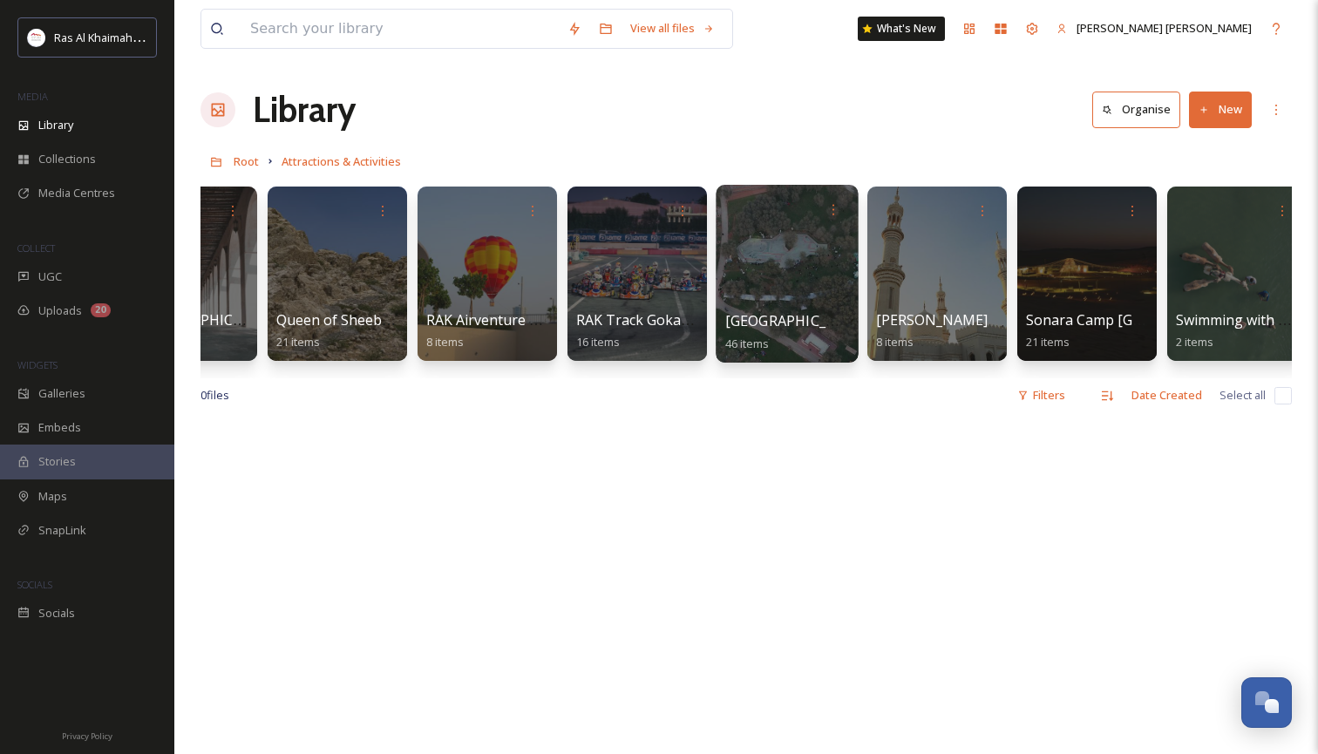
click at [777, 285] on div at bounding box center [786, 274] width 142 height 178
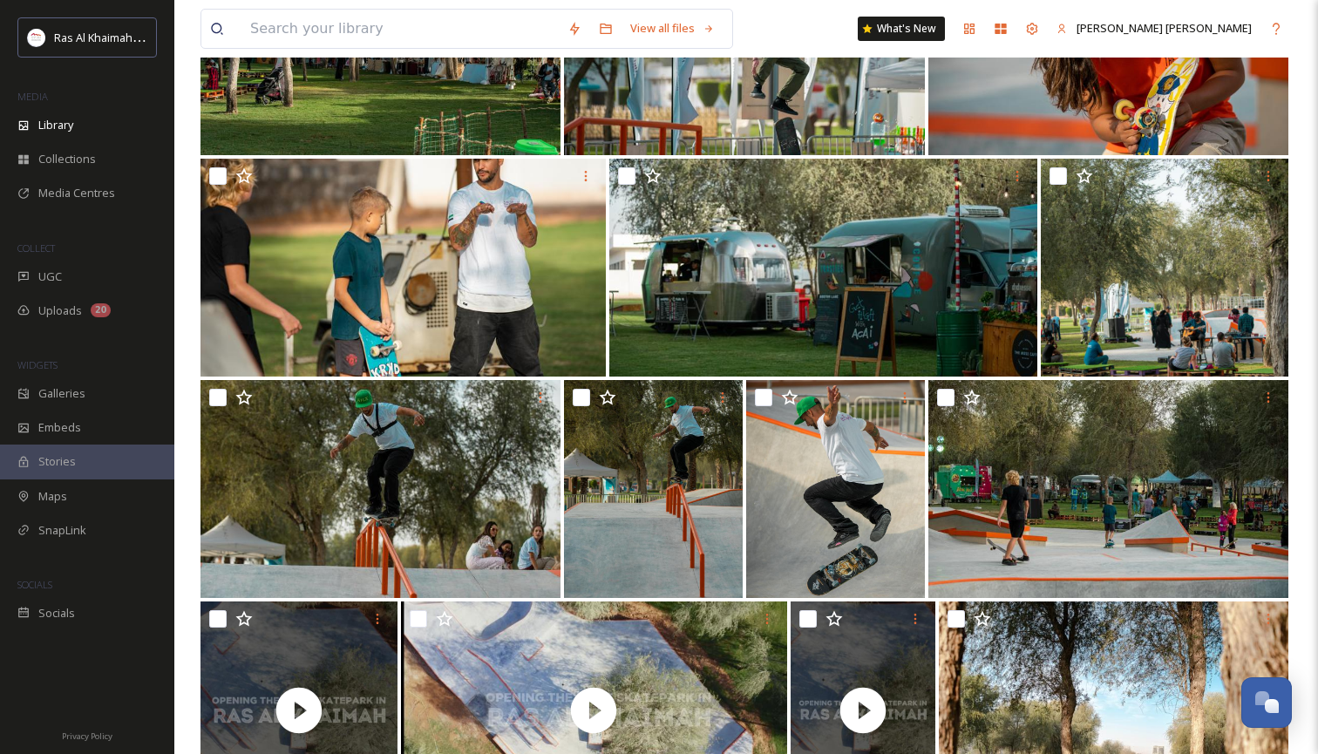
scroll to position [1852, 0]
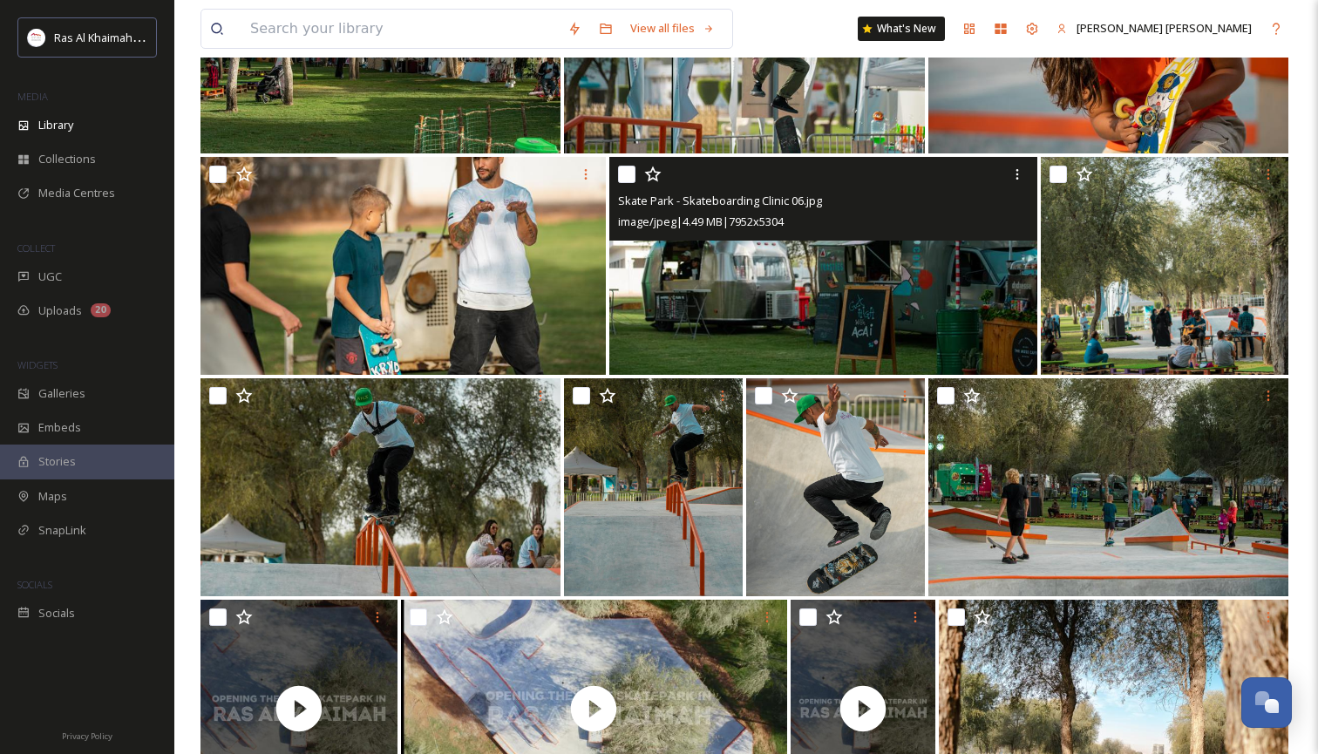
click at [791, 323] on img at bounding box center [823, 266] width 429 height 218
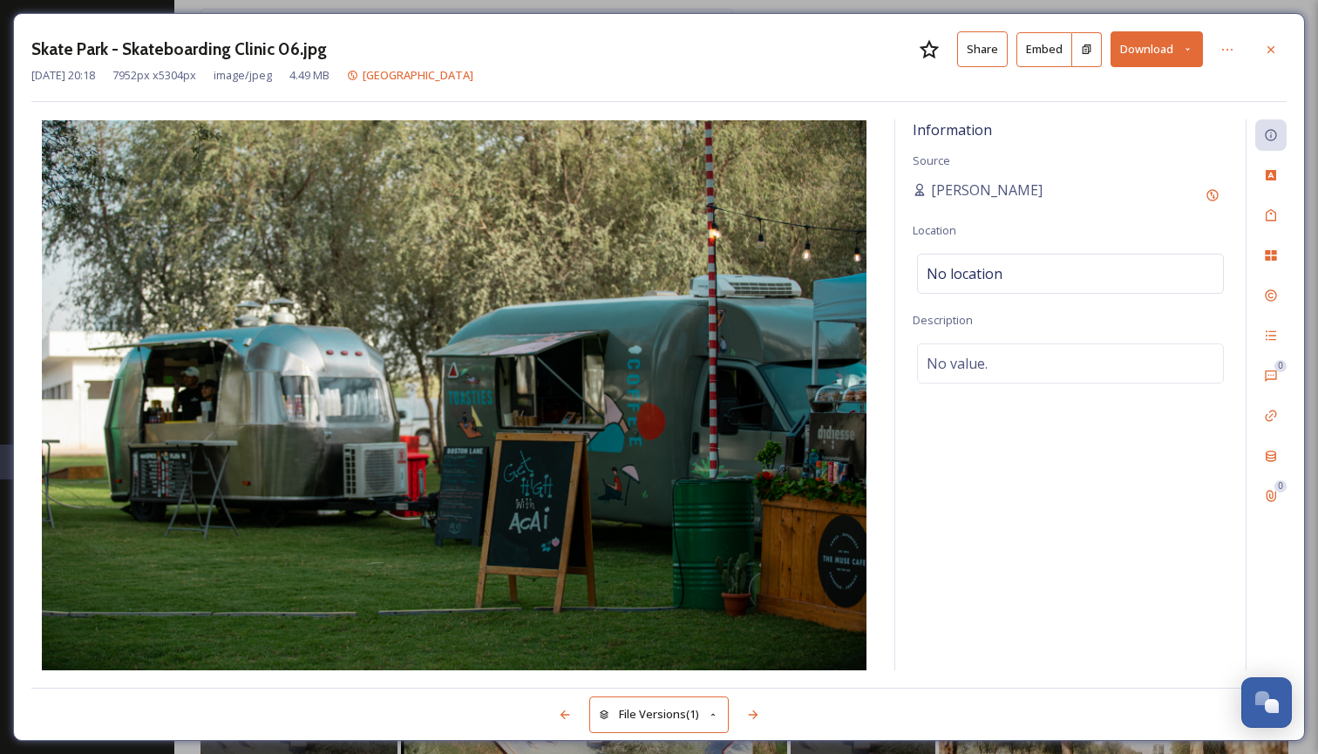
click at [1271, 48] on icon at bounding box center [1270, 48] width 7 height 7
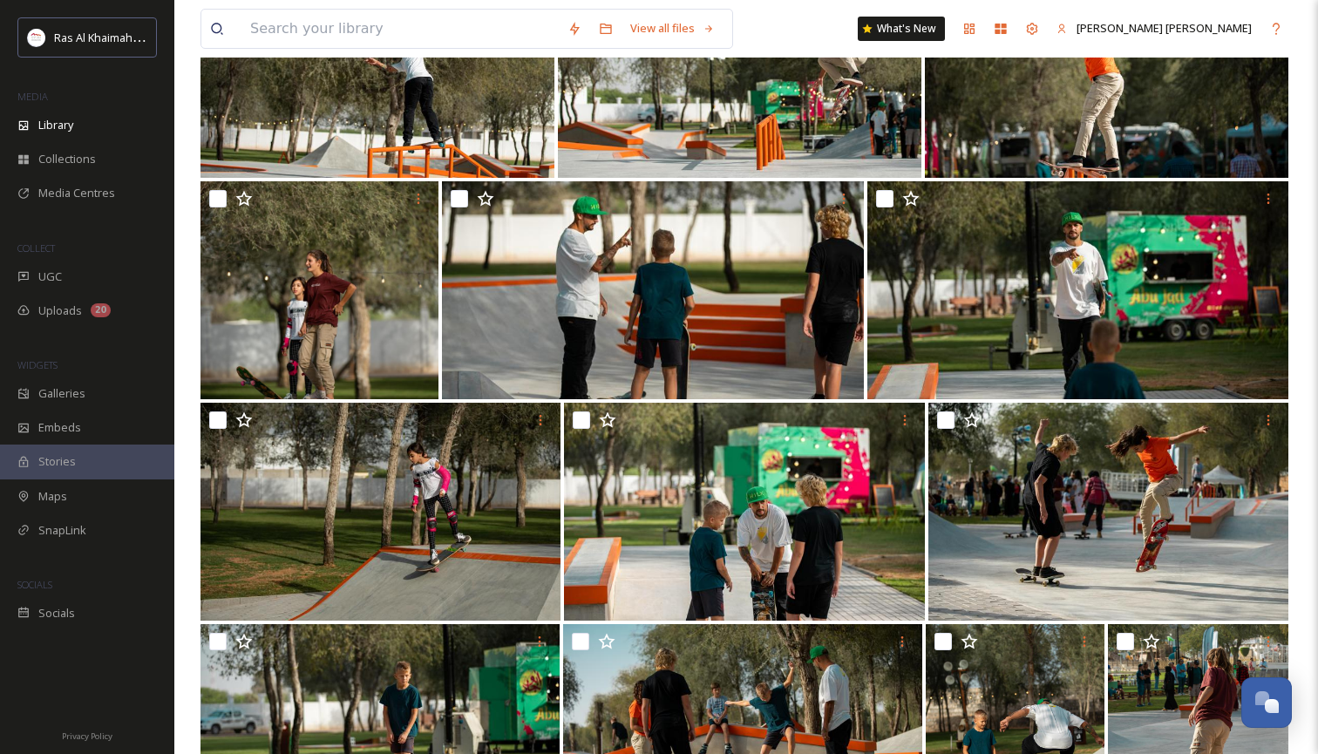
scroll to position [494, 0]
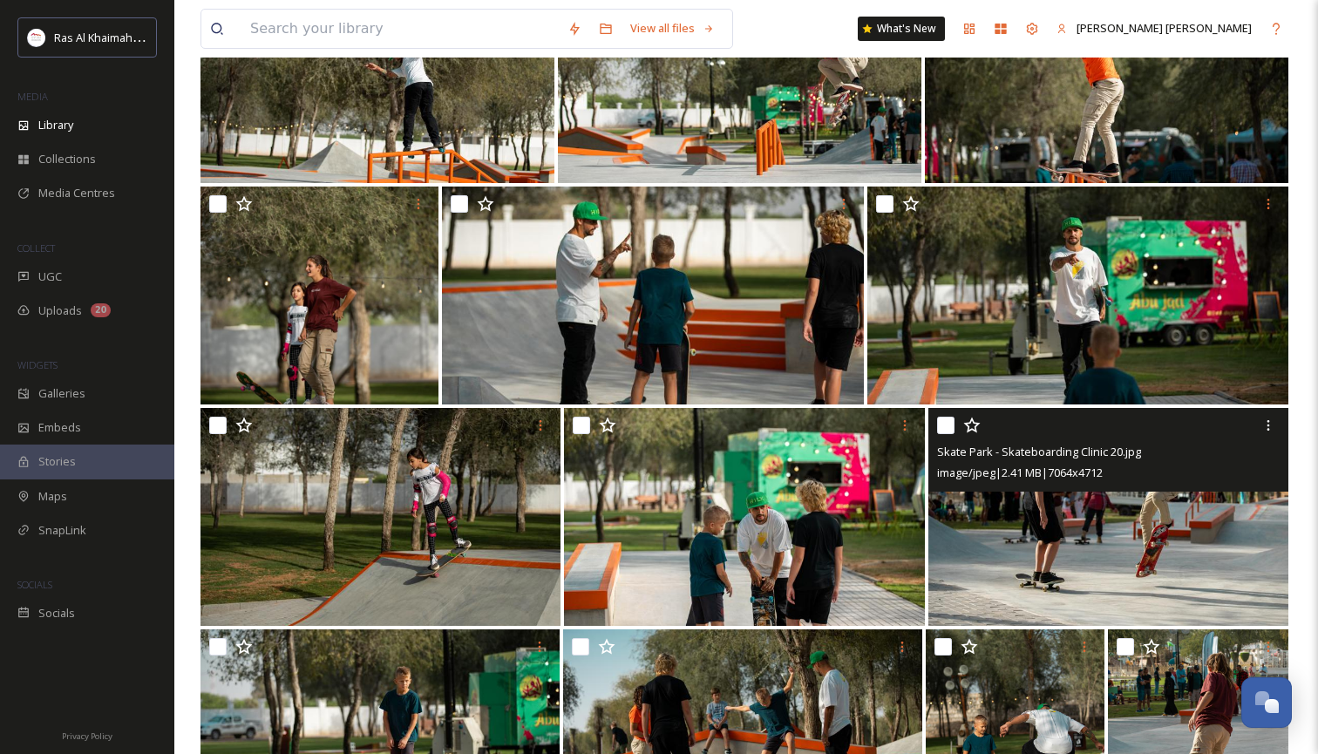
click at [1047, 511] on img at bounding box center [1108, 517] width 360 height 218
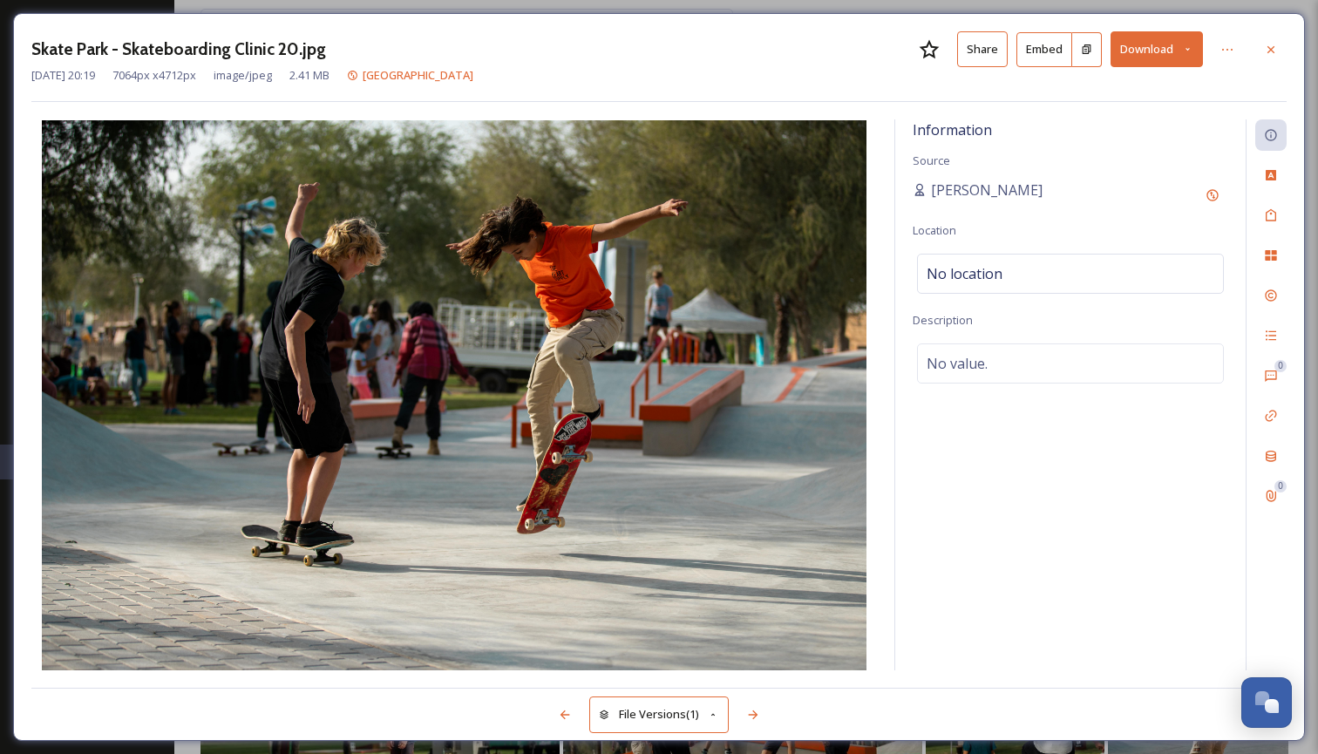
click at [1189, 48] on icon at bounding box center [1187, 49] width 11 height 11
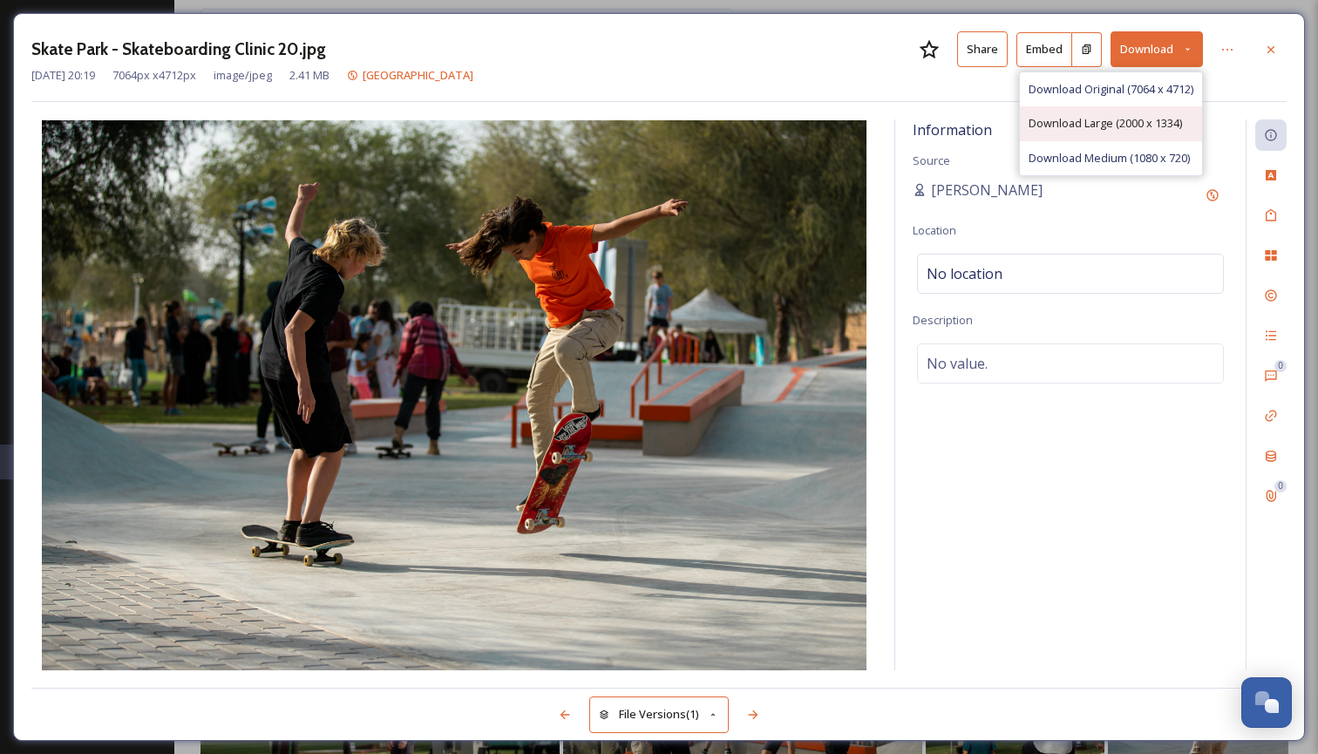
click at [1124, 125] on span "Download Large (2000 x 1334)" at bounding box center [1104, 123] width 153 height 17
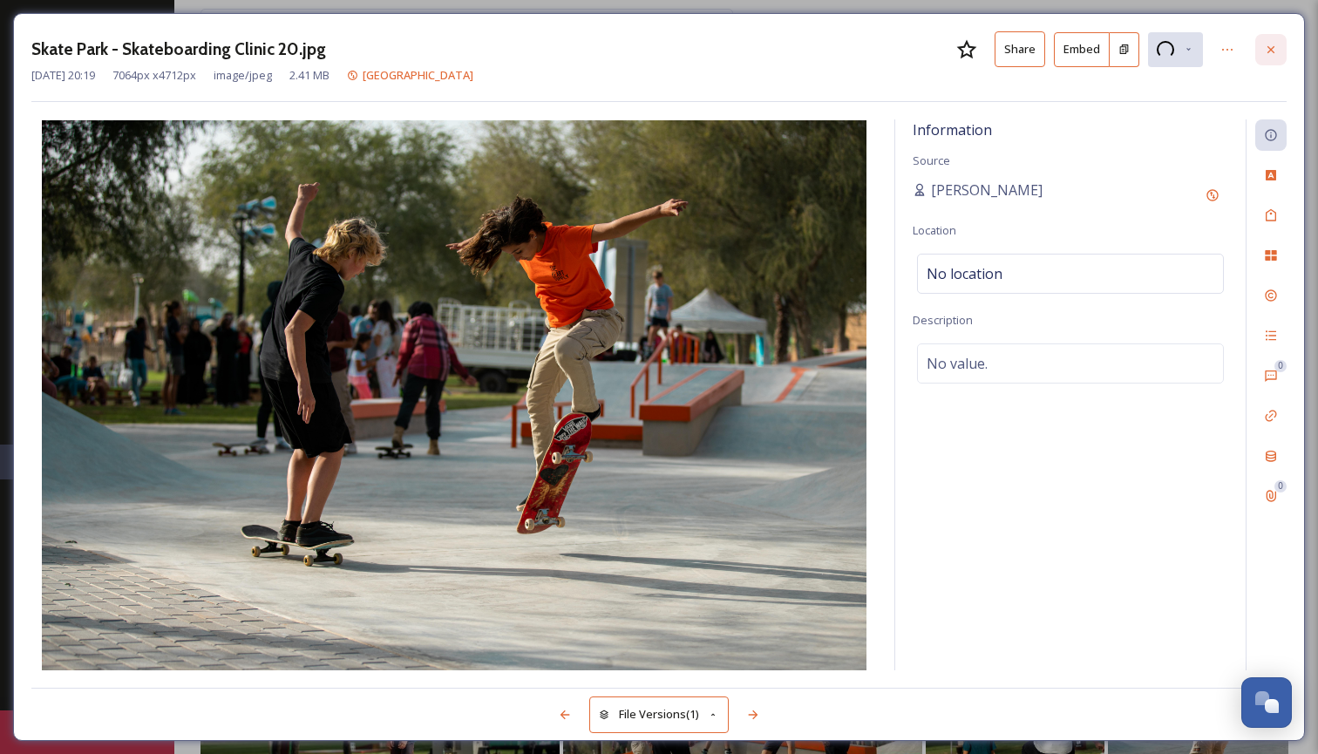
click at [1275, 51] on icon at bounding box center [1271, 50] width 14 height 14
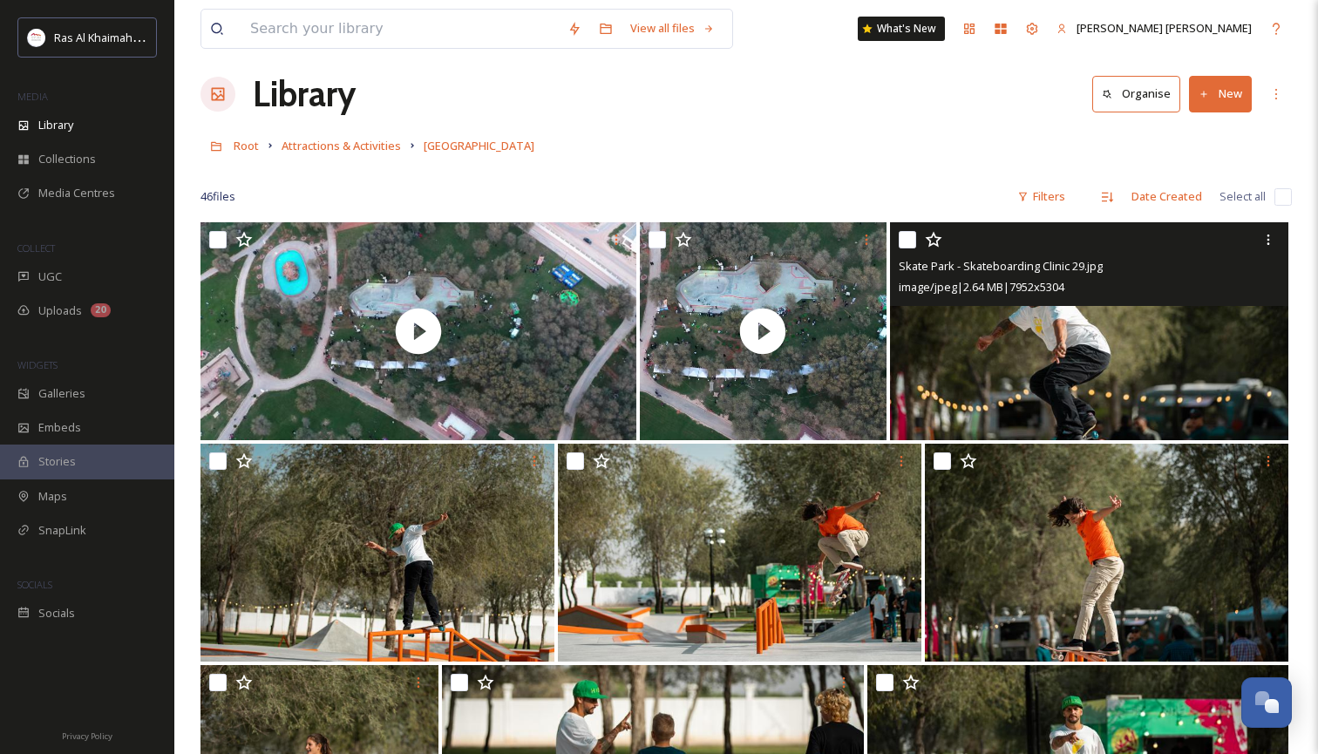
scroll to position [18, 0]
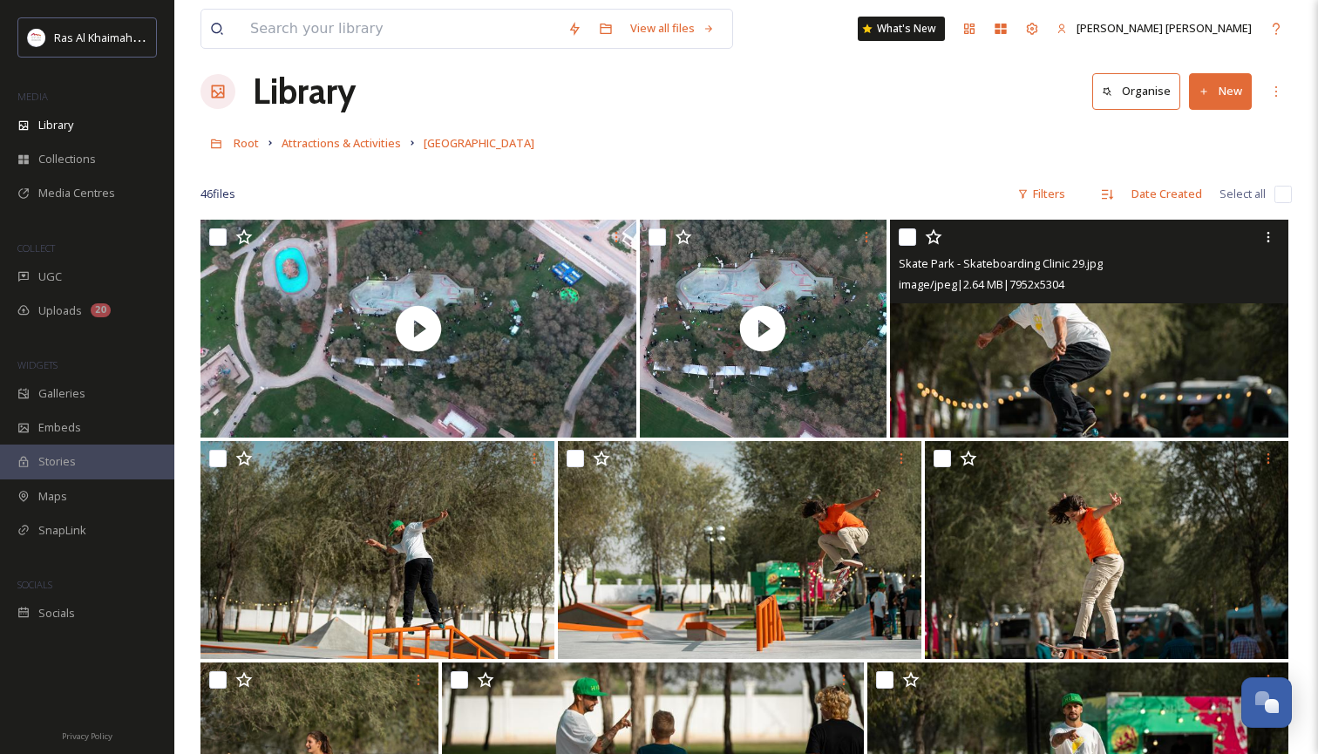
click at [1117, 368] on img at bounding box center [1089, 329] width 398 height 218
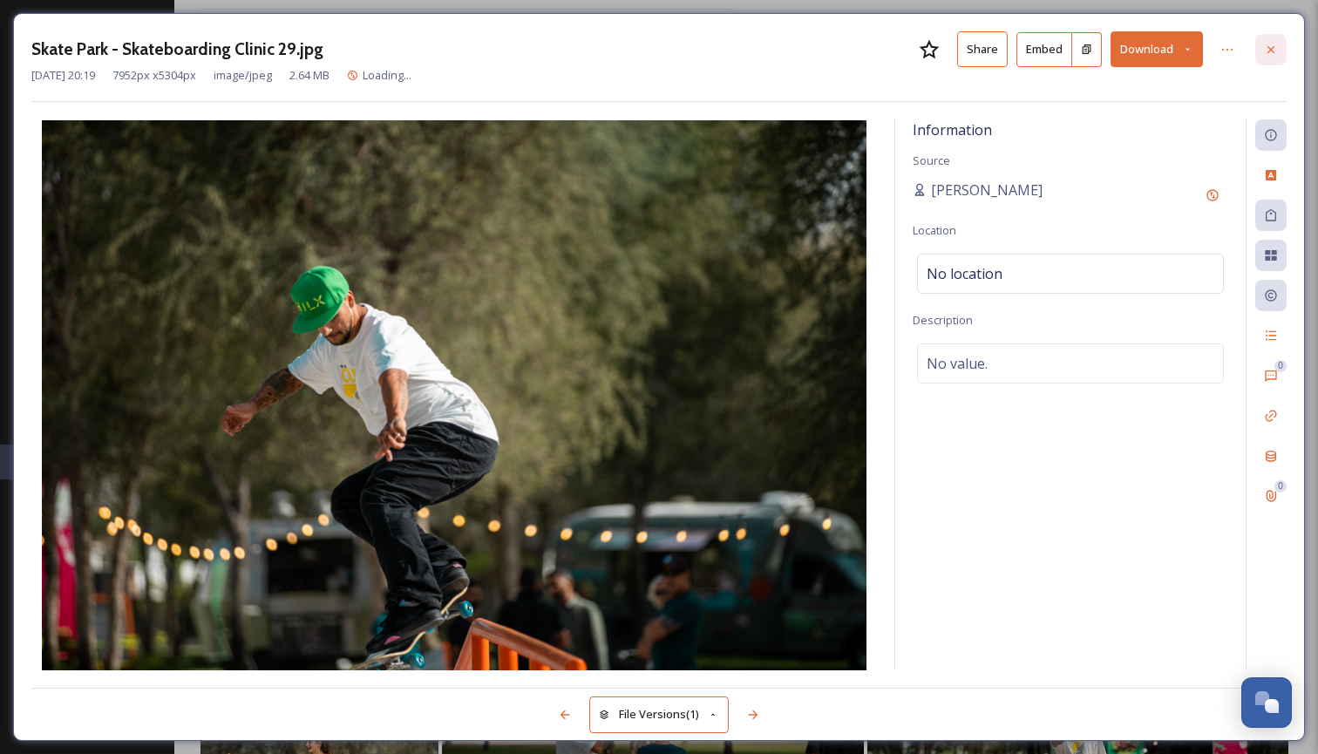
click at [1269, 51] on icon at bounding box center [1270, 48] width 7 height 7
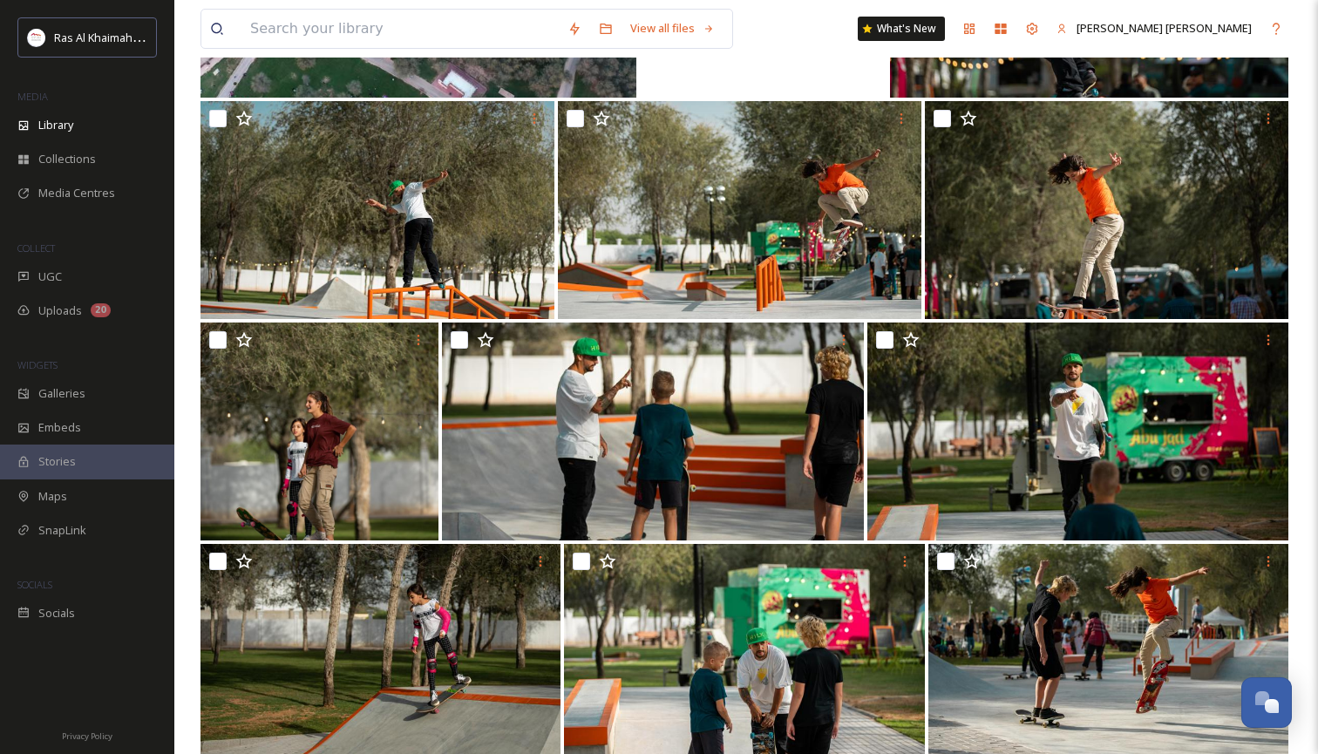
scroll to position [382, 0]
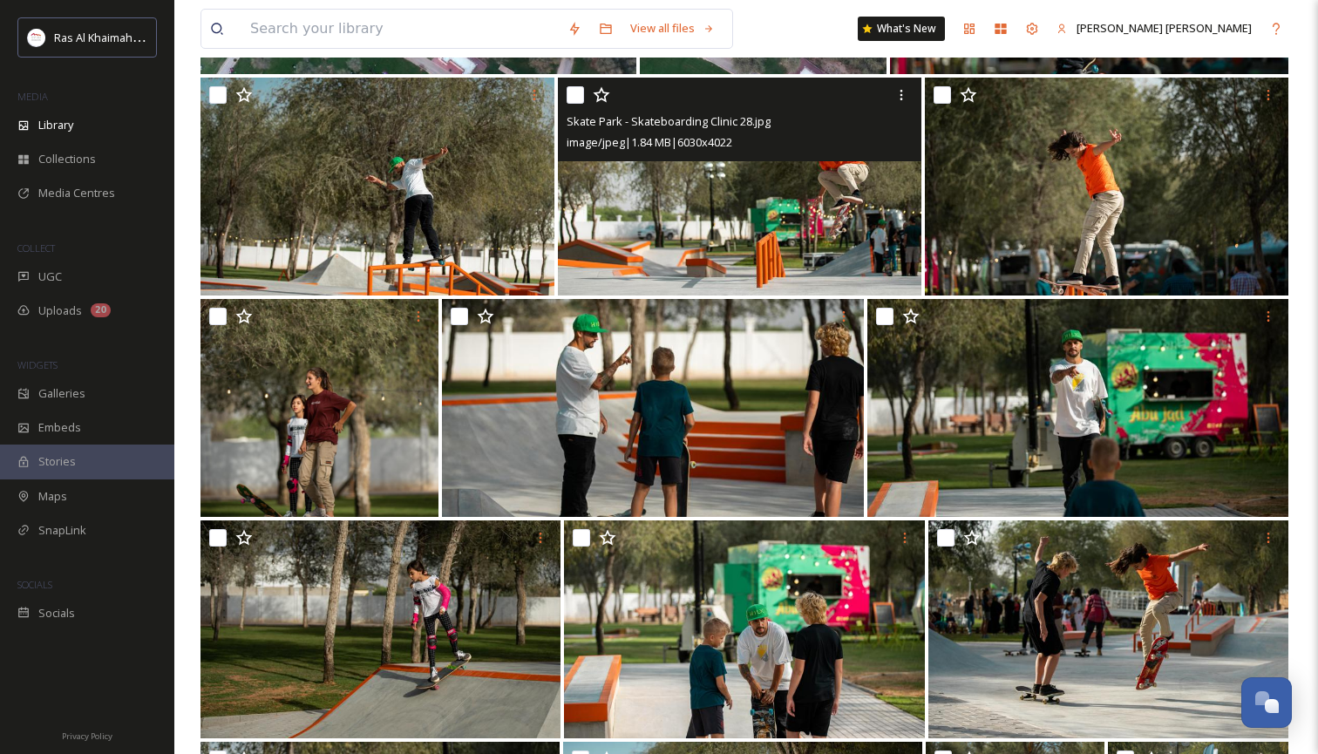
click at [828, 200] on img at bounding box center [739, 187] width 363 height 218
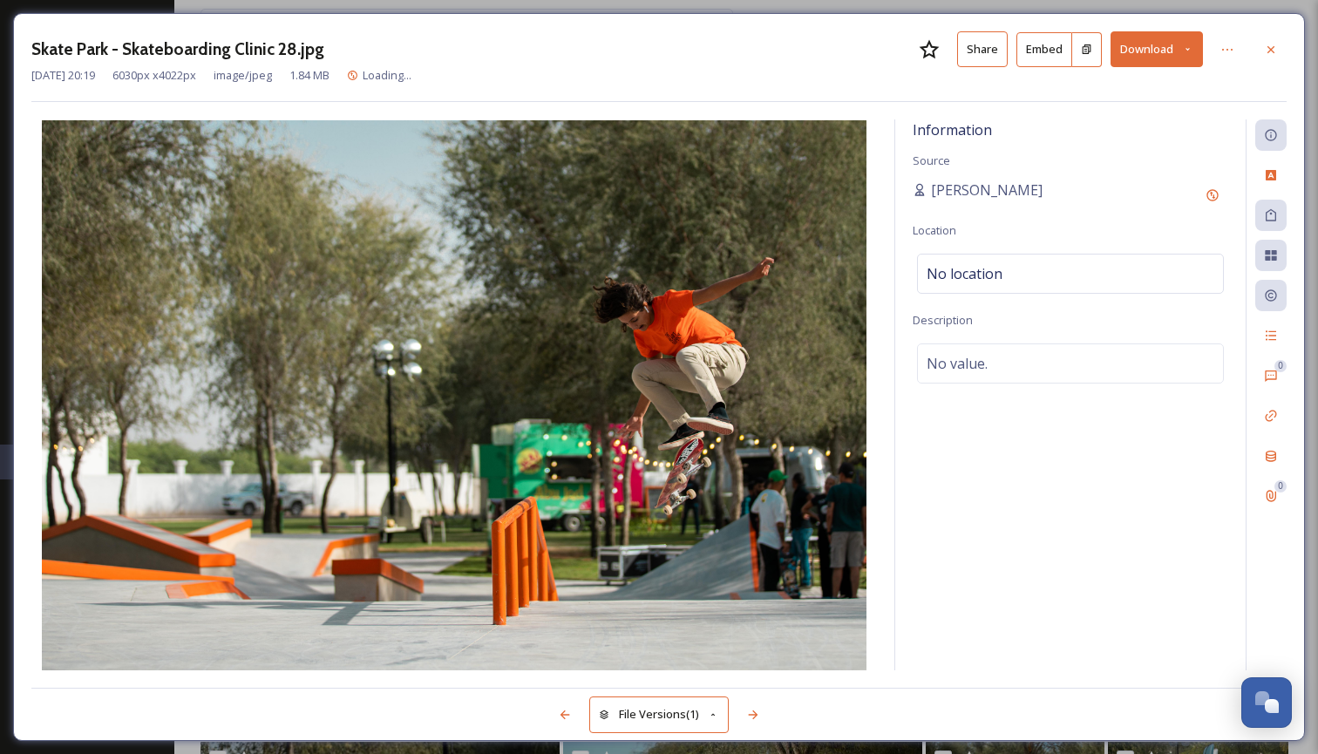
click at [1188, 46] on icon at bounding box center [1187, 49] width 11 height 11
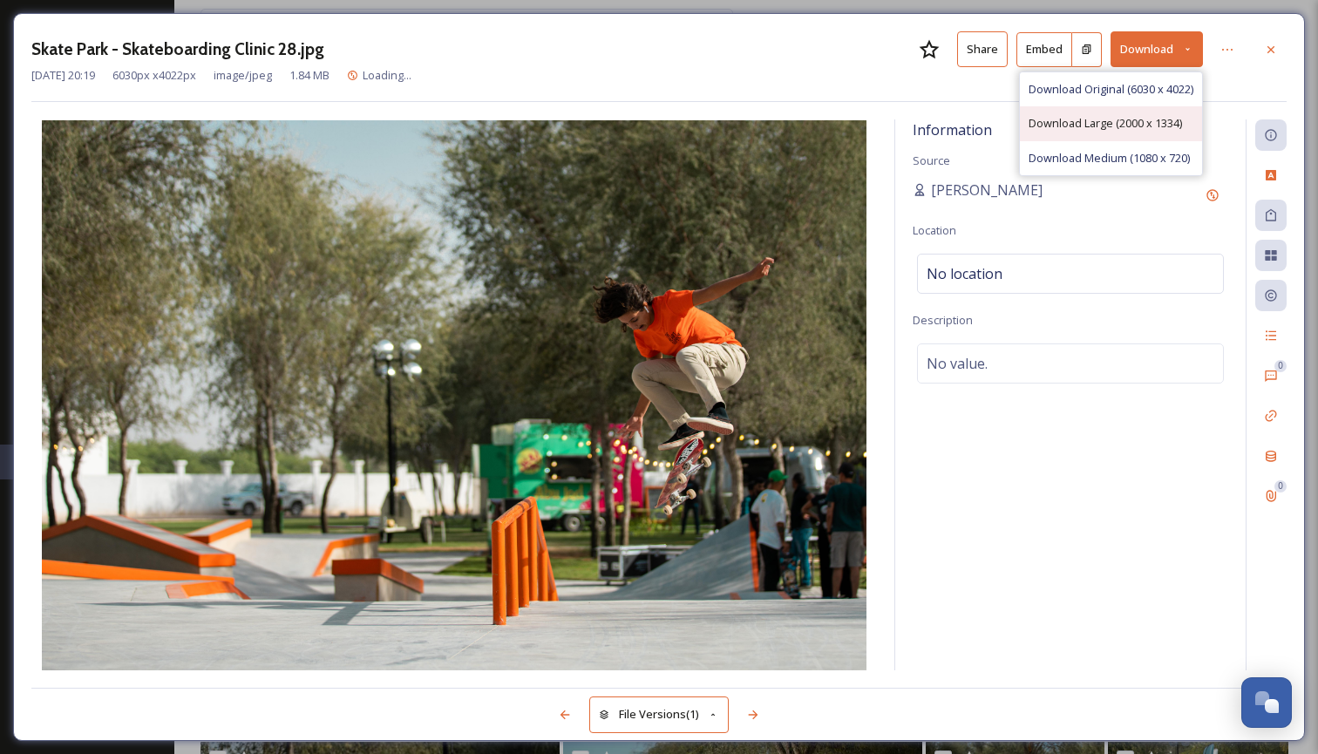
click at [1101, 121] on span "Download Large (2000 x 1334)" at bounding box center [1104, 123] width 153 height 17
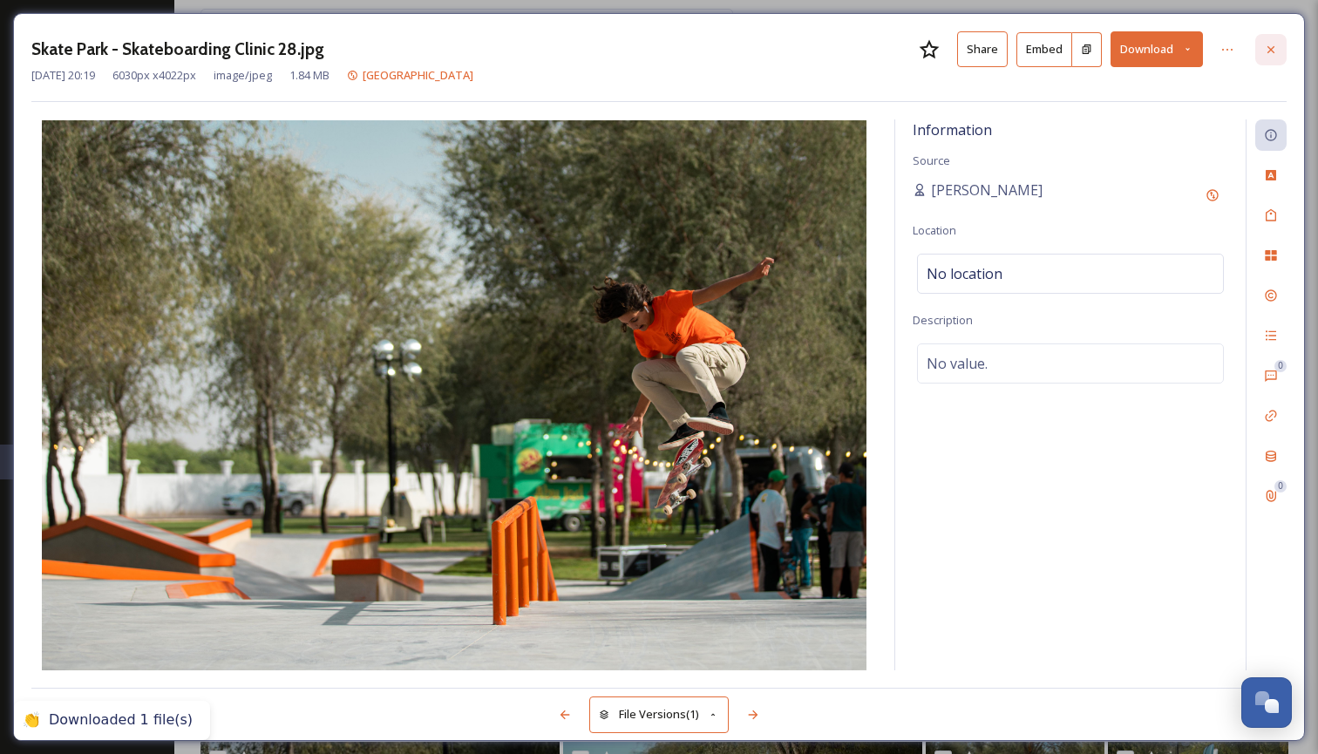
click at [1277, 48] on icon at bounding box center [1271, 50] width 14 height 14
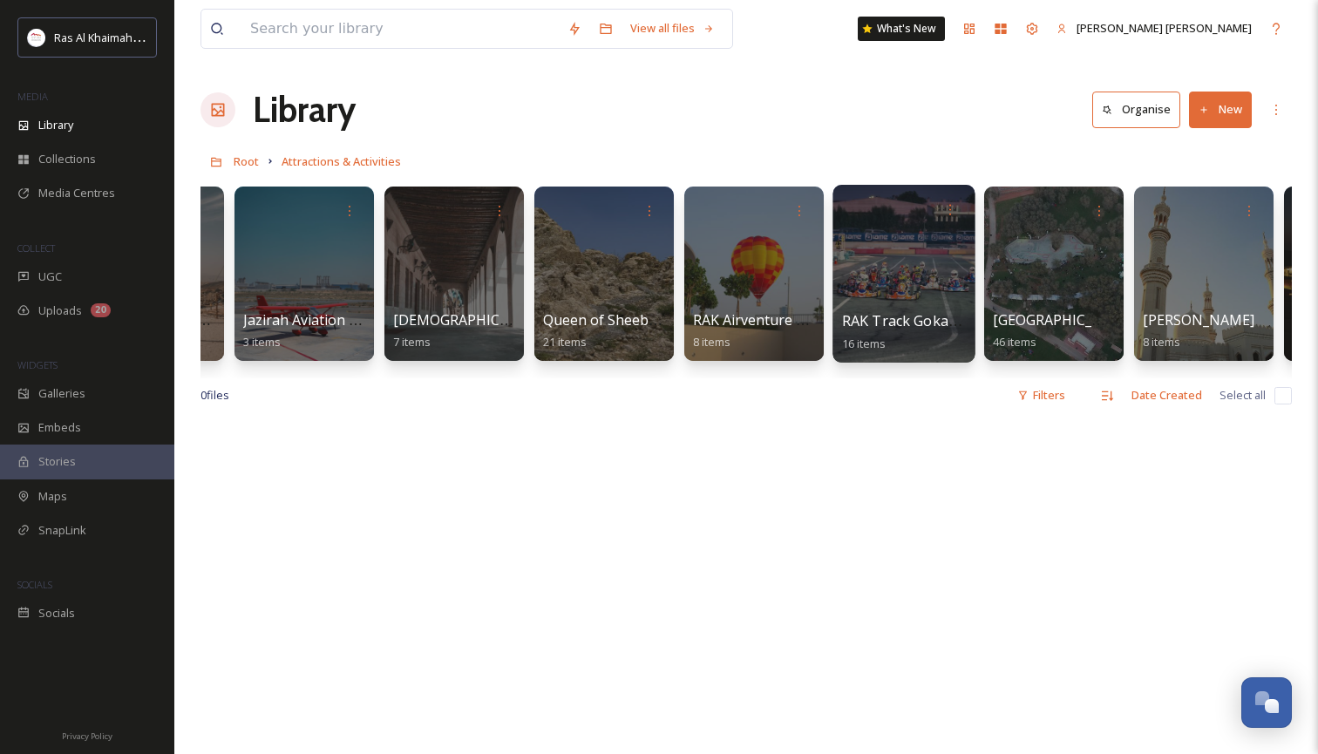
scroll to position [0, 1772]
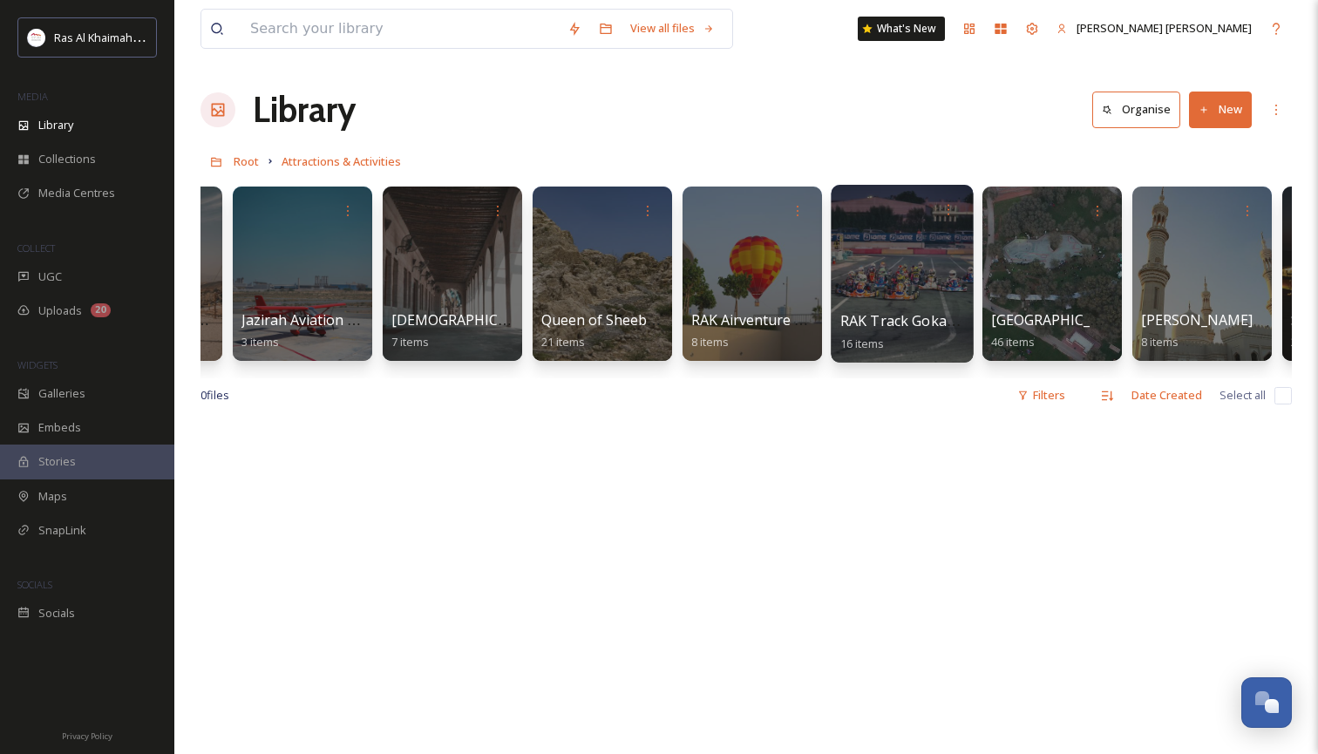
click at [917, 261] on div at bounding box center [901, 274] width 142 height 178
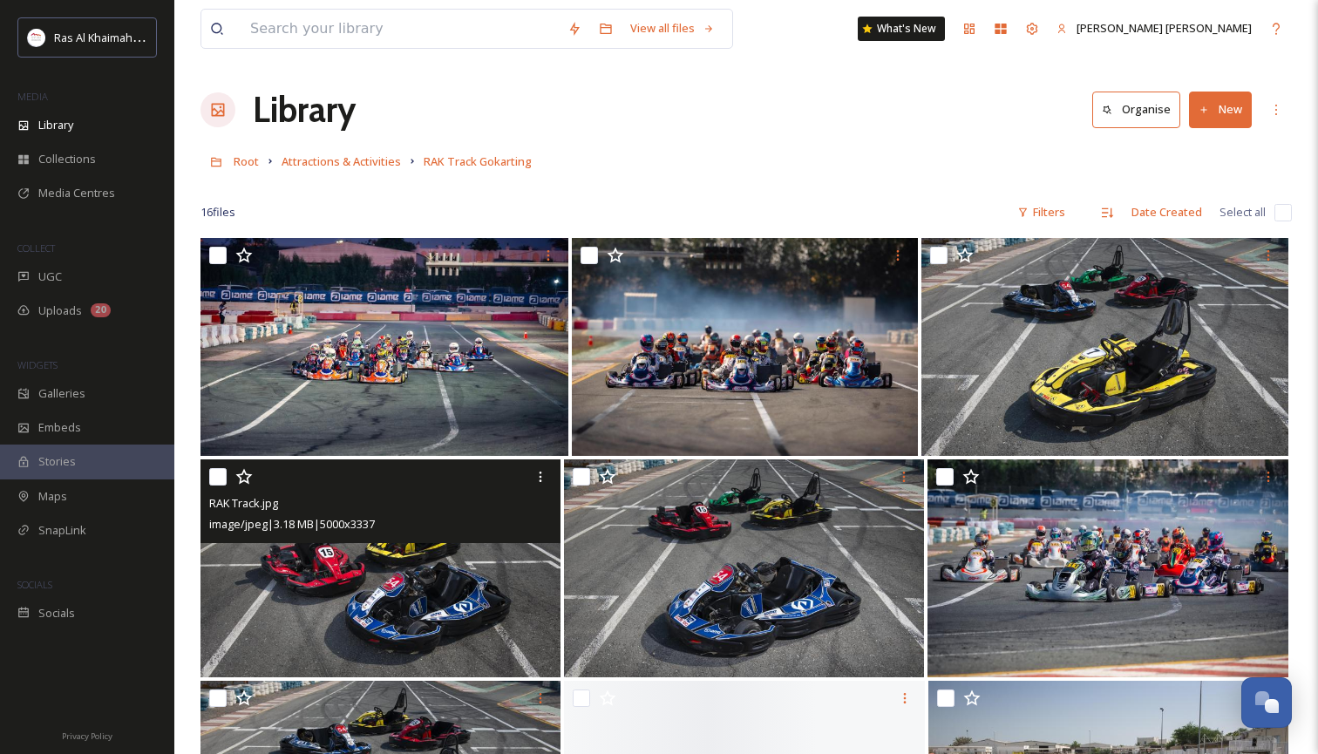
scroll to position [10, 0]
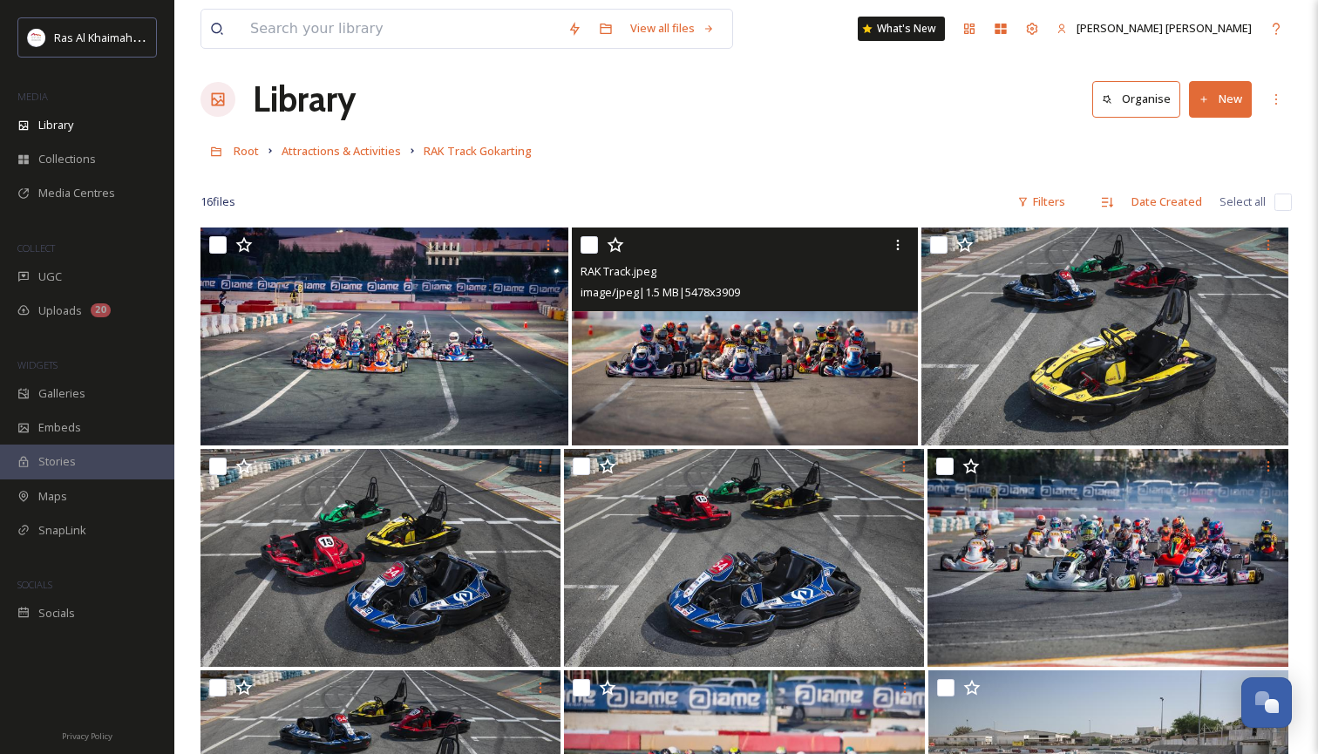
click at [706, 393] on img at bounding box center [745, 336] width 346 height 218
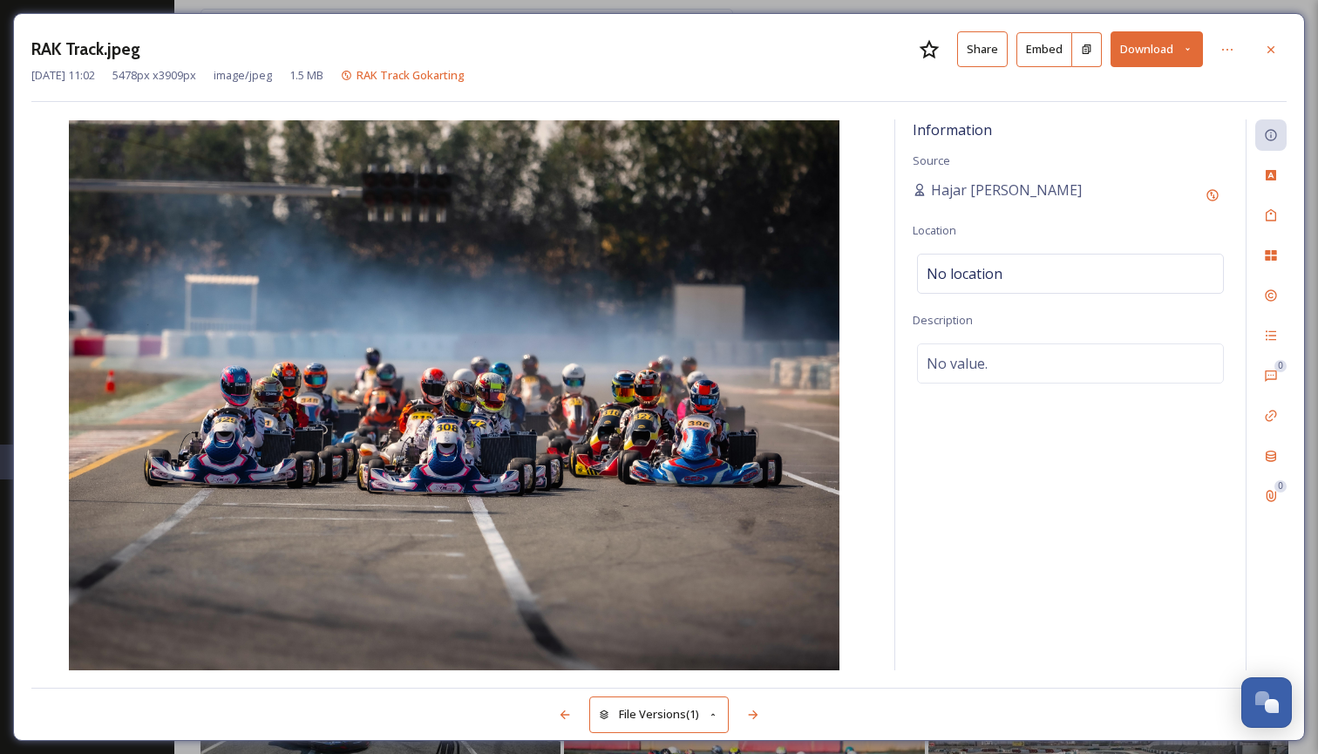
click at [1189, 51] on icon at bounding box center [1187, 49] width 11 height 11
click at [1108, 121] on span "Download Large (2000 x 1427)" at bounding box center [1104, 123] width 153 height 17
click at [1272, 44] on icon at bounding box center [1271, 50] width 14 height 14
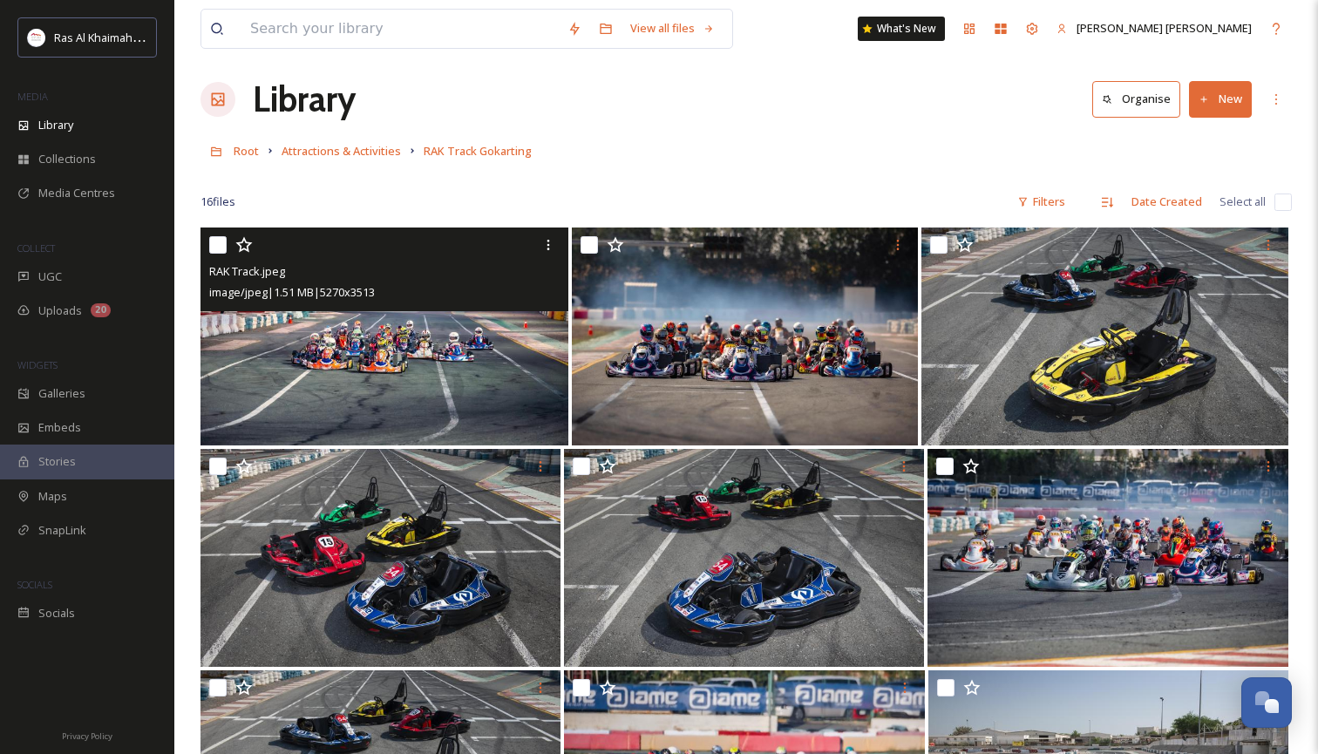
click at [409, 363] on img at bounding box center [384, 336] width 368 height 218
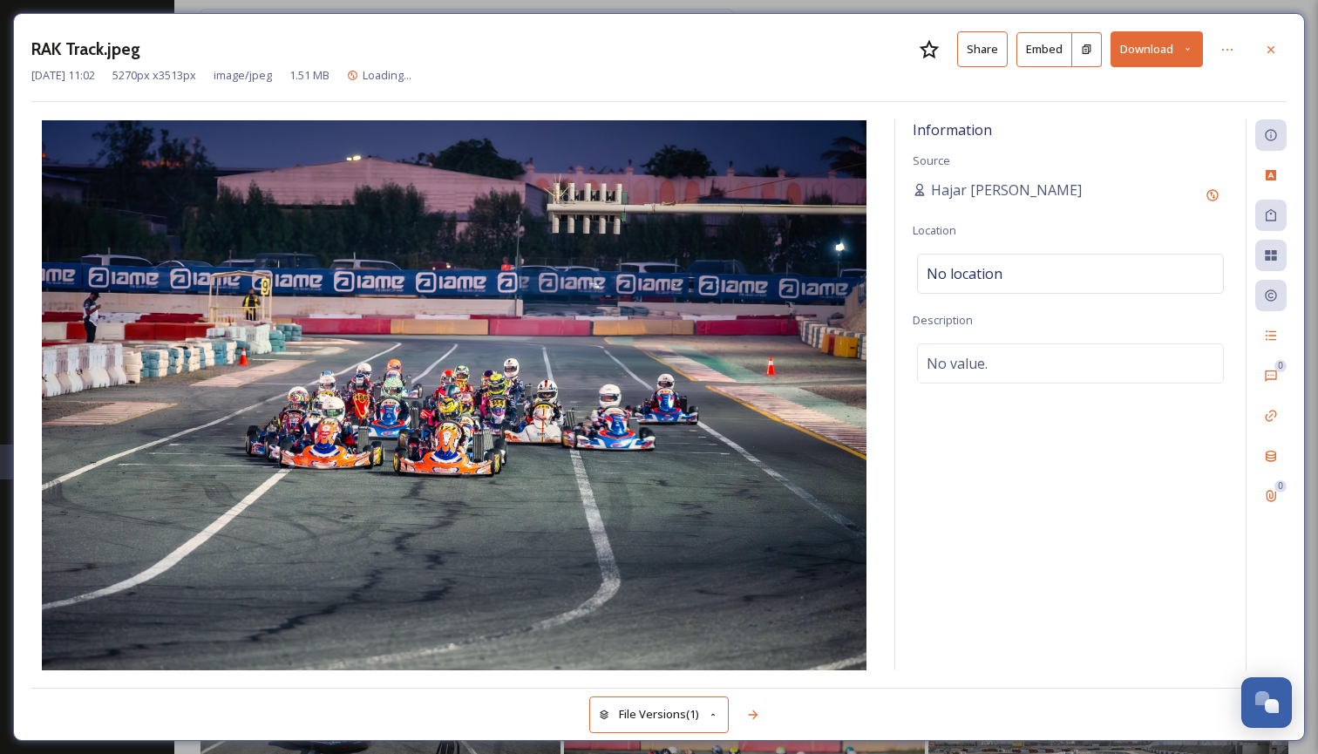
click at [1190, 50] on icon at bounding box center [1187, 49] width 11 height 11
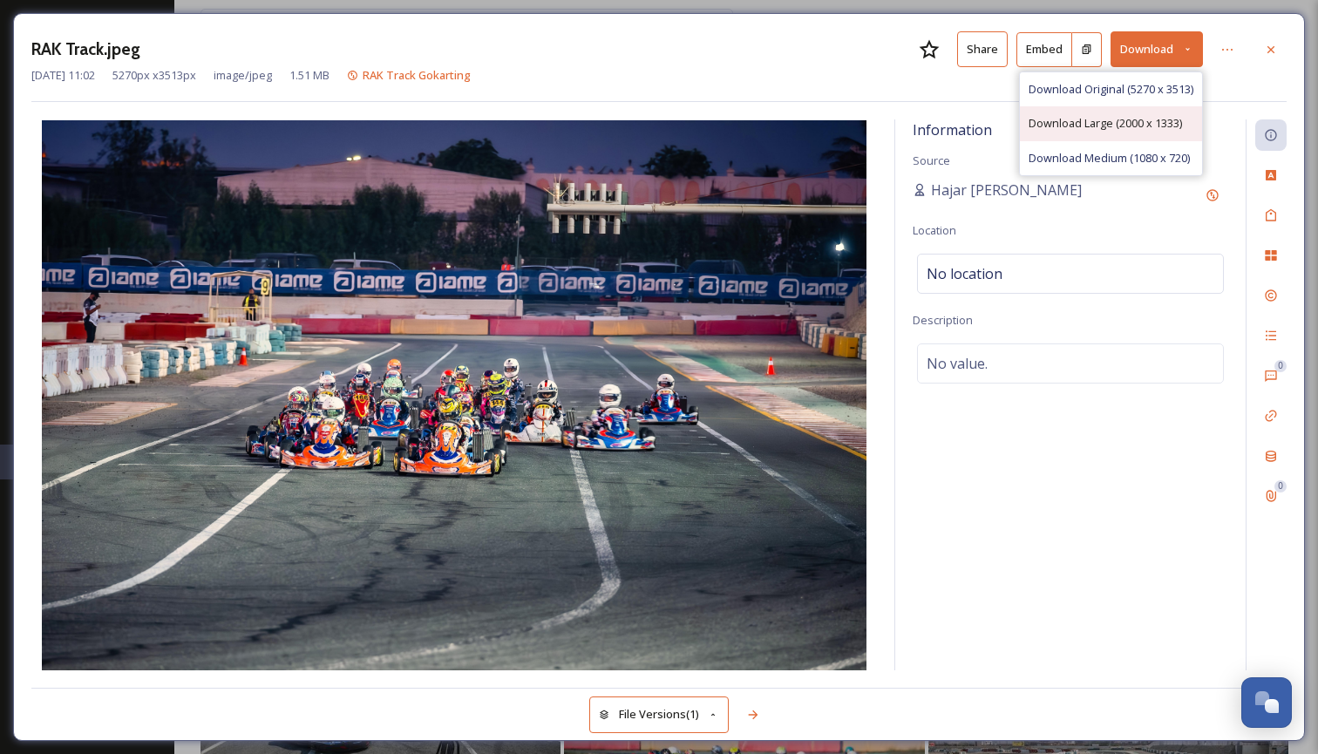
click at [1121, 119] on span "Download Large (2000 x 1333)" at bounding box center [1104, 123] width 153 height 17
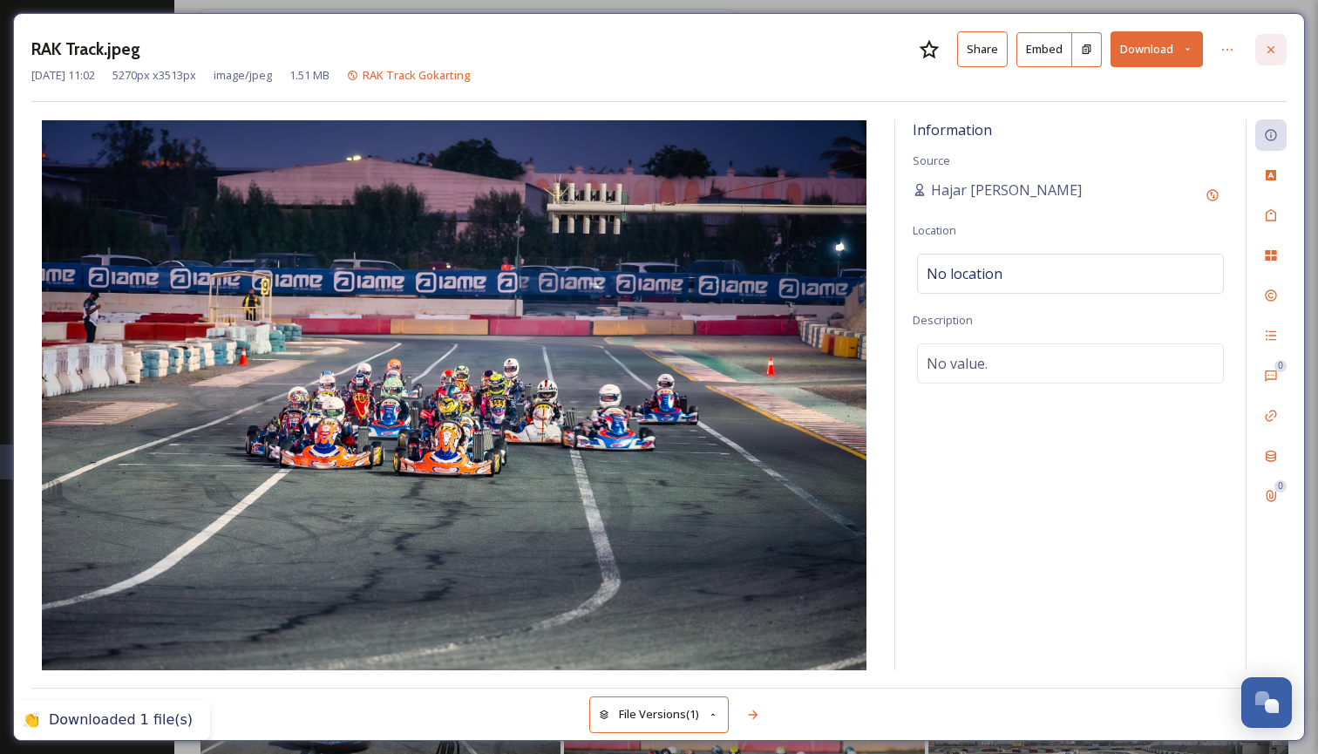
click at [1274, 53] on icon at bounding box center [1271, 50] width 14 height 14
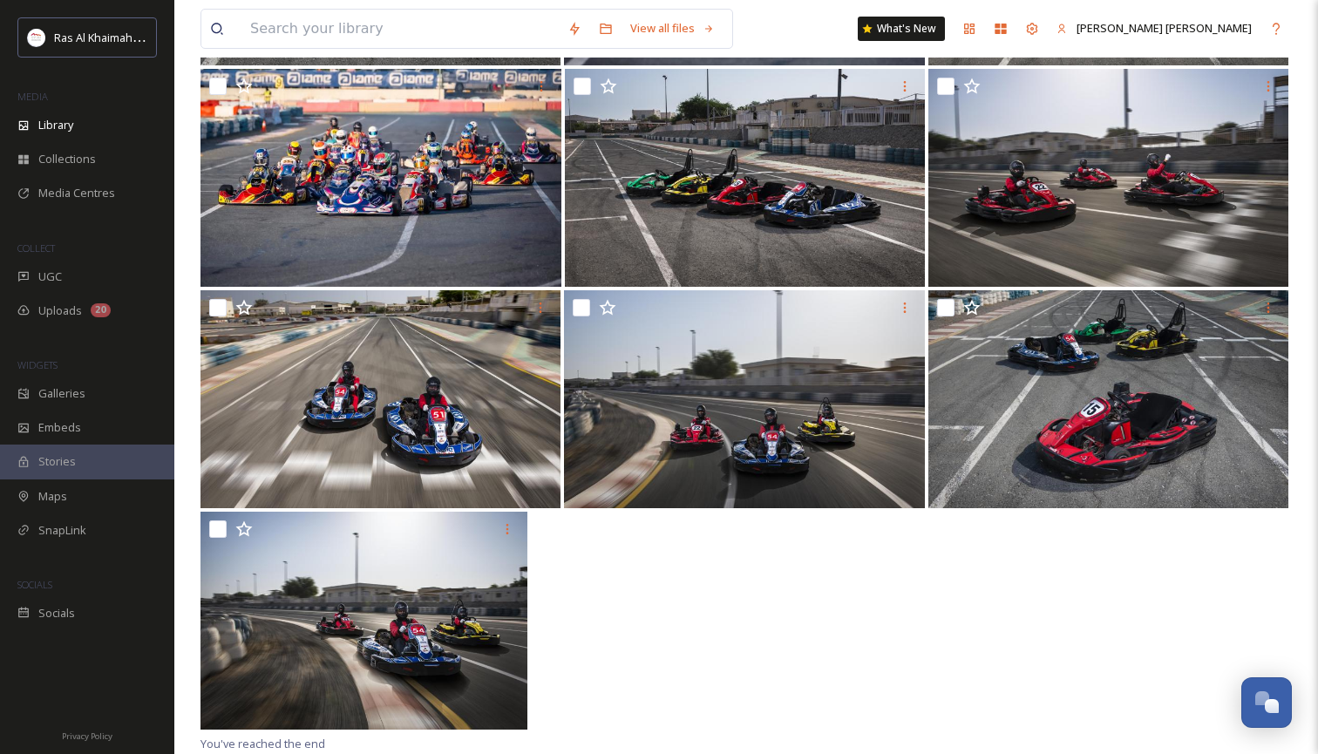
scroll to position [833, 0]
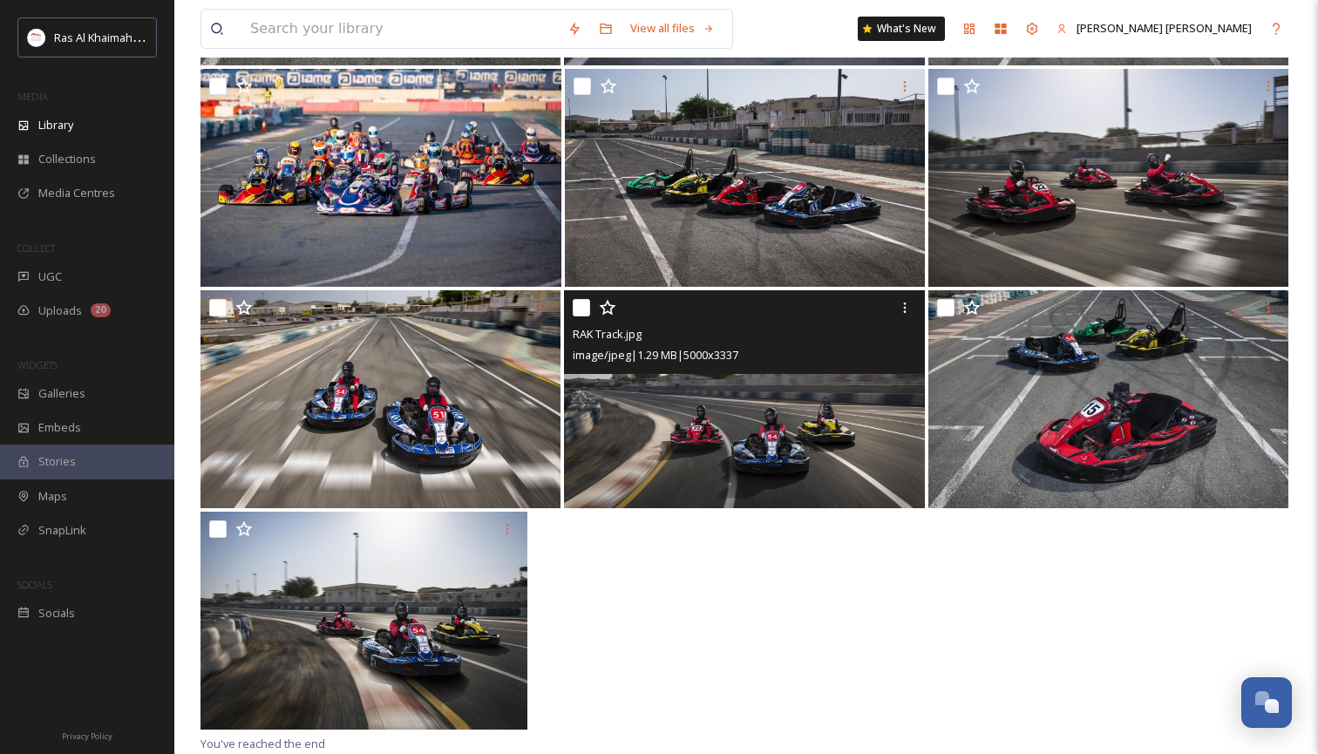
click at [785, 461] on img at bounding box center [744, 399] width 360 height 218
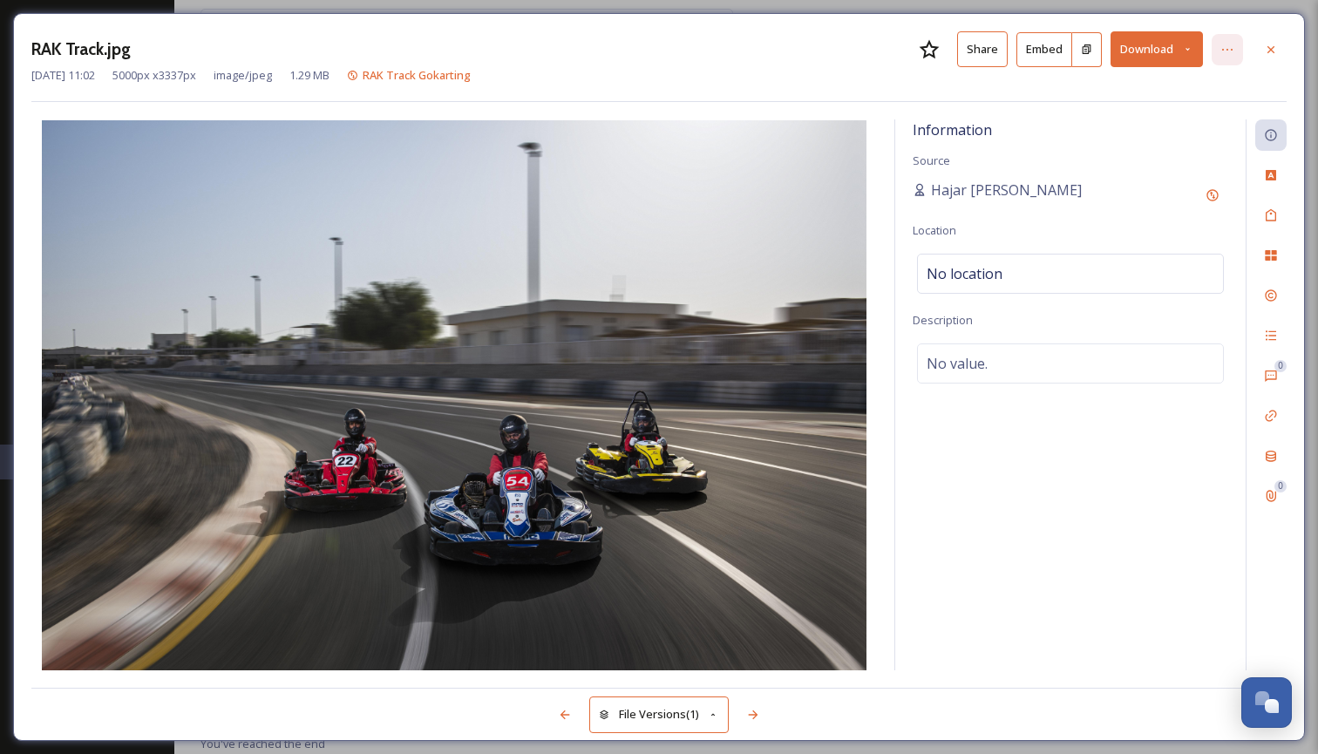
click at [1233, 46] on icon at bounding box center [1227, 50] width 14 height 14
click at [1192, 49] on icon at bounding box center [1187, 49] width 11 height 11
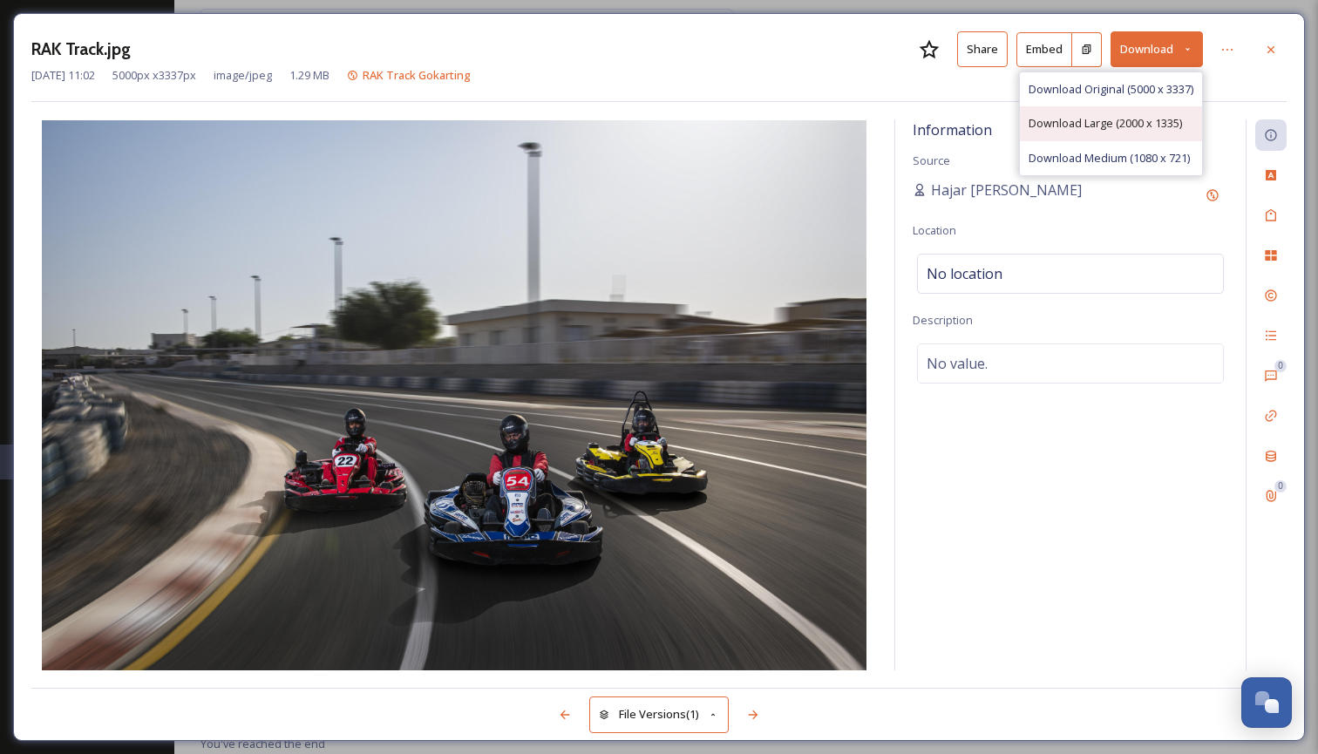
click at [1150, 121] on span "Download Large (2000 x 1335)" at bounding box center [1104, 123] width 153 height 17
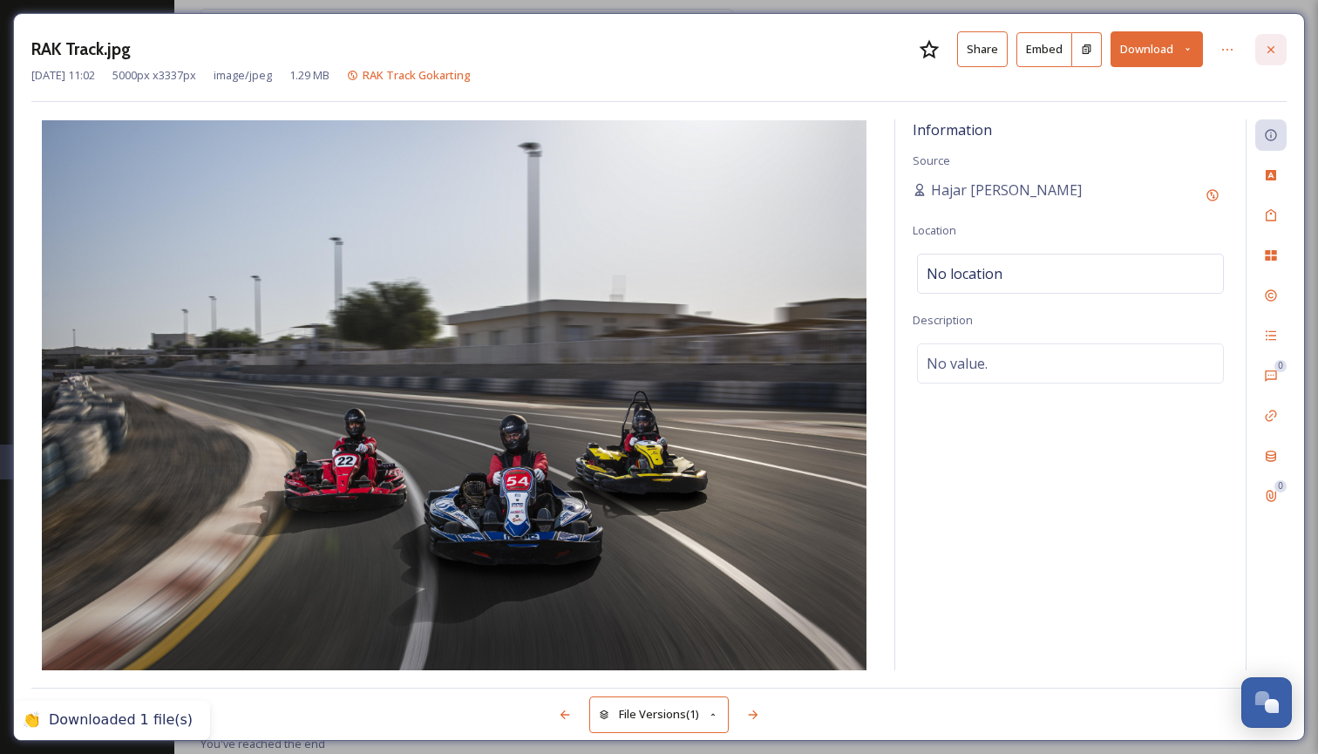
click at [1273, 51] on icon at bounding box center [1271, 50] width 14 height 14
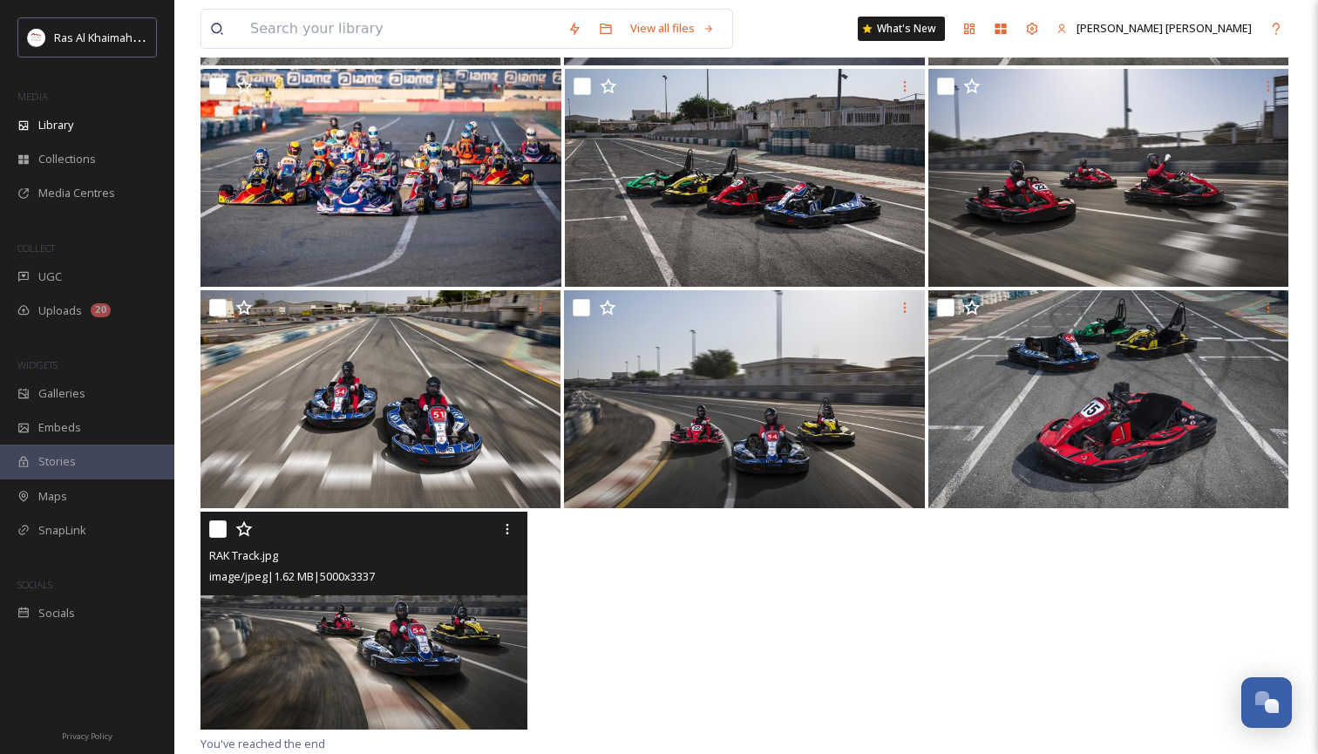
click at [343, 635] on img at bounding box center [363, 621] width 327 height 218
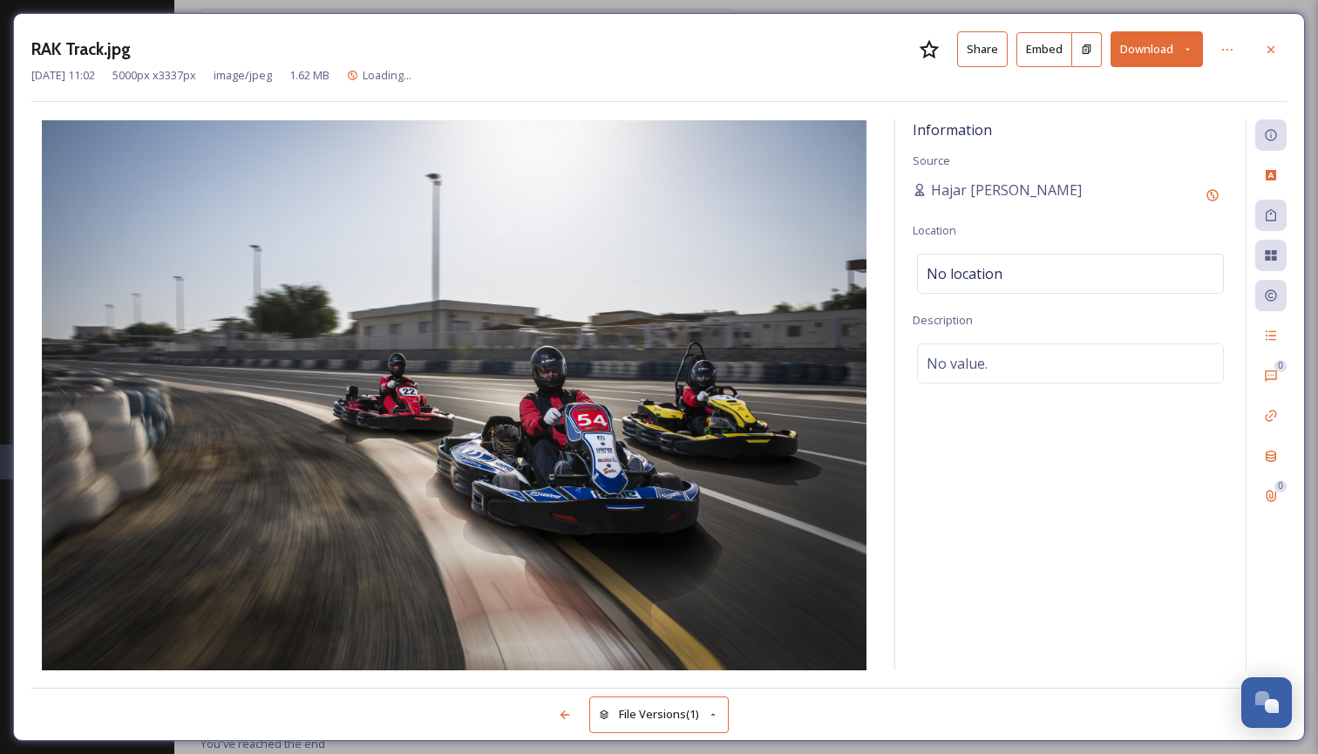
click at [1186, 42] on button "Download" at bounding box center [1156, 49] width 92 height 36
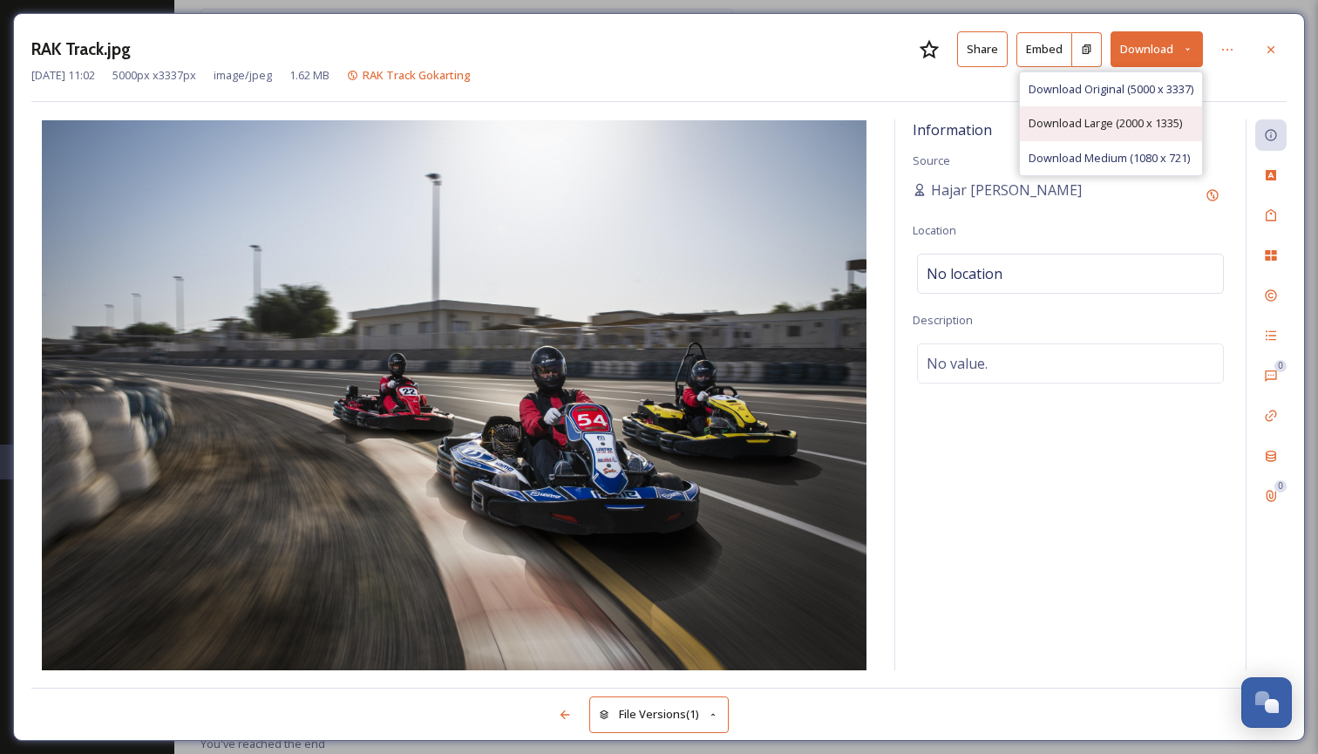
click at [1149, 124] on span "Download Large (2000 x 1335)" at bounding box center [1104, 123] width 153 height 17
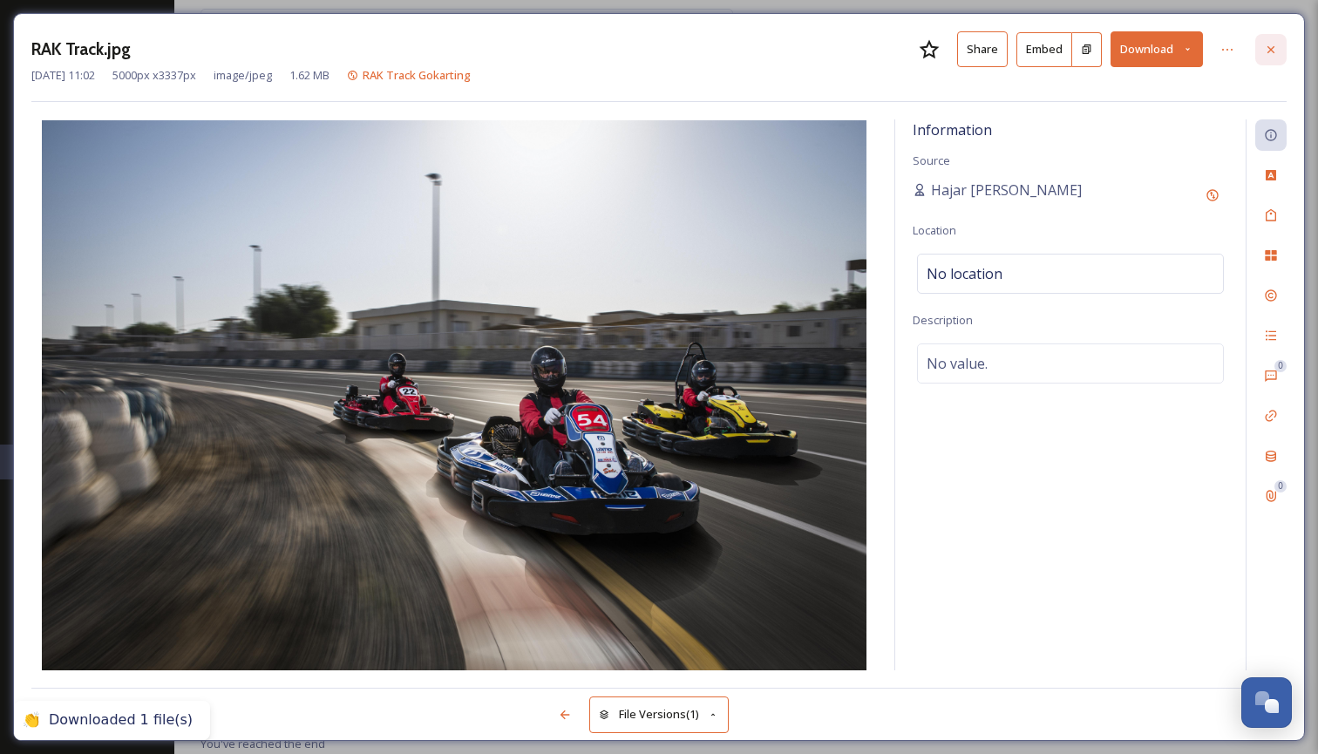
click at [1270, 50] on icon at bounding box center [1270, 48] width 7 height 7
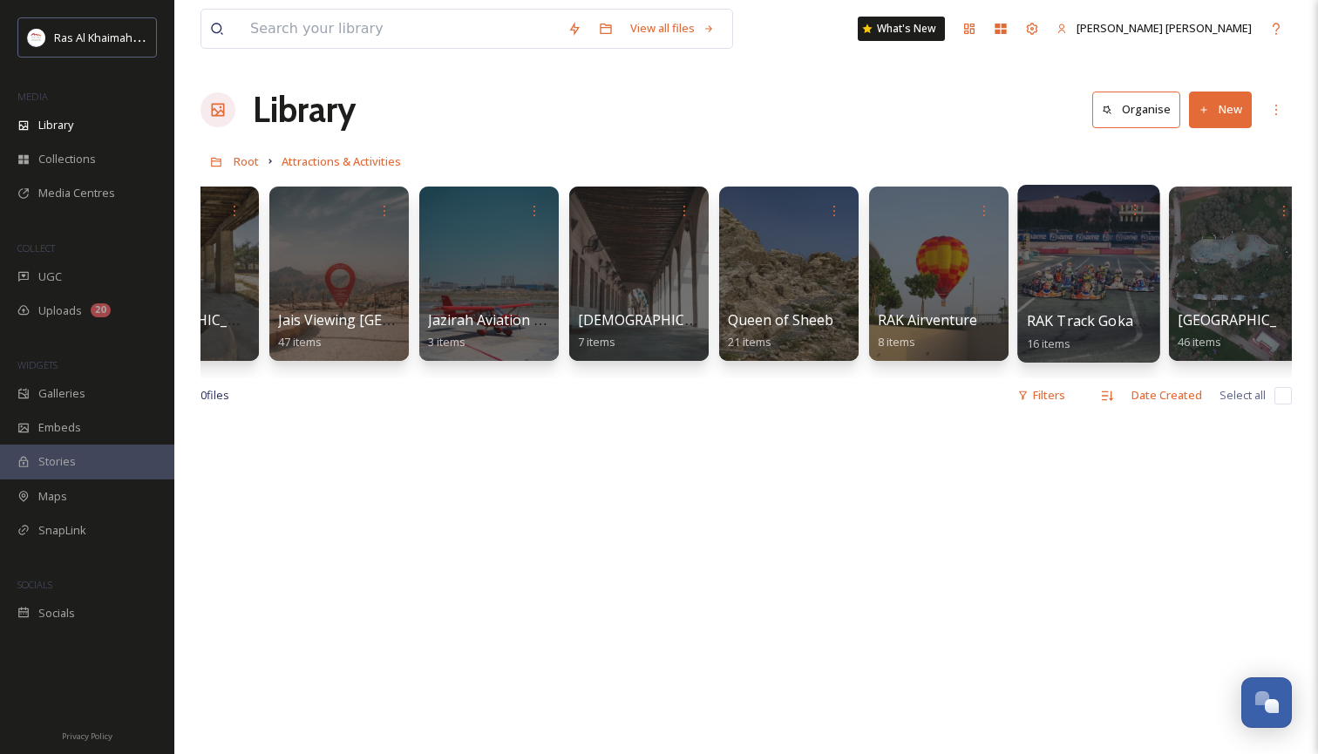
scroll to position [0, 1579]
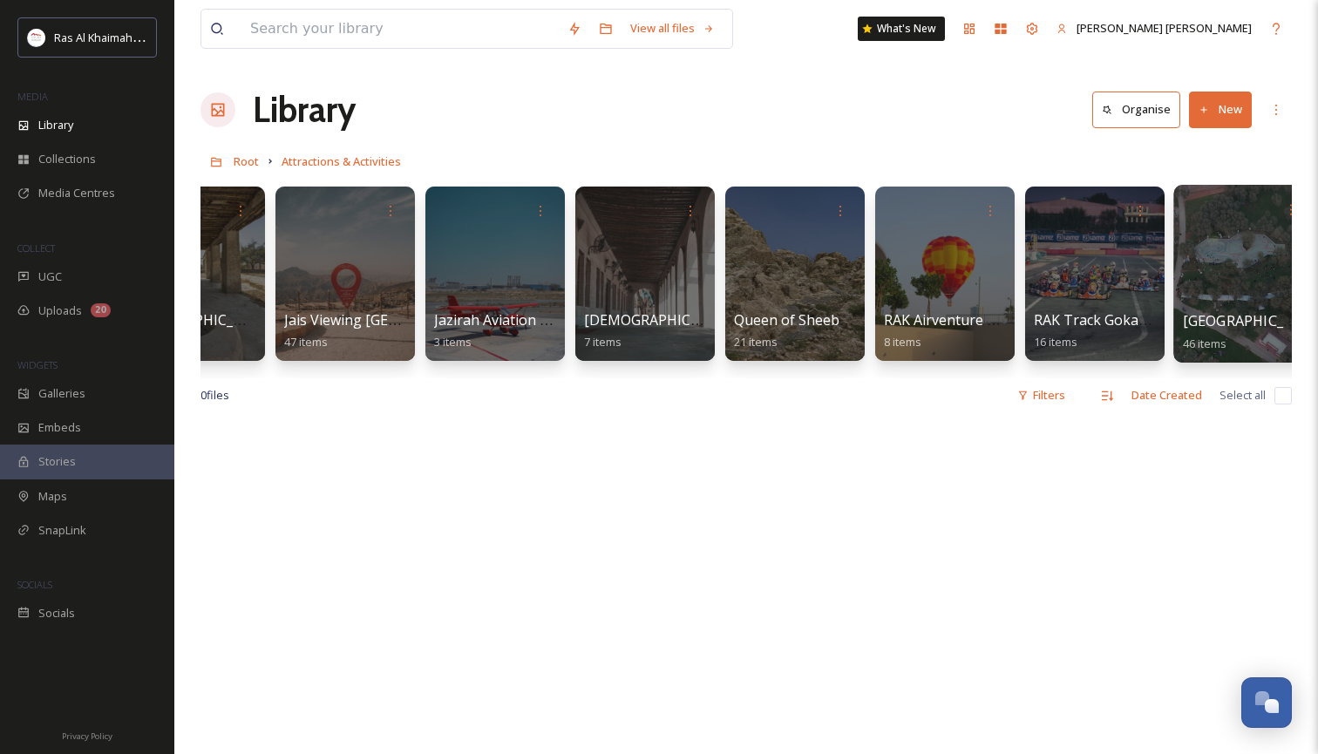
click at [1207, 290] on div at bounding box center [1244, 274] width 142 height 178
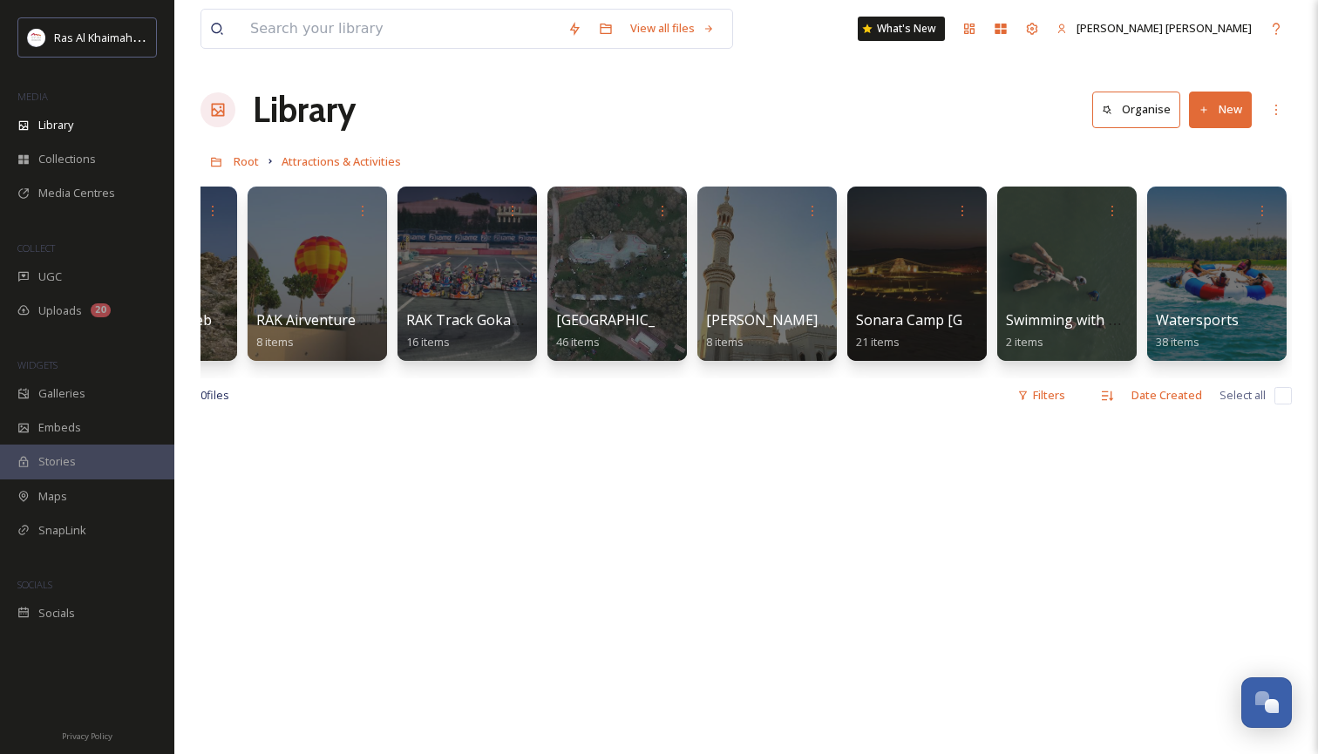
scroll to position [0, 2201]
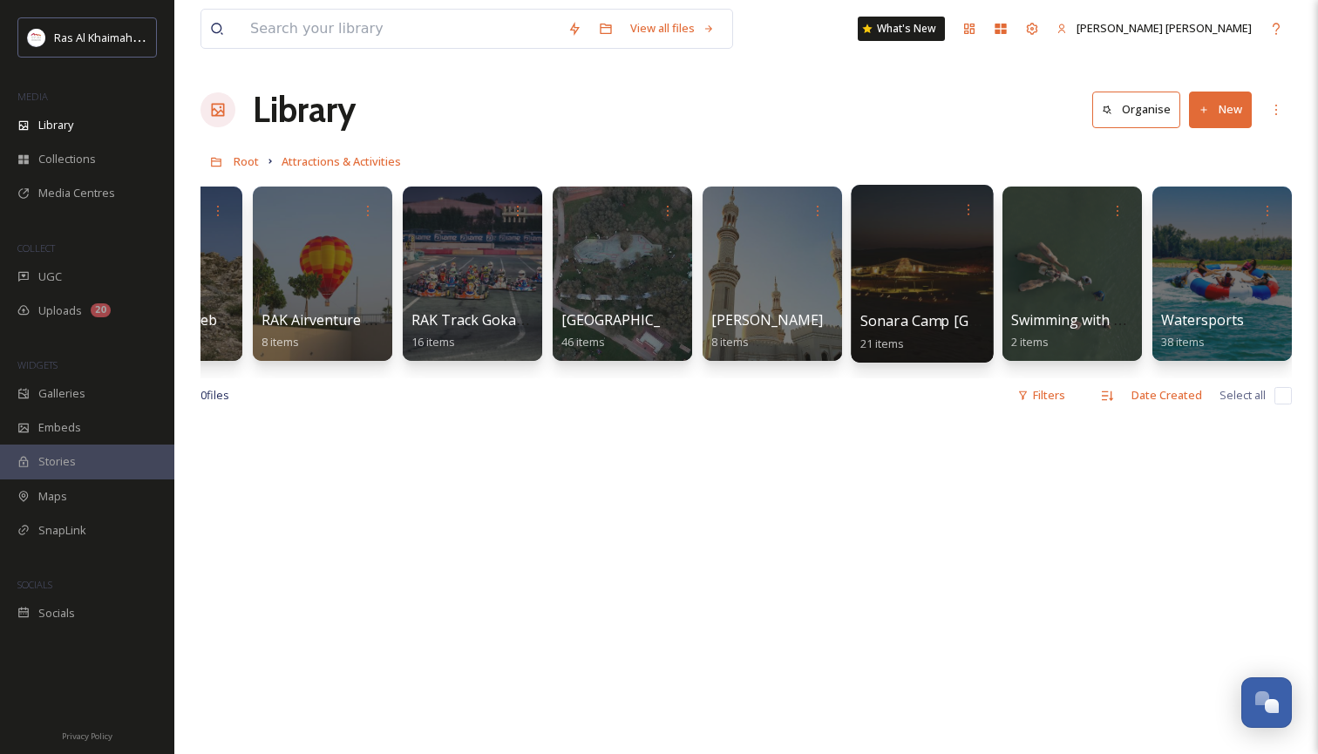
click at [936, 280] on div at bounding box center [921, 274] width 142 height 178
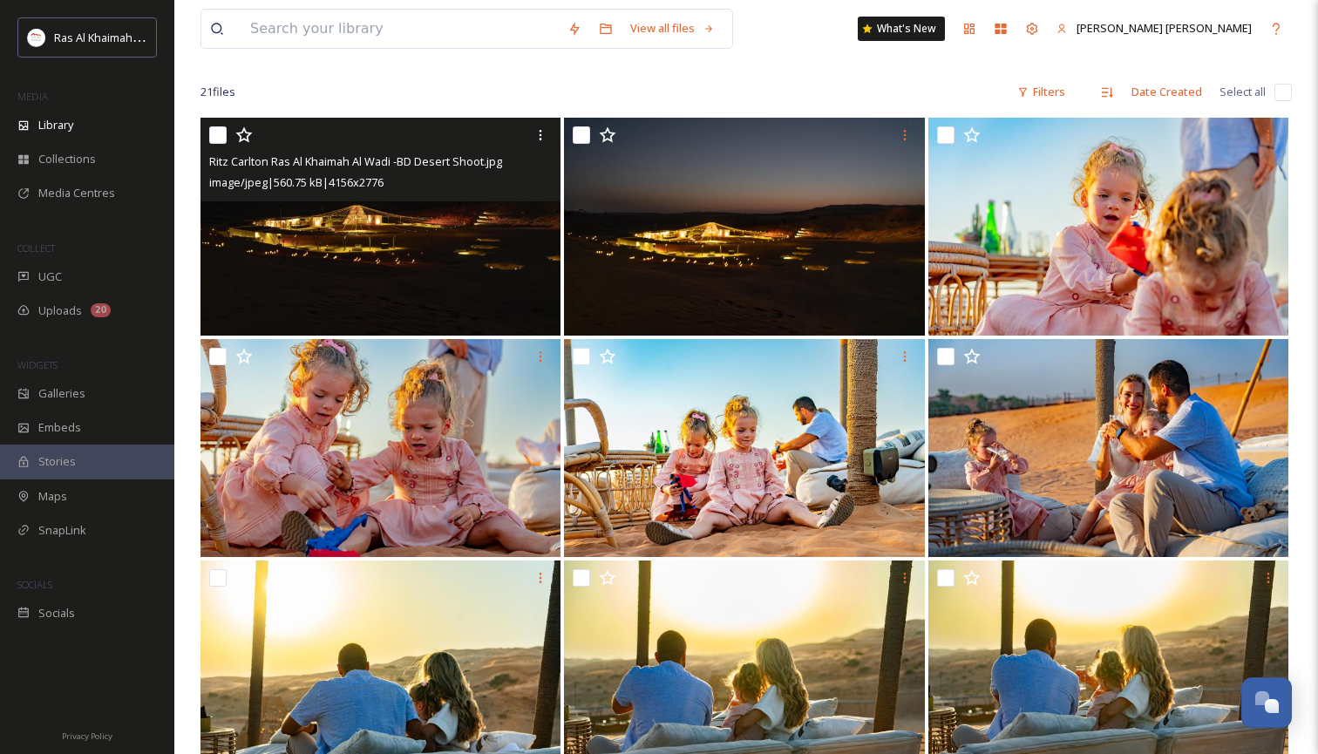
scroll to position [121, 0]
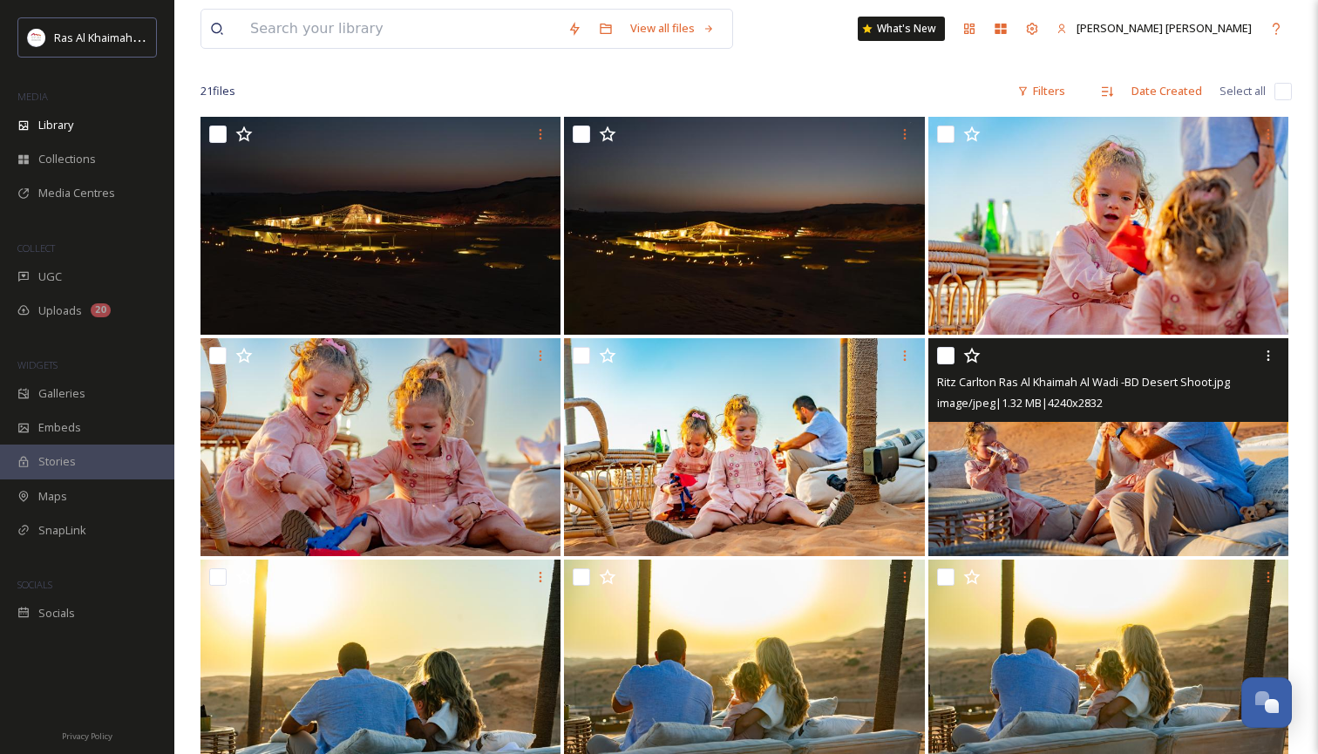
click at [1094, 485] on img at bounding box center [1108, 447] width 360 height 218
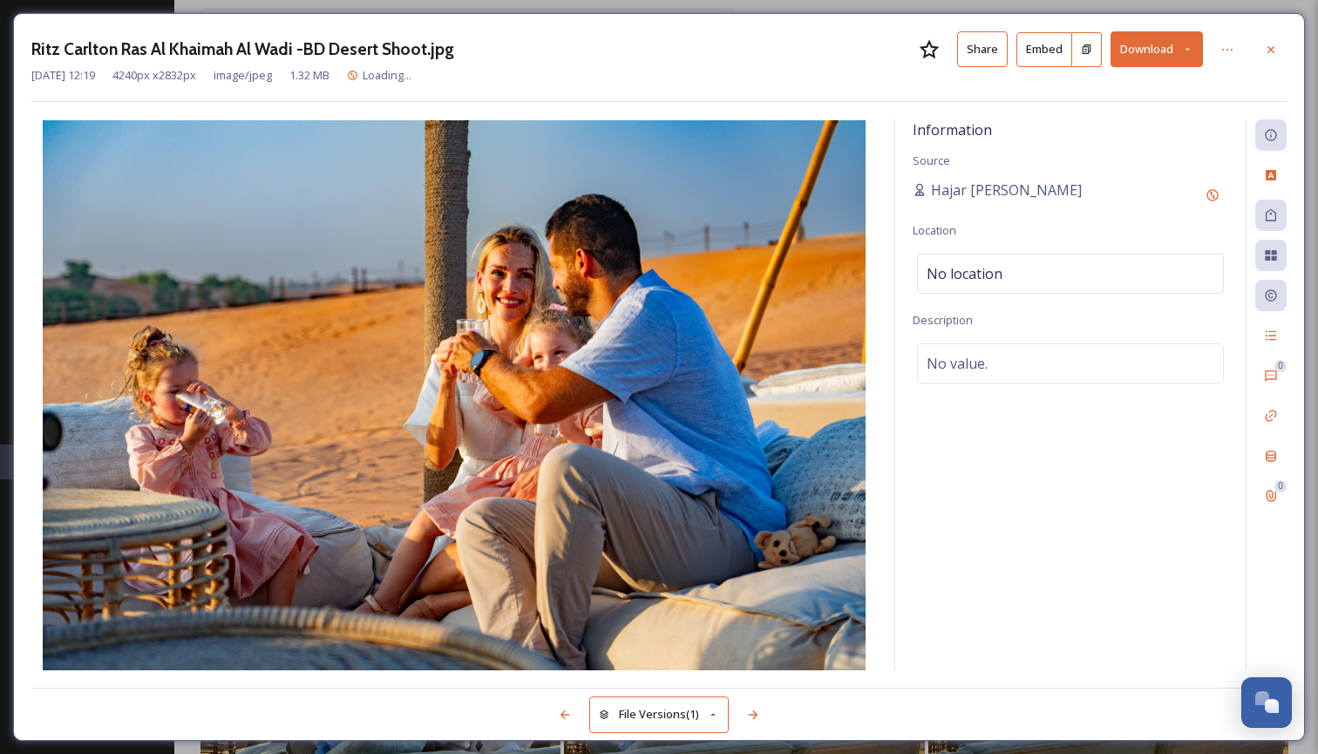
click at [1189, 49] on icon at bounding box center [1187, 49] width 4 height 3
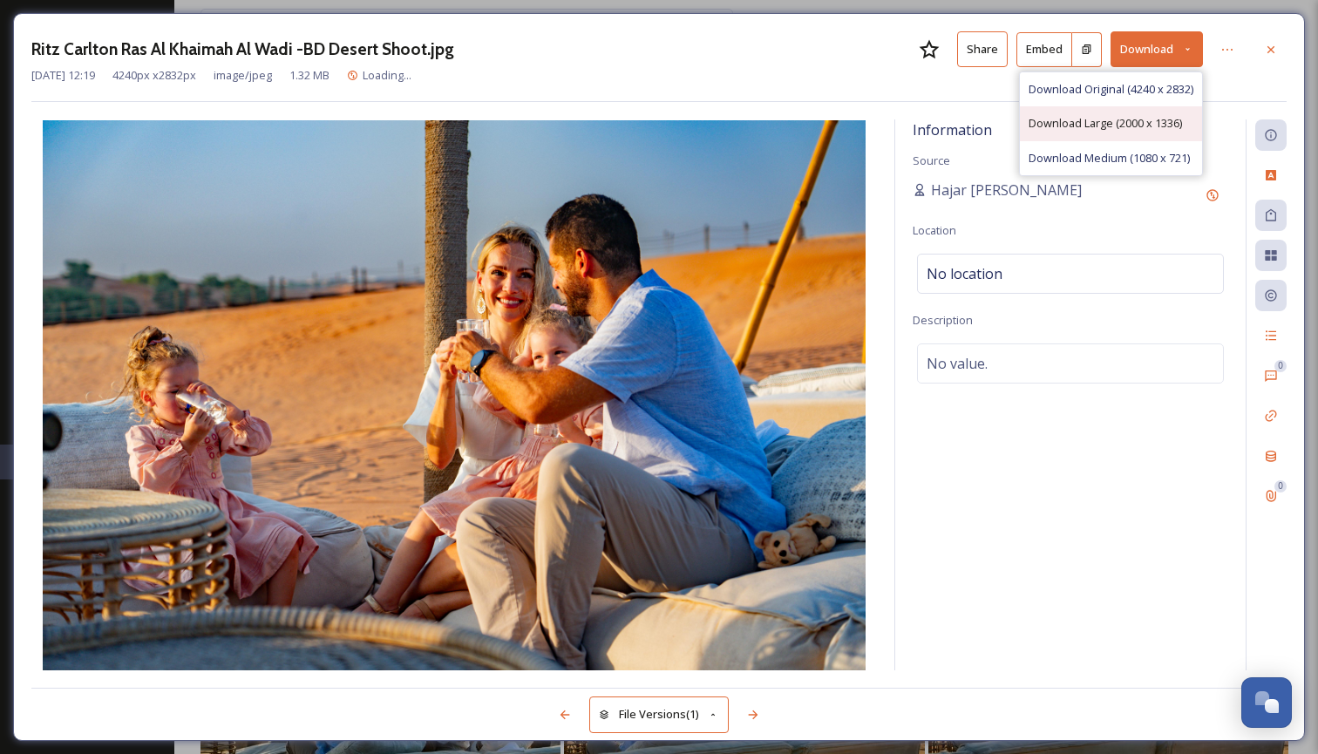
click at [1138, 124] on span "Download Large (2000 x 1336)" at bounding box center [1104, 123] width 153 height 17
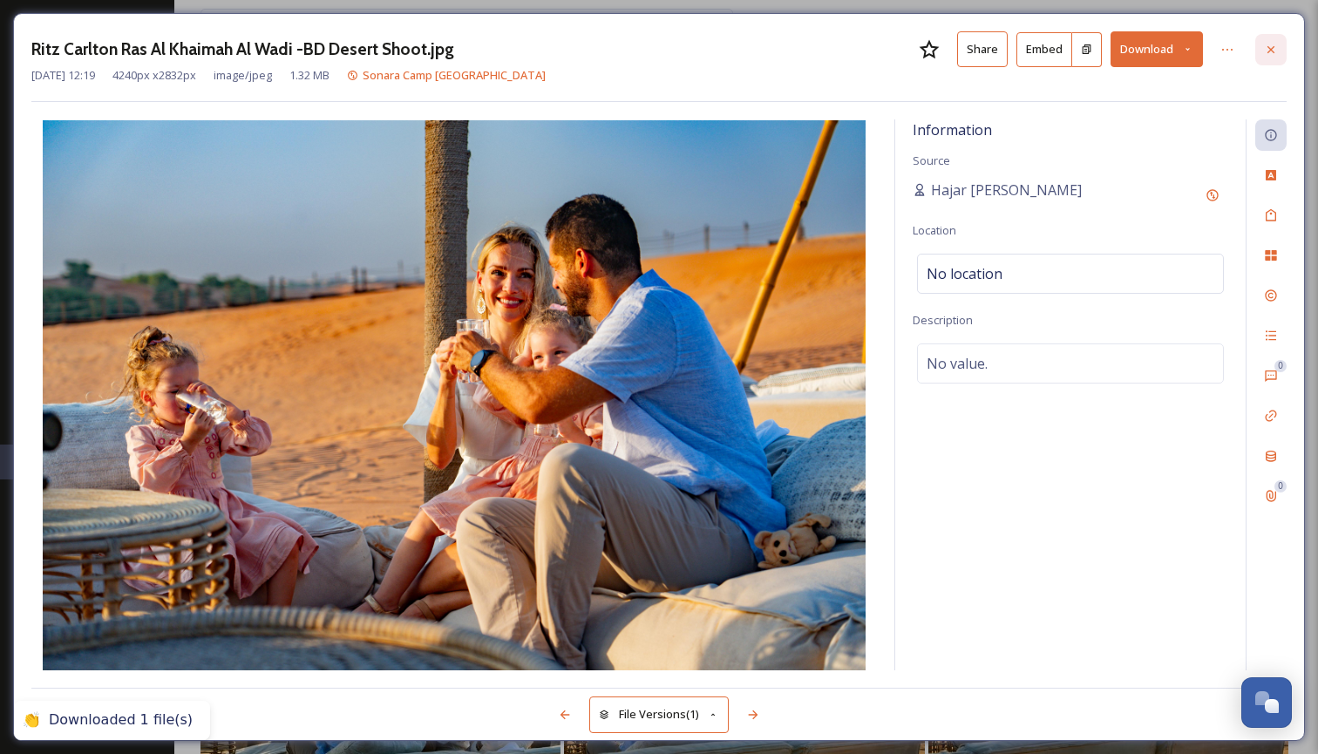
click at [1271, 54] on icon at bounding box center [1271, 50] width 14 height 14
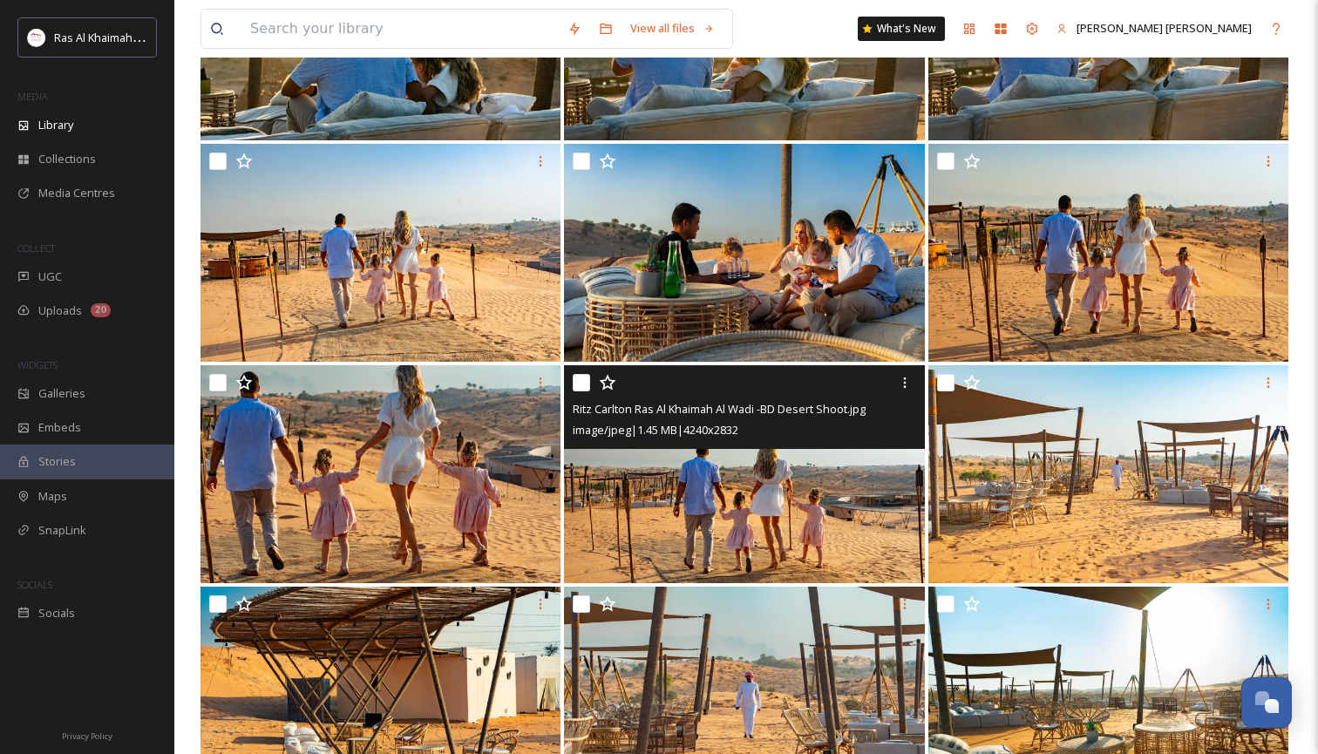
scroll to position [775, 0]
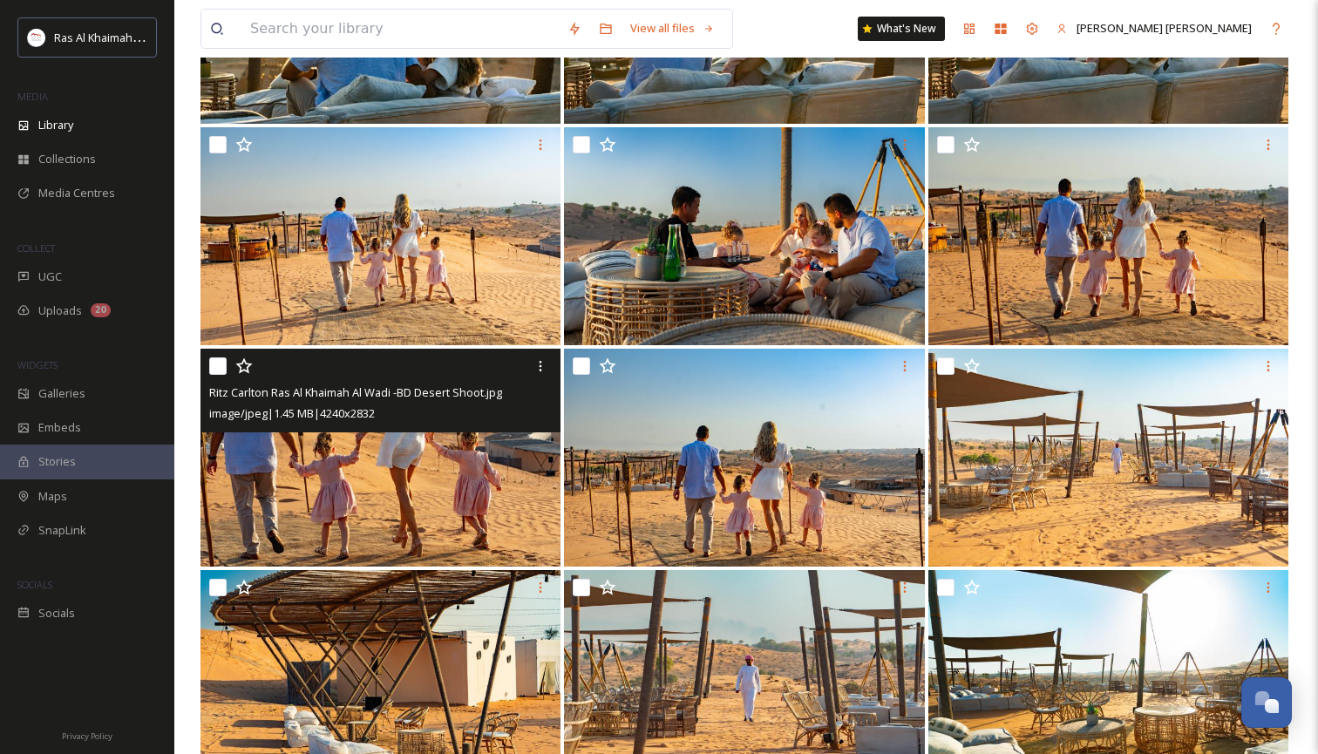
click at [369, 521] on img at bounding box center [380, 458] width 360 height 218
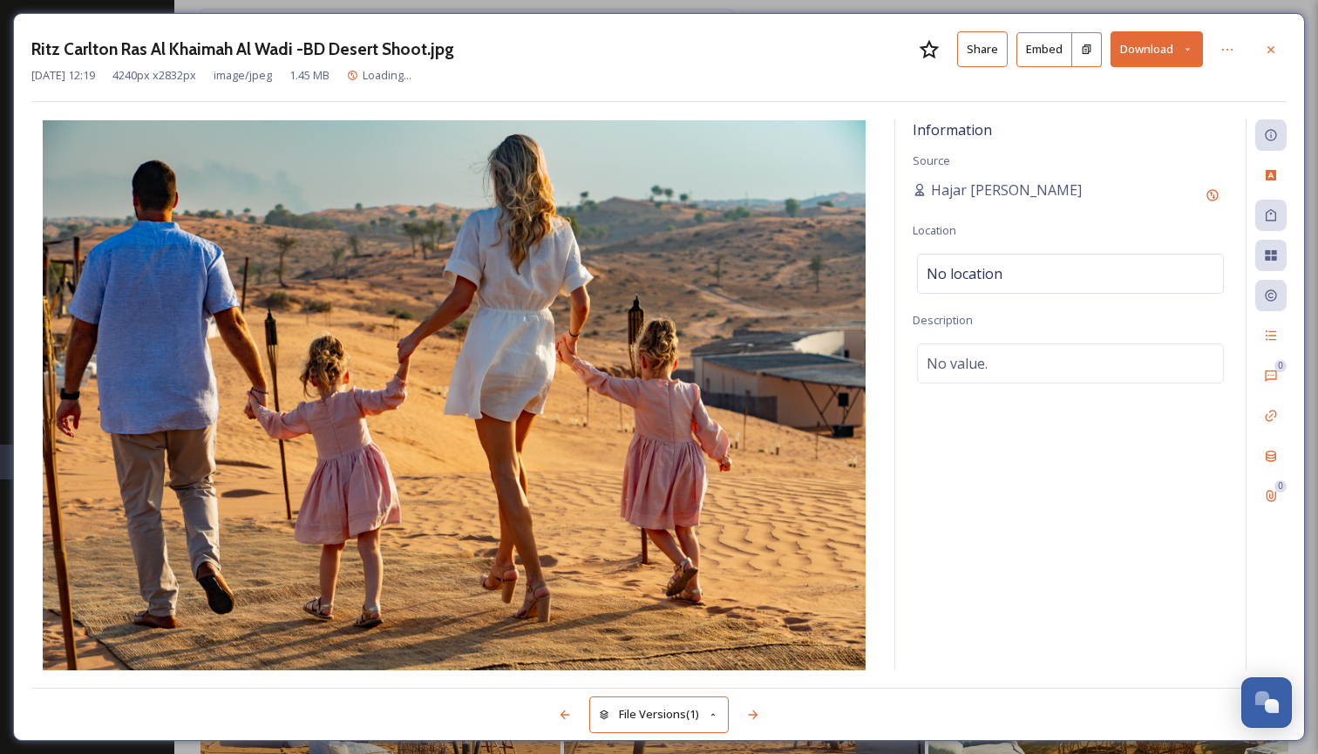
click at [1189, 47] on icon at bounding box center [1187, 49] width 11 height 11
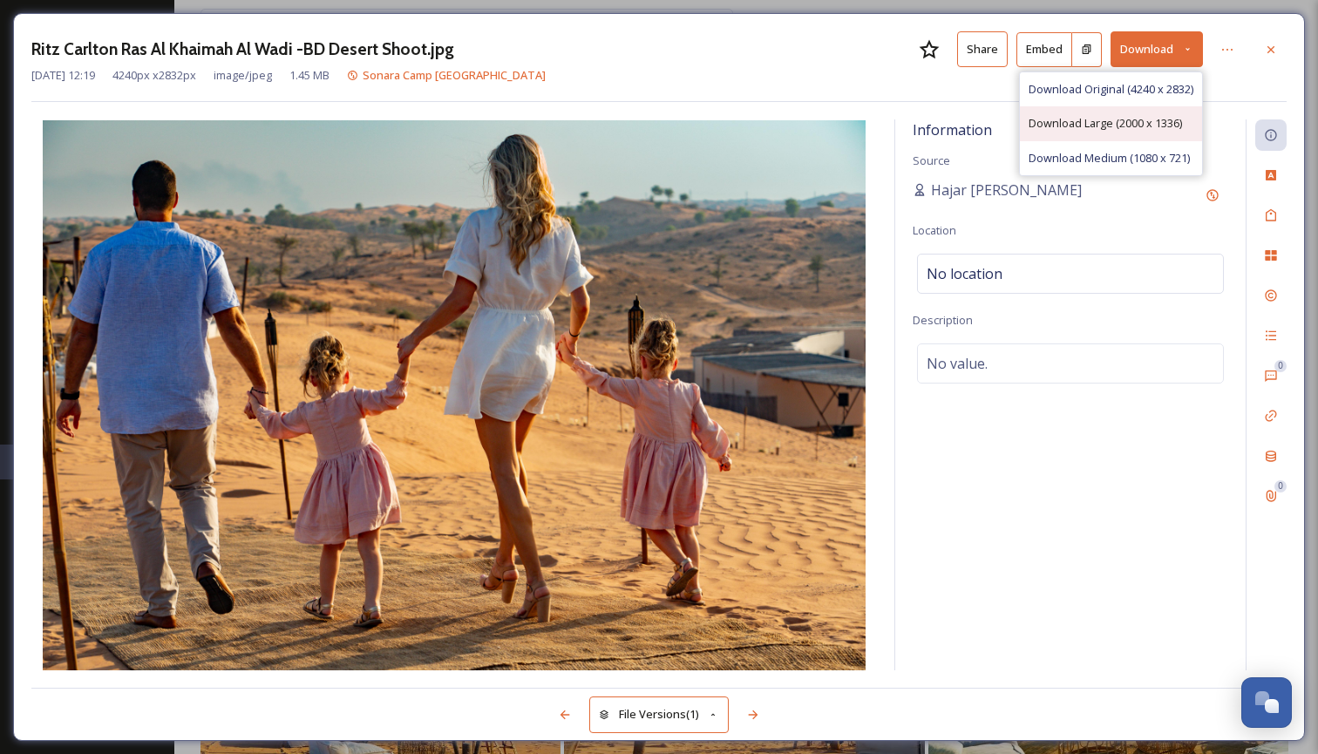
click at [1142, 125] on span "Download Large (2000 x 1336)" at bounding box center [1104, 123] width 153 height 17
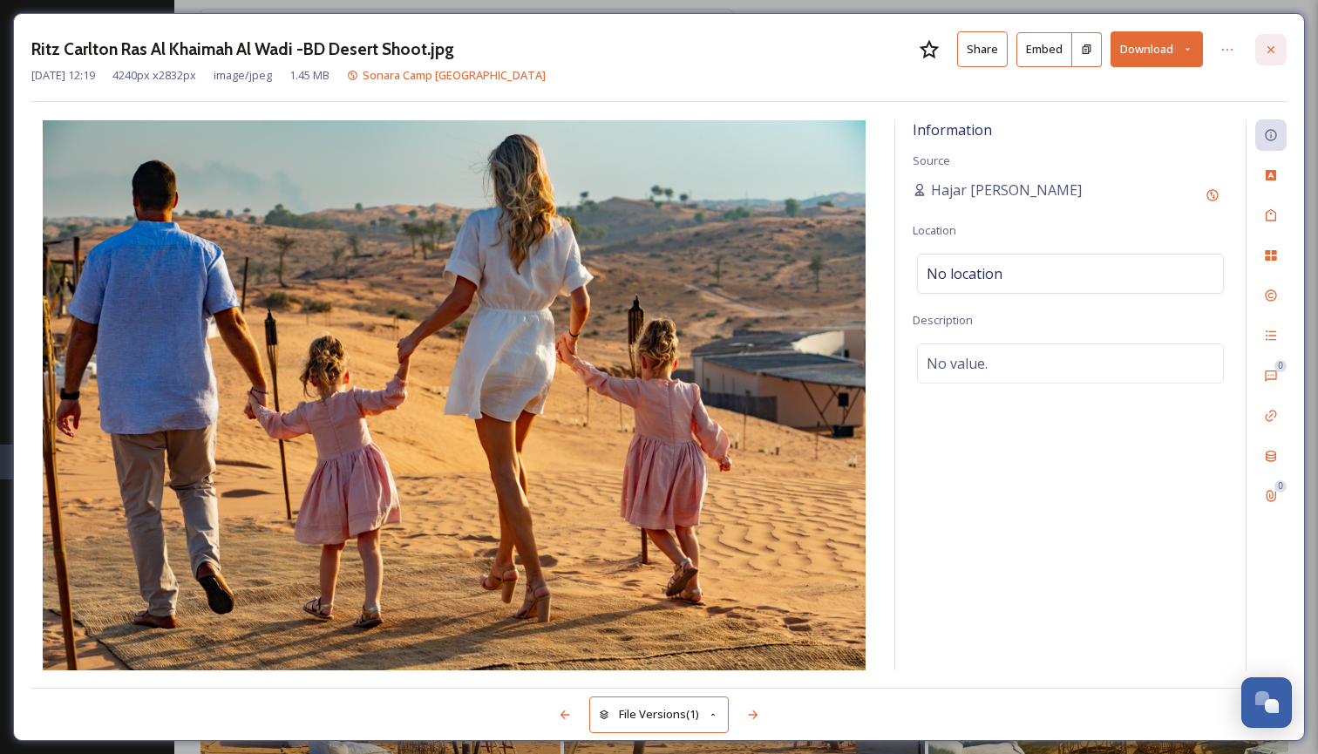
click at [1268, 55] on icon at bounding box center [1271, 50] width 14 height 14
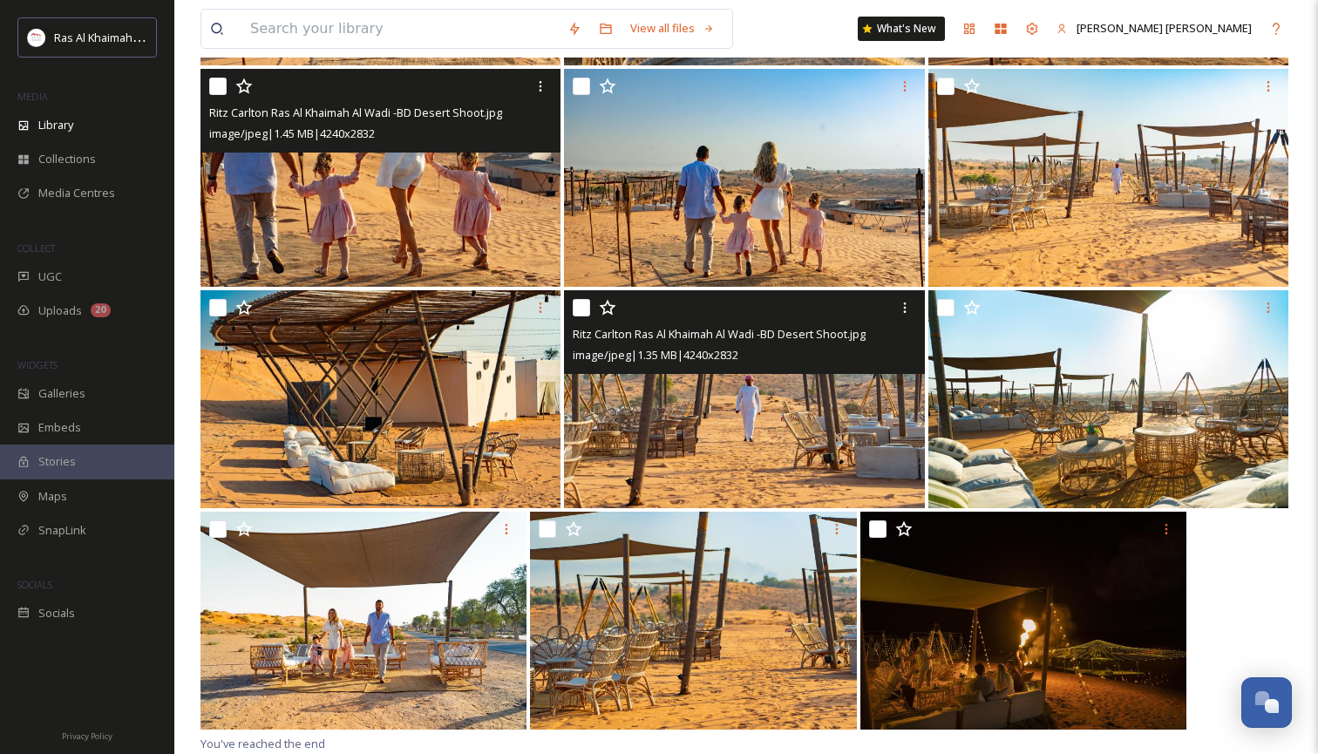
scroll to position [1047, 0]
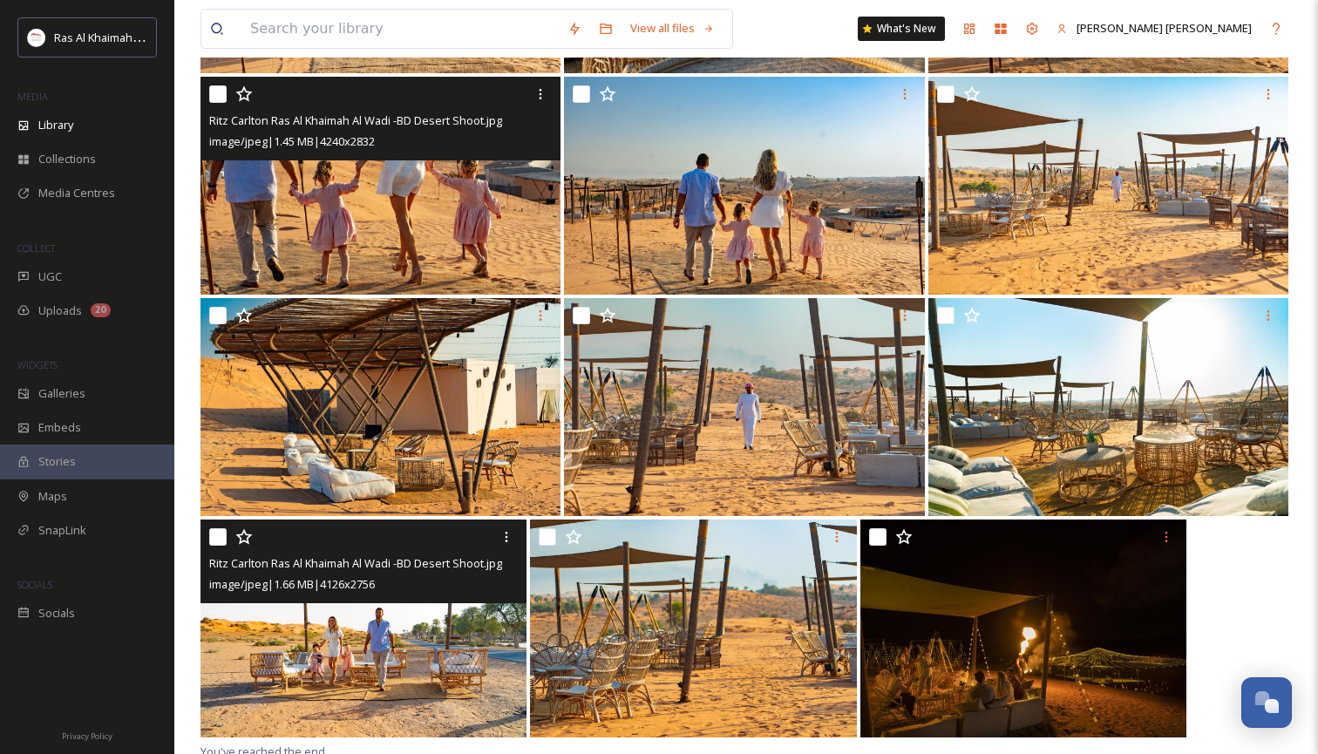
click at [397, 612] on img at bounding box center [363, 628] width 326 height 218
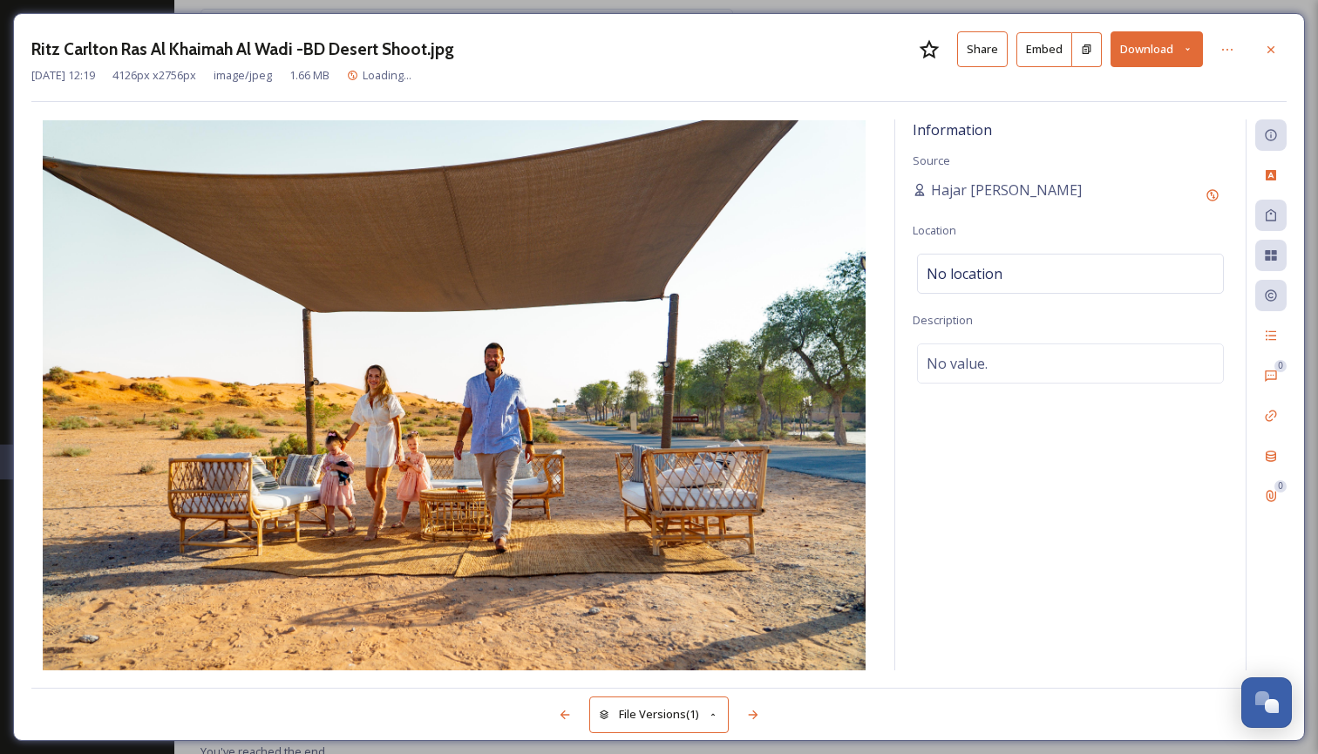
click at [1196, 47] on button "Download" at bounding box center [1156, 49] width 92 height 36
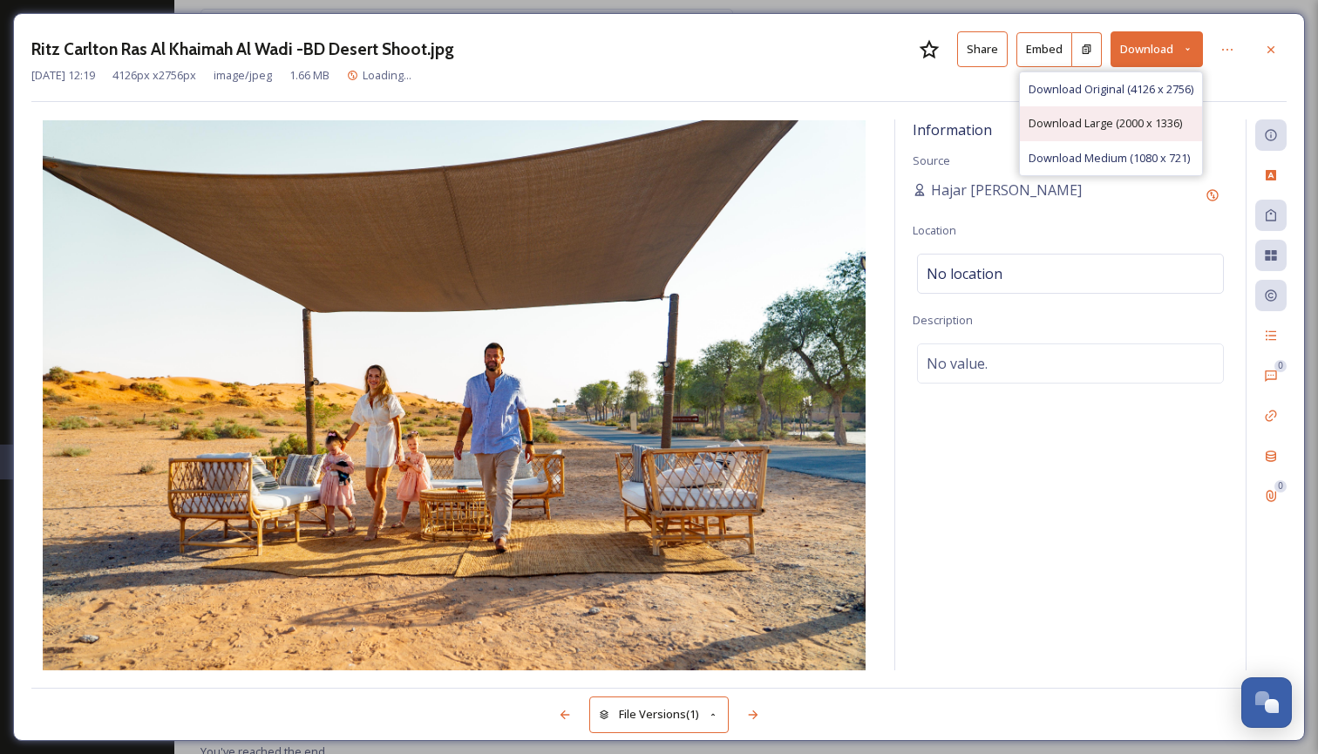
click at [1148, 118] on span "Download Large (2000 x 1336)" at bounding box center [1104, 123] width 153 height 17
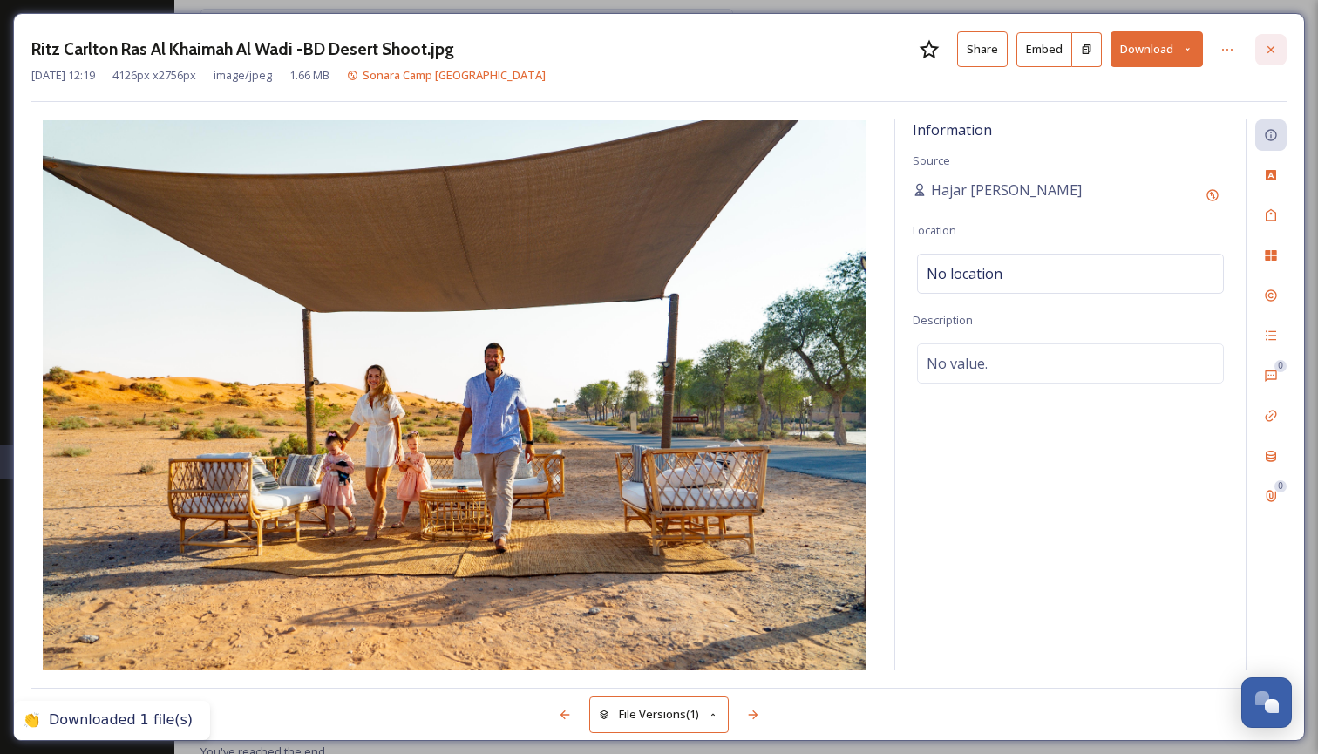
click at [1276, 50] on icon at bounding box center [1271, 50] width 14 height 14
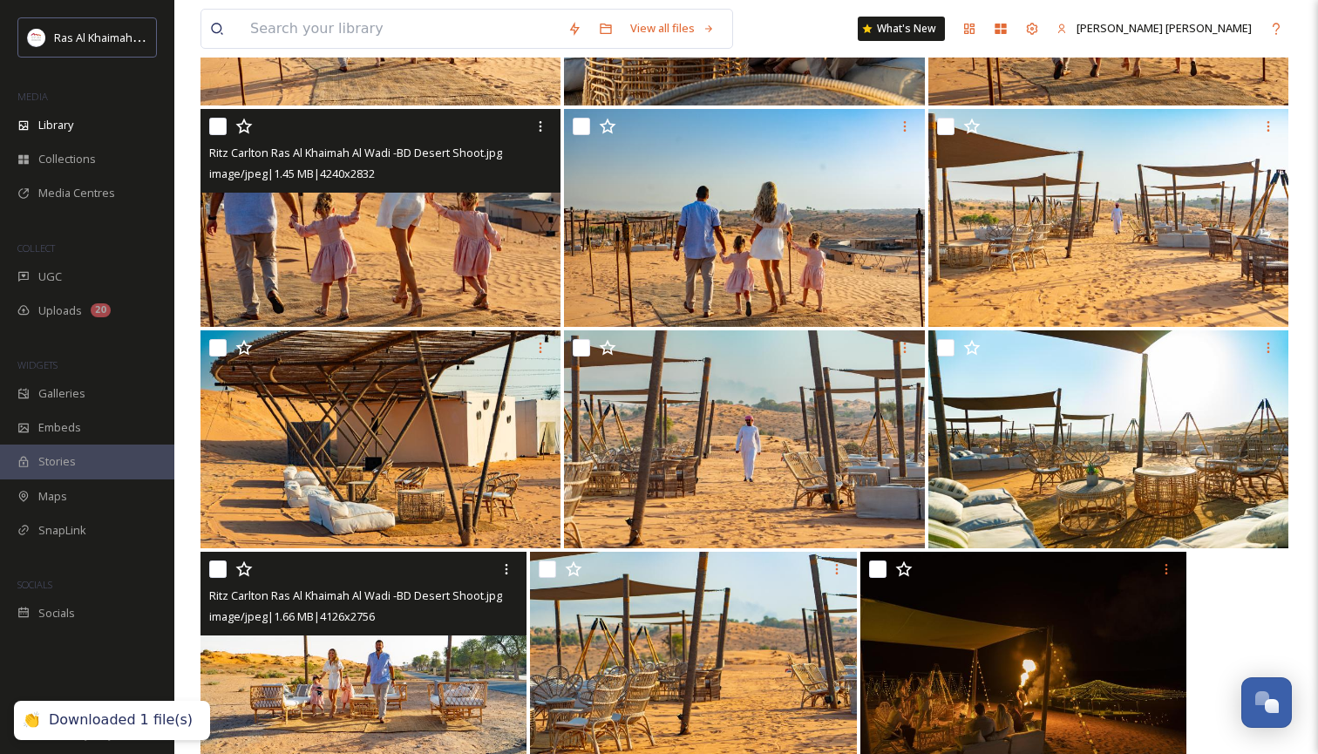
scroll to position [1020, 0]
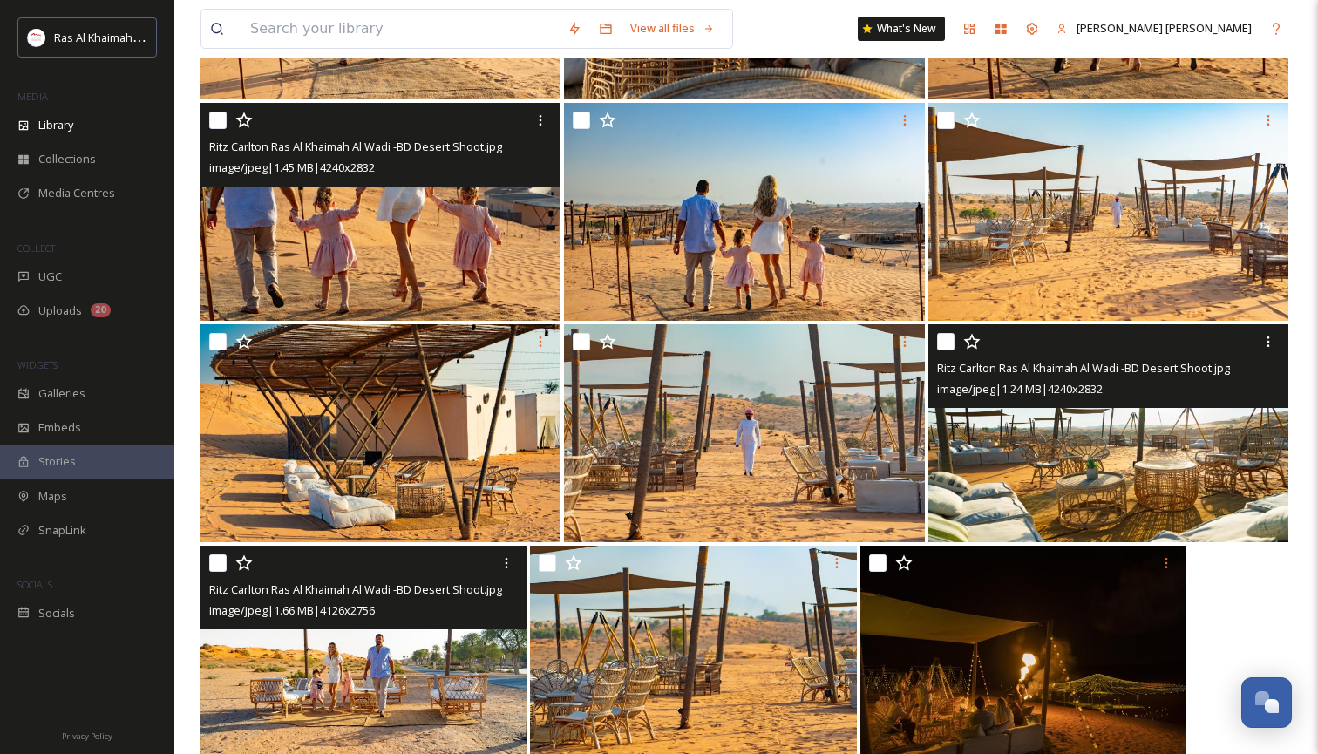
click at [1101, 476] on img at bounding box center [1108, 433] width 360 height 218
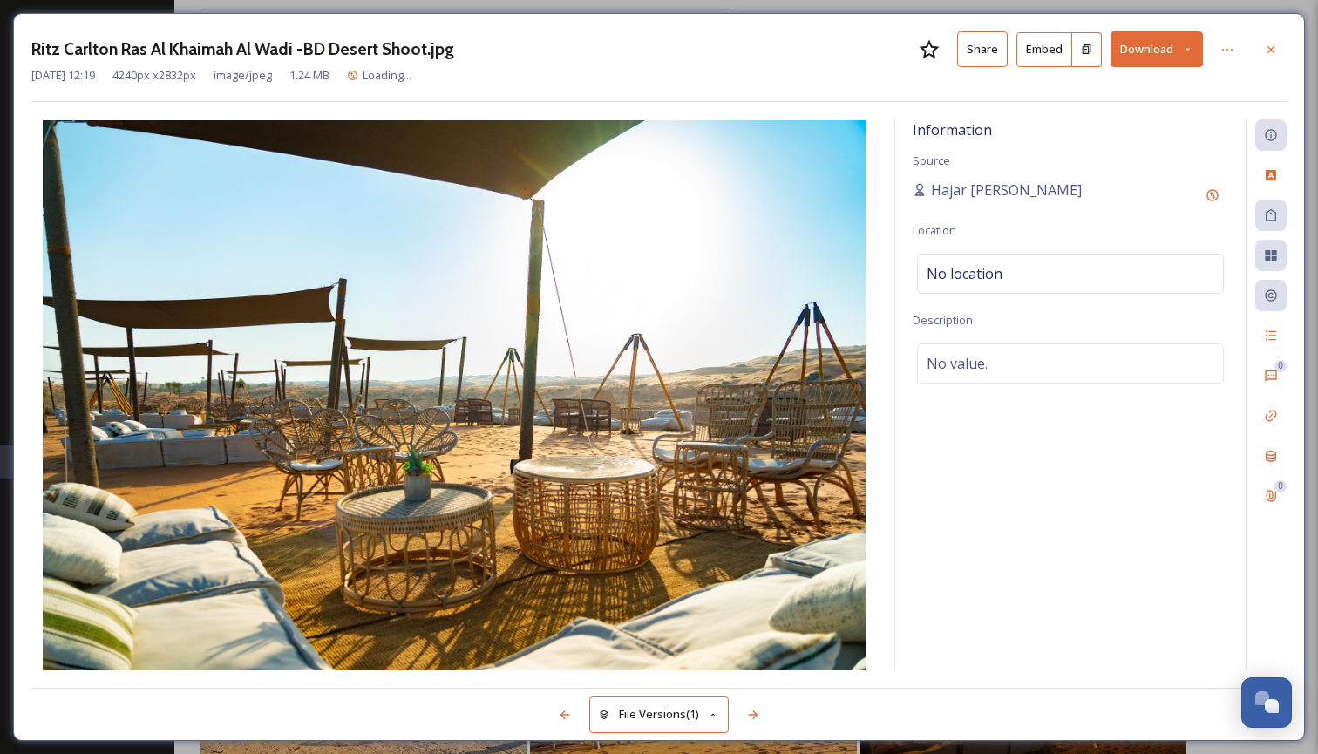
click at [1192, 44] on icon at bounding box center [1187, 49] width 11 height 11
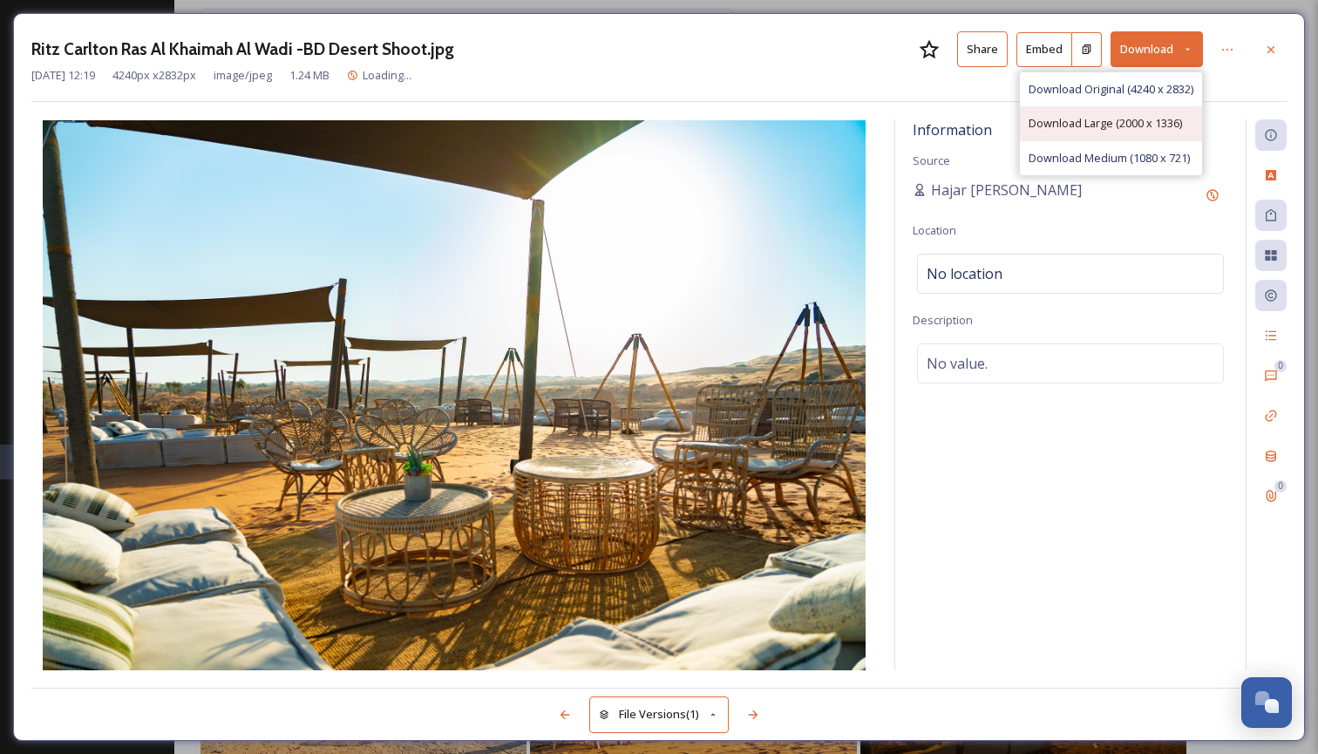
click at [1137, 124] on span "Download Large (2000 x 1336)" at bounding box center [1104, 123] width 153 height 17
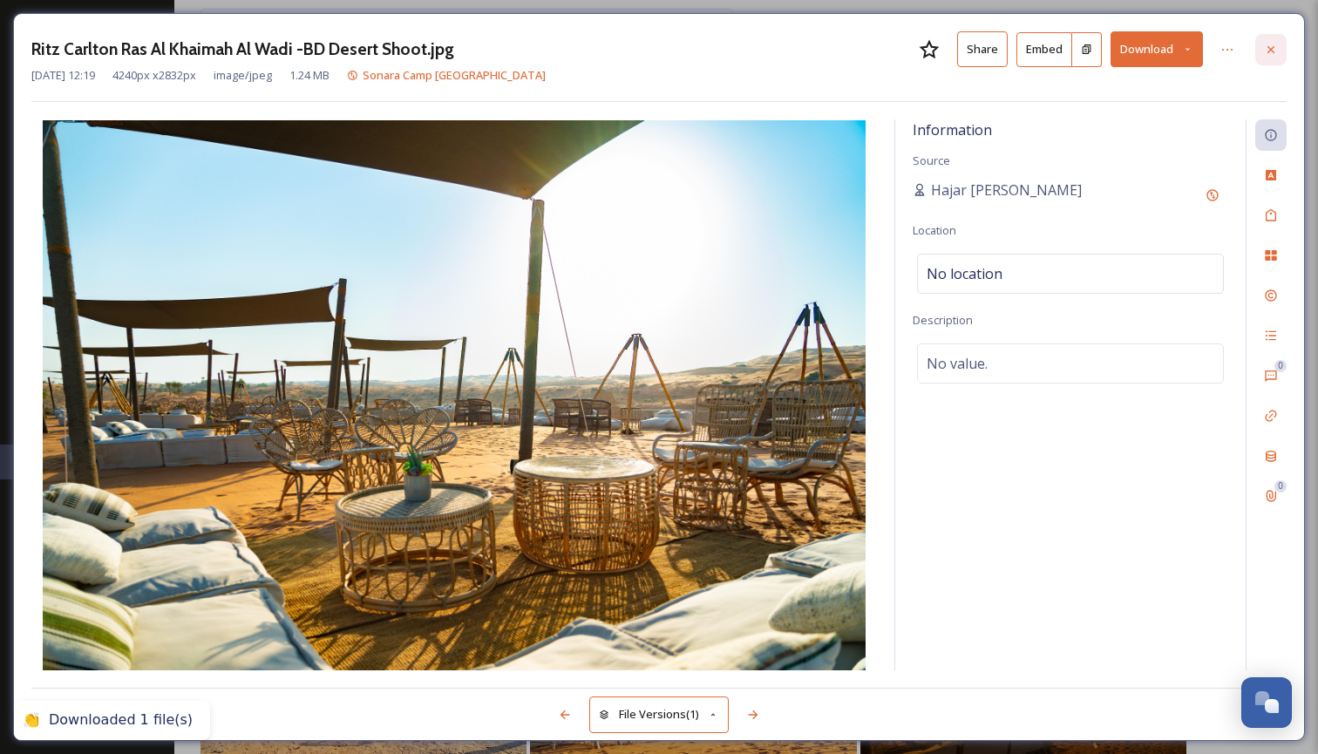
click at [1271, 44] on icon at bounding box center [1271, 50] width 14 height 14
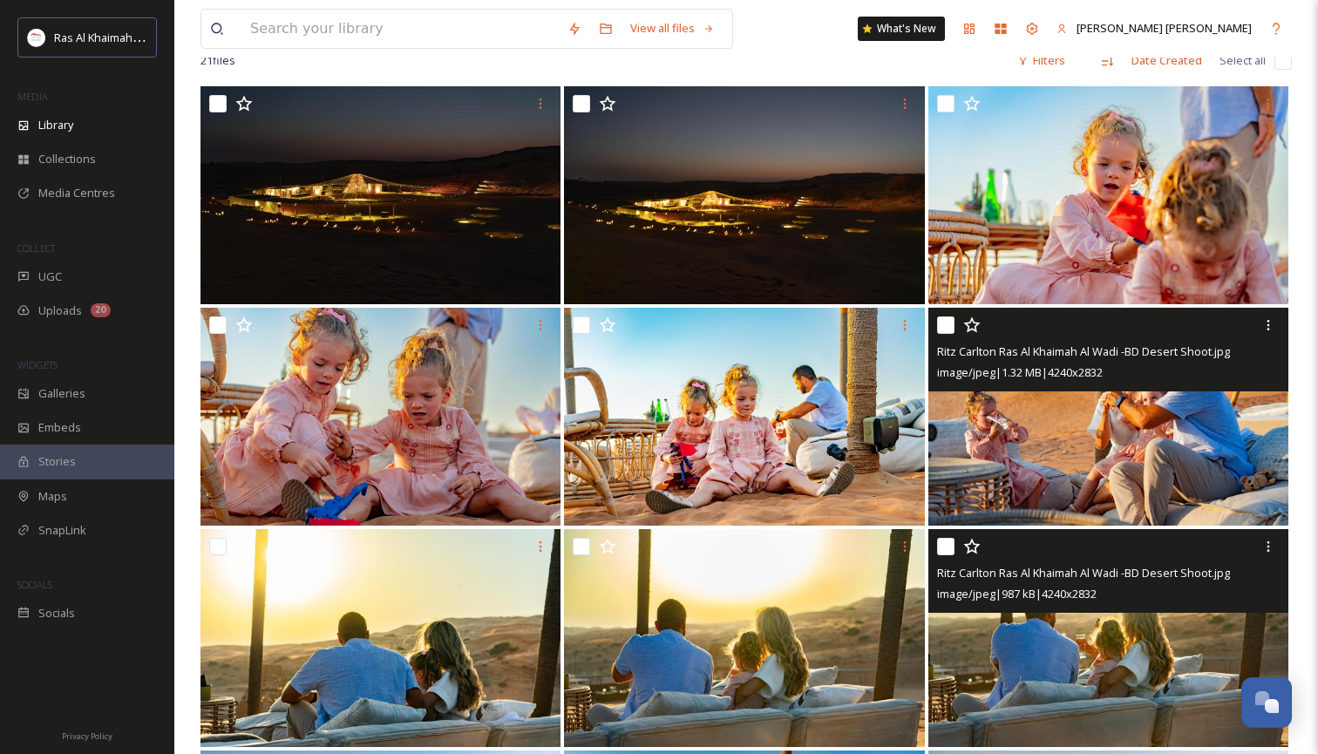
scroll to position [149, 0]
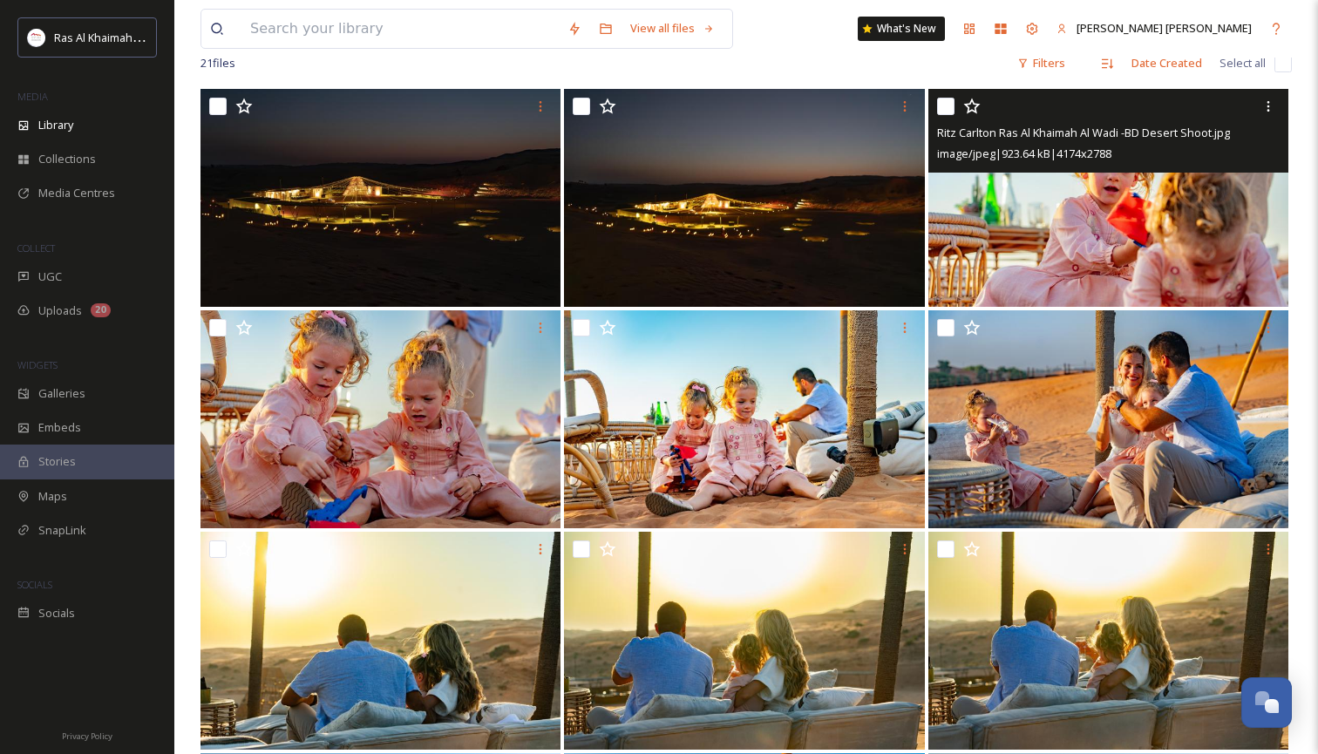
click at [1081, 236] on img at bounding box center [1108, 198] width 360 height 218
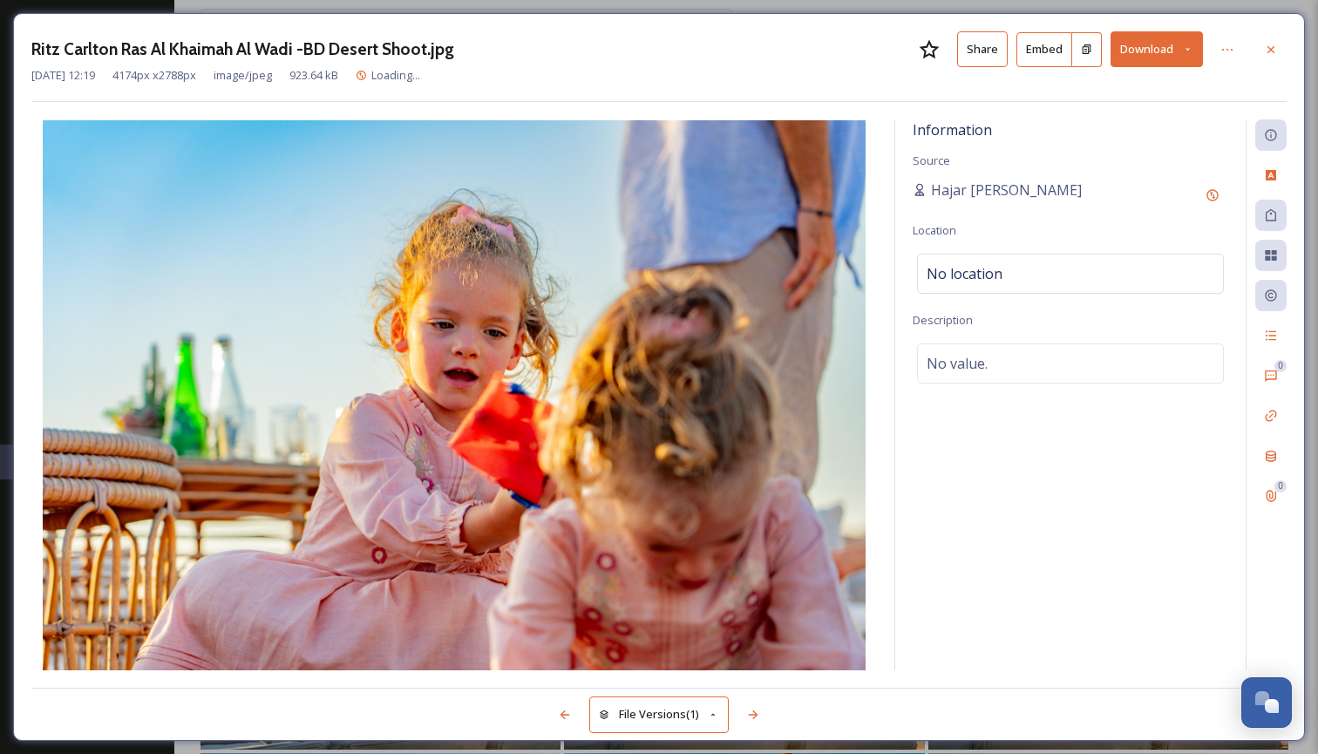
click at [1266, 48] on icon at bounding box center [1271, 50] width 14 height 14
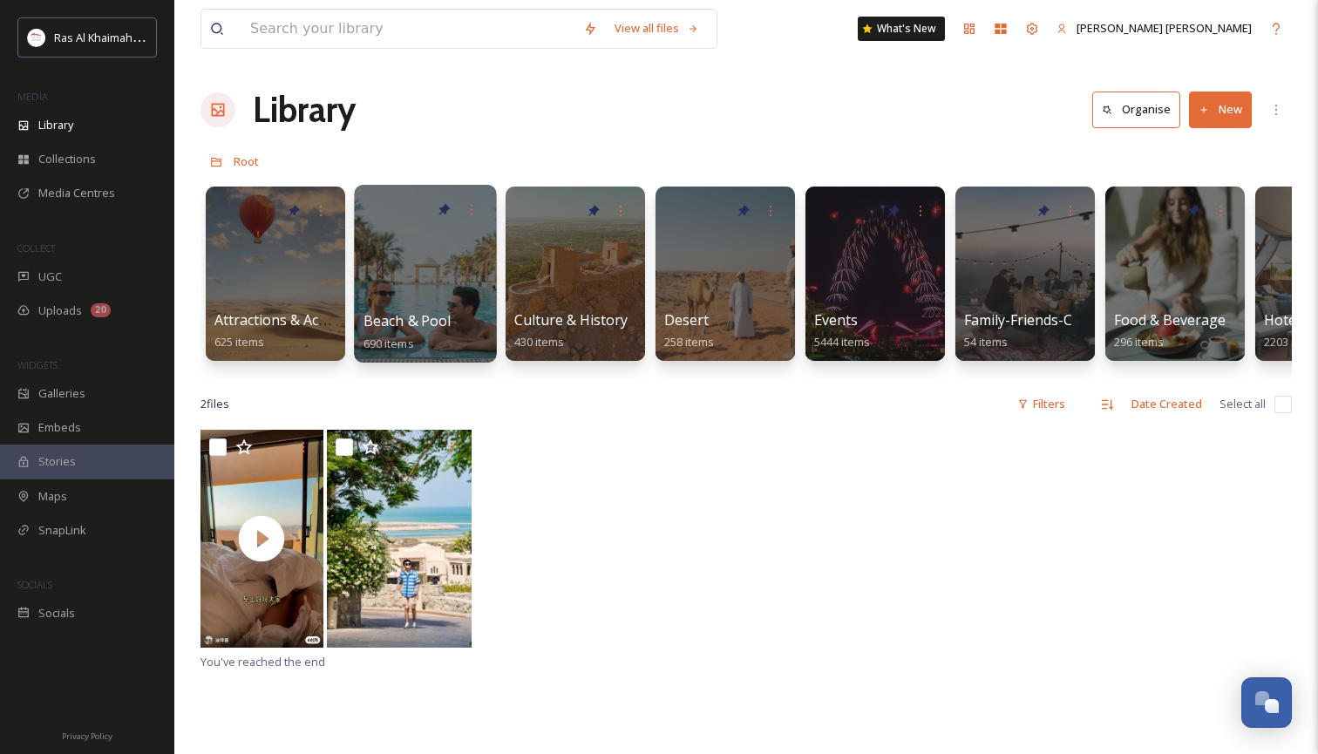
click at [405, 294] on div at bounding box center [425, 274] width 142 height 178
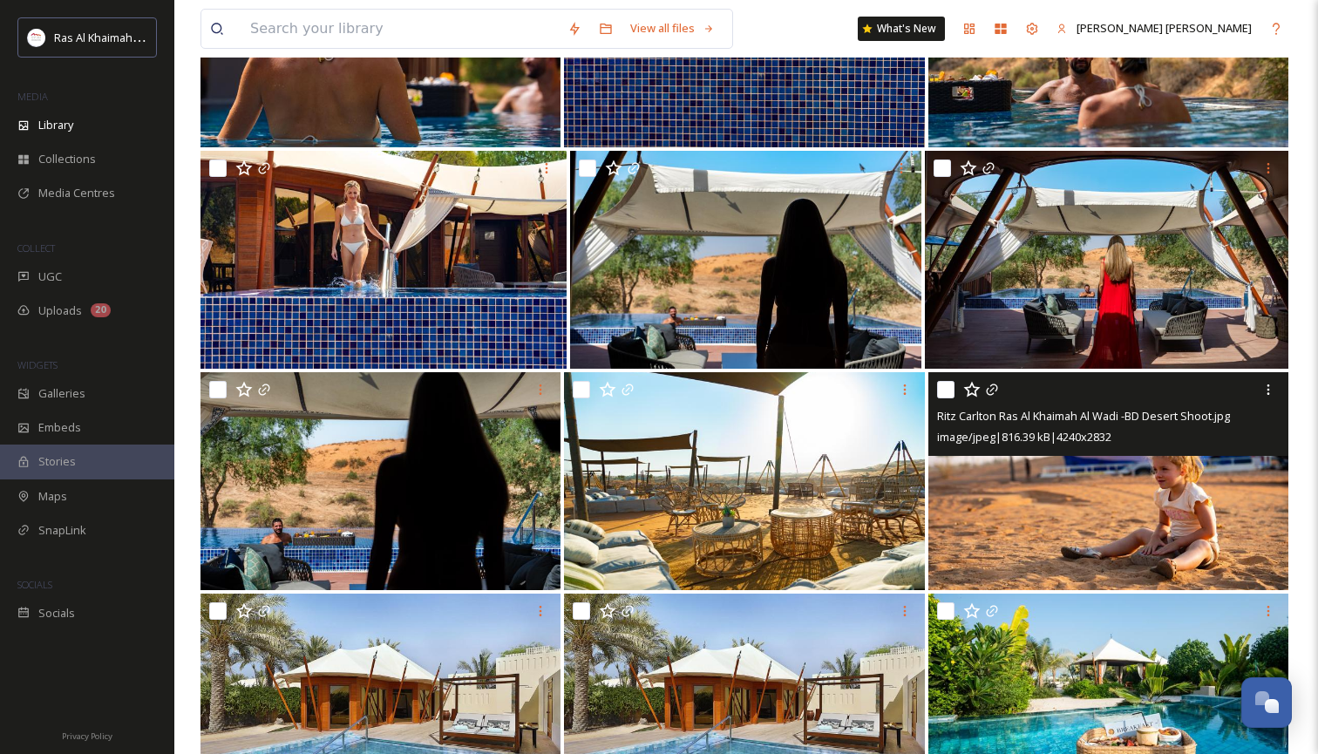
scroll to position [1637, 0]
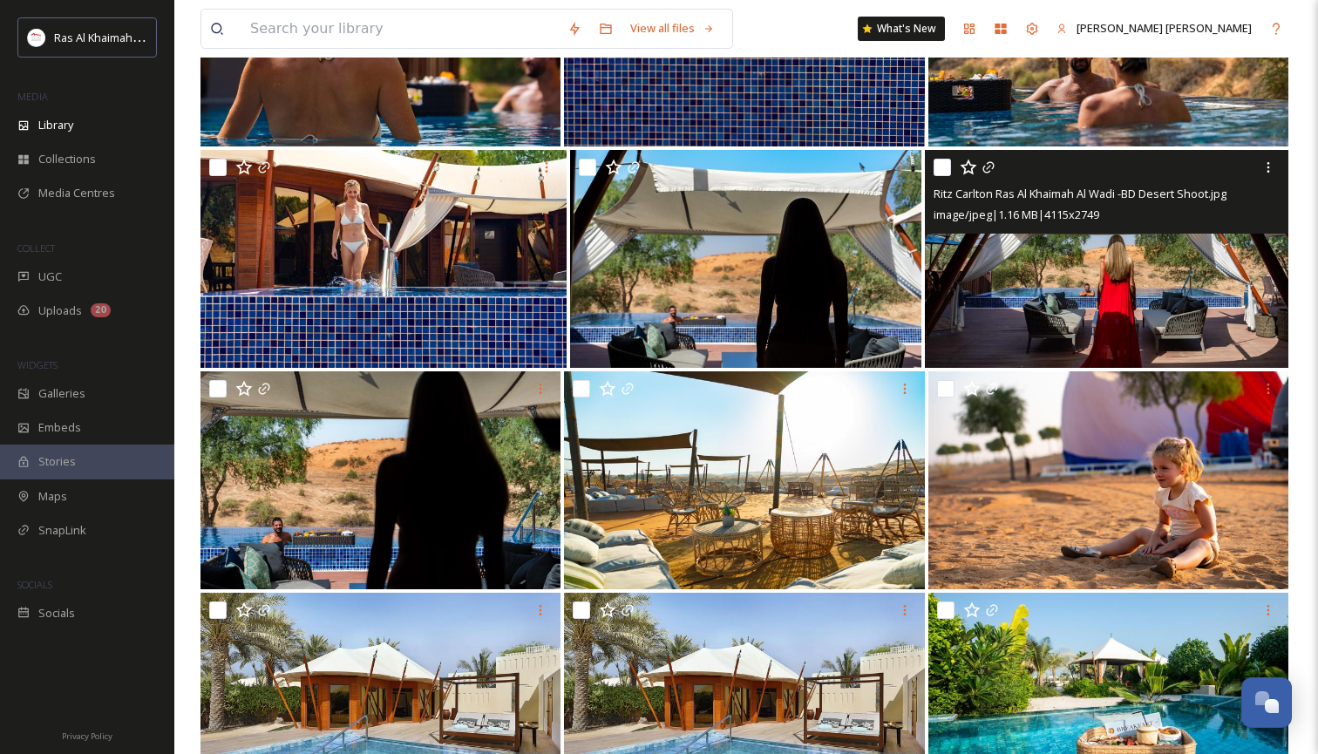
click at [1109, 316] on img at bounding box center [1106, 259] width 363 height 218
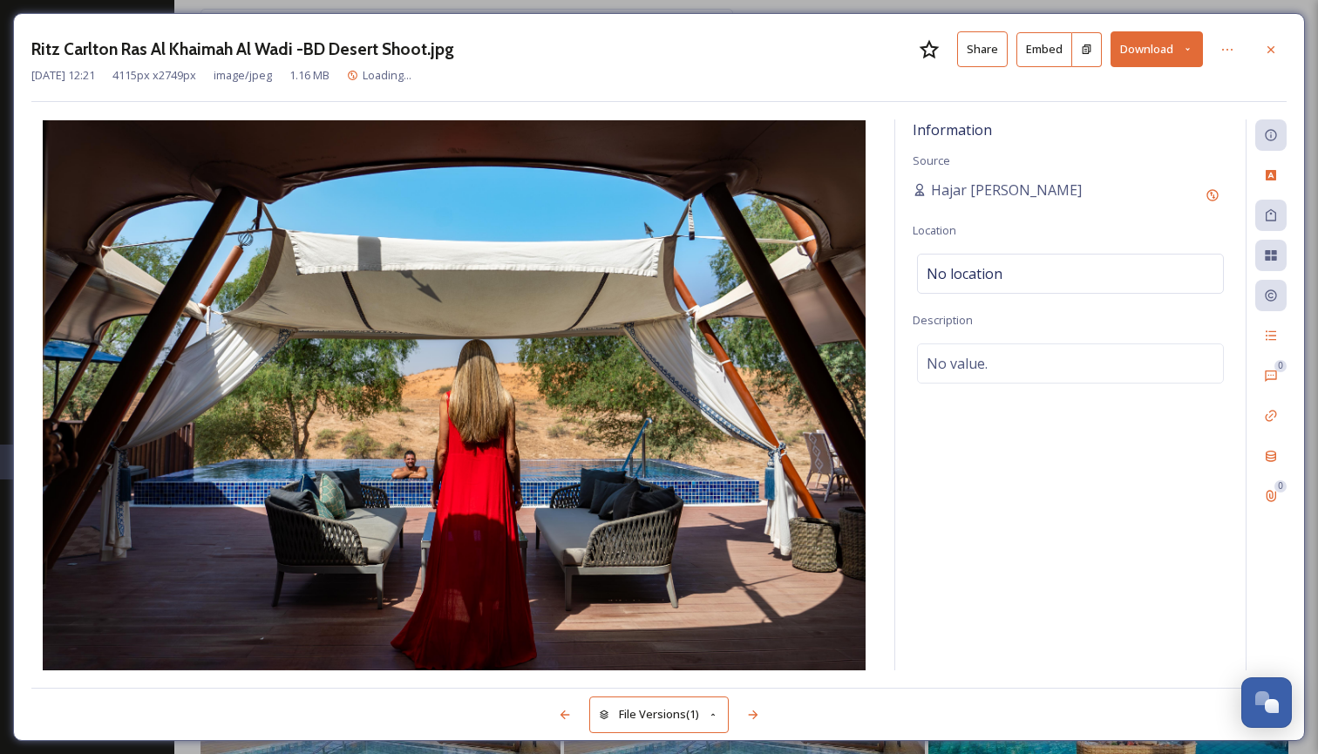
click at [1189, 47] on icon at bounding box center [1187, 49] width 11 height 11
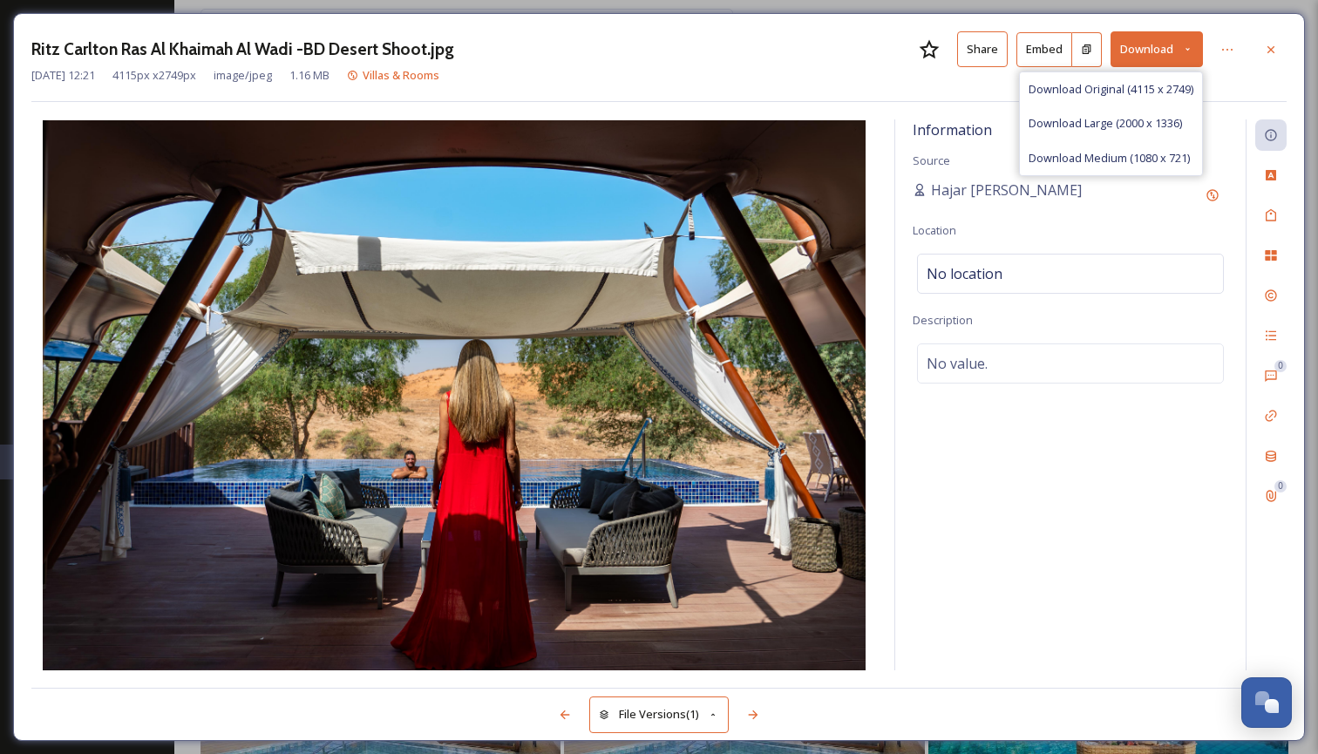
click at [1139, 120] on span "Download Large (2000 x 1336)" at bounding box center [1104, 123] width 153 height 17
drag, startPoint x: 1270, startPoint y: 44, endPoint x: 1206, endPoint y: 109, distance: 90.6
click at [1270, 44] on icon at bounding box center [1271, 50] width 14 height 14
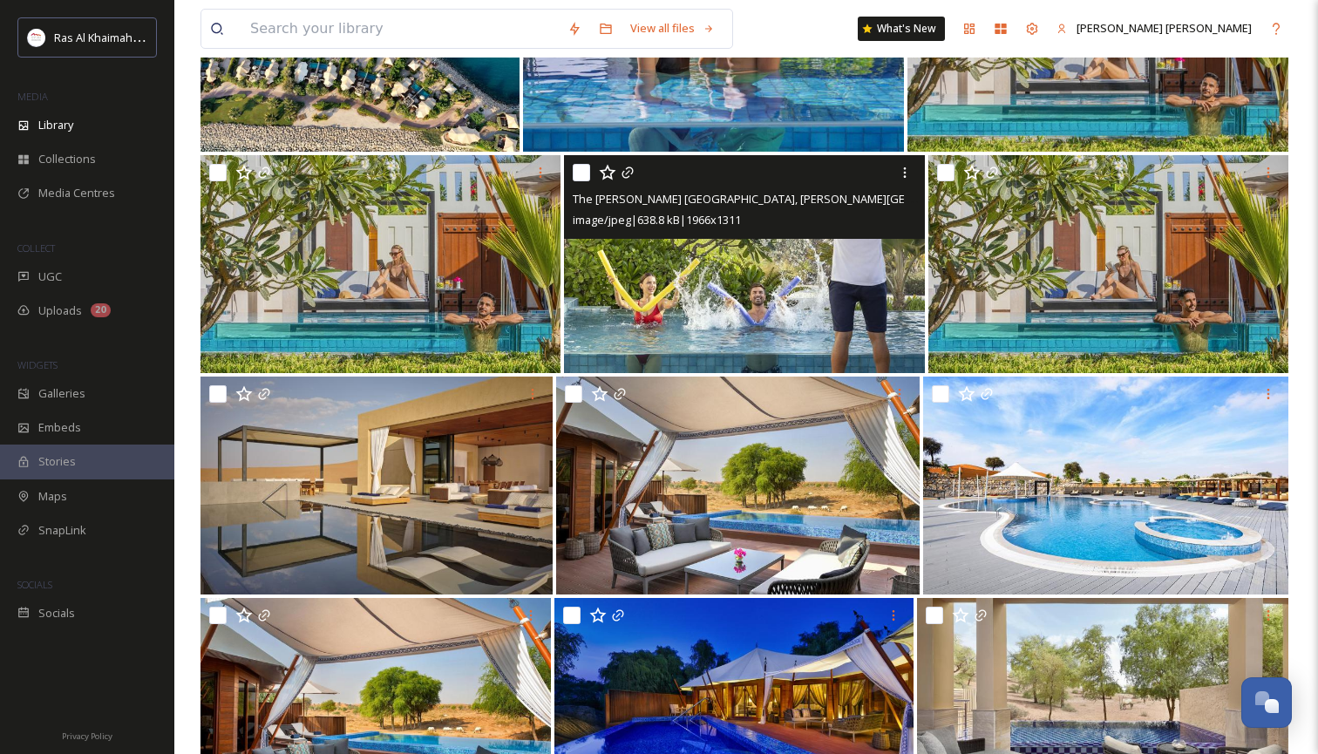
scroll to position [2517, 0]
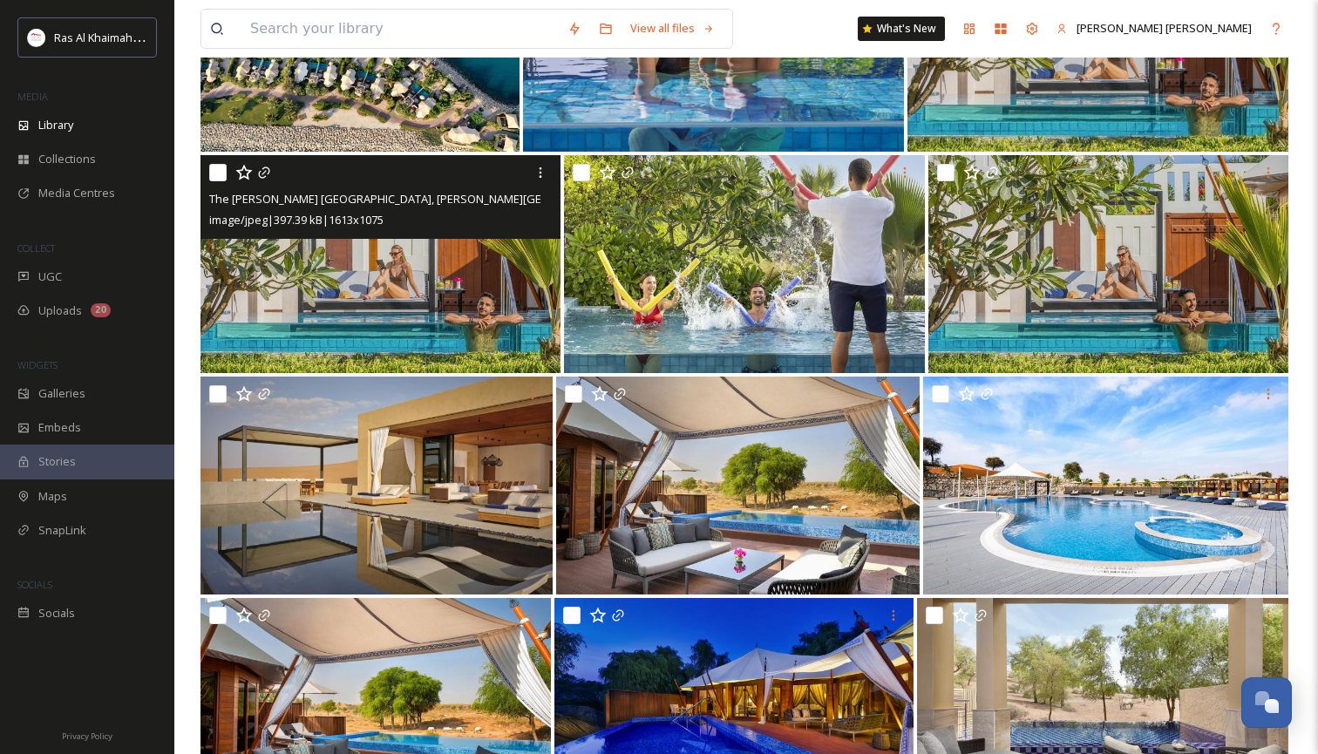
click at [472, 289] on img at bounding box center [380, 264] width 360 height 218
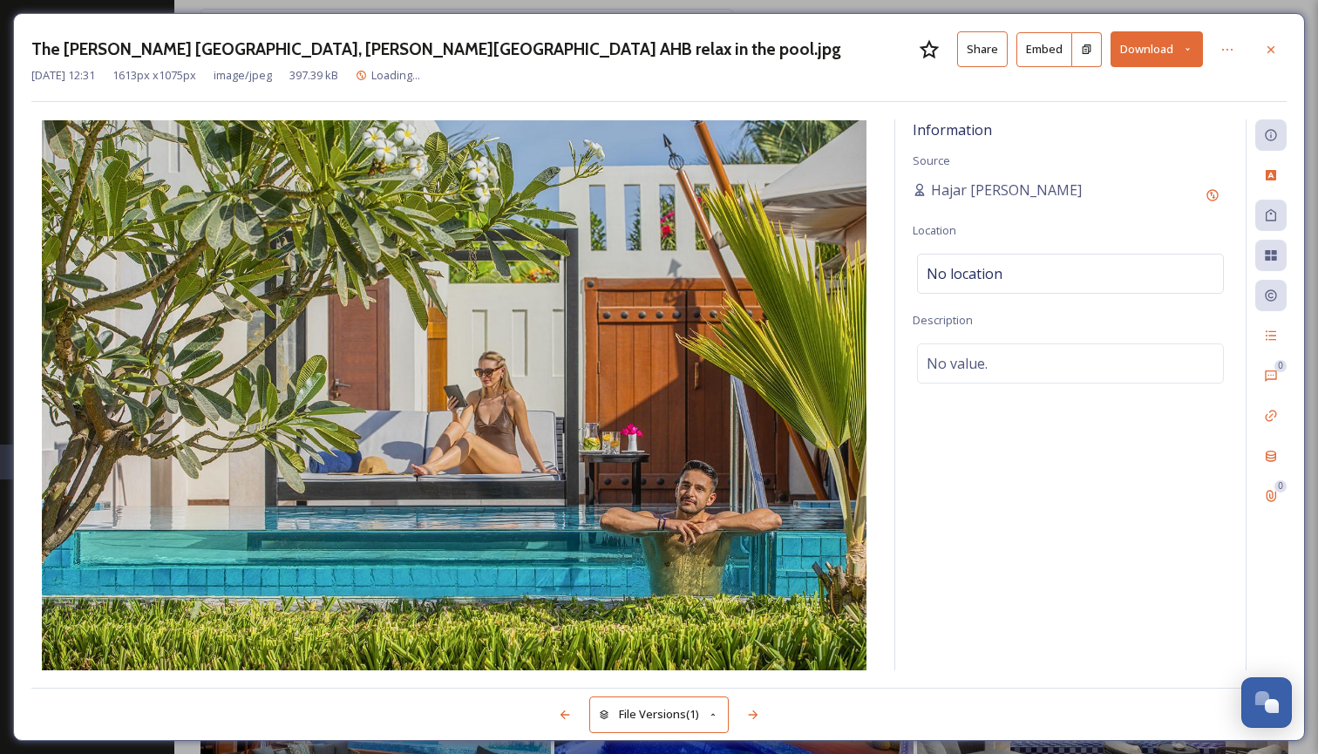
click at [1185, 50] on icon at bounding box center [1187, 49] width 11 height 11
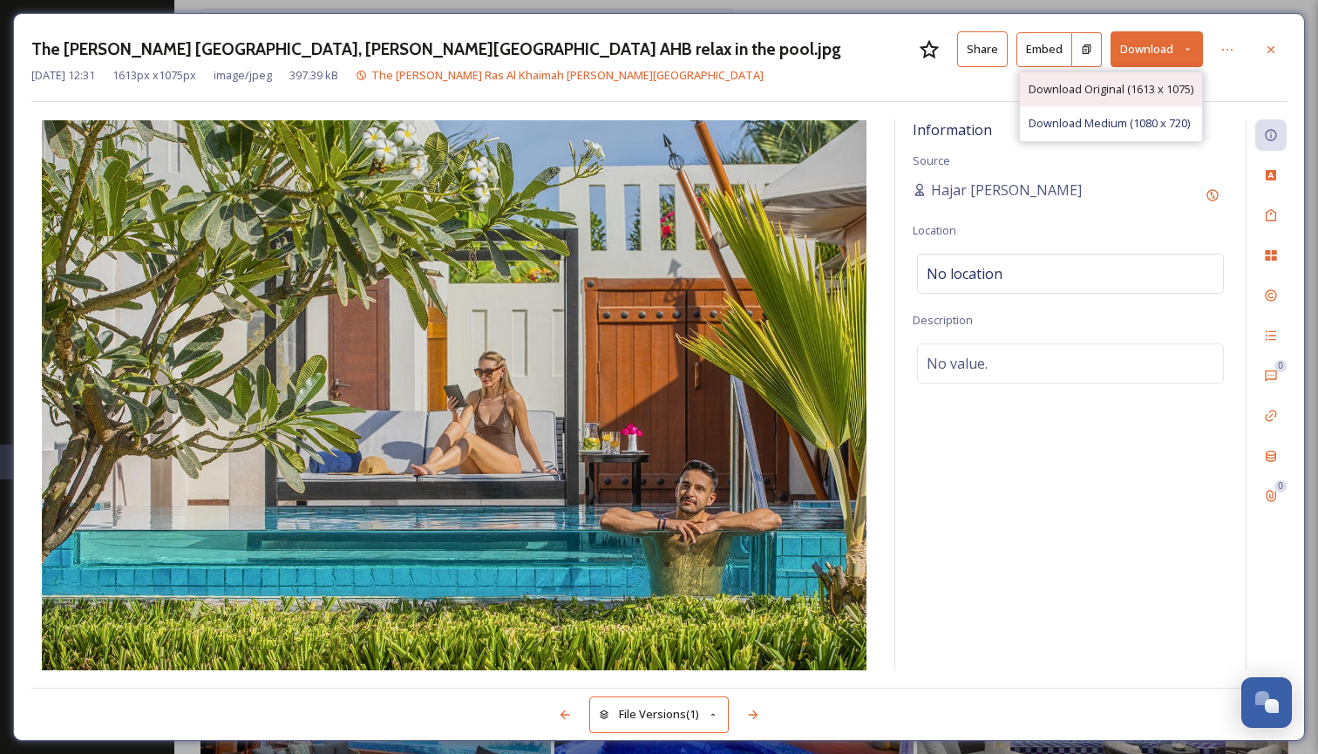
click at [1092, 93] on span "Download Original (1613 x 1075)" at bounding box center [1110, 89] width 165 height 17
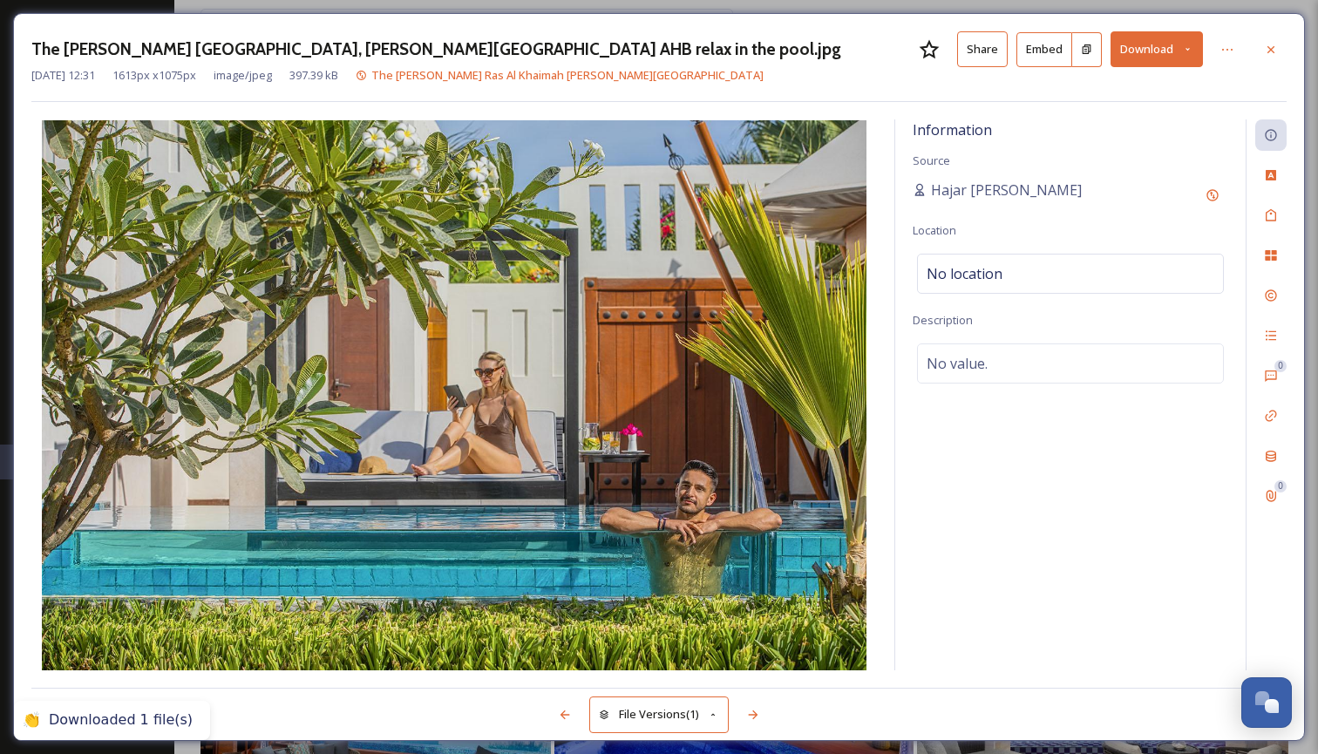
click at [1279, 48] on div at bounding box center [1270, 49] width 31 height 31
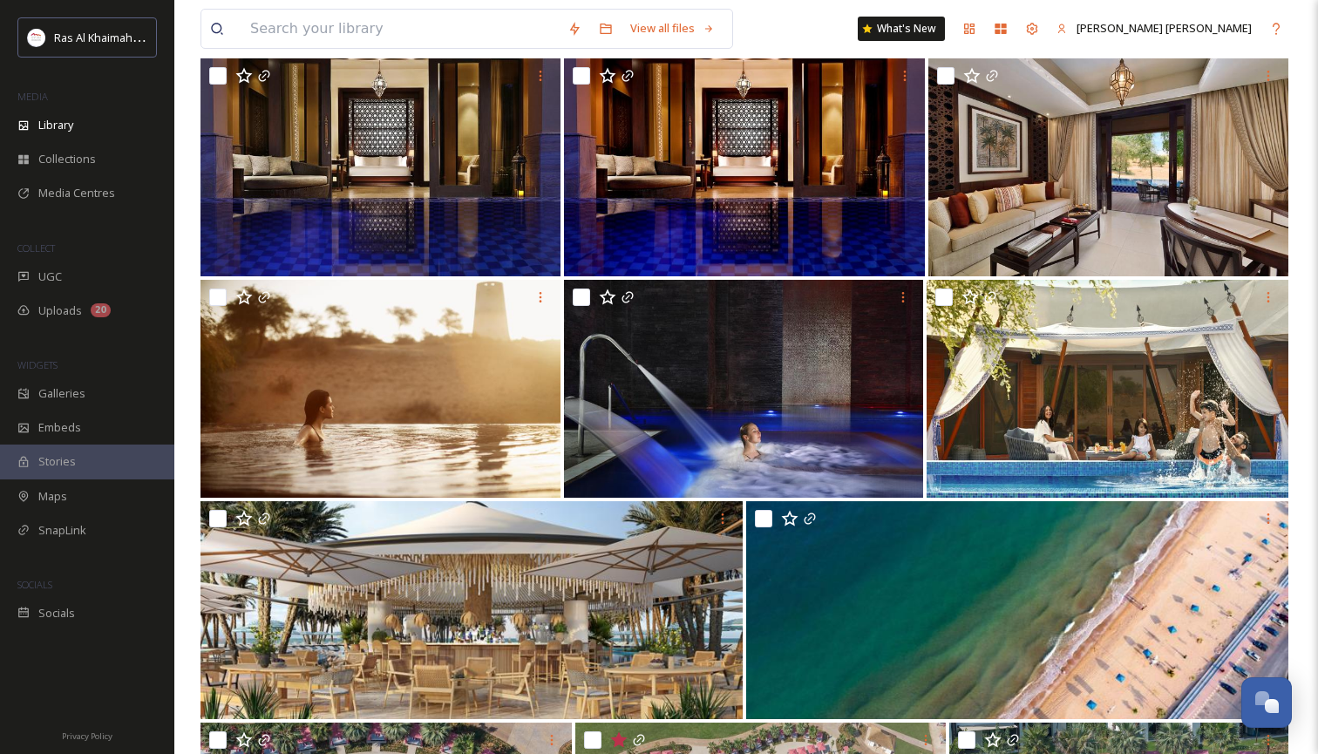
scroll to position [3297, 0]
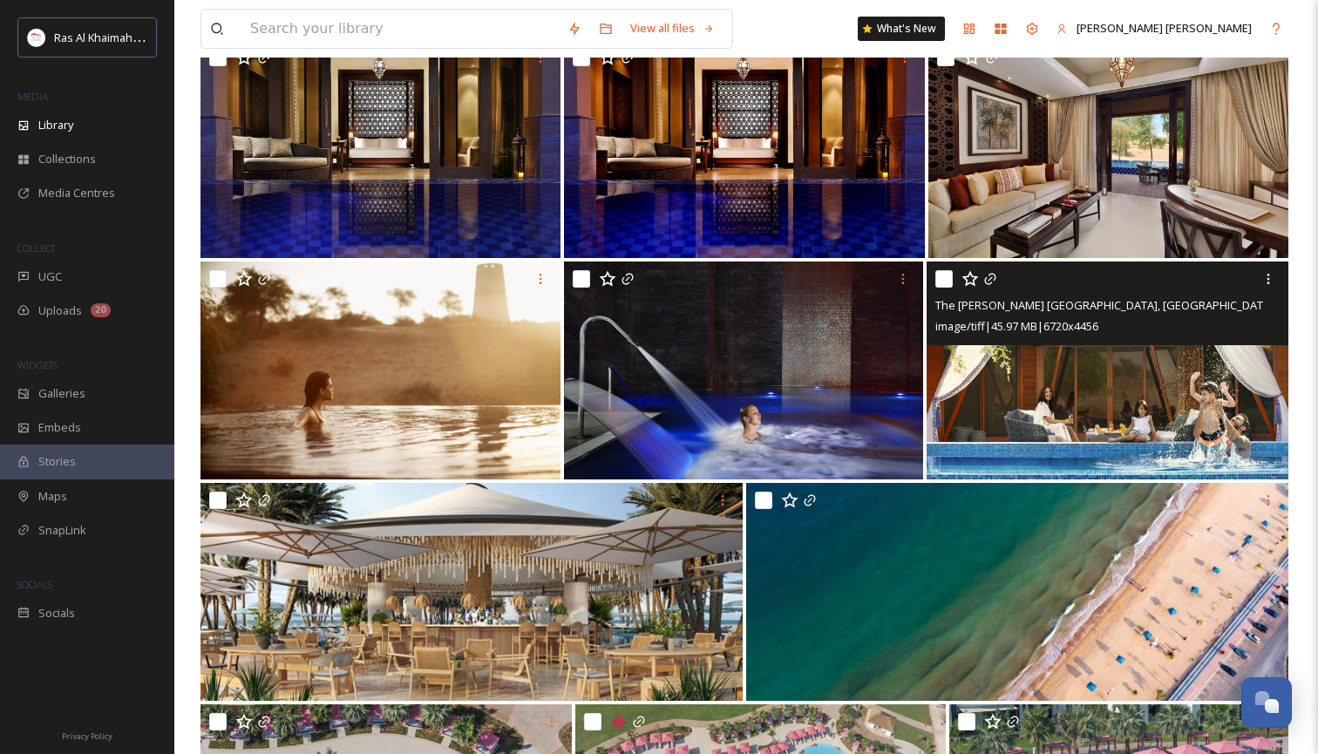
click at [1074, 420] on img at bounding box center [1107, 370] width 362 height 218
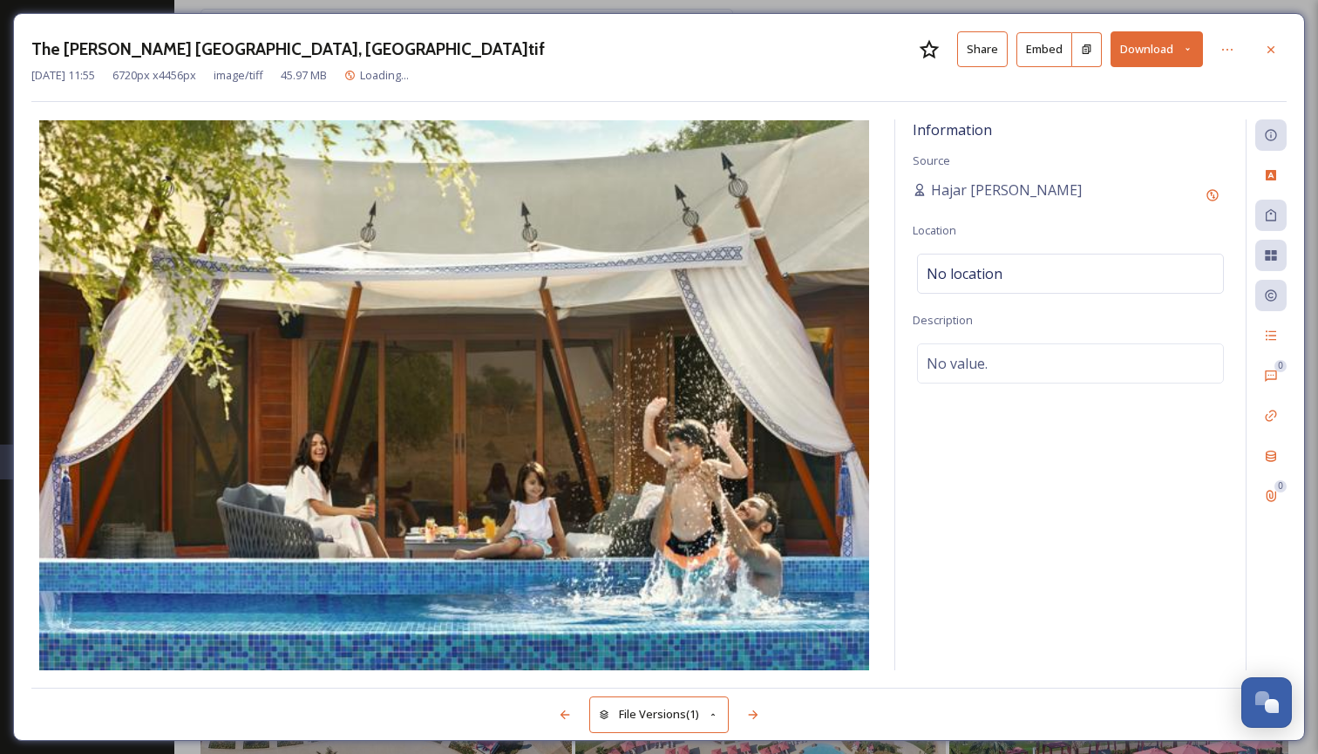
click at [1188, 44] on icon at bounding box center [1187, 49] width 11 height 11
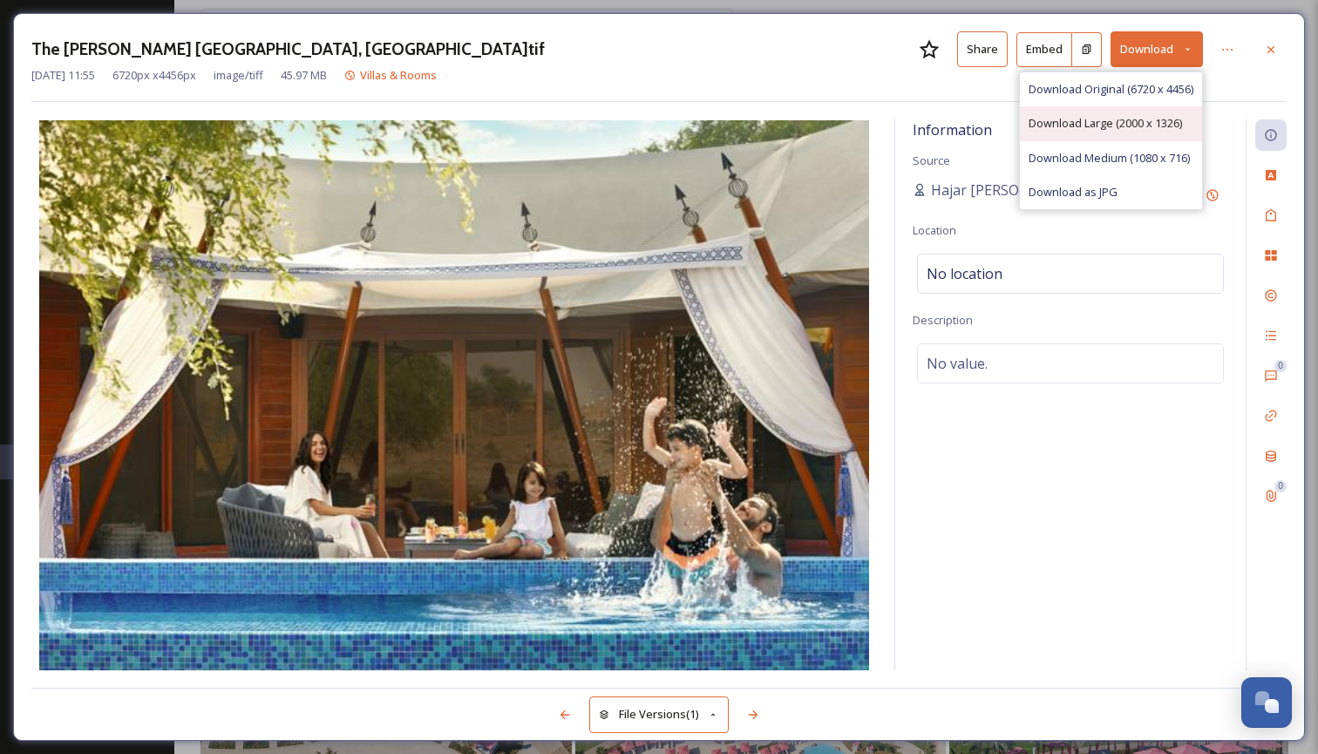
click at [1123, 122] on span "Download Large (2000 x 1326)" at bounding box center [1104, 123] width 153 height 17
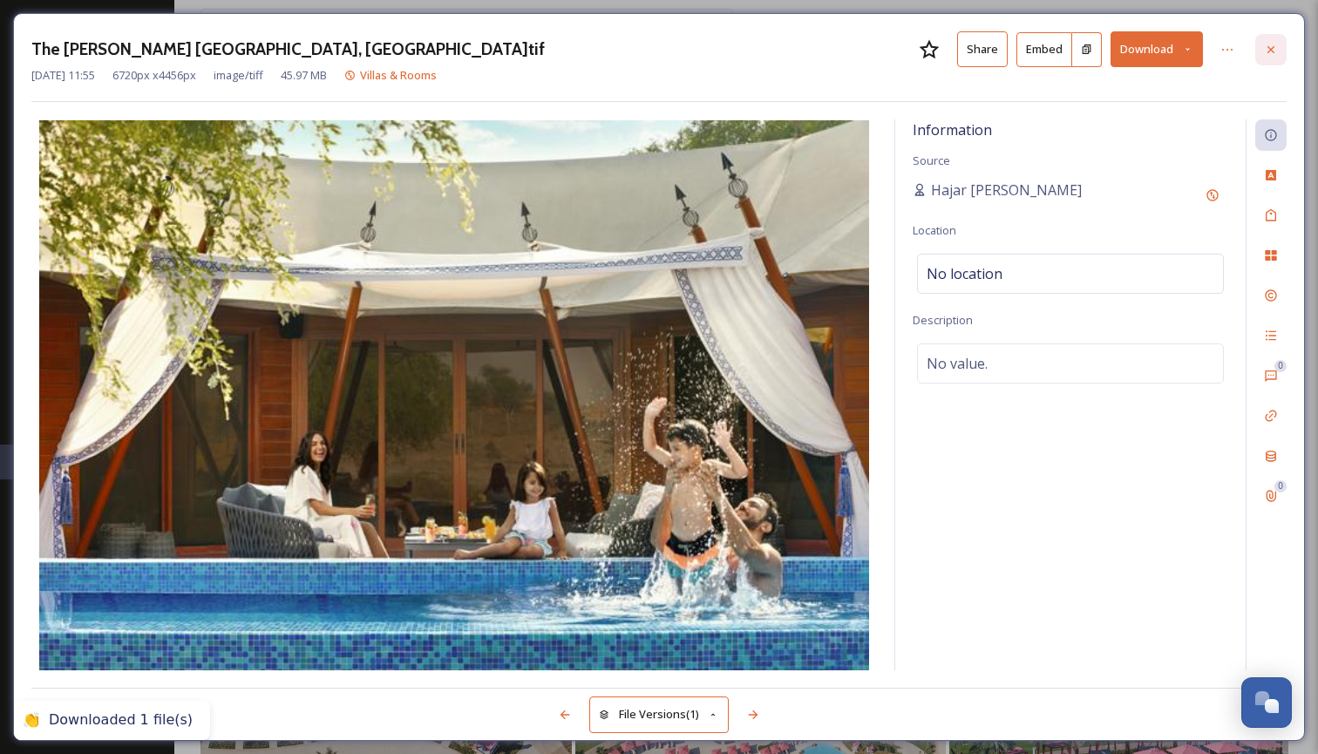
click at [1269, 48] on icon at bounding box center [1271, 50] width 14 height 14
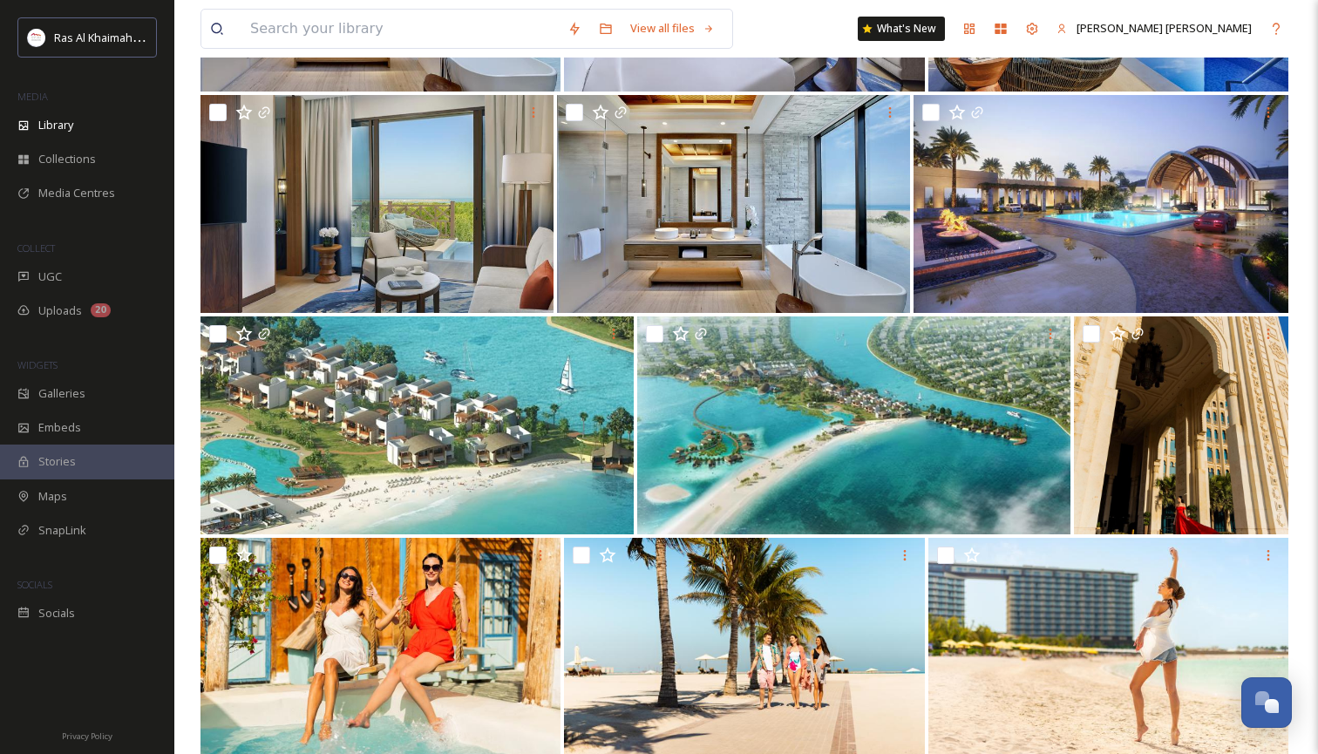
scroll to position [5900, 0]
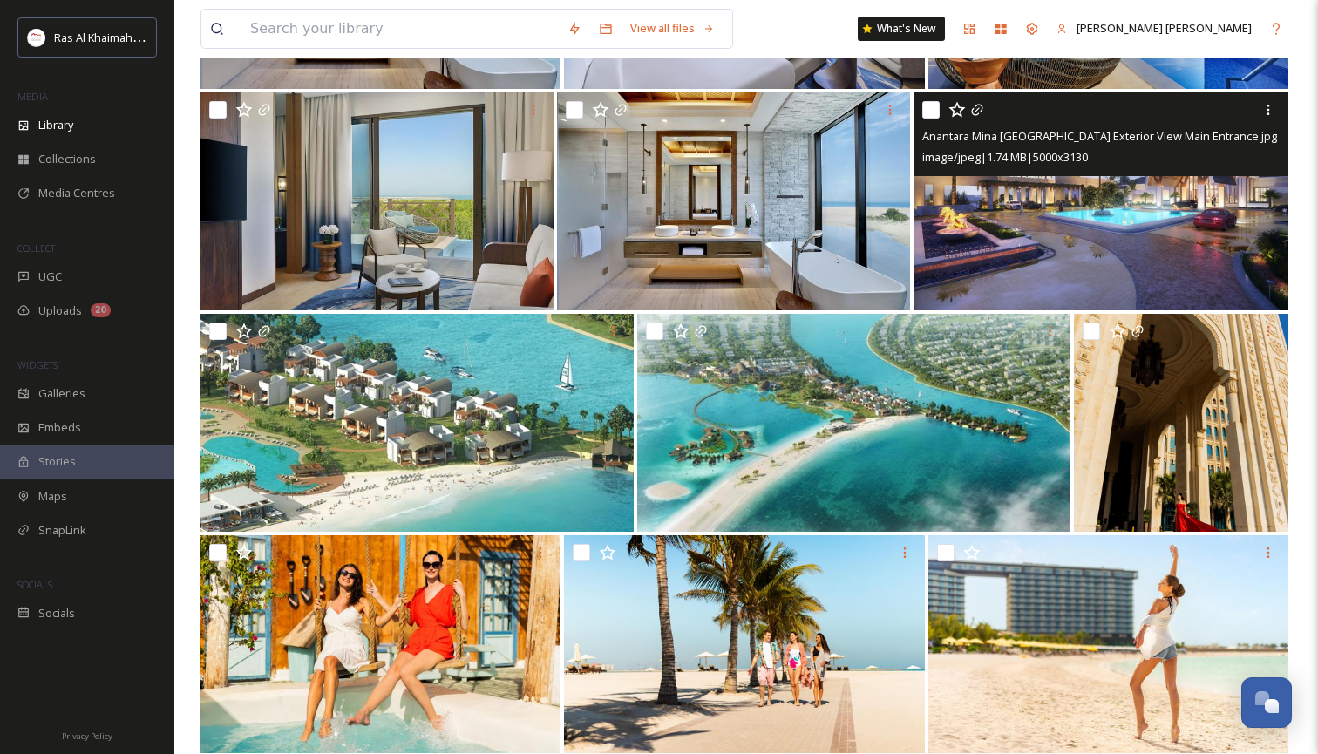
click at [1121, 243] on img at bounding box center [1100, 201] width 375 height 218
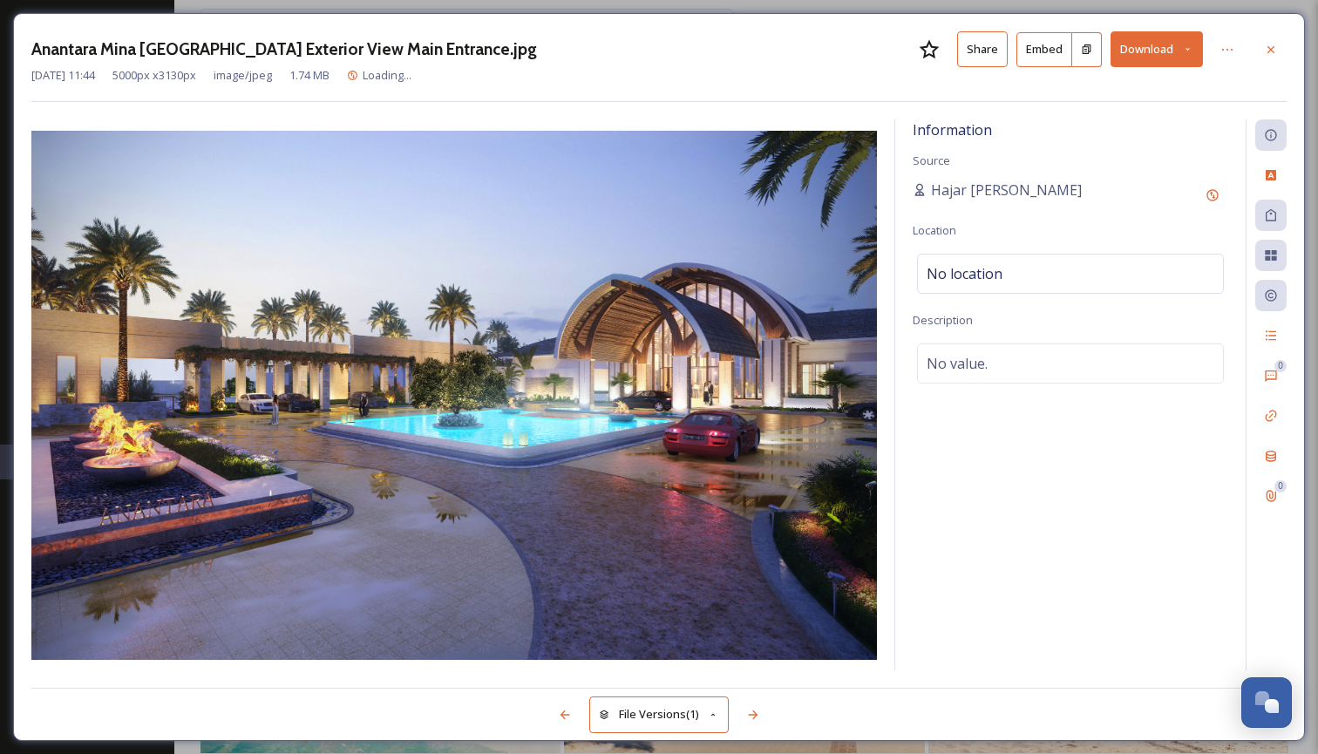
click at [1192, 47] on icon at bounding box center [1187, 49] width 11 height 11
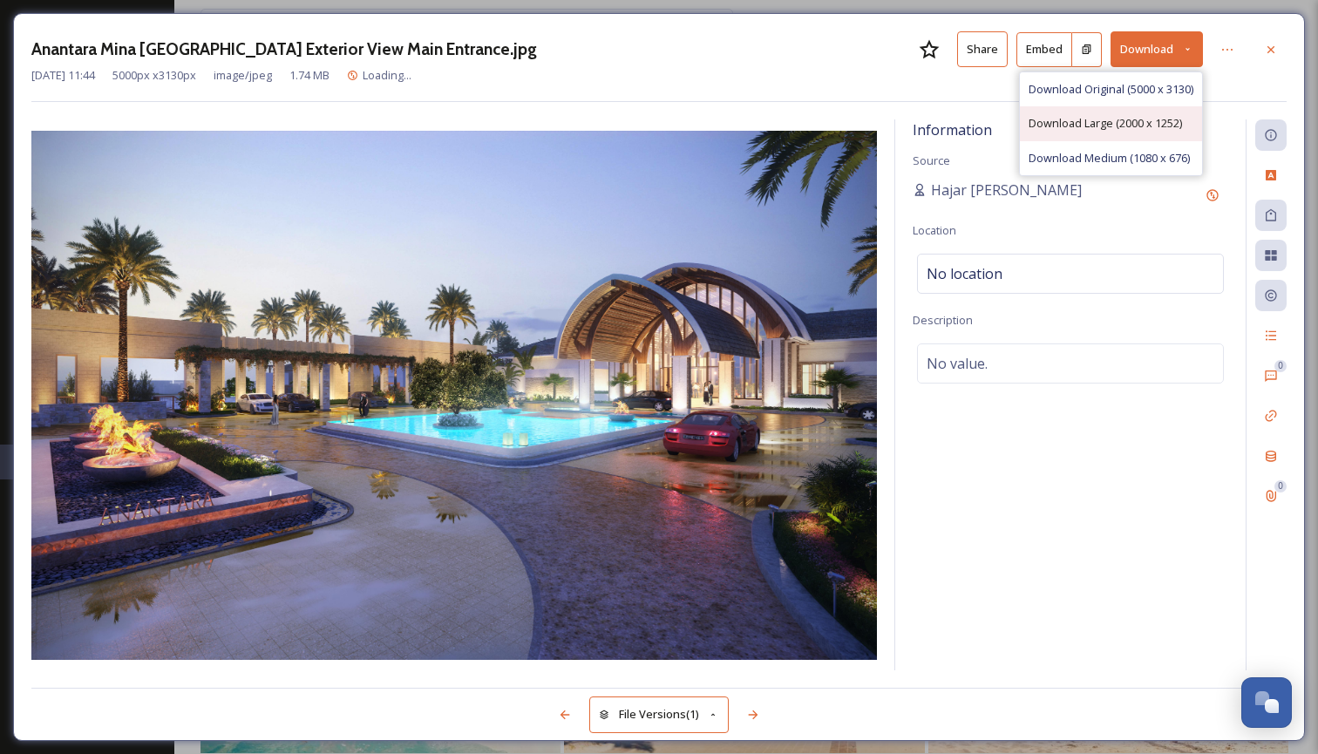
click at [1133, 119] on span "Download Large (2000 x 1252)" at bounding box center [1104, 123] width 153 height 17
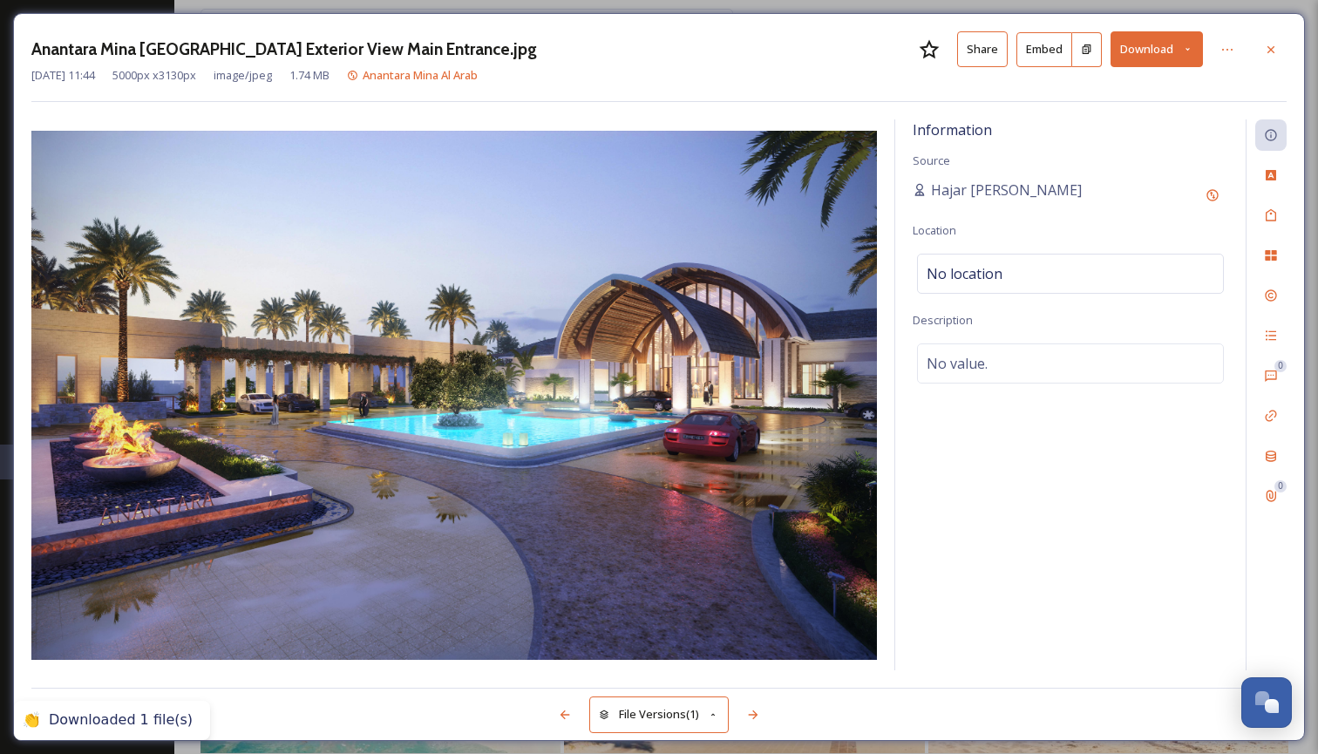
click at [1275, 51] on icon at bounding box center [1271, 50] width 14 height 14
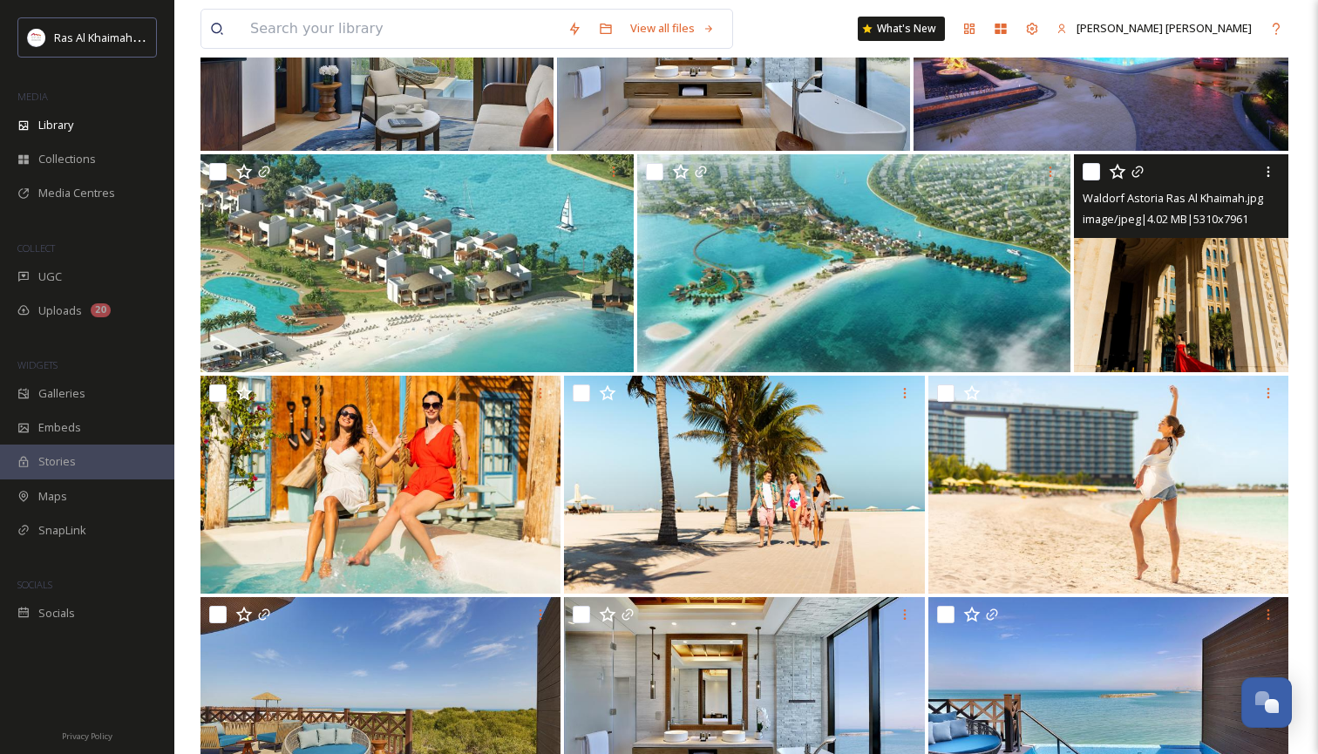
scroll to position [6063, 0]
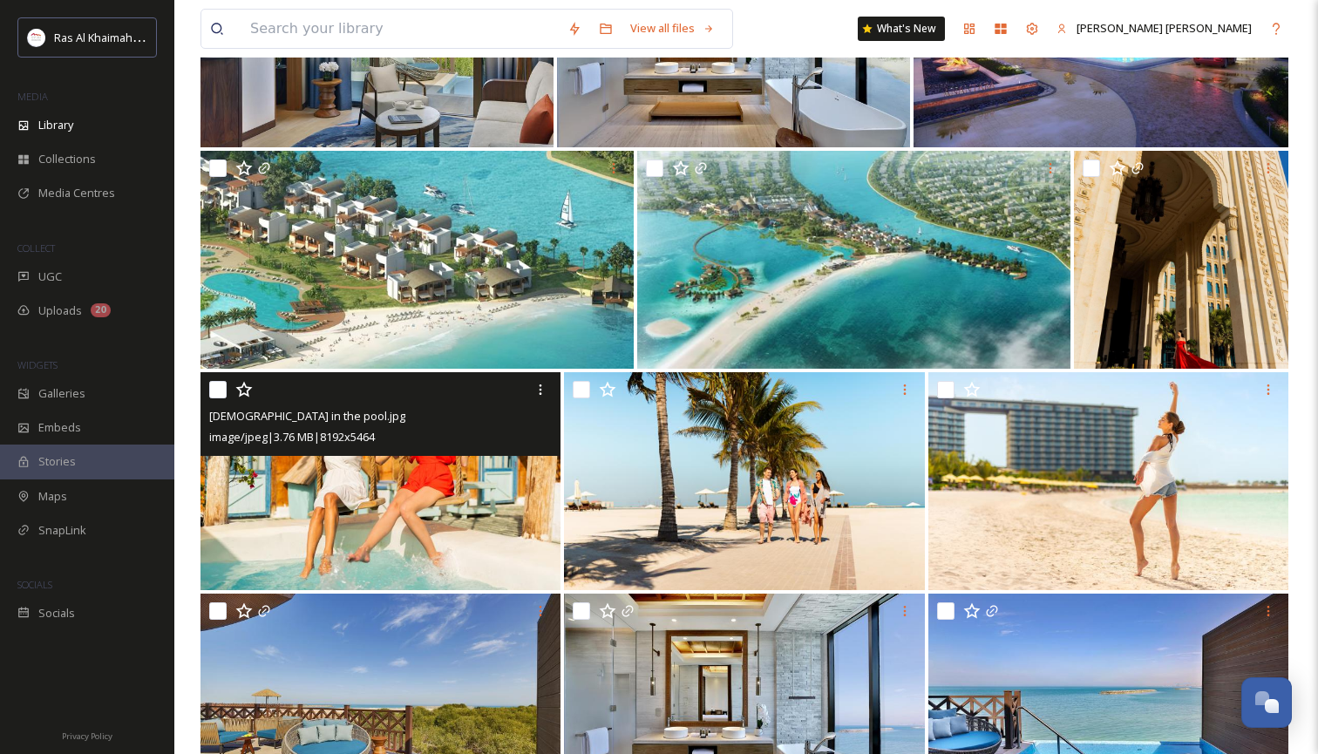
click at [477, 506] on img at bounding box center [380, 481] width 360 height 218
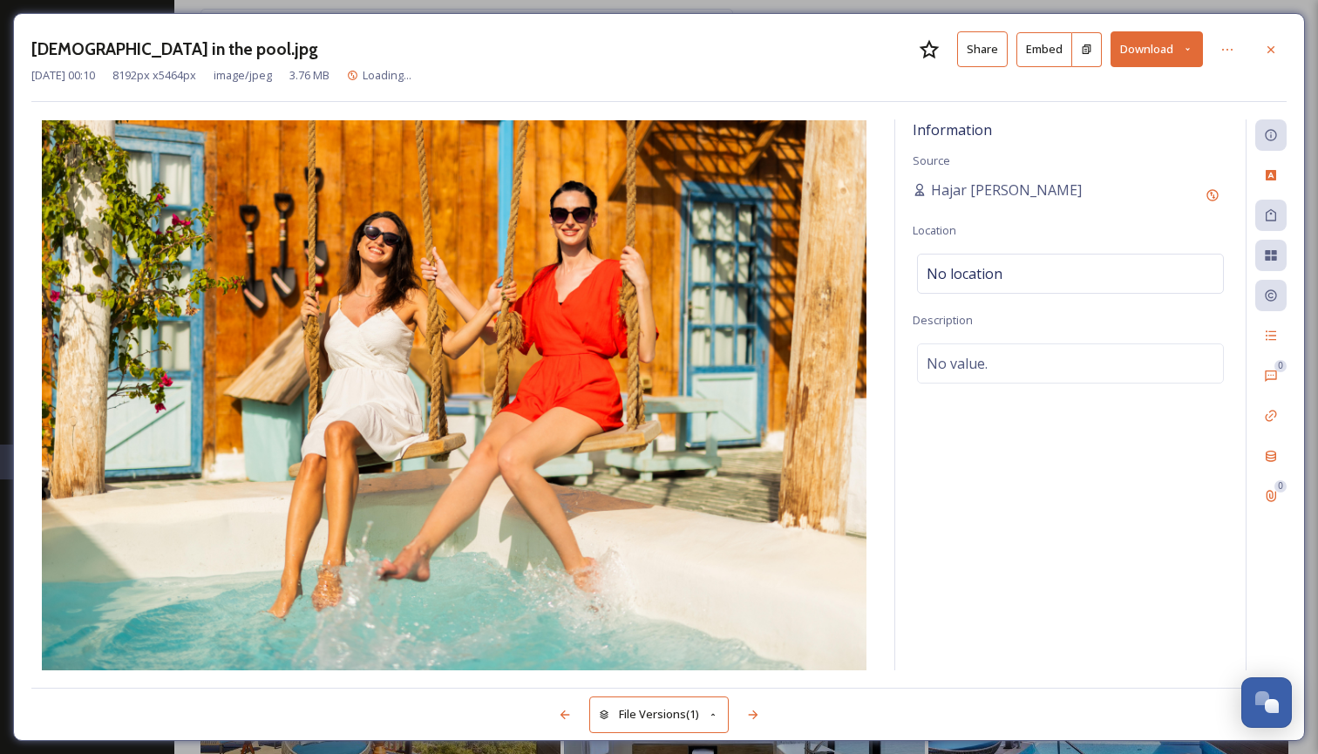
click at [1193, 49] on icon at bounding box center [1187, 49] width 11 height 11
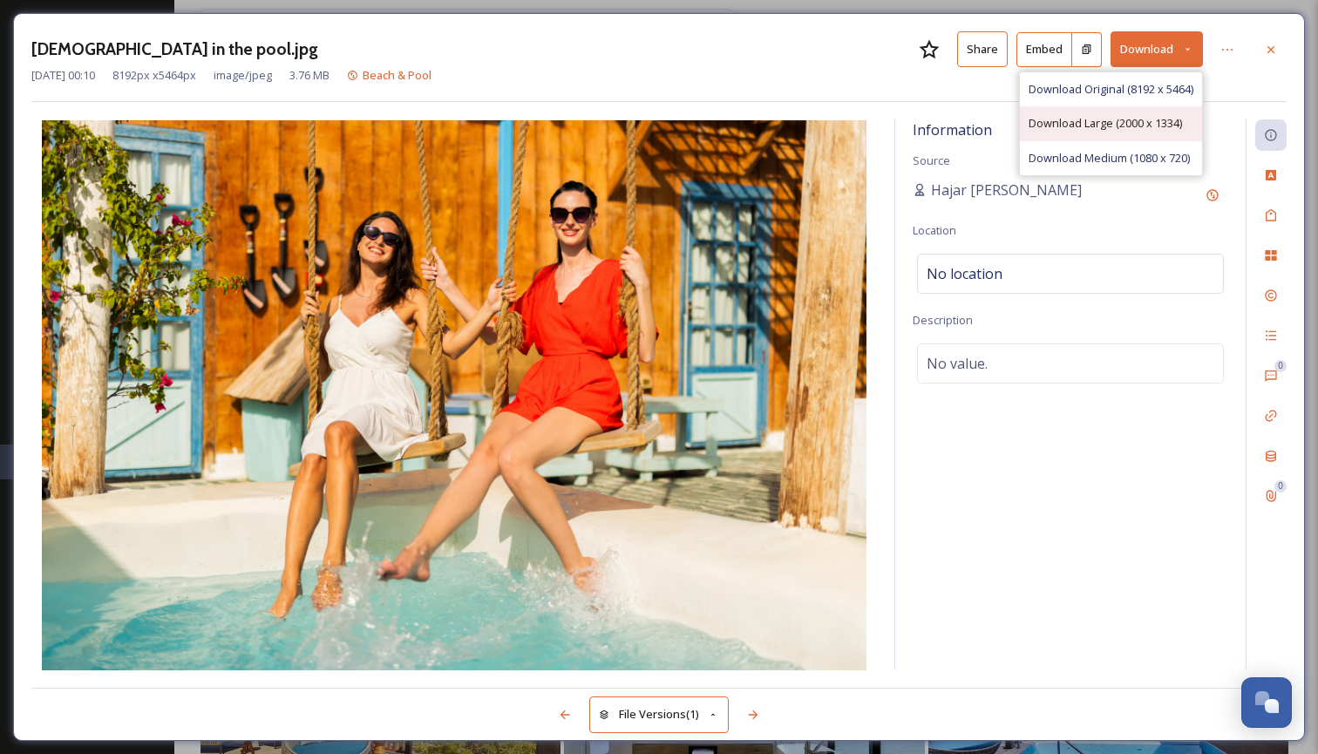
click at [1152, 119] on span "Download Large (2000 x 1334)" at bounding box center [1104, 123] width 153 height 17
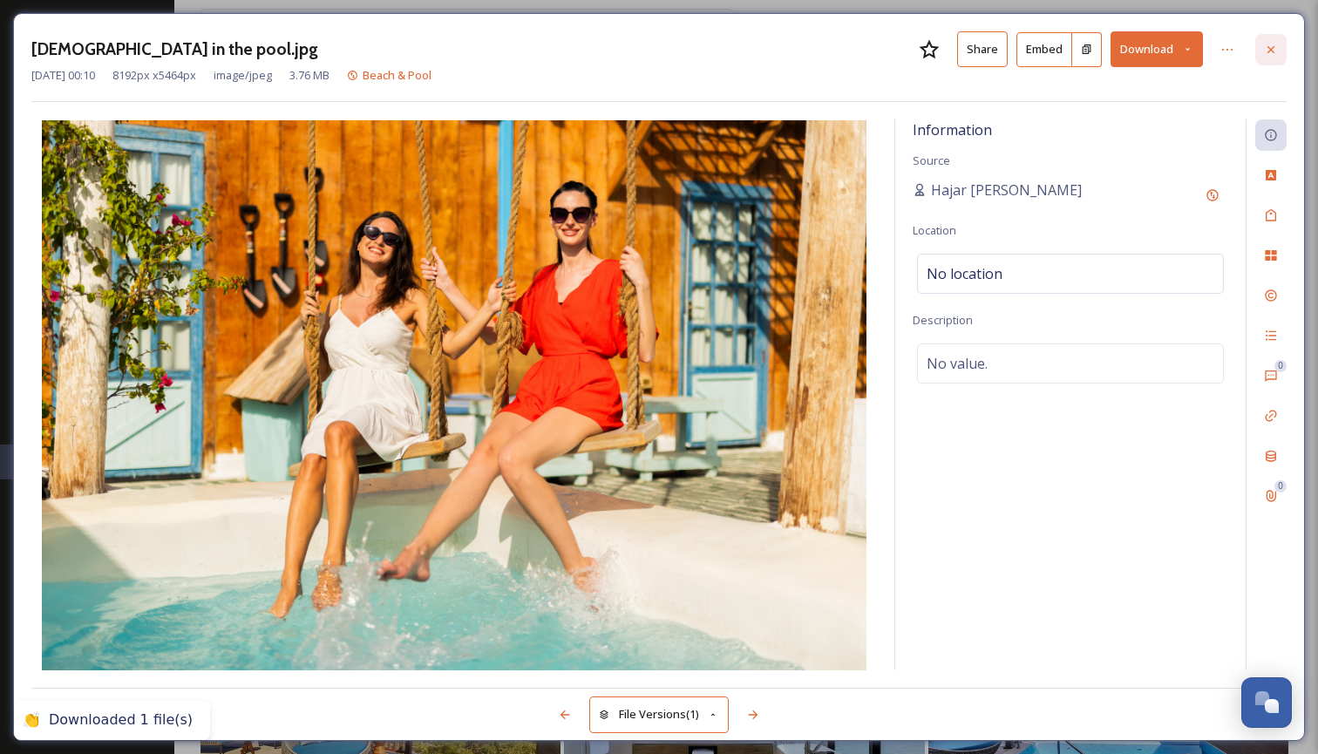
click at [1271, 51] on icon at bounding box center [1271, 50] width 14 height 14
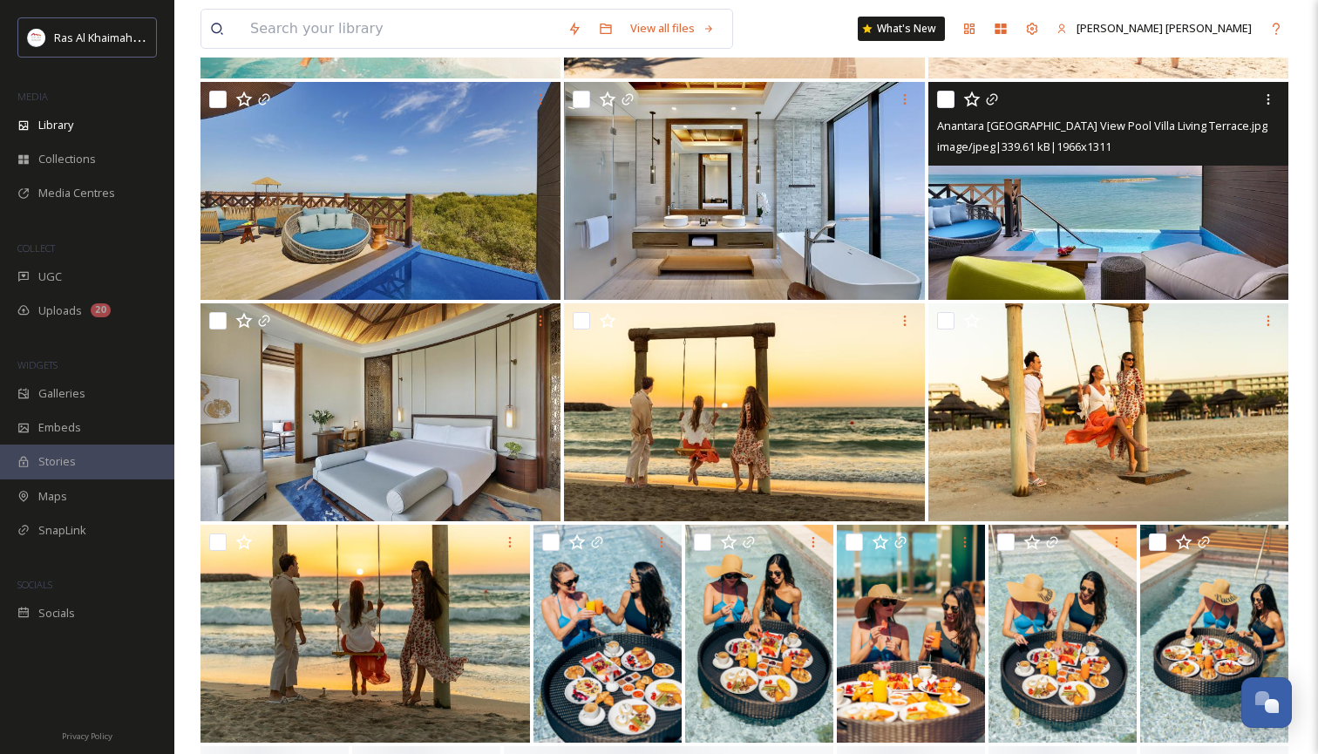
scroll to position [6581, 0]
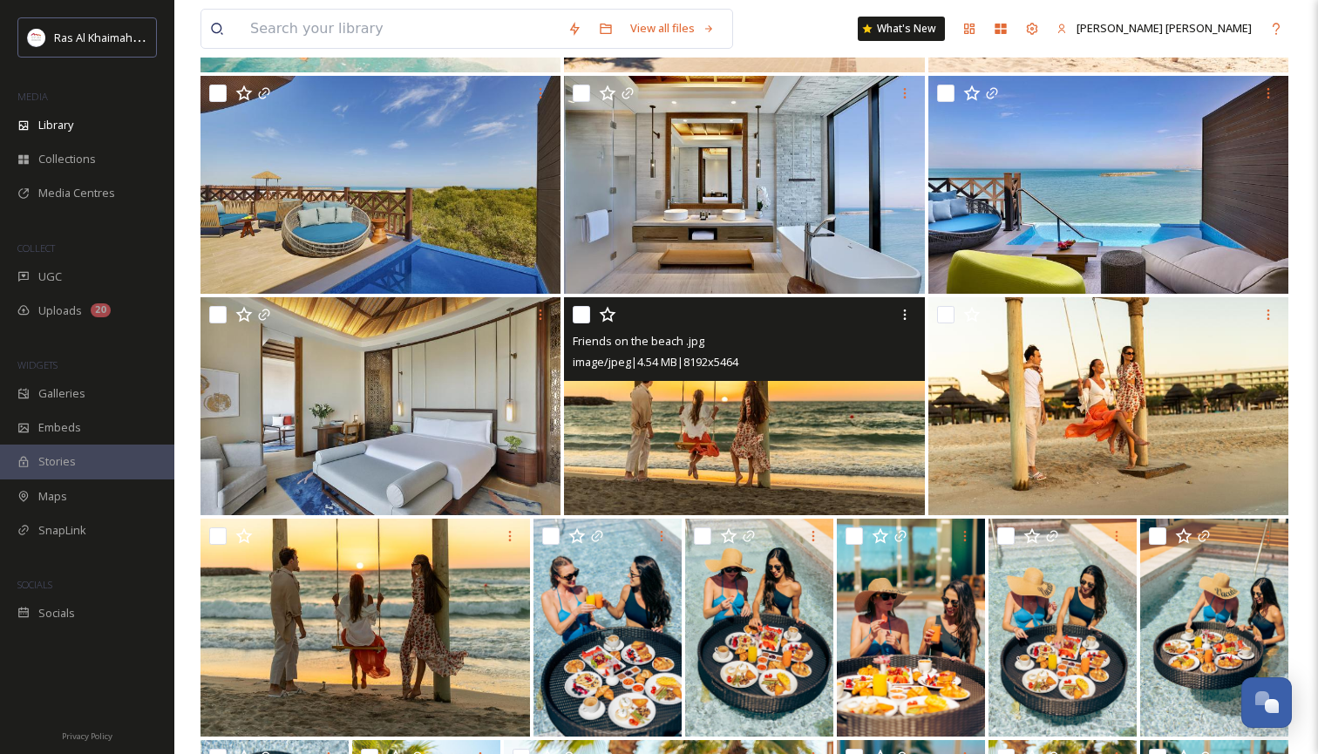
click at [912, 440] on img at bounding box center [744, 406] width 360 height 218
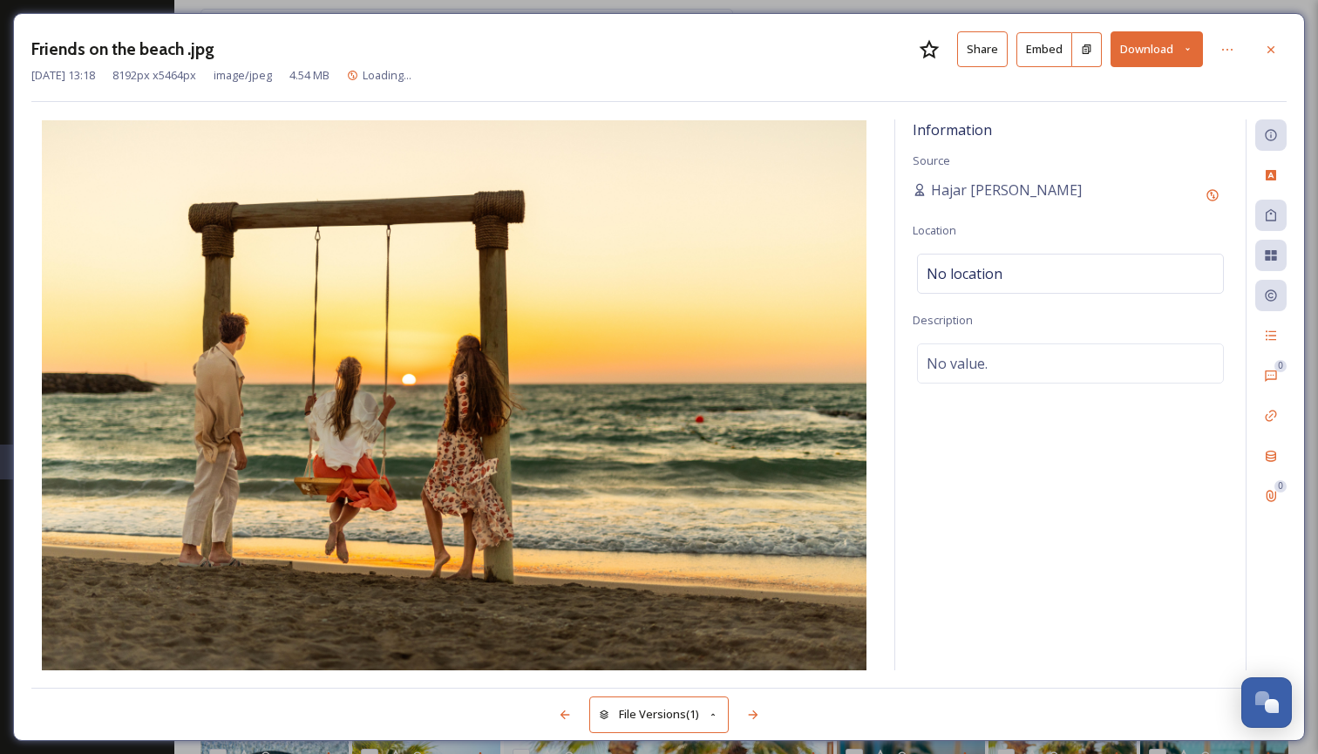
click at [1188, 45] on icon at bounding box center [1187, 49] width 11 height 11
click at [1153, 119] on span "Download Large (2000 x 1334)" at bounding box center [1104, 123] width 153 height 17
click at [1271, 51] on icon at bounding box center [1271, 50] width 14 height 14
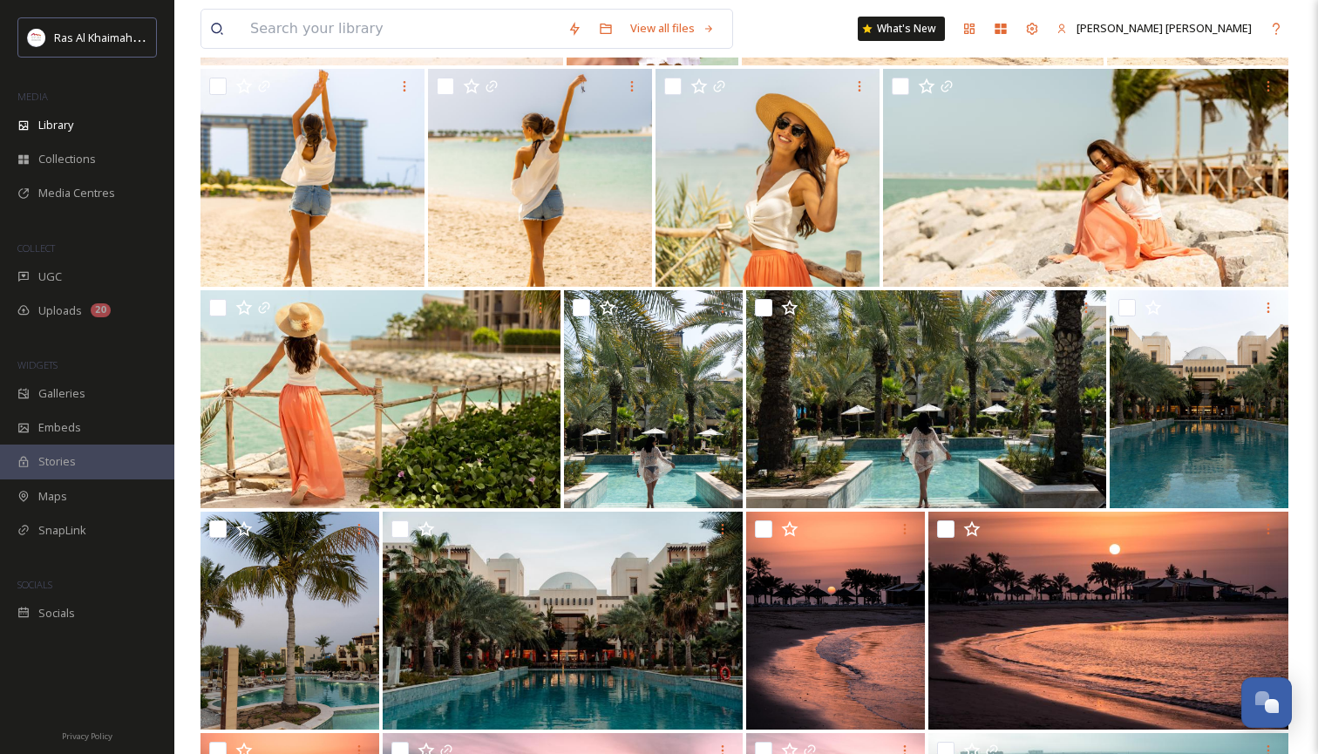
scroll to position [9909, 0]
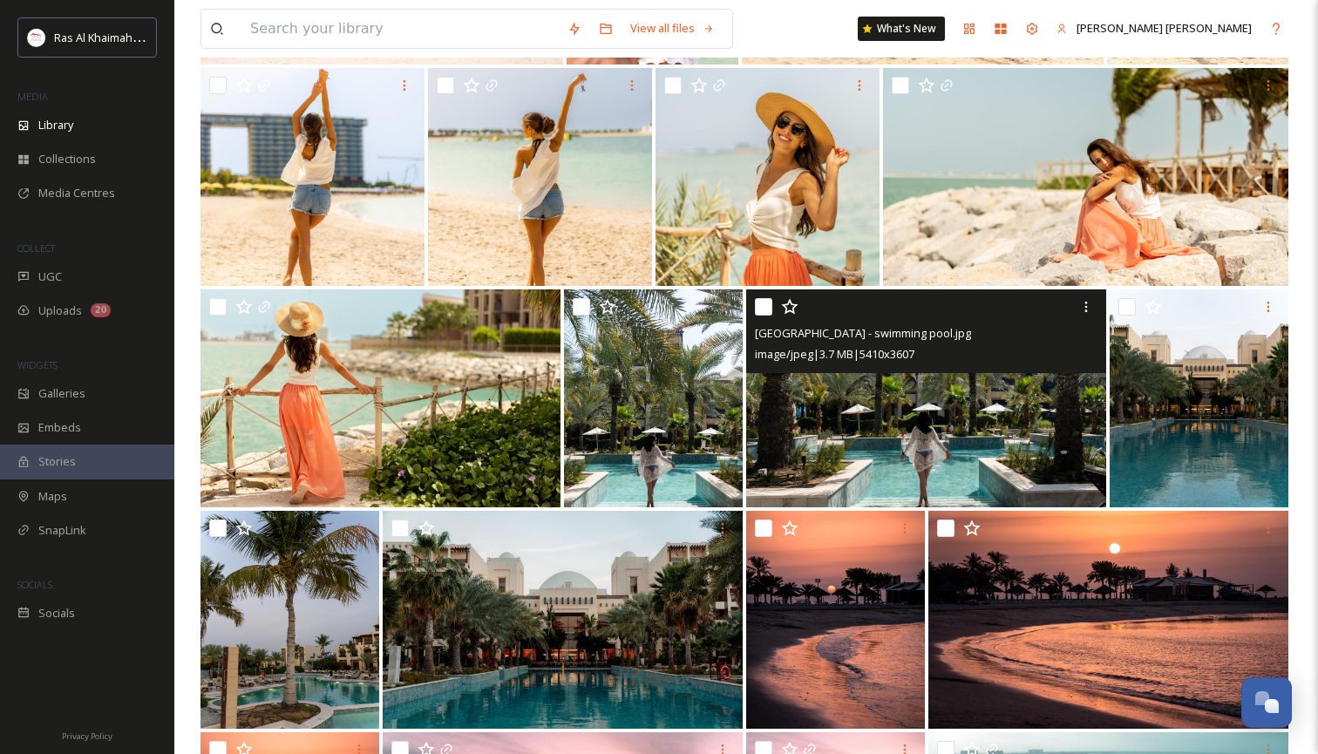
click at [945, 457] on img at bounding box center [926, 398] width 360 height 218
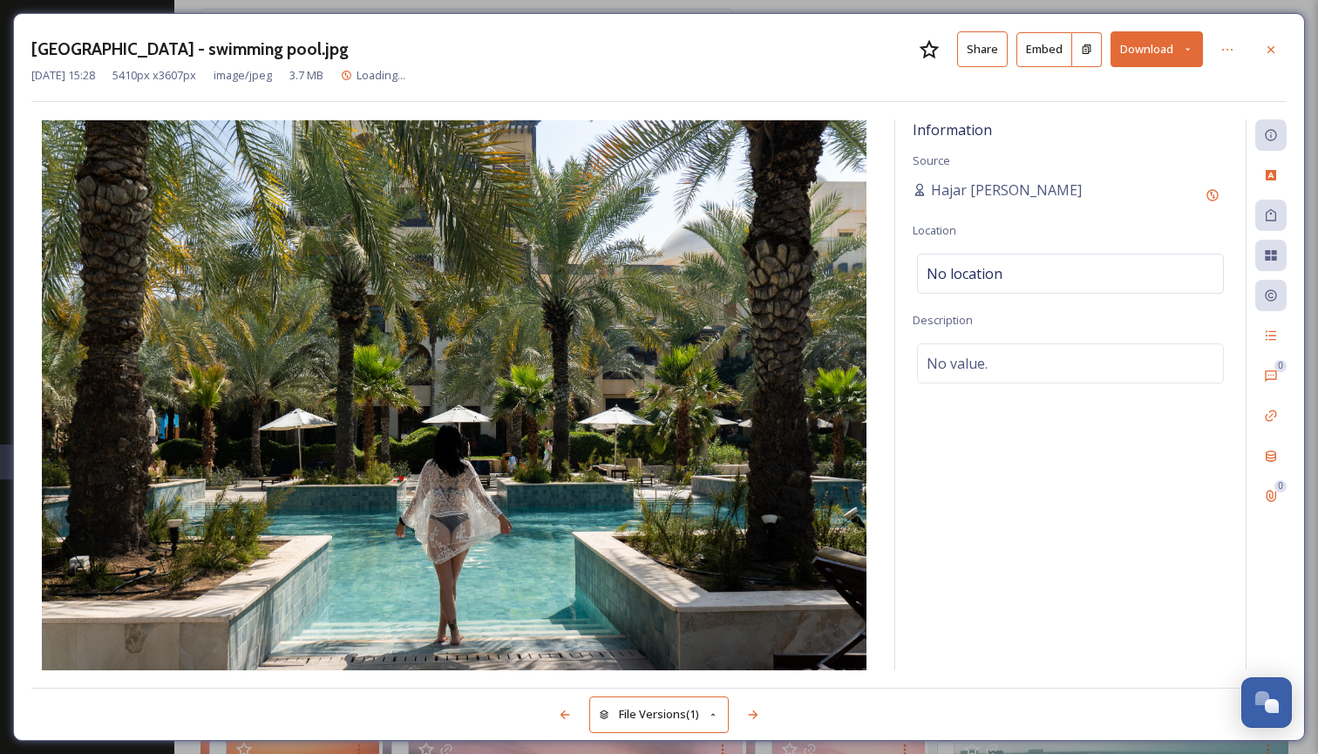
click at [1190, 52] on icon at bounding box center [1187, 49] width 11 height 11
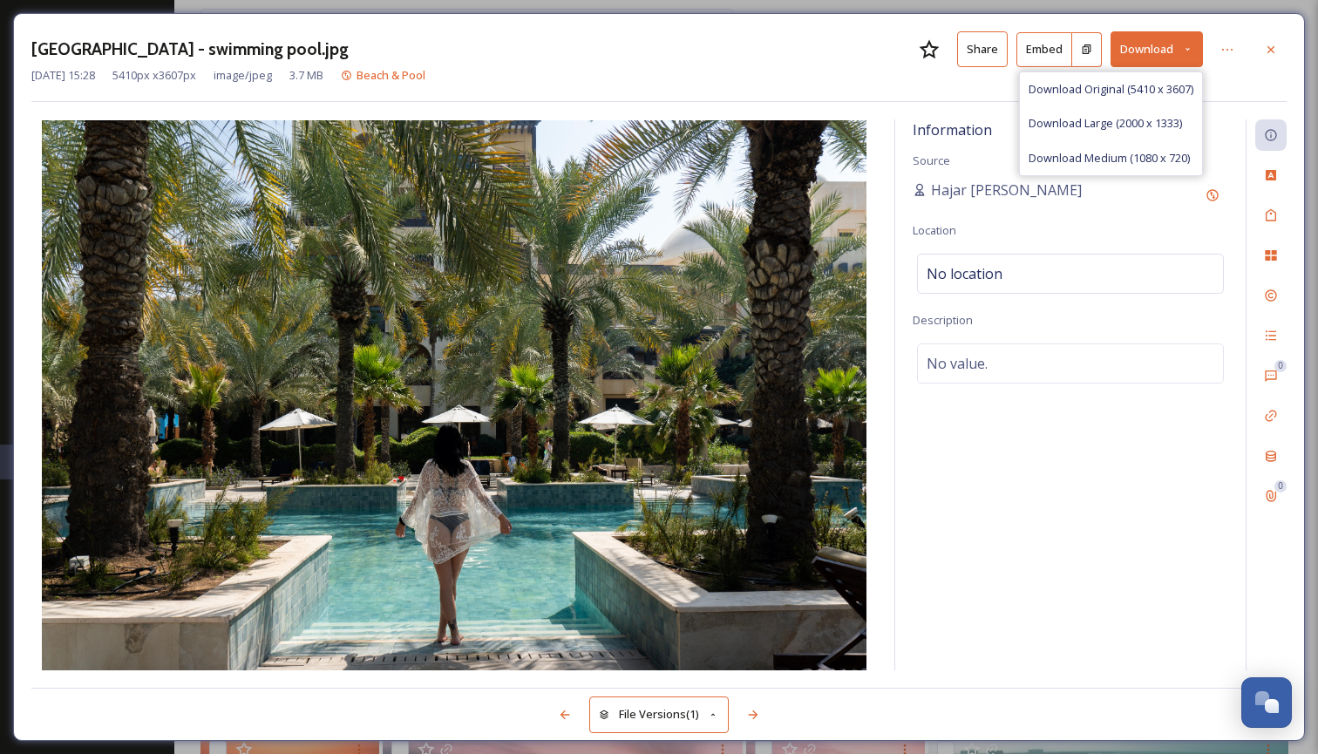
click at [1145, 124] on span "Download Large (2000 x 1333)" at bounding box center [1104, 123] width 153 height 17
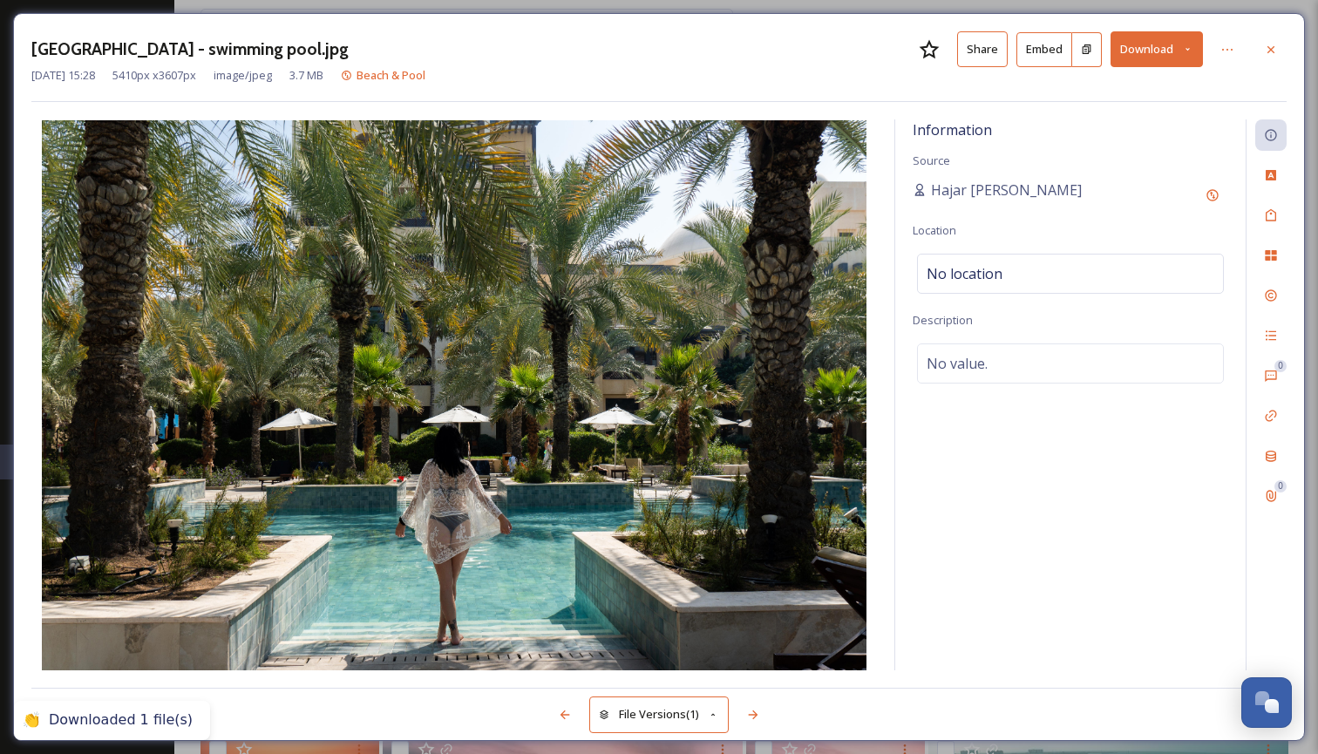
click at [1273, 46] on icon at bounding box center [1270, 48] width 7 height 7
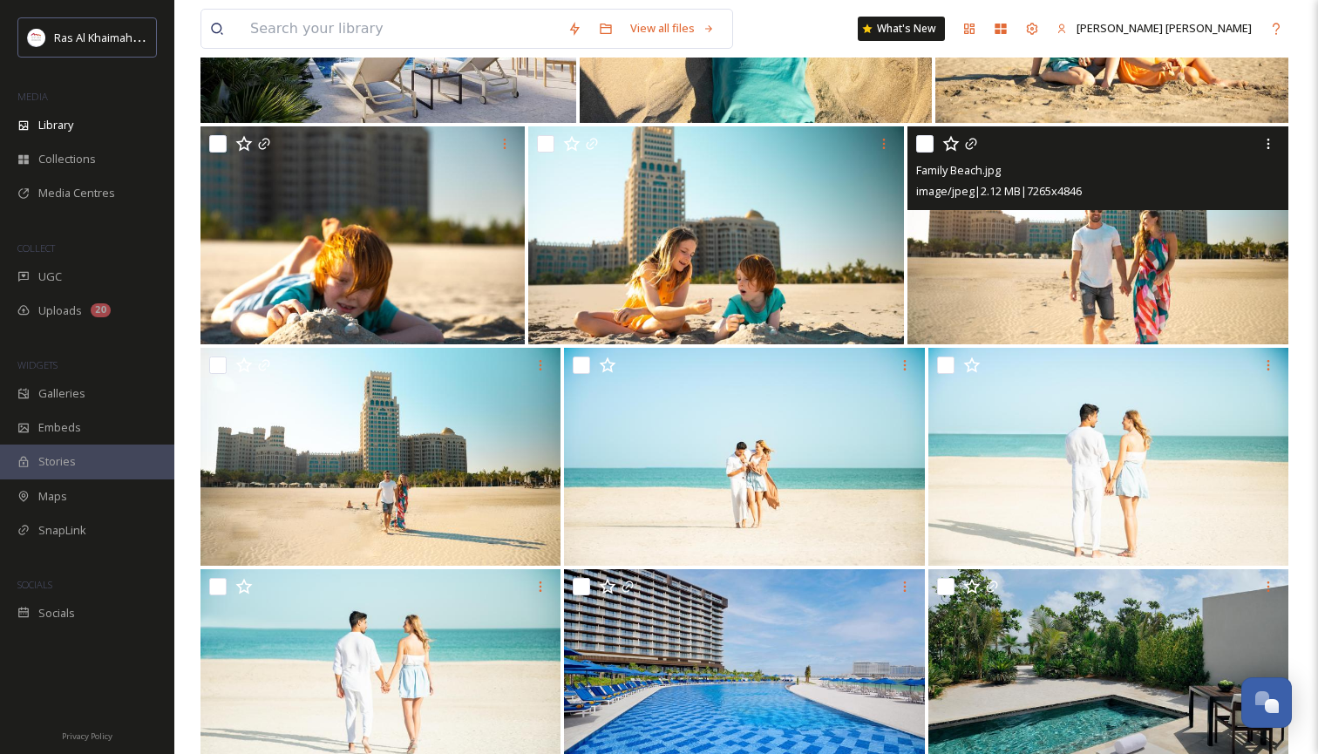
scroll to position [11621, 0]
click at [1060, 296] on img at bounding box center [1097, 235] width 381 height 218
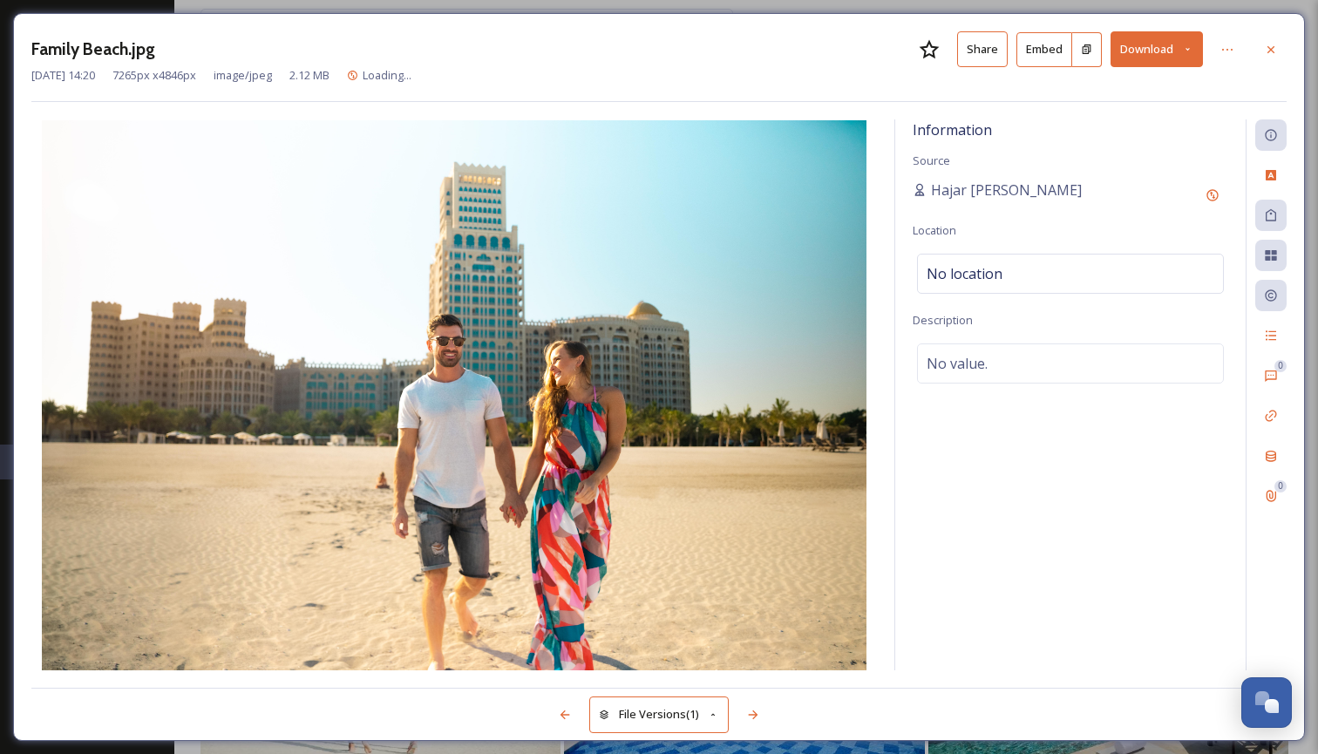
click at [1192, 50] on icon at bounding box center [1187, 49] width 11 height 11
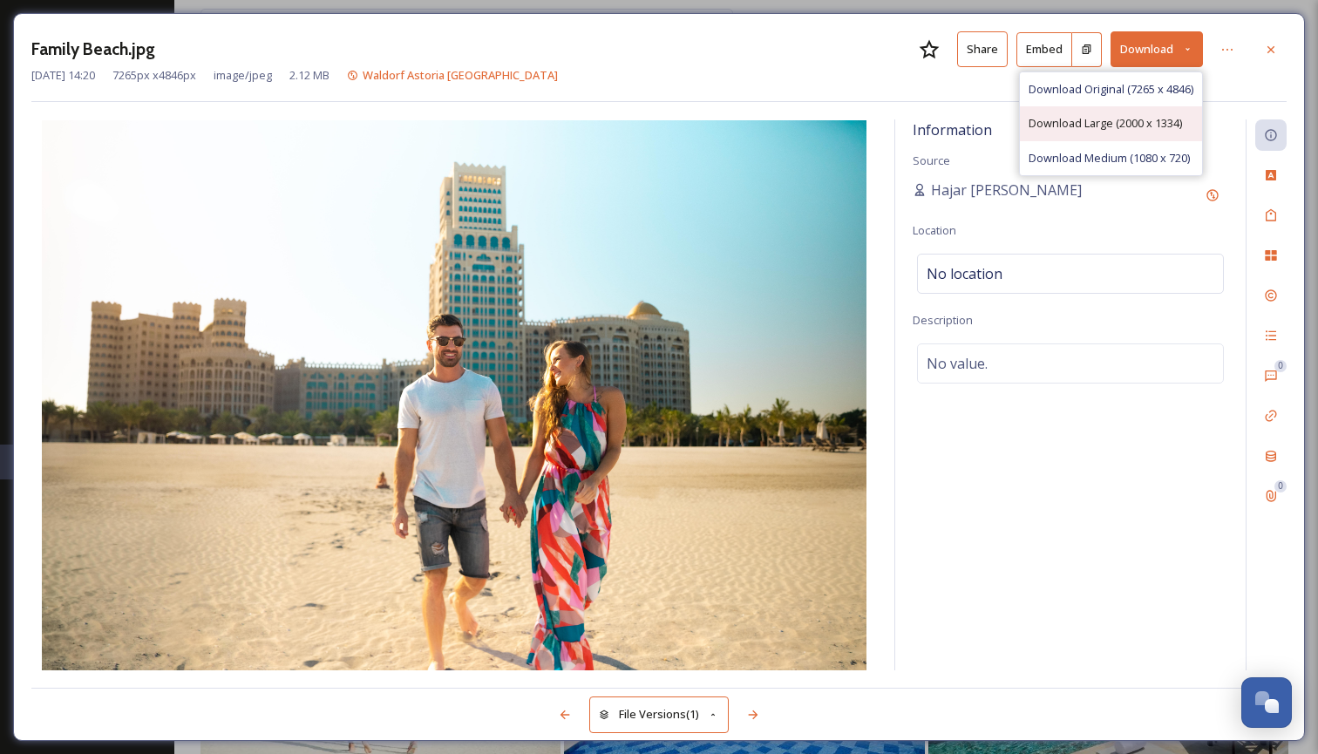
click at [1139, 122] on span "Download Large (2000 x 1334)" at bounding box center [1104, 123] width 153 height 17
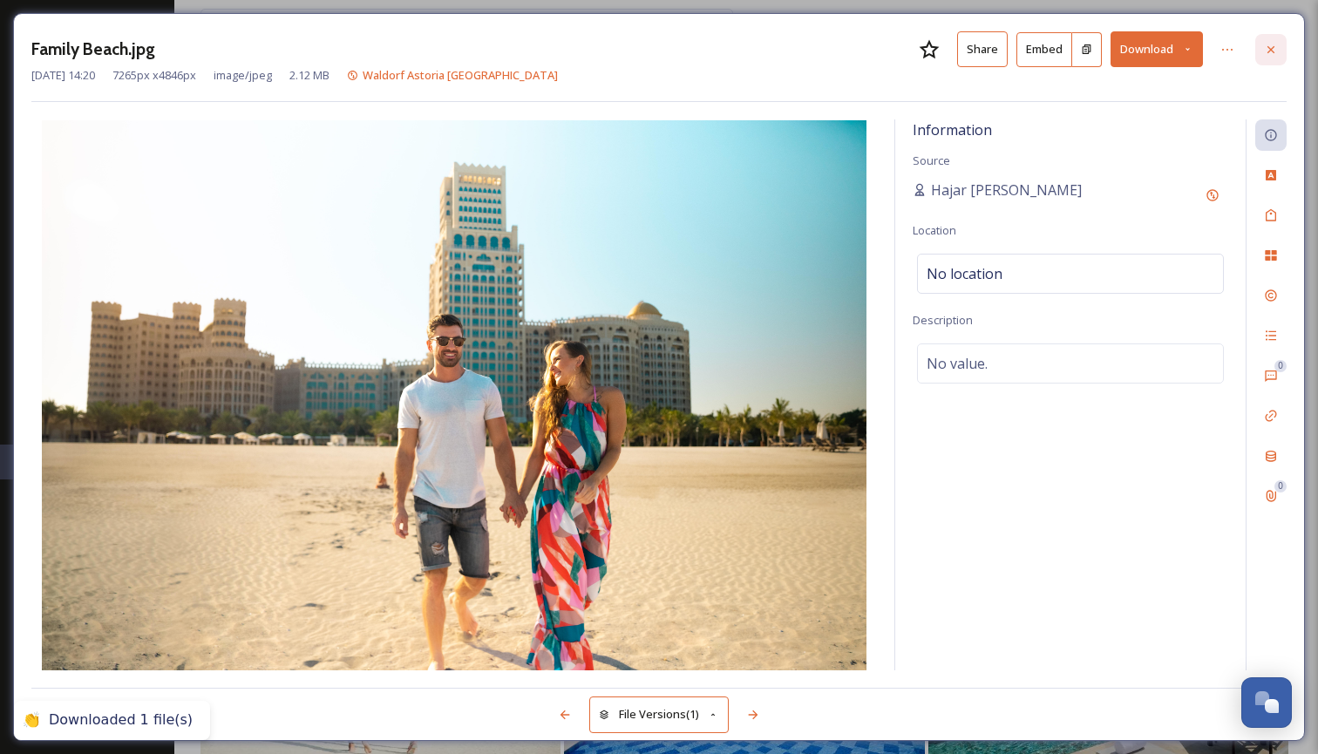
click at [1273, 46] on icon at bounding box center [1270, 48] width 7 height 7
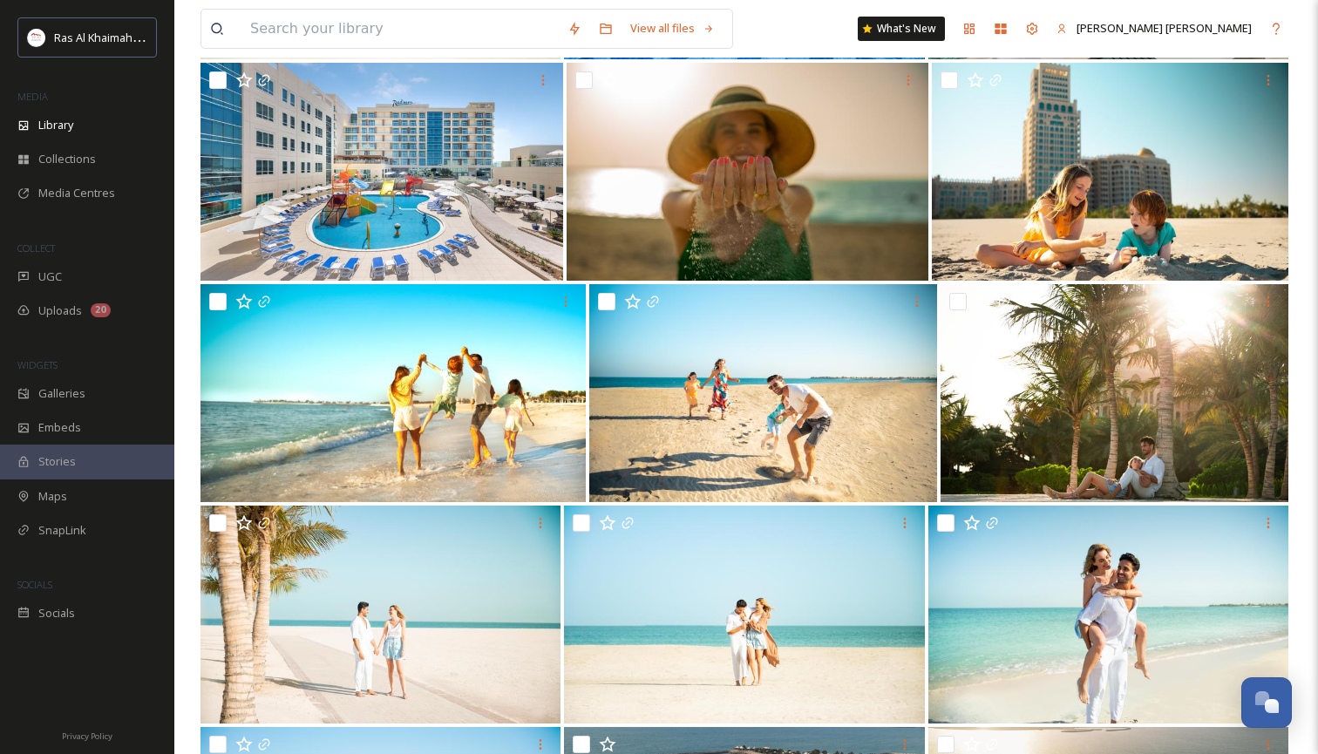
scroll to position [12379, 0]
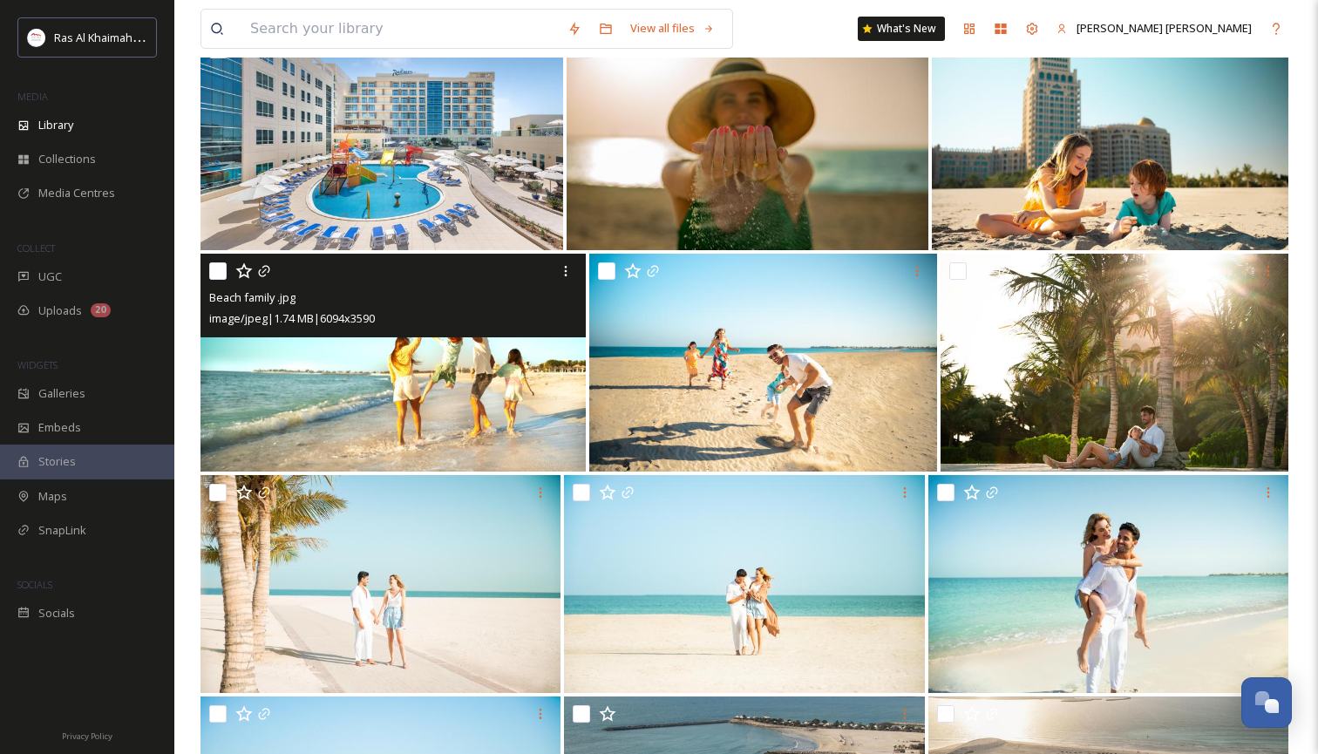
click at [472, 410] on img at bounding box center [392, 363] width 385 height 218
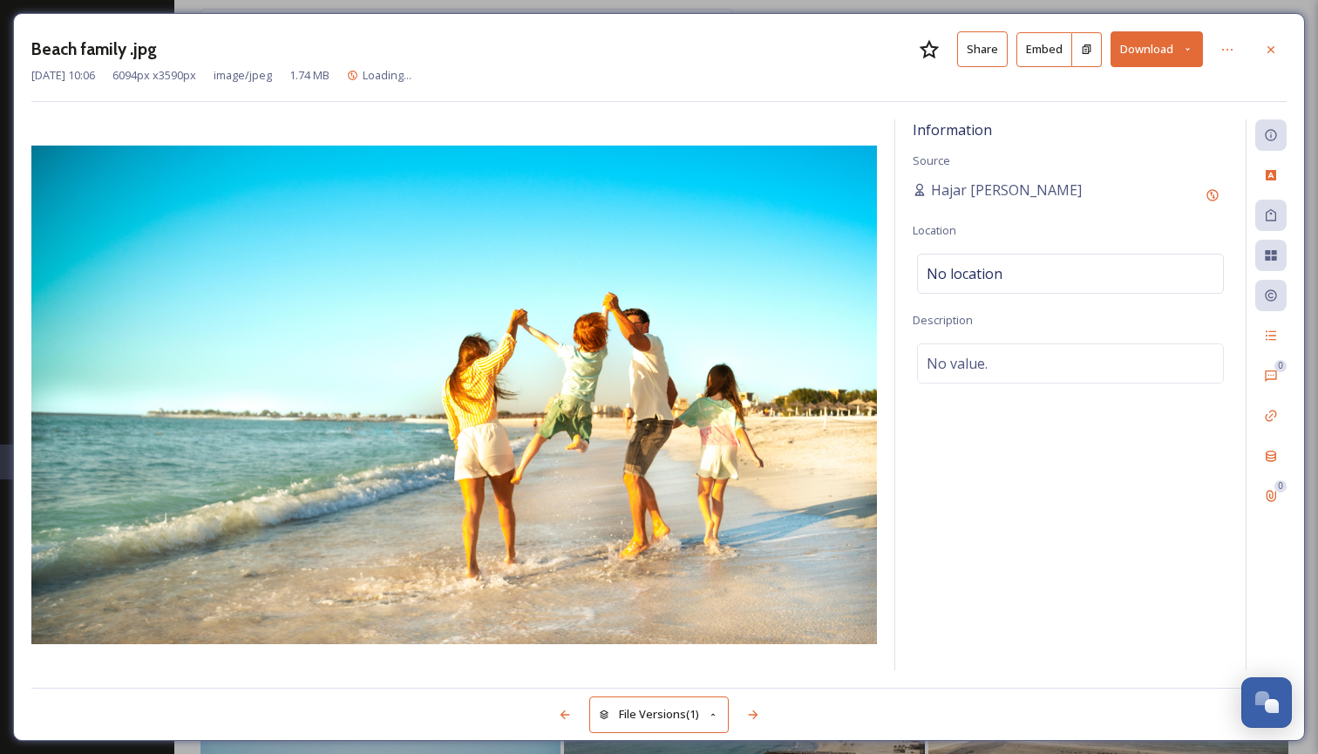
click at [1189, 44] on icon at bounding box center [1187, 49] width 11 height 11
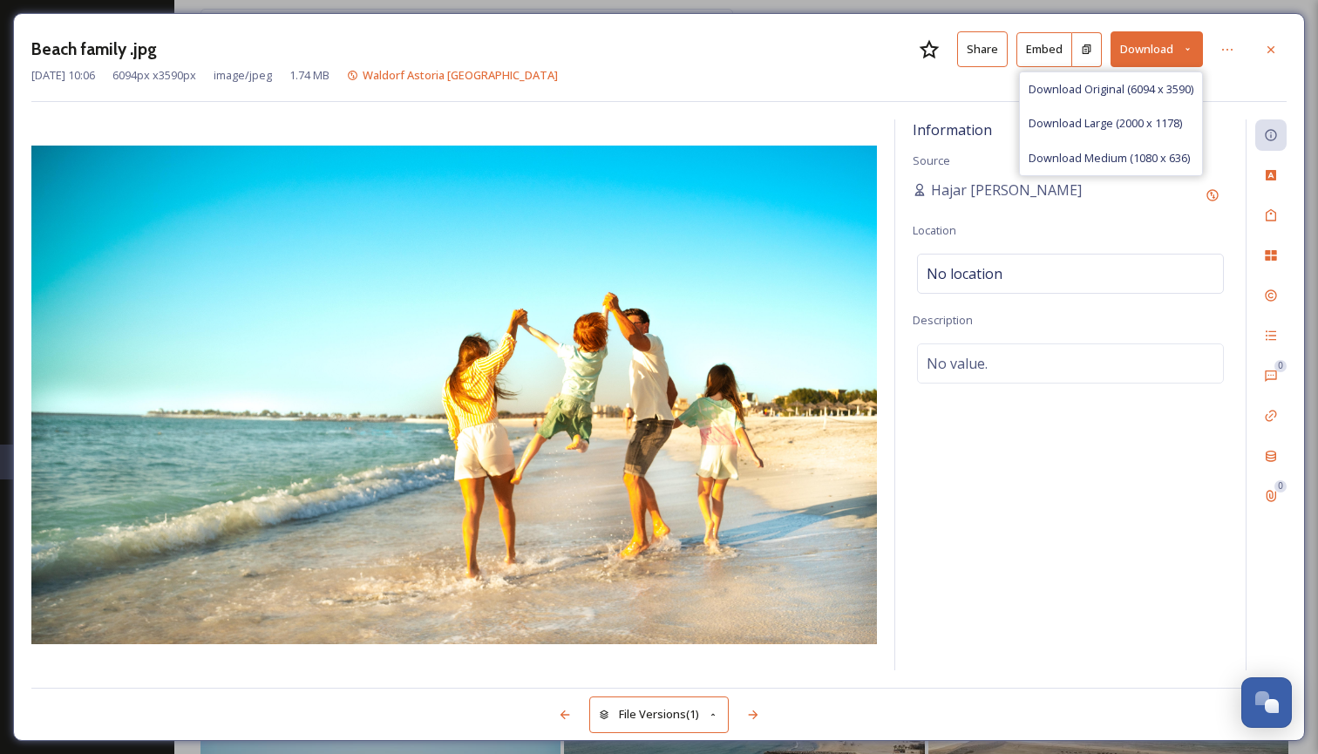
drag, startPoint x: 1142, startPoint y: 119, endPoint x: 1184, endPoint y: 118, distance: 41.8
click at [1142, 119] on span "Download Large (2000 x 1178)" at bounding box center [1104, 123] width 153 height 17
click at [1267, 50] on icon at bounding box center [1271, 50] width 14 height 14
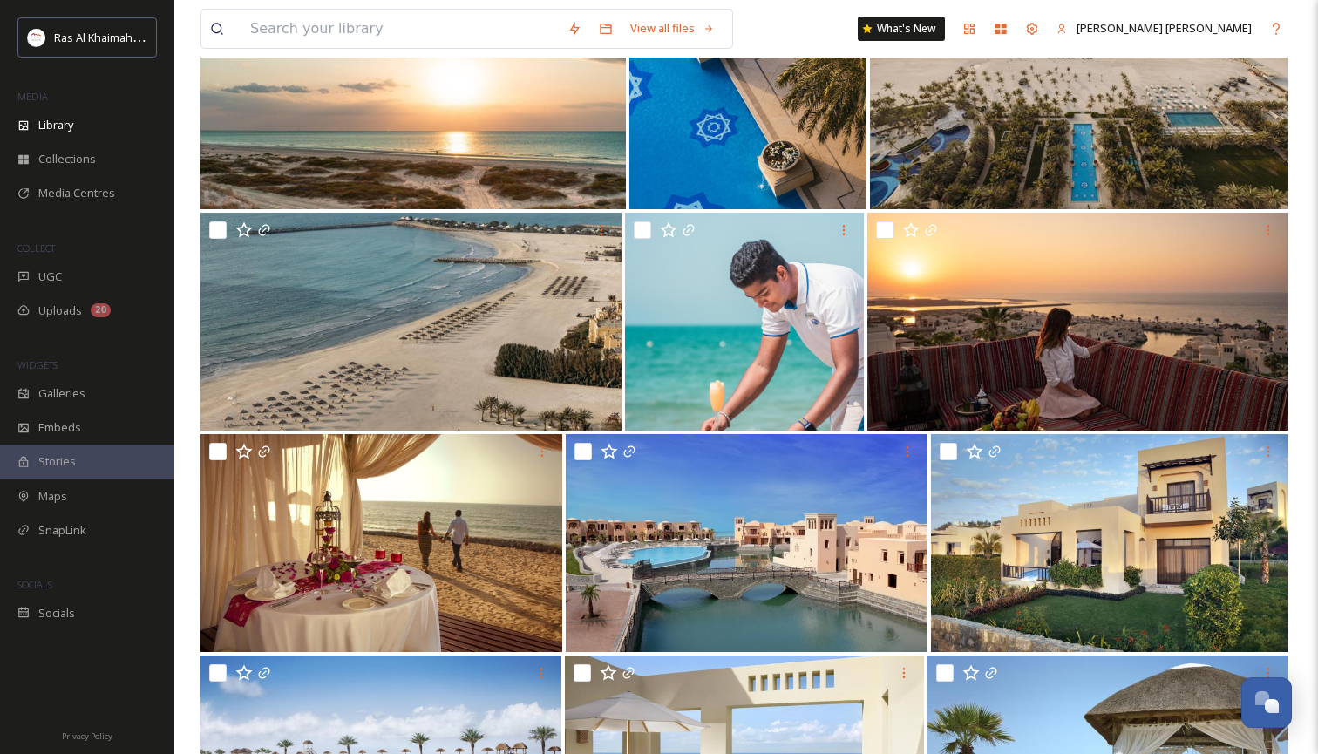
scroll to position [13310, 0]
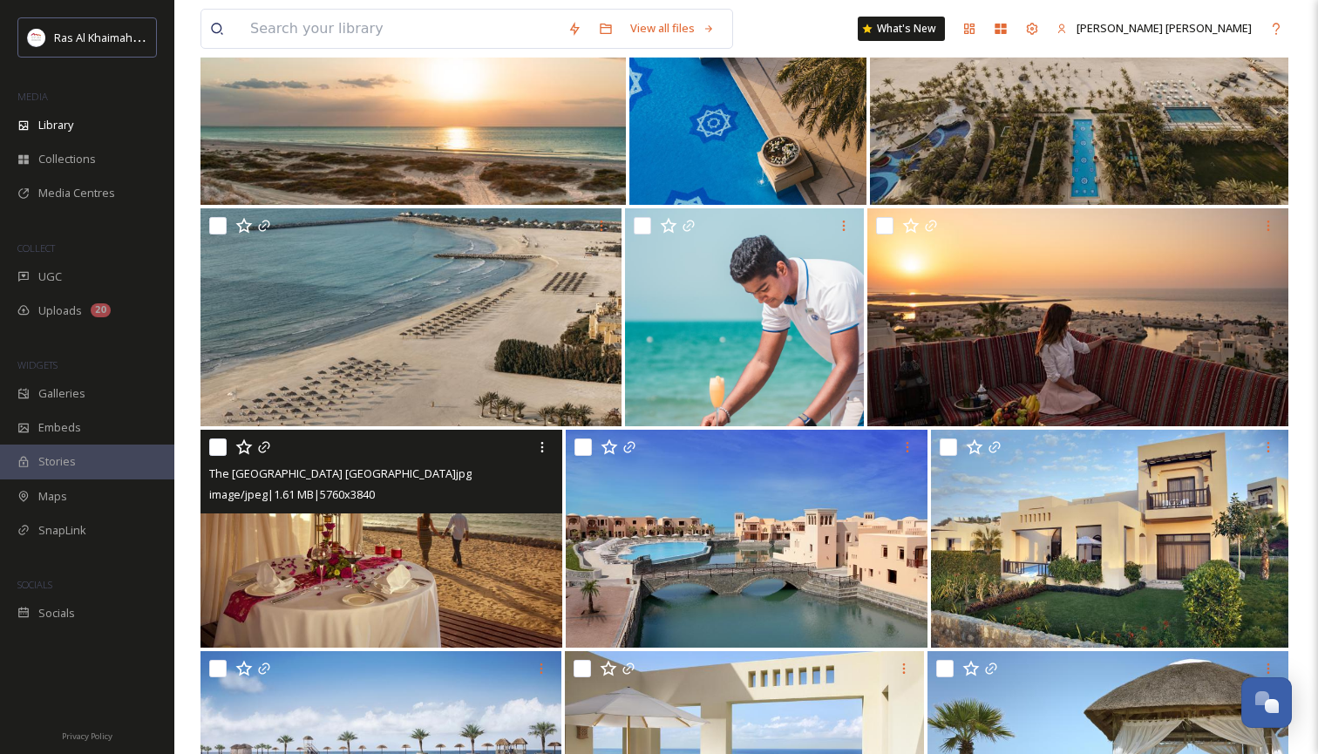
click at [554, 567] on img at bounding box center [381, 539] width 362 height 218
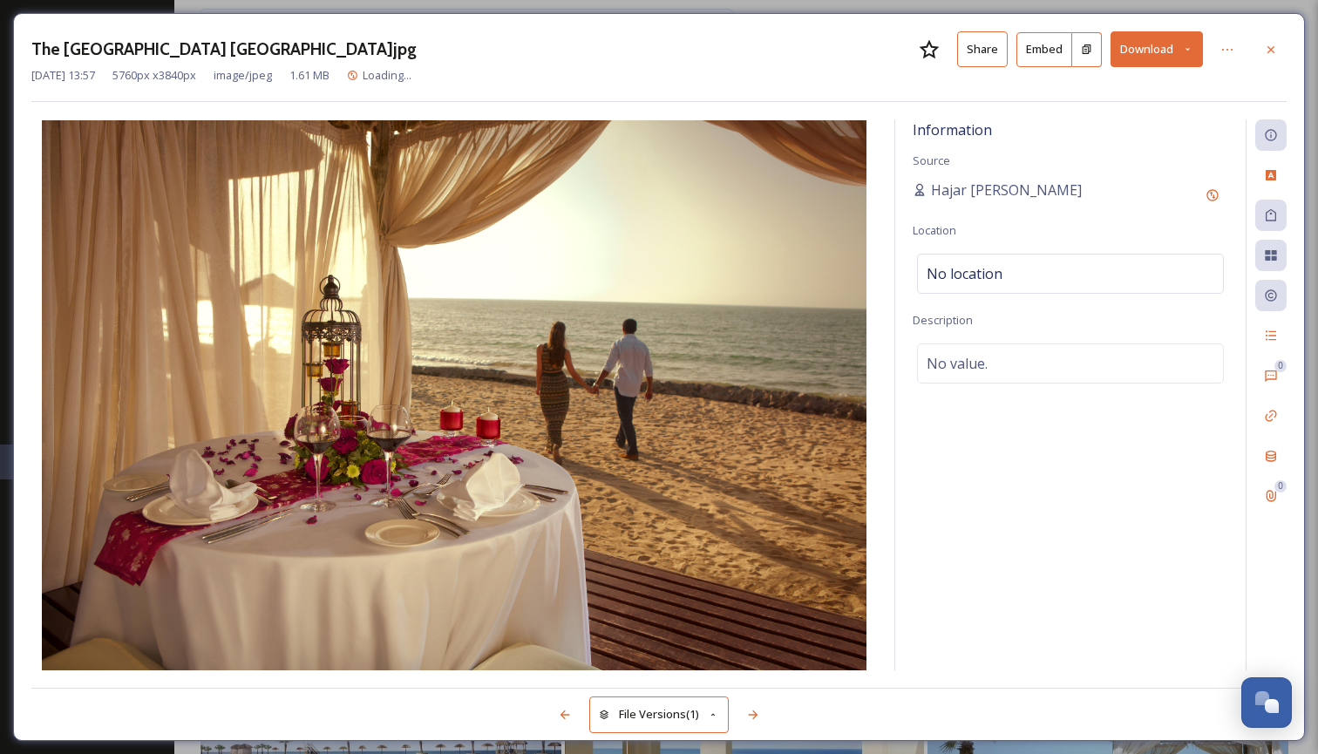
click at [1187, 45] on icon at bounding box center [1187, 49] width 11 height 11
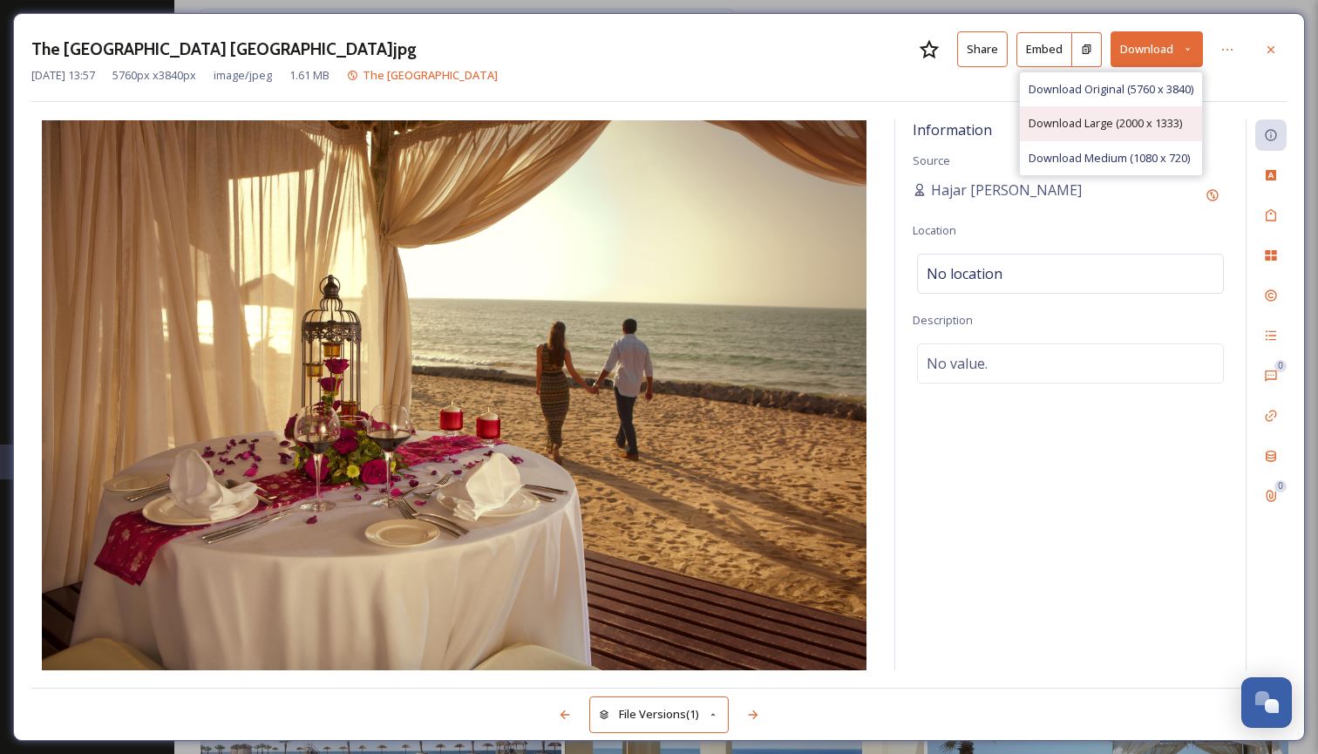
click at [1126, 121] on span "Download Large (2000 x 1333)" at bounding box center [1104, 123] width 153 height 17
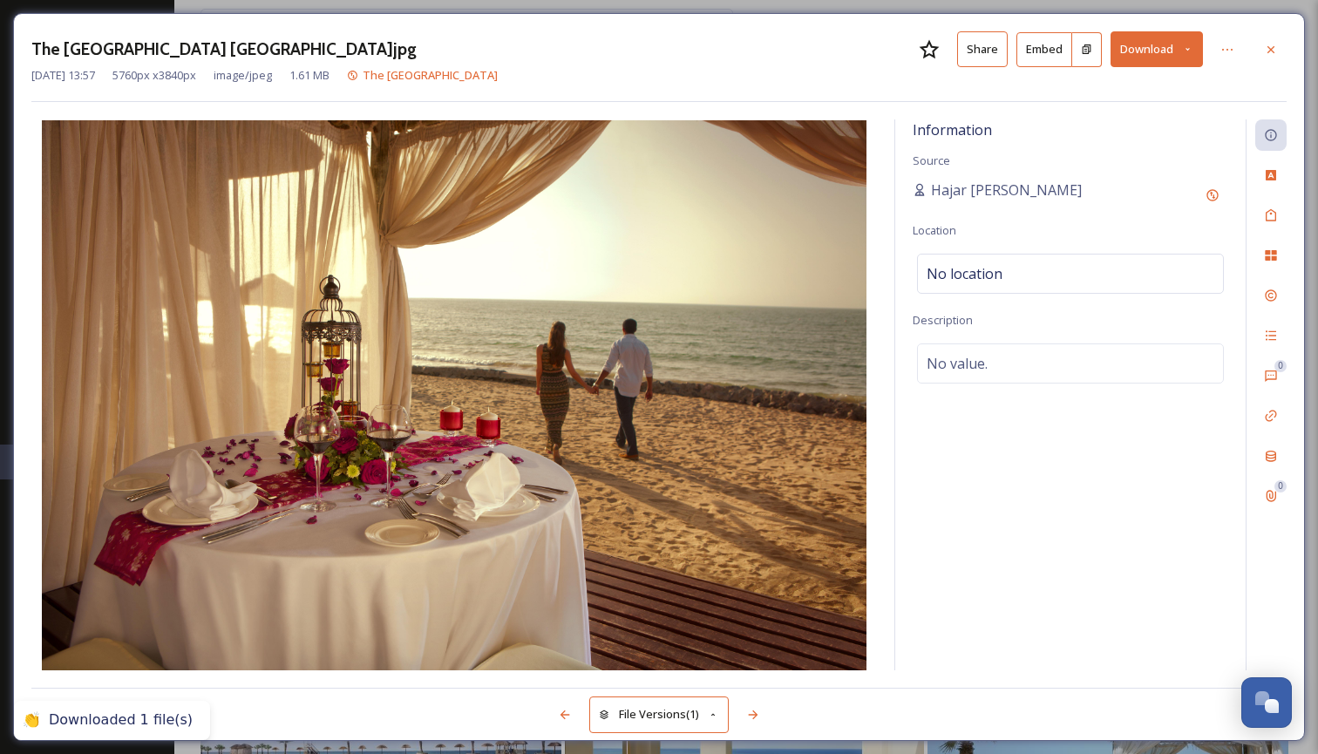
drag, startPoint x: 1271, startPoint y: 45, endPoint x: 1254, endPoint y: 52, distance: 18.8
click at [1272, 45] on icon at bounding box center [1271, 50] width 14 height 14
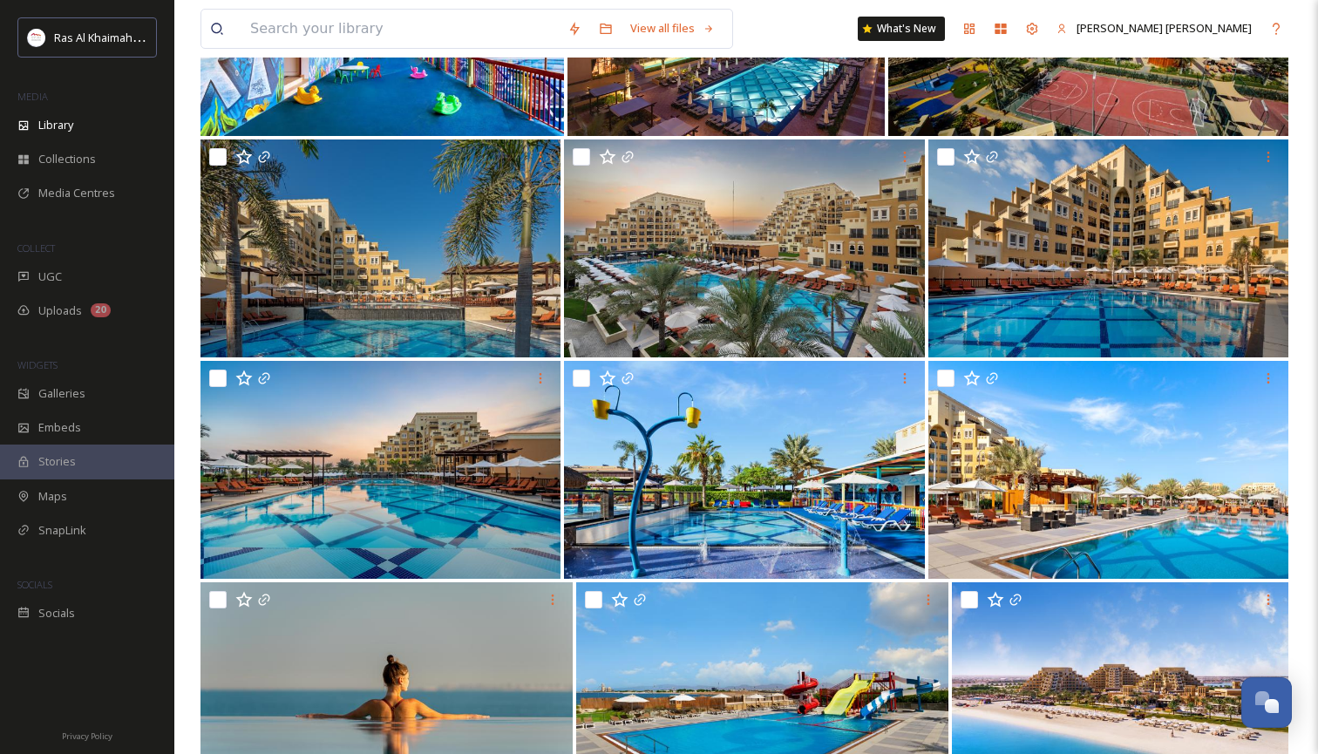
scroll to position [24759, 0]
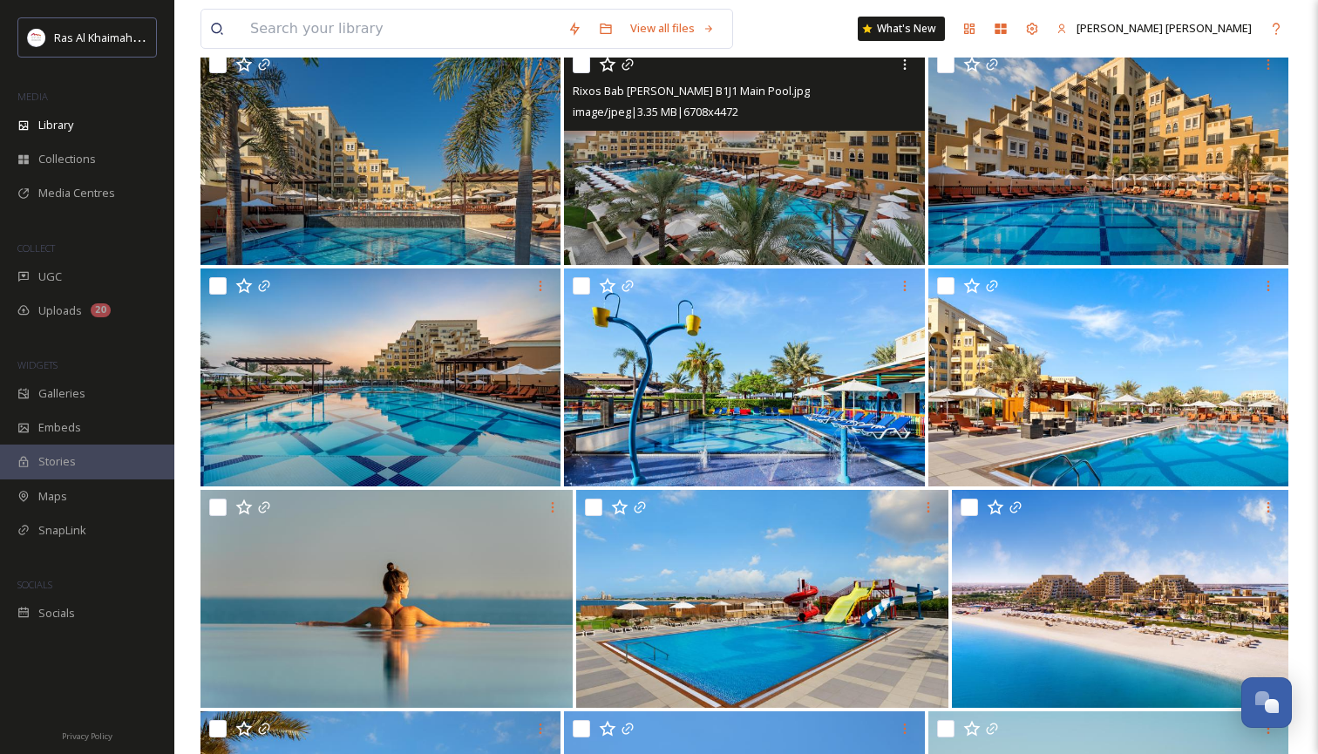
click at [834, 201] on img at bounding box center [744, 156] width 360 height 218
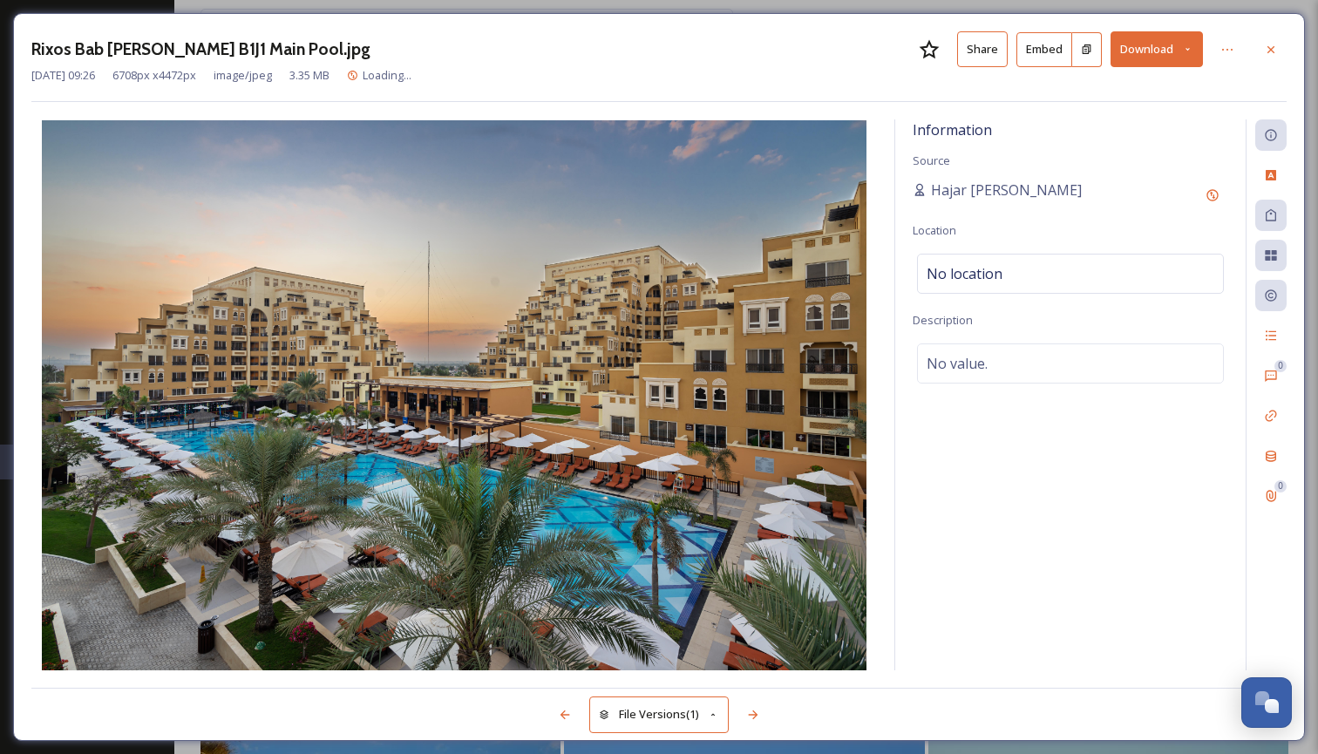
click at [1190, 48] on icon at bounding box center [1187, 49] width 11 height 11
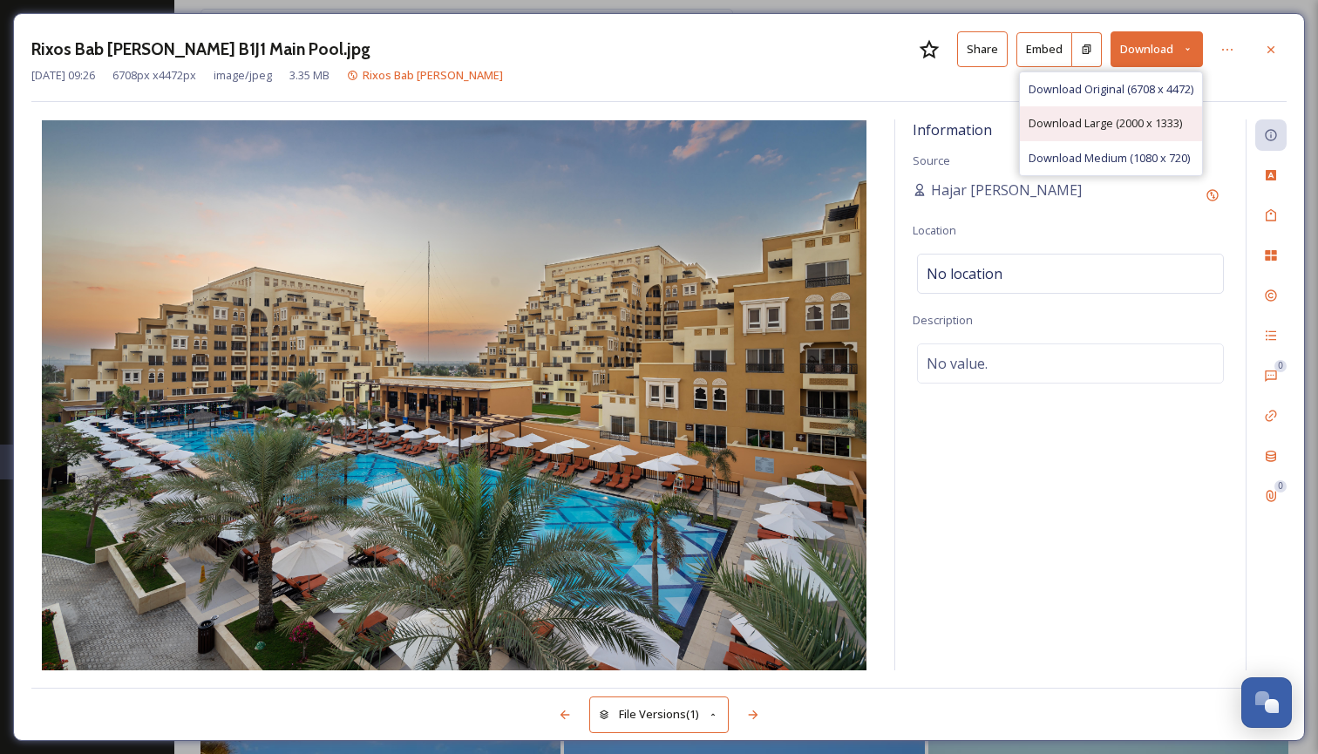
click at [1141, 118] on span "Download Large (2000 x 1333)" at bounding box center [1104, 123] width 153 height 17
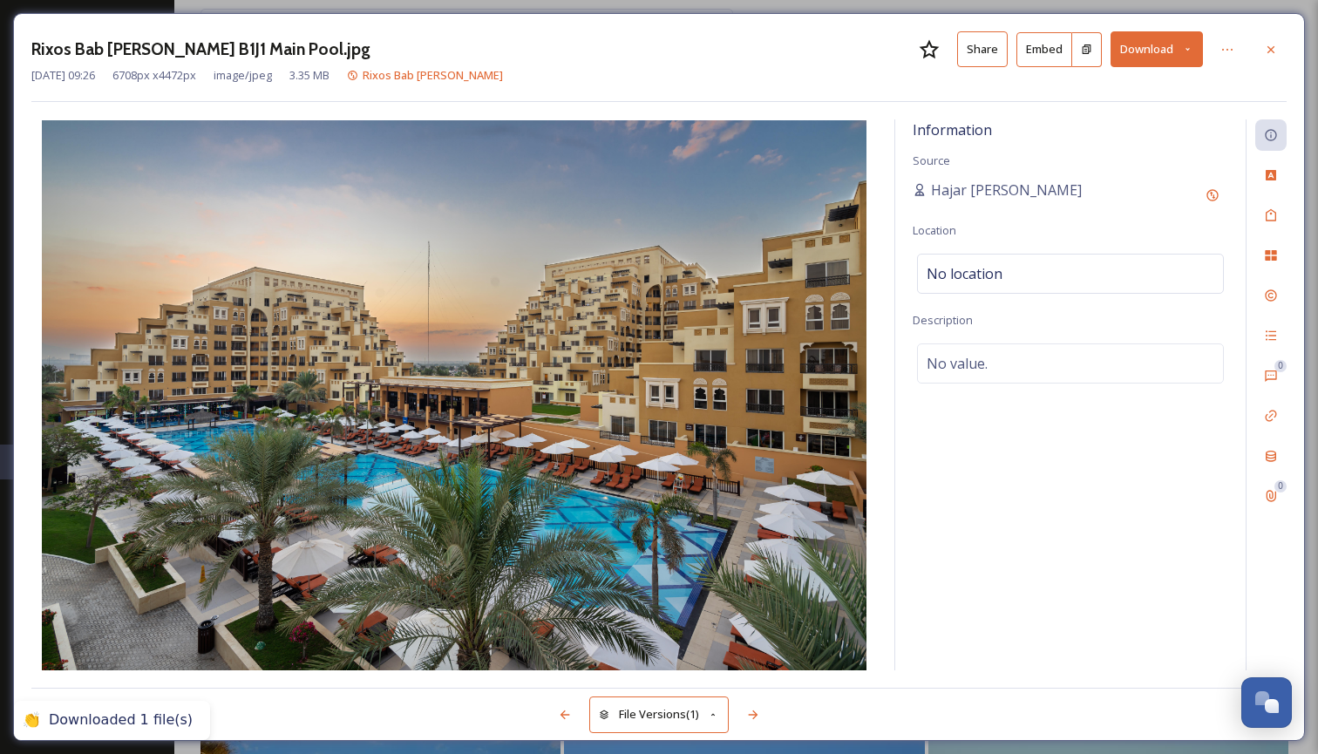
drag, startPoint x: 1277, startPoint y: 47, endPoint x: 1260, endPoint y: 61, distance: 21.6
click at [1277, 47] on icon at bounding box center [1271, 50] width 14 height 14
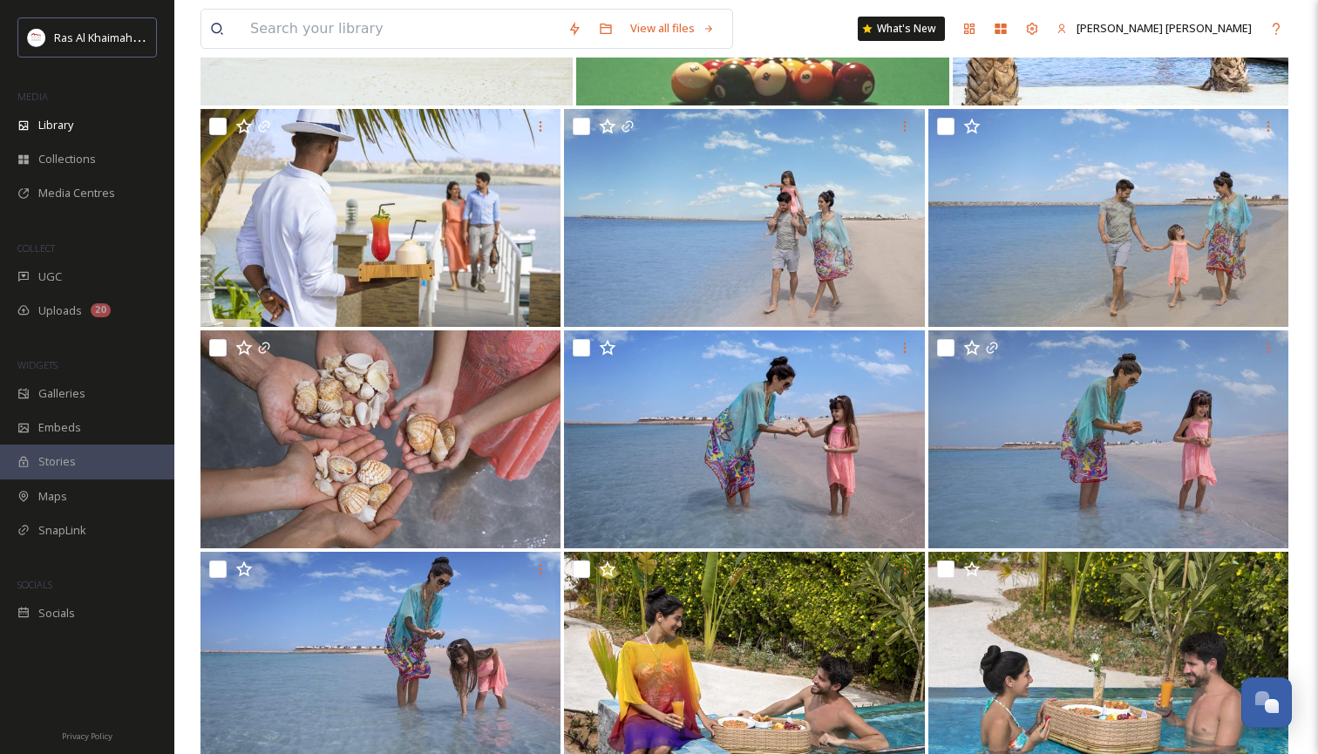
scroll to position [30232, 0]
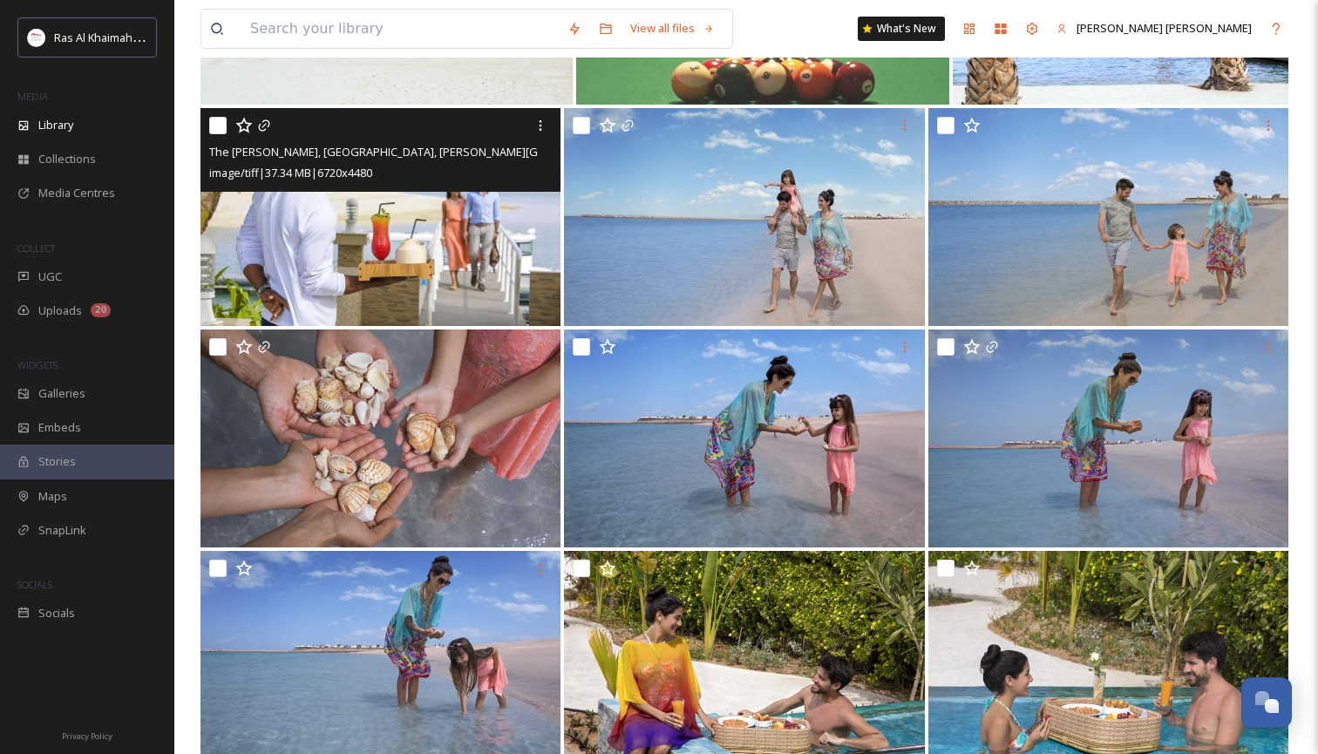
click at [461, 284] on img at bounding box center [380, 217] width 360 height 218
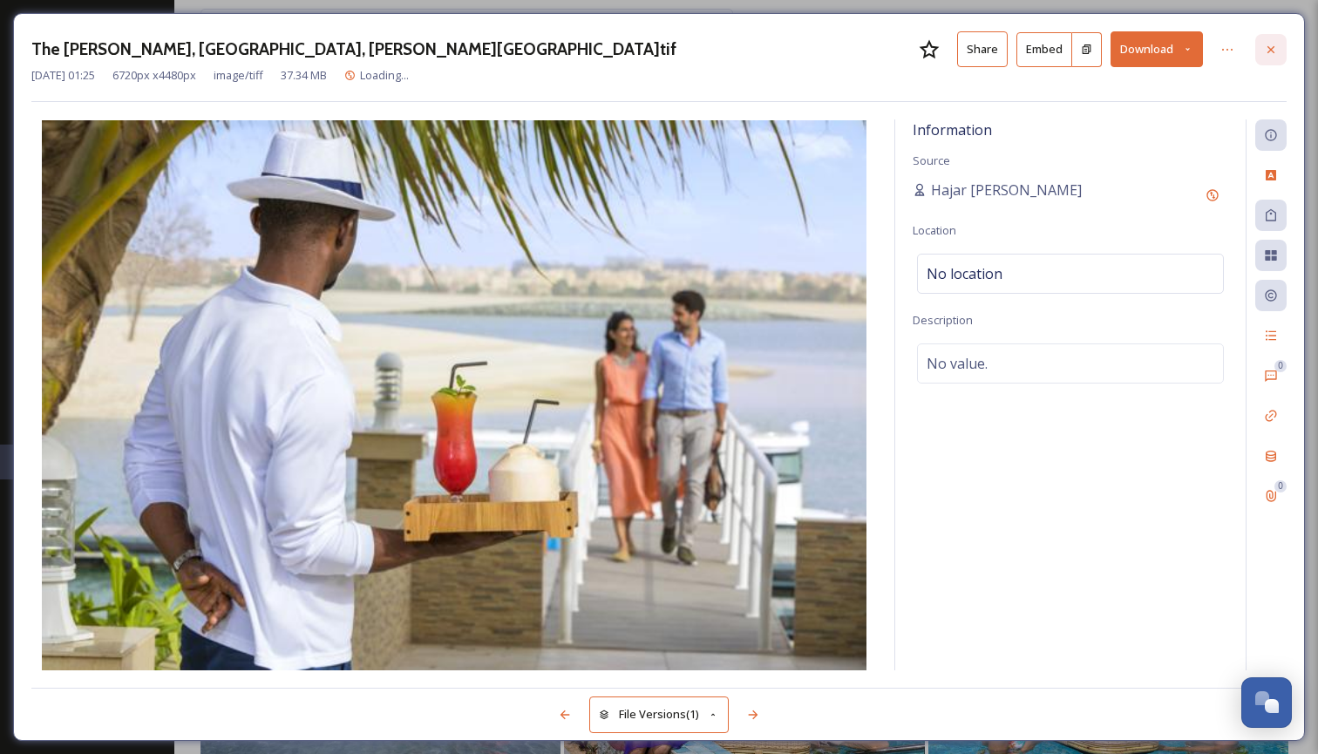
click at [1277, 43] on icon at bounding box center [1271, 50] width 14 height 14
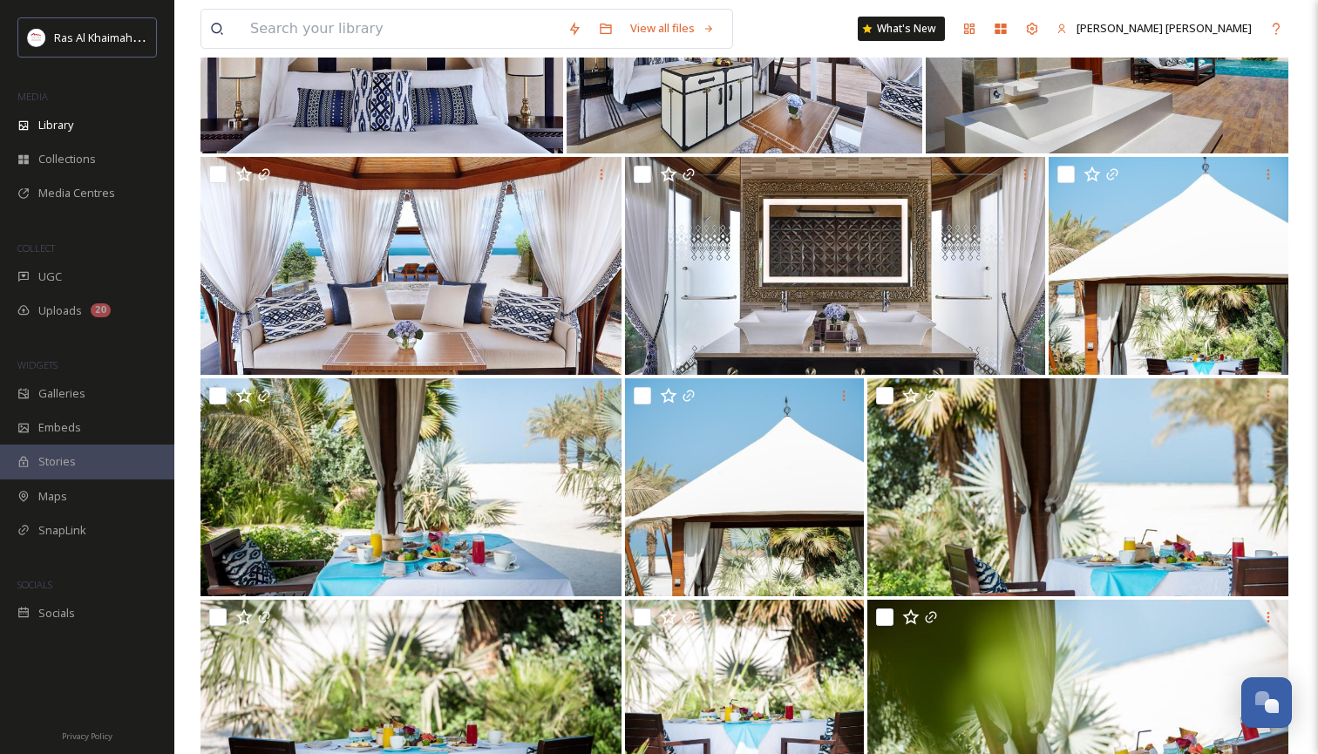
scroll to position [31958, 0]
